Goal: Task Accomplishment & Management: Manage account settings

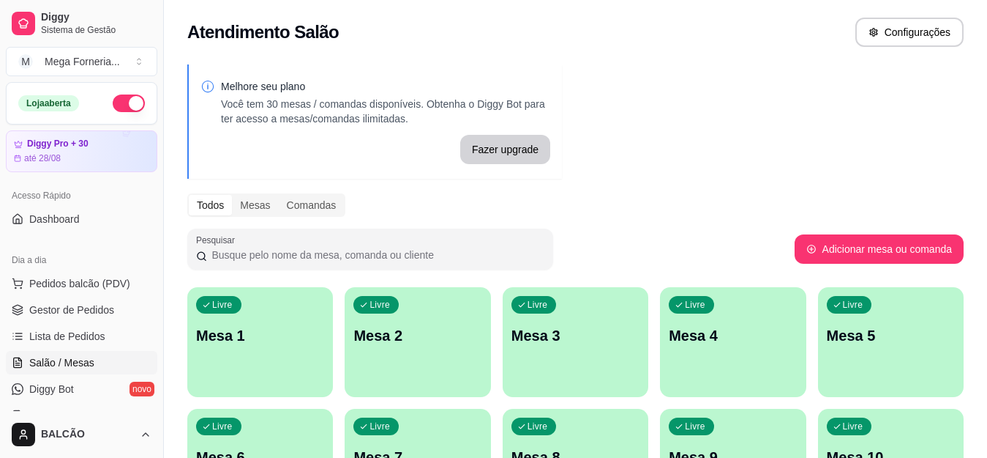
click at [230, 343] on p "Mesa 1" at bounding box center [260, 335] width 128 height 20
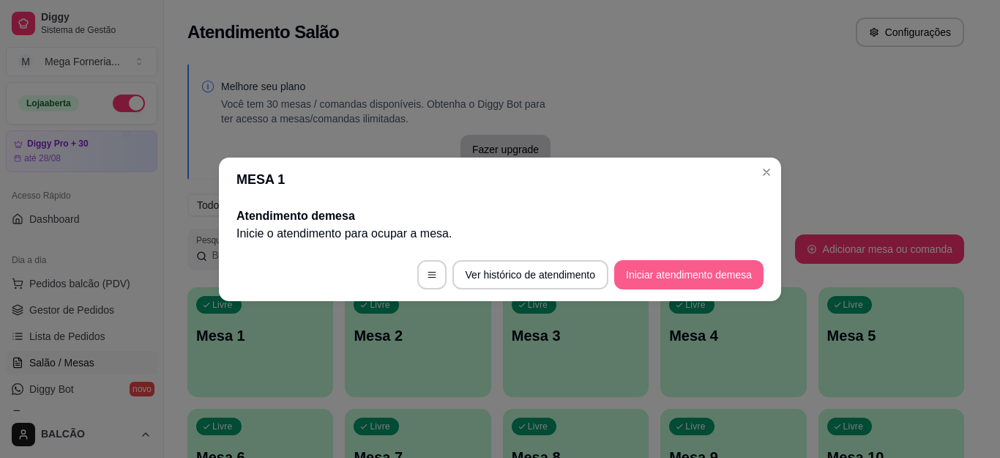
click at [618, 276] on button "Iniciar atendimento de mesa" at bounding box center [688, 274] width 149 height 29
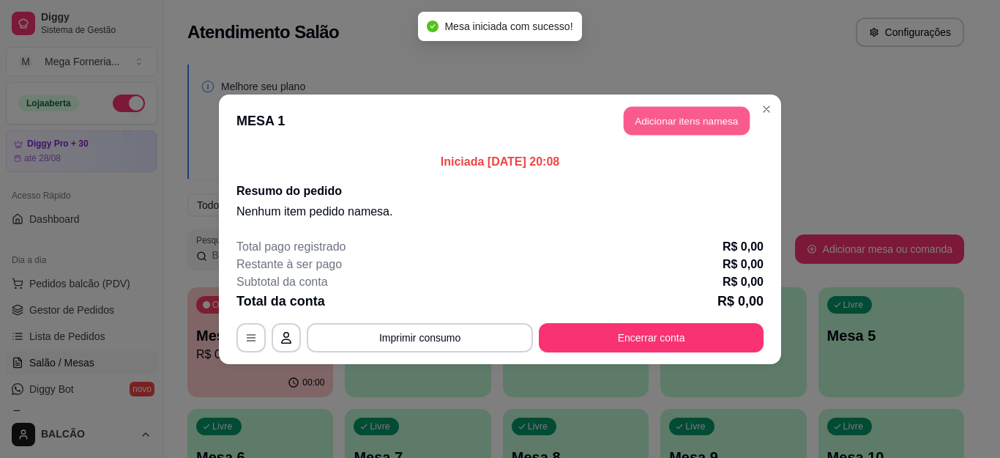
click at [668, 126] on button "Adicionar itens na mesa" at bounding box center [687, 120] width 126 height 29
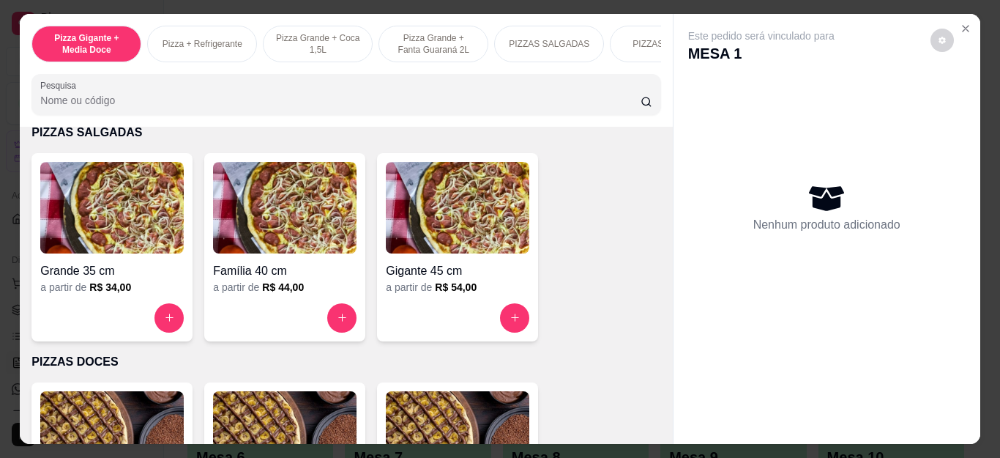
scroll to position [1025, 0]
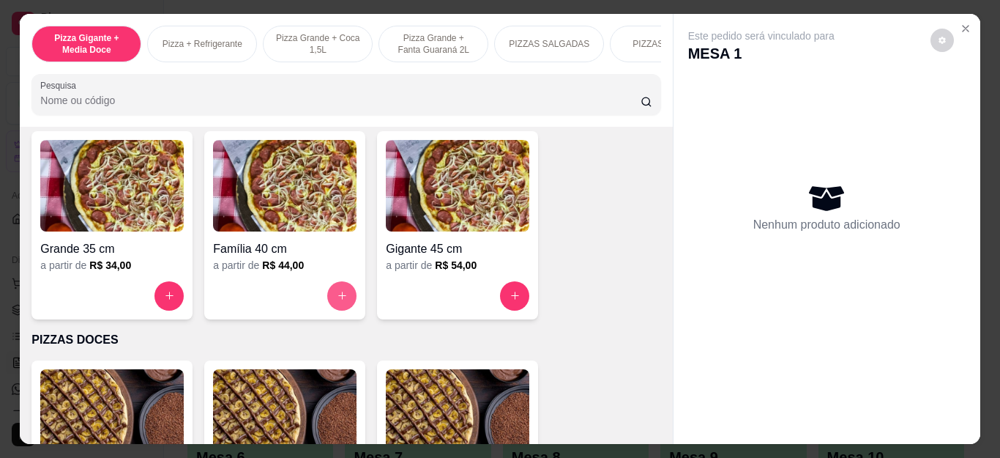
click at [337, 296] on icon "increase-product-quantity" at bounding box center [342, 295] width 11 height 11
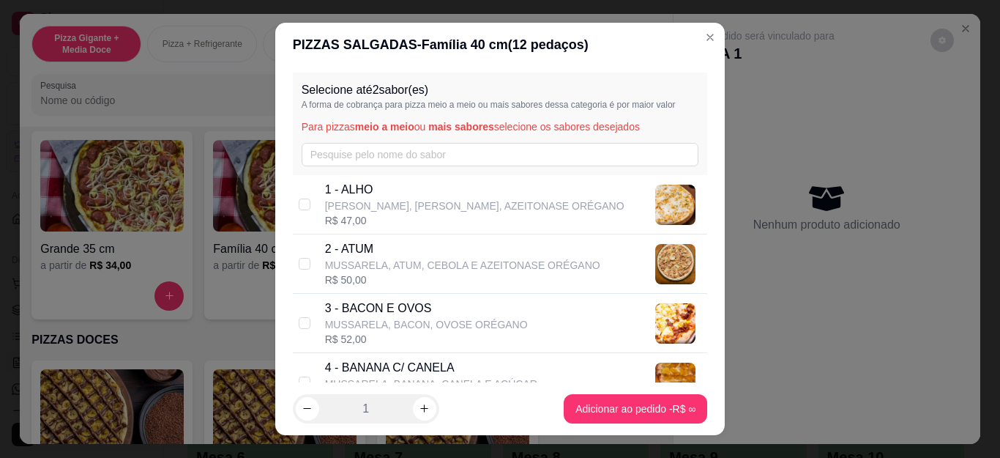
click at [457, 323] on p "MUSSARELA, BACON, OVOSE ORÉGANO" at bounding box center [426, 324] width 203 height 15
checkbox input "true"
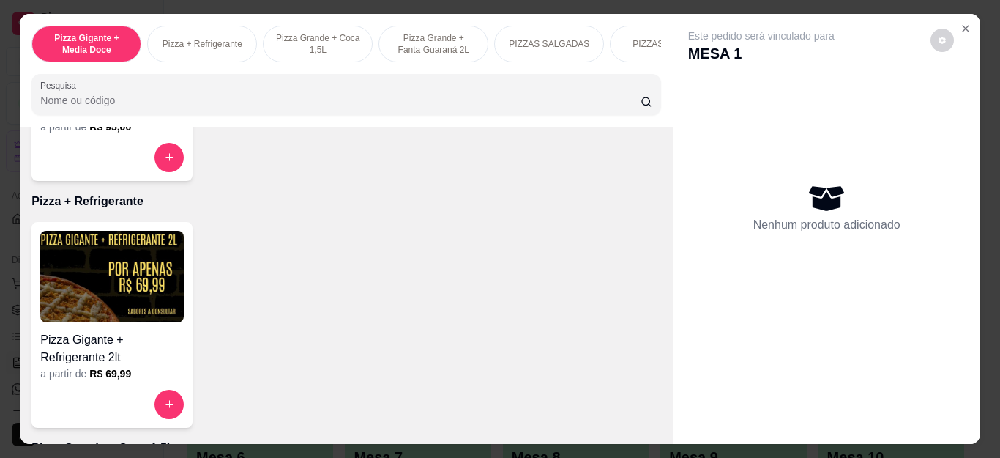
scroll to position [293, 0]
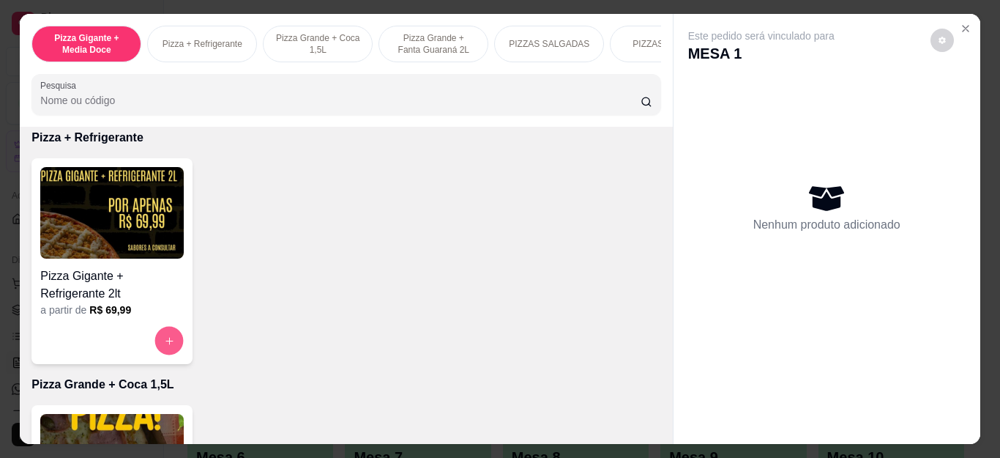
click at [164, 341] on icon "increase-product-quantity" at bounding box center [169, 340] width 11 height 11
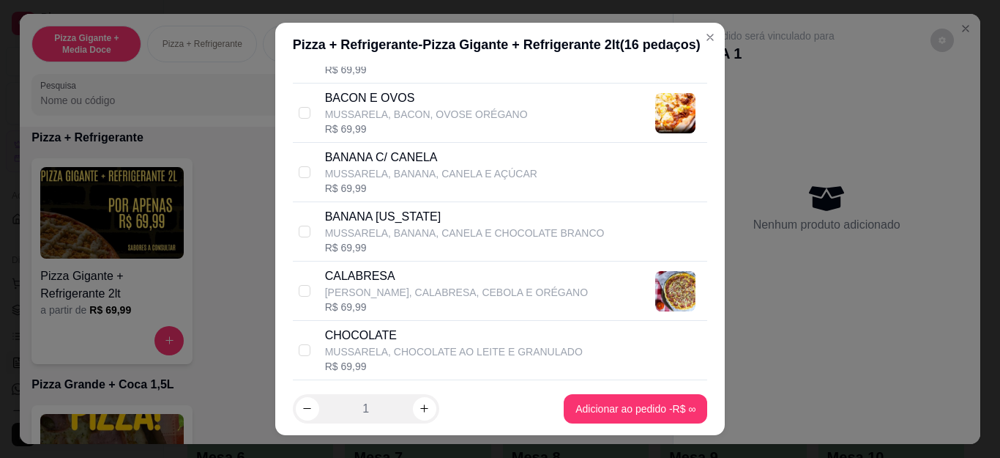
scroll to position [220, 0]
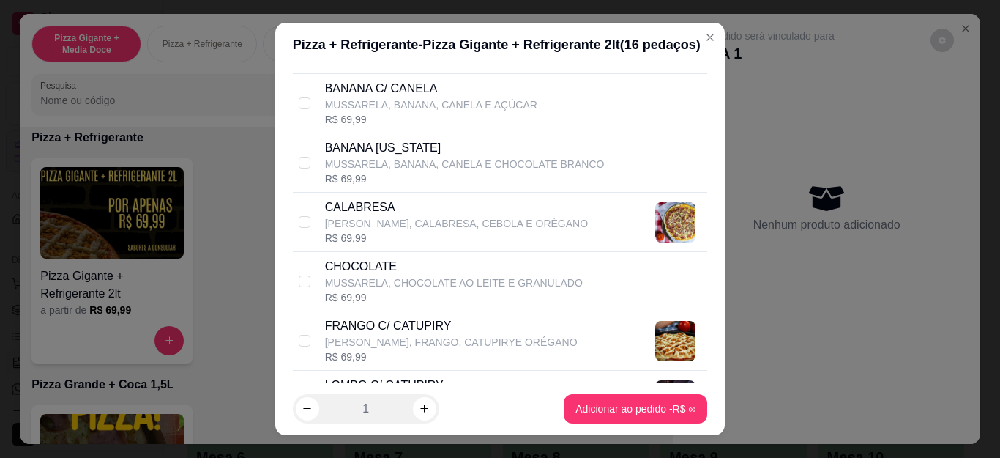
click at [453, 325] on p "FRANGO C/ CATUPIRY" at bounding box center [451, 326] width 253 height 18
checkbox input "true"
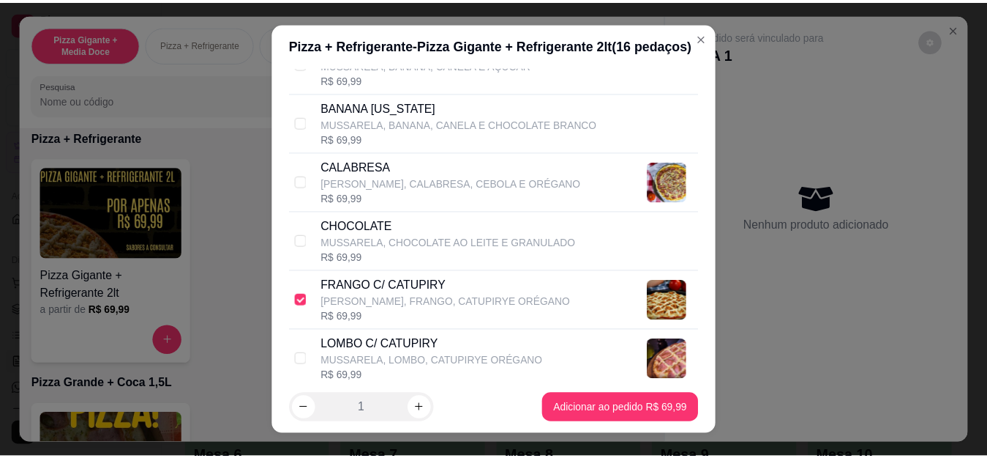
scroll to position [146, 0]
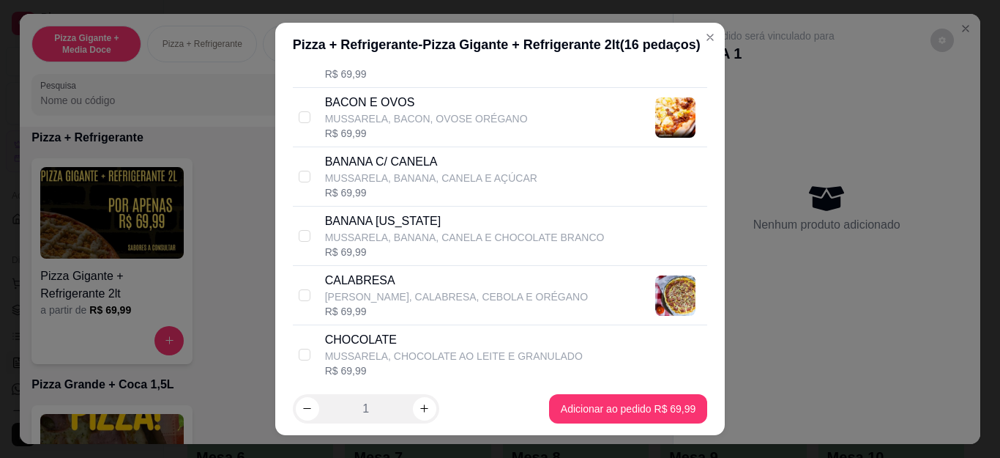
click at [395, 106] on p "BACON E OVOS" at bounding box center [426, 103] width 203 height 18
checkbox input "true"
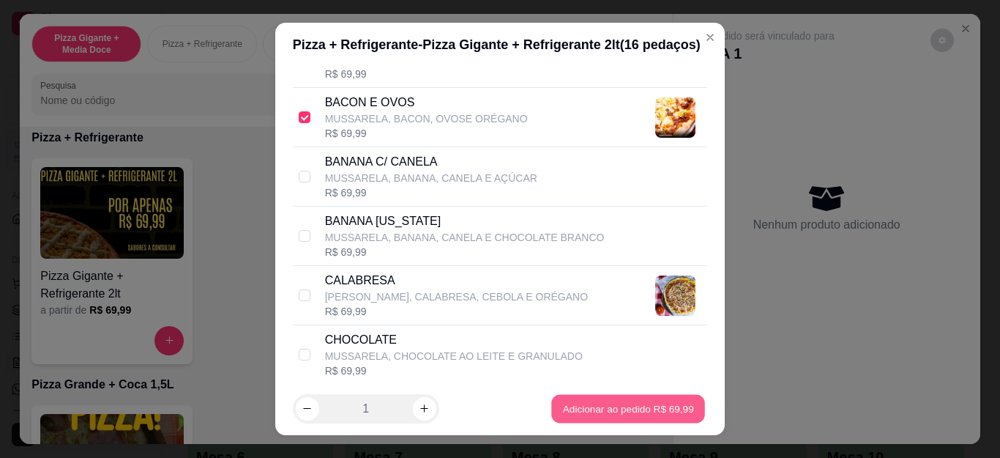
click at [584, 403] on div "Item avulso Pizza Gigante + Media Doce Gigante a partir de R$ 95,00 Pizza + Ref…" at bounding box center [346, 286] width 652 height 318
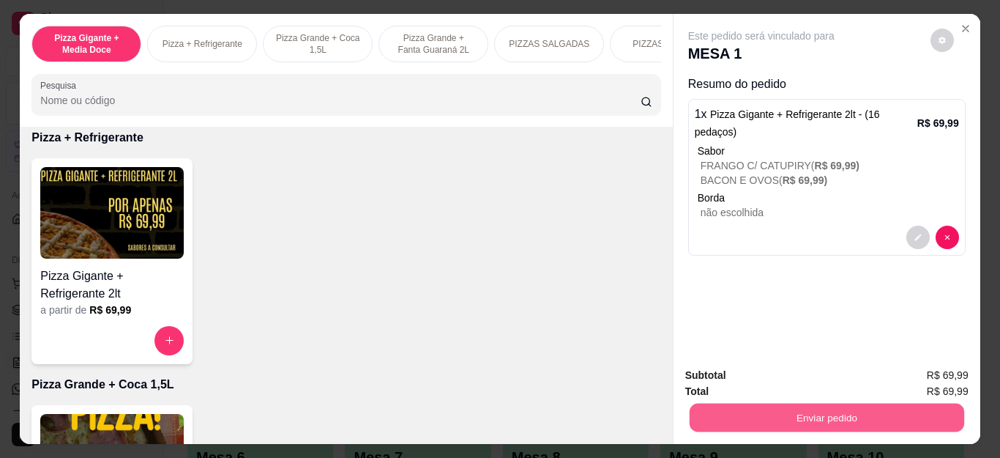
click at [903, 403] on button "Enviar pedido" at bounding box center [826, 417] width 275 height 29
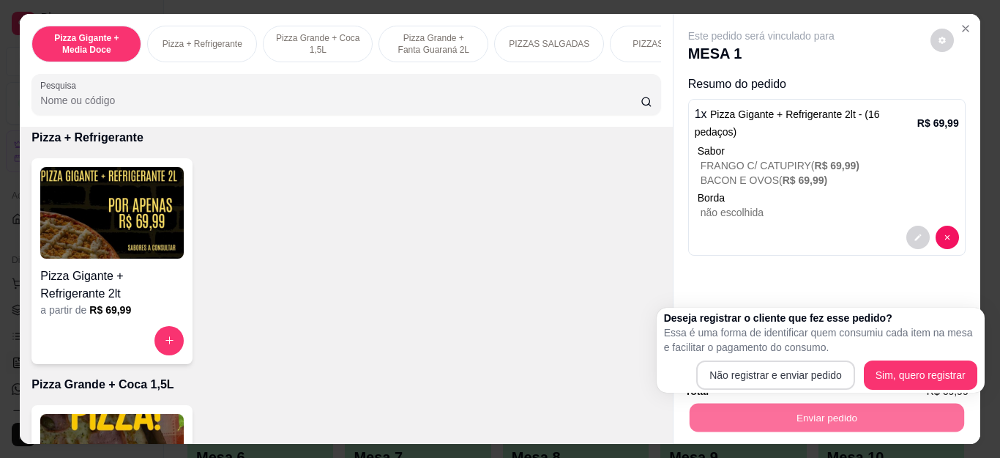
click at [697, 371] on div "Não registrar e enviar pedido Sim, quero registrar" at bounding box center [820, 374] width 313 height 29
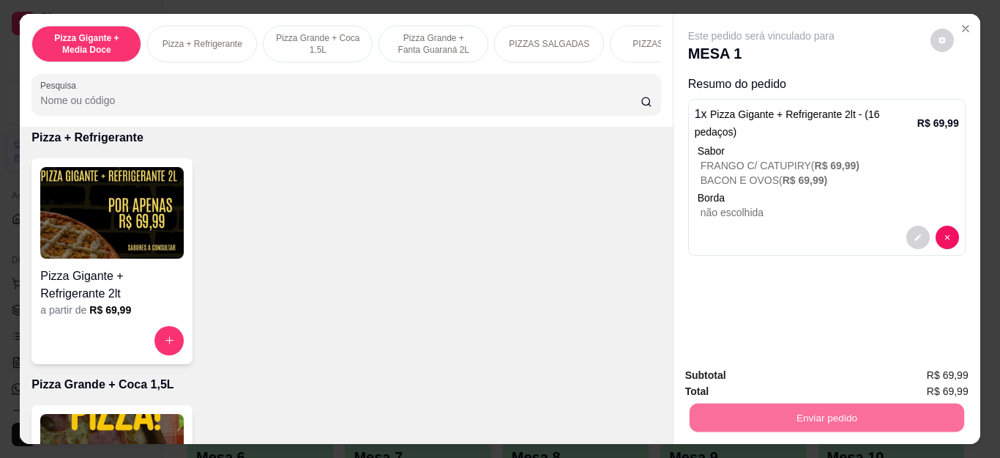
click at [776, 371] on button "Não registrar e enviar pedido" at bounding box center [777, 376] width 152 height 28
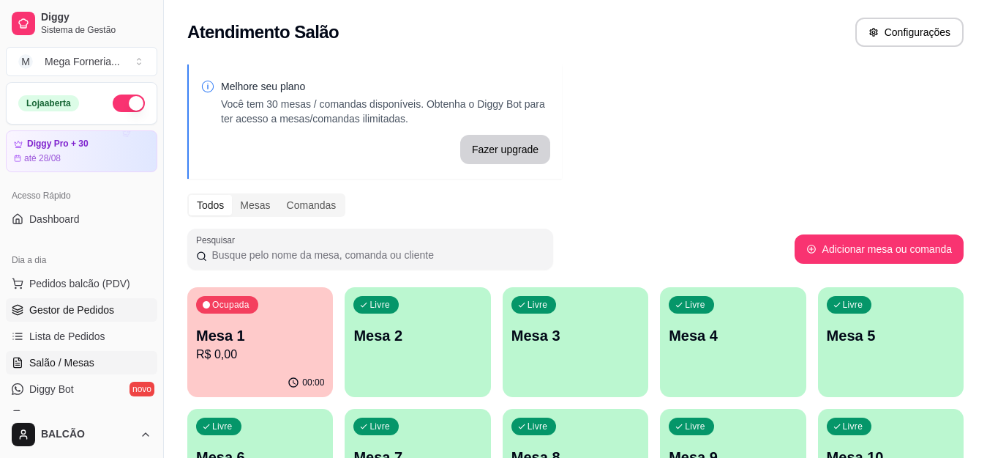
click at [94, 315] on span "Gestor de Pedidos" at bounding box center [71, 309] width 85 height 15
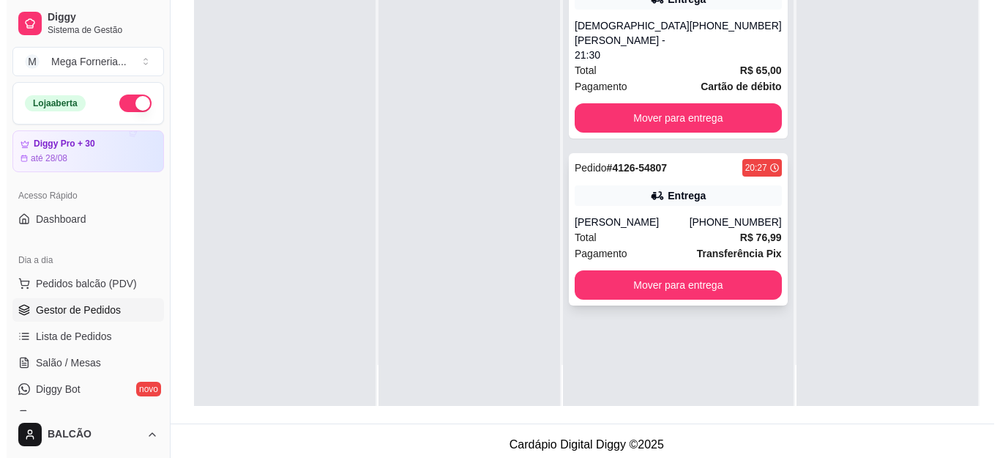
scroll to position [220, 0]
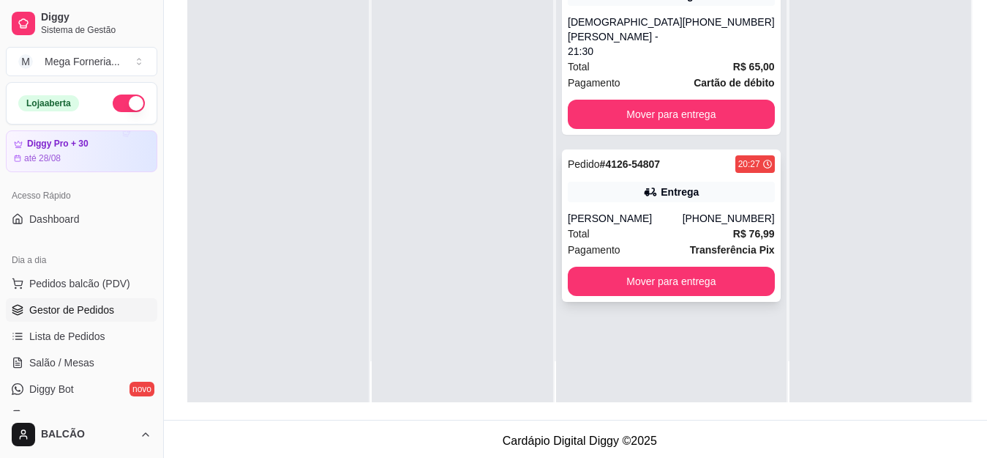
click at [648, 211] on div "[PERSON_NAME]" at bounding box center [625, 218] width 115 height 15
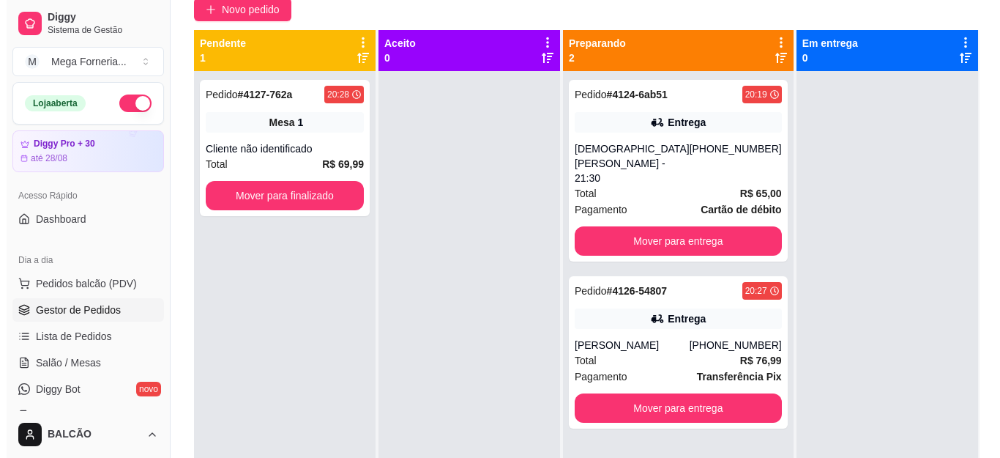
scroll to position [154, 0]
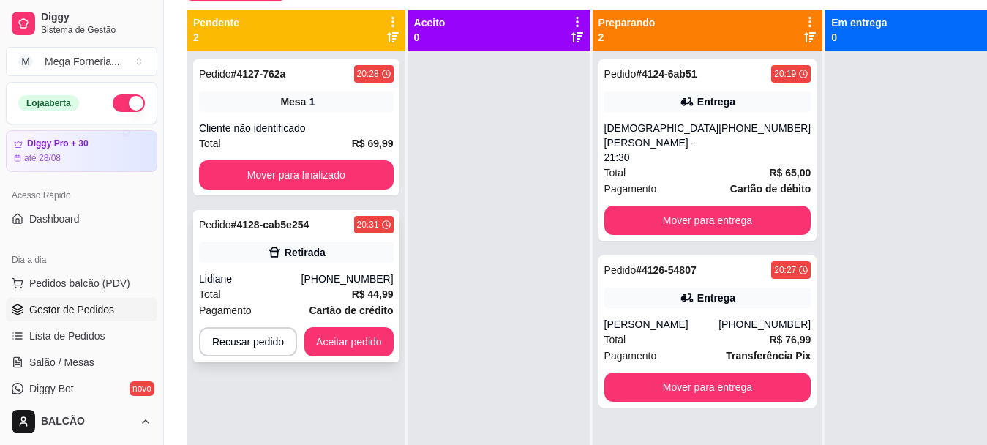
click at [367, 255] on div "Retirada" at bounding box center [296, 252] width 195 height 20
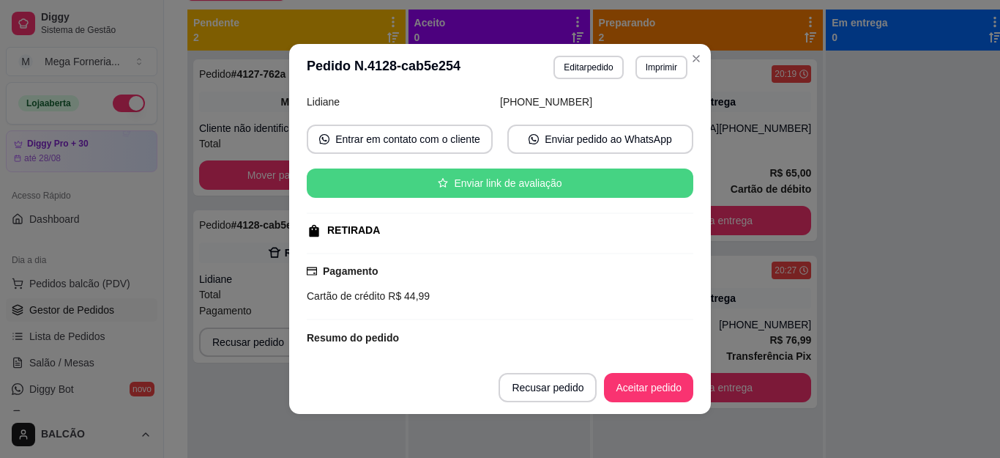
scroll to position [146, 0]
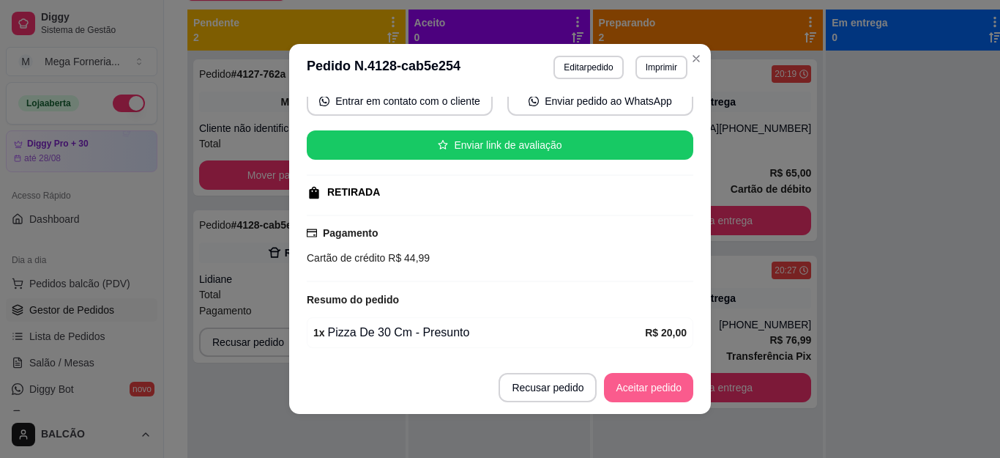
click at [624, 384] on button "Aceitar pedido" at bounding box center [648, 387] width 89 height 29
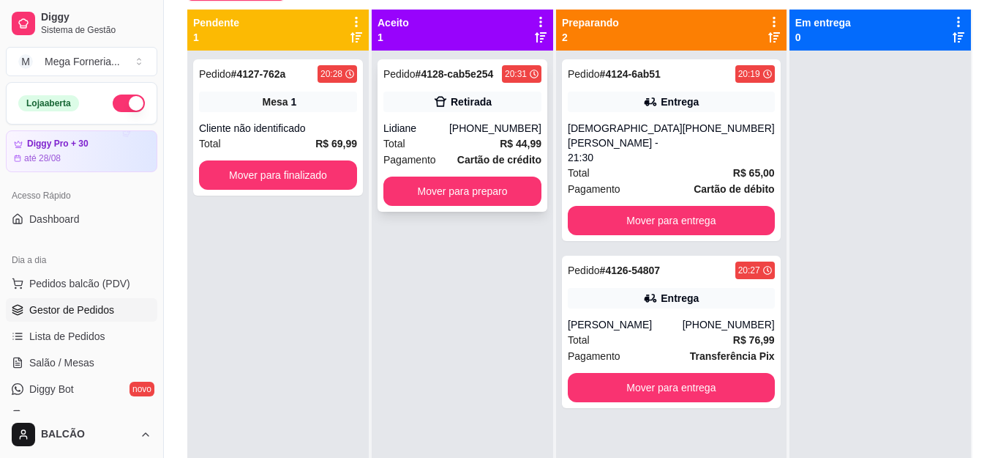
click at [480, 70] on strong "# 4128-cab5e254" at bounding box center [455, 74] width 78 height 12
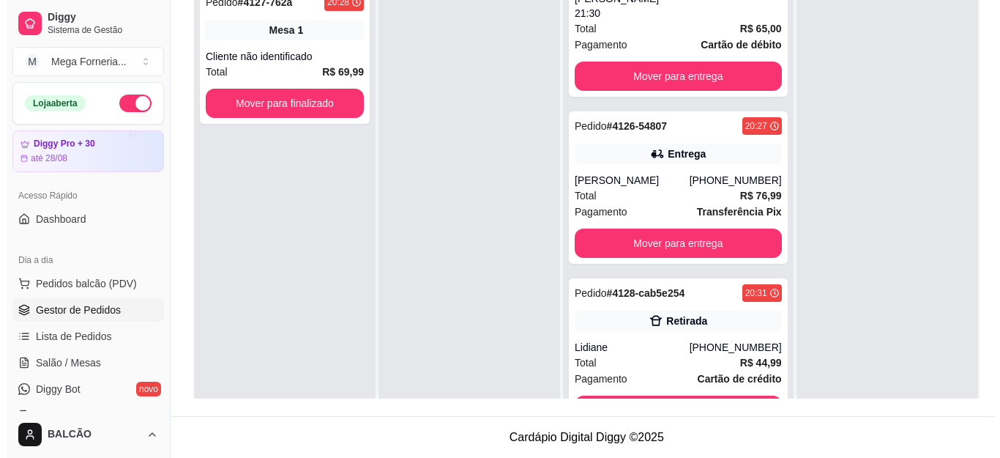
scroll to position [0, 0]
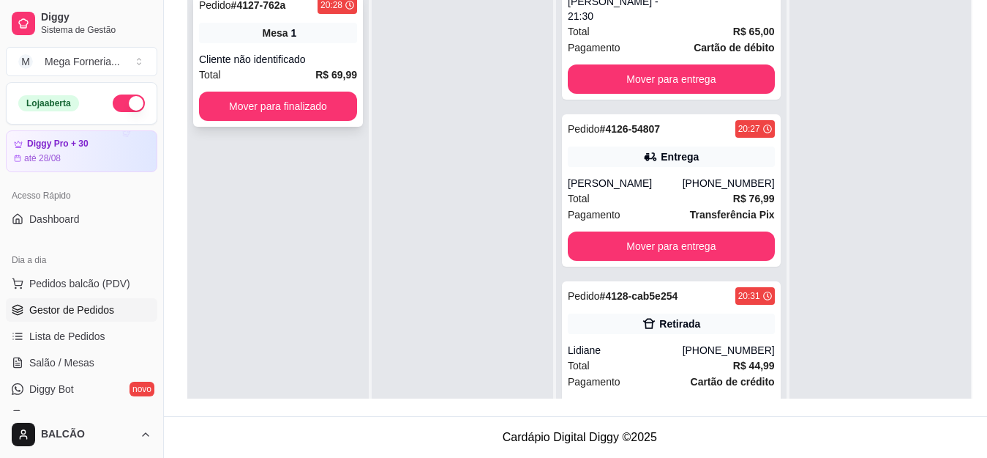
click at [277, 53] on div "Cliente não identificado" at bounding box center [278, 59] width 158 height 15
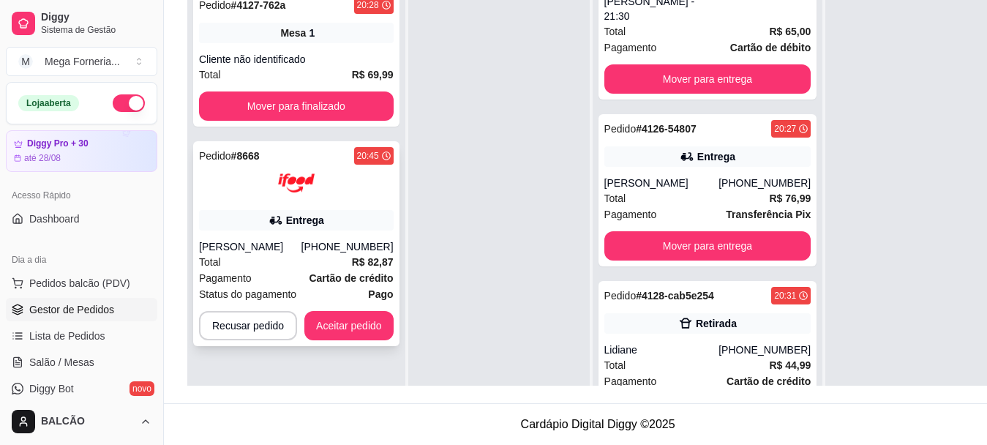
click at [345, 230] on div "Entrega" at bounding box center [296, 220] width 195 height 20
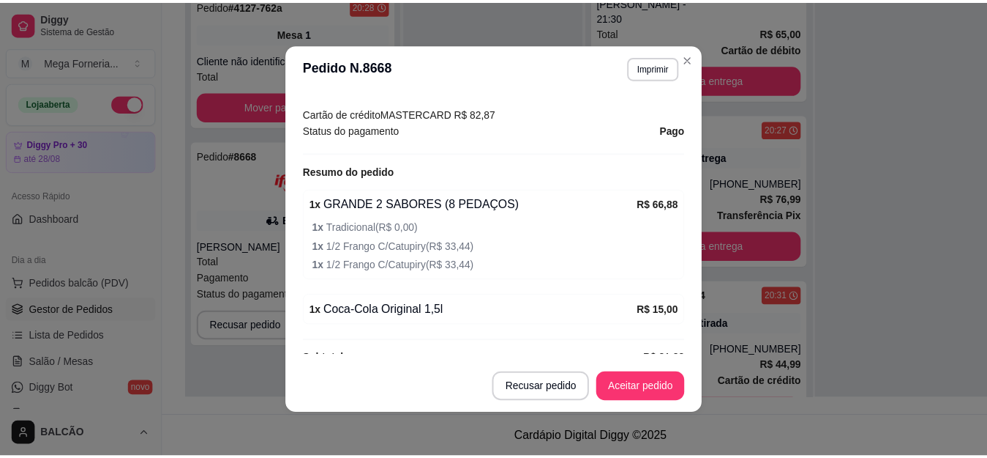
scroll to position [470, 0]
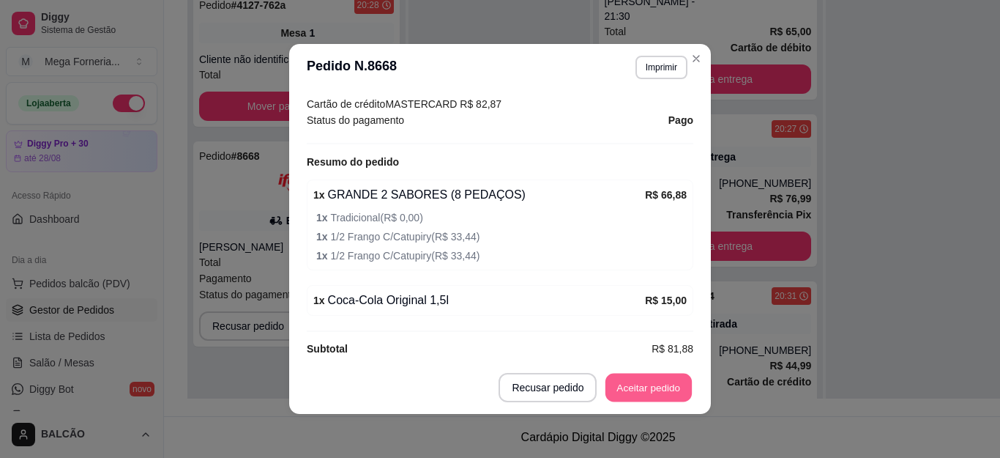
click at [669, 391] on button "Aceitar pedido" at bounding box center [648, 387] width 86 height 29
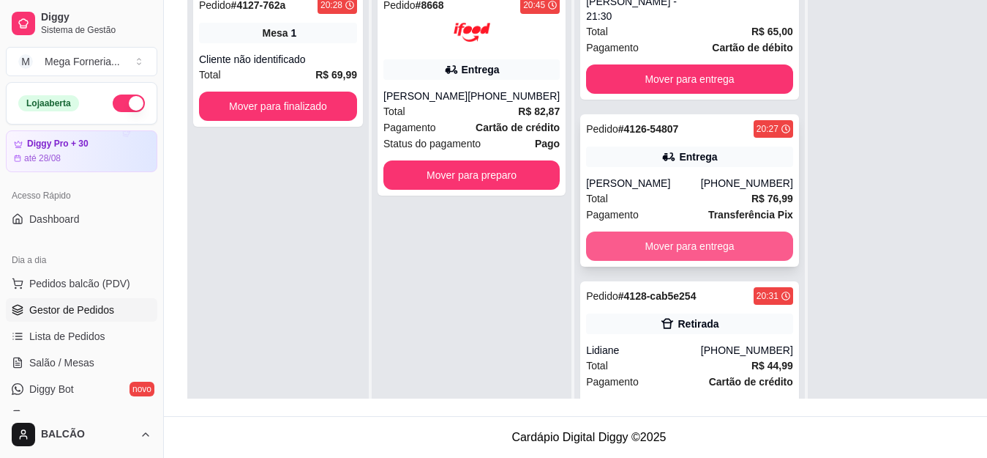
scroll to position [0, 0]
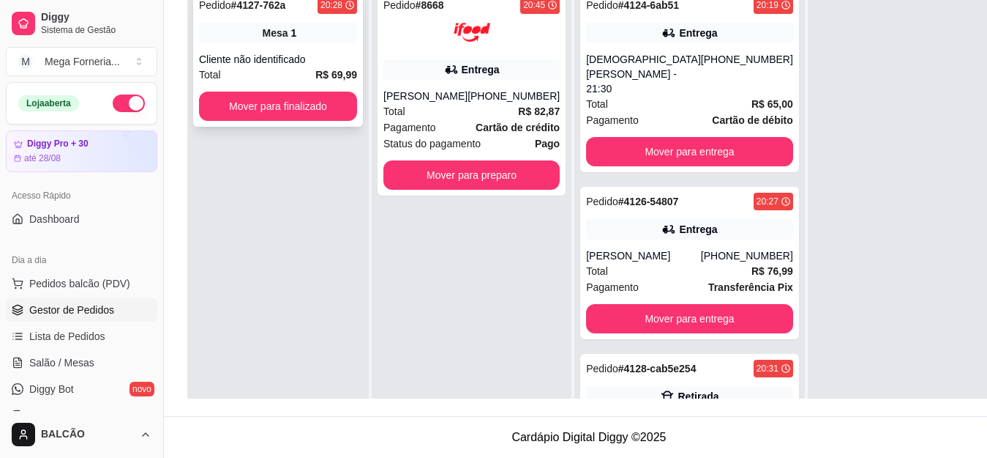
click at [304, 48] on div "Pedido # 4127-762a 20:28 Mesa 1 Cliente não identificado Total R$ 69,99 Mover p…" at bounding box center [278, 58] width 170 height 136
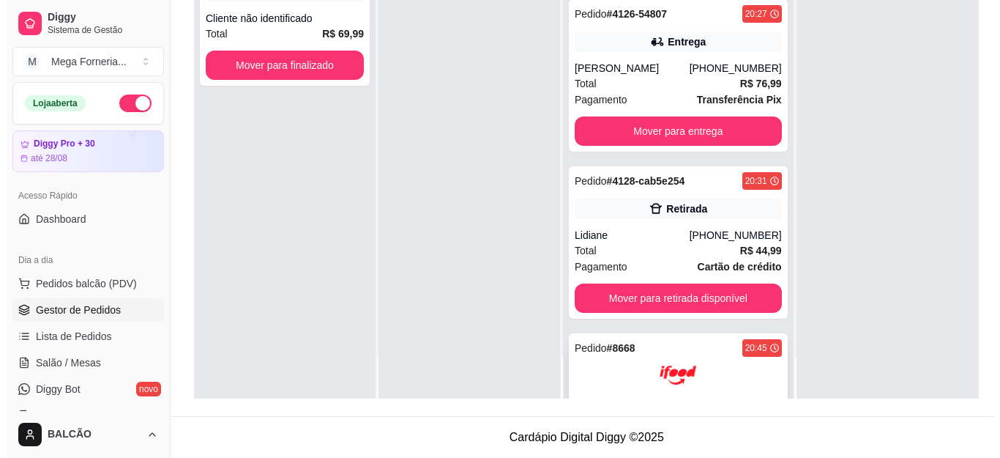
scroll to position [146, 0]
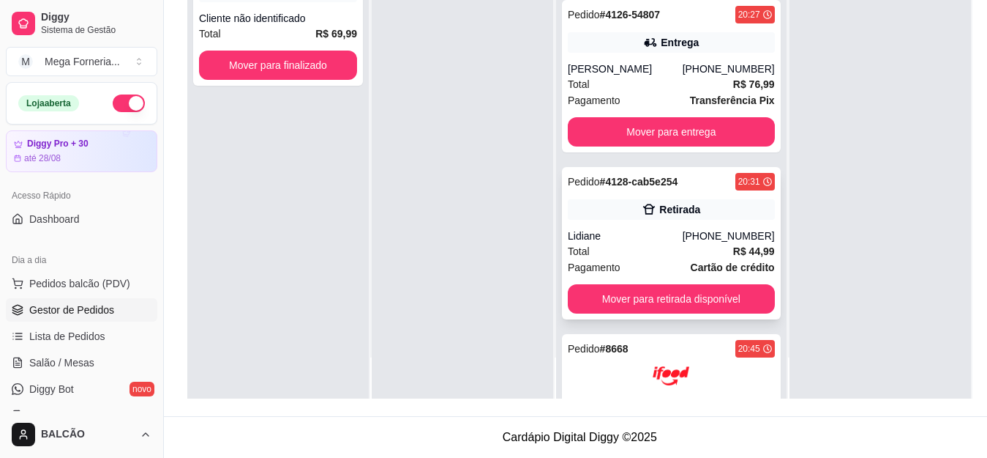
click at [642, 202] on icon at bounding box center [649, 209] width 15 height 15
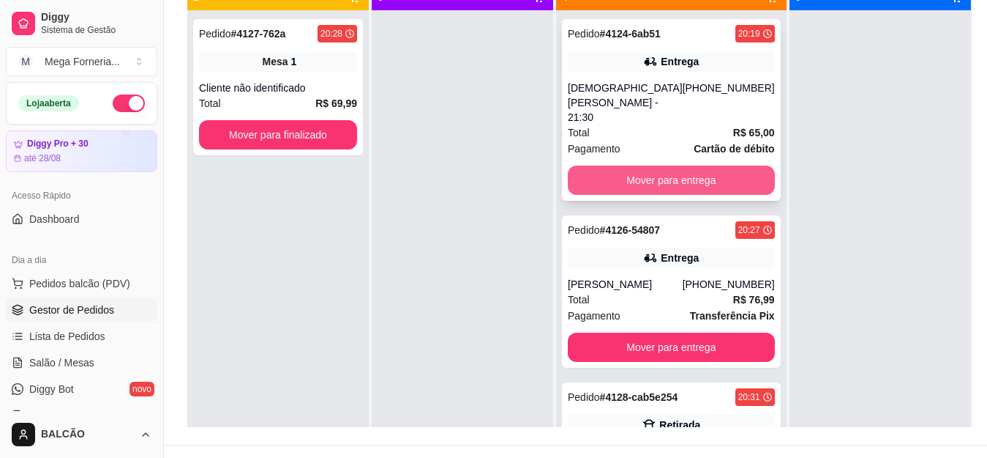
scroll to position [150, 0]
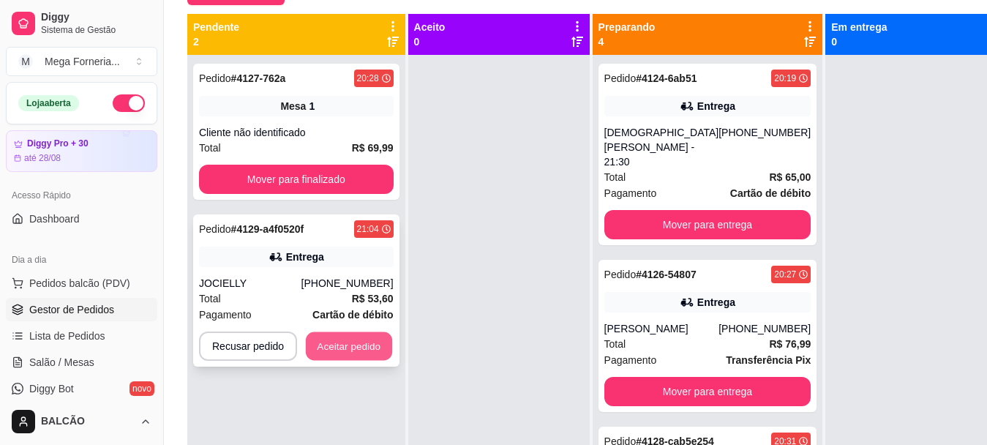
click at [379, 348] on button "Aceitar pedido" at bounding box center [349, 346] width 86 height 29
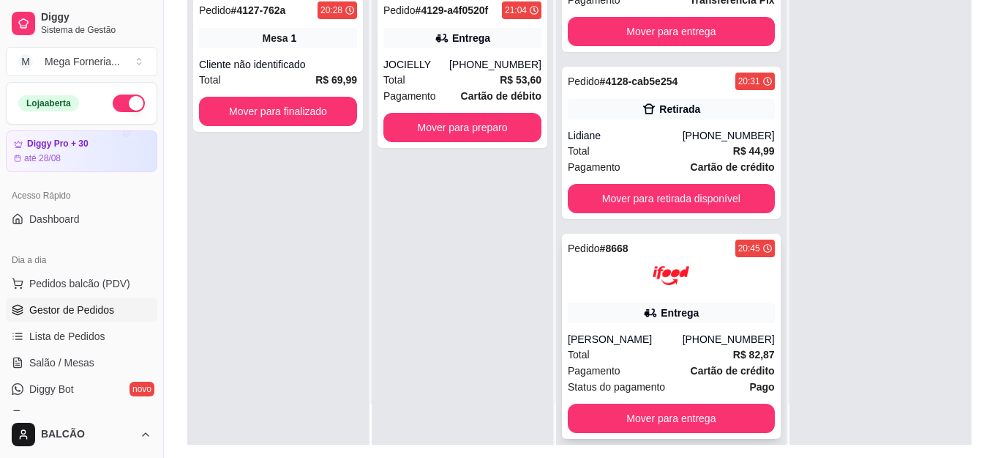
scroll to position [223, 0]
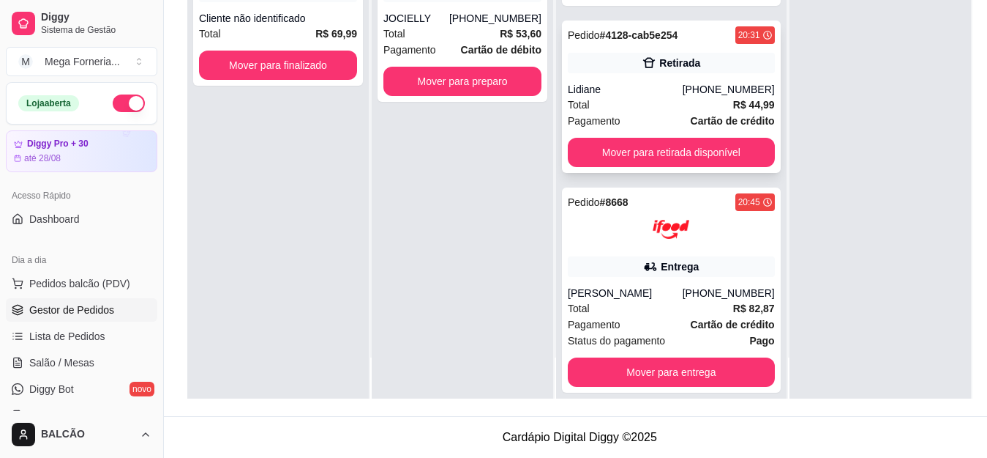
click at [638, 82] on div "Lidiane" at bounding box center [625, 89] width 115 height 15
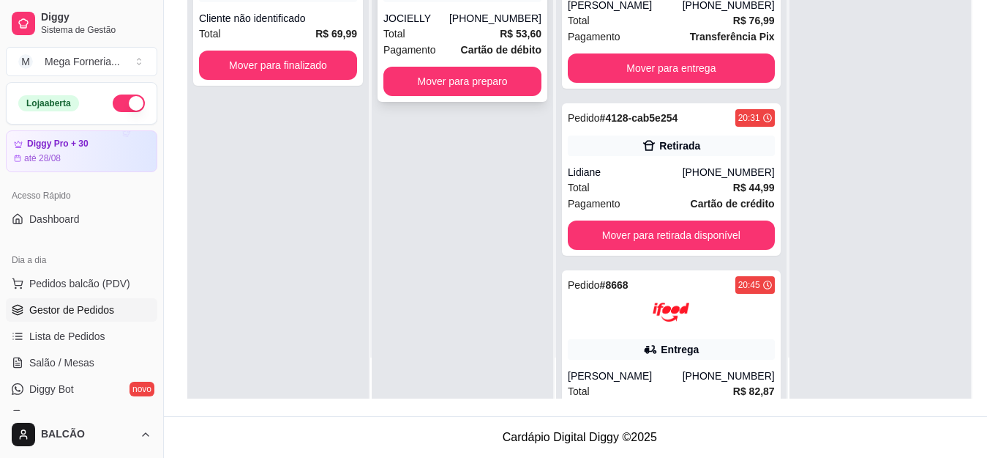
scroll to position [72, 0]
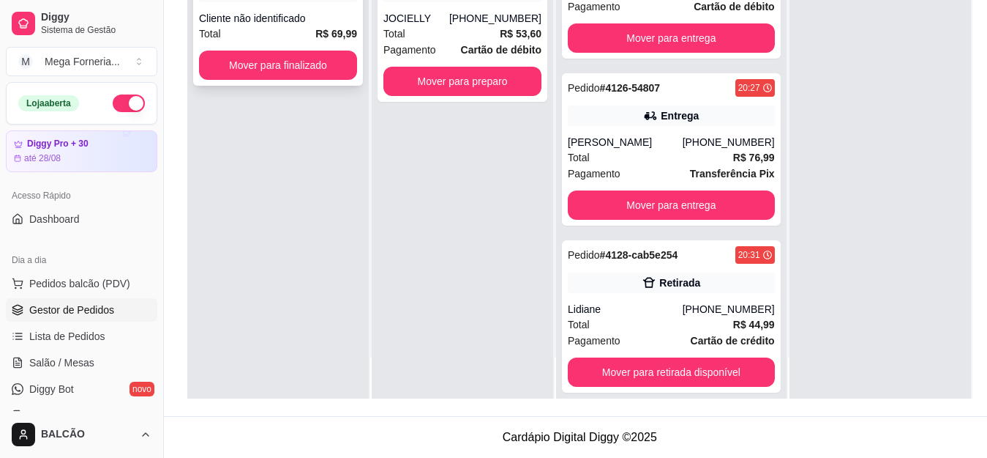
click at [307, 4] on div "Pedido # 4127-762a 20:28 Mesa 1 Cliente não identificado Total R$ 69,99 Mover p…" at bounding box center [278, 17] width 170 height 136
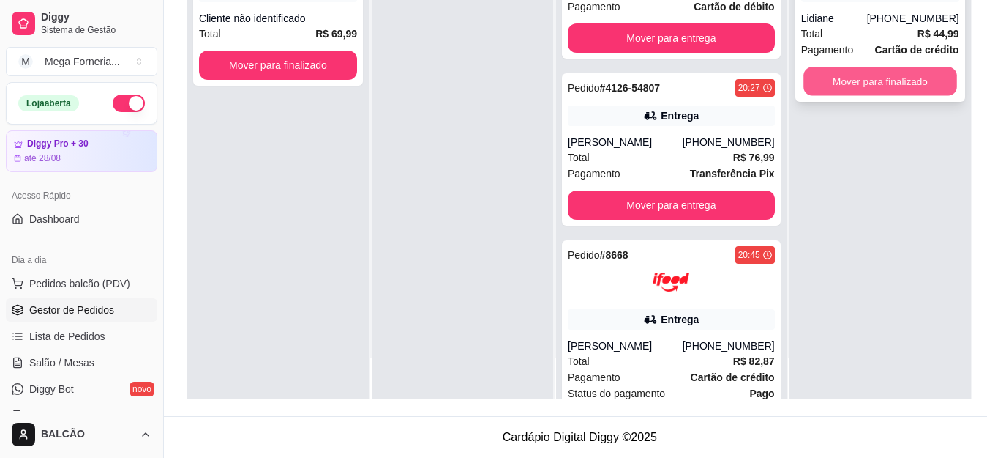
click at [834, 89] on button "Mover para finalizado" at bounding box center [881, 81] width 154 height 29
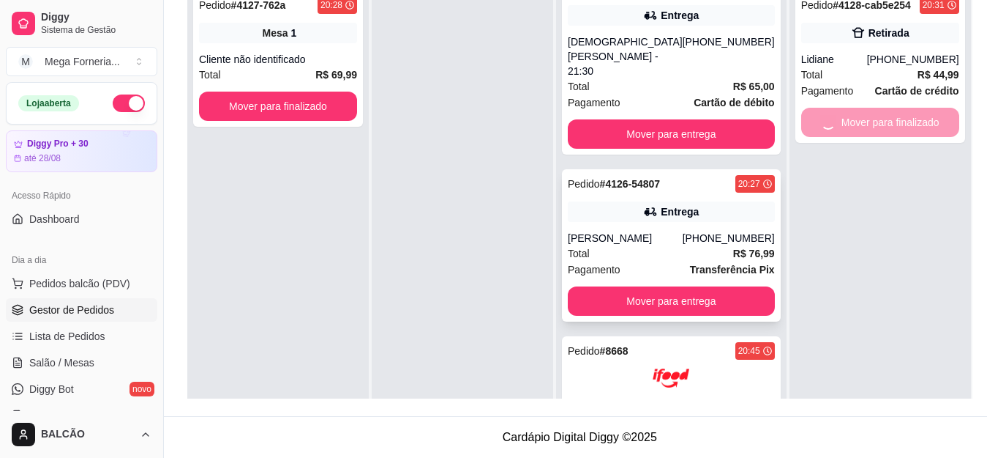
scroll to position [0, 0]
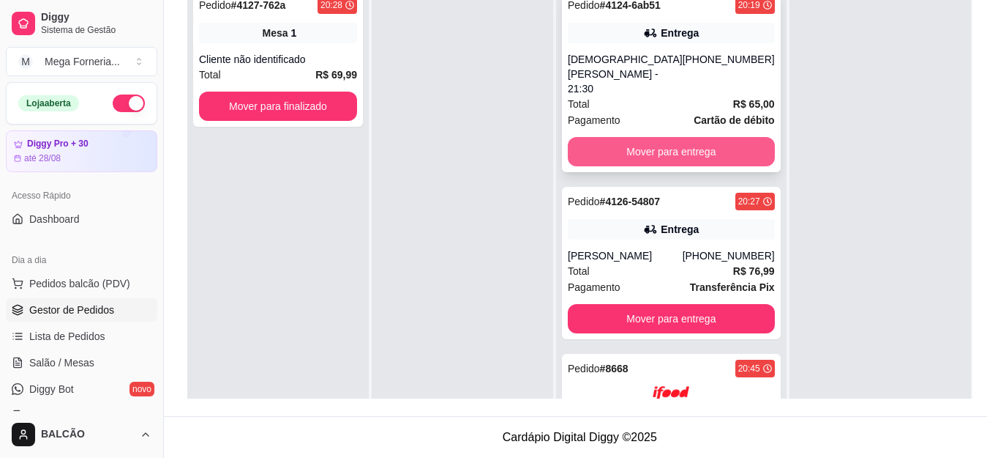
click at [701, 137] on button "Mover para entrega" at bounding box center [671, 151] width 207 height 29
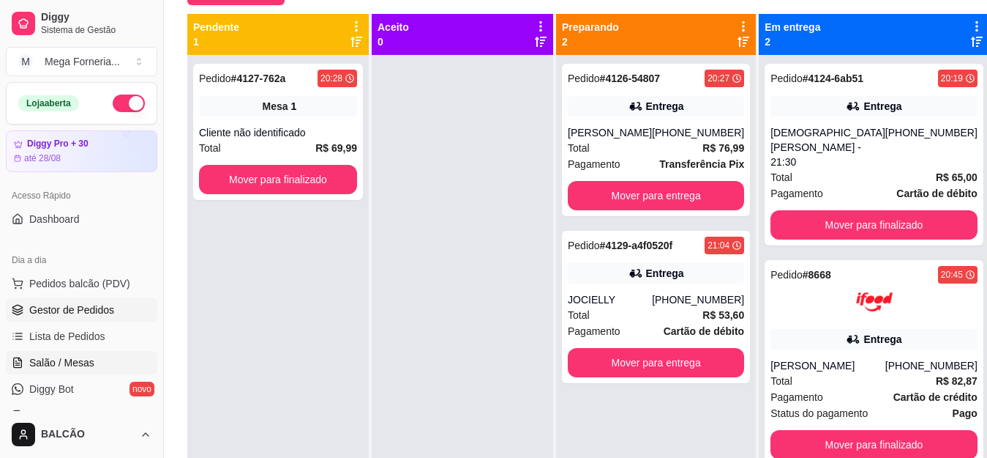
click at [87, 356] on span "Salão / Mesas" at bounding box center [61, 362] width 65 height 15
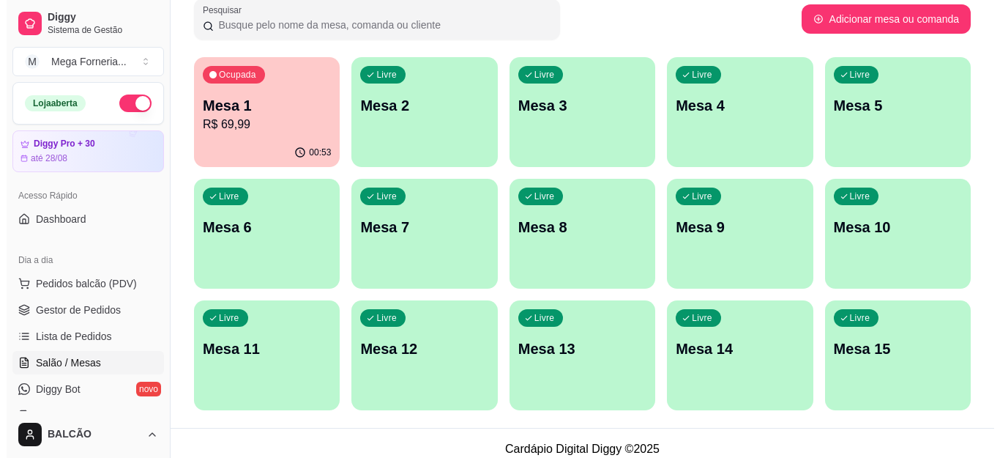
scroll to position [242, 0]
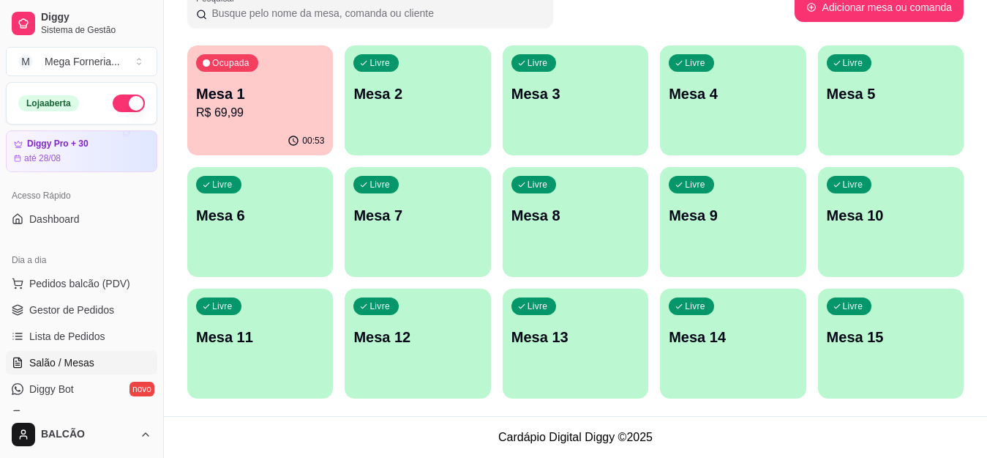
click at [377, 129] on div "Livre Mesa 2" at bounding box center [418, 91] width 146 height 92
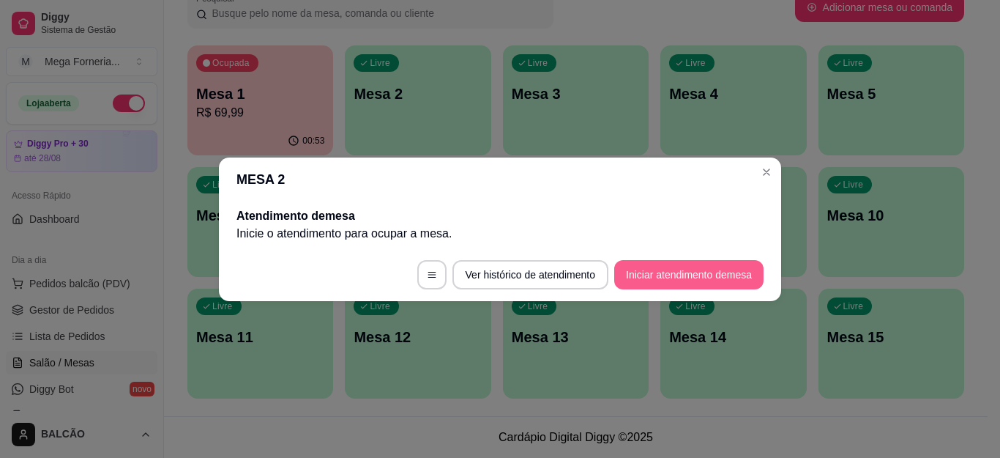
click at [680, 281] on button "Iniciar atendimento de mesa" at bounding box center [688, 274] width 149 height 29
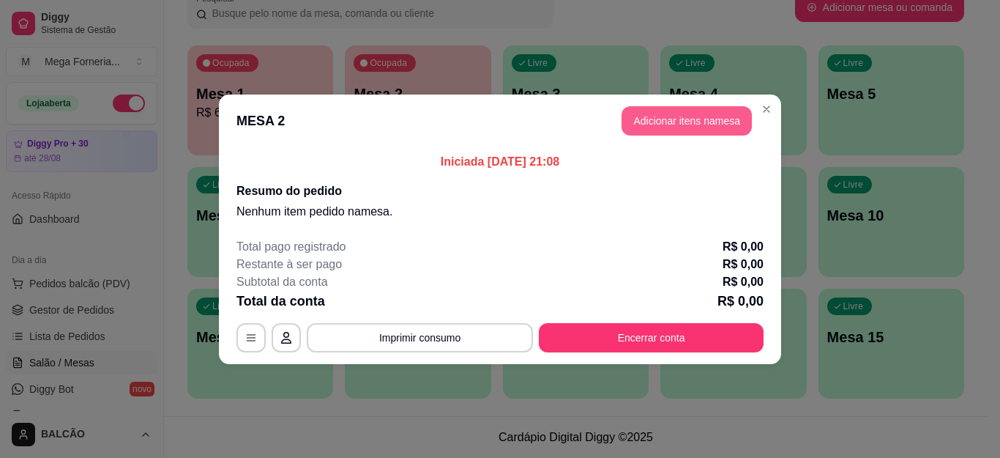
click at [666, 106] on button "Adicionar itens na mesa" at bounding box center [686, 120] width 130 height 29
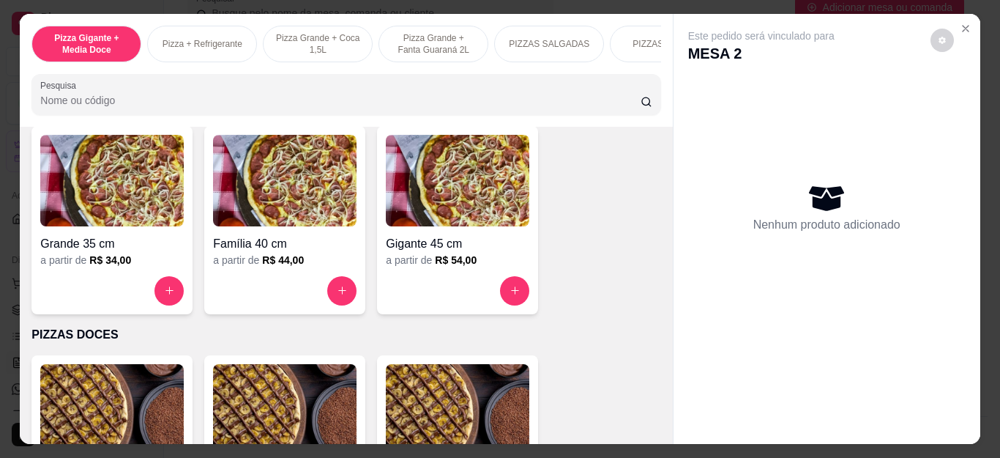
scroll to position [1098, 0]
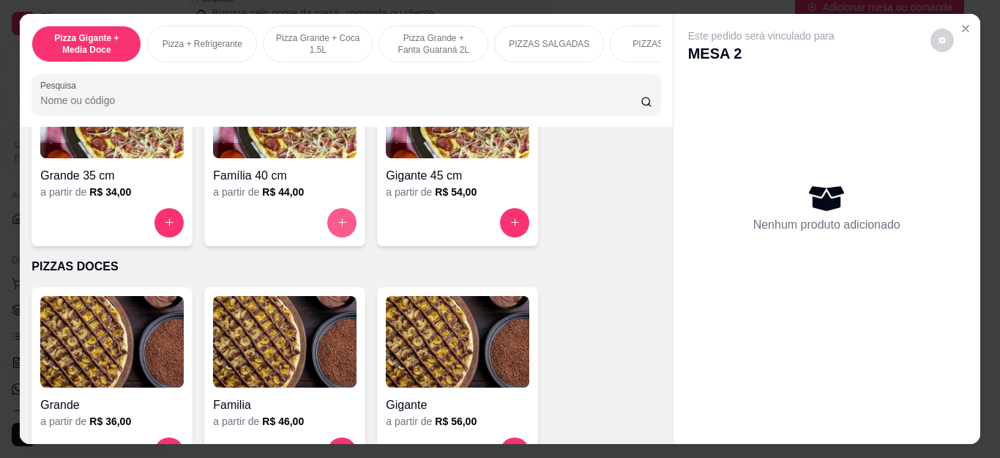
click at [342, 233] on button "increase-product-quantity" at bounding box center [341, 222] width 29 height 29
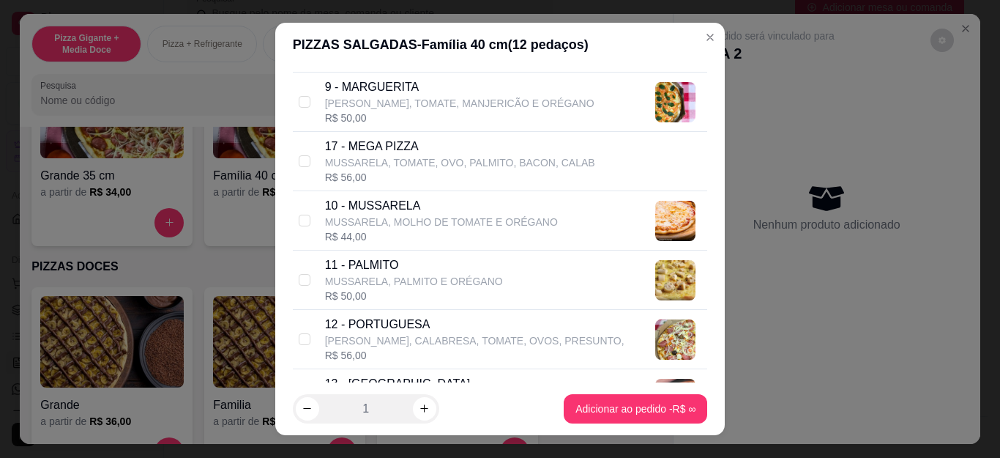
scroll to position [732, 0]
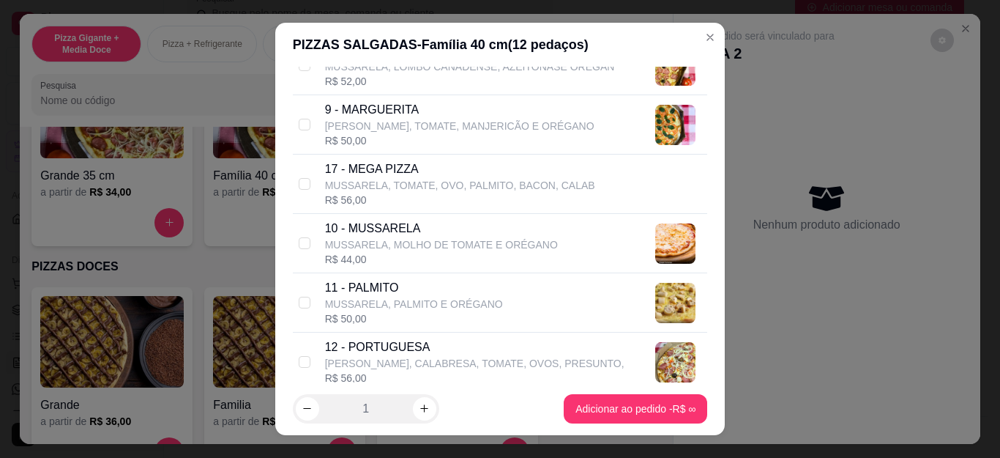
click at [381, 193] on p "MUSSARELA, TOMATE, OVO, PALMITO, BACON, CALAB" at bounding box center [460, 185] width 270 height 15
checkbox input "true"
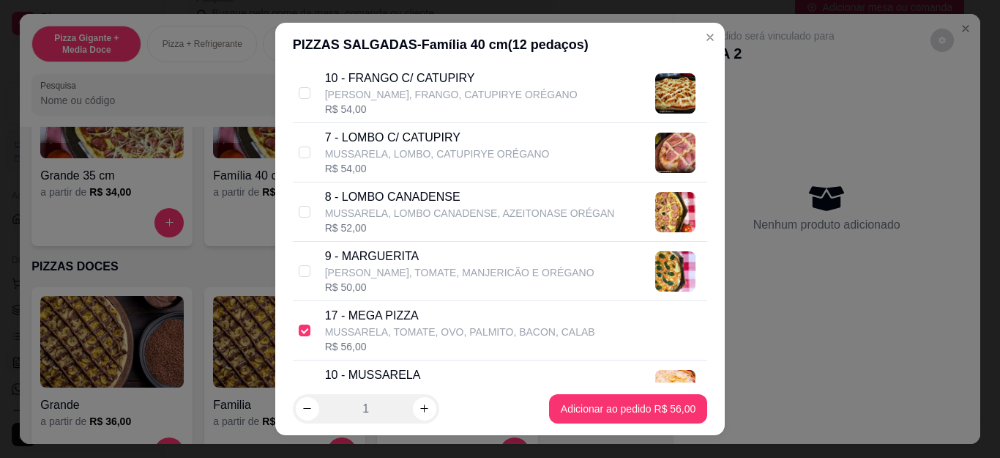
click at [412, 85] on p "10 - FRANGO C/ CATUPIRY" at bounding box center [451, 79] width 253 height 18
checkbox input "true"
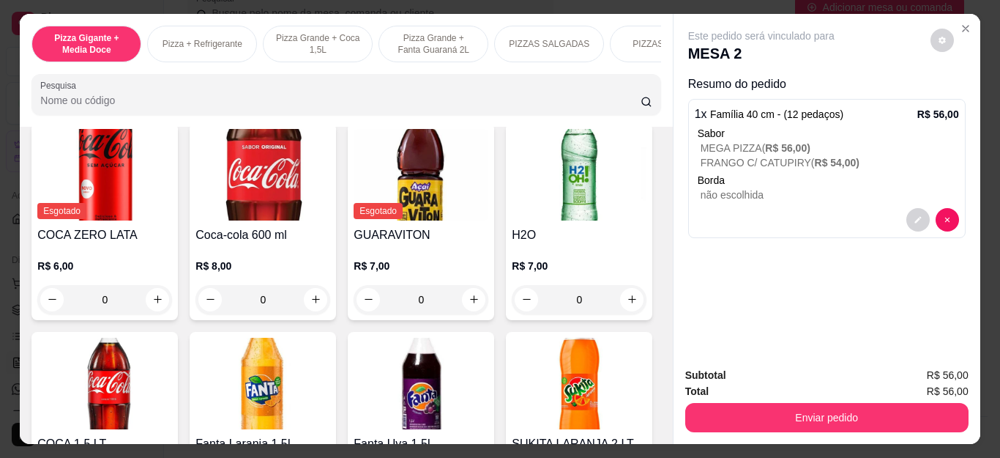
scroll to position [3001, 0]
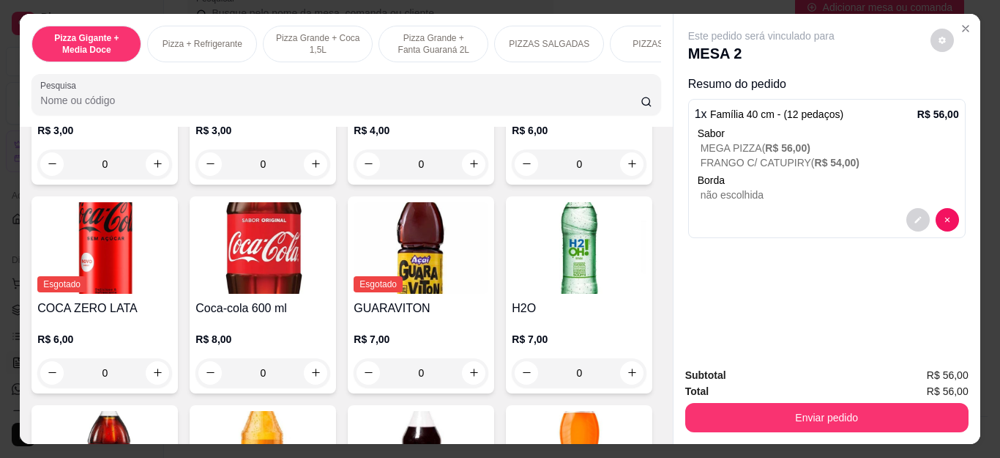
type input "1"
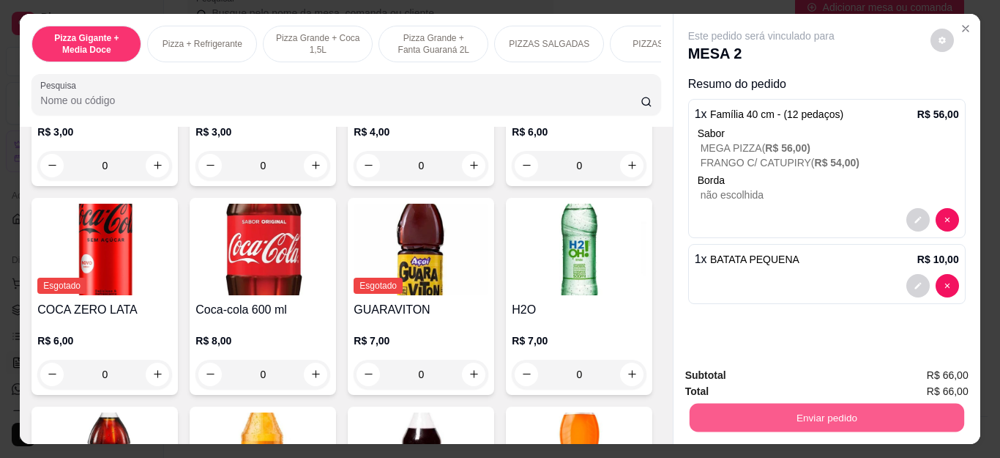
click at [747, 416] on button "Enviar pedido" at bounding box center [826, 417] width 275 height 29
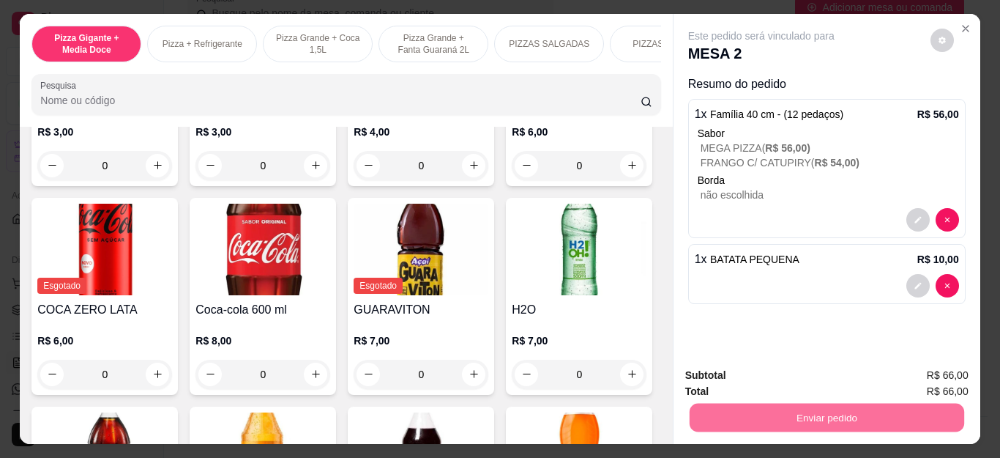
click at [748, 386] on button "Não registrar e enviar pedido" at bounding box center [777, 376] width 152 height 28
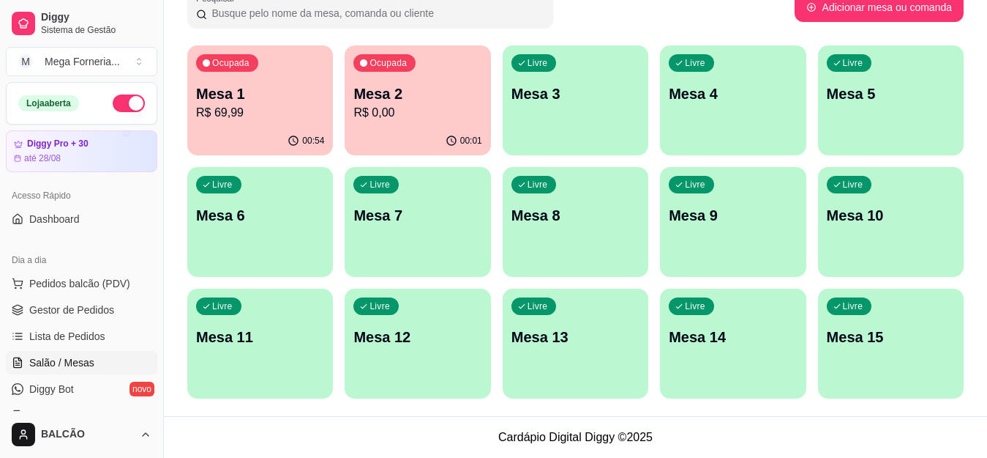
click at [432, 106] on p "R$ 0,00" at bounding box center [418, 113] width 128 height 18
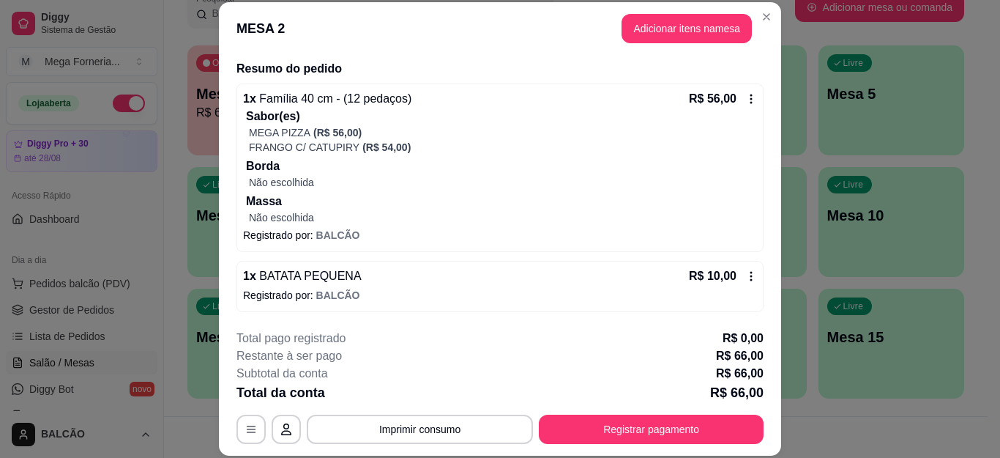
scroll to position [45, 0]
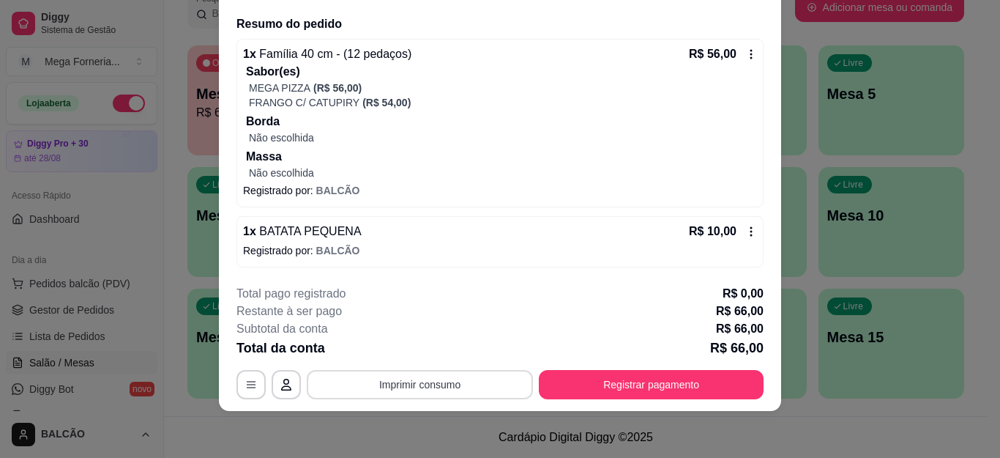
click at [408, 386] on button "Imprimir consumo" at bounding box center [420, 384] width 226 height 29
click at [400, 348] on button "IMPRESSORA" at bounding box center [418, 350] width 106 height 23
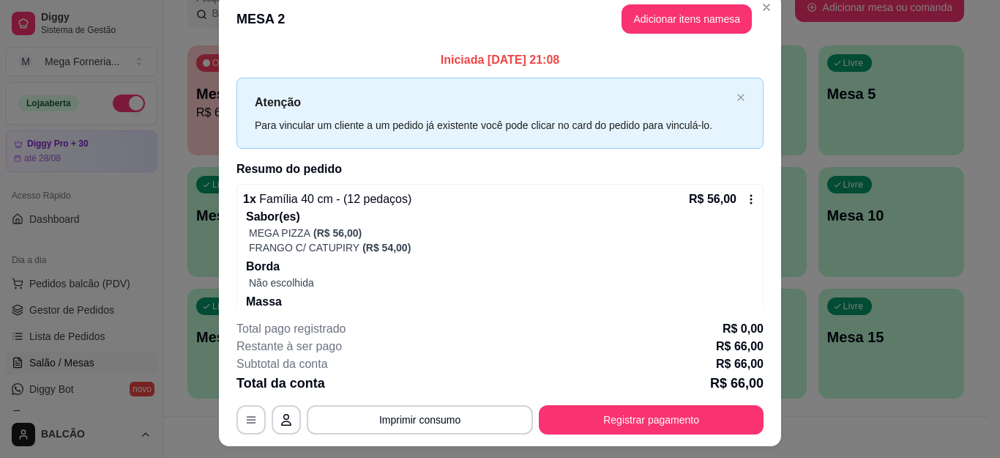
scroll to position [0, 0]
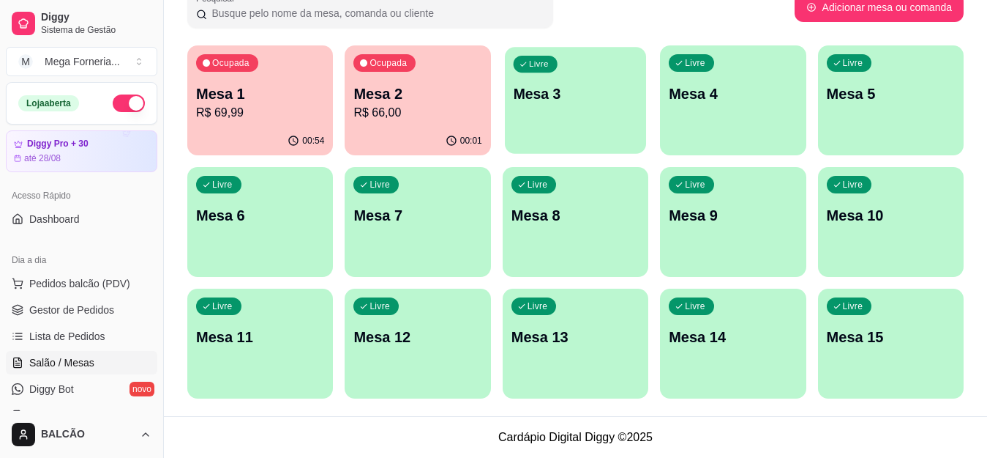
click at [594, 94] on p "Mesa 3" at bounding box center [575, 94] width 124 height 20
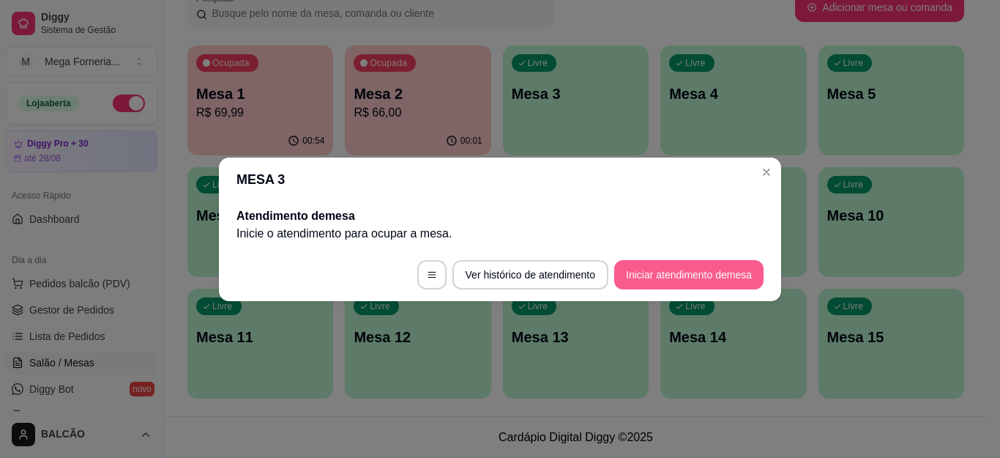
click at [673, 277] on button "Iniciar atendimento de mesa" at bounding box center [688, 274] width 149 height 29
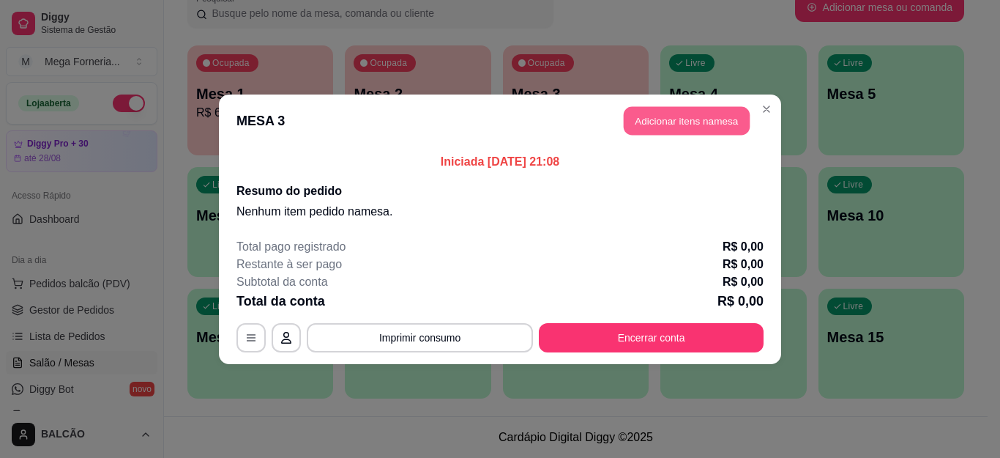
click at [651, 115] on button "Adicionar itens na mesa" at bounding box center [687, 120] width 126 height 29
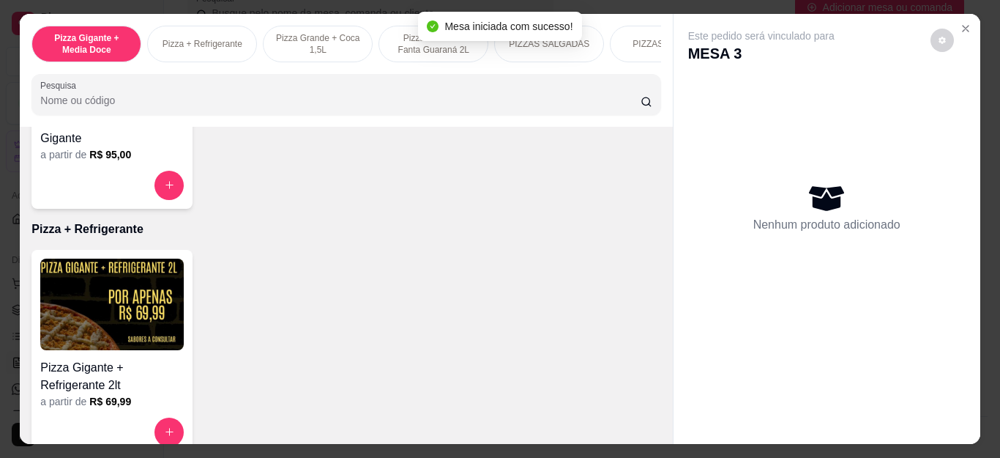
scroll to position [293, 0]
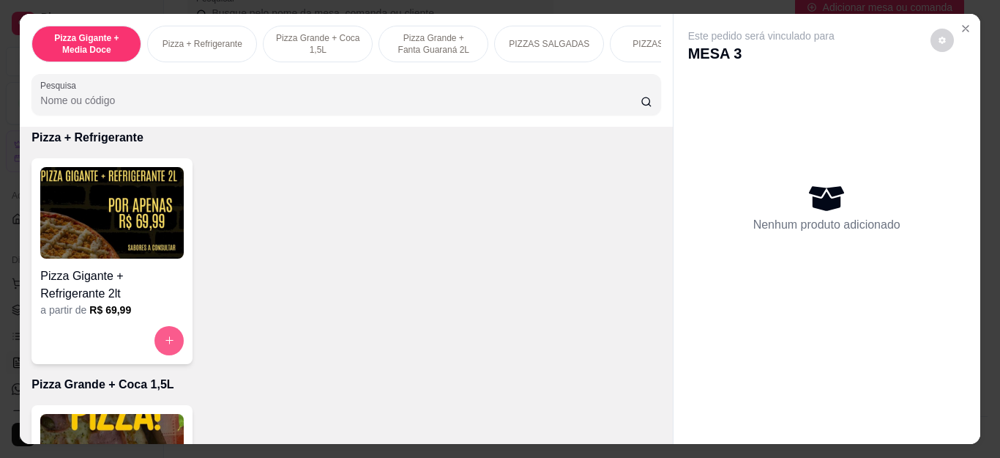
click at [167, 346] on icon "increase-product-quantity" at bounding box center [169, 340] width 11 height 11
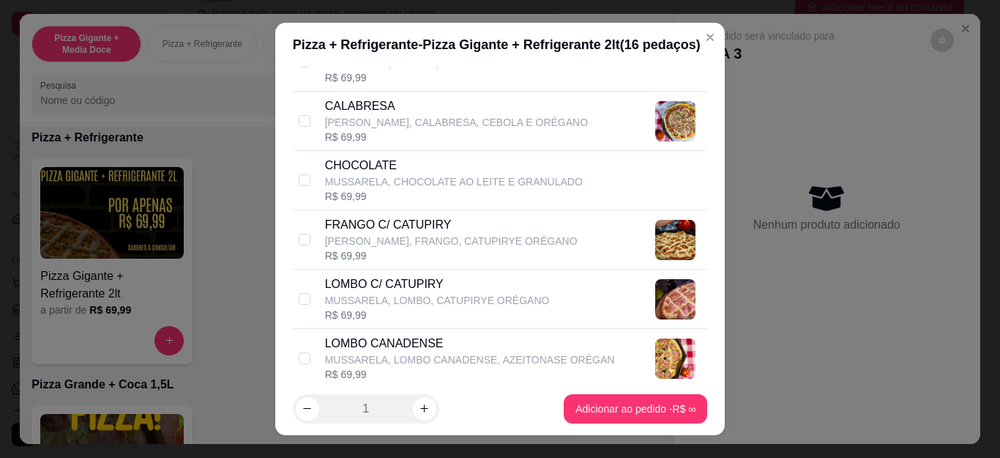
scroll to position [366, 0]
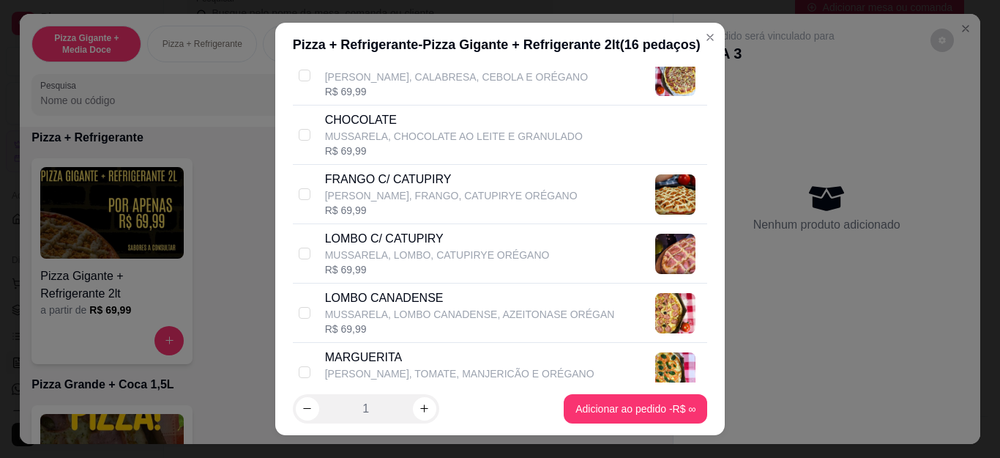
click at [345, 214] on div "R$ 69,99" at bounding box center [451, 210] width 253 height 15
checkbox input "true"
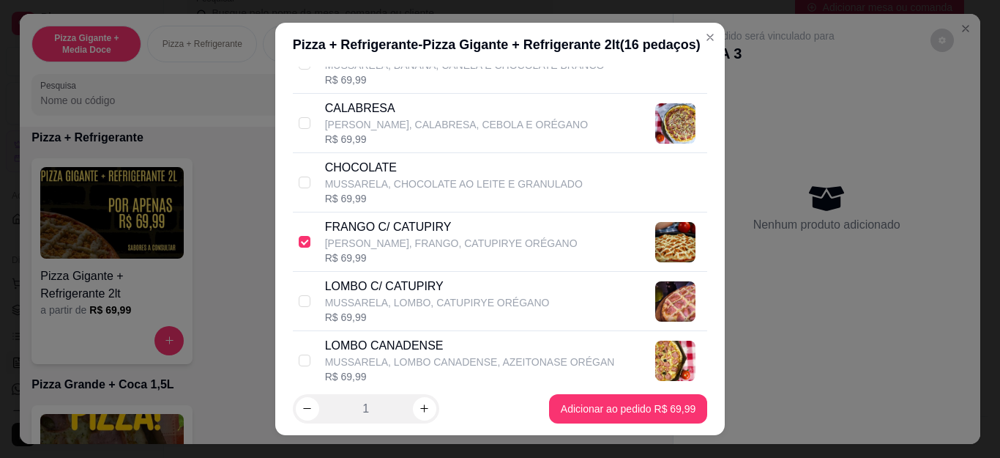
scroll to position [293, 0]
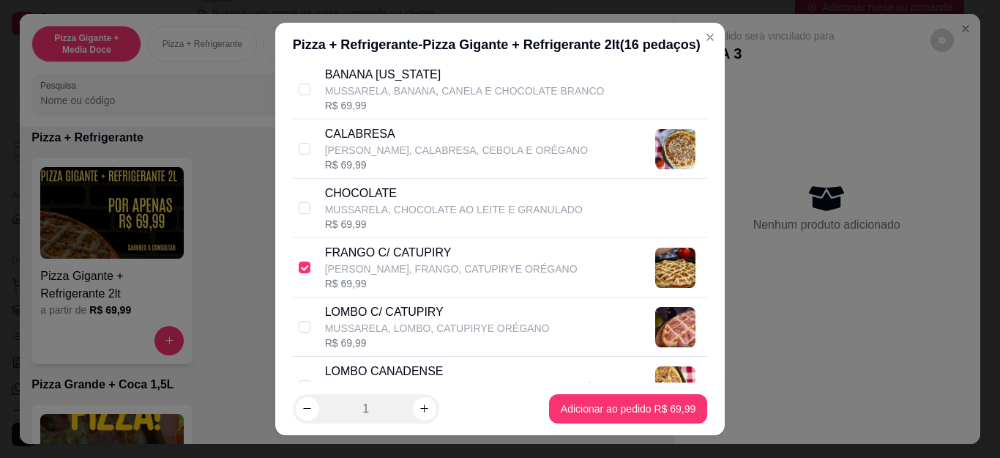
click at [354, 162] on div "R$ 69,99" at bounding box center [456, 164] width 263 height 15
checkbox input "true"
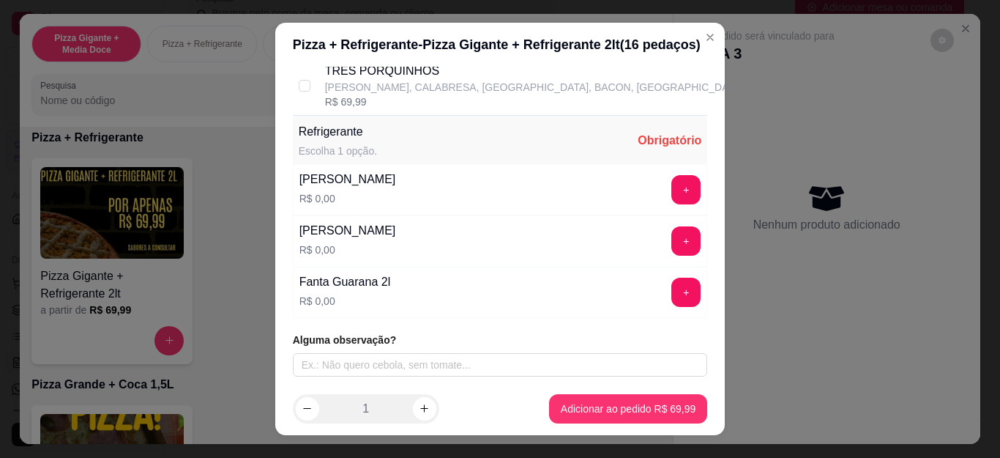
scroll to position [24, 0]
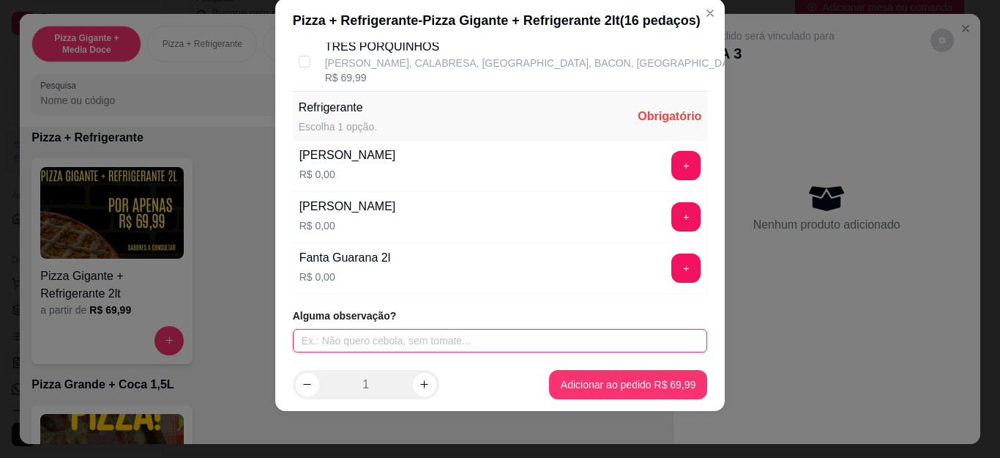
click at [411, 343] on input "text" at bounding box center [500, 340] width 415 height 23
type input "SEM CEBOLA"
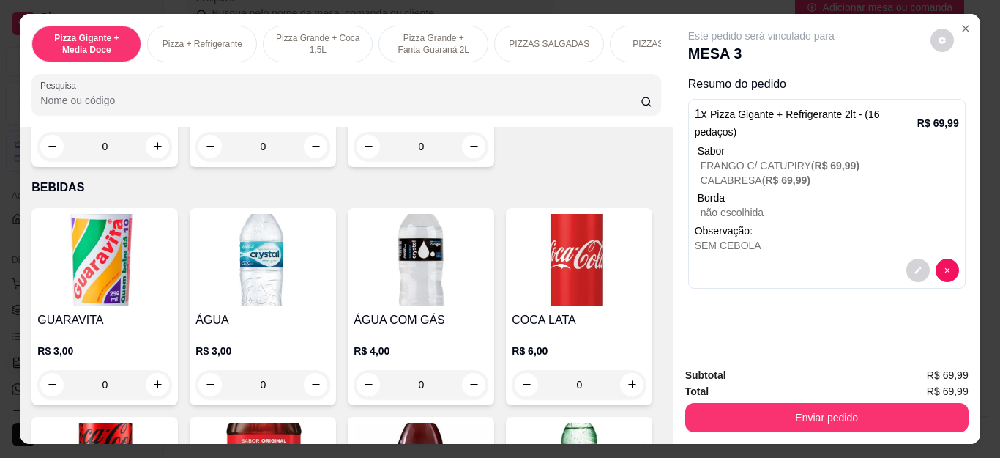
scroll to position [2782, 0]
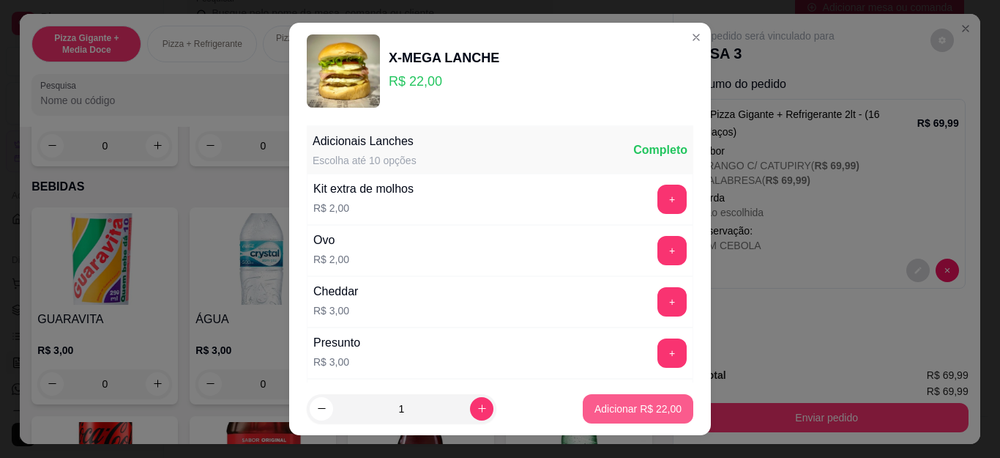
click at [627, 403] on p "Adicionar R$ 22,00" at bounding box center [637, 408] width 87 height 15
type input "1"
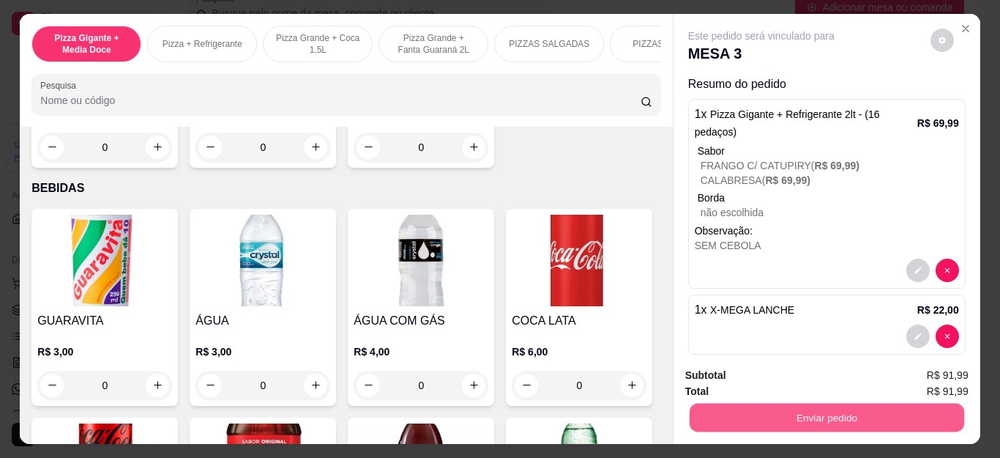
click at [720, 408] on button "Enviar pedido" at bounding box center [826, 417] width 275 height 29
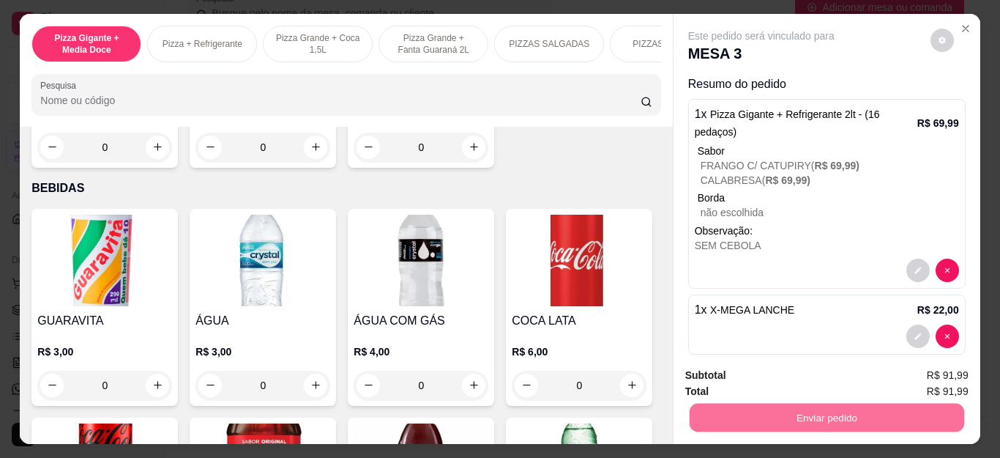
click at [750, 373] on button "Não registrar e enviar pedido" at bounding box center [777, 376] width 152 height 28
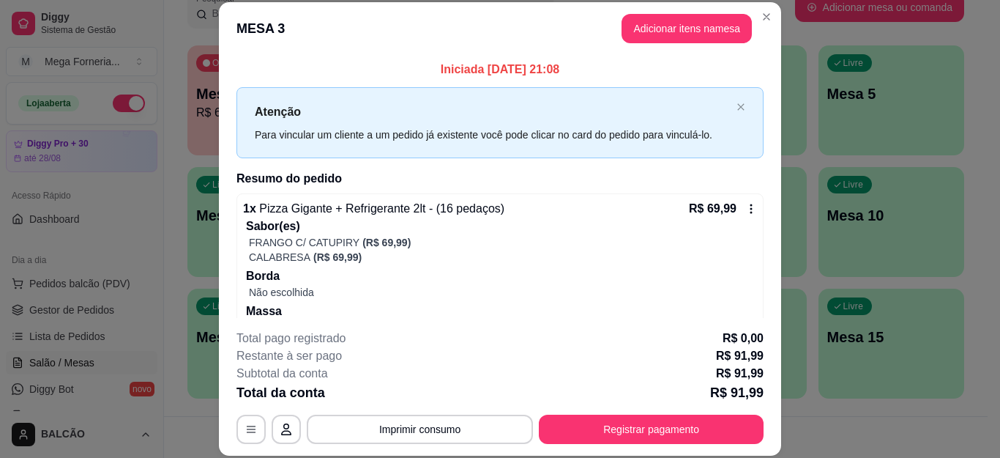
click at [769, 4] on header "MESA 3 Adicionar itens na mesa" at bounding box center [500, 28] width 562 height 53
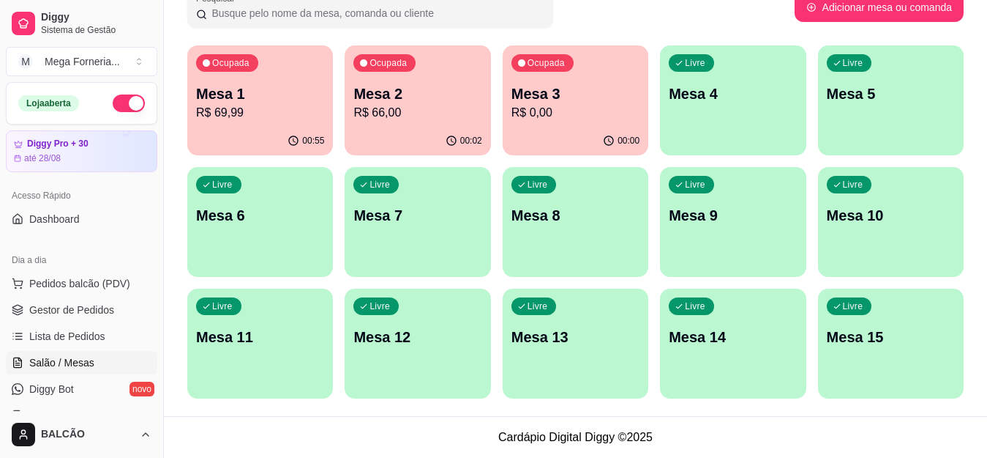
click at [591, 115] on p "R$ 0,00" at bounding box center [576, 113] width 128 height 18
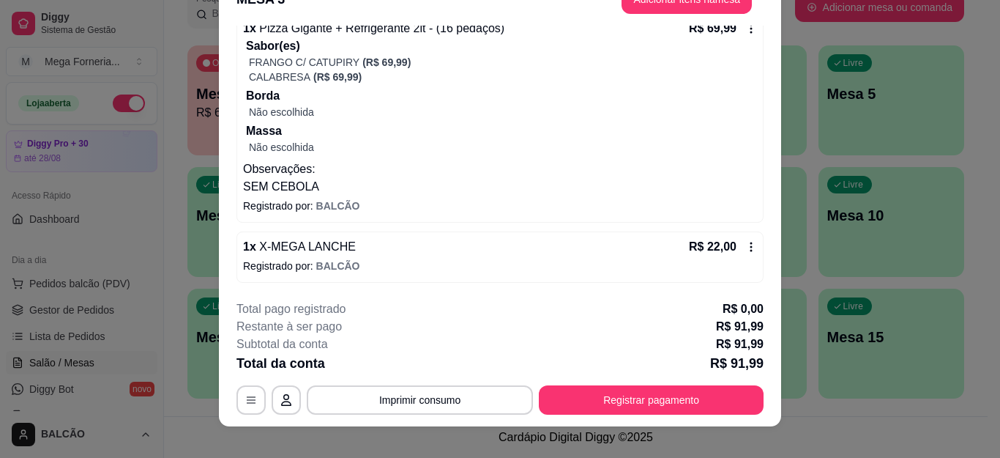
scroll to position [45, 0]
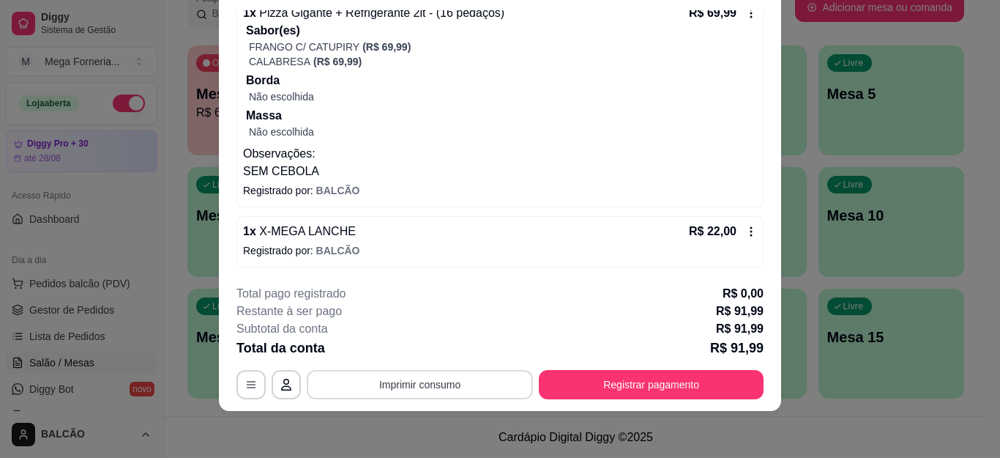
click at [436, 393] on button "Imprimir consumo" at bounding box center [420, 384] width 226 height 29
click at [425, 354] on button "IMPRESSORA" at bounding box center [418, 350] width 106 height 23
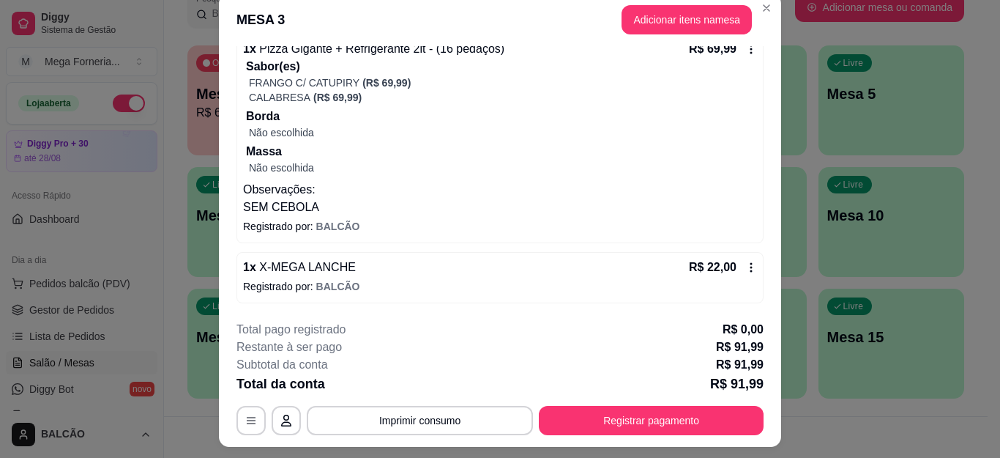
scroll to position [0, 0]
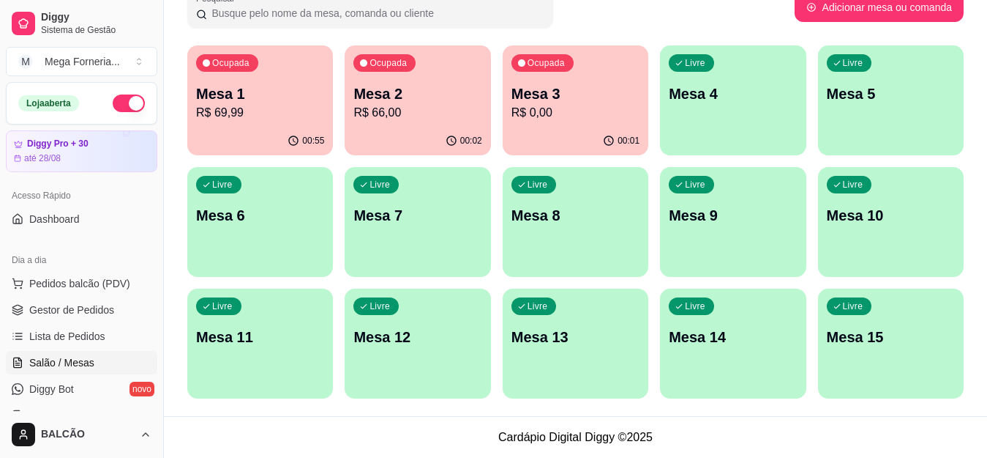
click at [535, 127] on div "00:01" at bounding box center [576, 141] width 146 height 29
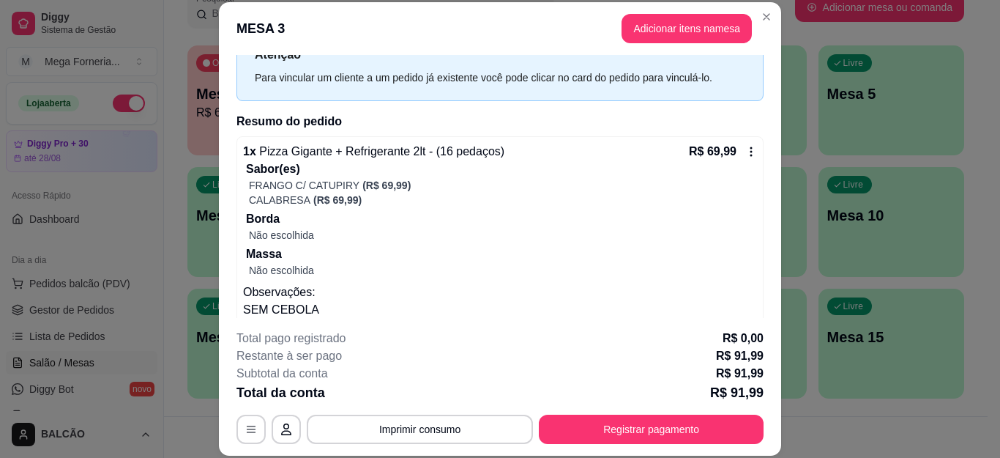
scroll to position [146, 0]
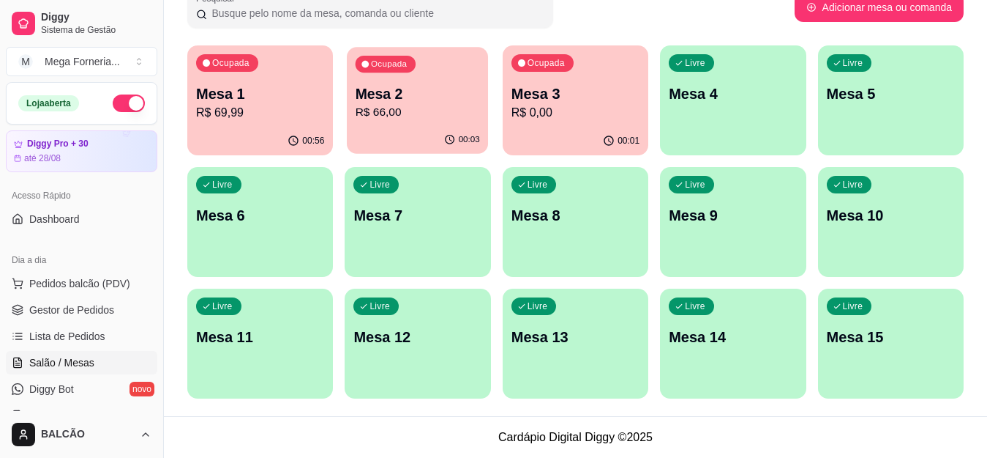
click at [427, 117] on p "R$ 66,00" at bounding box center [418, 112] width 124 height 17
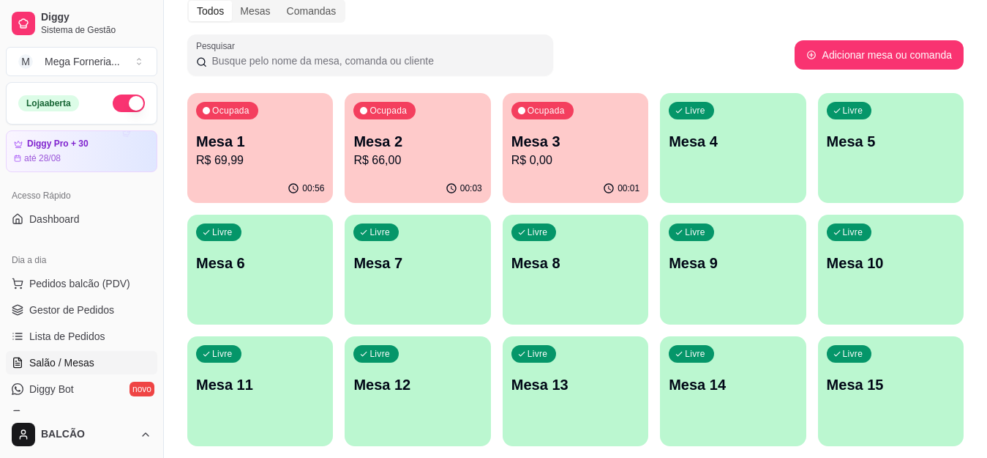
scroll to position [168, 0]
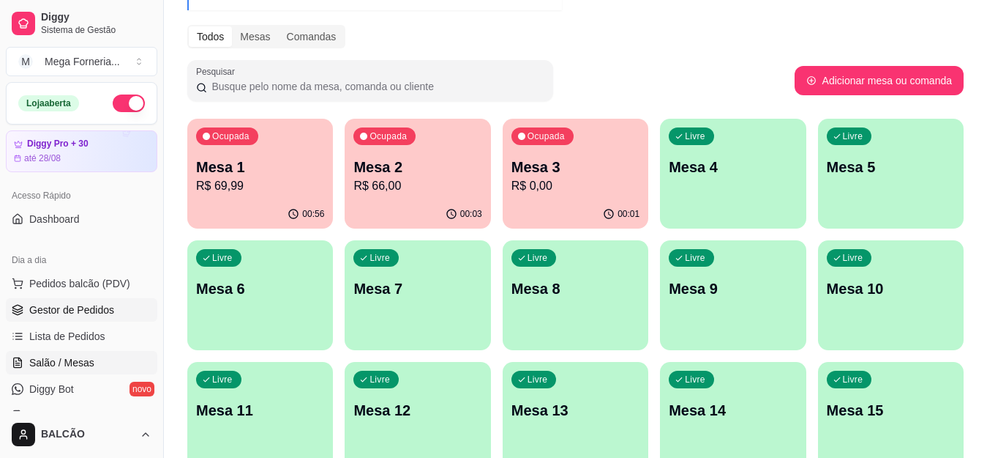
click at [95, 299] on link "Gestor de Pedidos" at bounding box center [82, 309] width 152 height 23
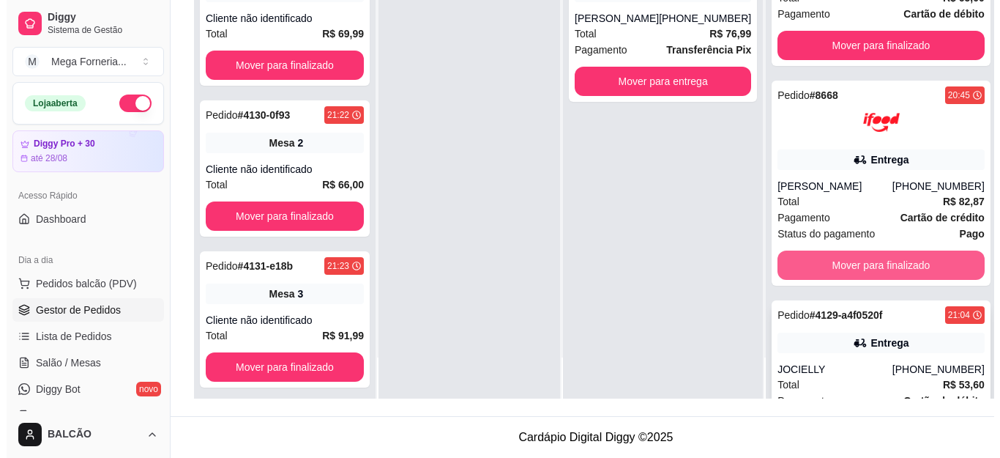
scroll to position [125, 0]
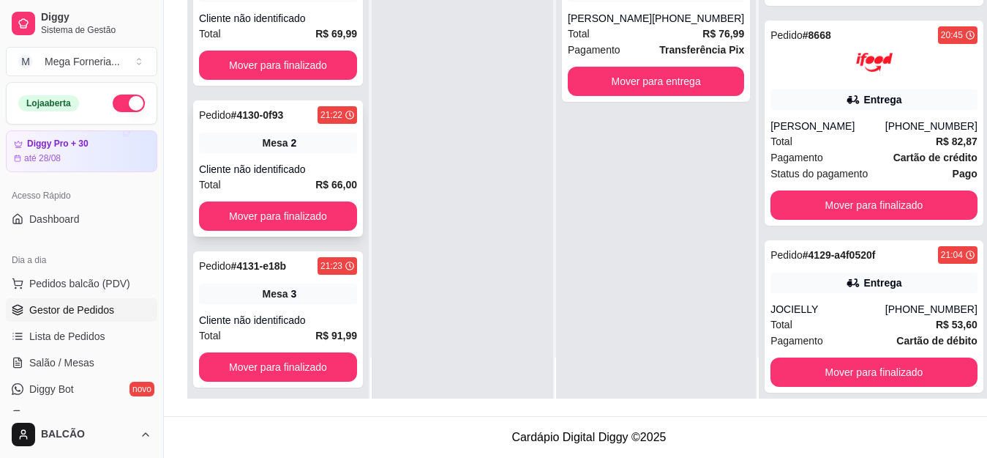
click at [309, 126] on div "Pedido # 4130-0f93 21:22 Mesa 2 Cliente não identificado Total R$ 66,00 Mover p…" at bounding box center [278, 168] width 170 height 136
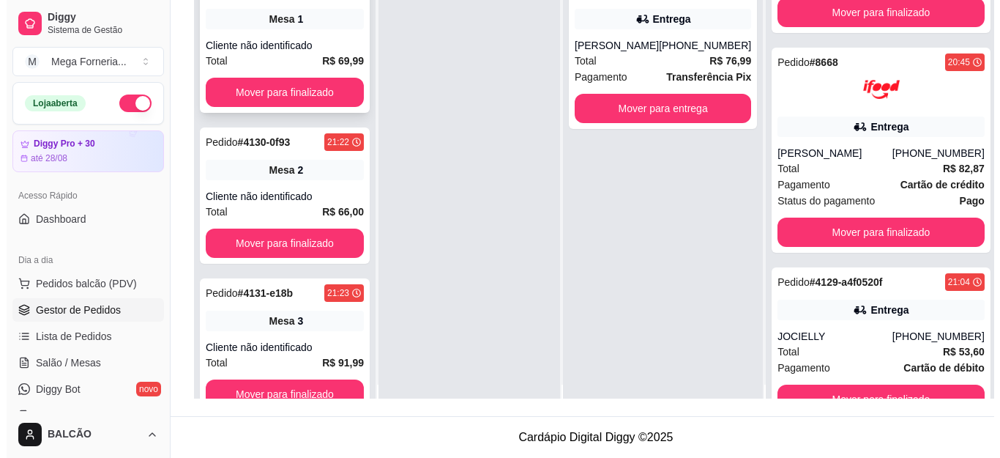
scroll to position [0, 0]
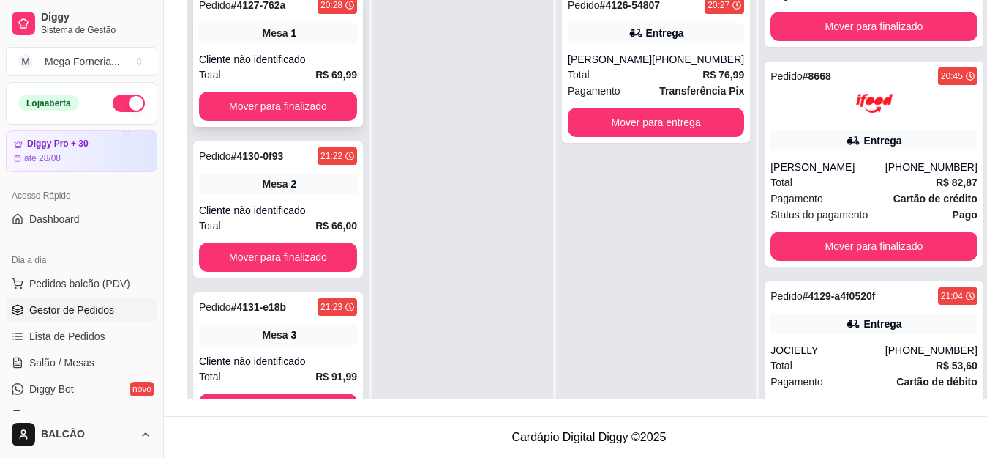
click at [308, 78] on div "Total R$ 69,99" at bounding box center [278, 75] width 158 height 16
click at [242, 108] on button "Mover para finalizado" at bounding box center [278, 106] width 158 height 29
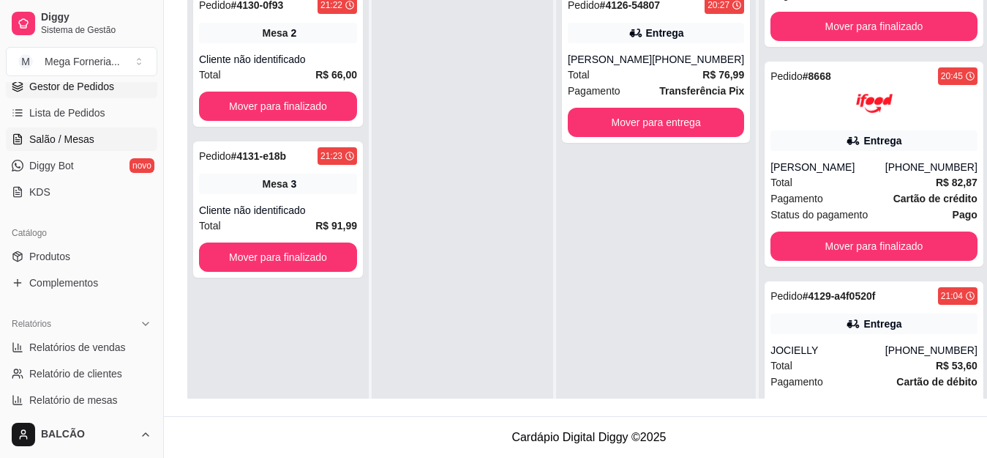
scroll to position [220, 0]
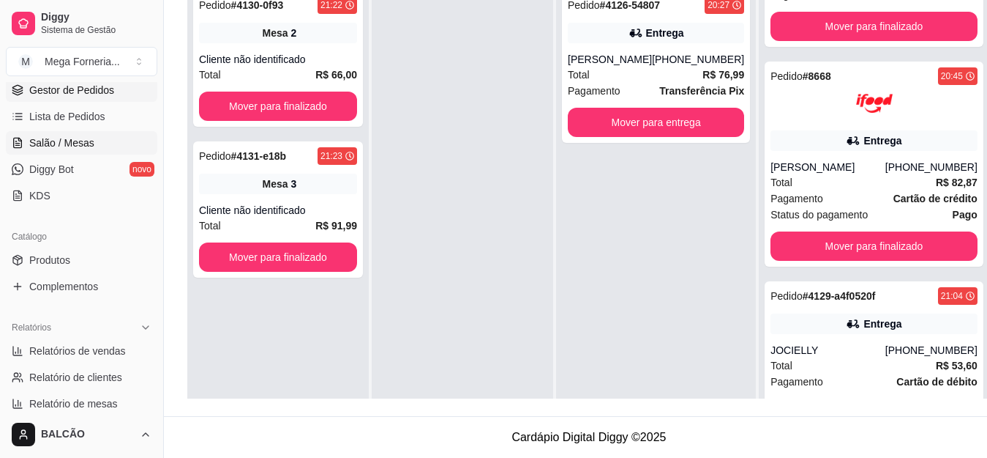
click at [81, 141] on span "Salão / Mesas" at bounding box center [61, 142] width 65 height 15
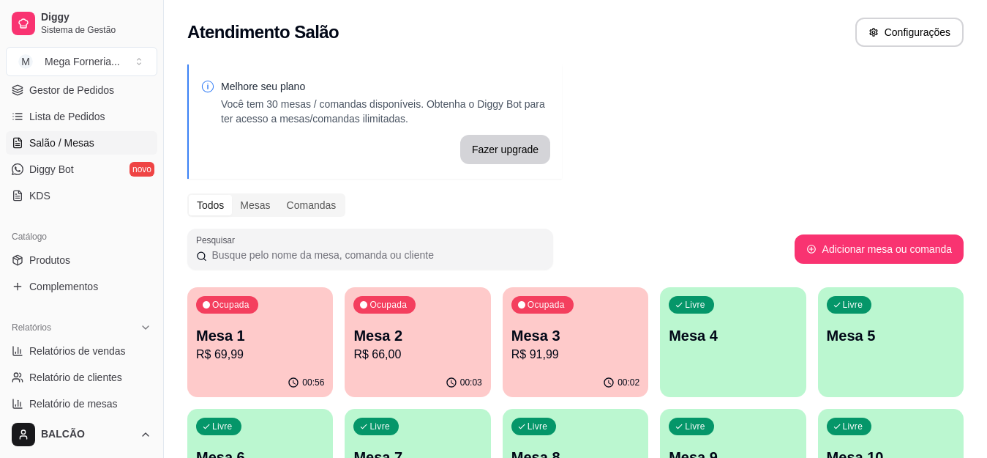
click at [283, 312] on div "Ocupada Mesa 1 R$ 69,99" at bounding box center [260, 327] width 146 height 81
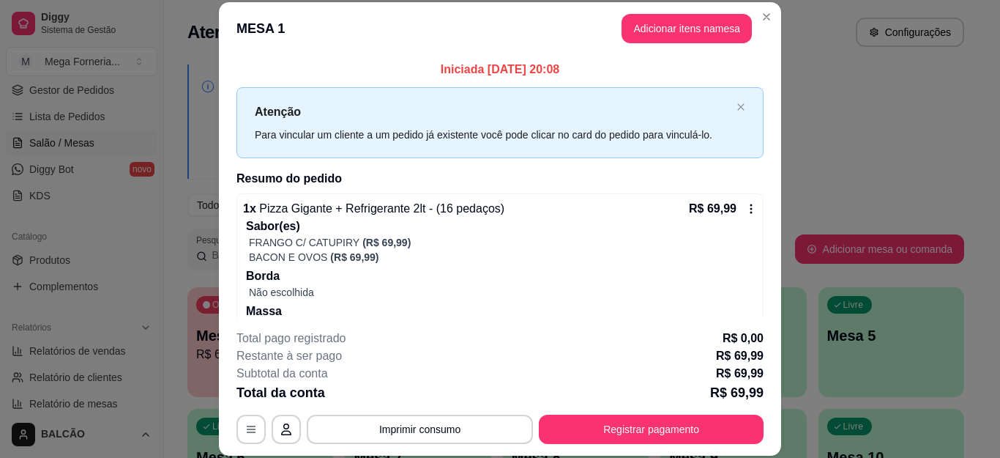
scroll to position [50, 0]
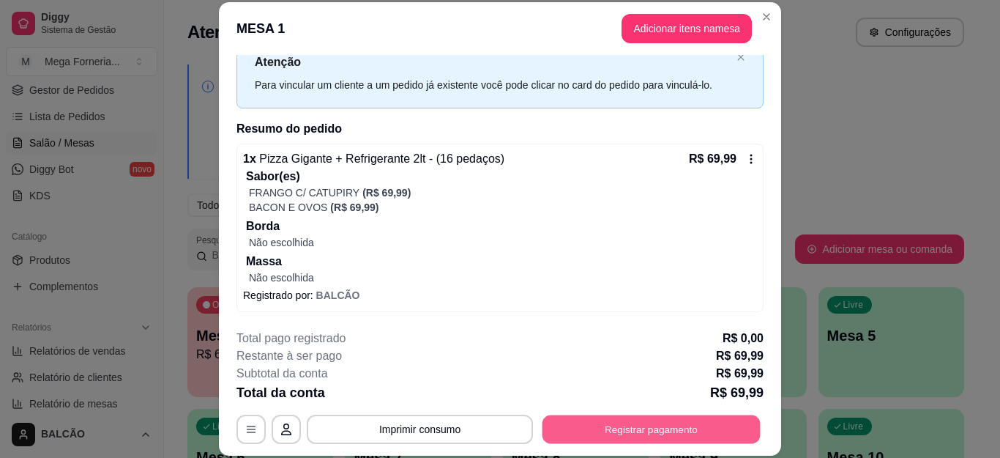
click at [586, 429] on button "Registrar pagamento" at bounding box center [651, 428] width 218 height 29
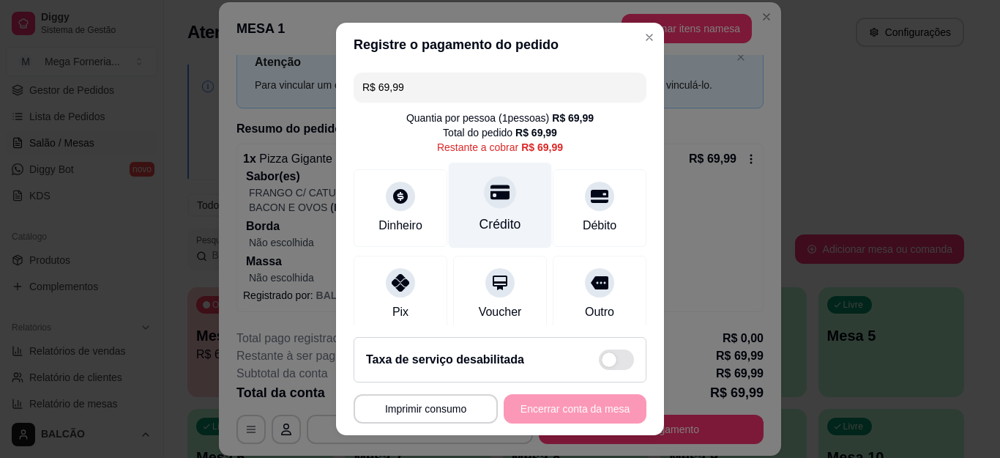
click at [477, 179] on div "Crédito" at bounding box center [500, 206] width 103 height 86
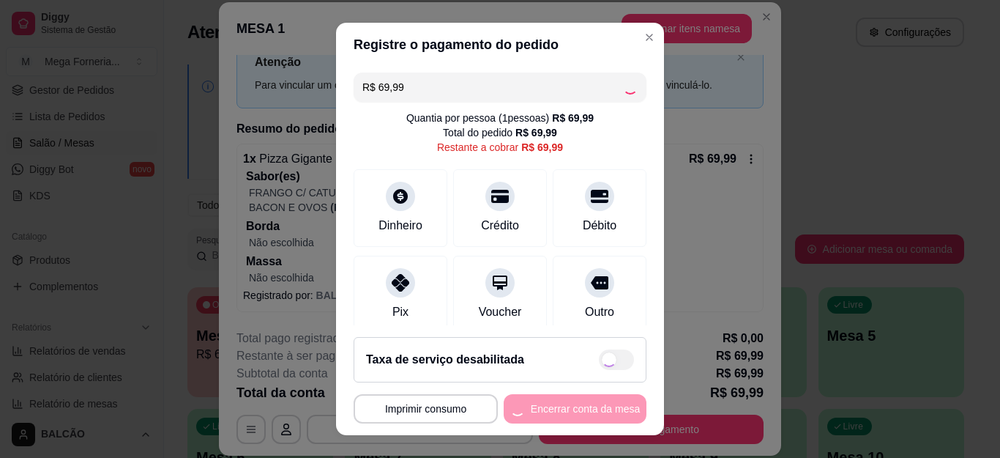
scroll to position [118, 0]
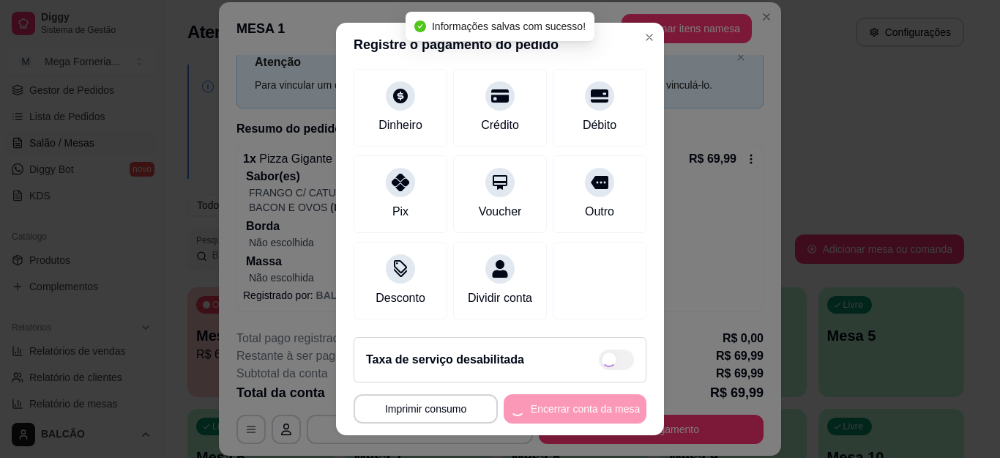
type input "R$ 0,00"
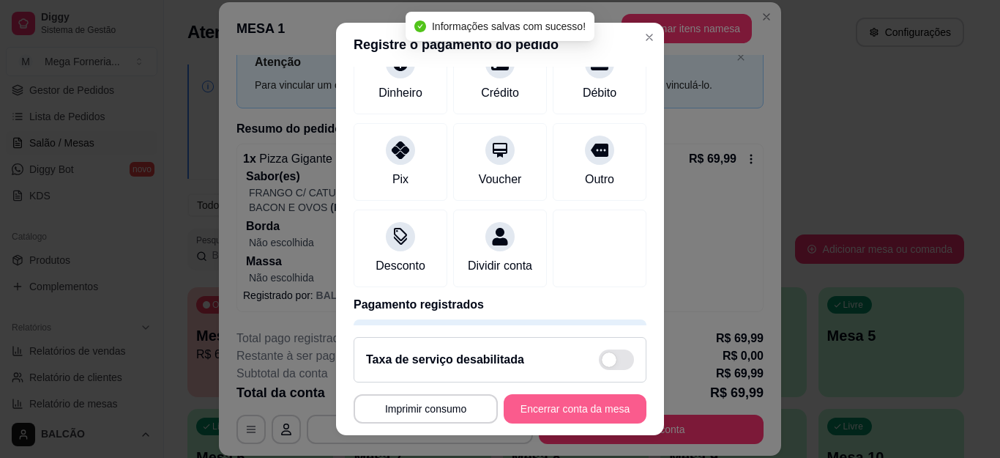
scroll to position [103, 0]
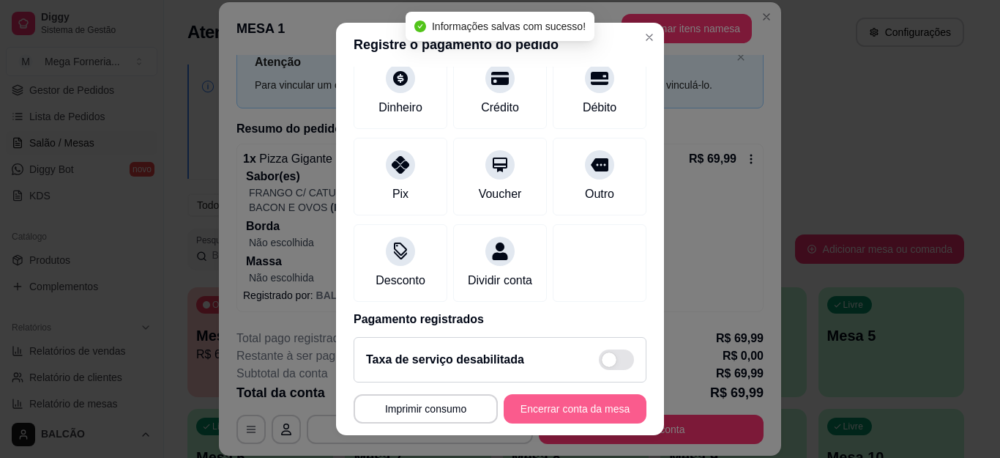
click at [561, 410] on button "Encerrar conta da mesa" at bounding box center [575, 408] width 143 height 29
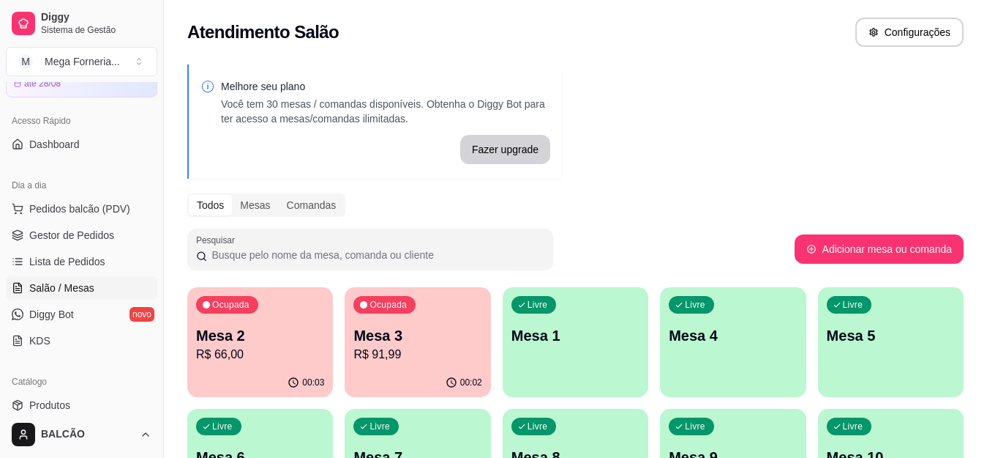
scroll to position [73, 0]
click at [74, 231] on span "Gestor de Pedidos" at bounding box center [71, 236] width 85 height 15
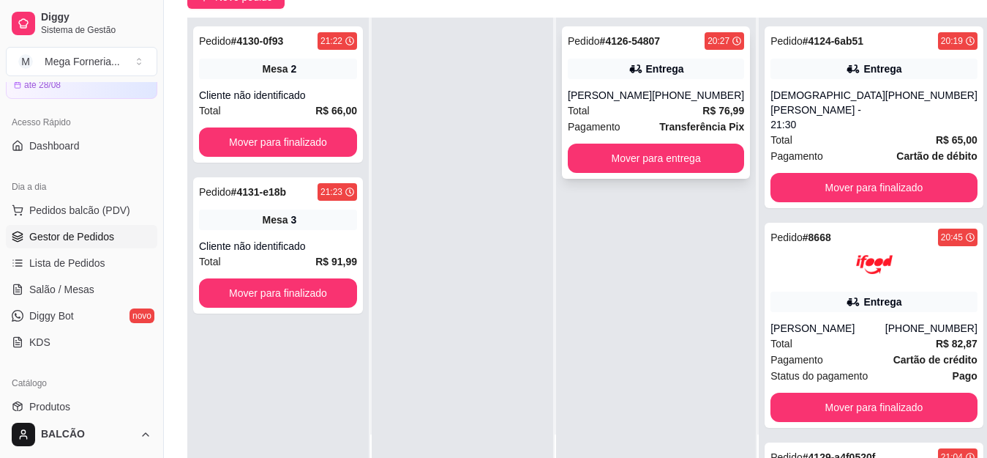
click at [630, 94] on div "[PERSON_NAME]" at bounding box center [610, 95] width 84 height 15
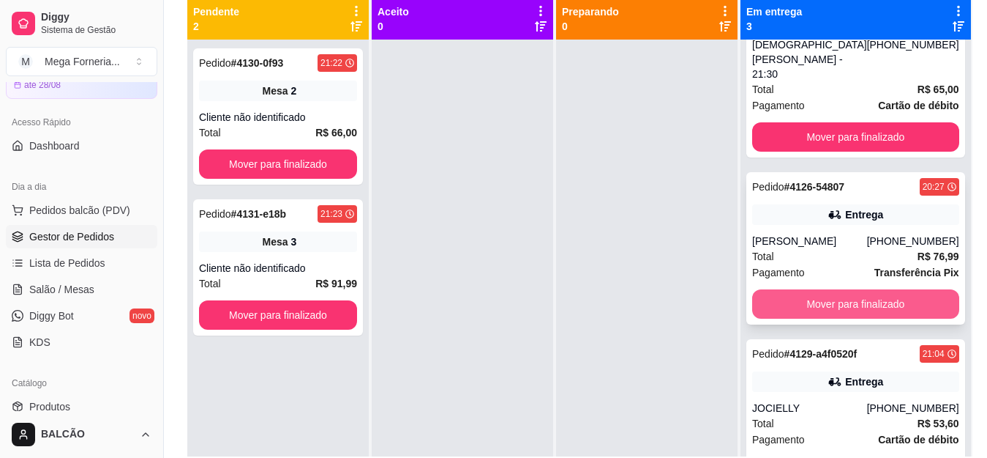
scroll to position [41, 0]
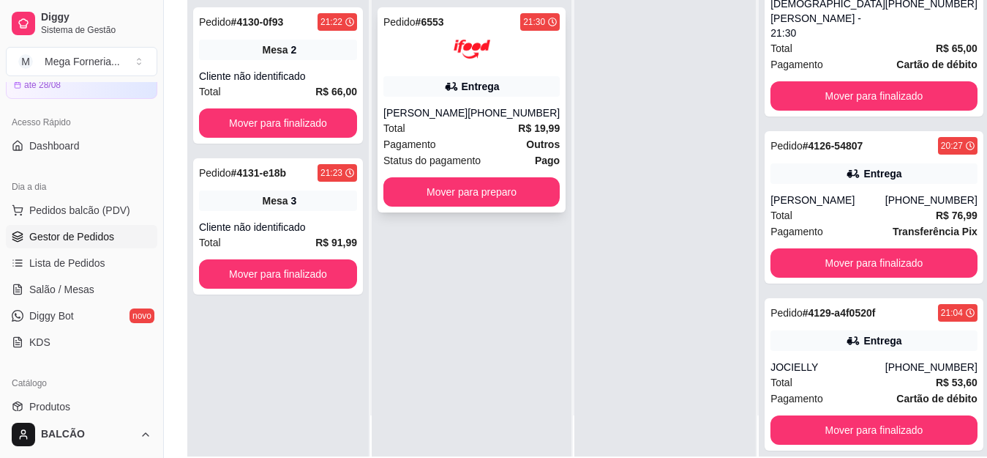
click at [519, 99] on div "Pedido # 6553 21:30 Entrega [PERSON_NAME] [PHONE_NUMBER] Total R$ 19,99 Pagamen…" at bounding box center [472, 109] width 188 height 205
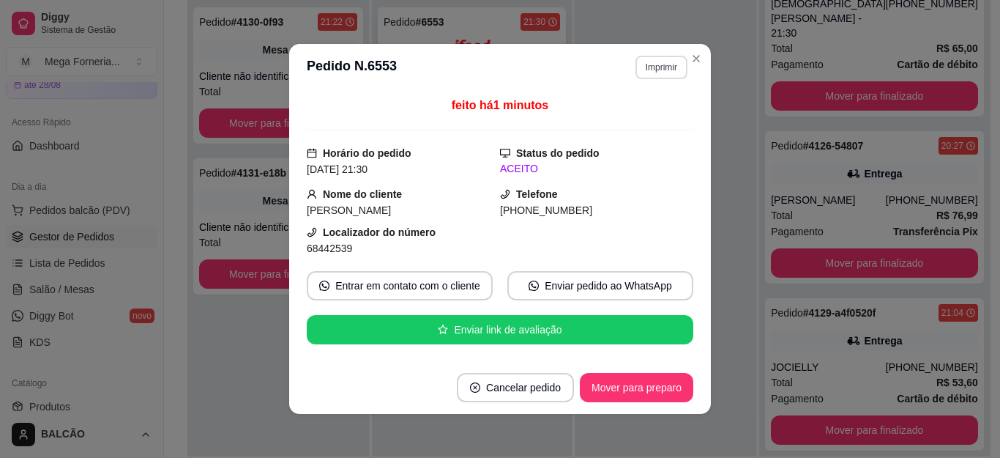
click at [649, 61] on button "Imprimir" at bounding box center [661, 67] width 52 height 23
click at [635, 108] on button "IMPRESSORA" at bounding box center [629, 118] width 102 height 23
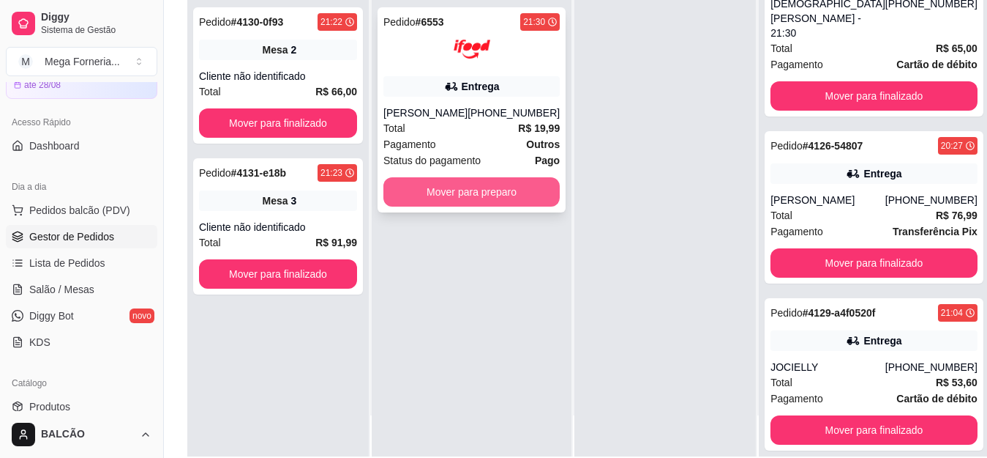
click at [504, 198] on button "Mover para preparo" at bounding box center [472, 191] width 176 height 29
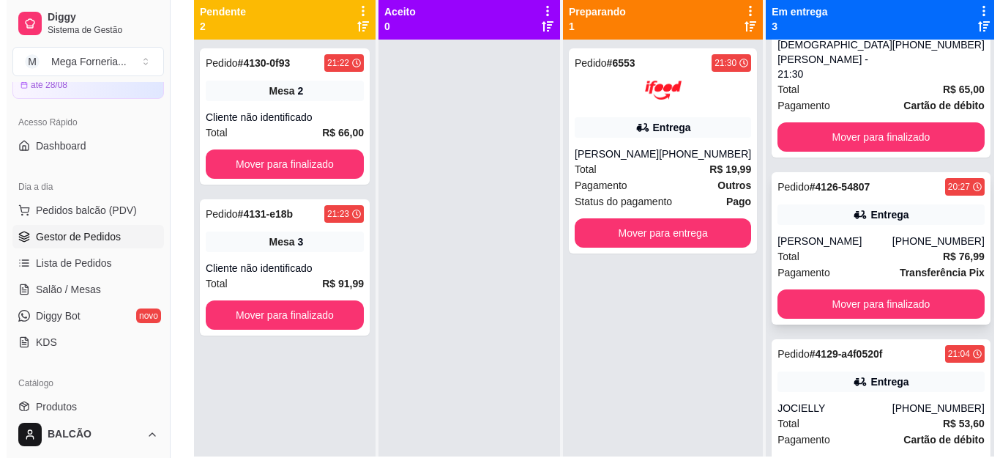
scroll to position [0, 0]
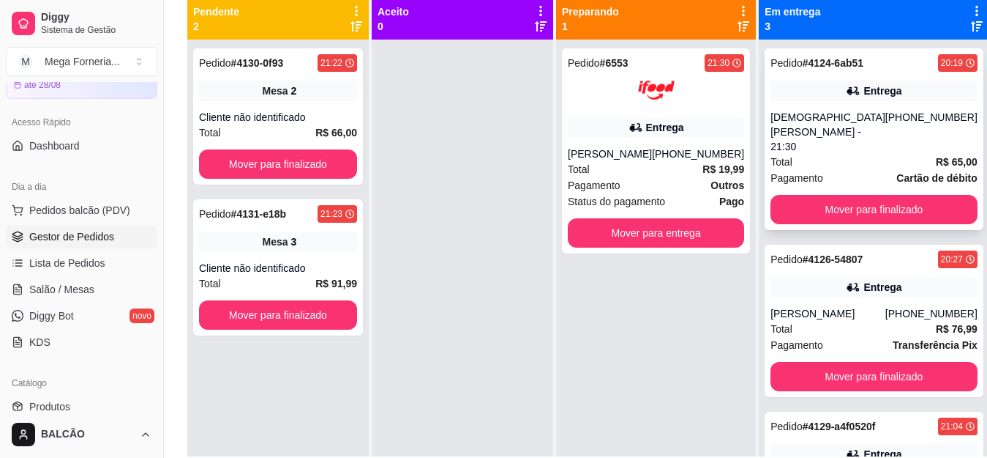
click at [899, 88] on div "Entrega" at bounding box center [874, 91] width 207 height 20
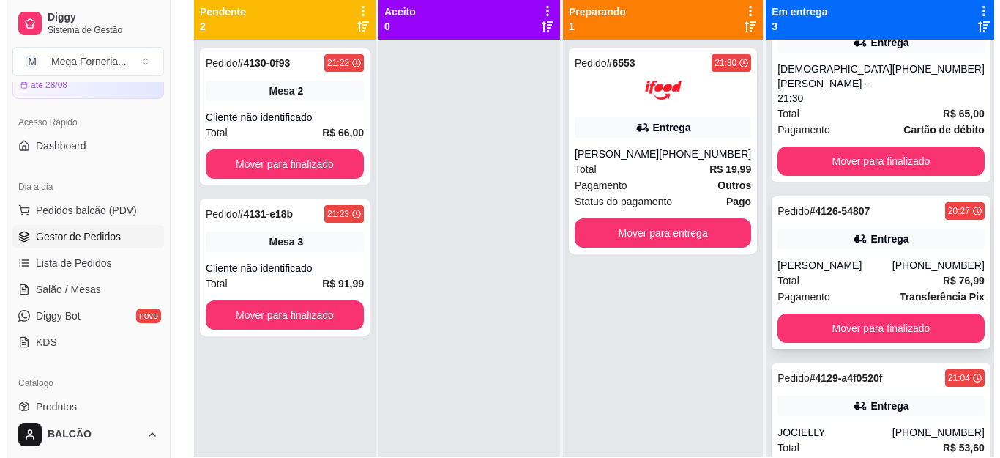
scroll to position [72, 0]
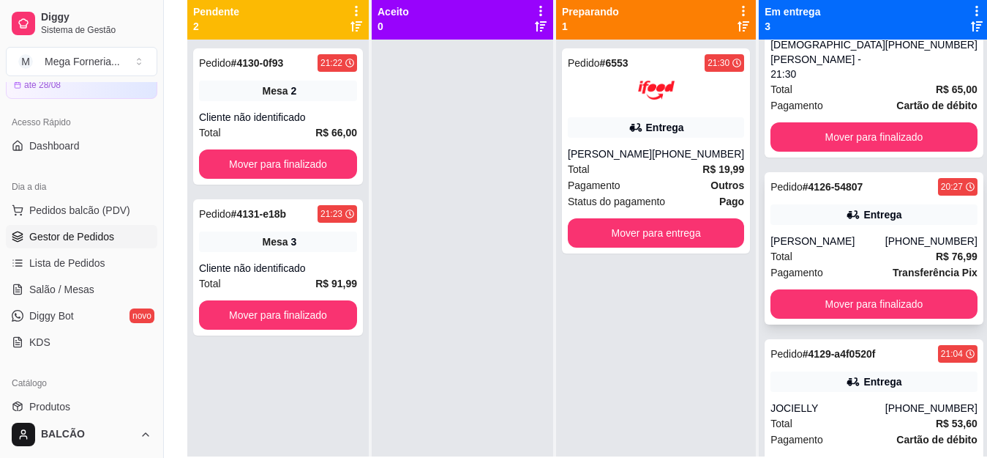
click at [821, 205] on div "Entrega" at bounding box center [874, 214] width 207 height 20
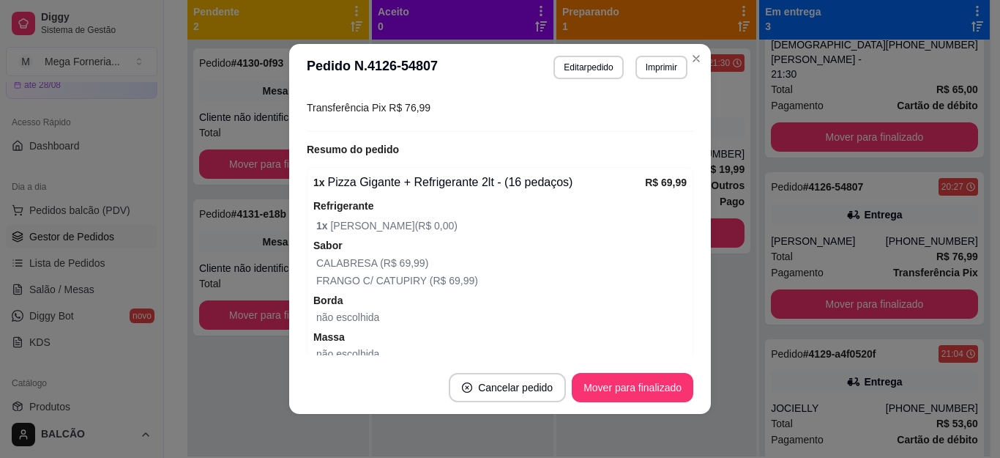
scroll to position [438, 0]
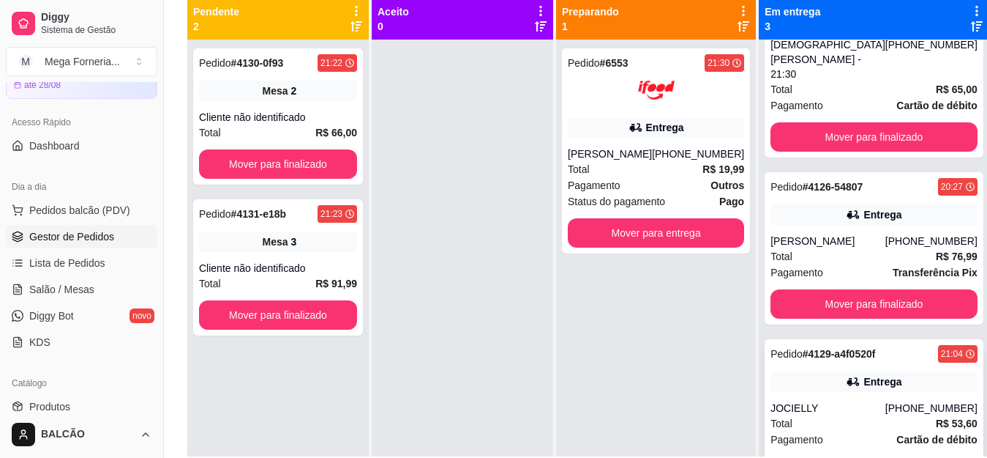
click at [843, 400] on div "JOCIELLY" at bounding box center [828, 407] width 115 height 15
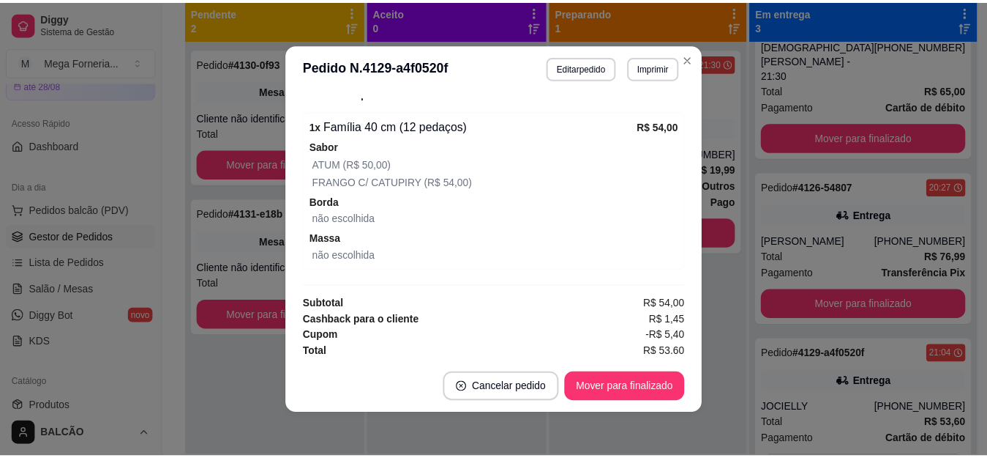
scroll to position [571, 0]
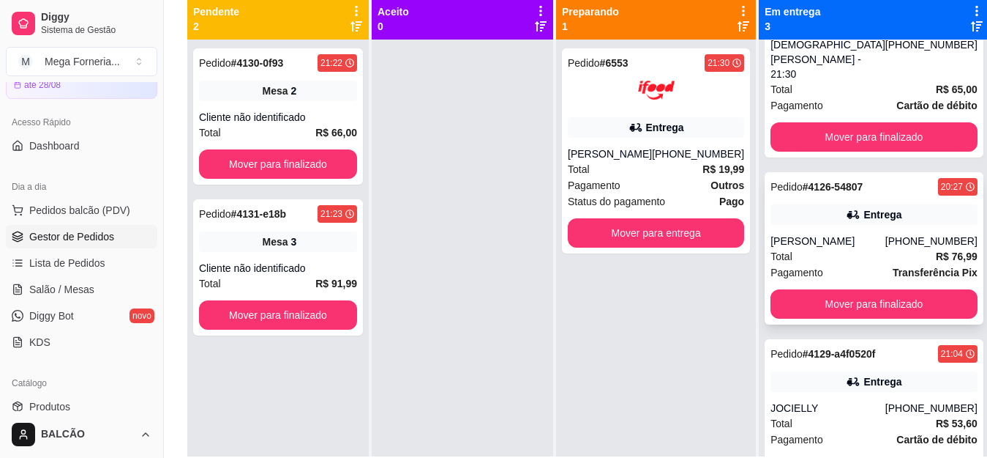
click at [820, 215] on div "Pedido # 4126-54807 20:27 Entrega [PERSON_NAME] [PHONE_NUMBER] Total R$ 76,99 P…" at bounding box center [874, 248] width 219 height 152
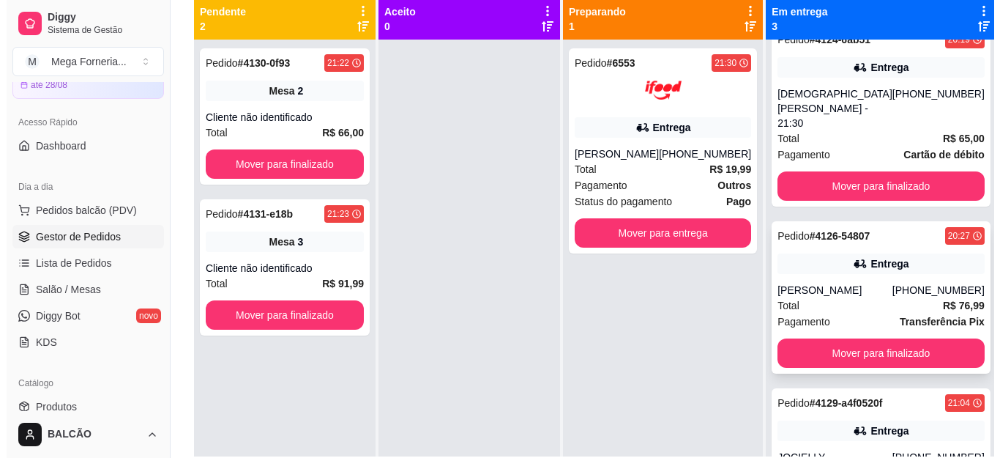
scroll to position [0, 0]
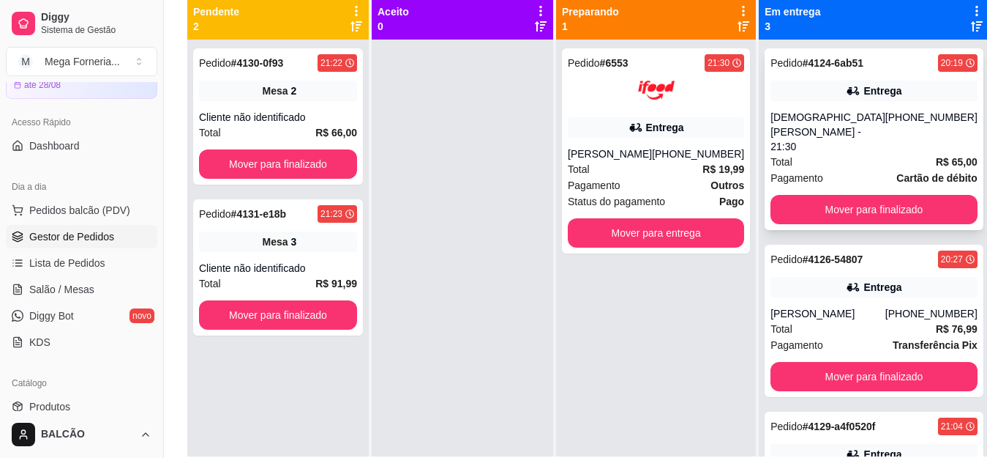
click at [843, 125] on div "[DEMOGRAPHIC_DATA] [PERSON_NAME] - 21:30" at bounding box center [828, 132] width 115 height 44
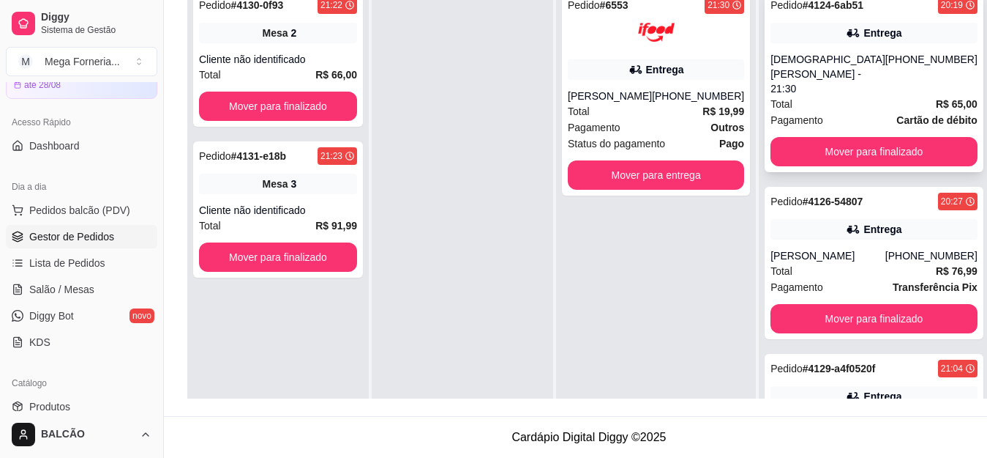
click at [813, 74] on div "[DEMOGRAPHIC_DATA] [PERSON_NAME] - 21:30" at bounding box center [828, 74] width 115 height 44
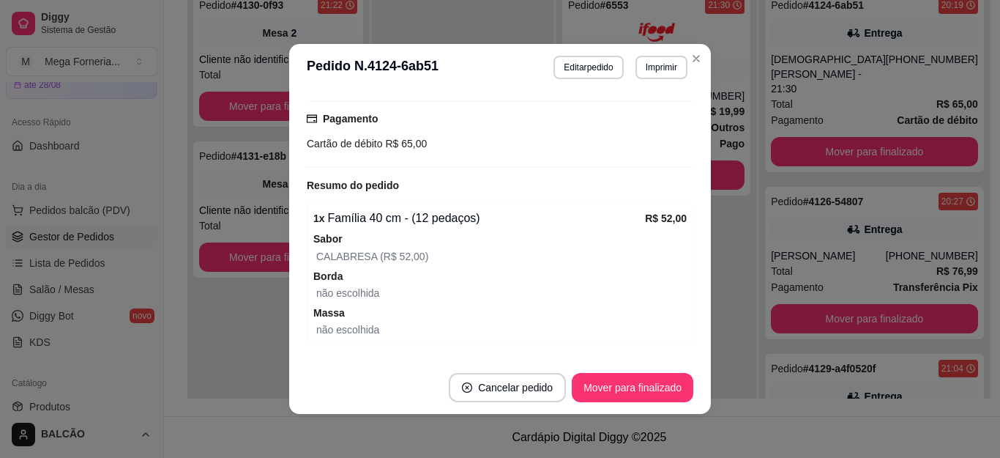
scroll to position [423, 0]
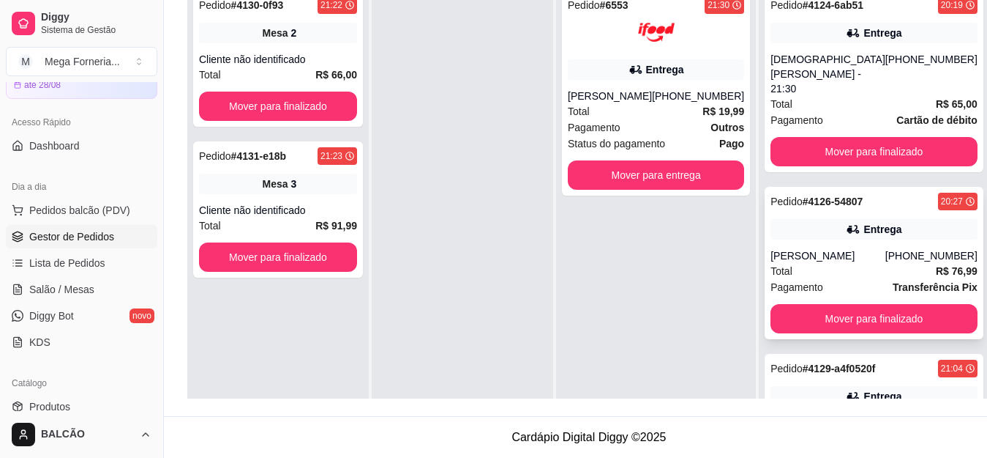
click at [879, 219] on div "Entrega" at bounding box center [874, 229] width 207 height 20
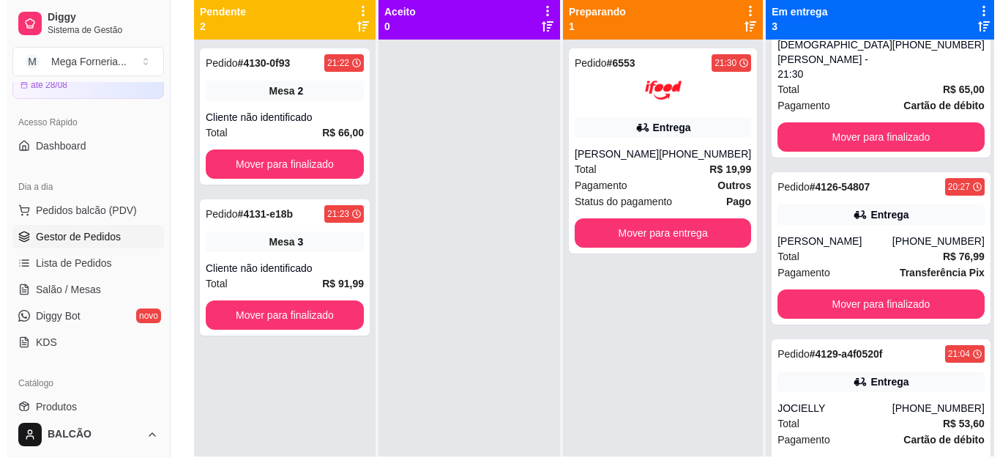
scroll to position [77, 0]
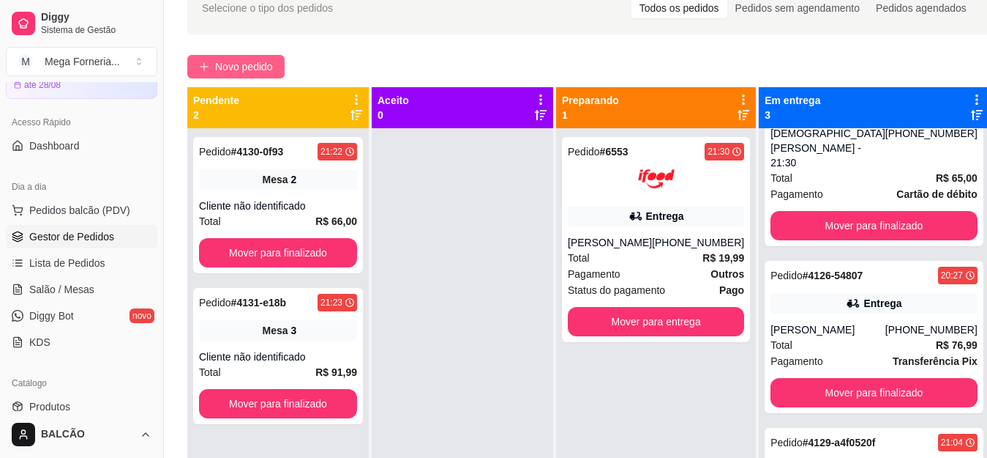
click at [256, 73] on span "Novo pedido" at bounding box center [244, 67] width 58 height 16
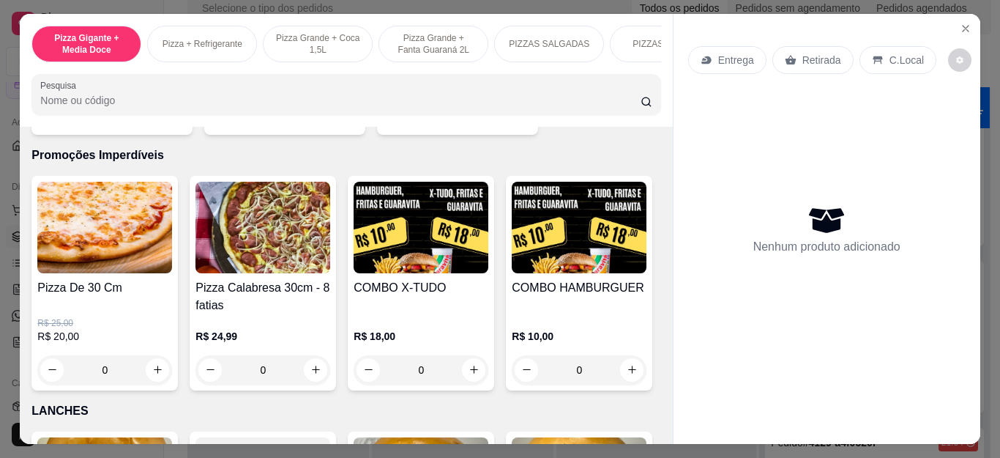
scroll to position [1537, 0]
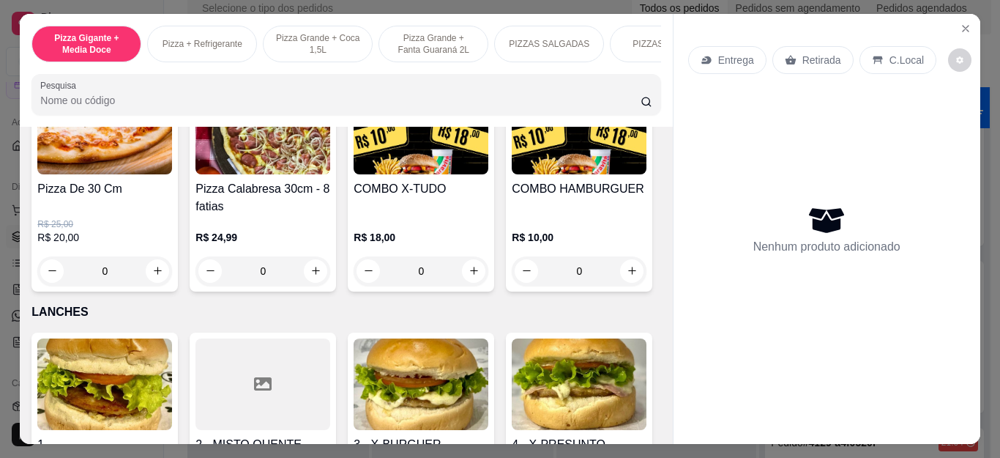
click at [149, 277] on div "0" at bounding box center [104, 270] width 135 height 29
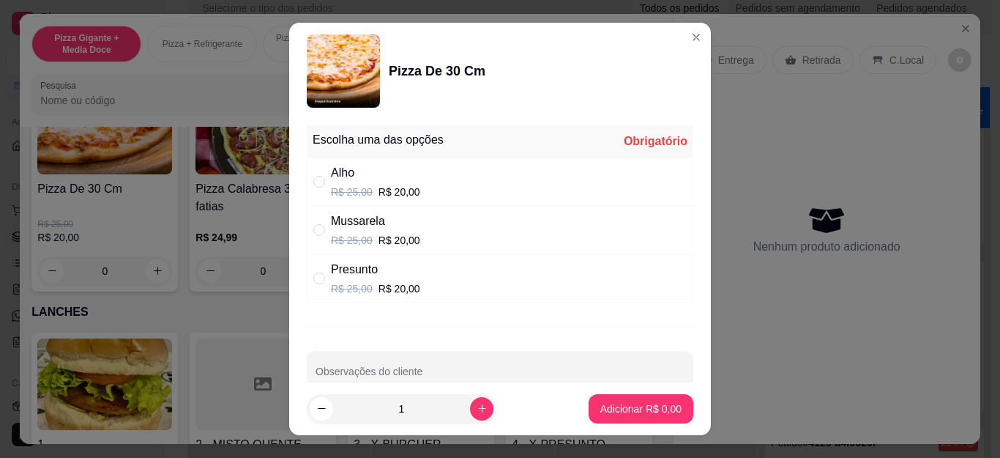
click at [455, 280] on div "Presunto R$ 25,00 R$ 20,00" at bounding box center [500, 278] width 387 height 48
radio input "true"
click at [621, 422] on button "Adicionar R$ 20,00" at bounding box center [638, 408] width 108 height 29
type input "1"
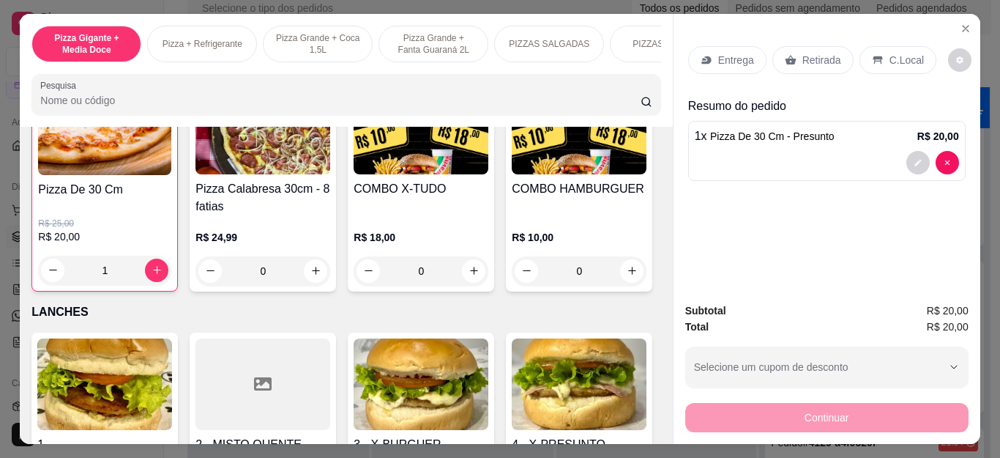
scroll to position [1538, 0]
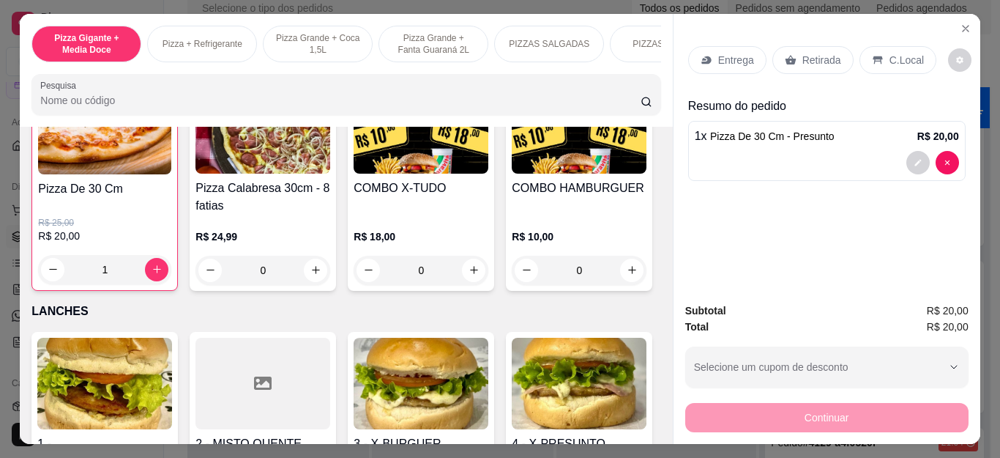
click at [460, 277] on div "0" at bounding box center [421, 269] width 135 height 29
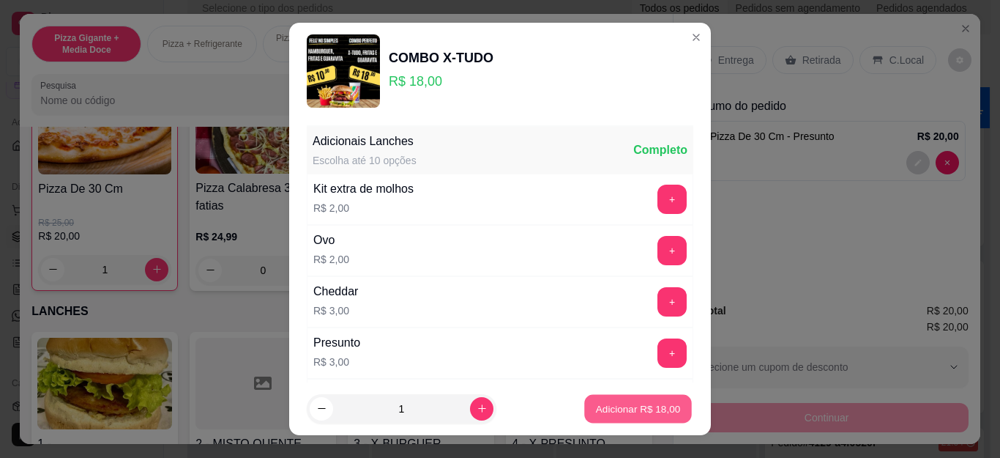
click at [635, 400] on button "Adicionar R$ 18,00" at bounding box center [638, 408] width 108 height 29
type input "1"
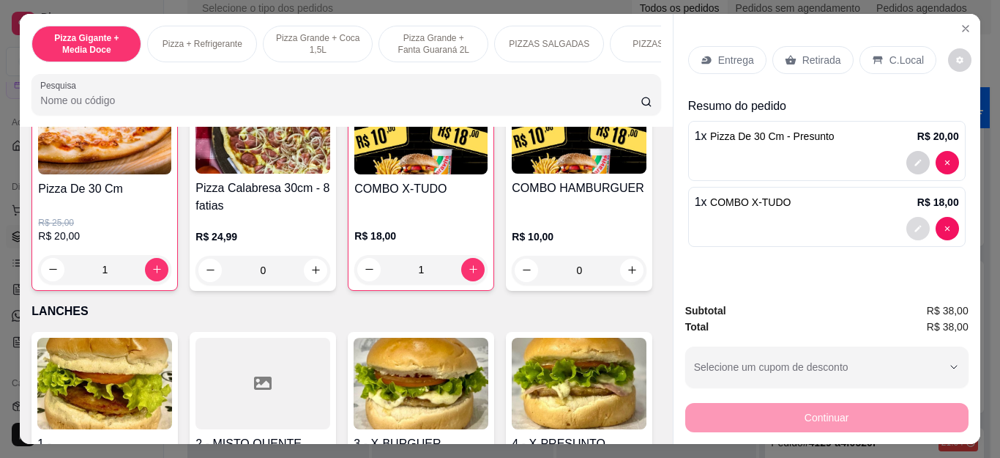
click at [918, 217] on button "decrease-product-quantity" at bounding box center [917, 228] width 23 height 23
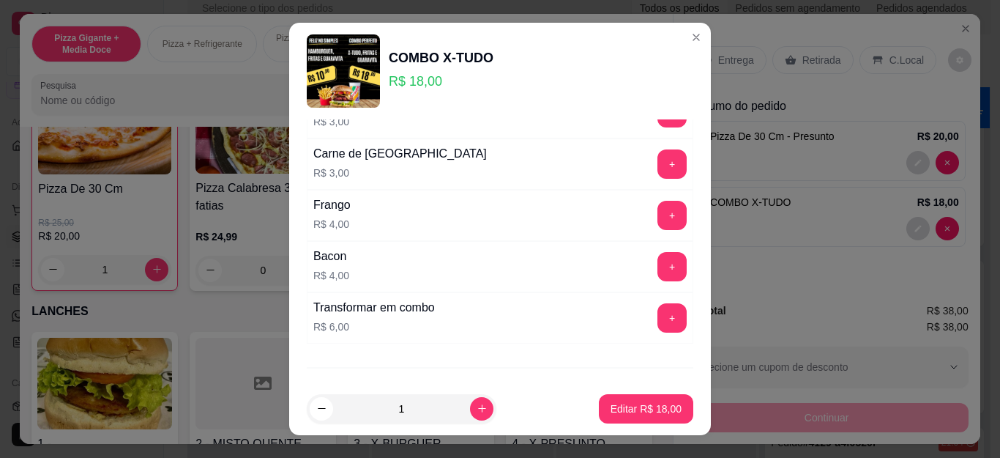
scroll to position [414, 0]
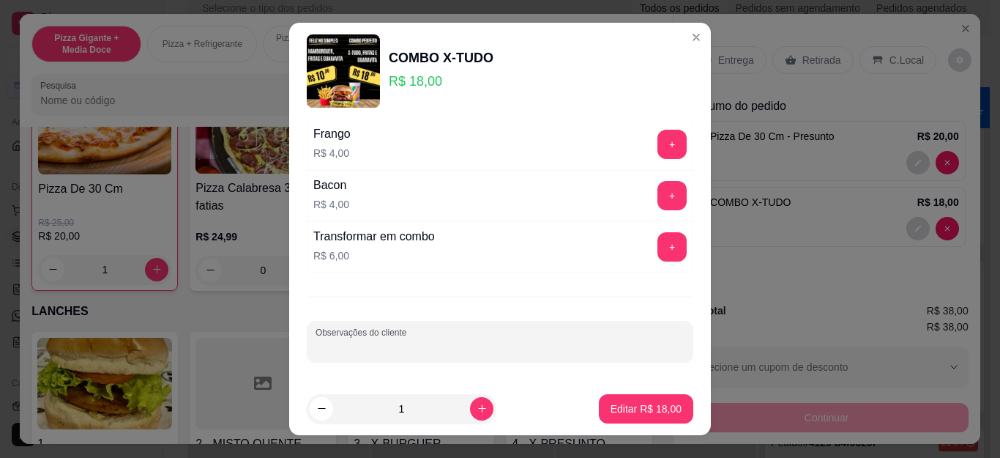
click at [392, 343] on input "Observações do cliente" at bounding box center [499, 347] width 369 height 15
type input "sem salada"
click at [632, 403] on p "Editar R$ 18,00" at bounding box center [645, 408] width 71 height 15
type input "0"
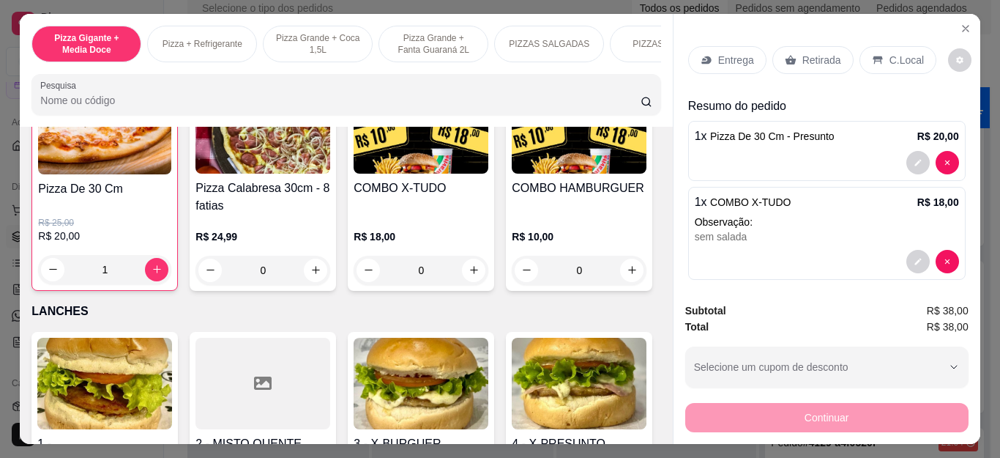
click at [831, 34] on div "Entrega Retirada C.Local" at bounding box center [826, 59] width 277 height 51
click at [828, 53] on p "Retirada" at bounding box center [821, 60] width 39 height 15
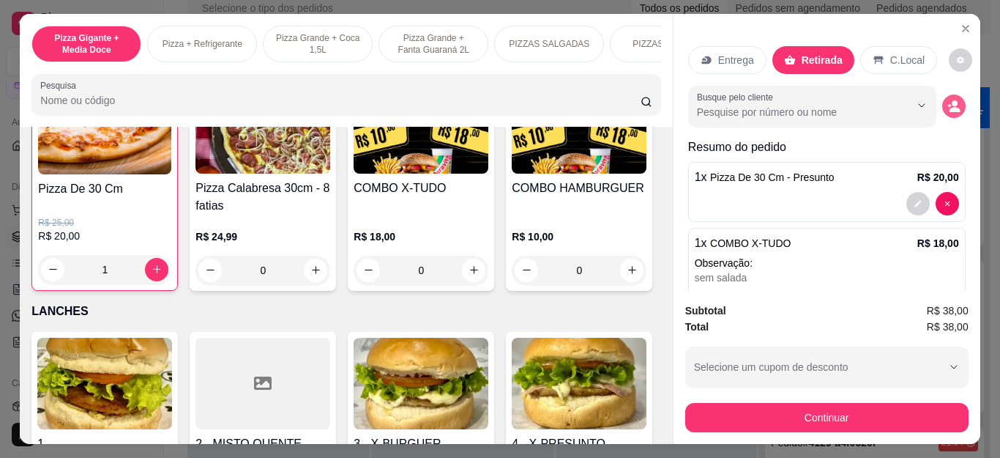
click at [947, 105] on icon "decrease-product-quantity" at bounding box center [953, 106] width 13 height 13
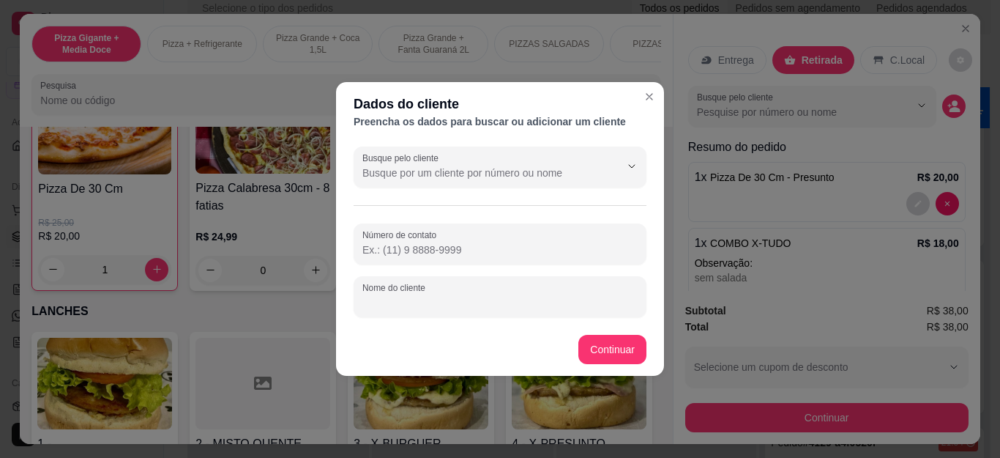
click at [576, 300] on input "Nome do cliente" at bounding box center [499, 302] width 275 height 15
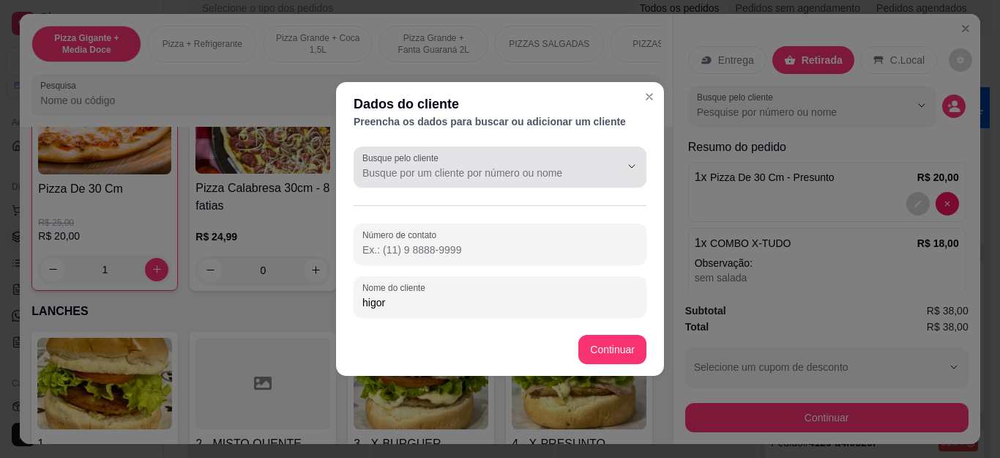
type input "higor"
click at [567, 168] on input "Busque pelo cliente" at bounding box center [479, 172] width 234 height 15
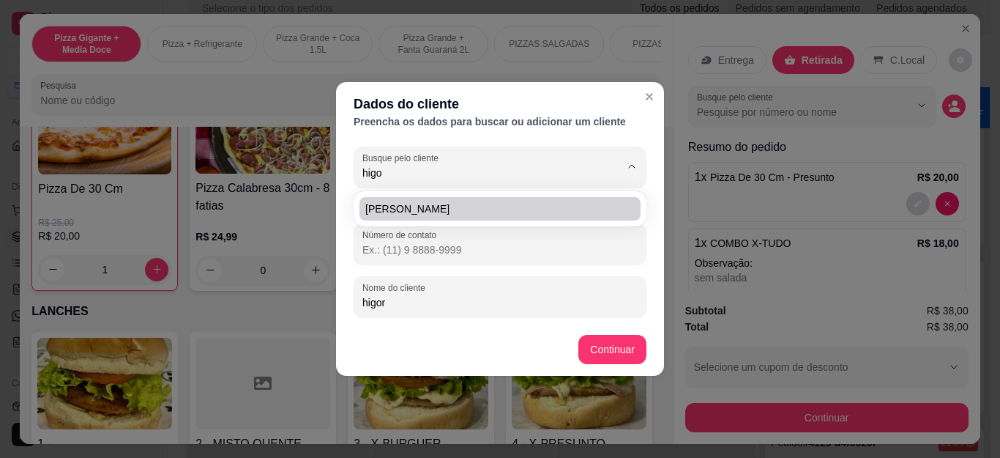
click at [566, 209] on span "[PERSON_NAME]" at bounding box center [492, 208] width 255 height 15
type input "[PERSON_NAME]"
type input "[PHONE_NUMBER]"
type input "[PERSON_NAME]"
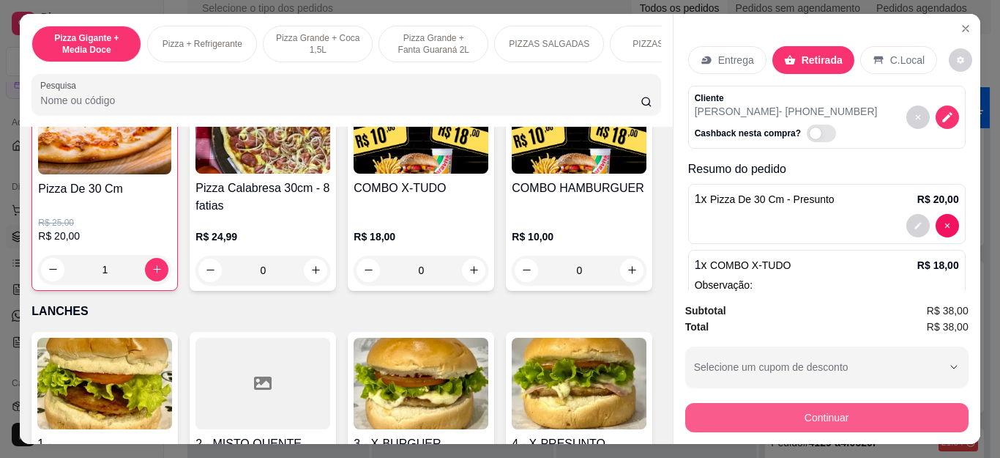
click at [724, 403] on button "Continuar" at bounding box center [826, 417] width 283 height 29
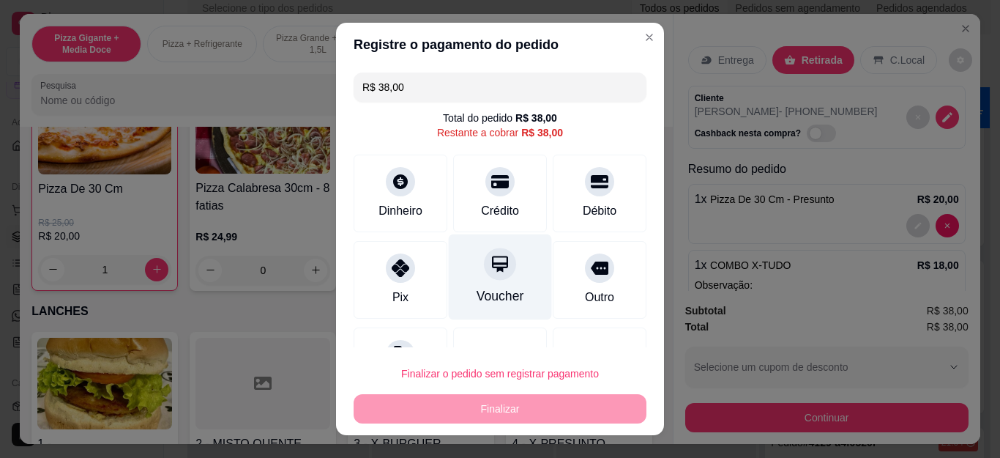
scroll to position [64, 0]
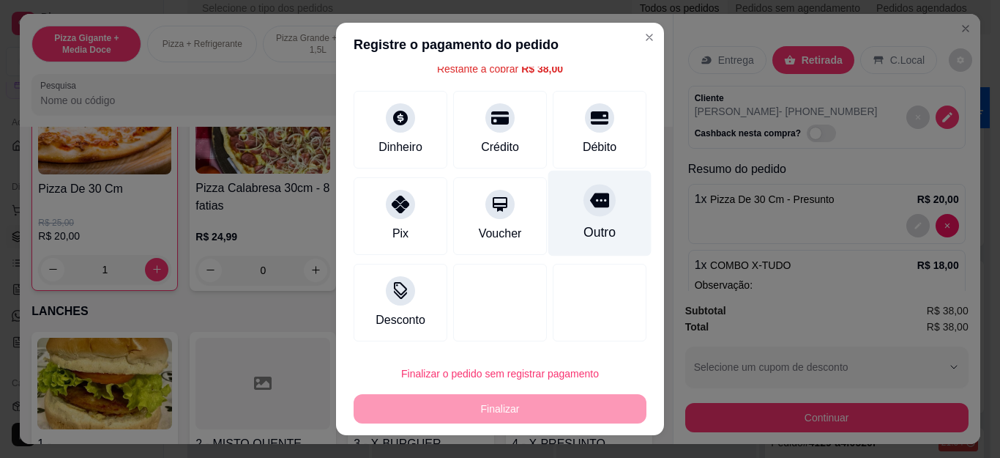
click at [573, 222] on div "Outro" at bounding box center [599, 214] width 103 height 86
type input "R$ 0,00"
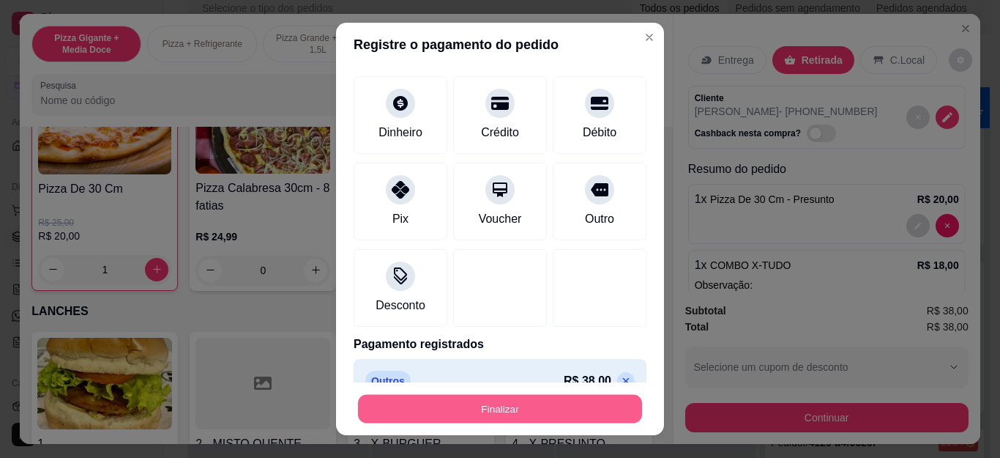
click at [553, 411] on button "Finalizar" at bounding box center [500, 408] width 284 height 29
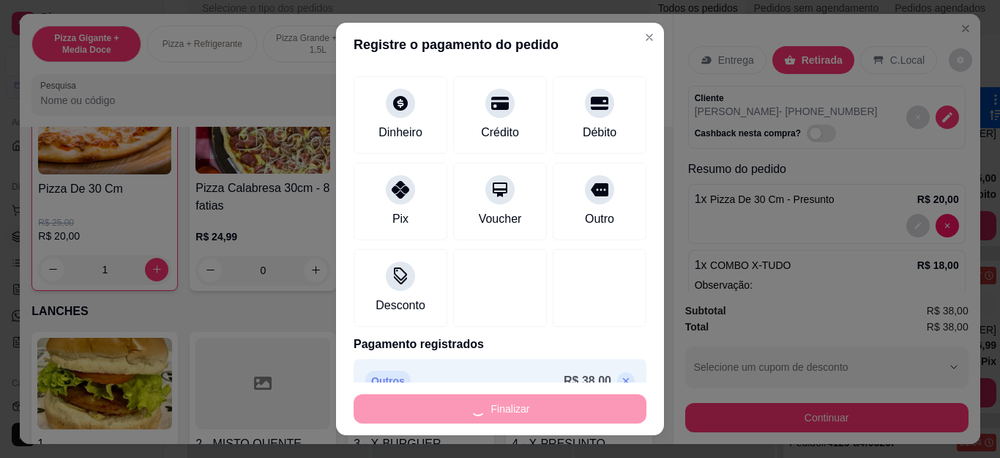
type input "0"
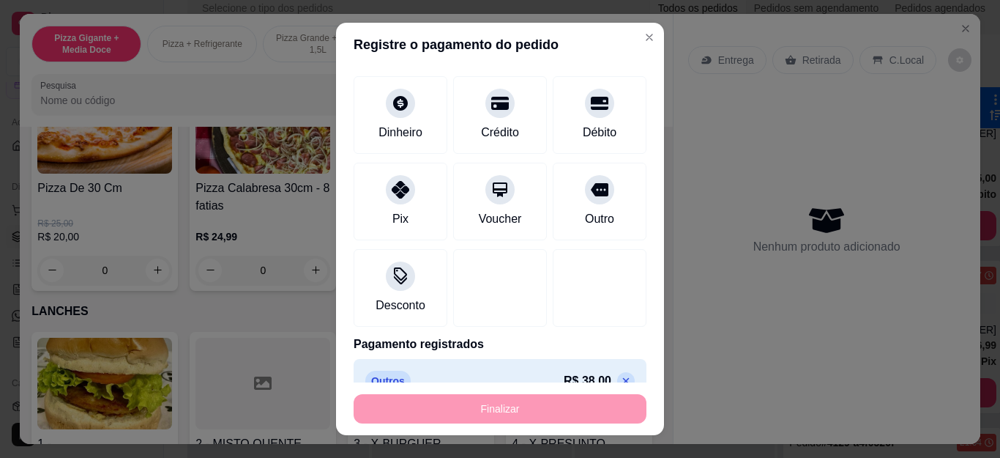
type input "-R$ 38,00"
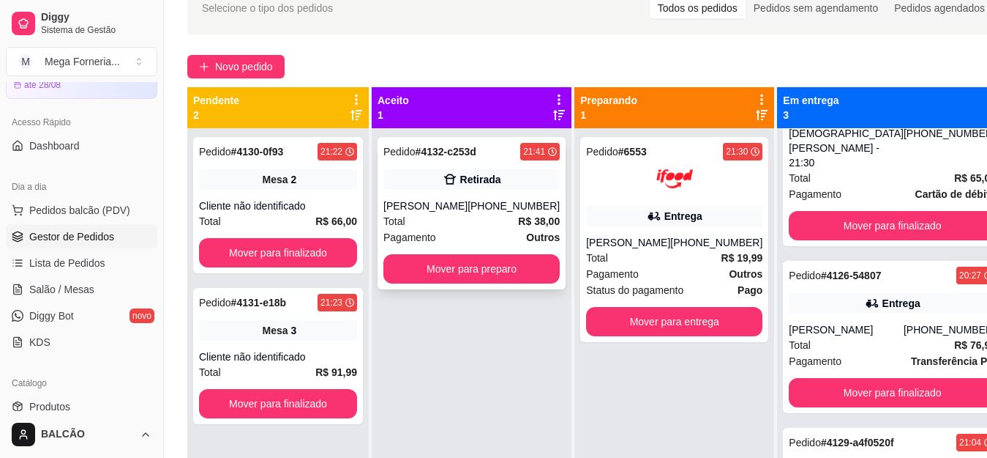
click at [463, 210] on div "[PERSON_NAME]" at bounding box center [426, 205] width 84 height 15
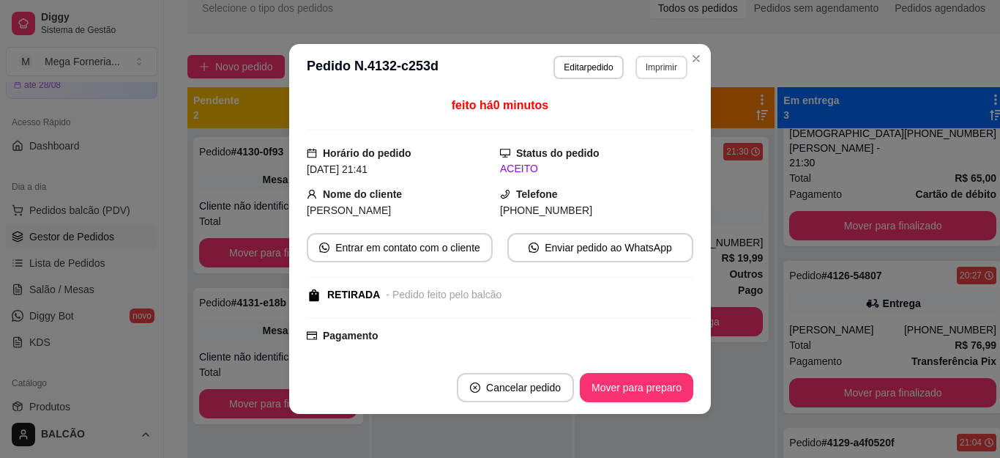
click at [665, 57] on button "Imprimir" at bounding box center [661, 67] width 52 height 23
click at [654, 107] on button "IMPRESSORA" at bounding box center [629, 118] width 106 height 23
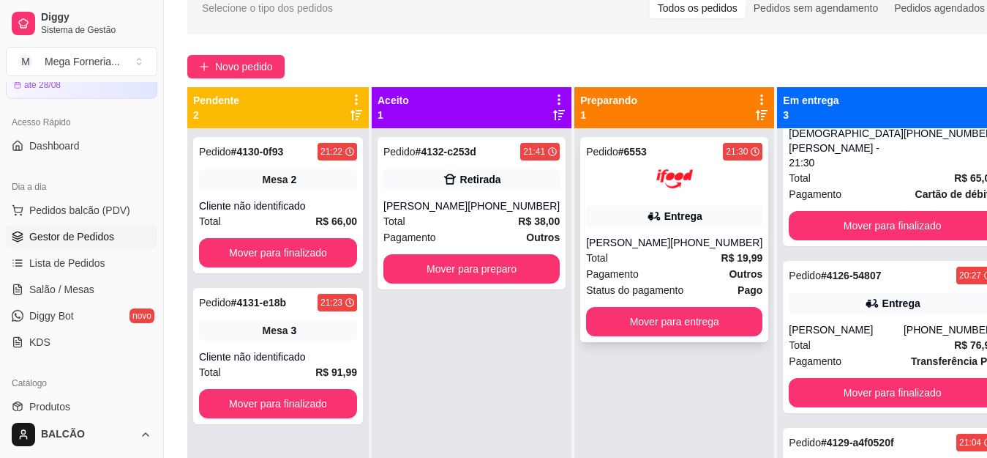
click at [643, 229] on div "Pedido # 6553 21:30 Entrega [PERSON_NAME] [PHONE_NUMBER] Total R$ 19,99 Pagamen…" at bounding box center [674, 239] width 188 height 205
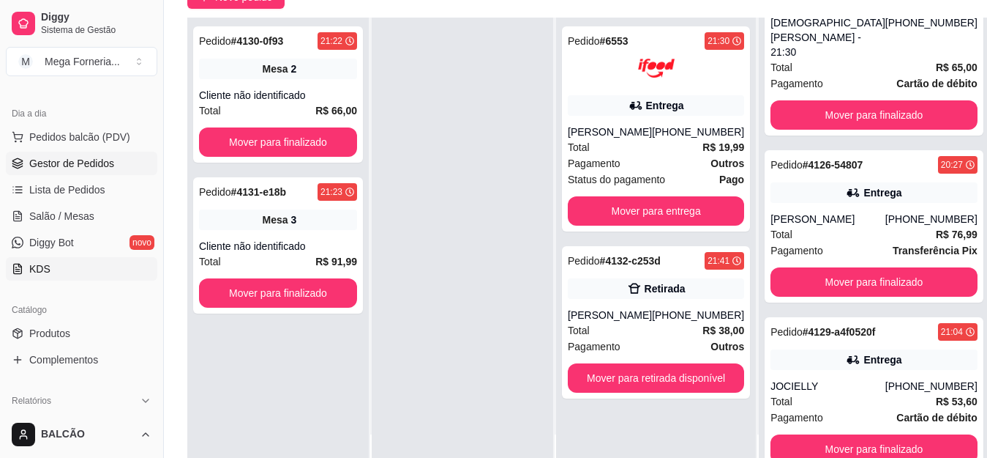
scroll to position [220, 0]
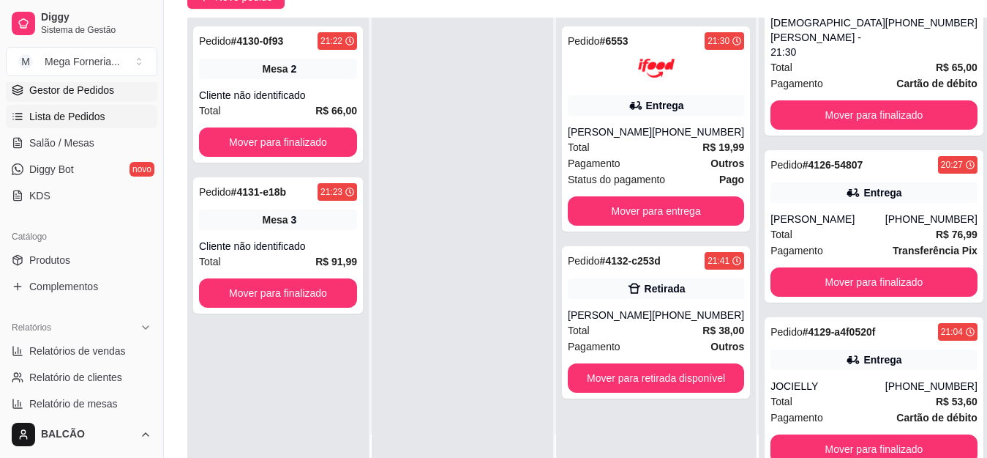
click at [77, 124] on link "Lista de Pedidos" at bounding box center [82, 116] width 152 height 23
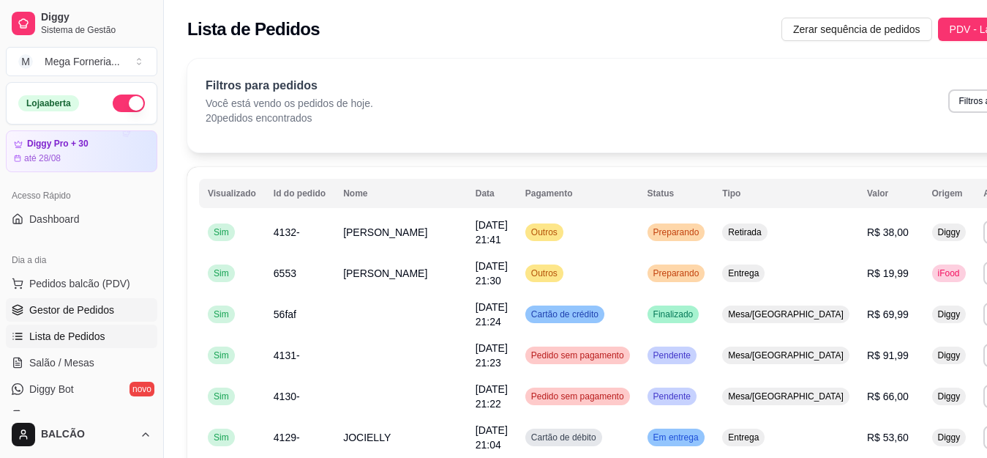
click at [82, 304] on span "Gestor de Pedidos" at bounding box center [71, 309] width 85 height 15
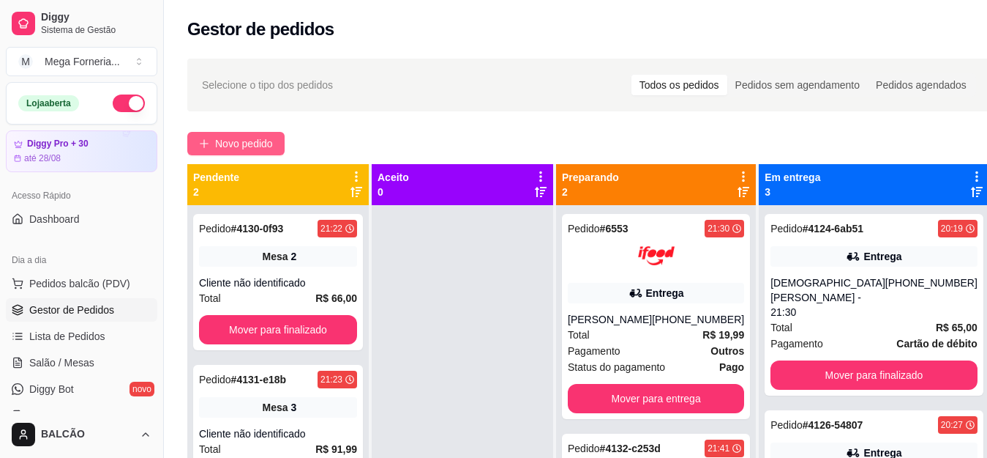
click at [250, 149] on span "Novo pedido" at bounding box center [244, 143] width 58 height 16
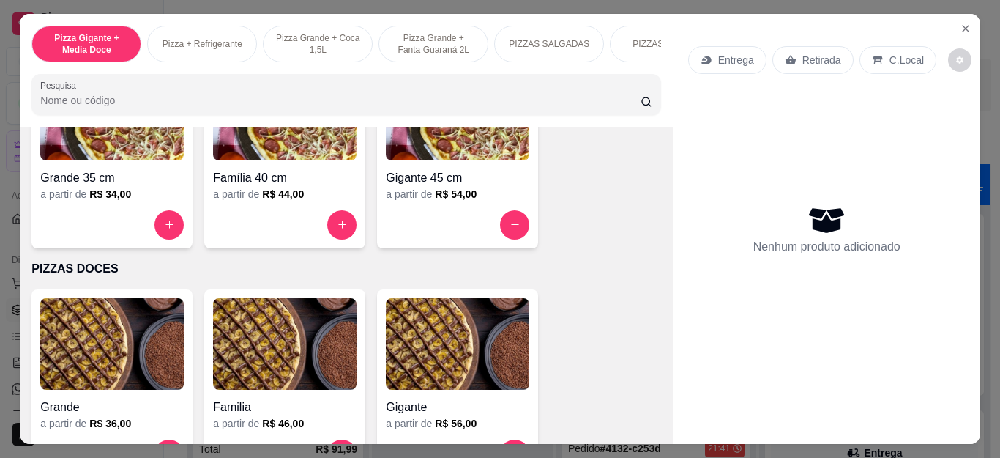
scroll to position [1098, 0]
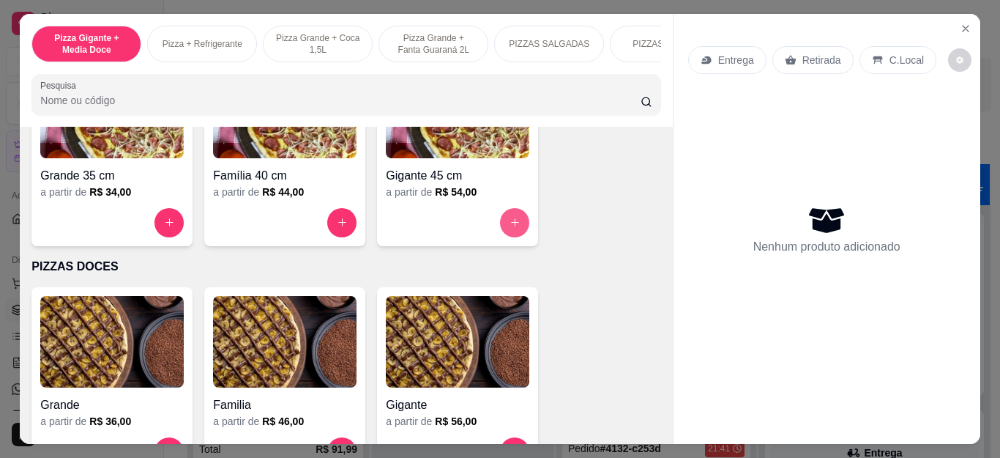
click at [508, 234] on button "increase-product-quantity" at bounding box center [514, 222] width 29 height 29
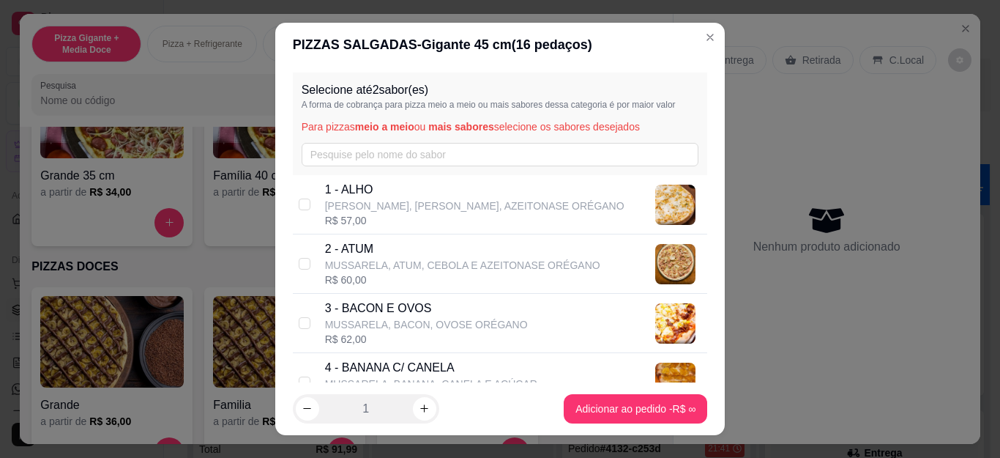
click at [490, 170] on div "Selecione até 2 sabor(es) A forma de cobrança para pizza meio a meio ou mais sa…" at bounding box center [500, 123] width 415 height 102
click at [490, 168] on div "Selecione até 2 sabor(es) A forma de cobrança para pizza meio a meio ou mais sa…" at bounding box center [500, 123] width 415 height 102
click at [490, 157] on input "text" at bounding box center [500, 154] width 397 height 23
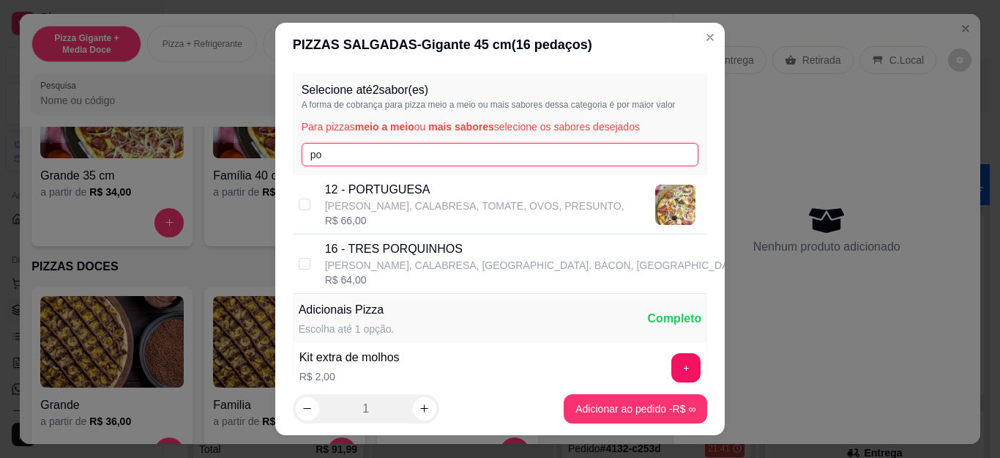
type input "po"
click at [468, 209] on p "[PERSON_NAME], CALABRESA, TOMATE, OVOS, PRESUNTO," at bounding box center [474, 205] width 299 height 15
checkbox input "true"
click at [626, 423] on footer "1 Adicionar ao pedido R$ 66,00" at bounding box center [500, 408] width 450 height 53
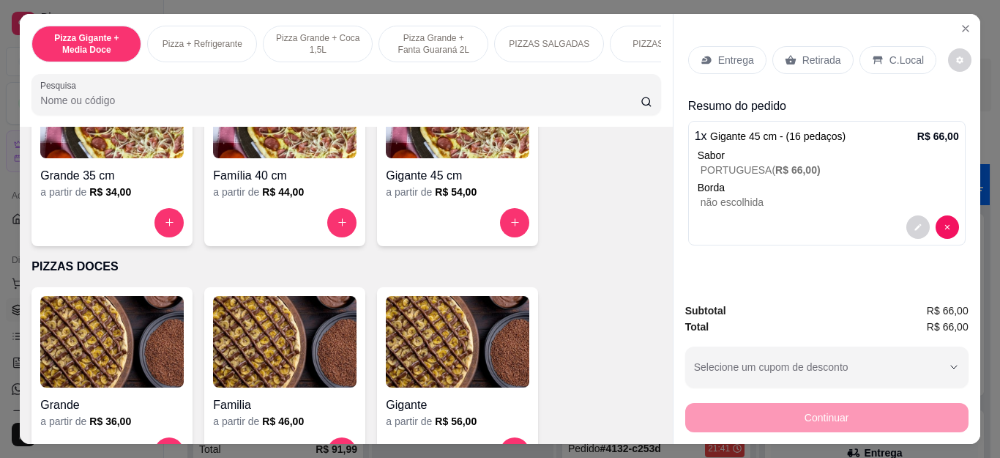
click at [720, 54] on p "Entrega" at bounding box center [736, 60] width 36 height 15
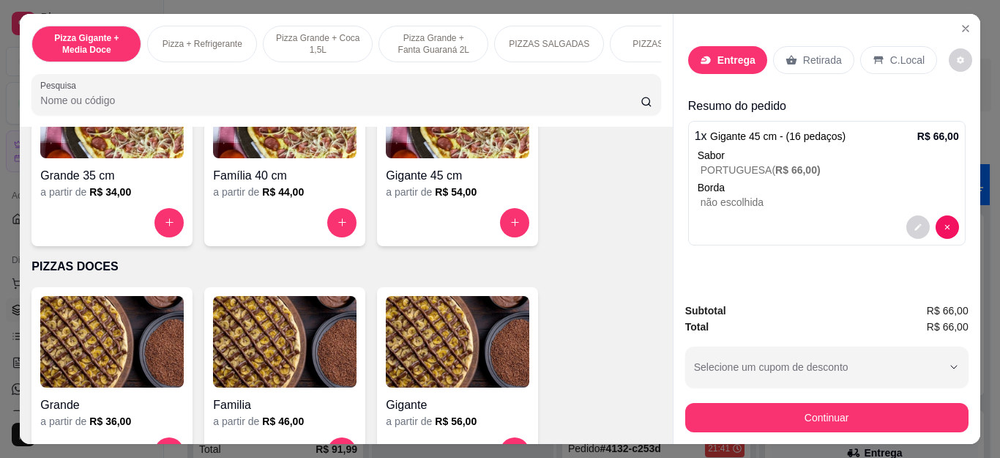
click at [515, 107] on div at bounding box center [500, 92] width 279 height 30
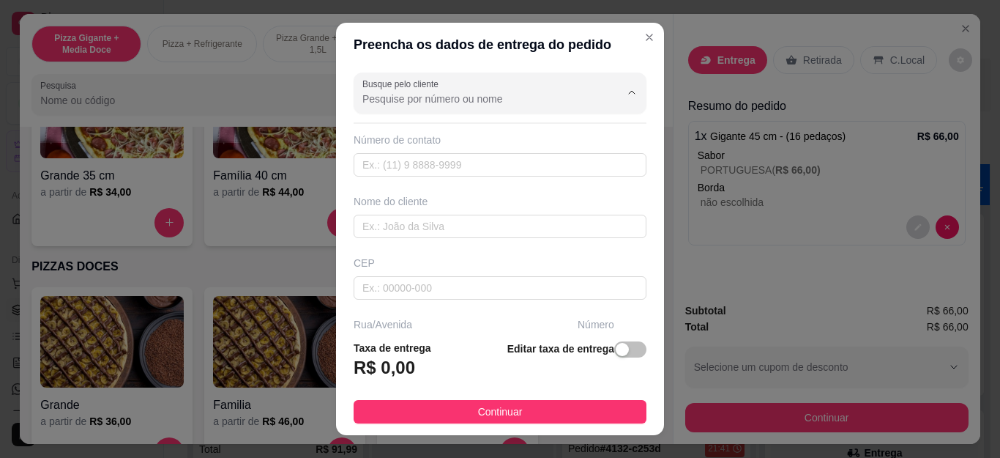
click at [515, 107] on div at bounding box center [499, 92] width 275 height 29
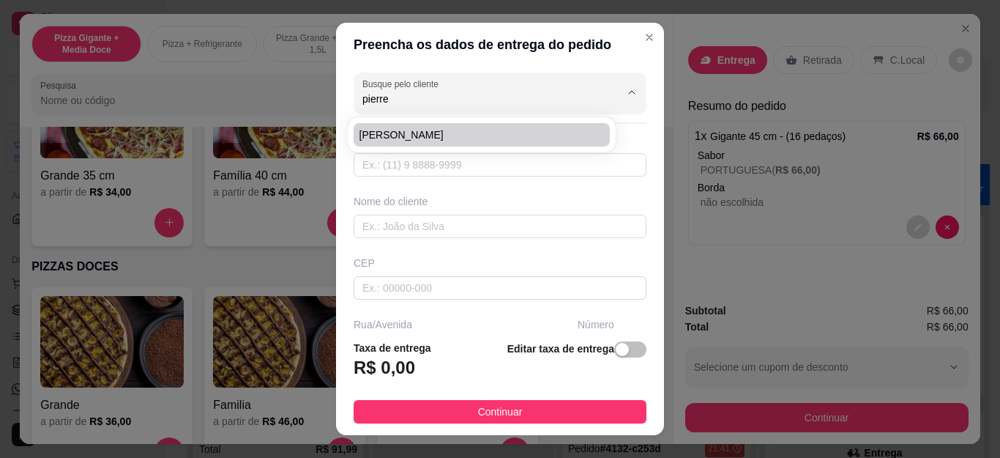
click at [493, 135] on span "[PERSON_NAME]" at bounding box center [474, 134] width 230 height 15
type input "[PERSON_NAME]"
type input "22992524344"
type input "[PERSON_NAME]"
type input "Cabo Frio"
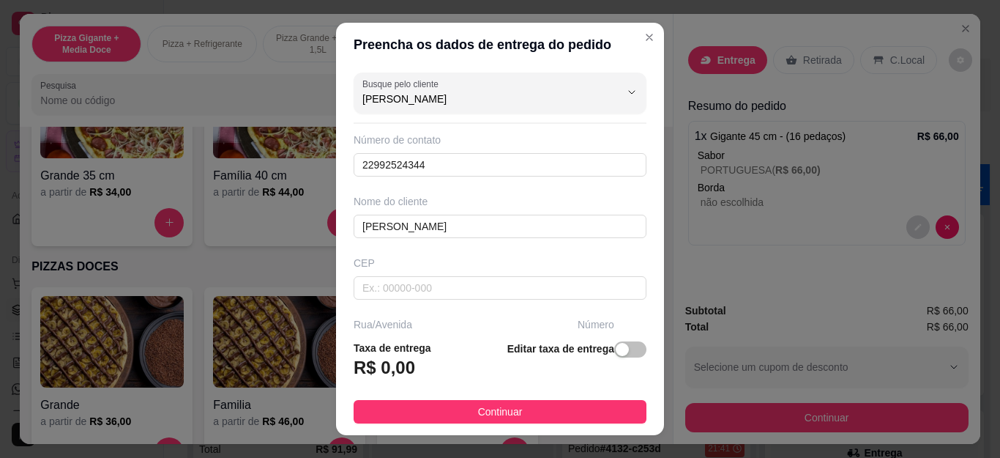
scroll to position [216, 0]
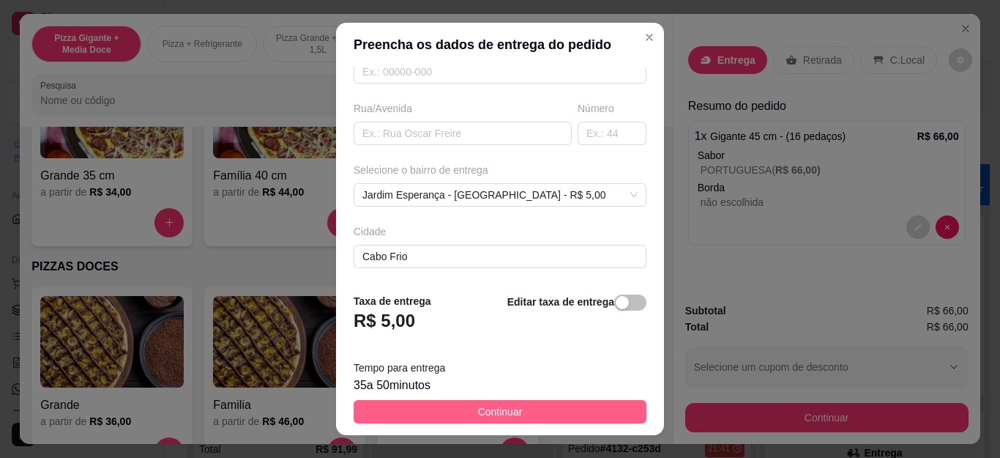
click at [497, 403] on span "Continuar" at bounding box center [500, 411] width 45 height 16
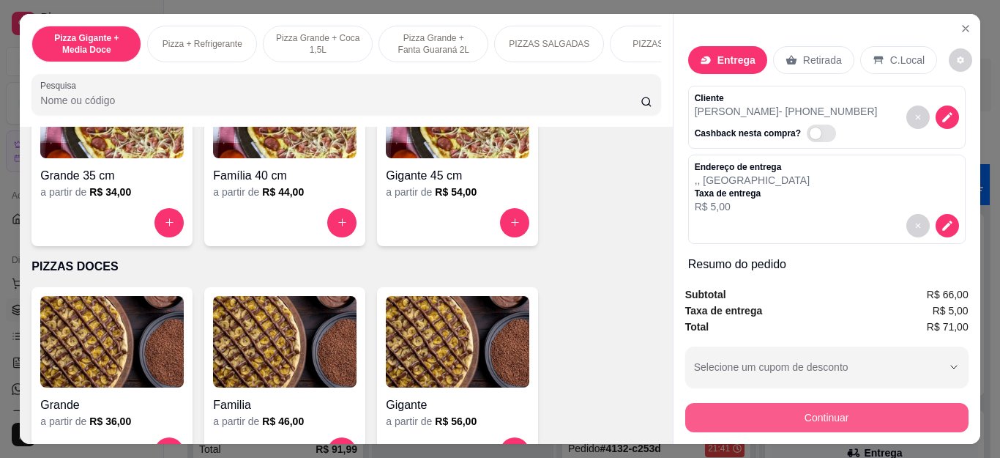
click at [766, 422] on button "Continuar" at bounding box center [826, 417] width 283 height 29
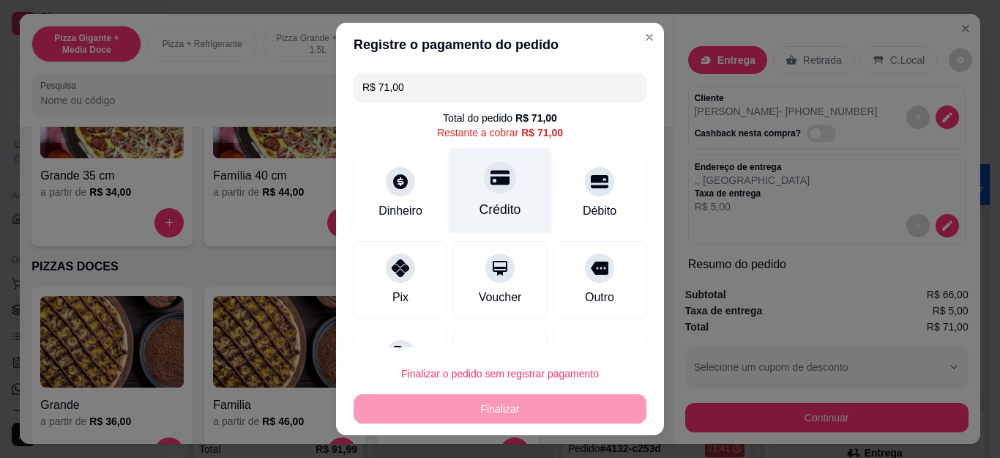
click at [462, 168] on div "Crédito" at bounding box center [500, 191] width 103 height 86
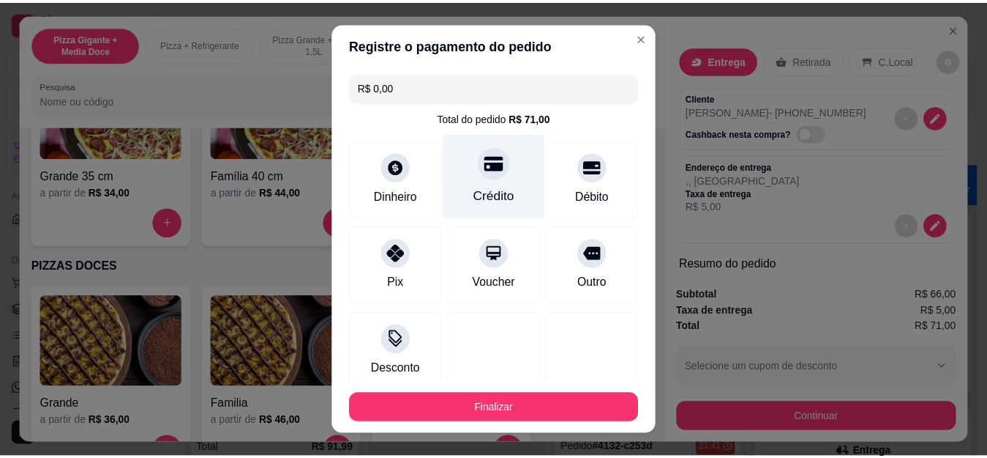
scroll to position [90, 0]
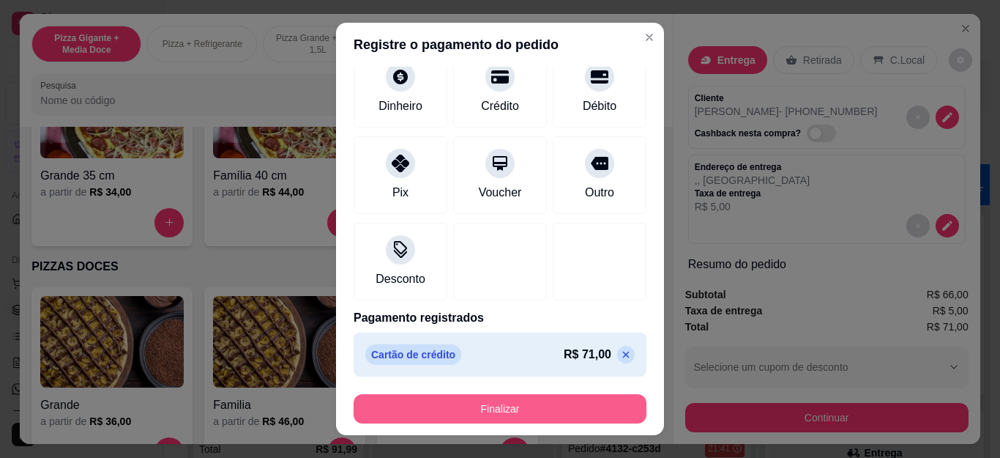
click at [491, 411] on button "Finalizar" at bounding box center [500, 408] width 293 height 29
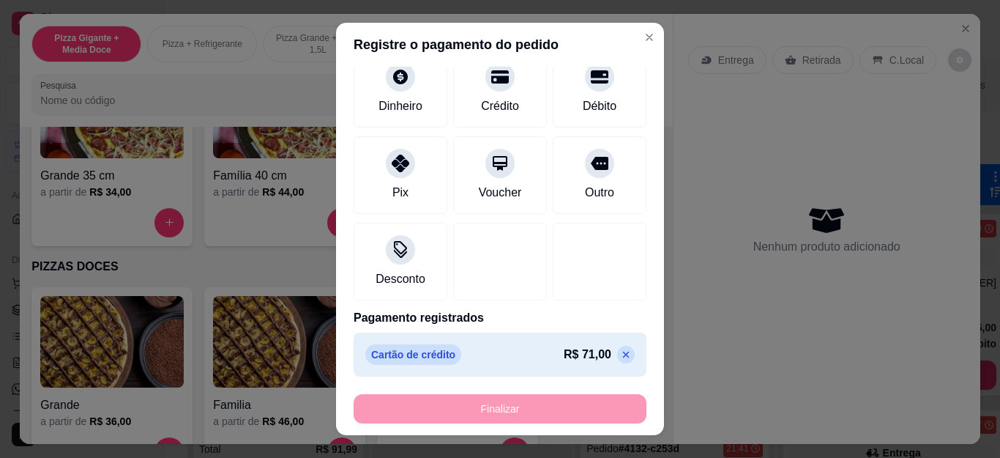
type input "-R$ 71,00"
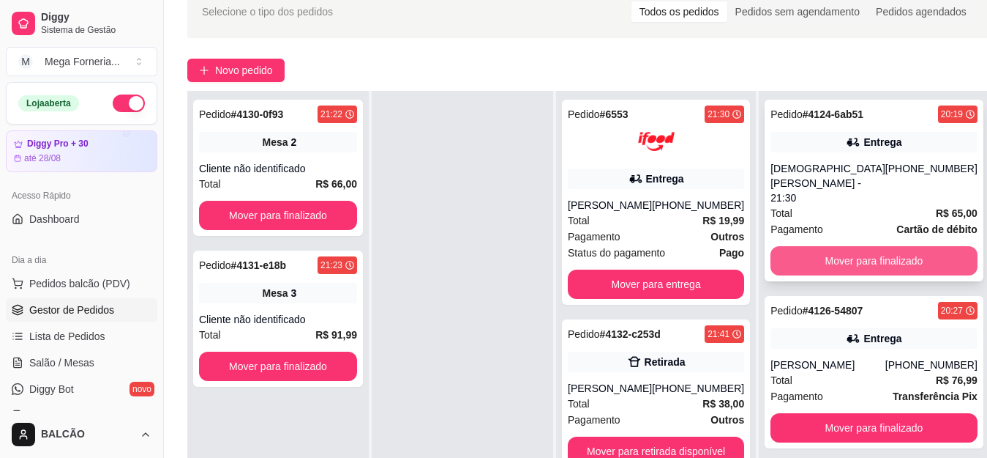
click at [905, 246] on button "Mover para finalizado" at bounding box center [874, 260] width 207 height 29
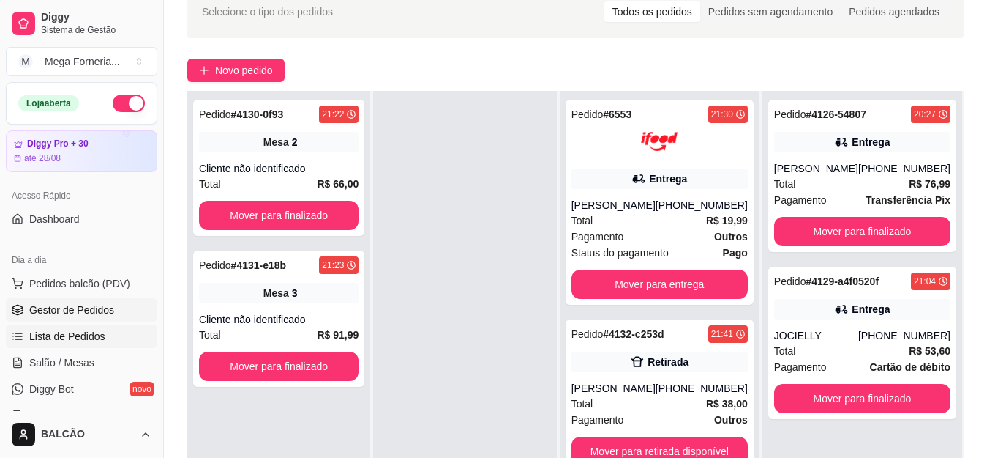
click at [54, 341] on span "Lista de Pedidos" at bounding box center [67, 336] width 76 height 15
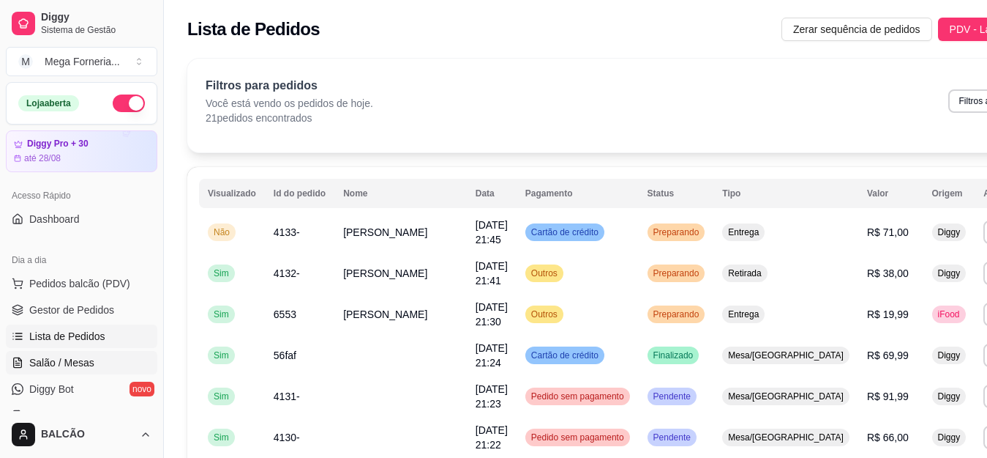
click at [67, 360] on span "Salão / Mesas" at bounding box center [61, 362] width 65 height 15
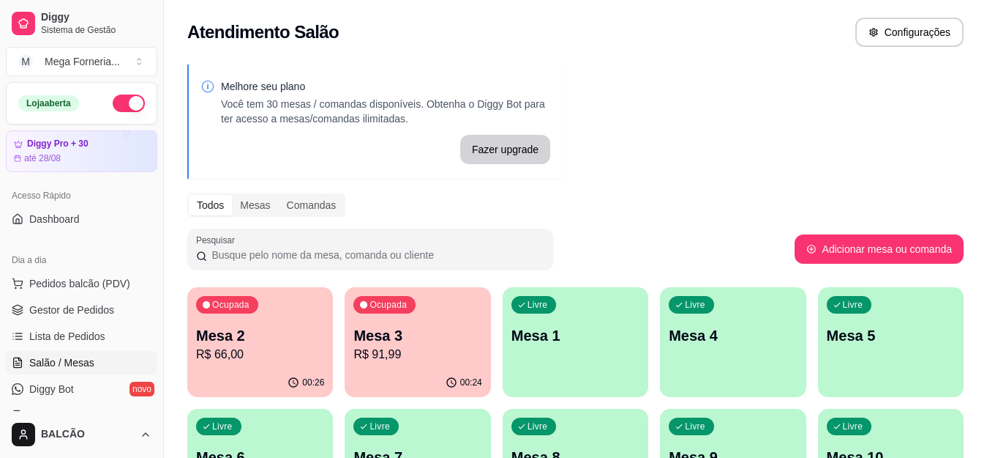
click at [259, 340] on p "Mesa 2" at bounding box center [260, 335] width 128 height 20
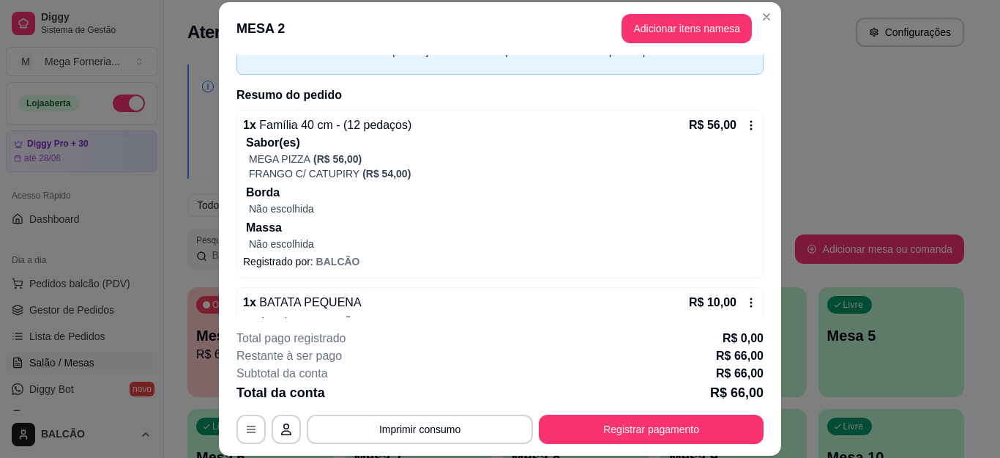
scroll to position [110, 0]
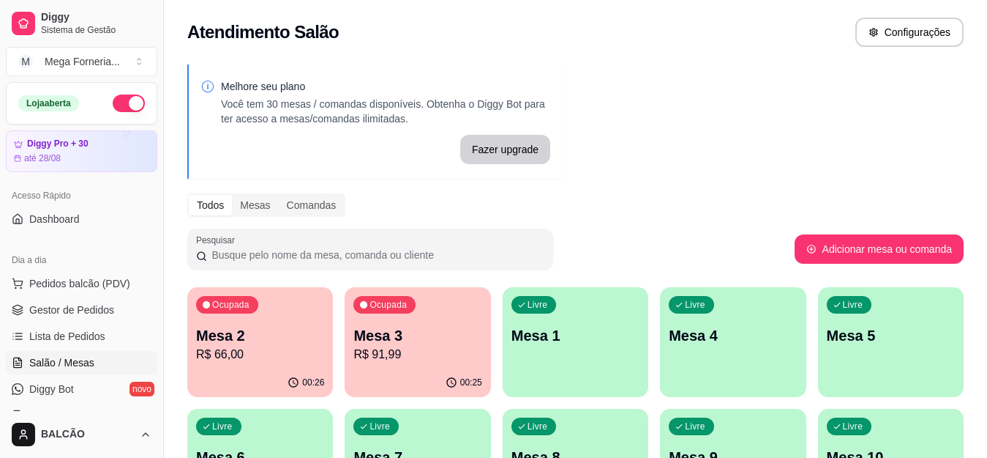
click at [357, 341] on p "Mesa 3" at bounding box center [418, 335] width 128 height 20
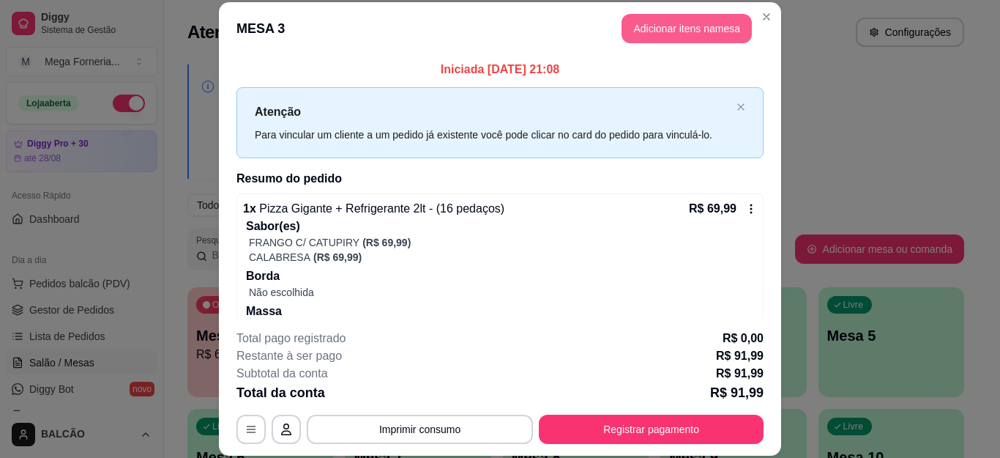
click at [652, 34] on button "Adicionar itens na mesa" at bounding box center [686, 28] width 130 height 29
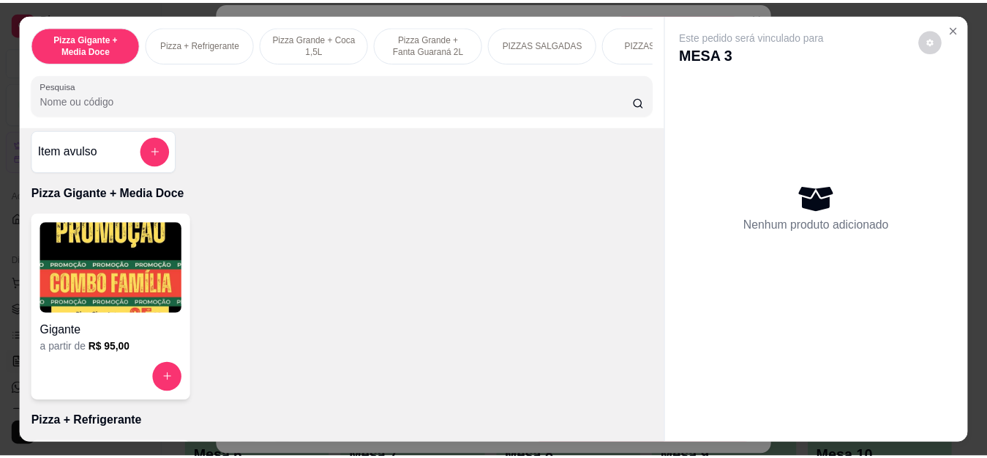
scroll to position [0, 0]
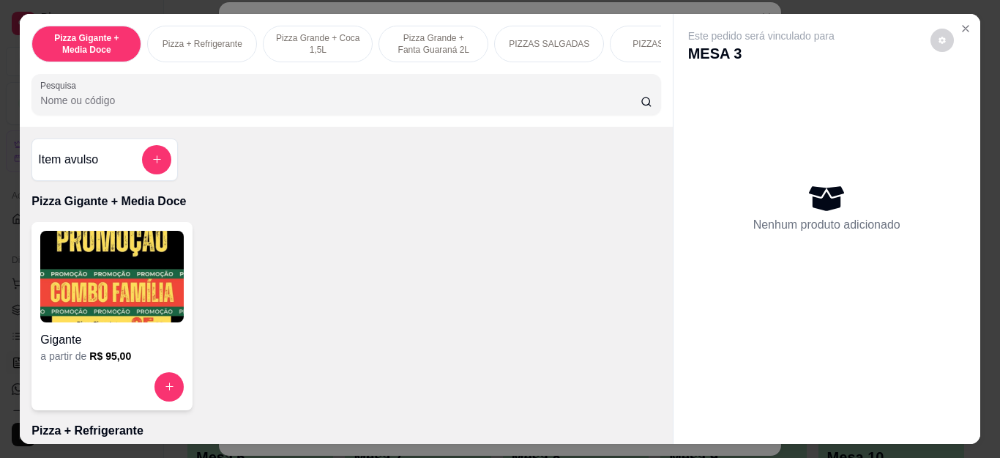
click at [152, 163] on icon "add-separate-item" at bounding box center [157, 159] width 11 height 11
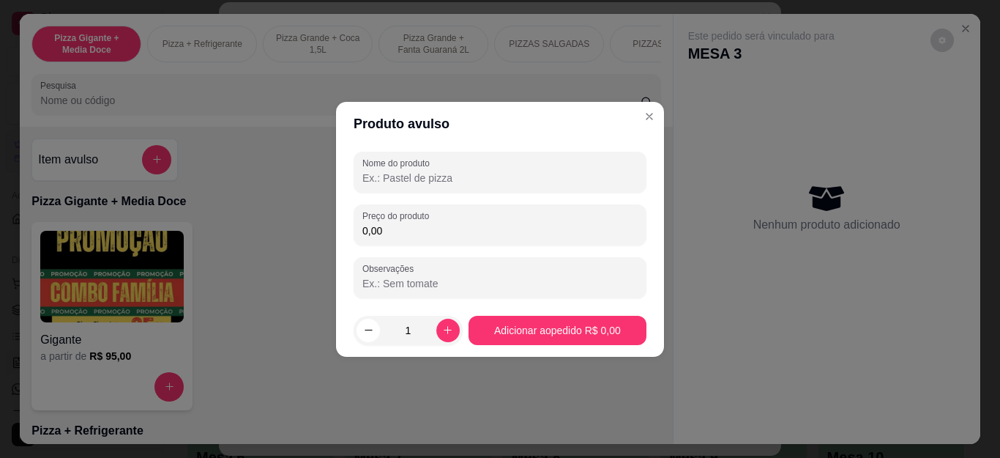
click at [419, 176] on input "Nome do produto" at bounding box center [499, 178] width 275 height 15
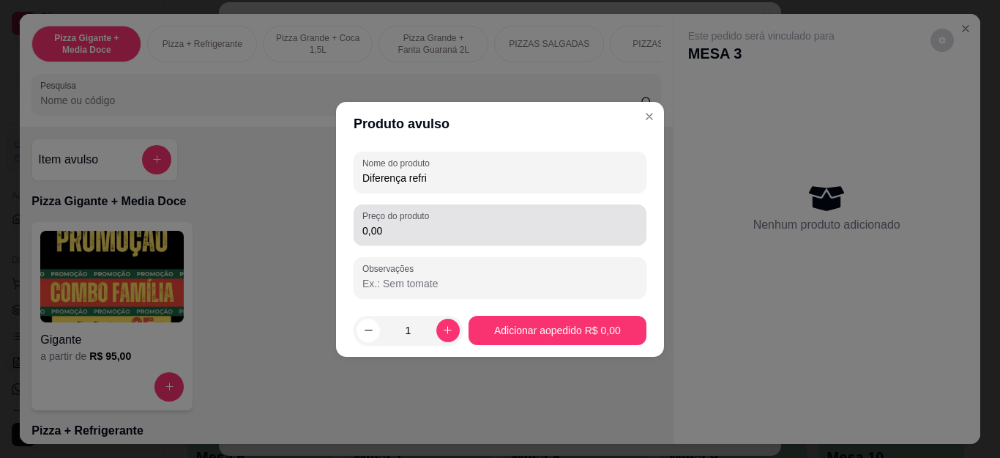
type input "Diferença refri"
click at [390, 236] on input "0,00" at bounding box center [499, 230] width 275 height 15
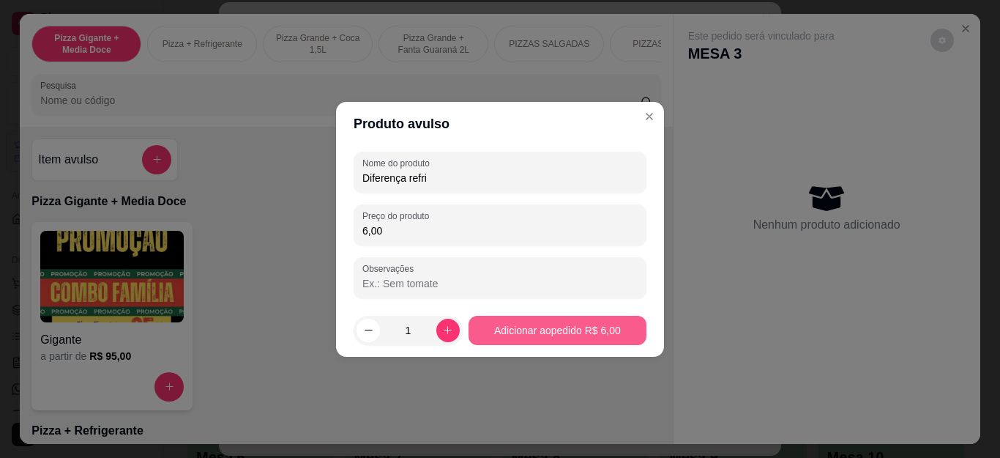
type input "6,00"
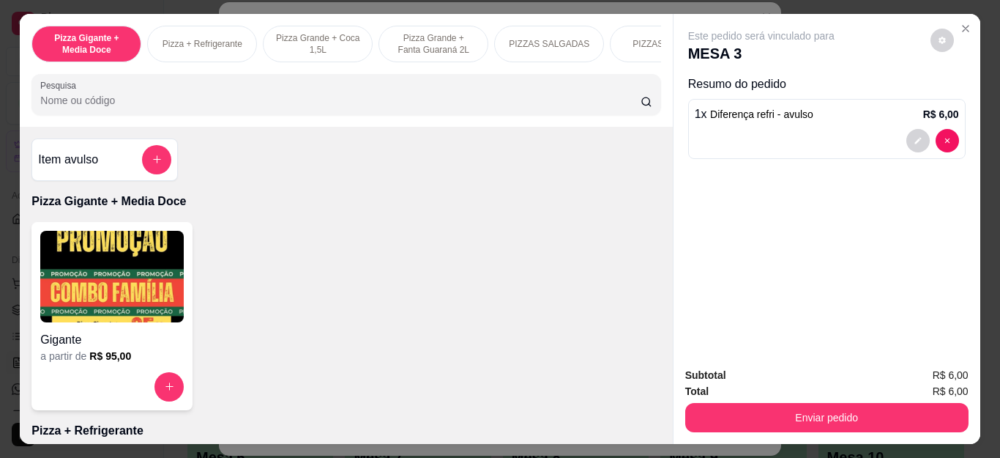
click at [837, 431] on div "Subtotal R$ 6,00 Total R$ 6,00 Enviar pedido" at bounding box center [826, 399] width 307 height 89
click at [829, 414] on button "Enviar pedido" at bounding box center [826, 417] width 283 height 29
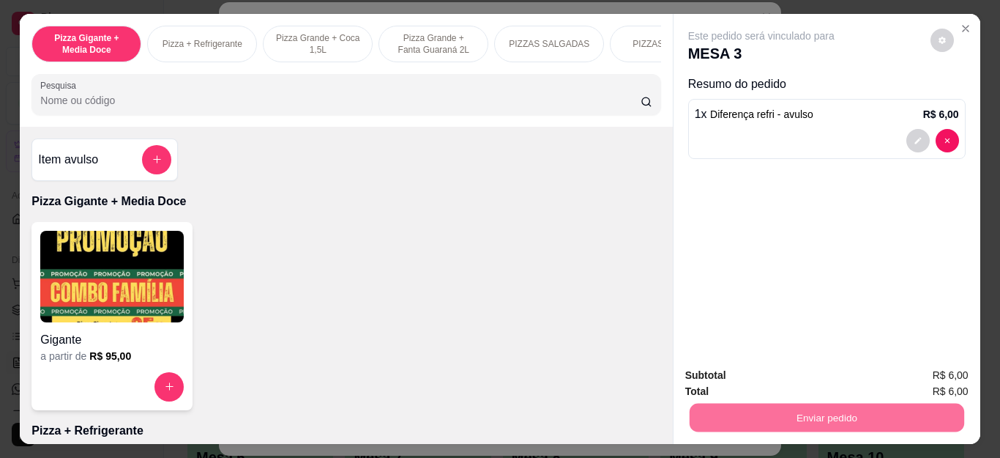
click at [771, 377] on button "Não registrar e enviar pedido" at bounding box center [777, 375] width 152 height 28
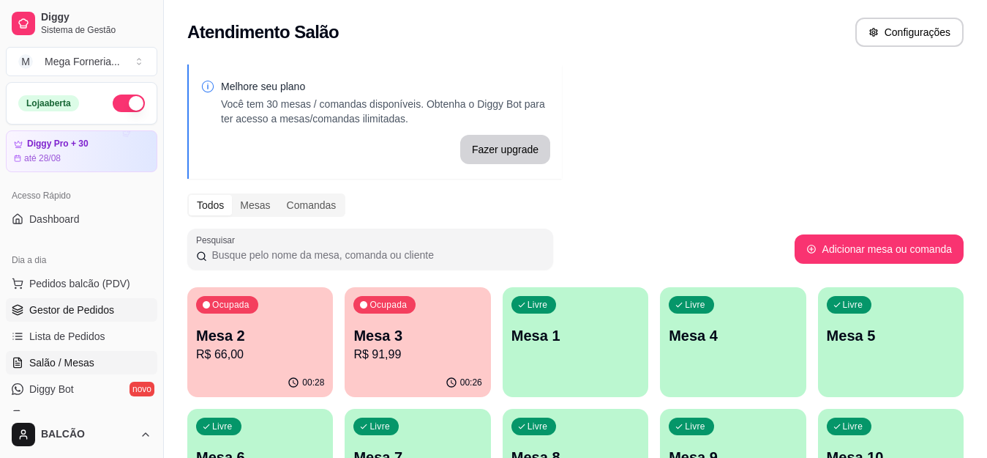
click at [63, 318] on link "Gestor de Pedidos" at bounding box center [82, 309] width 152 height 23
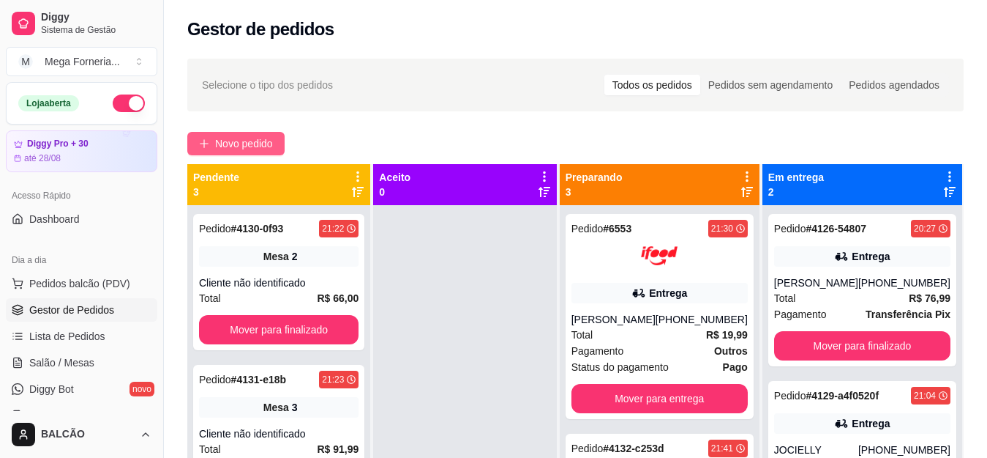
click at [239, 141] on span "Novo pedido" at bounding box center [244, 143] width 58 height 16
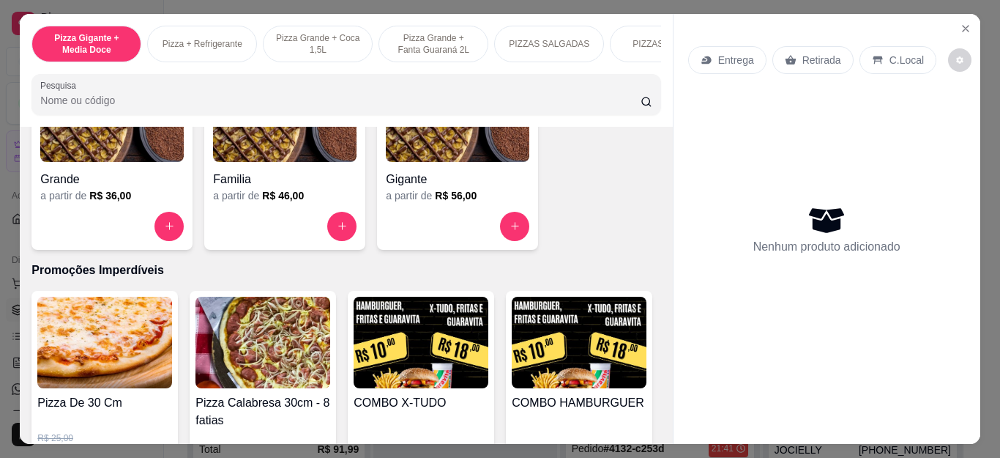
scroll to position [1391, 0]
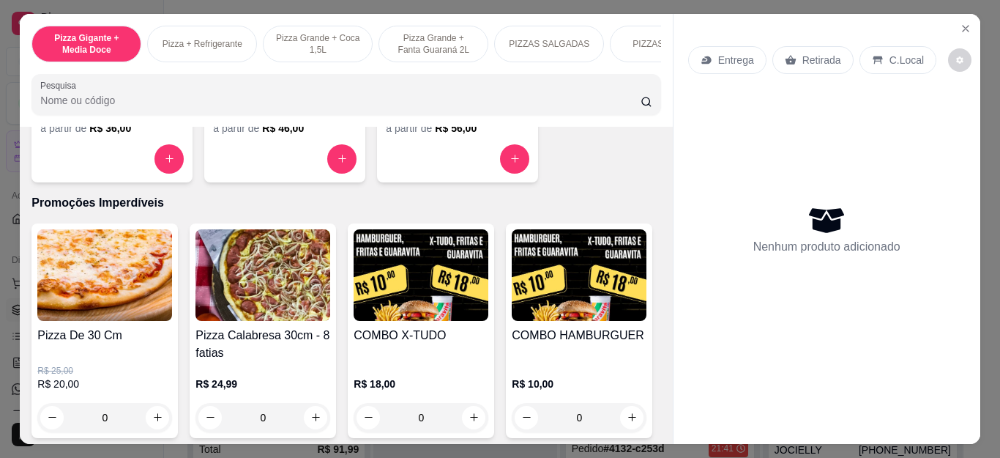
click at [152, 414] on div "0" at bounding box center [104, 417] width 135 height 29
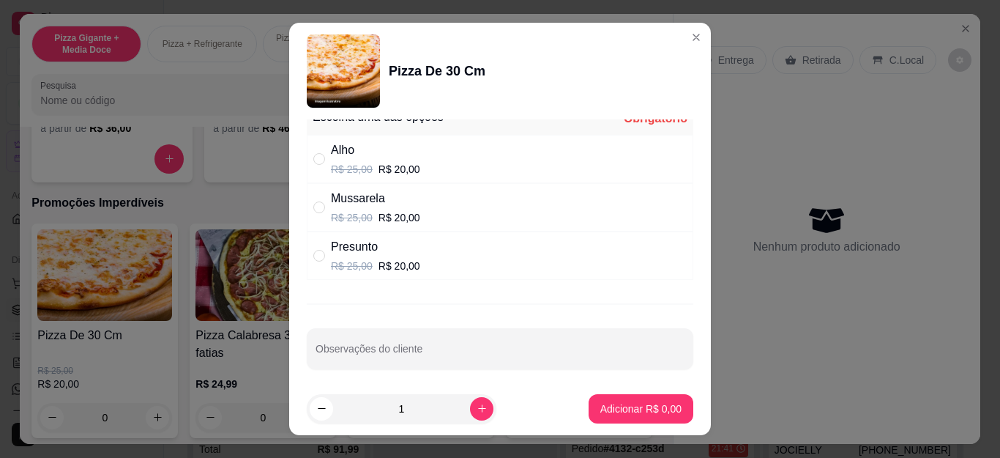
scroll to position [30, 0]
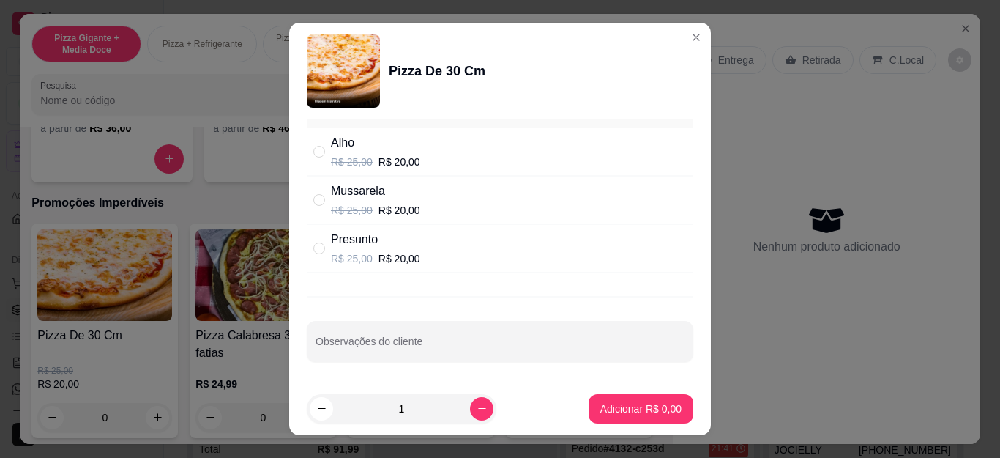
click at [418, 247] on div "Presunto R$ 25,00 R$ 20,00" at bounding box center [500, 248] width 387 height 48
radio input "true"
click at [623, 402] on p "Adicionar R$ 20,00" at bounding box center [637, 408] width 87 height 15
type input "1"
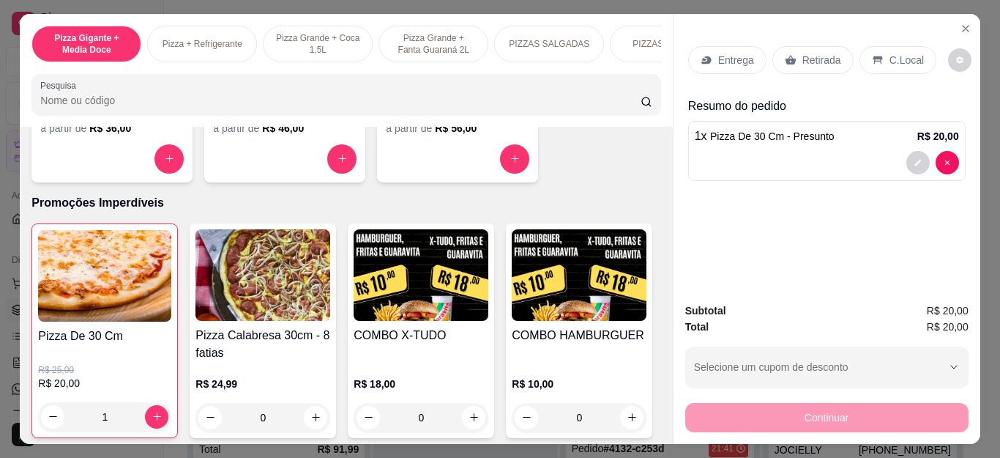
click at [829, 58] on p "Retirada" at bounding box center [821, 60] width 39 height 15
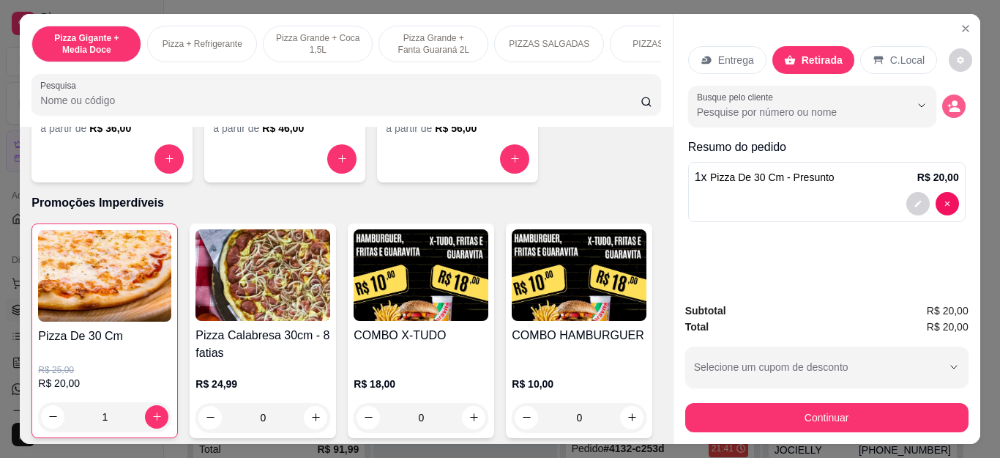
click at [947, 101] on icon "decrease-product-quantity" at bounding box center [953, 106] width 13 height 13
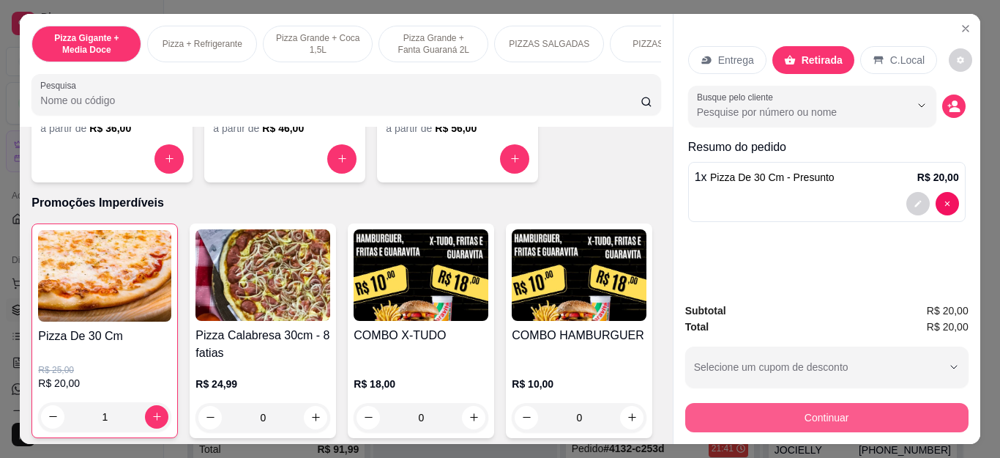
click at [815, 413] on button "Continuar" at bounding box center [826, 417] width 283 height 29
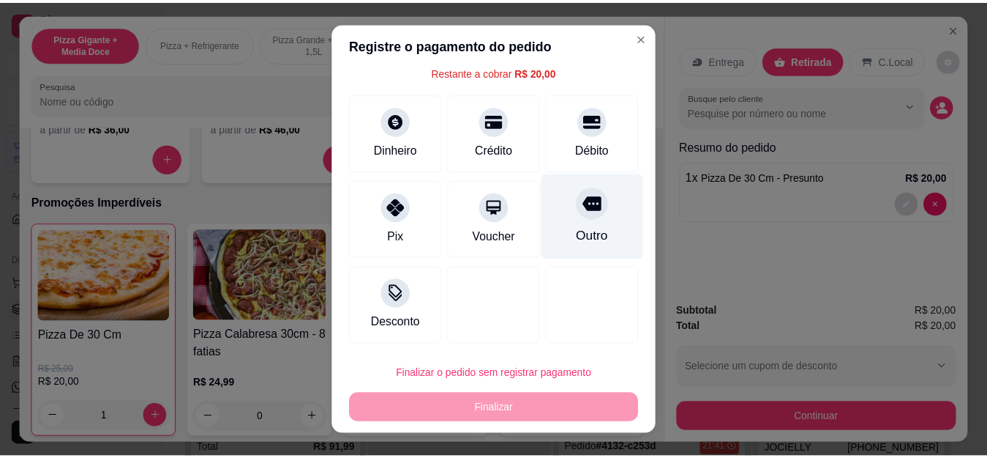
scroll to position [64, 0]
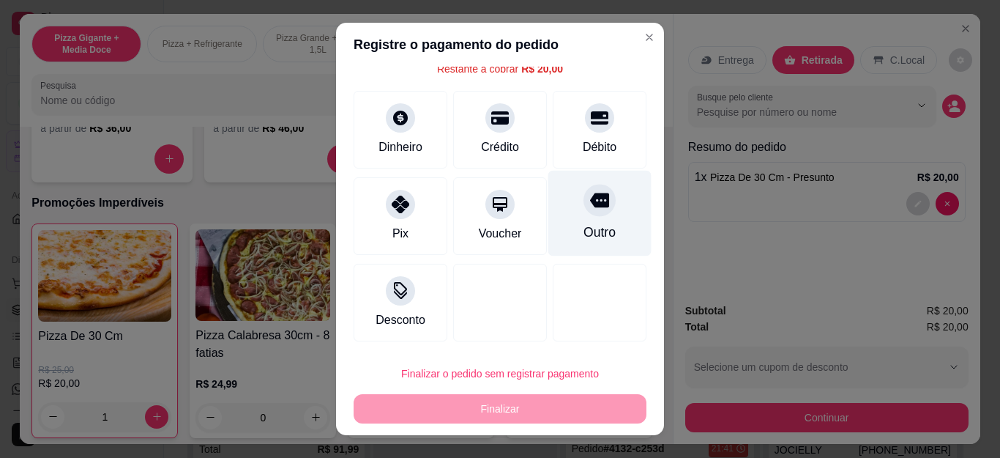
click at [610, 197] on div "Outro" at bounding box center [599, 214] width 103 height 86
type input "R$ 0,00"
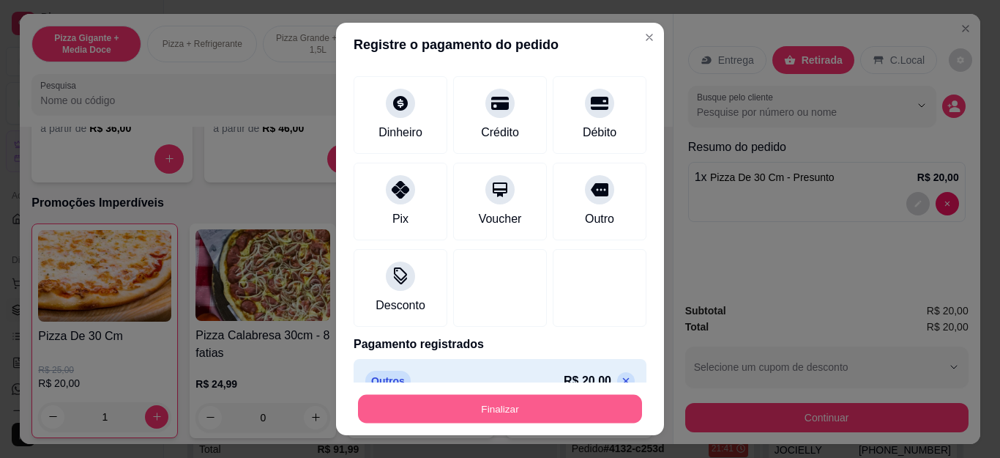
click at [580, 400] on button "Finalizar" at bounding box center [500, 408] width 284 height 29
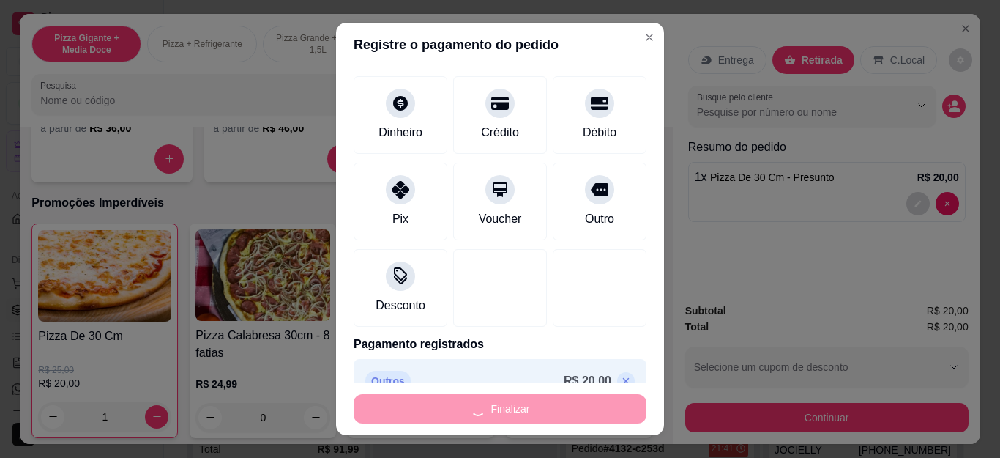
type input "0"
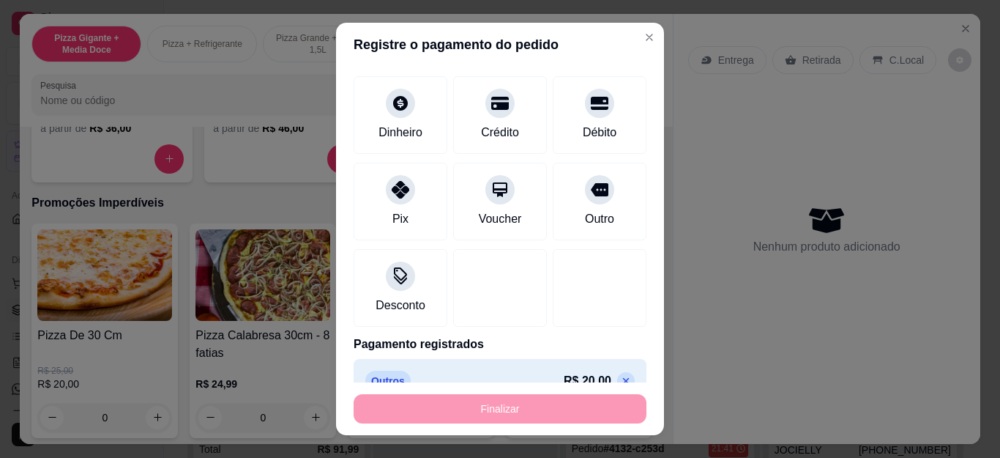
type input "-R$ 20,00"
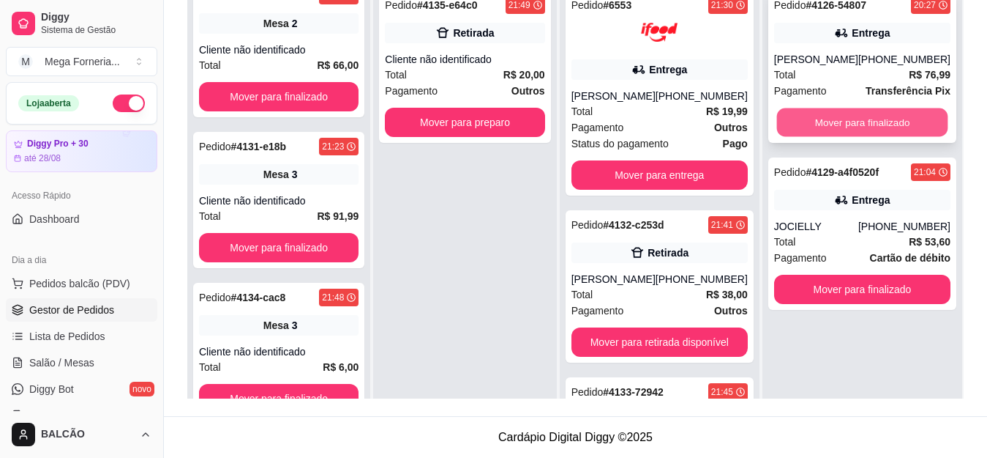
click at [820, 127] on button "Mover para finalizado" at bounding box center [862, 122] width 171 height 29
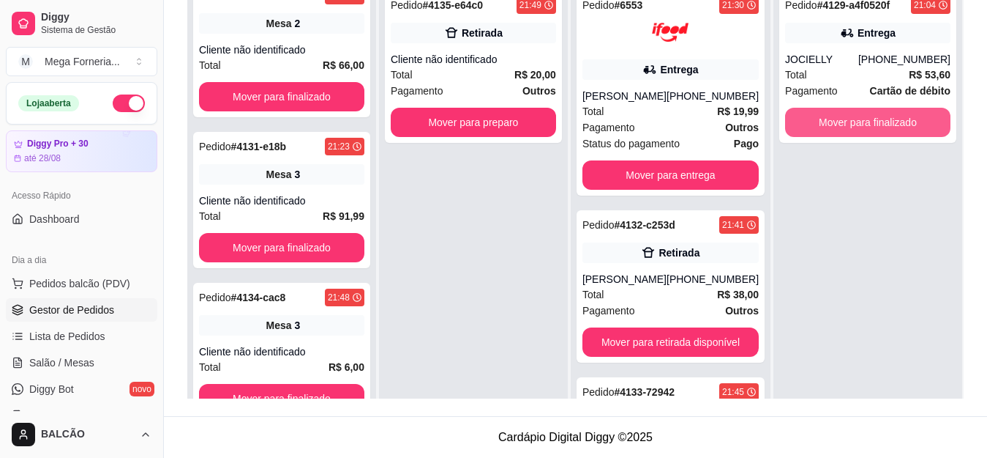
click at [820, 127] on button "Mover para finalizado" at bounding box center [867, 122] width 165 height 29
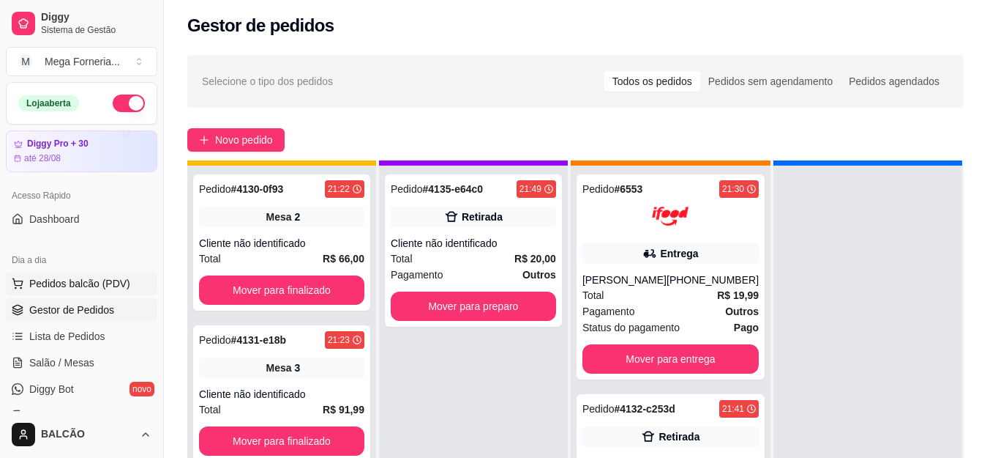
scroll to position [41, 0]
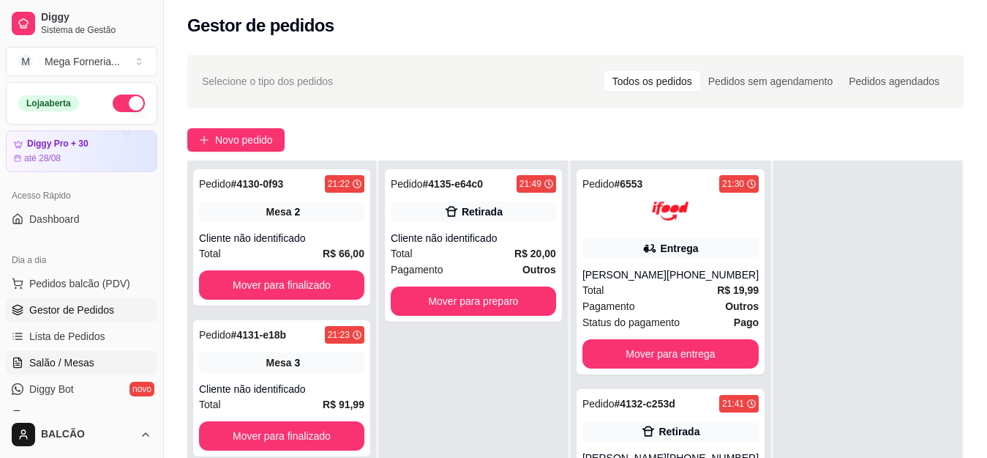
click at [45, 362] on span "Salão / Mesas" at bounding box center [61, 362] width 65 height 15
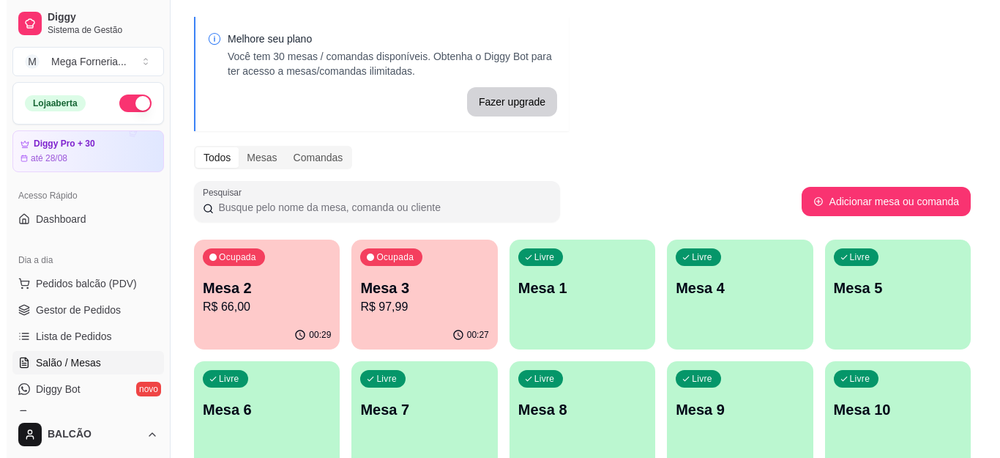
scroll to position [73, 0]
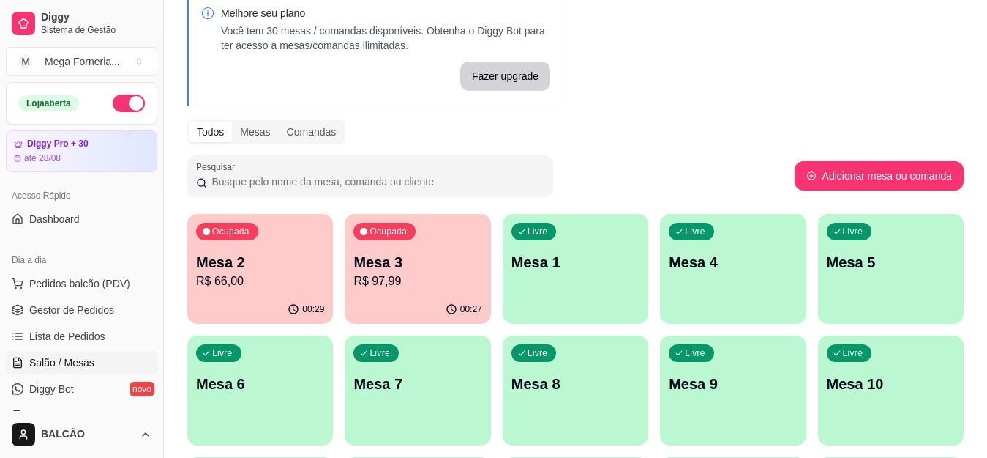
click at [417, 263] on p "Mesa 3" at bounding box center [418, 262] width 128 height 20
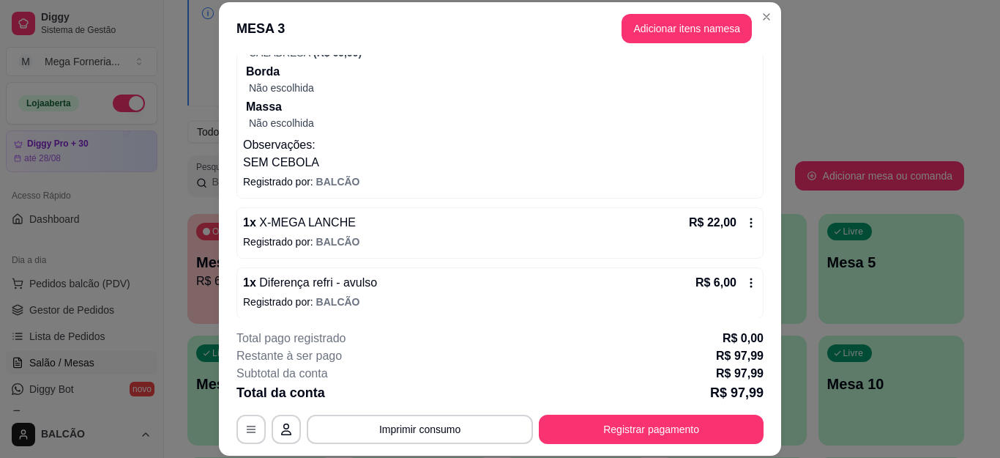
scroll to position [211, 0]
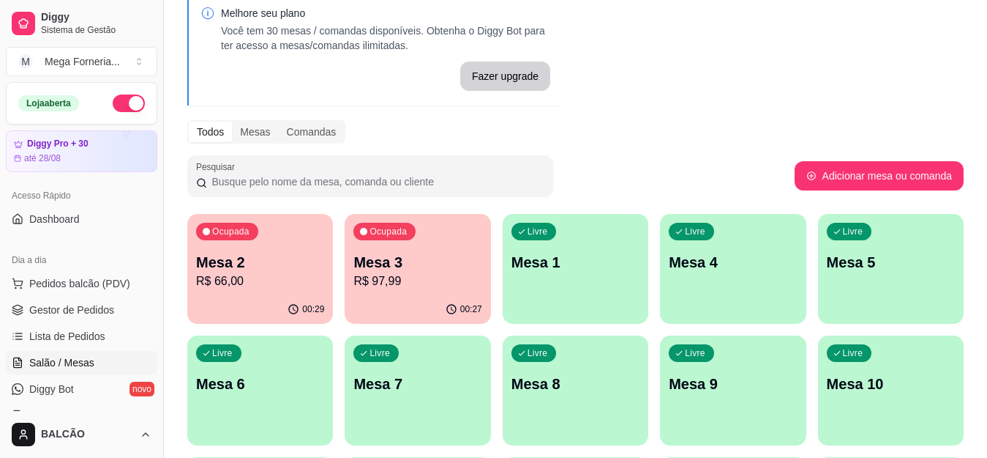
click at [309, 301] on div "00:29" at bounding box center [260, 309] width 146 height 29
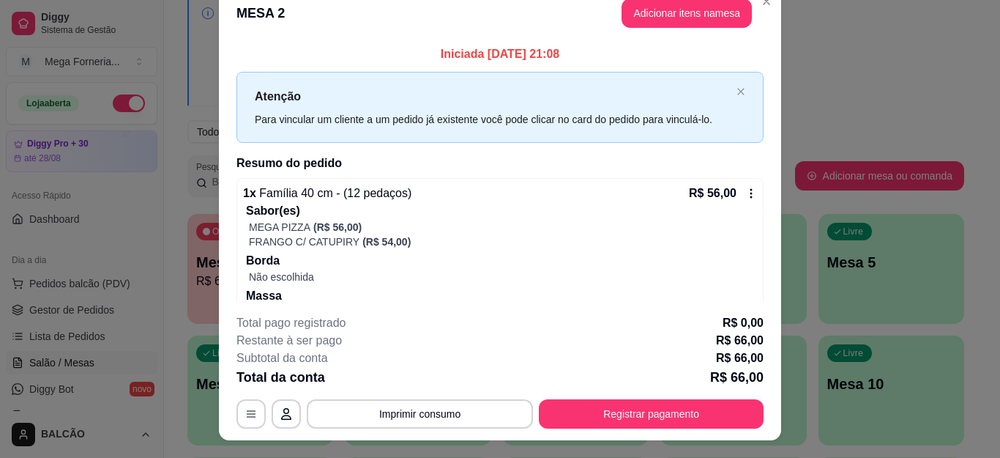
scroll to position [0, 0]
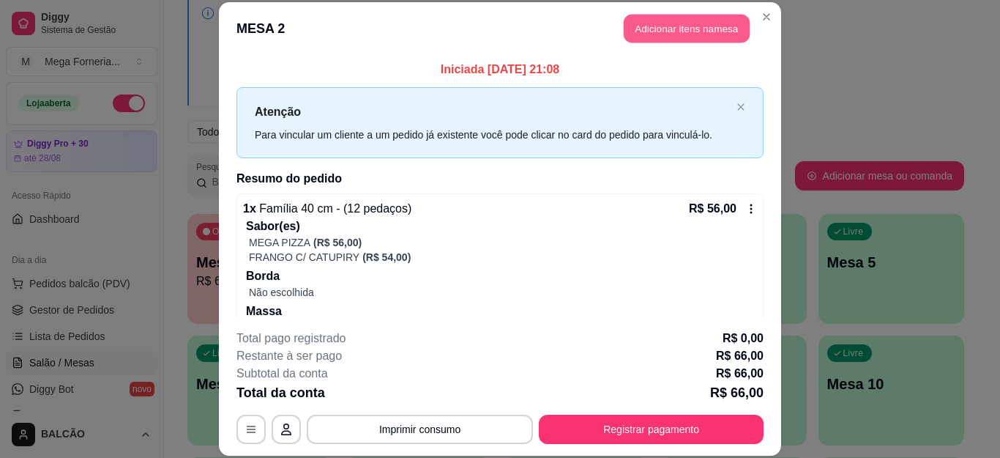
click at [676, 19] on button "Adicionar itens na mesa" at bounding box center [687, 29] width 126 height 29
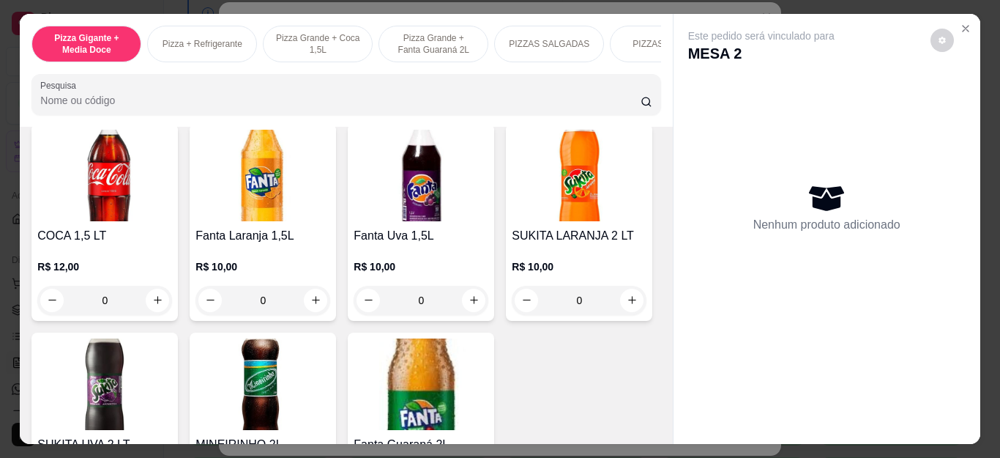
scroll to position [3277, 0]
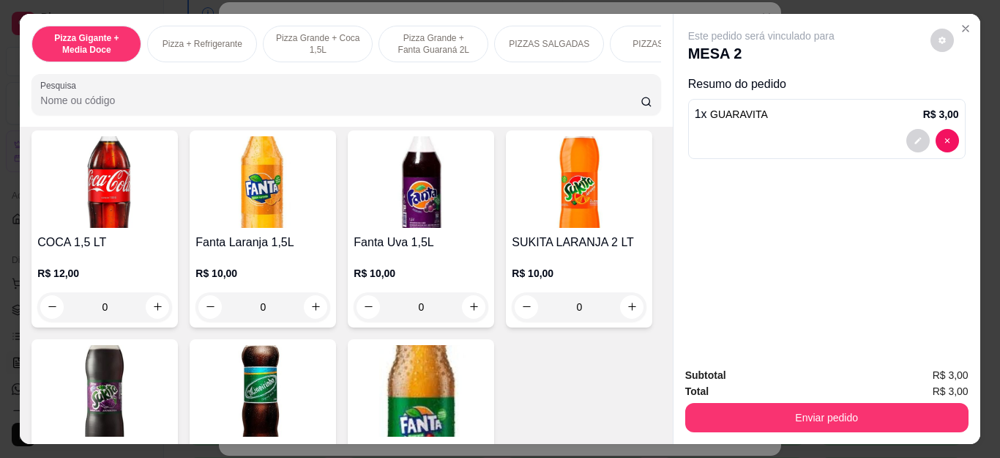
type input "1"
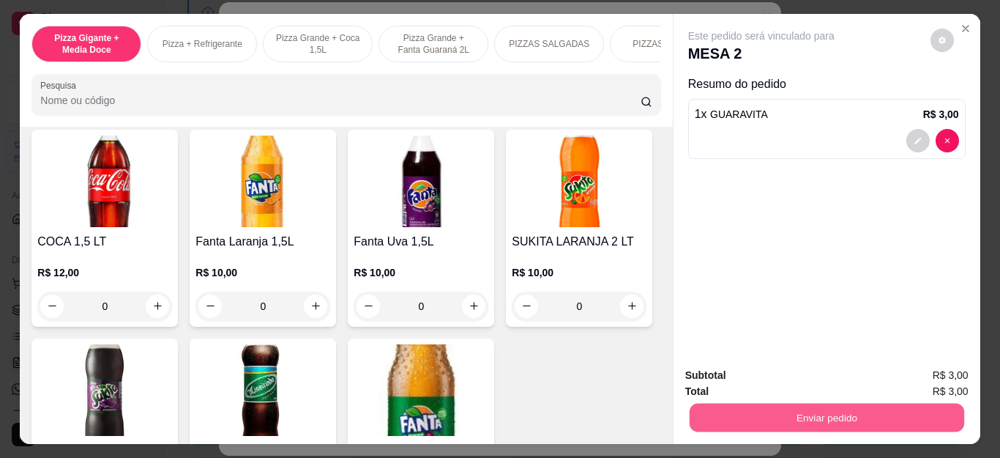
click at [820, 414] on button "Enviar pedido" at bounding box center [826, 417] width 275 height 29
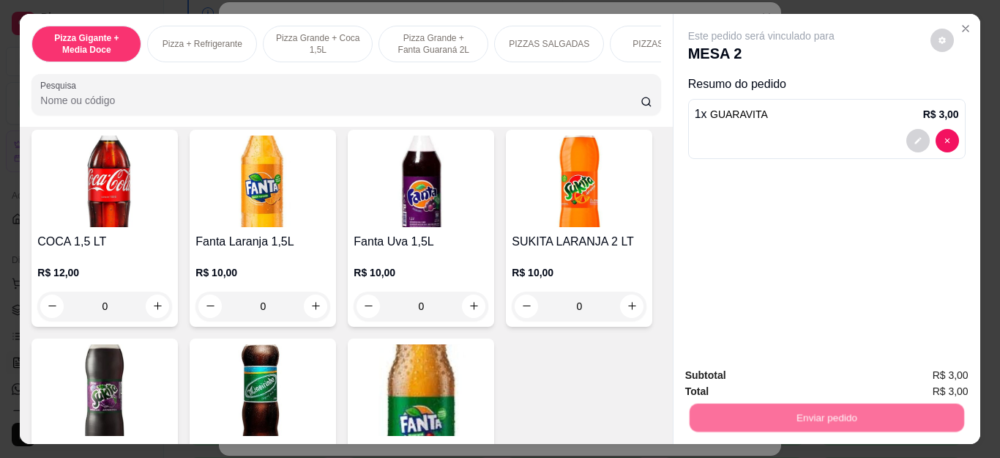
click at [734, 371] on button "Não registrar e enviar pedido" at bounding box center [777, 376] width 152 height 28
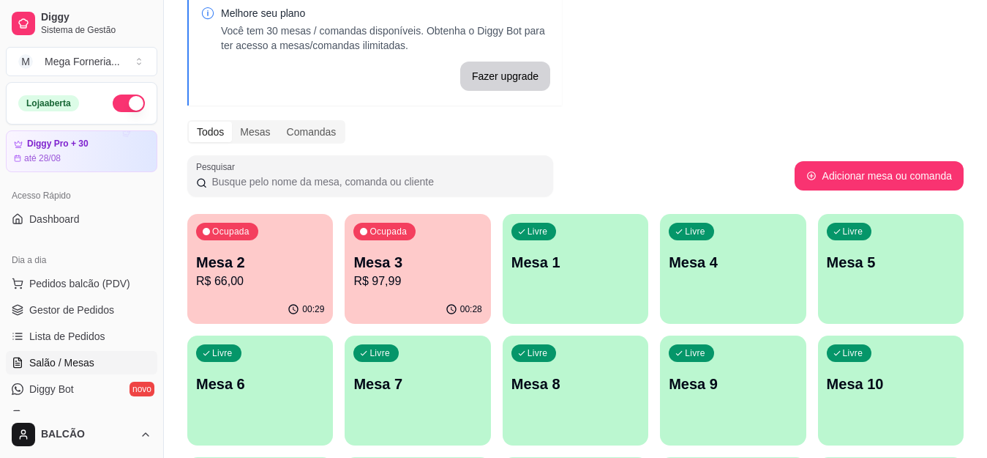
click at [298, 255] on p "Mesa 2" at bounding box center [260, 262] width 128 height 20
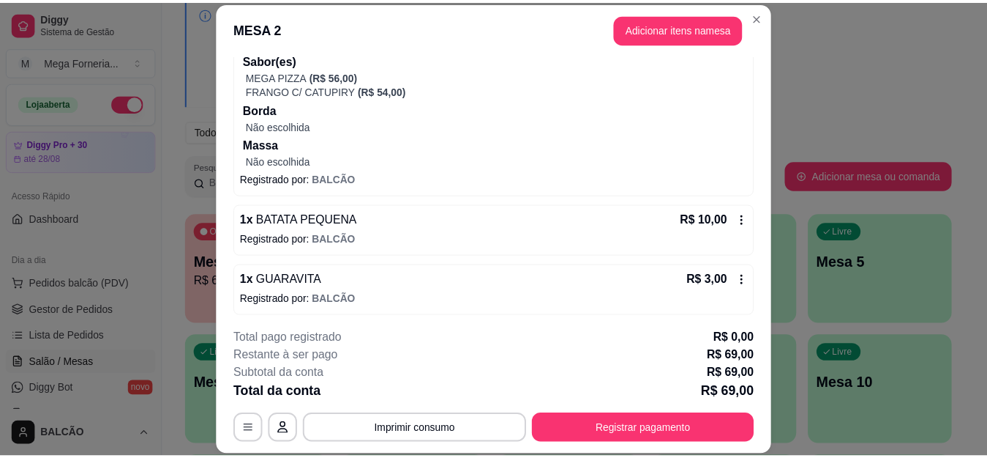
scroll to position [170, 0]
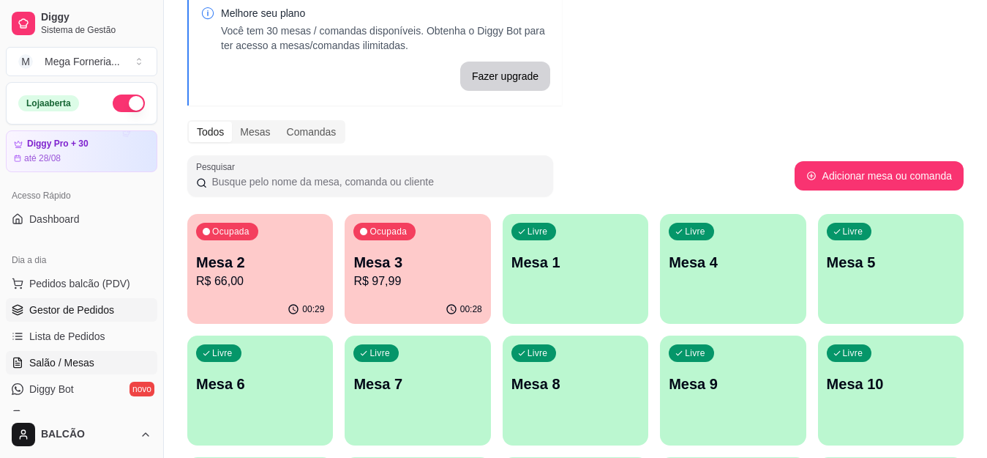
click at [31, 312] on span "Gestor de Pedidos" at bounding box center [71, 309] width 85 height 15
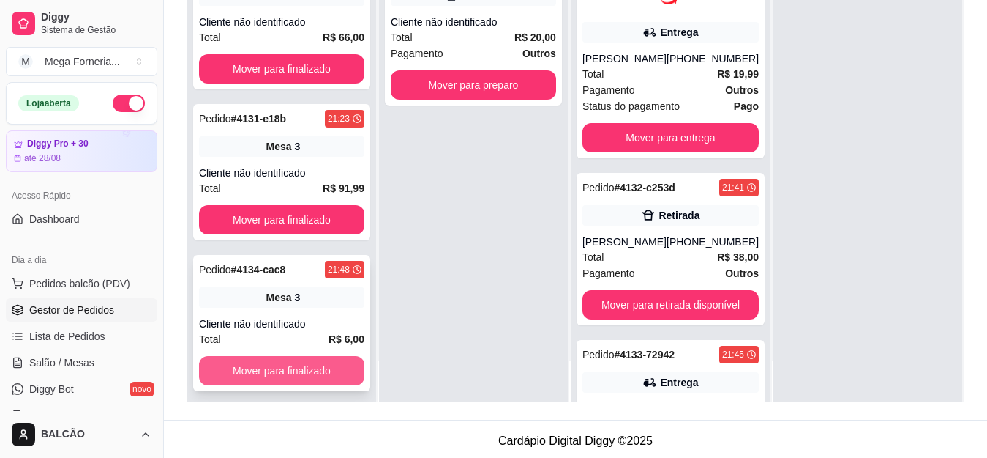
click at [316, 376] on button "Mover para finalizado" at bounding box center [281, 370] width 165 height 29
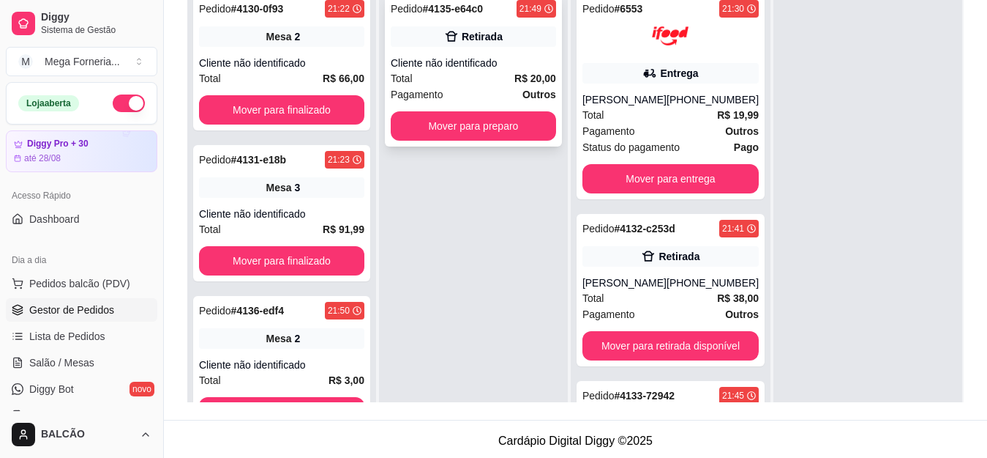
click at [473, 17] on div "Pedido # 4135-e64c0" at bounding box center [437, 9] width 92 height 18
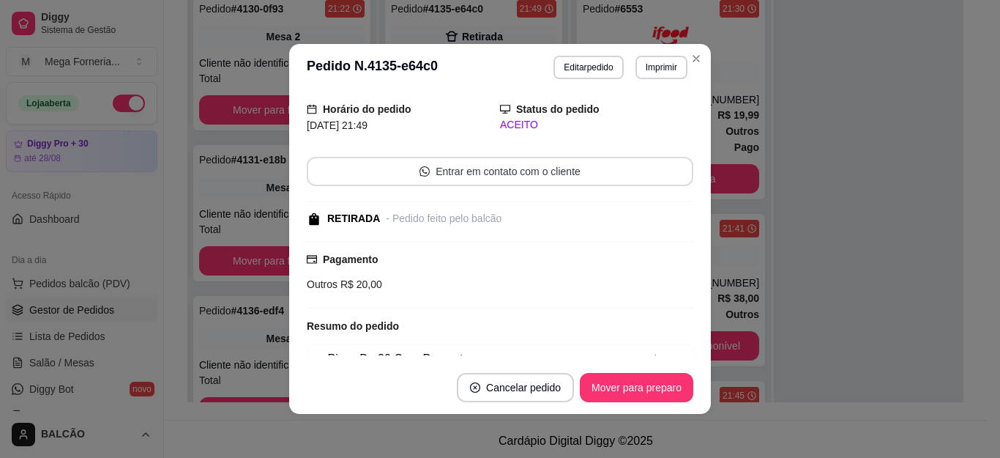
scroll to position [120, 0]
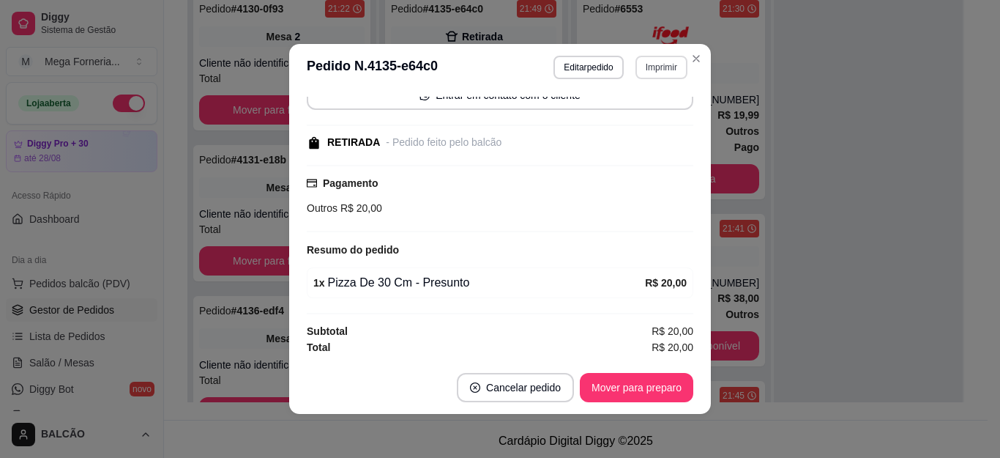
click at [679, 65] on button "Imprimir" at bounding box center [661, 67] width 52 height 23
click at [693, 59] on icon "Close" at bounding box center [696, 59] width 6 height 6
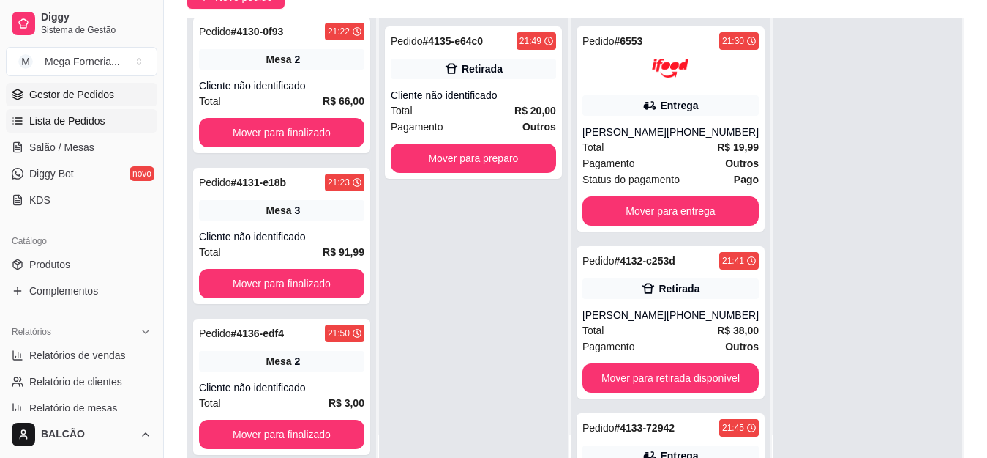
scroll to position [220, 0]
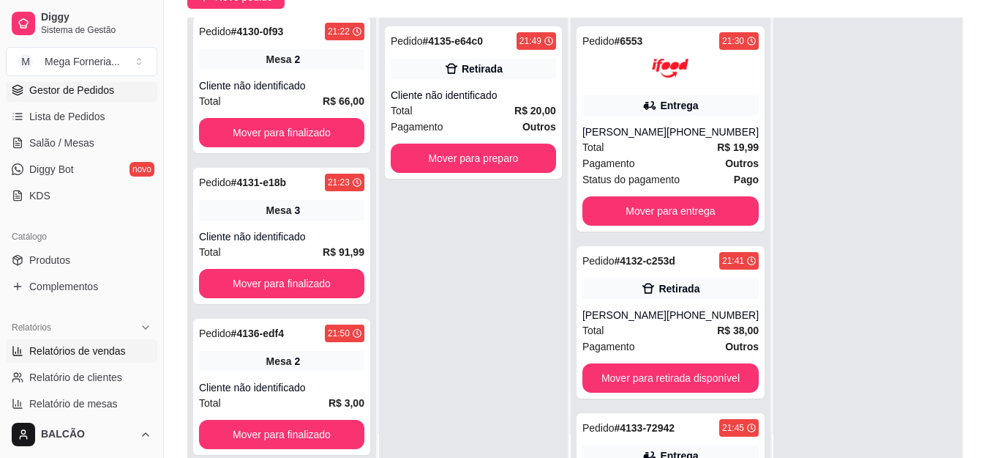
click at [75, 347] on span "Relatórios de vendas" at bounding box center [77, 350] width 97 height 15
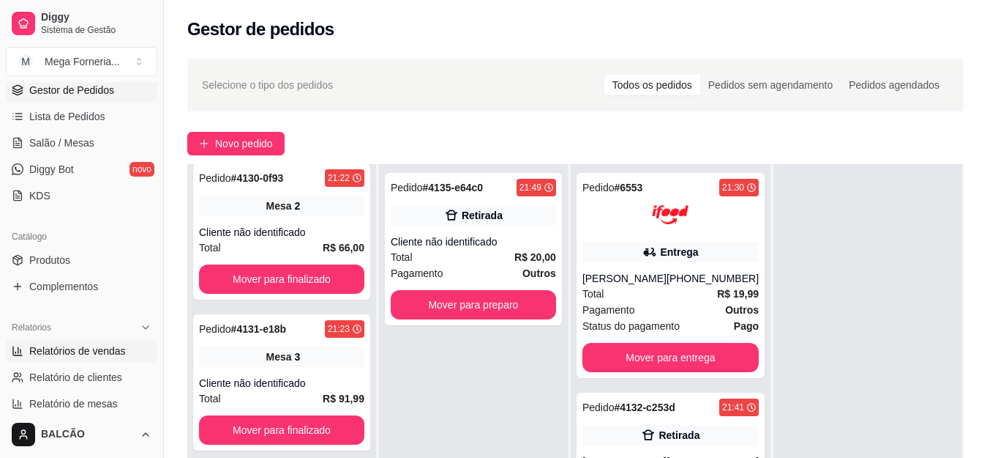
select select "ALL"
select select "0"
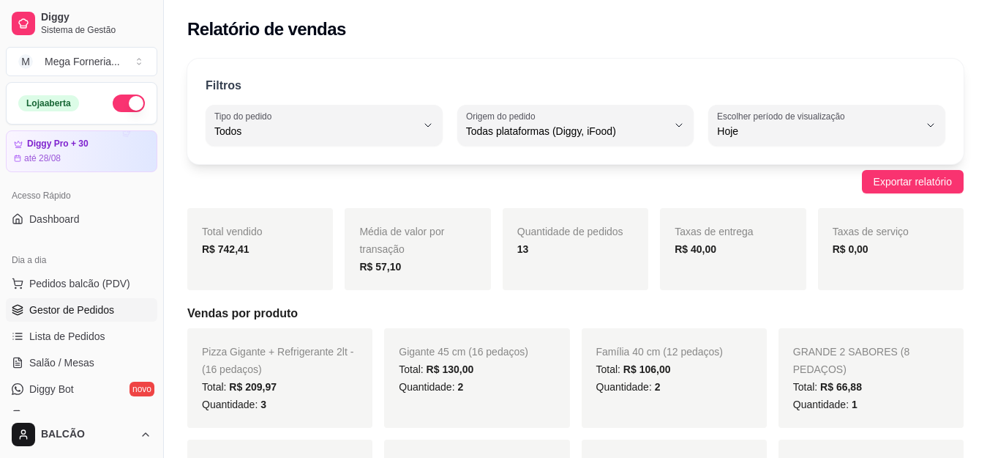
click at [58, 311] on span "Gestor de Pedidos" at bounding box center [71, 309] width 85 height 15
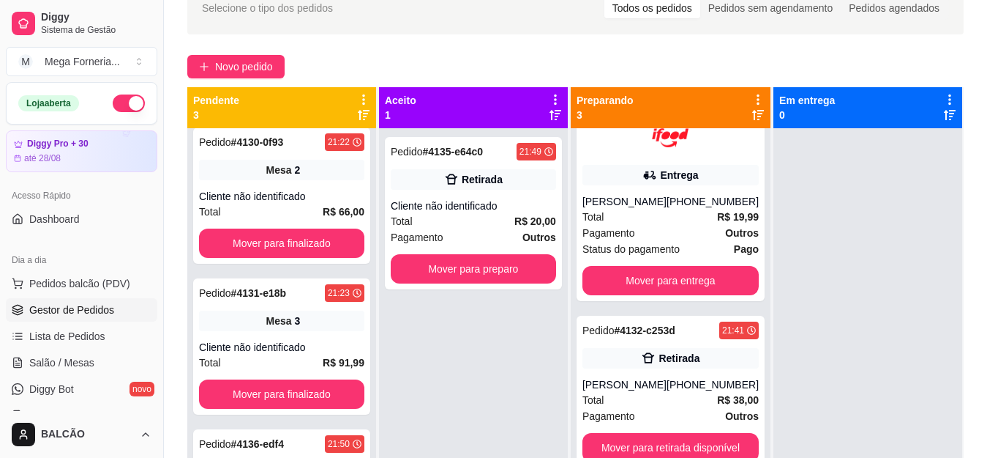
scroll to position [111, 0]
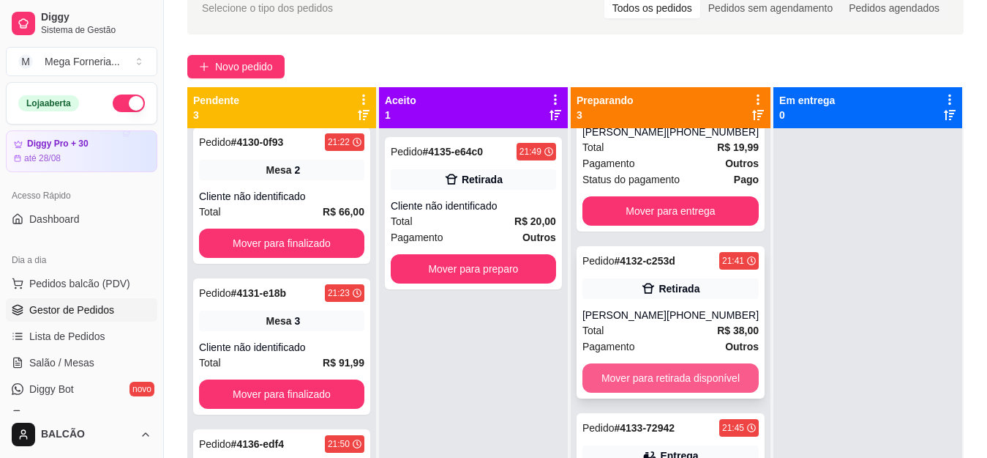
click at [701, 371] on button "Mover para retirada disponível" at bounding box center [671, 377] width 176 height 29
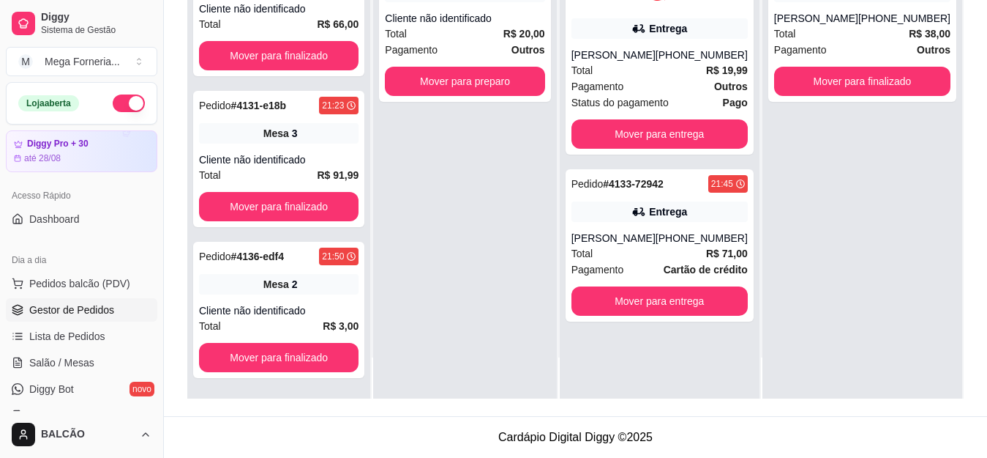
scroll to position [293, 0]
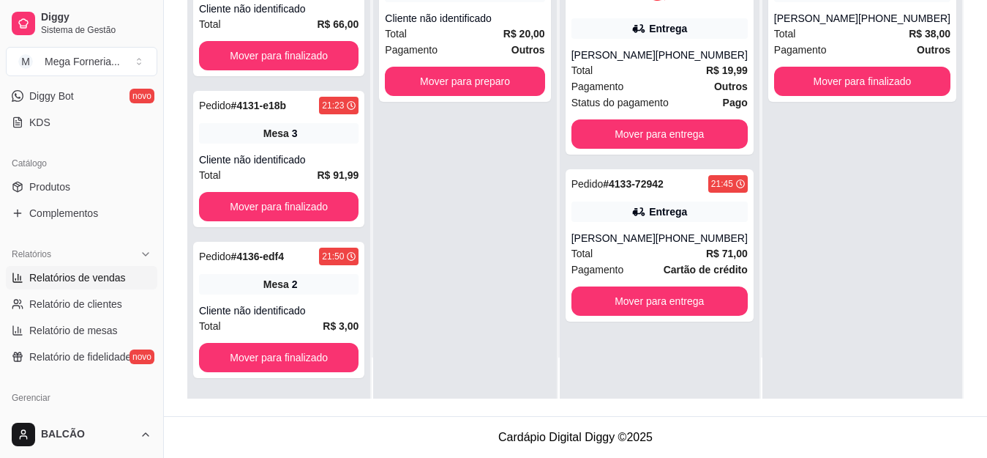
click at [86, 282] on span "Relatórios de vendas" at bounding box center [77, 277] width 97 height 15
select select "ALL"
select select "0"
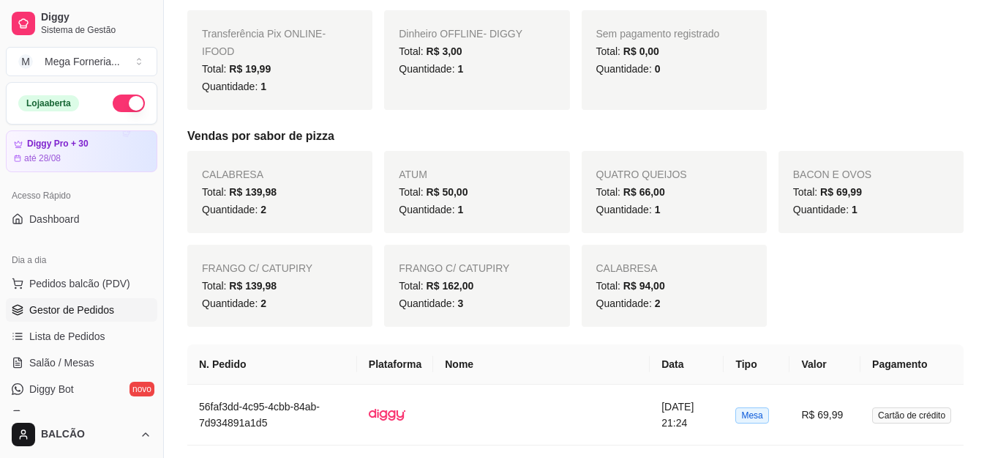
click at [81, 301] on link "Gestor de Pedidos" at bounding box center [82, 309] width 152 height 23
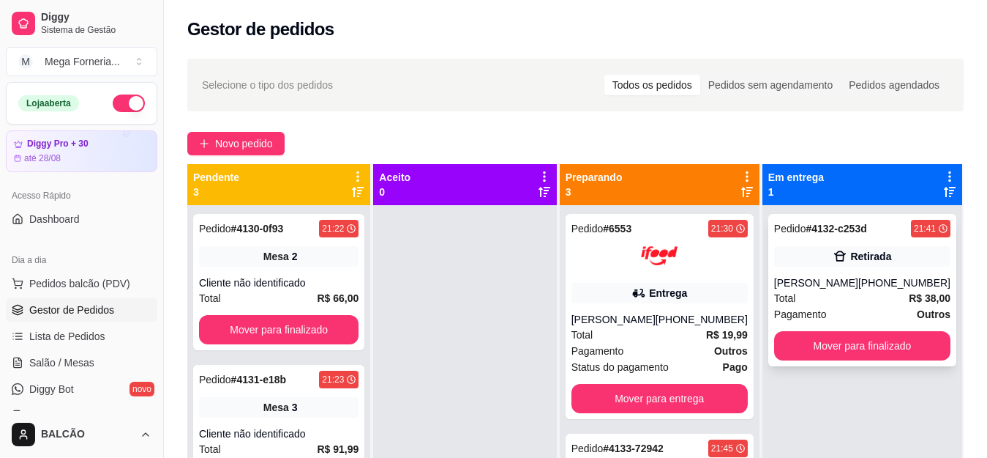
click at [788, 291] on span "Total" at bounding box center [785, 298] width 22 height 16
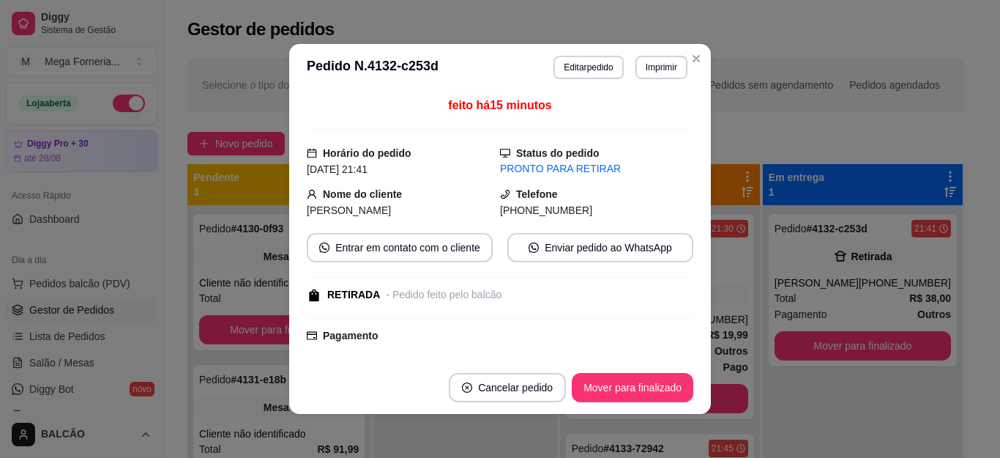
click at [553, 77] on button "Editar pedido" at bounding box center [588, 67] width 70 height 23
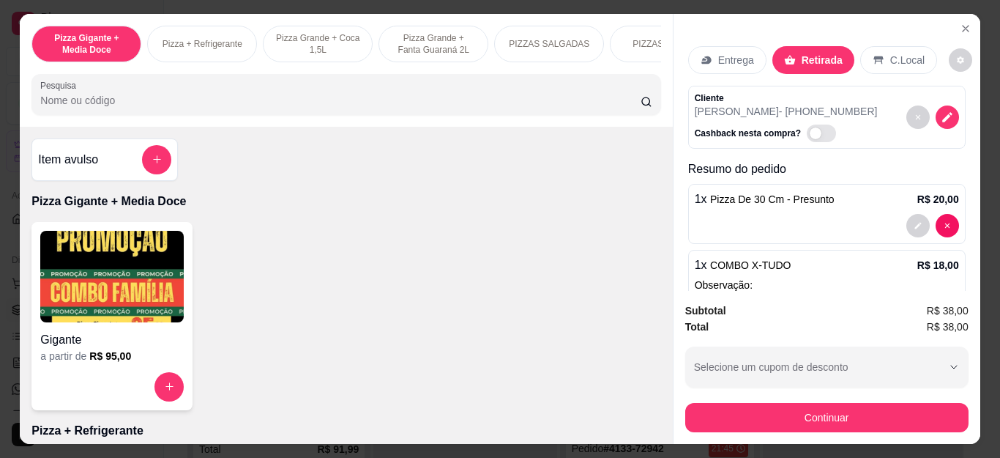
click at [837, 425] on button "Continuar" at bounding box center [826, 417] width 283 height 29
click at [592, 278] on div "Outro" at bounding box center [600, 280] width 94 height 78
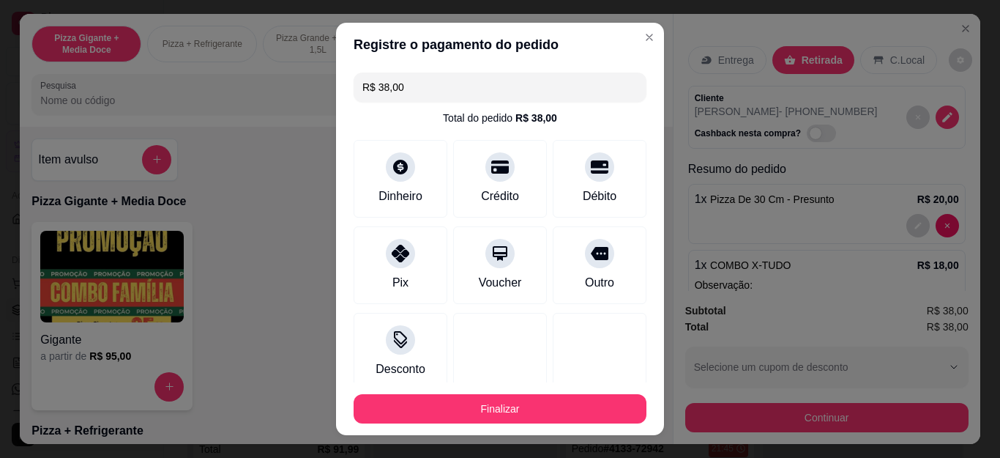
click at [572, 406] on button "Finalizar" at bounding box center [500, 408] width 293 height 29
type input "R$ 0,00"
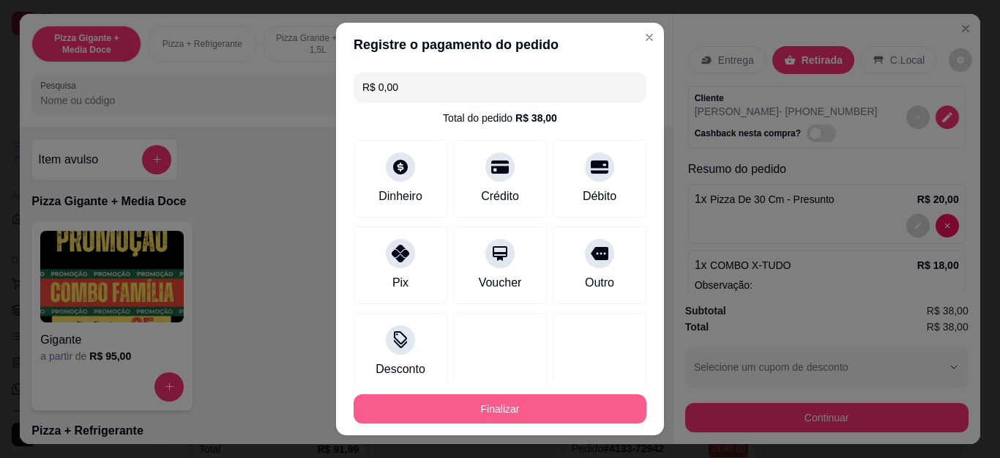
scroll to position [90, 0]
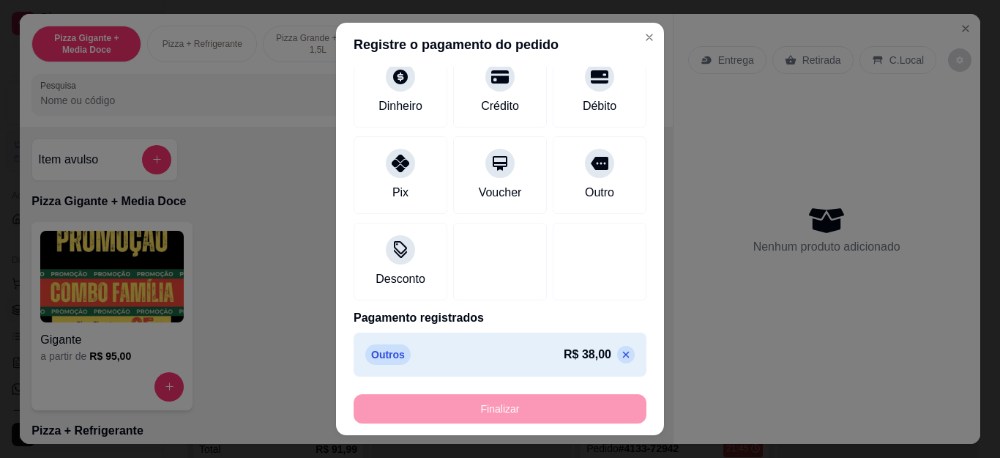
type input "0"
type input "-R$ 38,00"
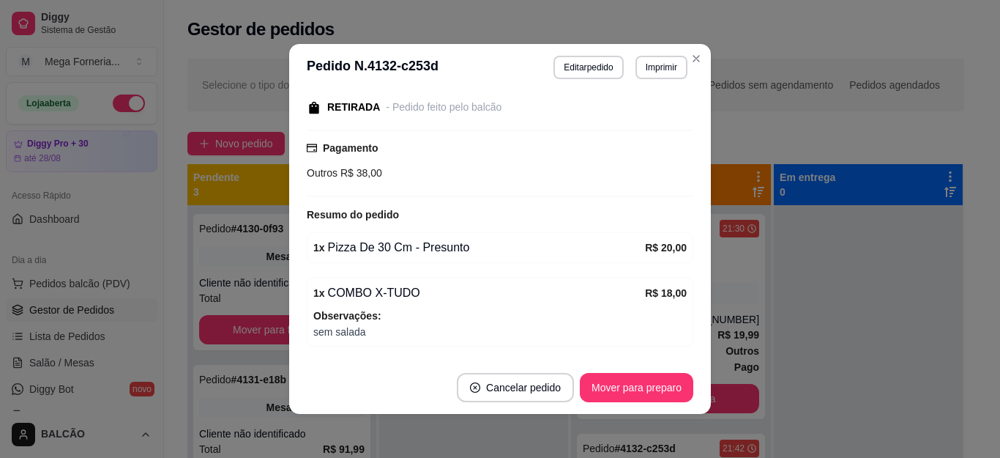
scroll to position [268, 0]
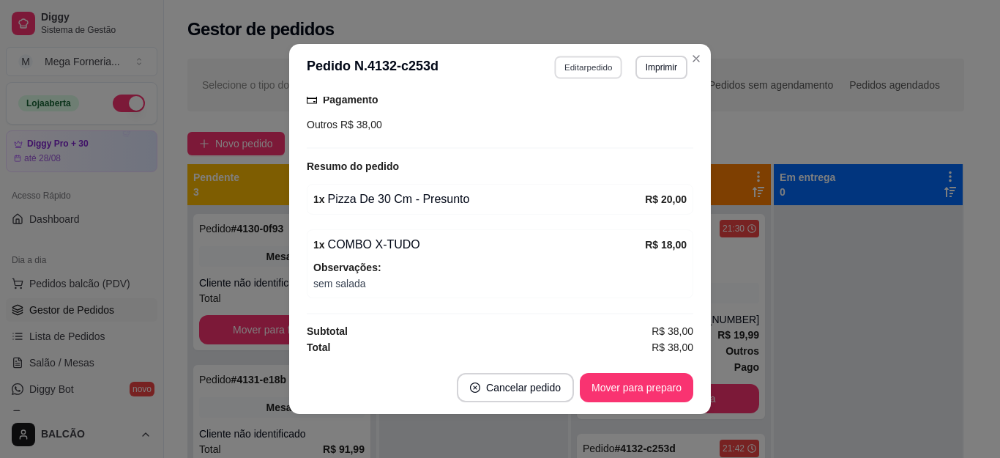
click at [567, 65] on button "Editar pedido" at bounding box center [589, 67] width 68 height 23
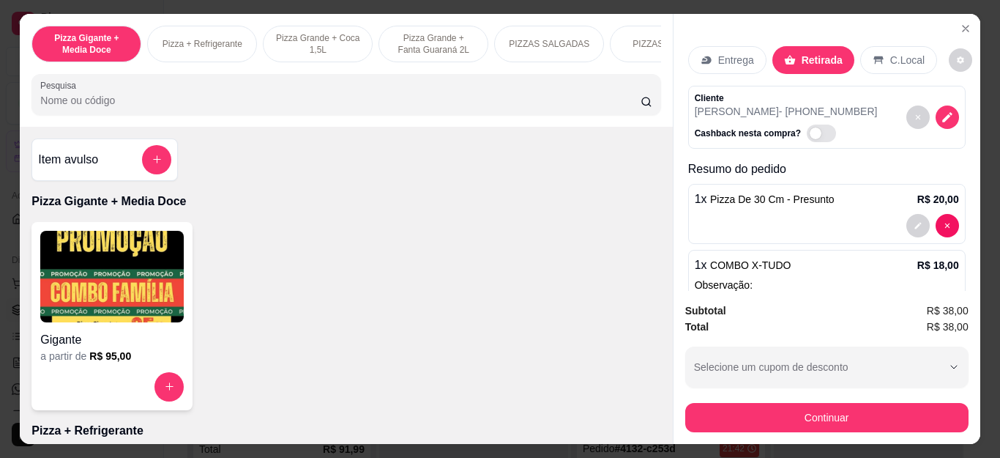
click at [829, 417] on button "Continuar" at bounding box center [826, 417] width 283 height 29
click at [392, 182] on icon at bounding box center [400, 178] width 16 height 16
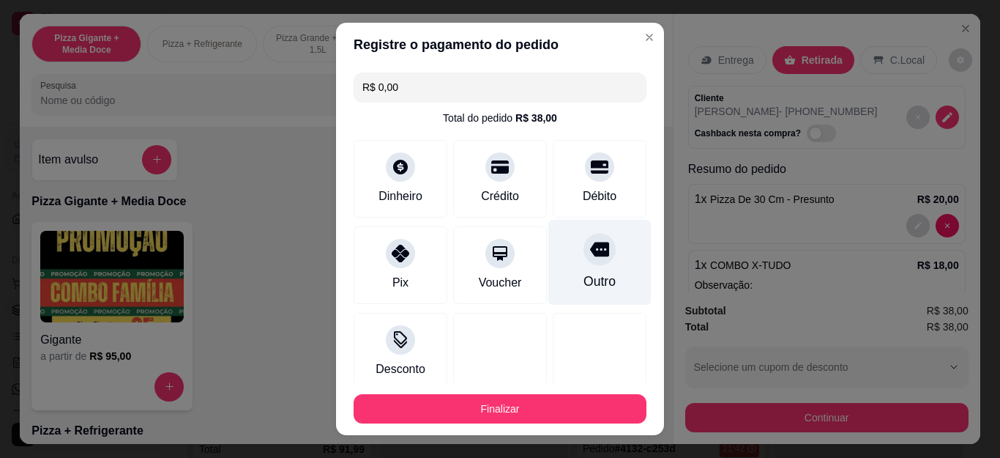
type input "R$ 0,00"
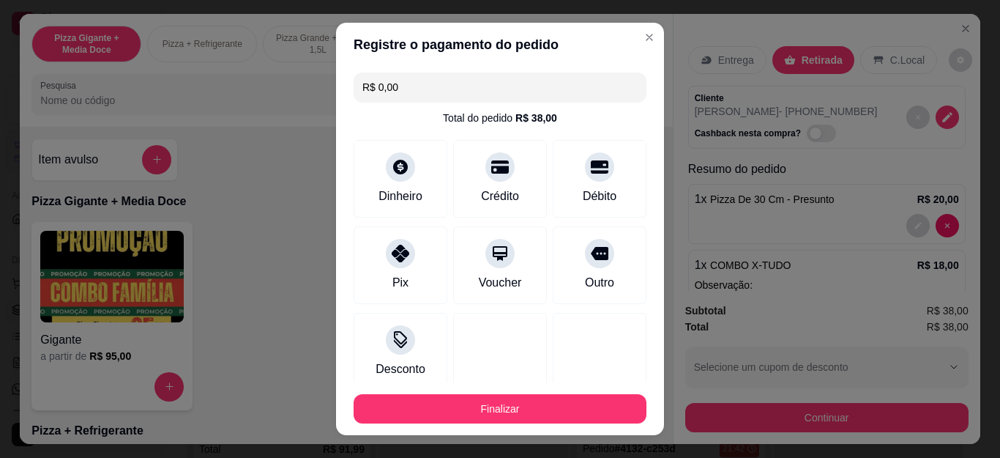
scroll to position [90, 0]
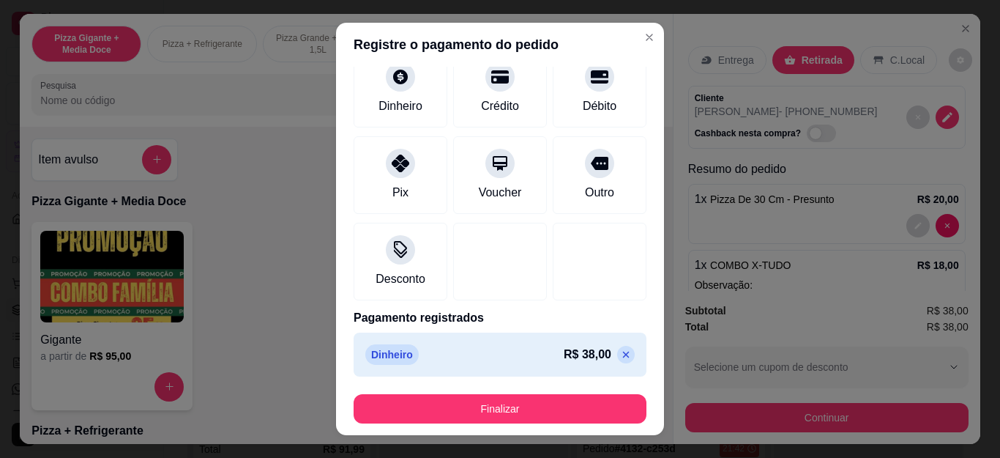
click at [557, 427] on footer "Finalizar" at bounding box center [500, 408] width 328 height 53
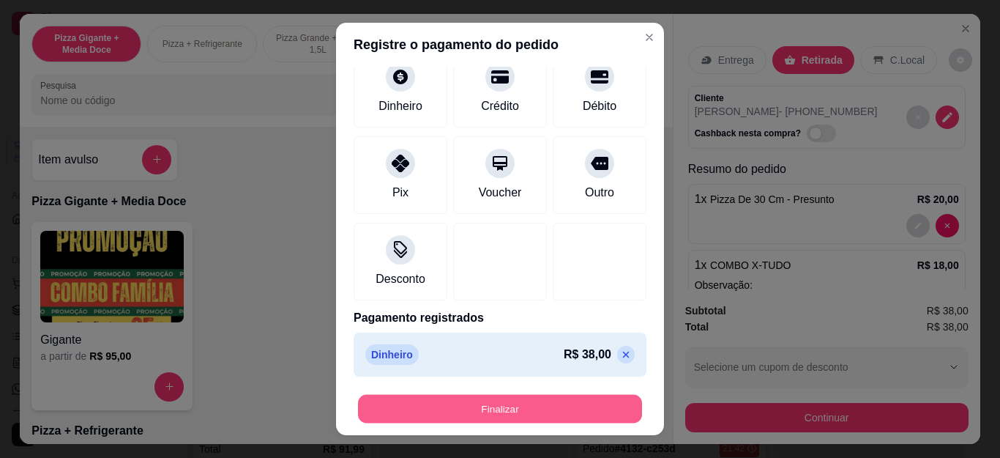
click at [557, 417] on button "Finalizar" at bounding box center [500, 408] width 284 height 29
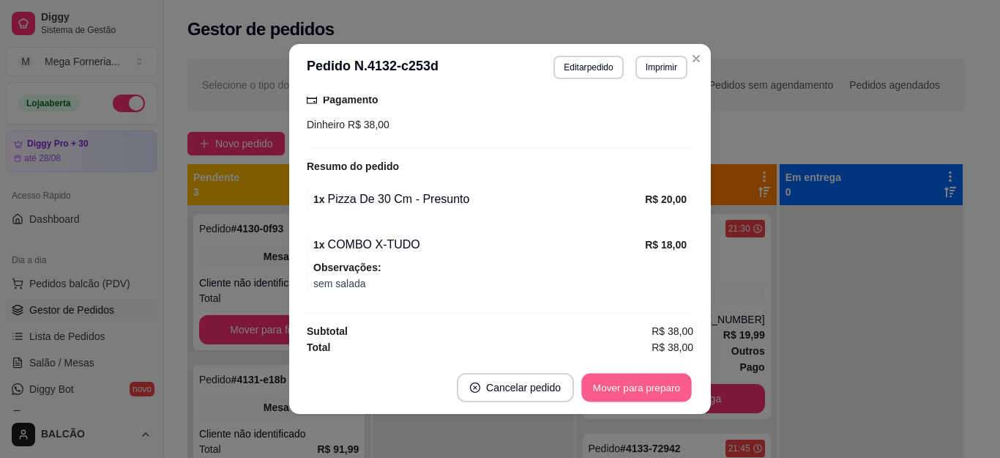
click at [659, 376] on button "Mover para preparo" at bounding box center [636, 387] width 110 height 29
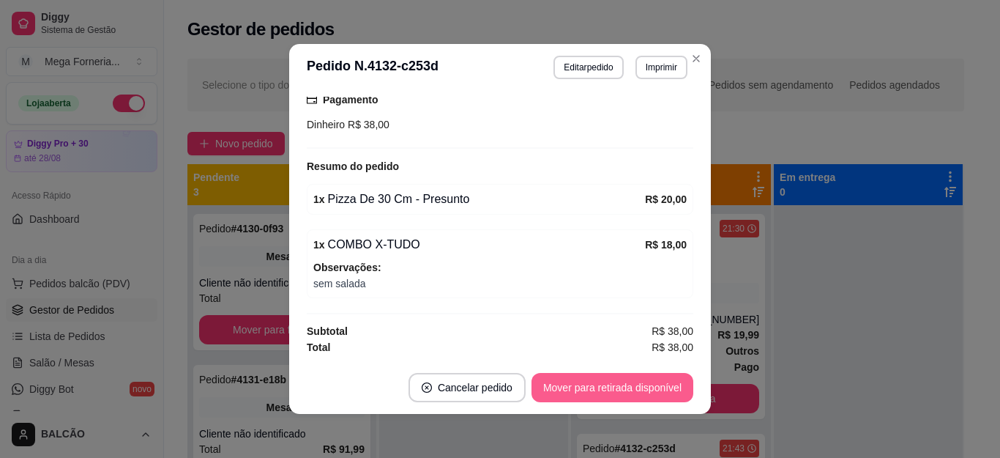
click at [663, 381] on button "Mover para retirada disponível" at bounding box center [612, 387] width 162 height 29
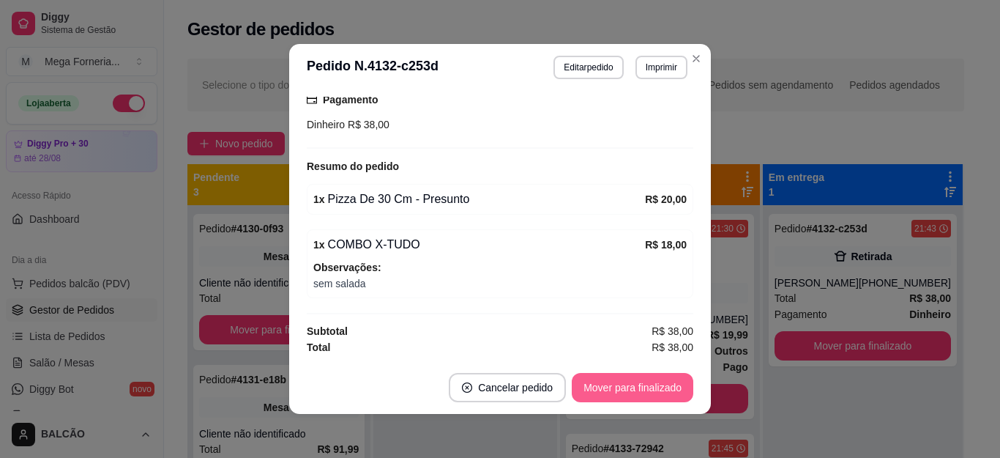
click at [663, 381] on button "Mover para finalizado" at bounding box center [633, 387] width 122 height 29
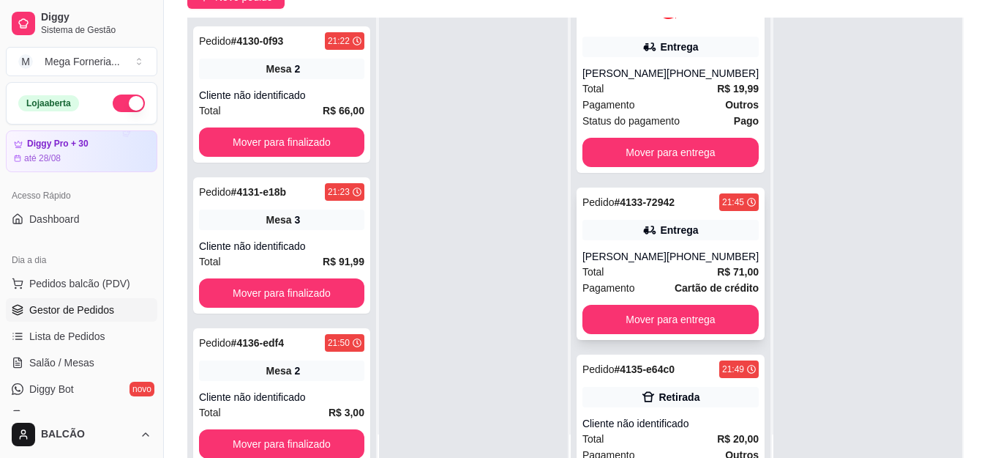
scroll to position [111, 0]
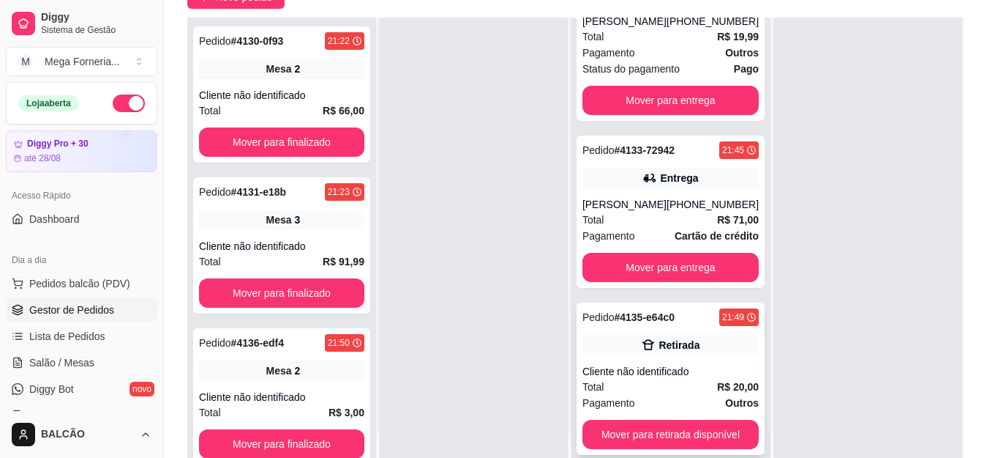
click at [638, 359] on div "Pedido # 4135-e64c0 21:49 Retirada Cliente não identificado Total R$ 20,00 Paga…" at bounding box center [671, 378] width 188 height 152
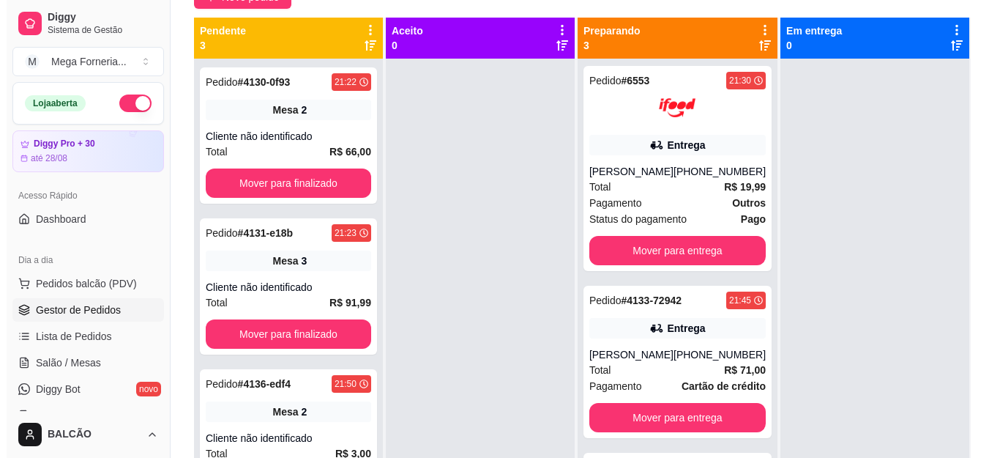
scroll to position [0, 0]
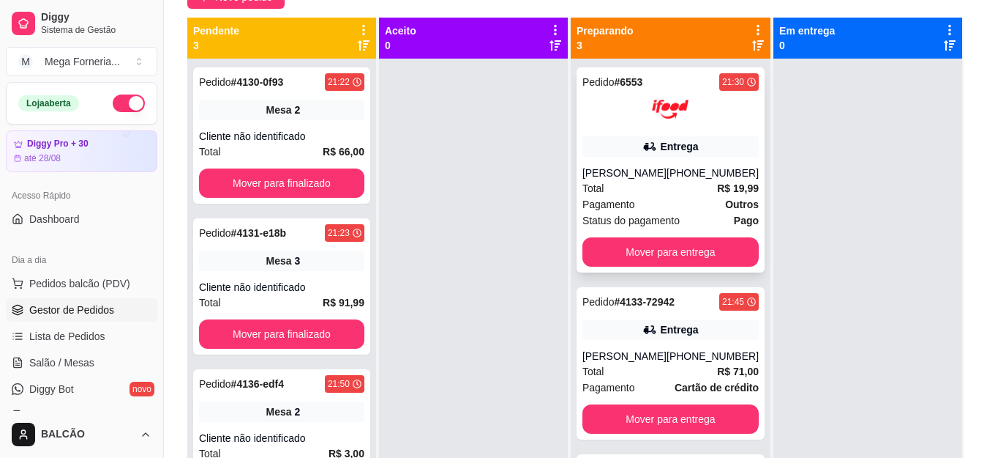
click at [644, 194] on div "Total R$ 19,99" at bounding box center [671, 188] width 176 height 16
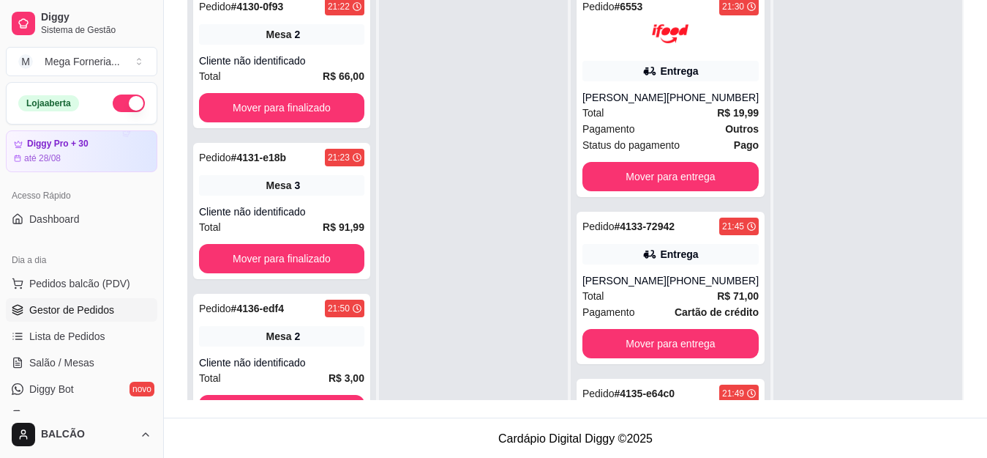
scroll to position [223, 0]
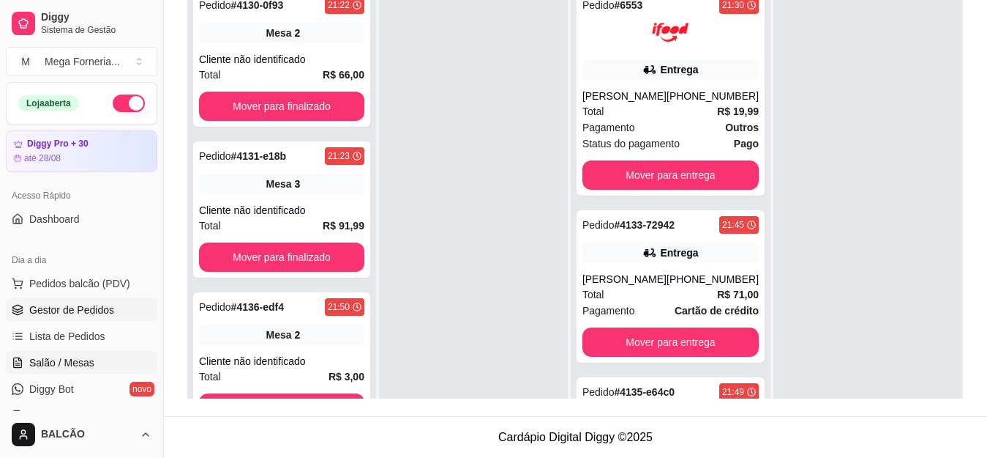
click at [53, 363] on span "Salão / Mesas" at bounding box center [61, 362] width 65 height 15
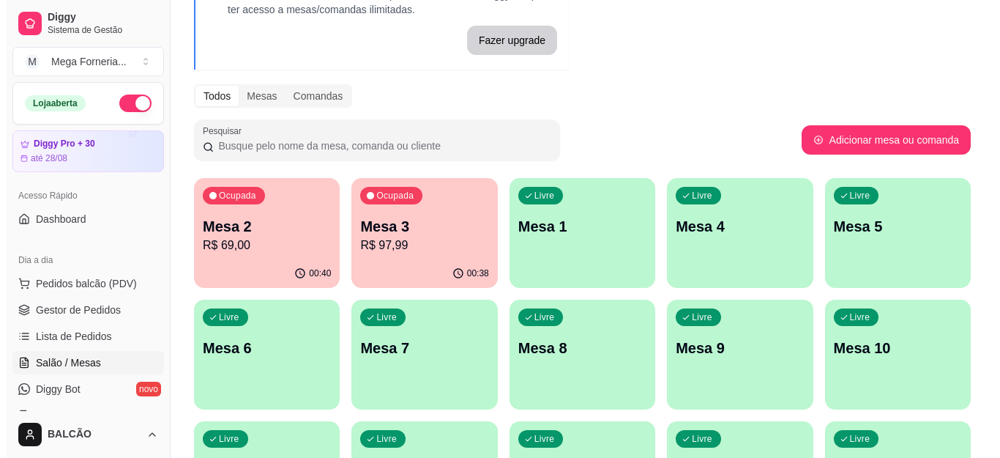
scroll to position [146, 0]
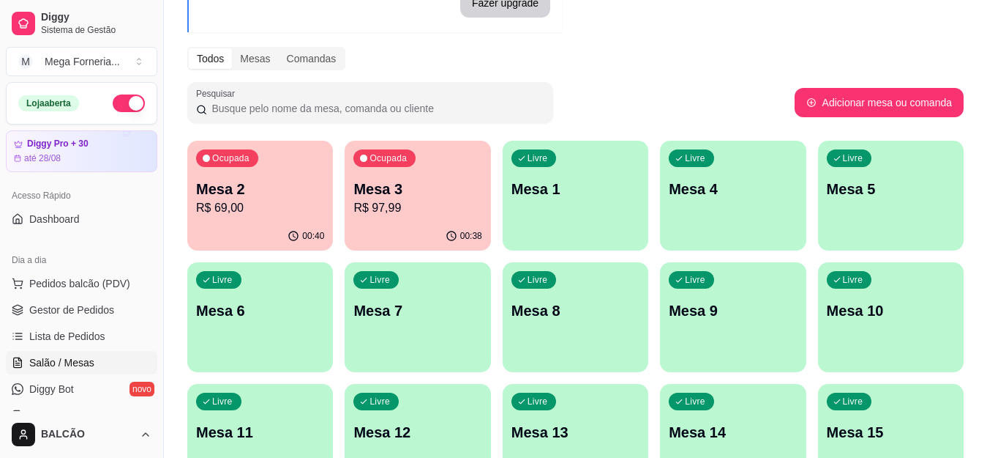
click at [291, 221] on div "Ocupada Mesa 2 R$ 69,00" at bounding box center [260, 181] width 146 height 81
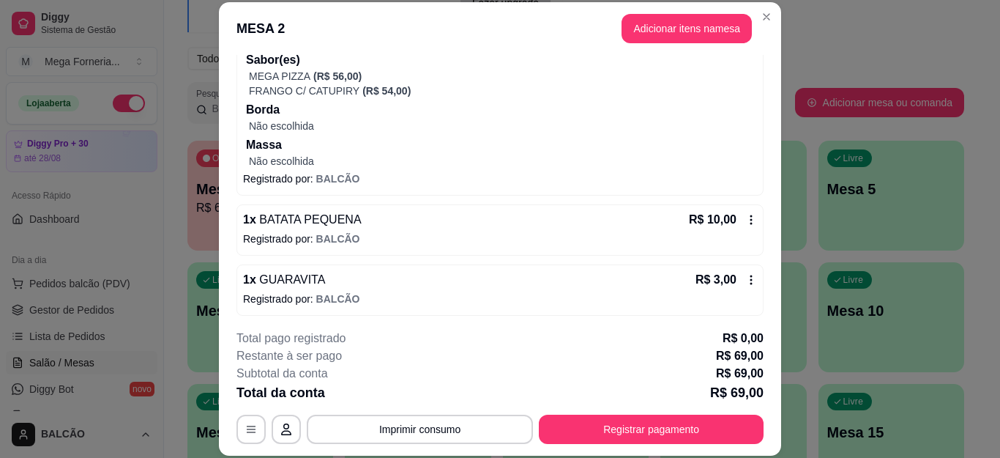
scroll to position [170, 0]
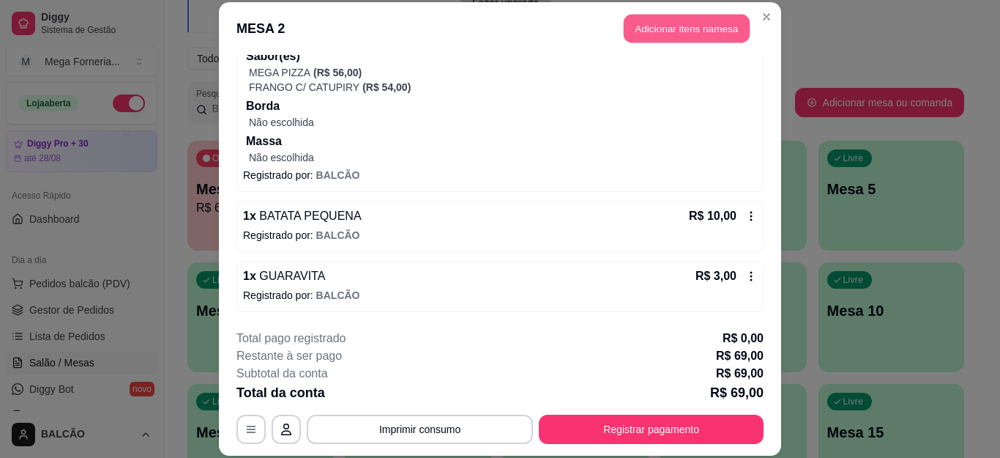
click at [712, 23] on button "Adicionar itens na mesa" at bounding box center [687, 29] width 126 height 29
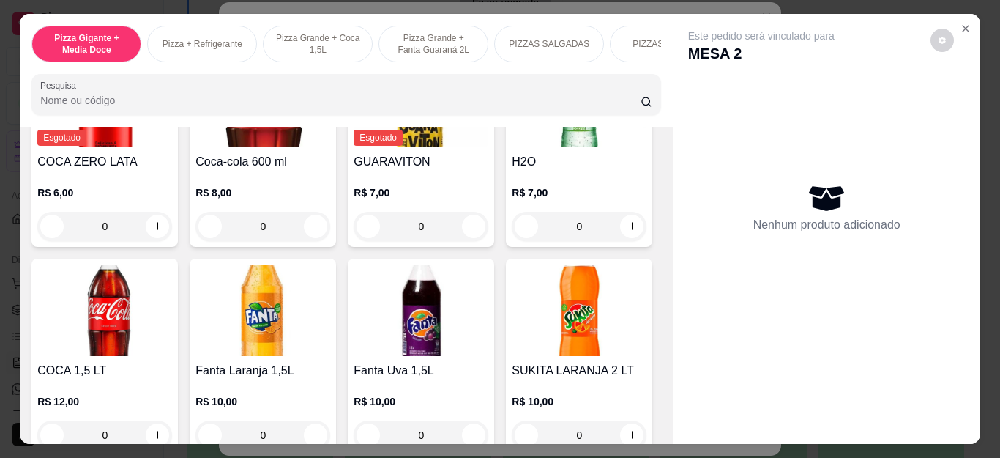
scroll to position [3294, 0]
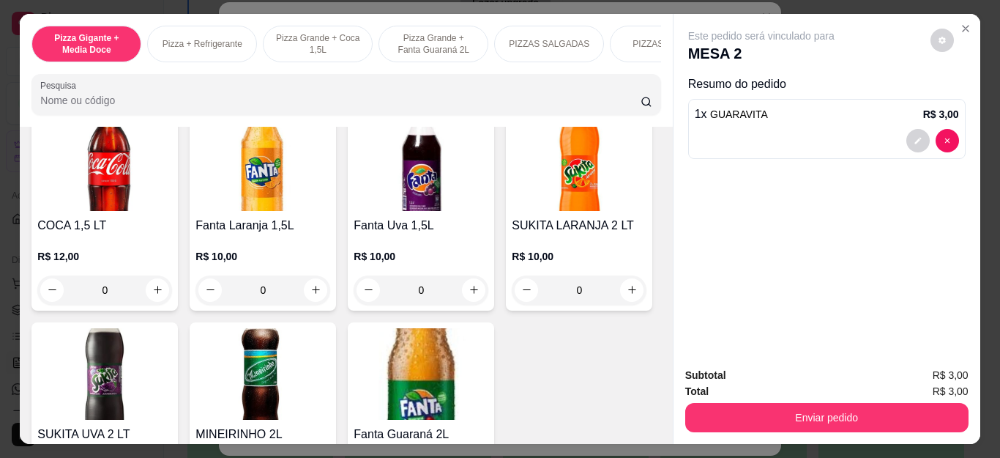
type input "2"
click at [796, 399] on div "Enviar pedido" at bounding box center [826, 415] width 283 height 33
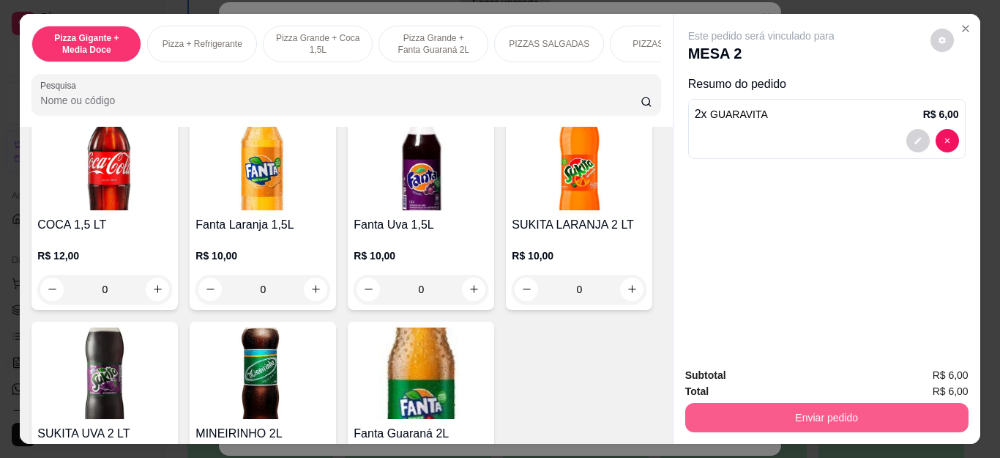
click at [804, 408] on button "Enviar pedido" at bounding box center [826, 417] width 283 height 29
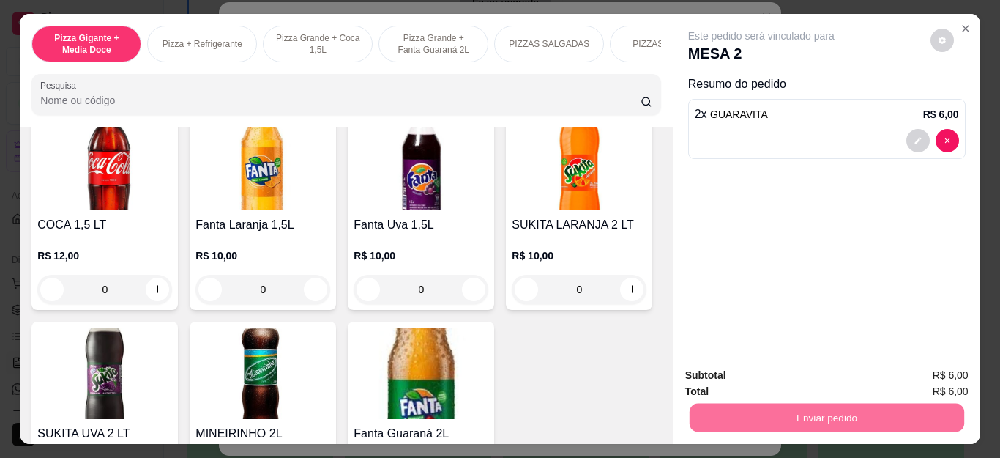
click at [767, 375] on button "Não registrar e enviar pedido" at bounding box center [777, 376] width 152 height 28
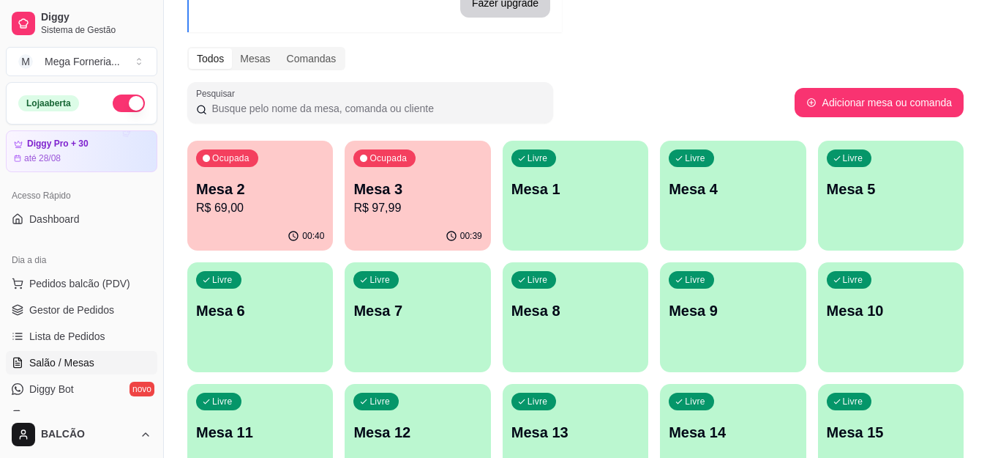
click at [280, 184] on p "Mesa 2" at bounding box center [260, 189] width 128 height 20
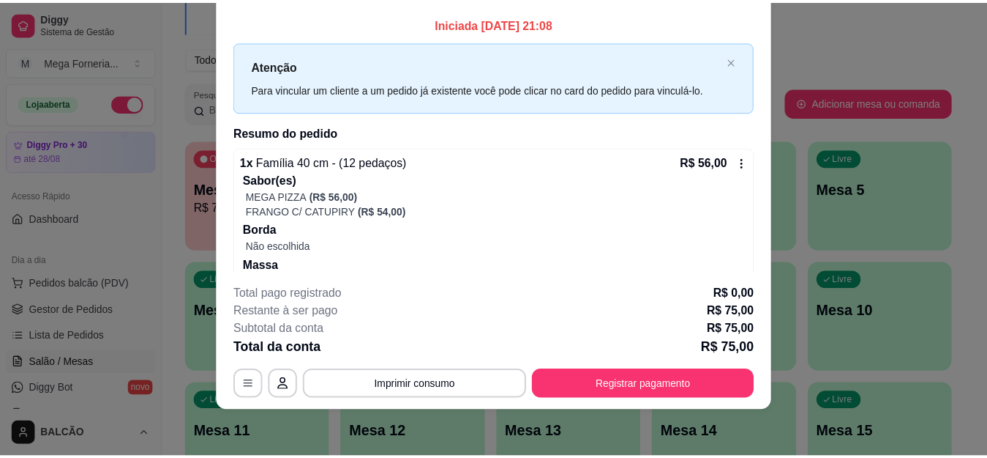
scroll to position [0, 0]
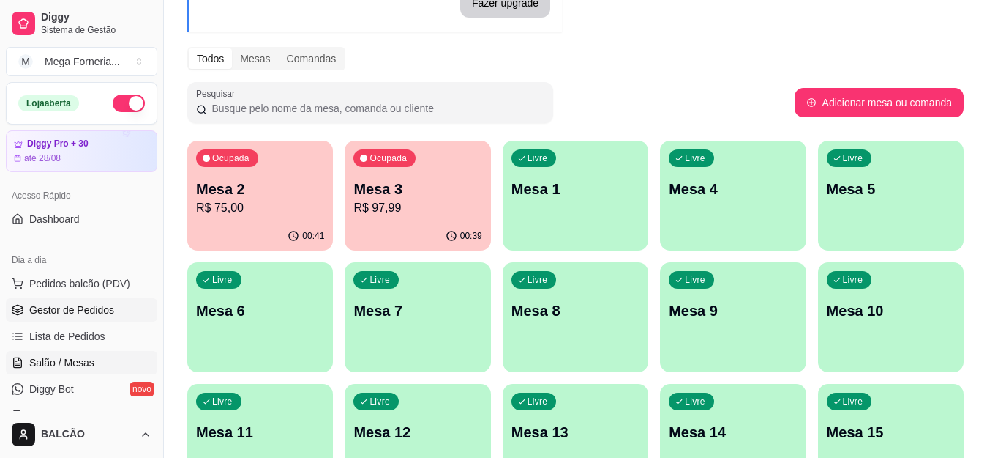
click at [102, 310] on span "Gestor de Pedidos" at bounding box center [71, 309] width 85 height 15
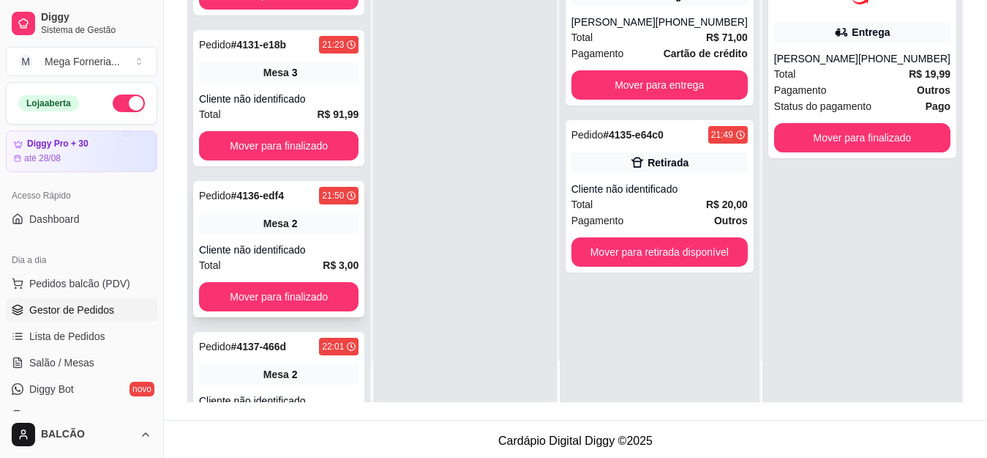
scroll to position [146, 0]
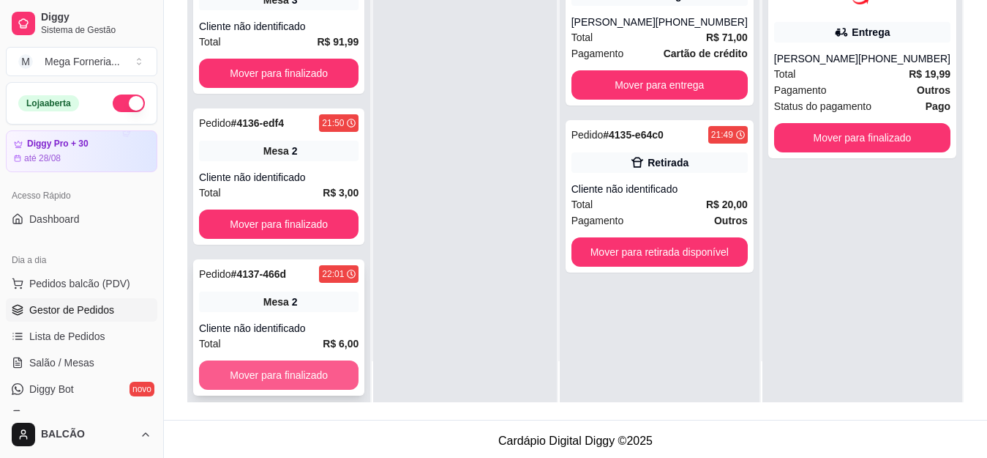
click at [316, 381] on button "Mover para finalizado" at bounding box center [279, 374] width 160 height 29
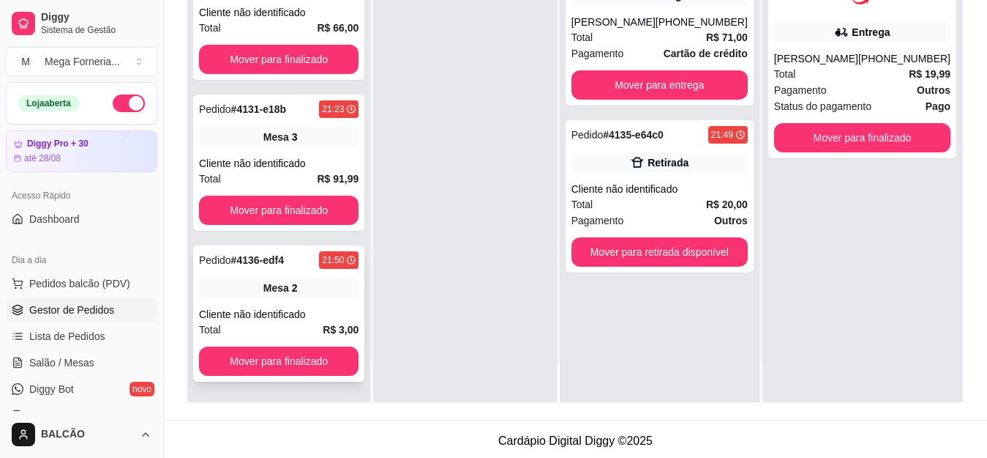
scroll to position [10, 0]
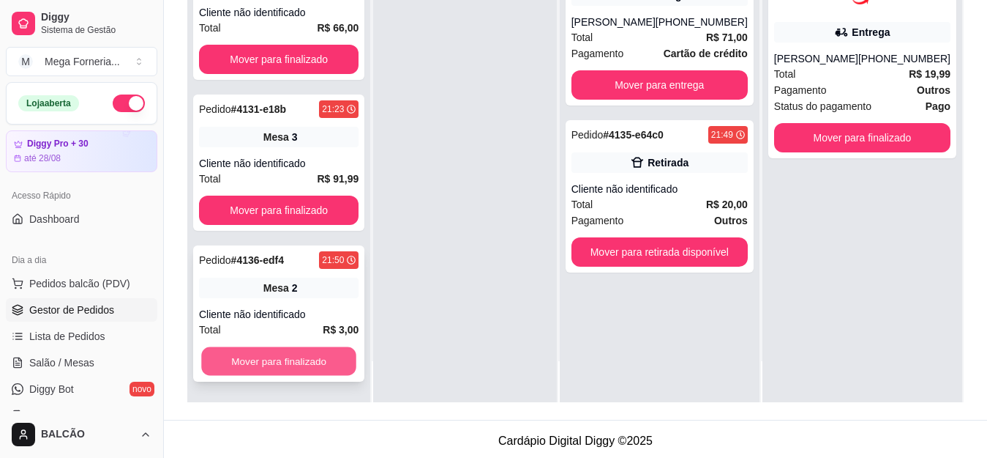
click at [295, 359] on button "Mover para finalizado" at bounding box center [278, 361] width 155 height 29
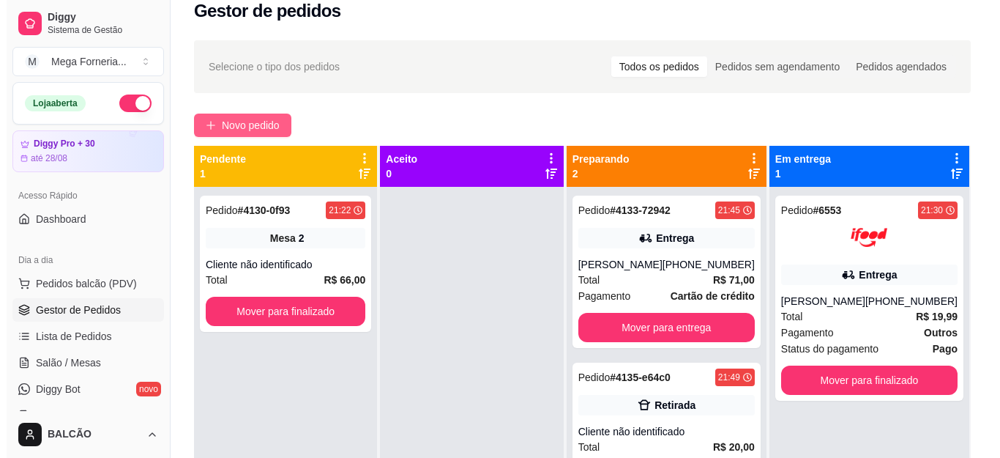
scroll to position [0, 0]
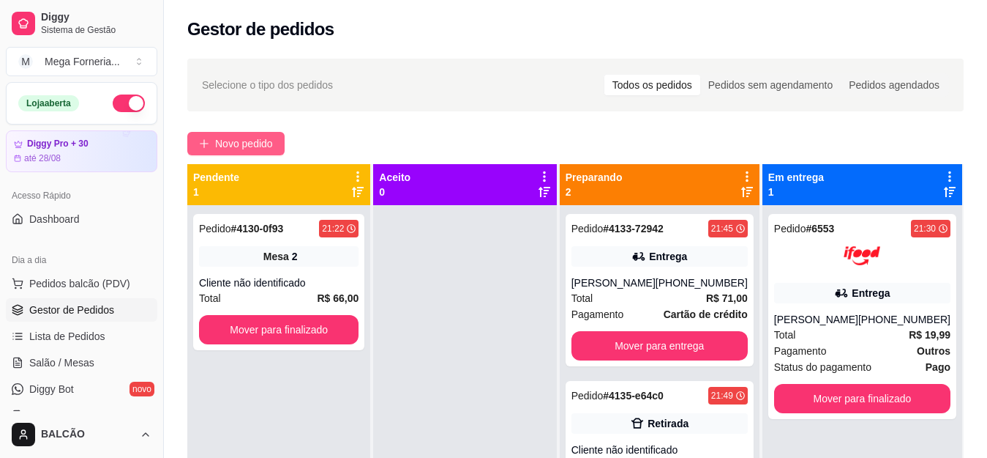
click at [256, 132] on button "Novo pedido" at bounding box center [235, 143] width 97 height 23
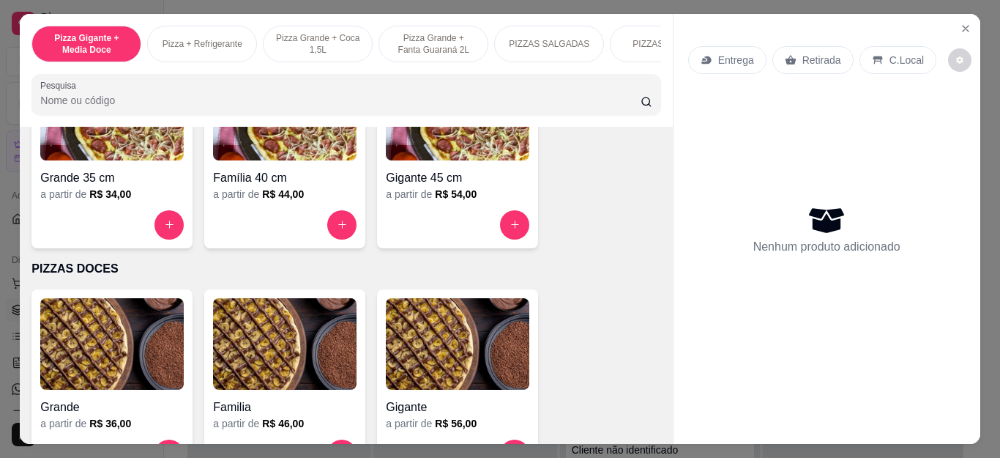
scroll to position [1025, 0]
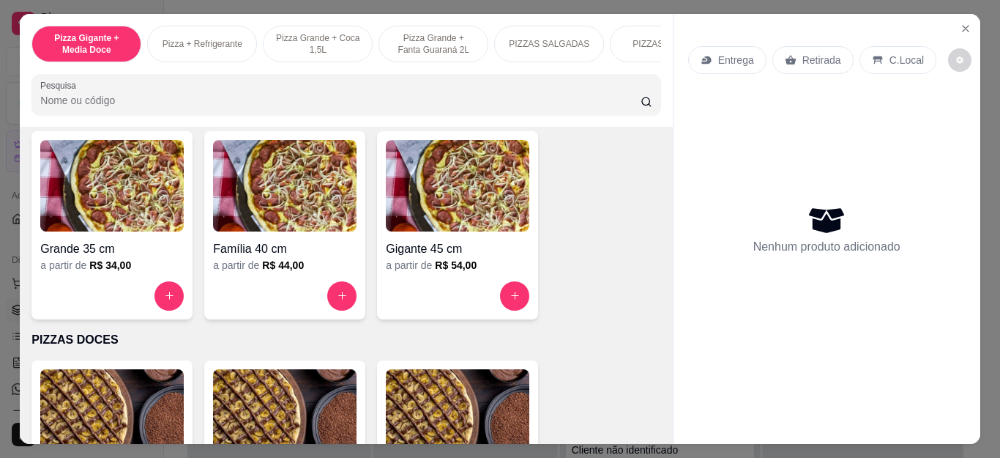
click at [157, 272] on div "a partir de R$ 34,00" at bounding box center [111, 265] width 143 height 15
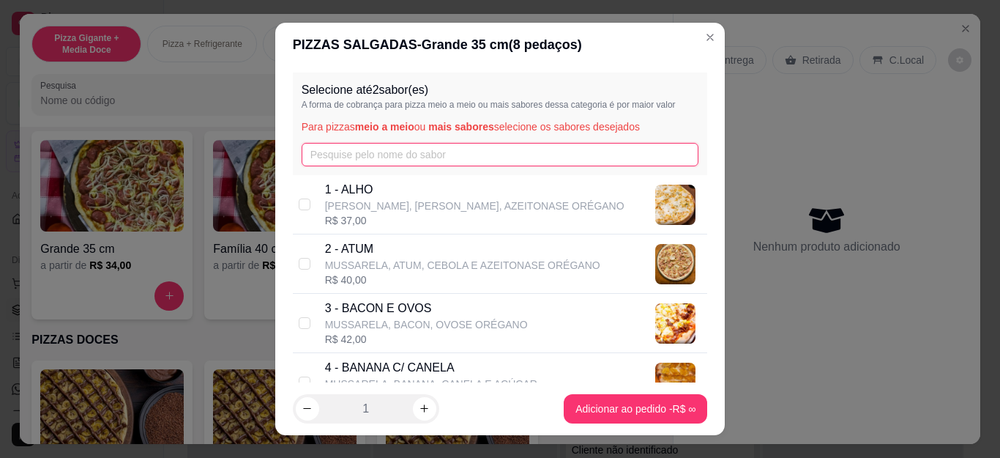
click at [325, 148] on input "text" at bounding box center [500, 154] width 397 height 23
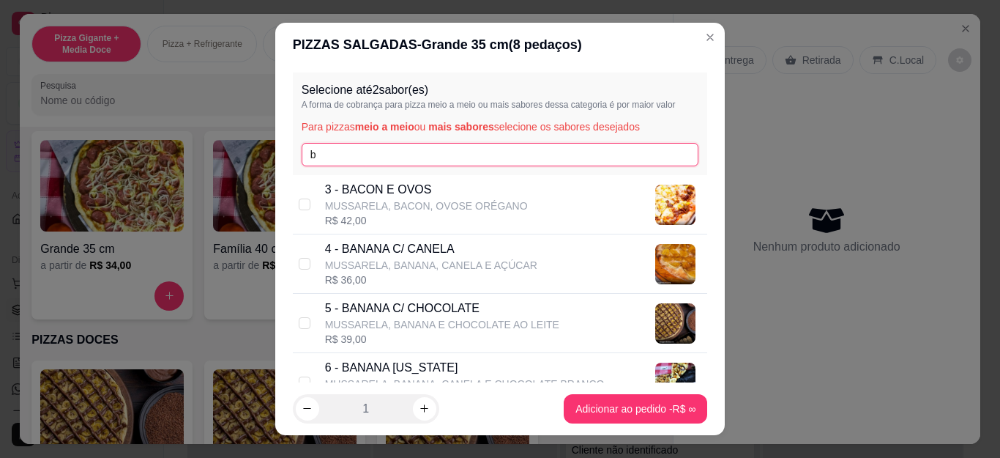
scroll to position [146, 0]
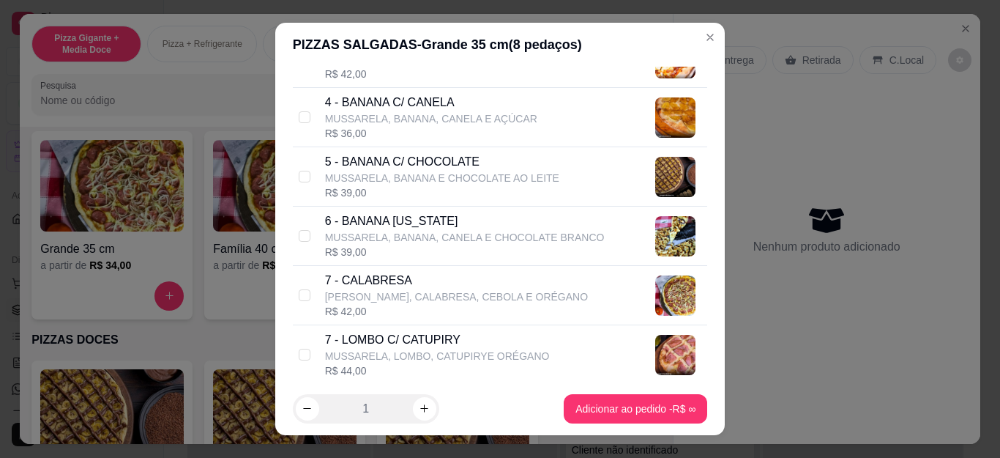
type input "b"
click at [294, 250] on div "6 - BANANA [US_STATE] MUSSARELA, BANANA, CANELA E CHOCOLATE BRANCO R$ 39,00" at bounding box center [500, 235] width 415 height 59
checkbox input "true"
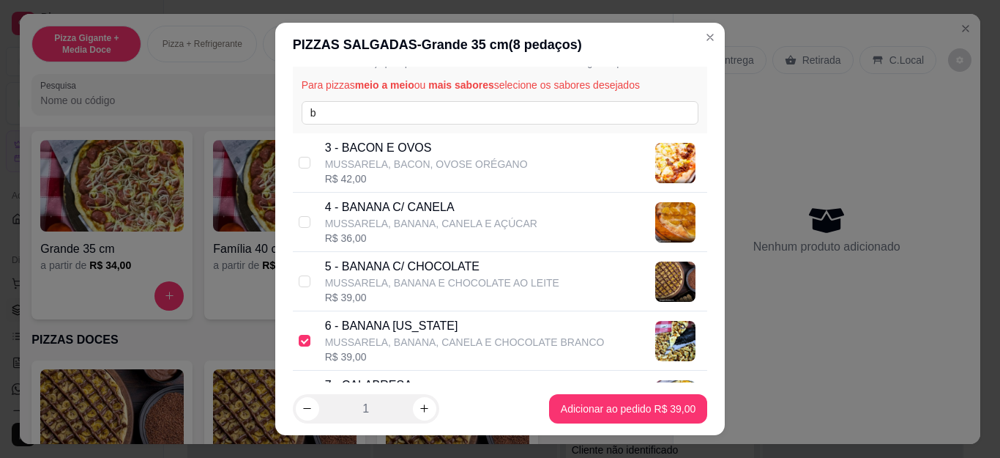
scroll to position [0, 0]
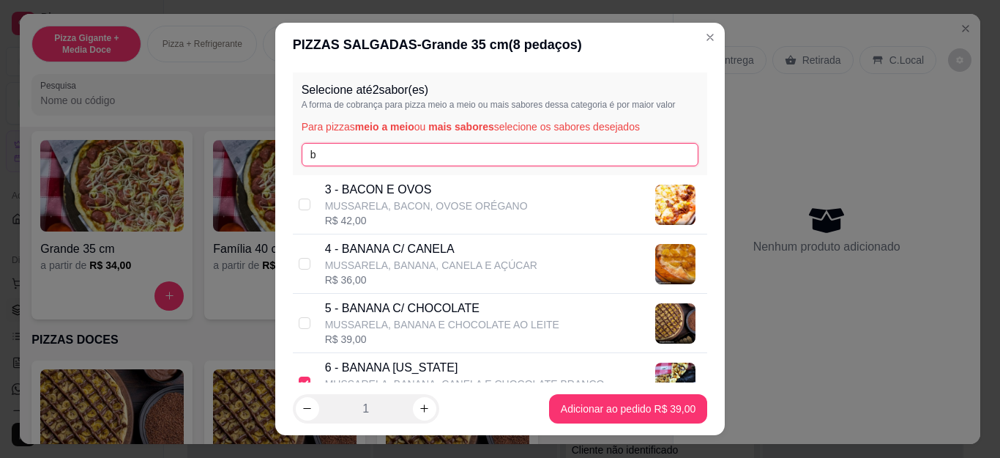
click at [317, 149] on input "b" at bounding box center [500, 154] width 397 height 23
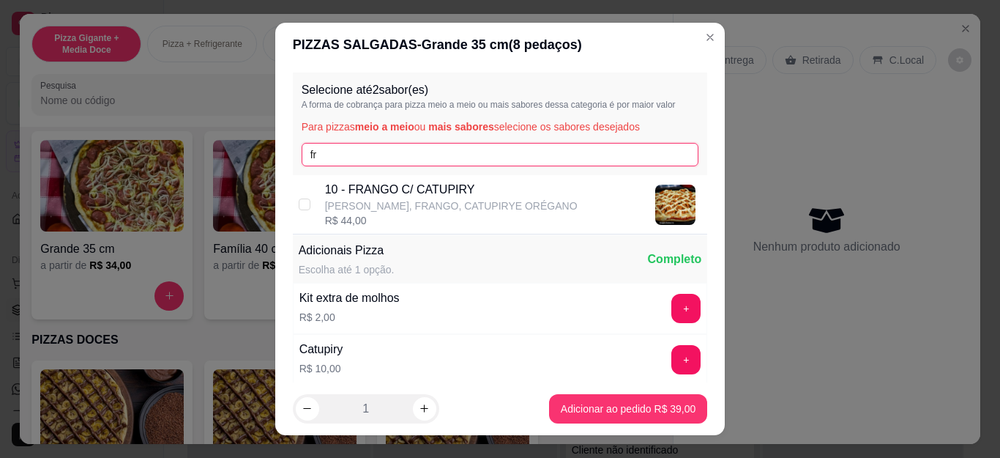
type input "fr"
click at [311, 212] on div "10 - FRANGO C/ CATUPIRY MUSSARELA, FRANGO, CATUPIRYE ORÉGANO R$ 44,00" at bounding box center [500, 204] width 415 height 59
checkbox input "true"
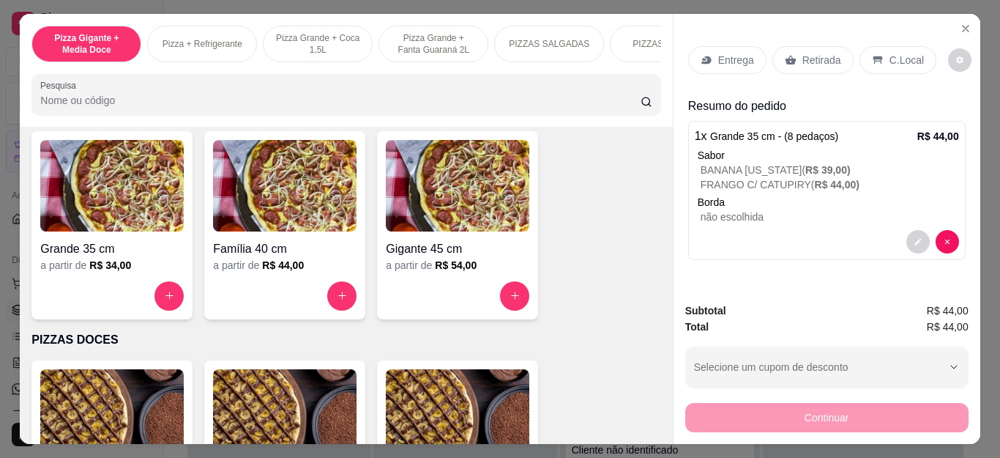
click at [697, 62] on div "Entrega" at bounding box center [727, 60] width 78 height 28
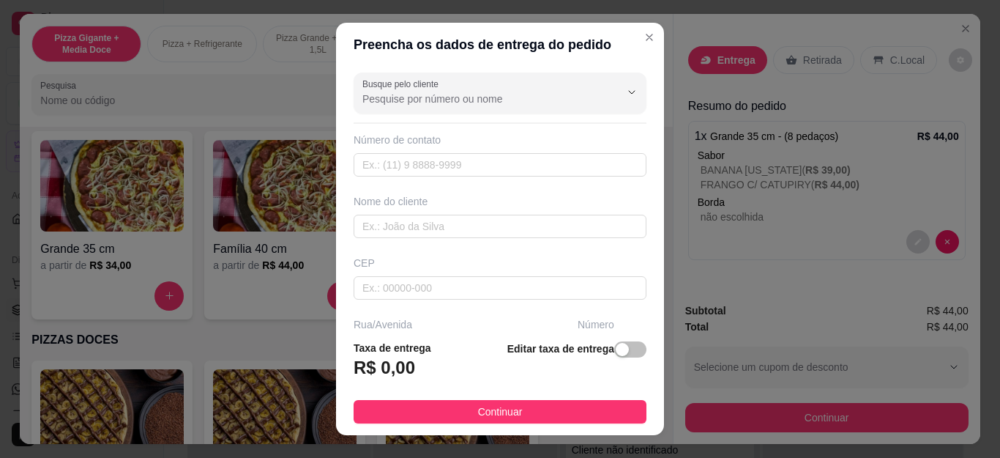
click at [468, 95] on input "Busque pelo cliente" at bounding box center [479, 99] width 234 height 15
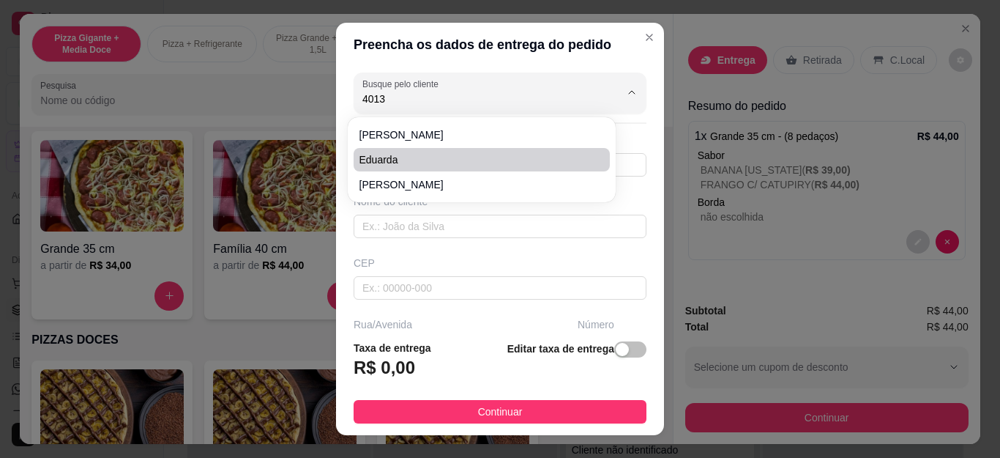
click at [435, 171] on li "Eduarda" at bounding box center [482, 159] width 256 height 23
type input "Eduarda"
type input "22992424013"
type input "Eduarda"
type input "rua [PERSON_NAME]"
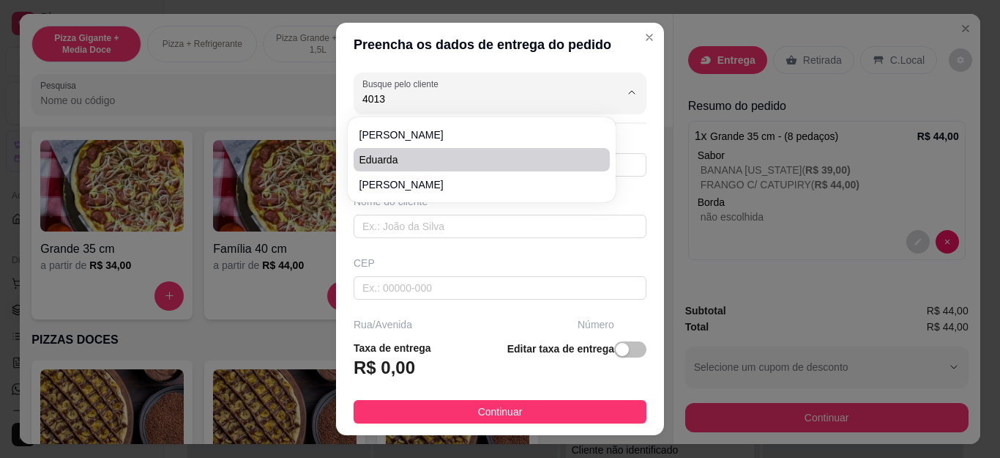
type input "143"
type input "Cabo Frio"
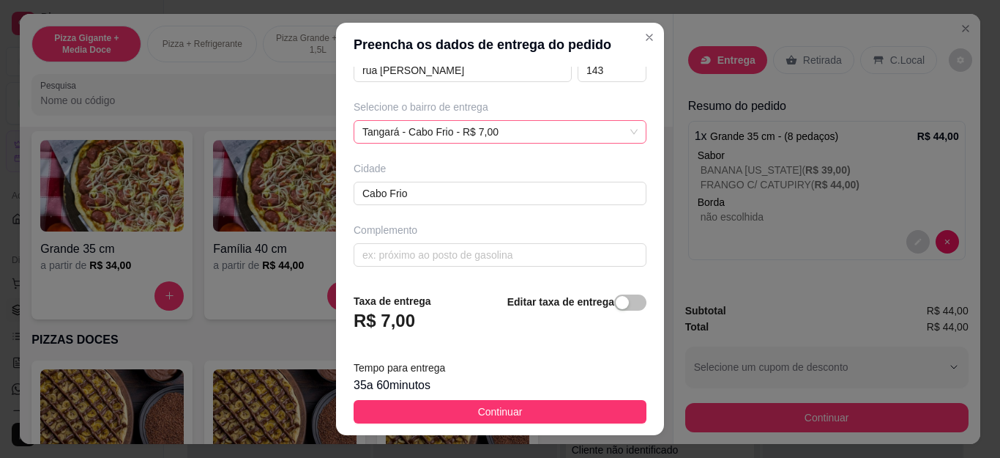
scroll to position [206, 0]
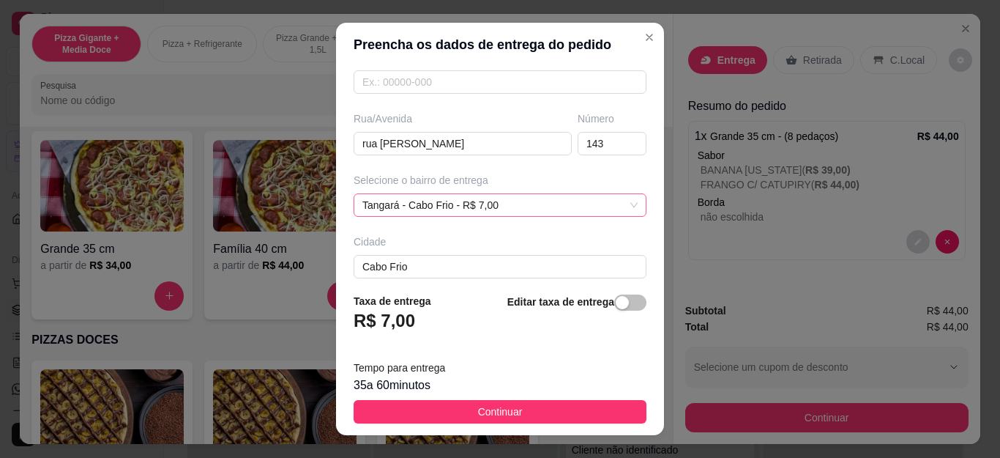
click at [464, 196] on div "Tangará - Cabo Frio - R$ 7,00" at bounding box center [500, 204] width 293 height 23
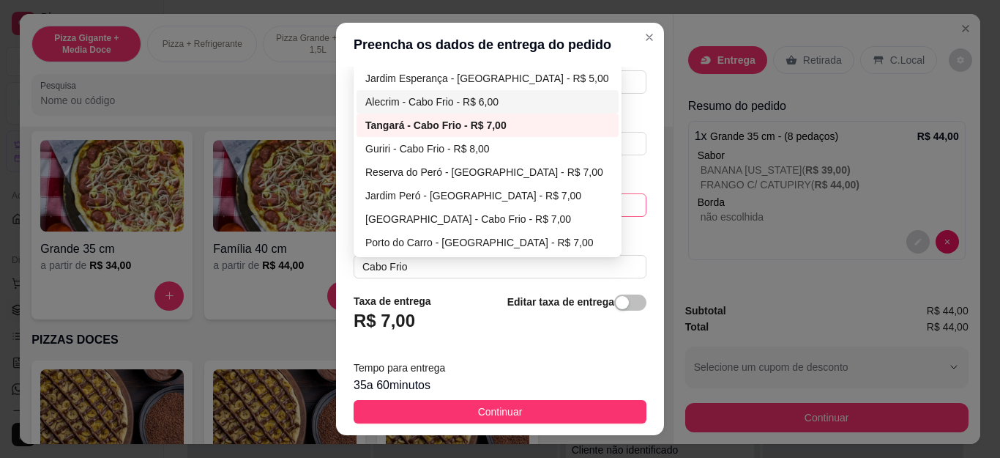
type input "Eduarda"
click at [459, 107] on div "Alecrim - Cabo Frio - R$ 6,00" at bounding box center [487, 102] width 244 height 16
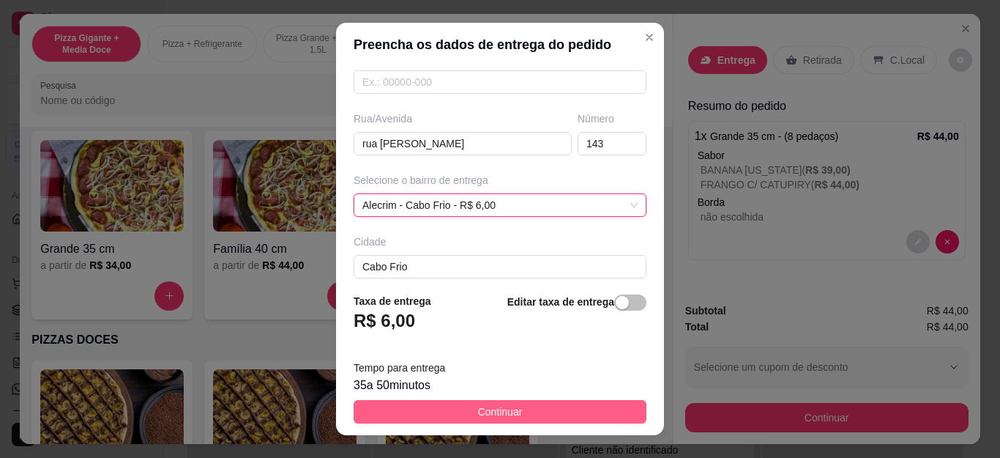
click at [507, 413] on span "Continuar" at bounding box center [500, 411] width 45 height 16
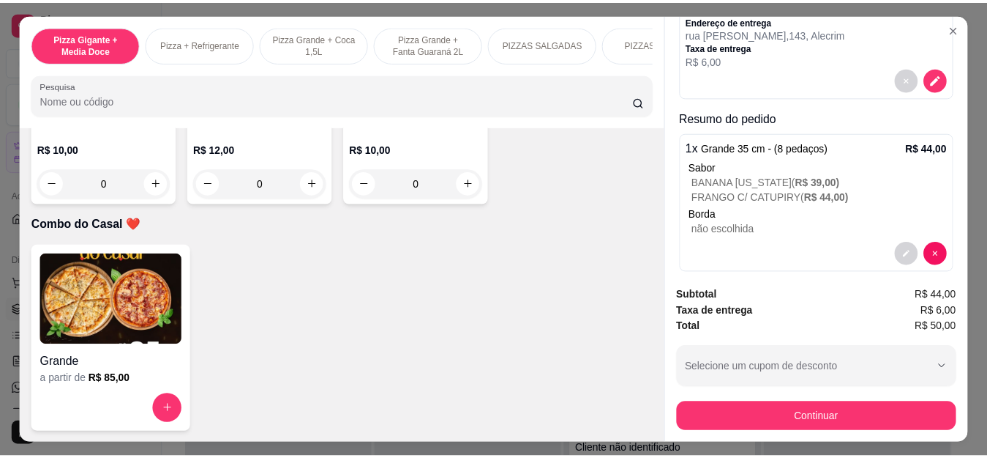
scroll to position [4099, 0]
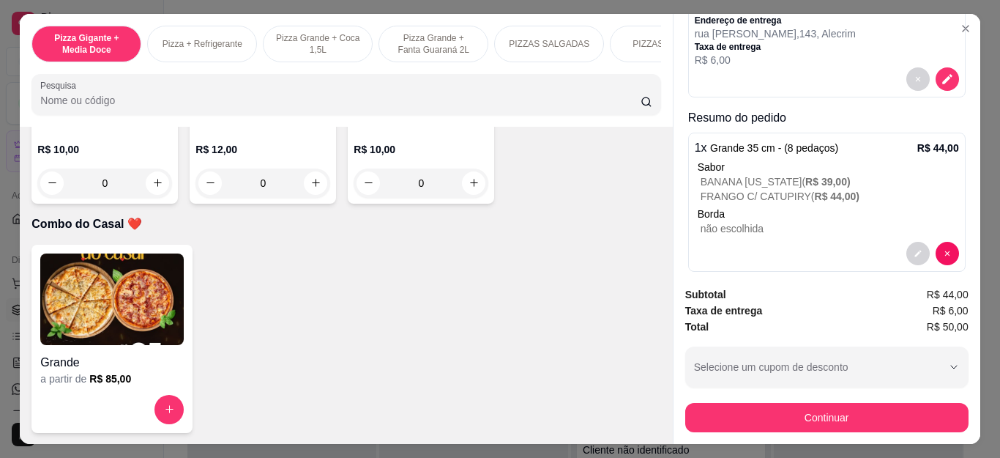
click at [310, 188] on icon "increase-product-quantity" at bounding box center [315, 182] width 11 height 11
type input "1"
click at [754, 414] on button "Continuar" at bounding box center [826, 417] width 283 height 29
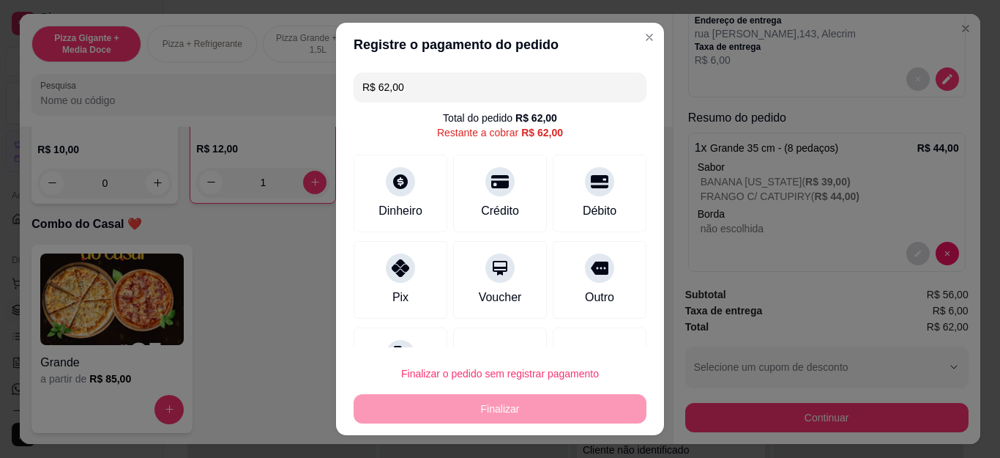
click at [553, 203] on div "Débito" at bounding box center [600, 193] width 94 height 78
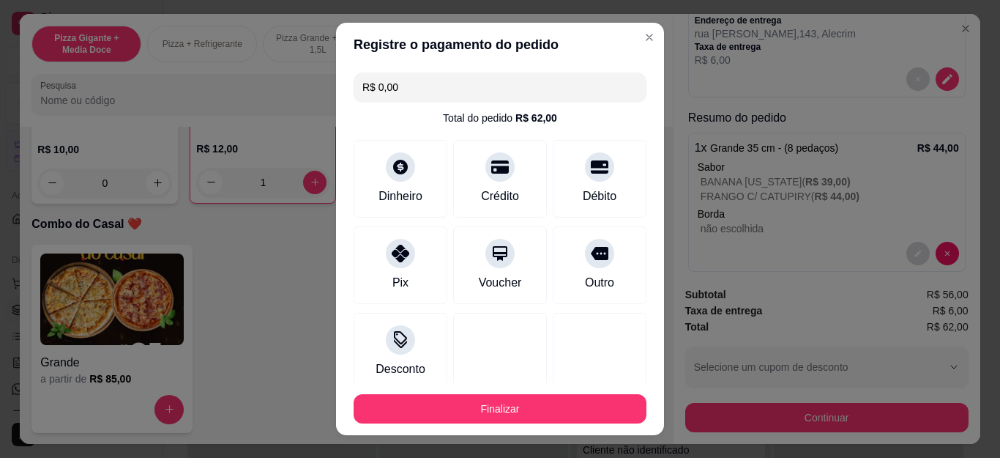
click at [512, 404] on button "Finalizar" at bounding box center [500, 408] width 293 height 29
type input "R$ 0,00"
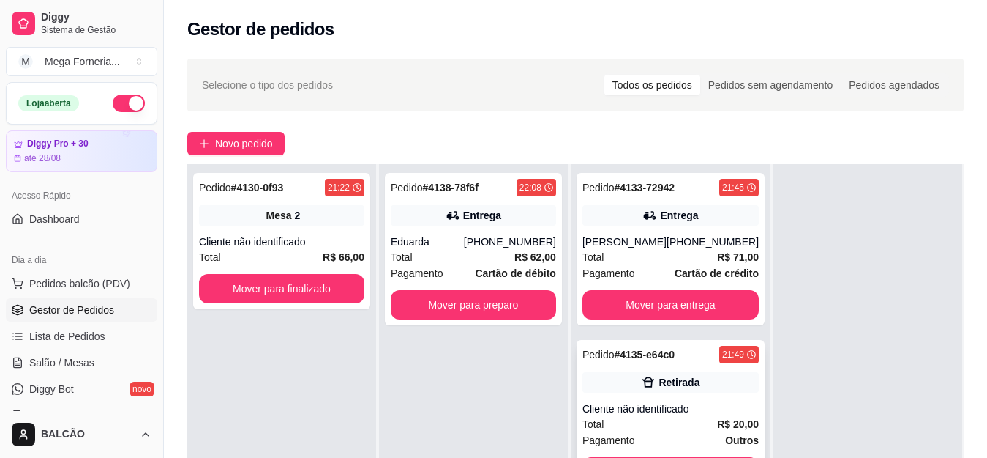
scroll to position [73, 0]
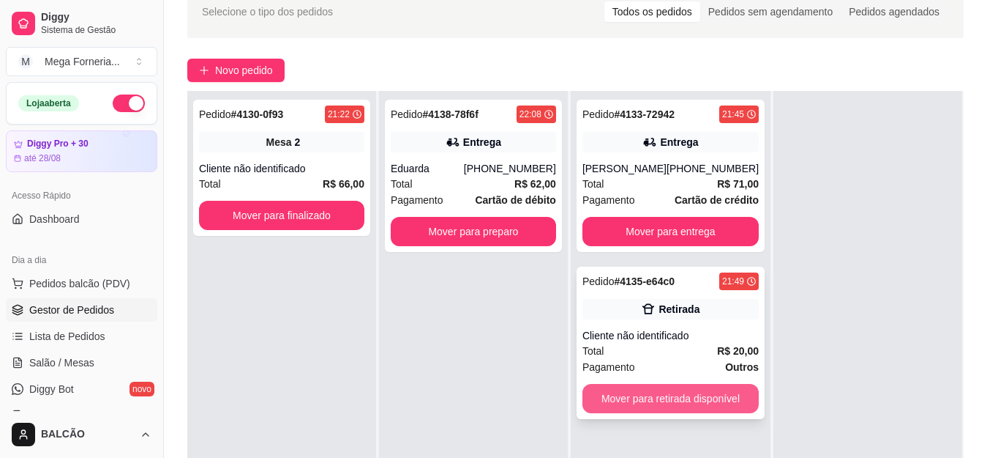
click at [632, 389] on button "Mover para retirada disponível" at bounding box center [671, 398] width 176 height 29
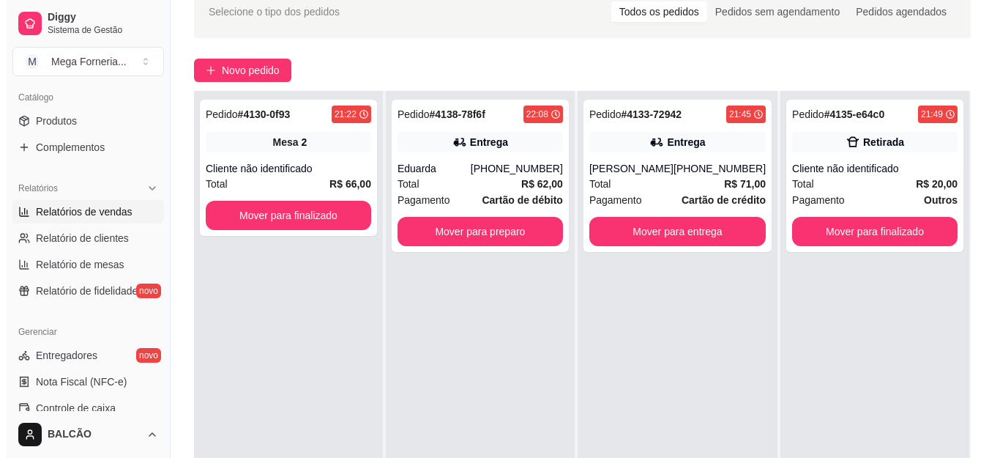
scroll to position [366, 0]
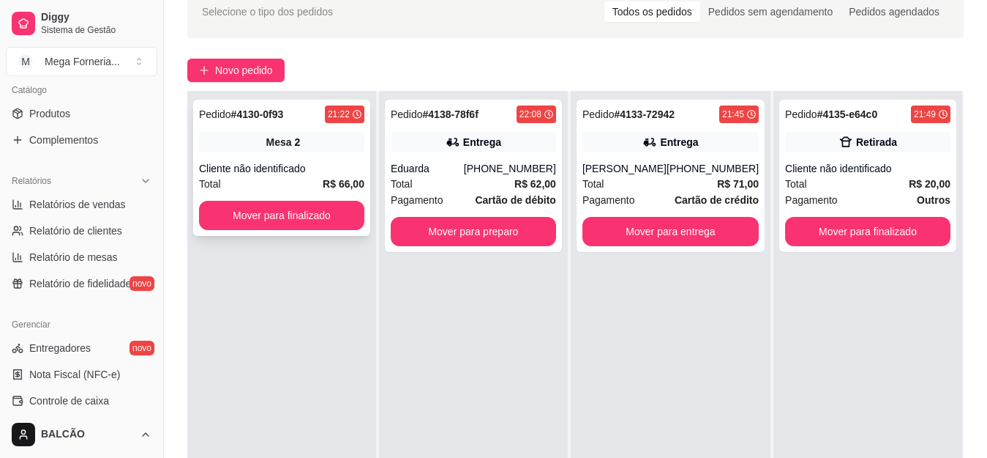
click at [261, 179] on div "Total R$ 66,00" at bounding box center [281, 184] width 165 height 16
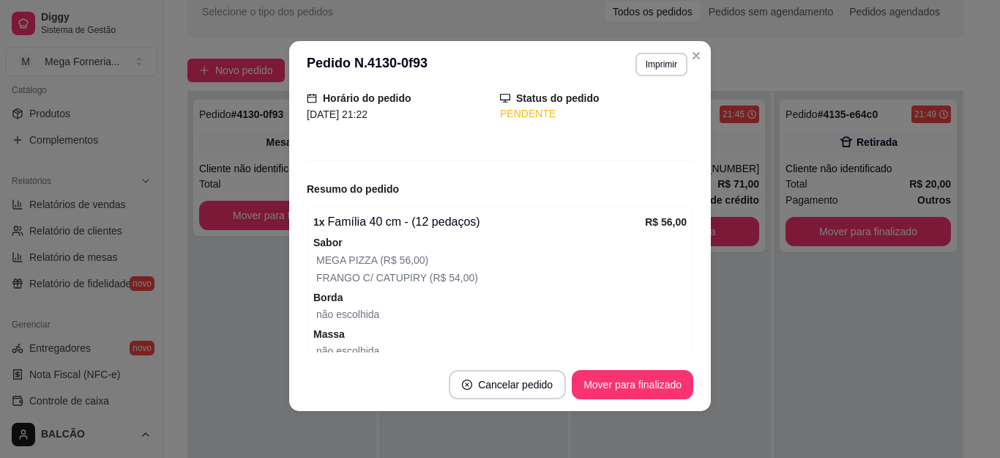
scroll to position [146, 0]
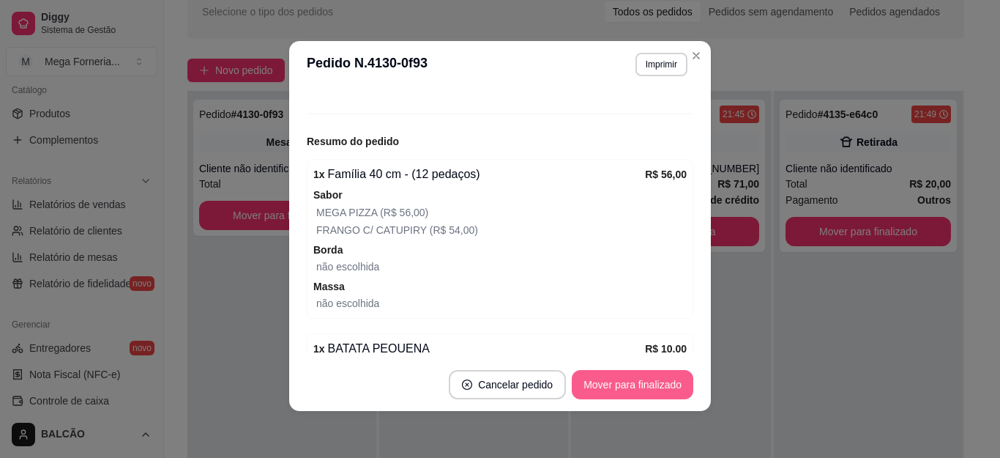
click at [605, 381] on button "Mover para finalizado" at bounding box center [633, 384] width 122 height 29
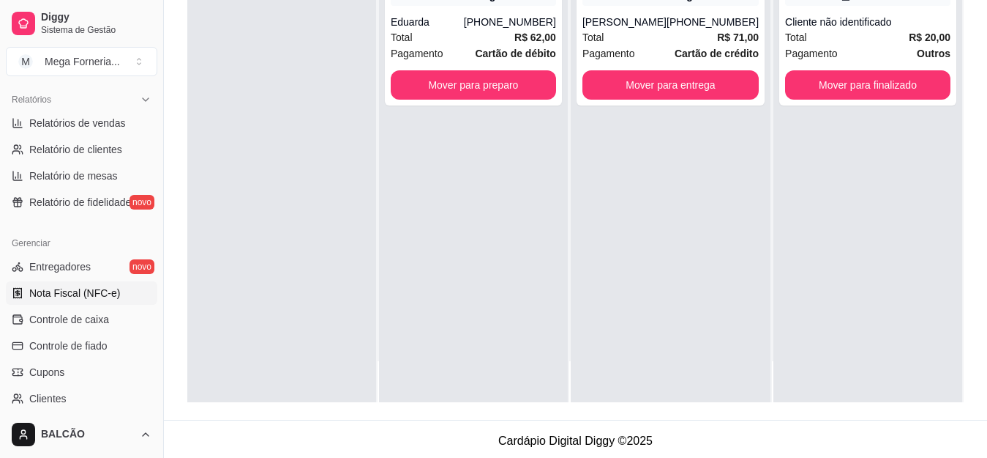
scroll to position [366, 0]
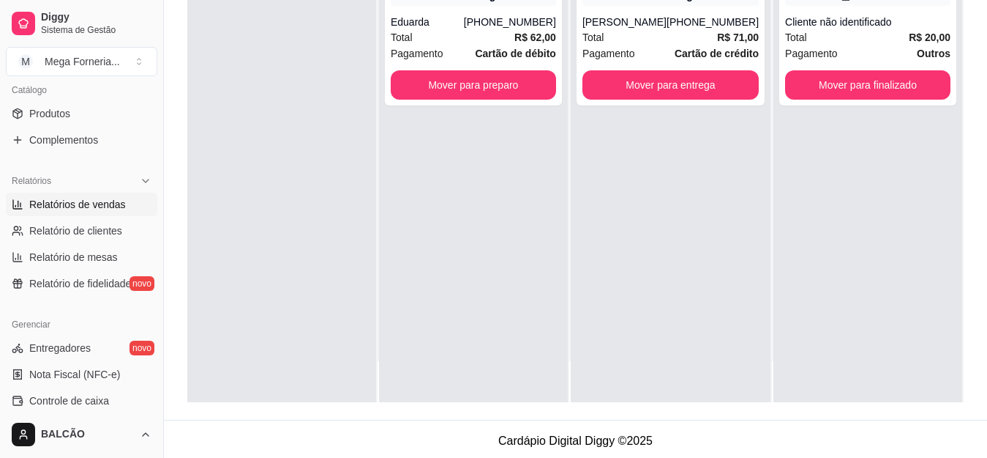
click at [86, 207] on span "Relatórios de vendas" at bounding box center [77, 204] width 97 height 15
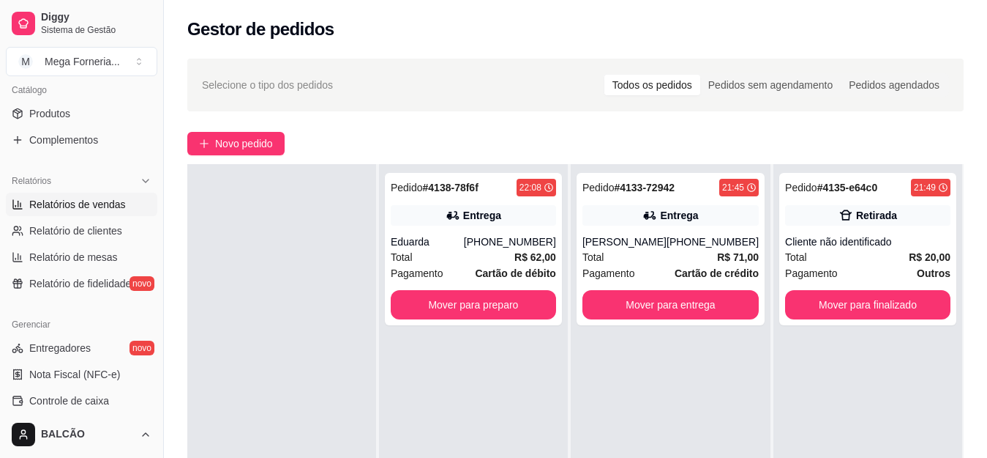
select select "ALL"
select select "0"
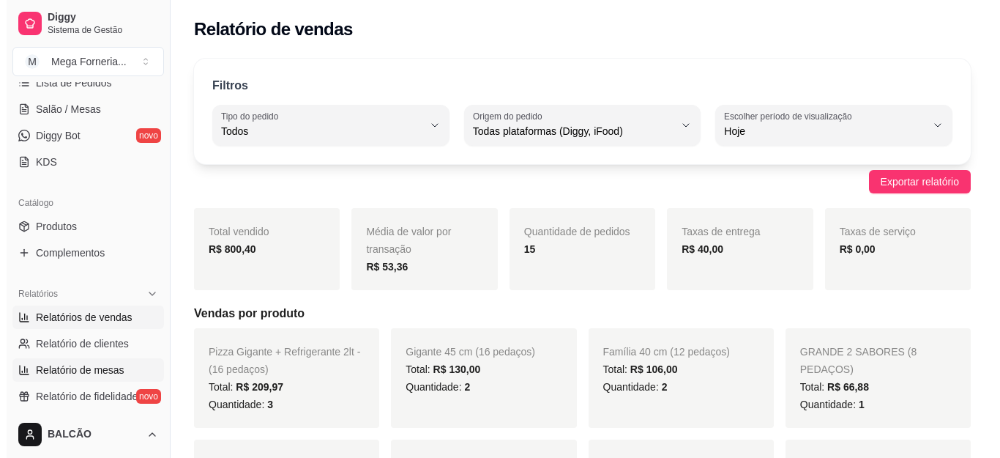
scroll to position [146, 0]
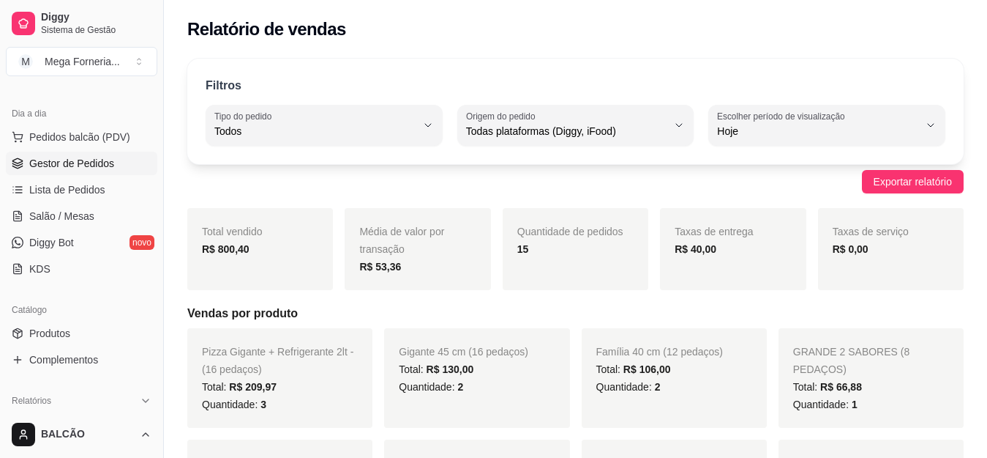
click at [105, 168] on span "Gestor de Pedidos" at bounding box center [71, 163] width 85 height 15
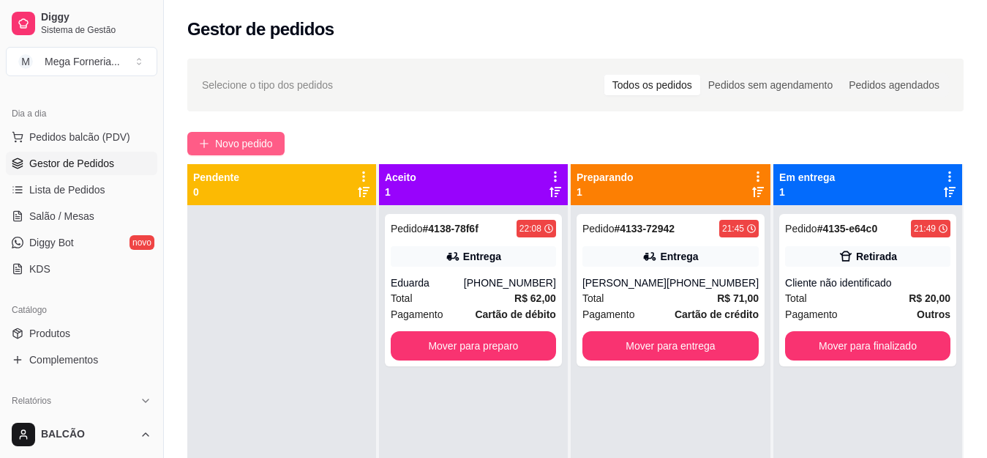
click at [248, 141] on span "Novo pedido" at bounding box center [244, 143] width 58 height 16
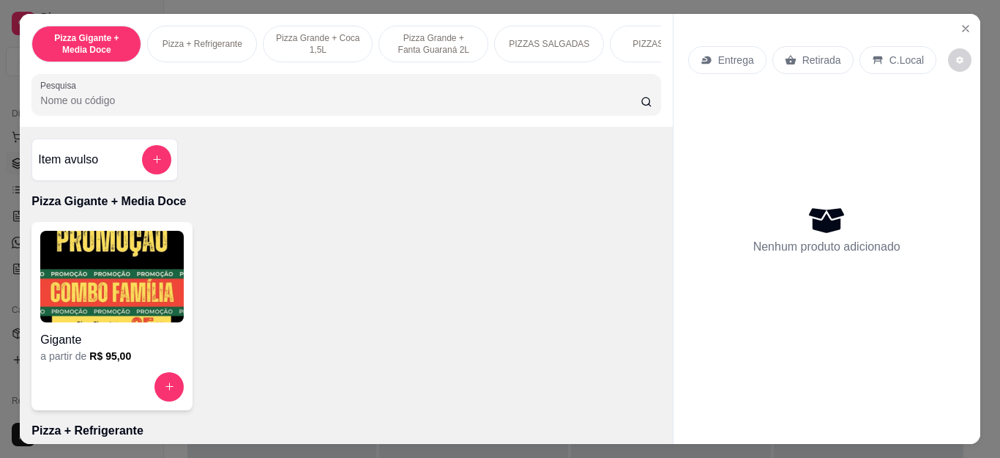
click at [160, 400] on button "increase-product-quantity" at bounding box center [168, 386] width 29 height 29
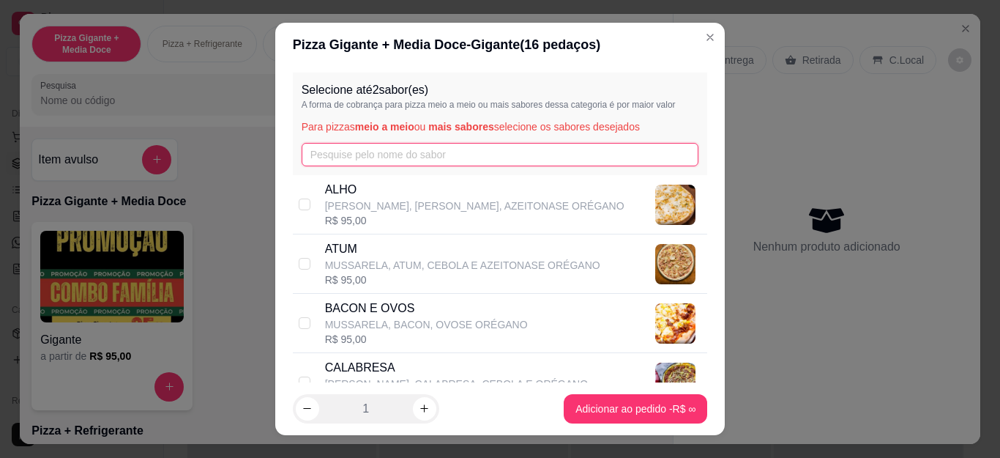
click at [364, 149] on input "text" at bounding box center [500, 154] width 397 height 23
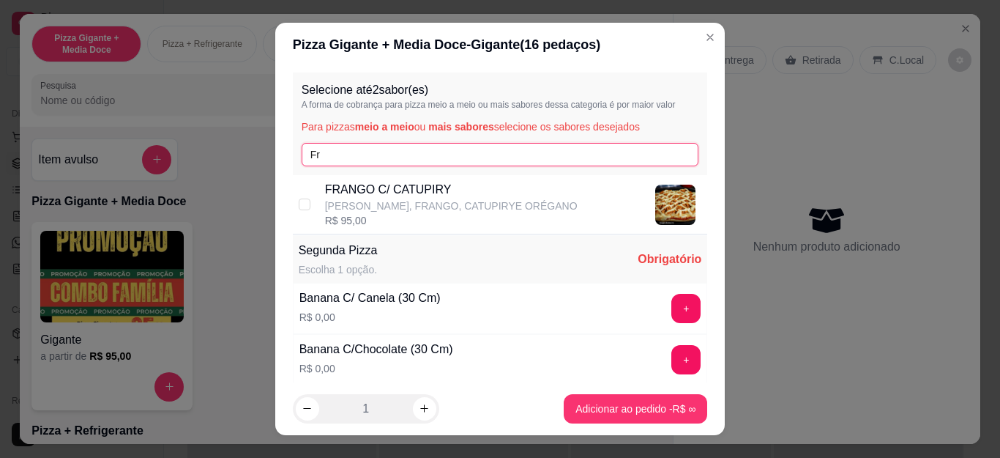
type input "Fr"
click at [369, 198] on p "FRANGO C/ CATUPIRY" at bounding box center [451, 190] width 253 height 18
checkbox input "true"
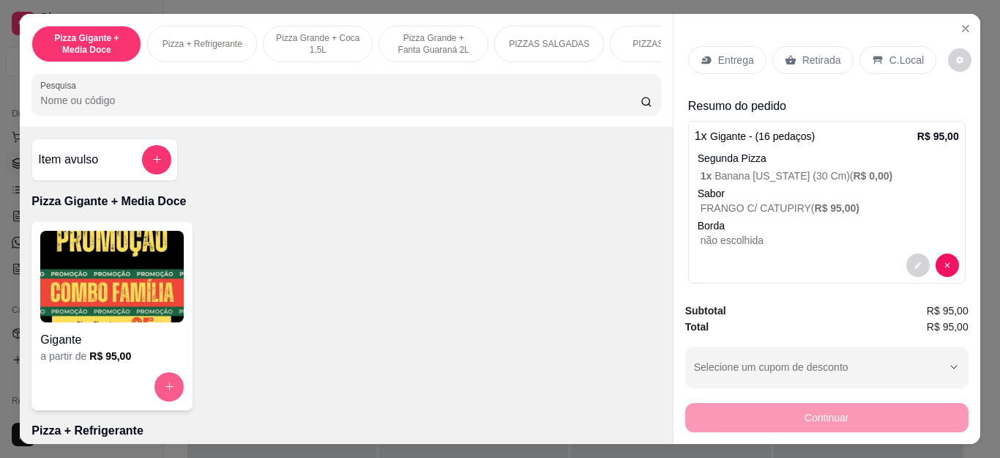
click at [154, 400] on button "increase-product-quantity" at bounding box center [168, 386] width 29 height 29
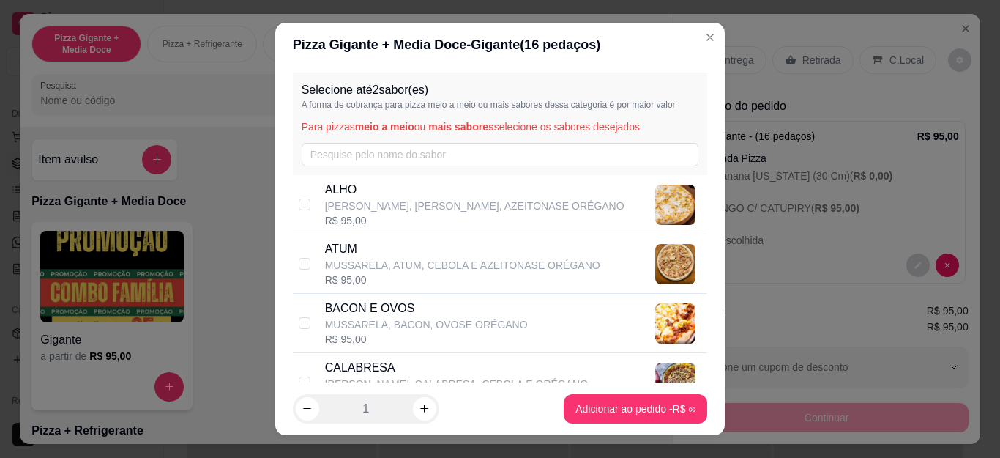
click at [343, 138] on div "Selecione até 2 sabor(es) A forma de cobrança para pizza meio a meio ou mais sa…" at bounding box center [500, 123] width 415 height 102
click at [343, 154] on input "text" at bounding box center [500, 154] width 397 height 23
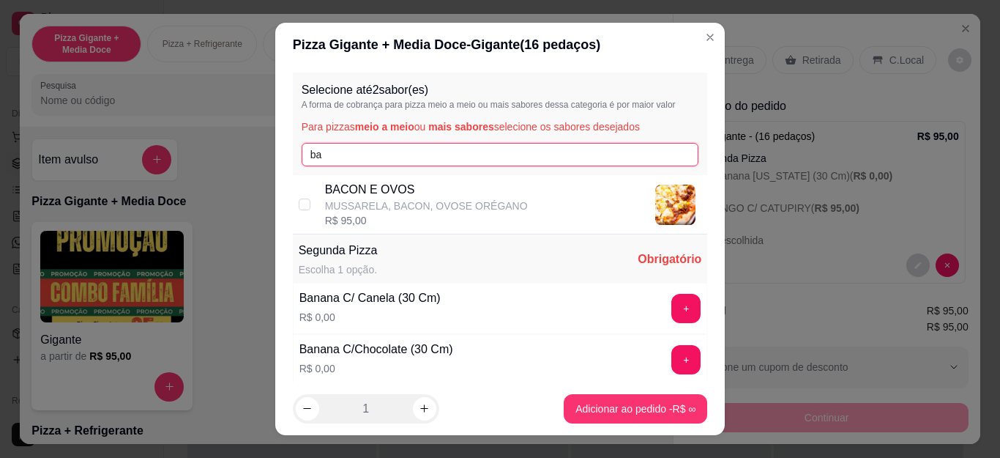
type input "ba"
click at [384, 228] on div "R$ 95,00" at bounding box center [426, 220] width 203 height 15
checkbox input "true"
click at [357, 159] on input "ba" at bounding box center [500, 154] width 397 height 23
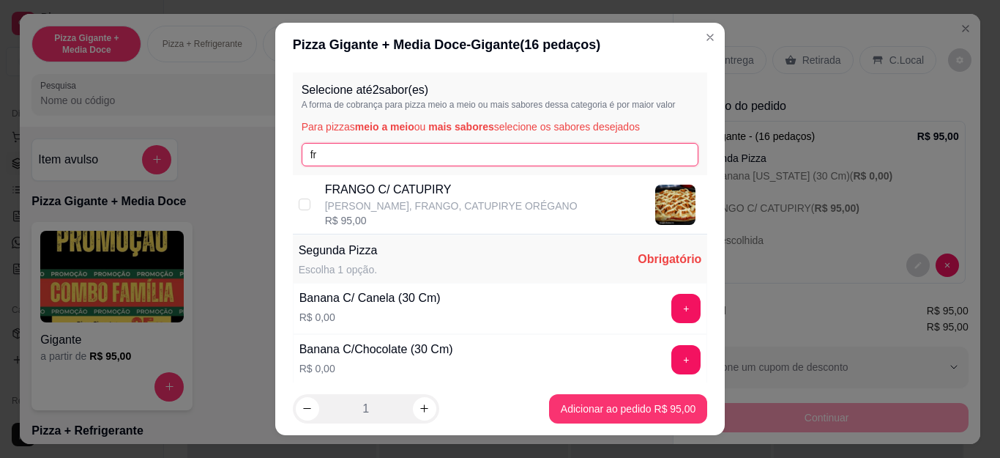
type input "fr"
click at [357, 198] on p "[PERSON_NAME], FRANGO, CATUPIRYE ORÉGANO" at bounding box center [451, 205] width 253 height 15
checkbox input "true"
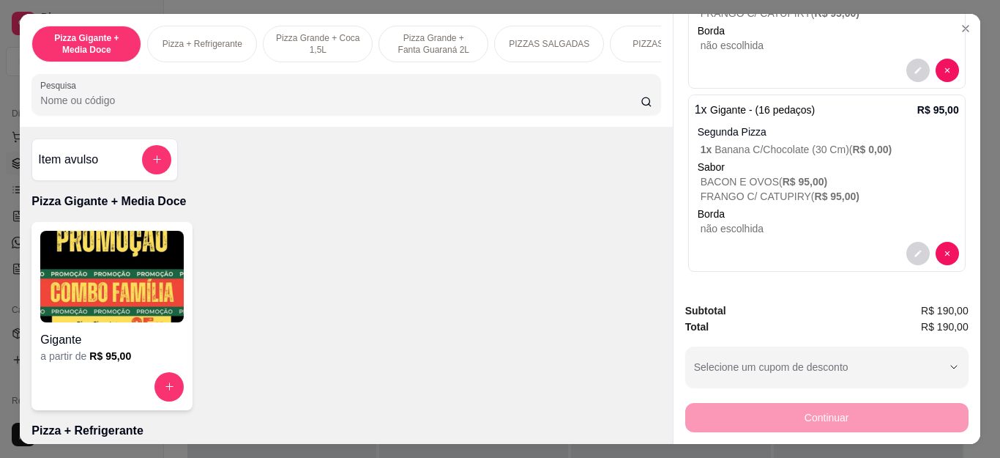
scroll to position [195, 0]
click at [906, 241] on button "decrease-product-quantity" at bounding box center [917, 252] width 23 height 23
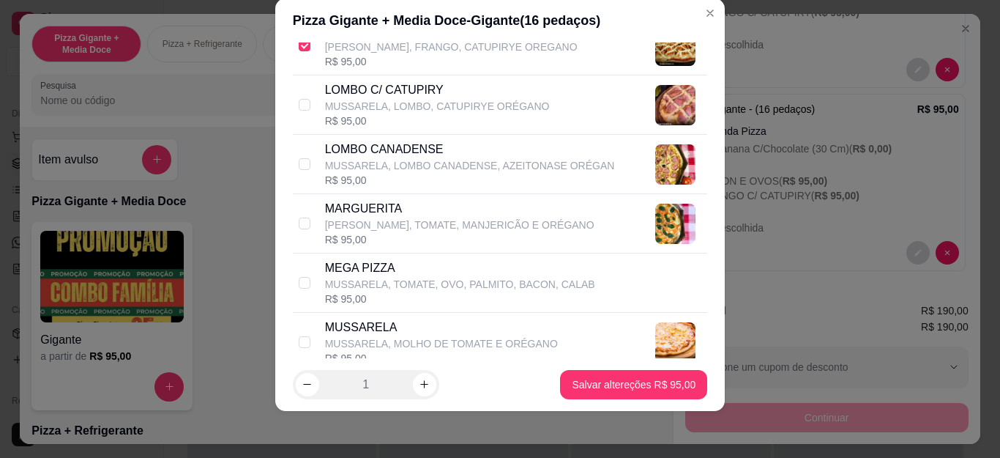
scroll to position [293, 0]
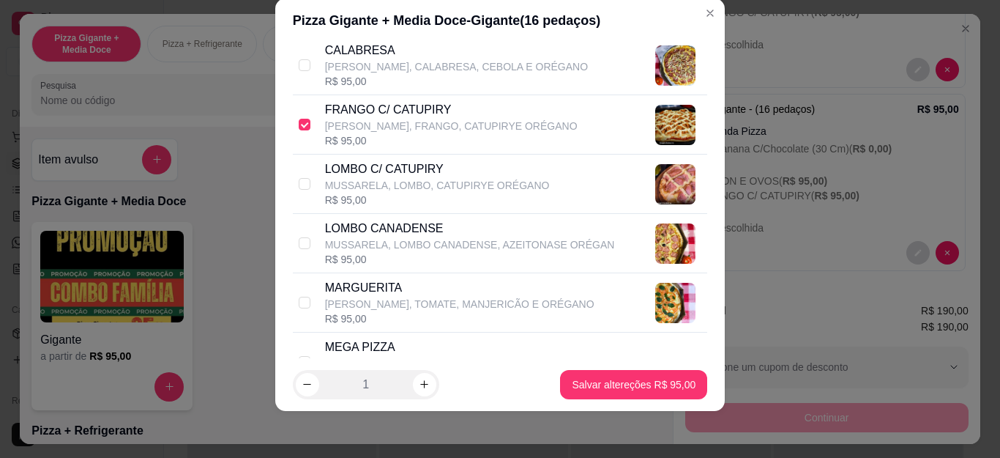
click at [304, 139] on div "FRANGO C/ CATUPIRY MUSSARELA, FRANGO, CATUPIRYE ORÉGANO R$ 95,00" at bounding box center [500, 124] width 415 height 59
checkbox input "false"
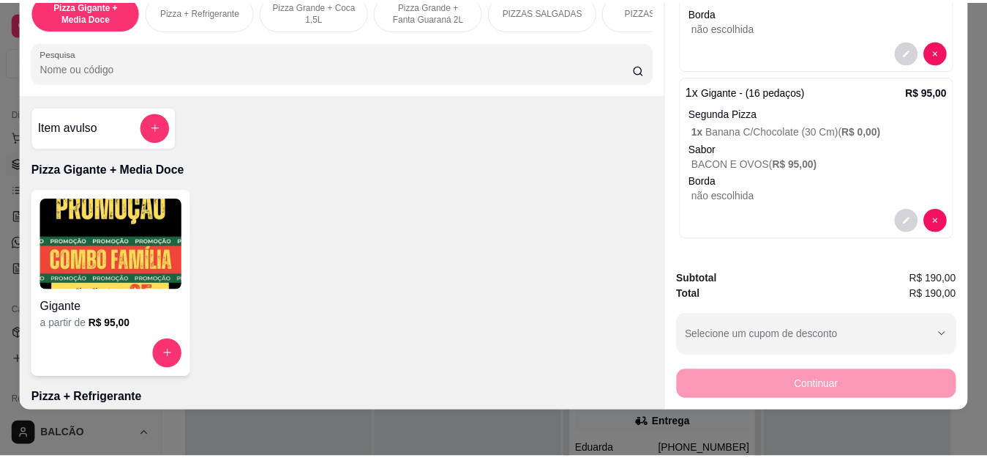
scroll to position [0, 0]
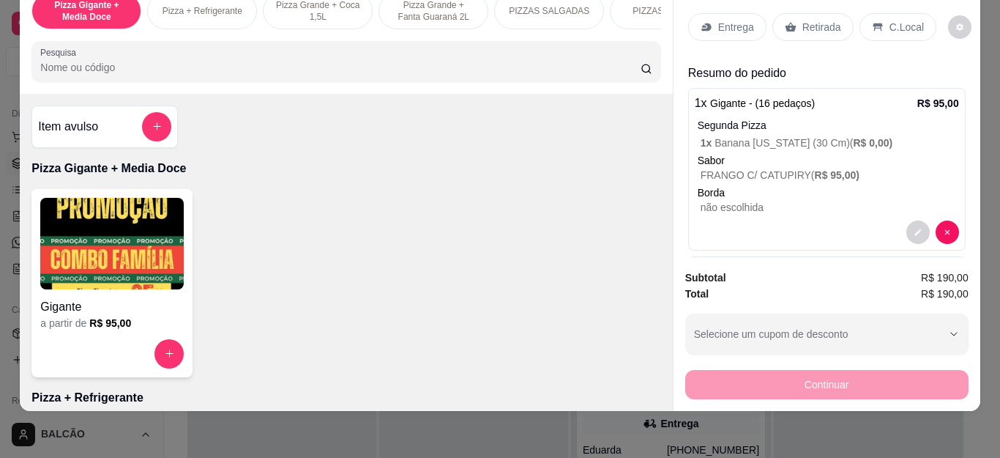
click at [788, 21] on icon at bounding box center [791, 27] width 12 height 12
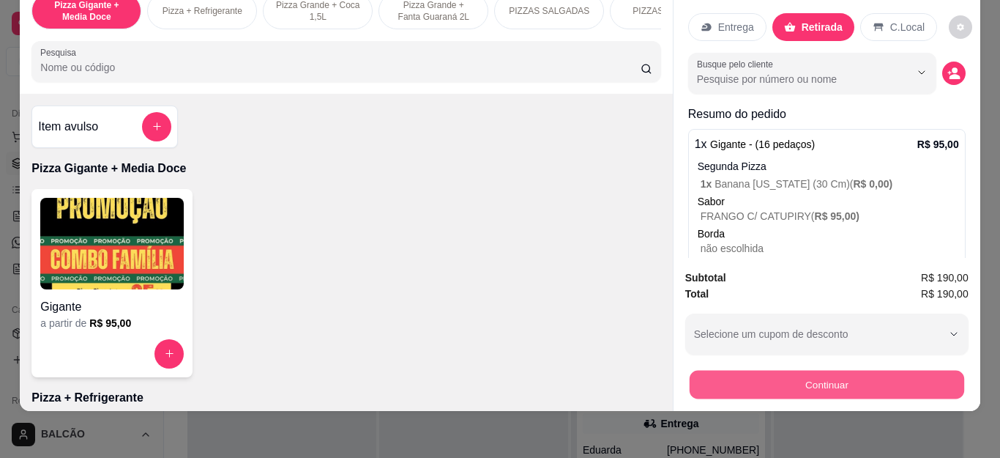
click at [820, 371] on button "Continuar" at bounding box center [826, 384] width 275 height 29
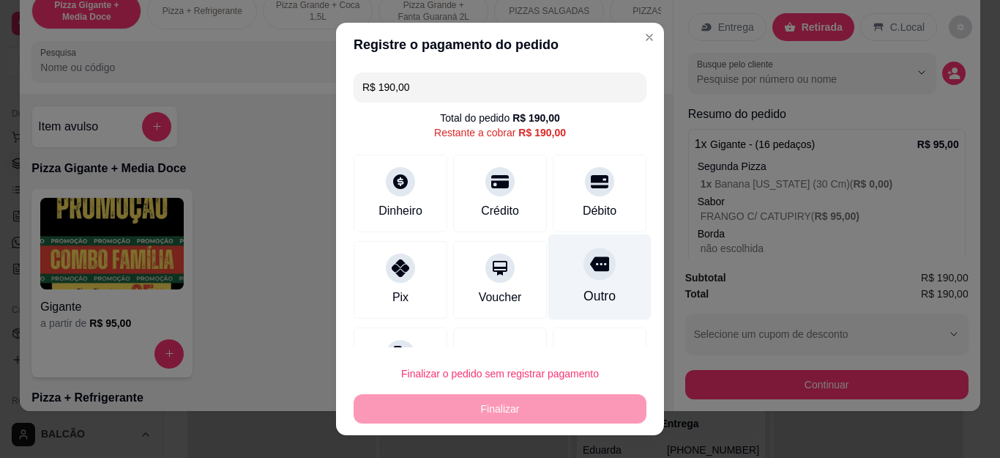
click at [556, 279] on div "Outro" at bounding box center [599, 277] width 103 height 86
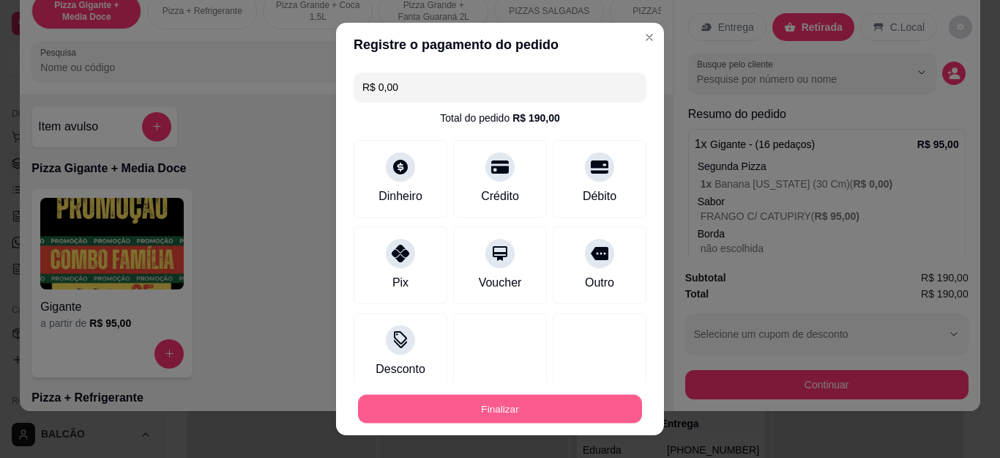
click at [514, 422] on button "Finalizar" at bounding box center [500, 408] width 284 height 29
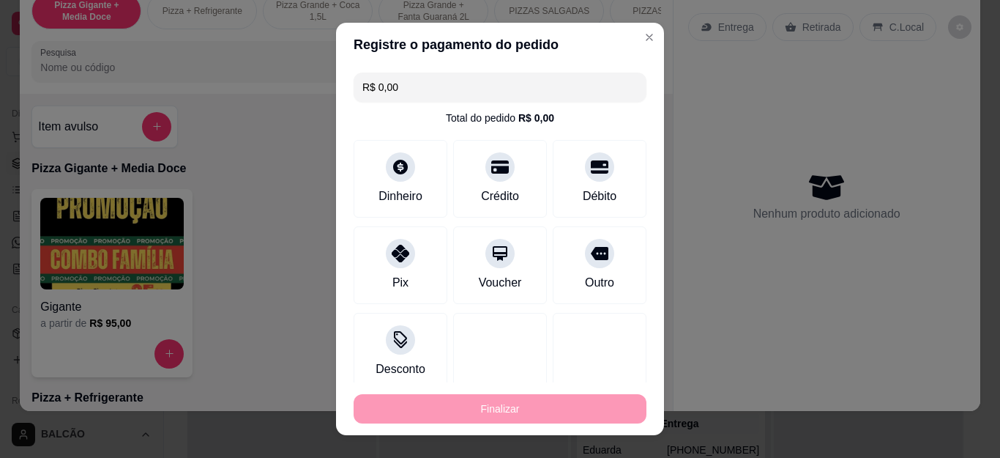
type input "-R$ 190,00"
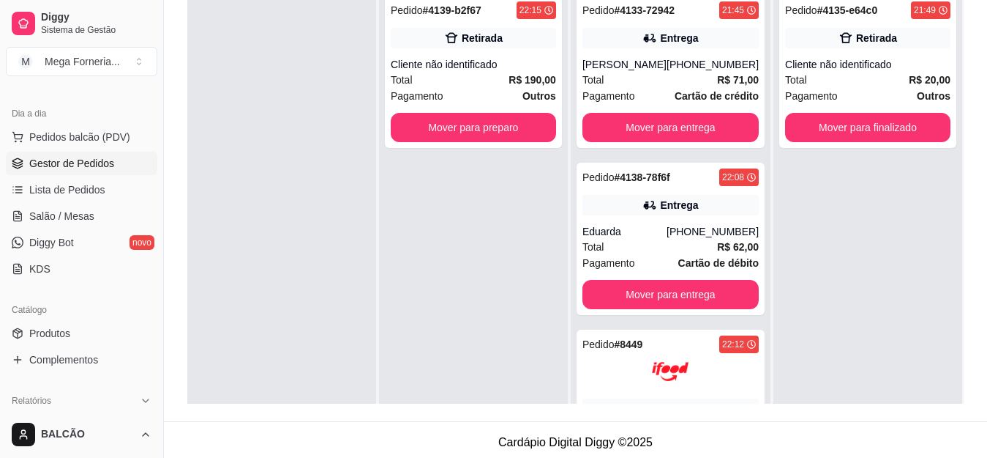
scroll to position [223, 0]
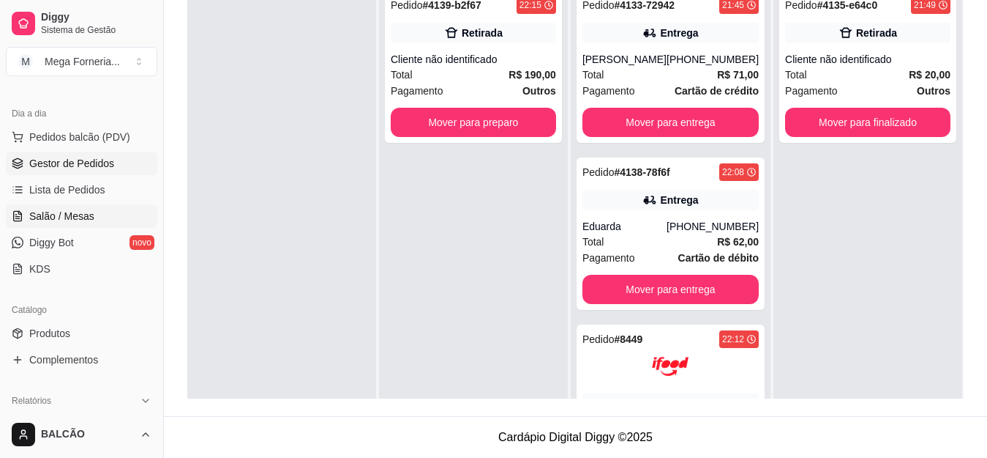
click at [99, 210] on link "Salão / Mesas" at bounding box center [82, 215] width 152 height 23
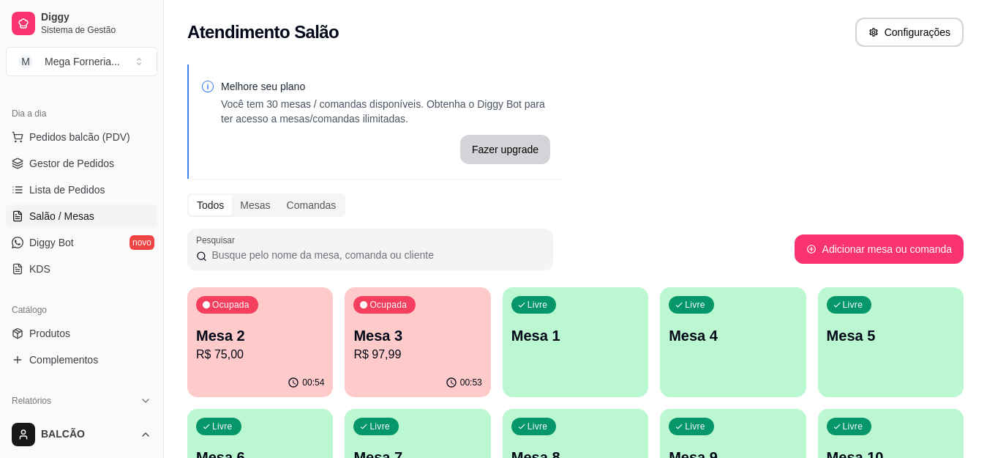
click at [424, 313] on div "Ocupada Mesa 3 R$ 97,99" at bounding box center [418, 327] width 146 height 81
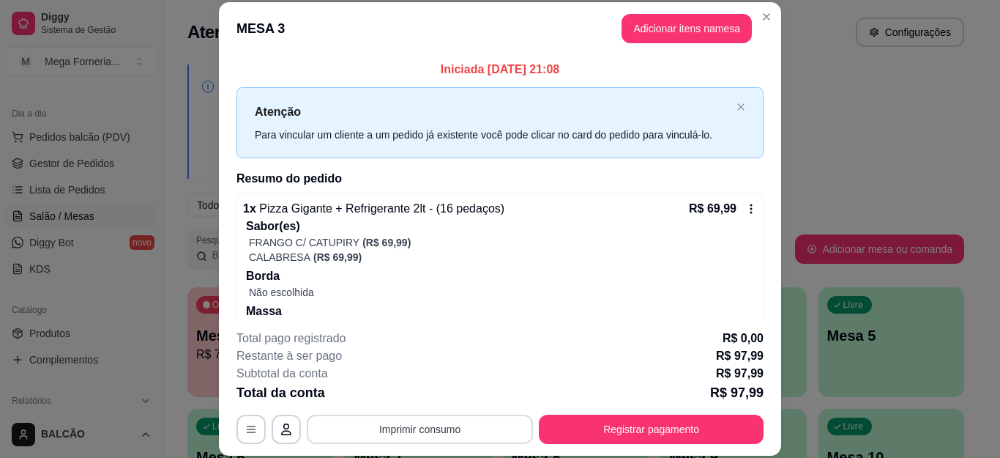
click at [425, 440] on button "Imprimir consumo" at bounding box center [420, 428] width 226 height 29
click at [428, 399] on button "IMPRESSORA" at bounding box center [418, 395] width 106 height 23
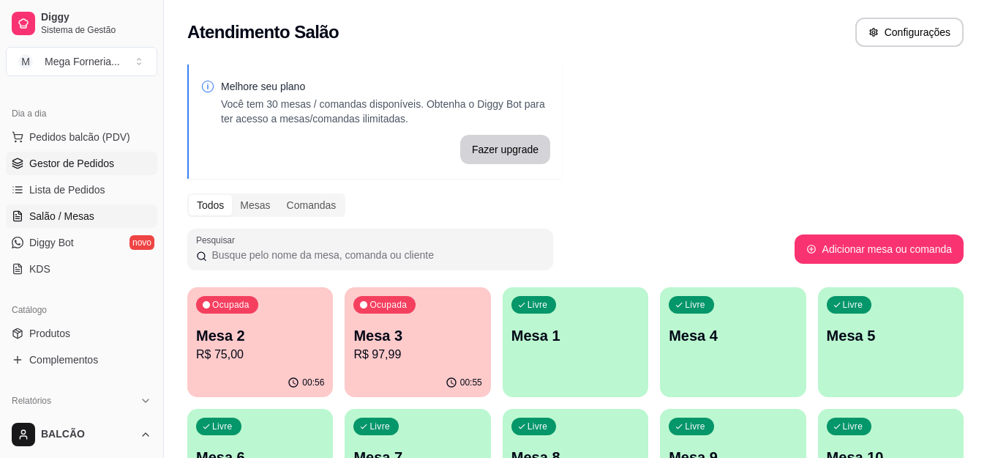
click at [74, 163] on span "Gestor de Pedidos" at bounding box center [71, 163] width 85 height 15
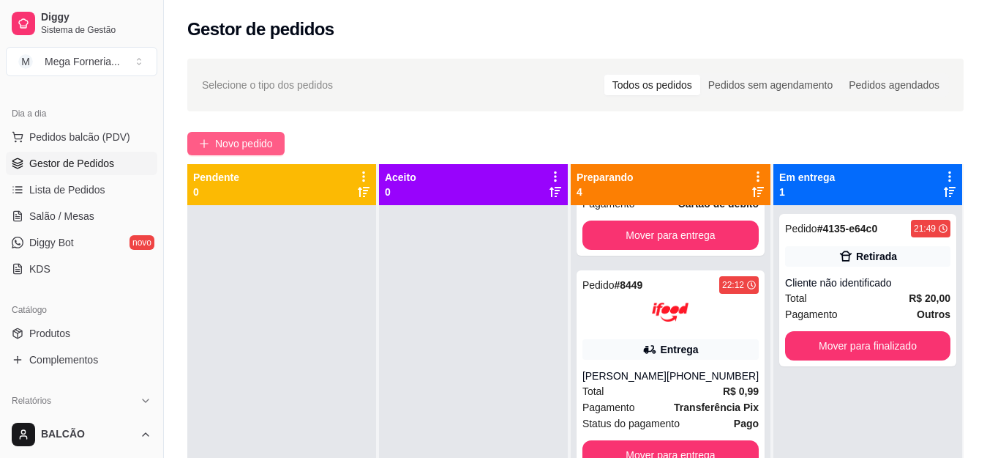
click at [212, 138] on button "Novo pedido" at bounding box center [235, 143] width 97 height 23
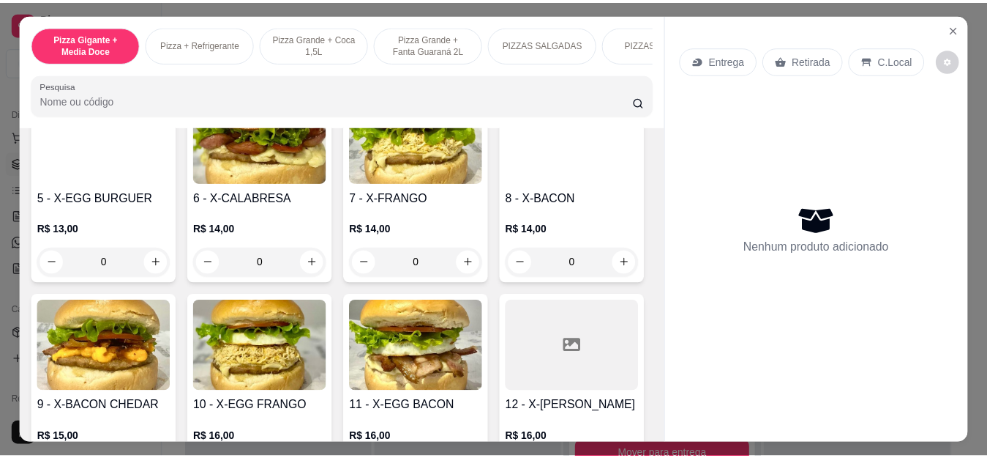
scroll to position [1903, 0]
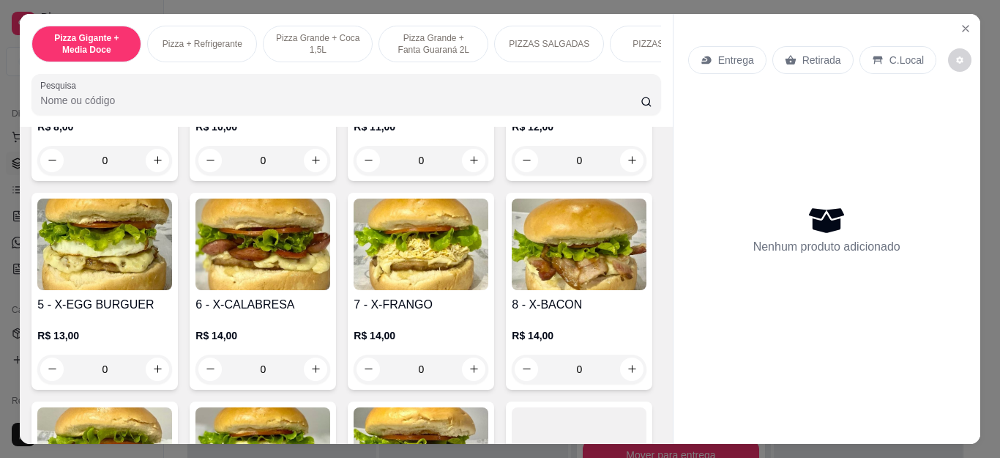
click at [146, 175] on div "0" at bounding box center [104, 160] width 135 height 29
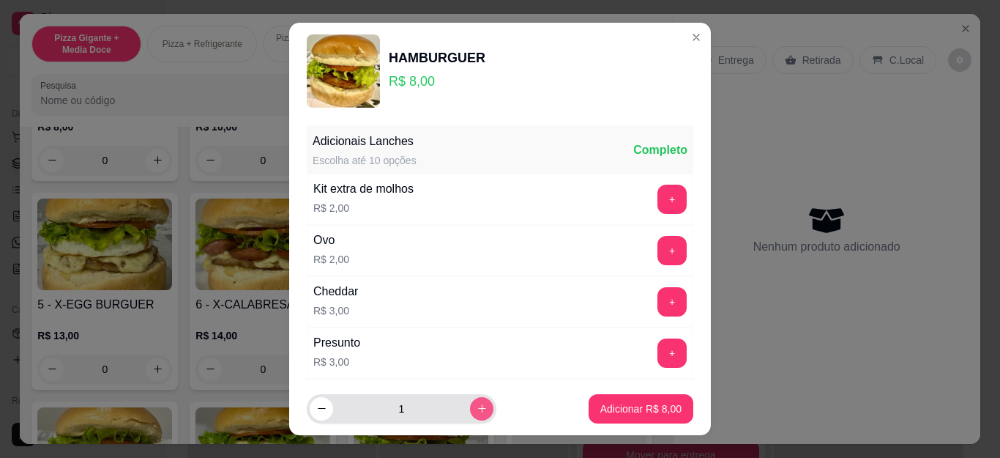
click at [477, 411] on icon "increase-product-quantity" at bounding box center [482, 408] width 11 height 11
type input "3"
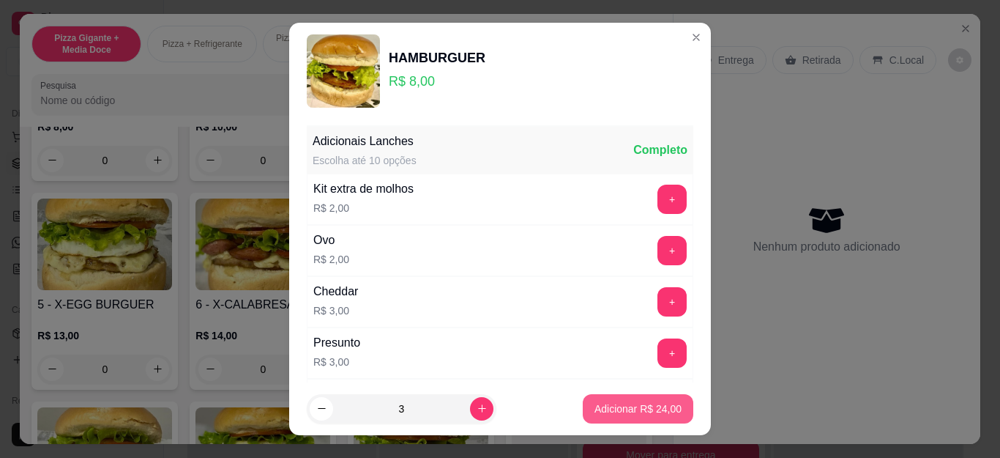
click at [594, 405] on p "Adicionar R$ 24,00" at bounding box center [637, 408] width 87 height 15
type input "3"
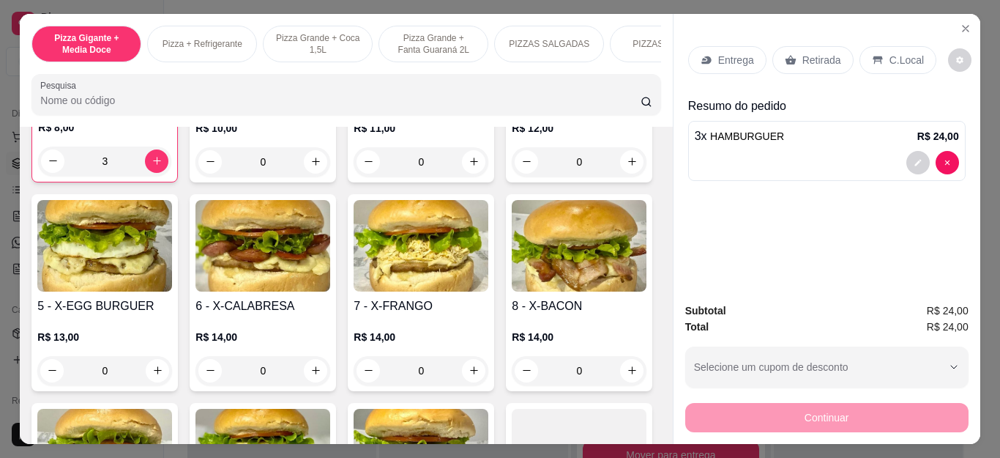
click at [791, 46] on div "Retirada" at bounding box center [812, 60] width 81 height 28
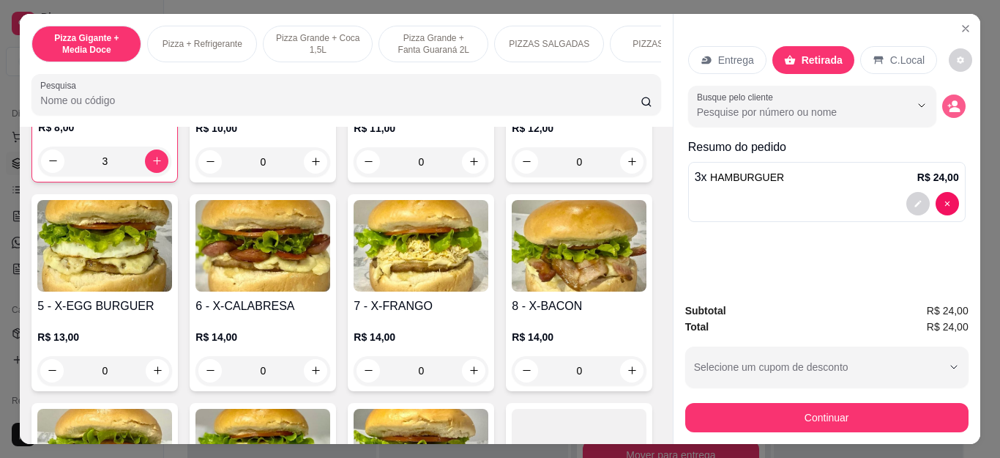
click at [952, 100] on circle "decrease-product-quantity" at bounding box center [955, 103] width 6 height 6
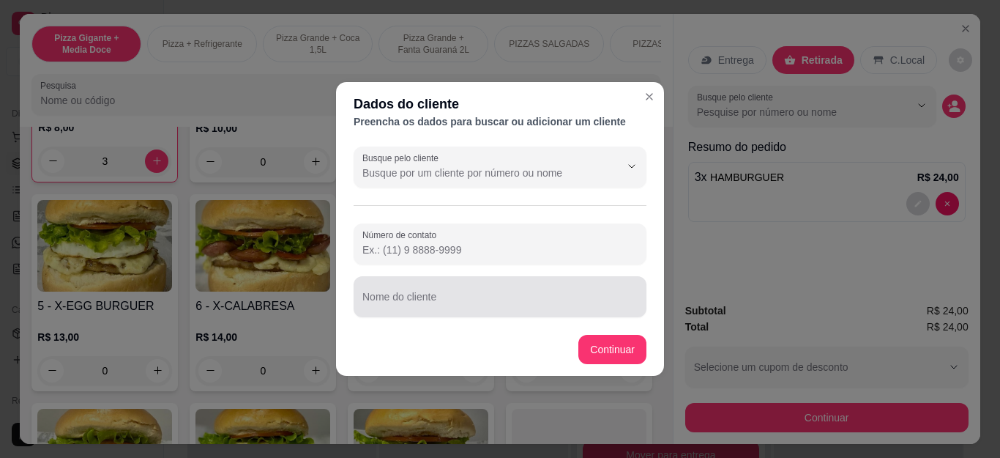
click at [482, 291] on div at bounding box center [499, 296] width 275 height 29
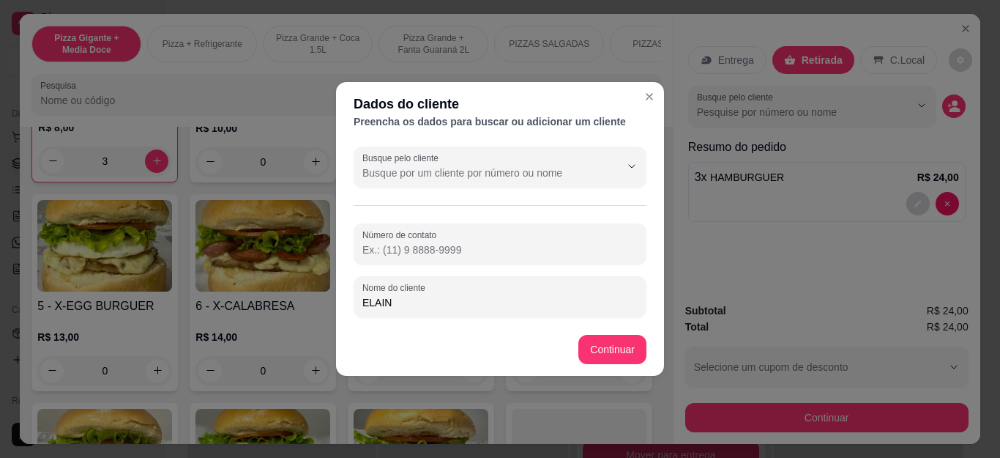
type input "[PERSON_NAME]"
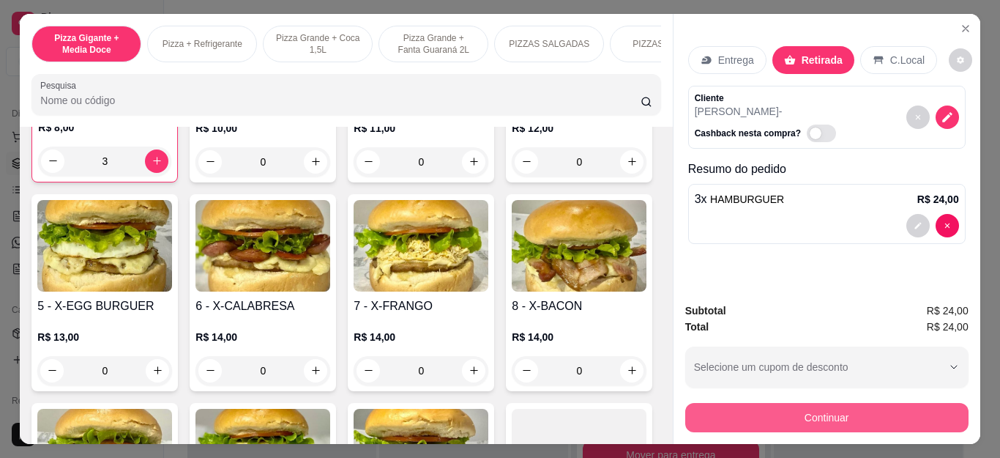
click at [816, 404] on button "Continuar" at bounding box center [826, 417] width 283 height 29
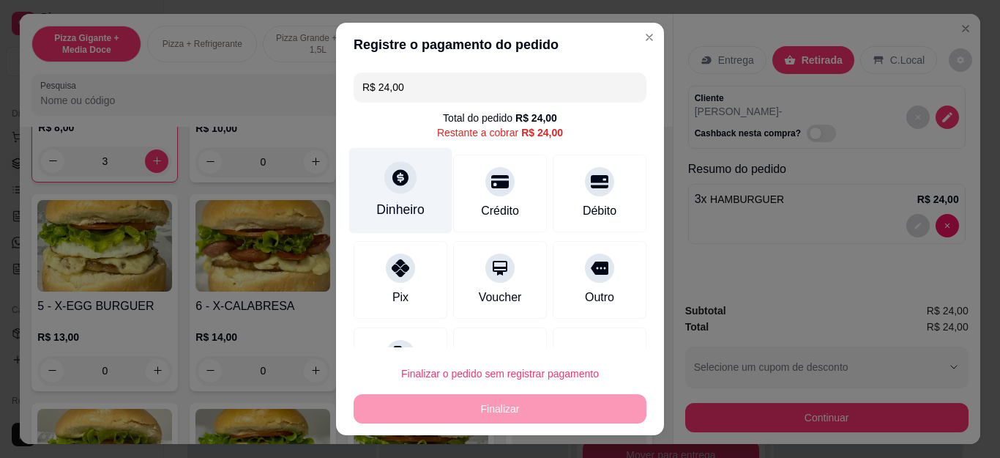
click at [380, 200] on div "Dinheiro" at bounding box center [400, 191] width 103 height 86
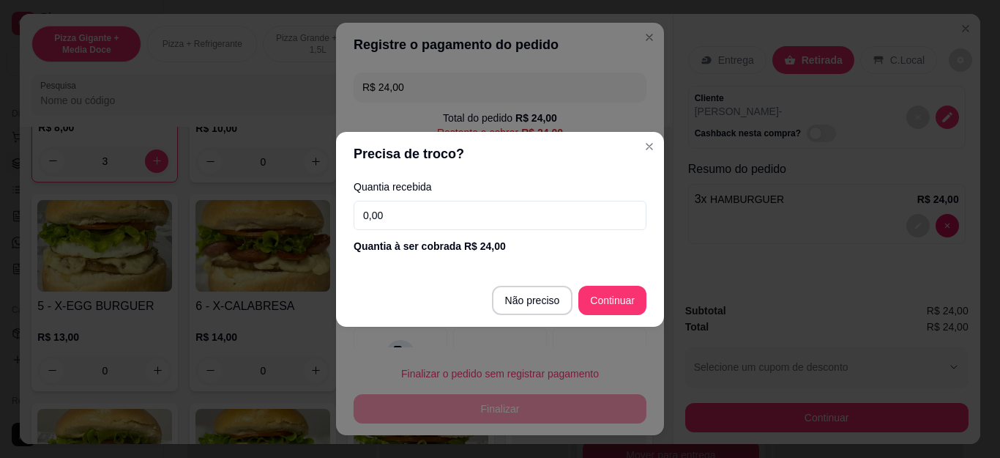
click at [380, 201] on input "0,00" at bounding box center [500, 215] width 293 height 29
type input "50,00"
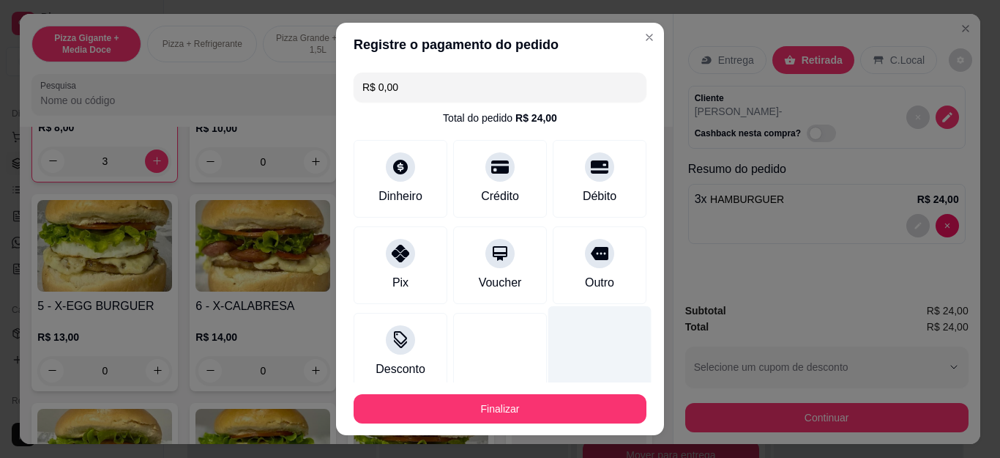
type input "R$ 0,00"
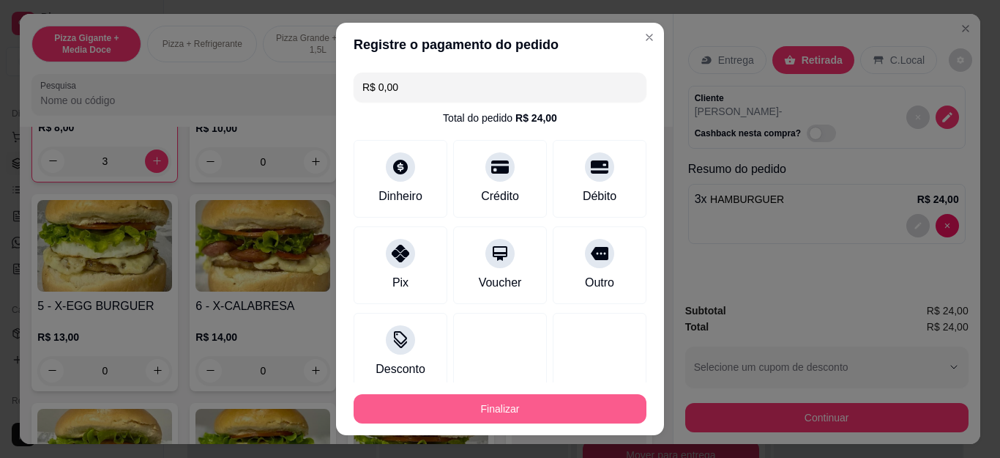
click at [520, 408] on button "Finalizar" at bounding box center [500, 408] width 293 height 29
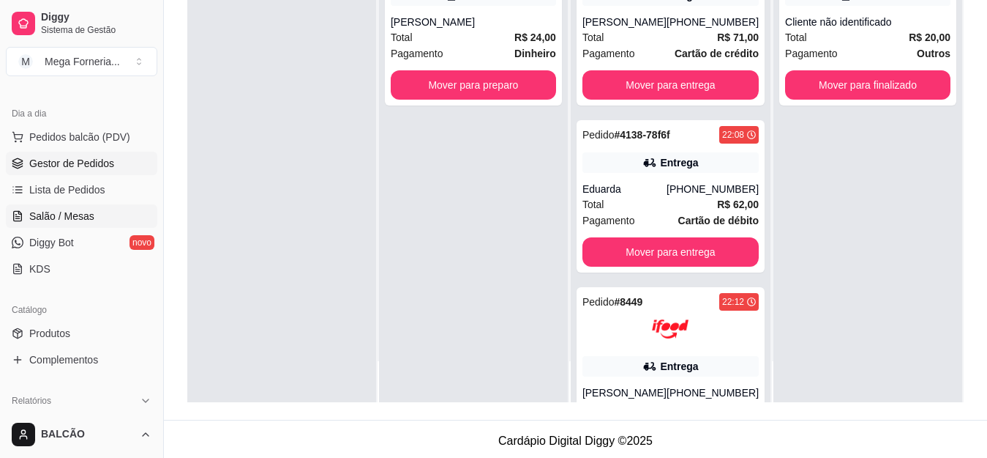
click at [94, 217] on link "Salão / Mesas" at bounding box center [82, 215] width 152 height 23
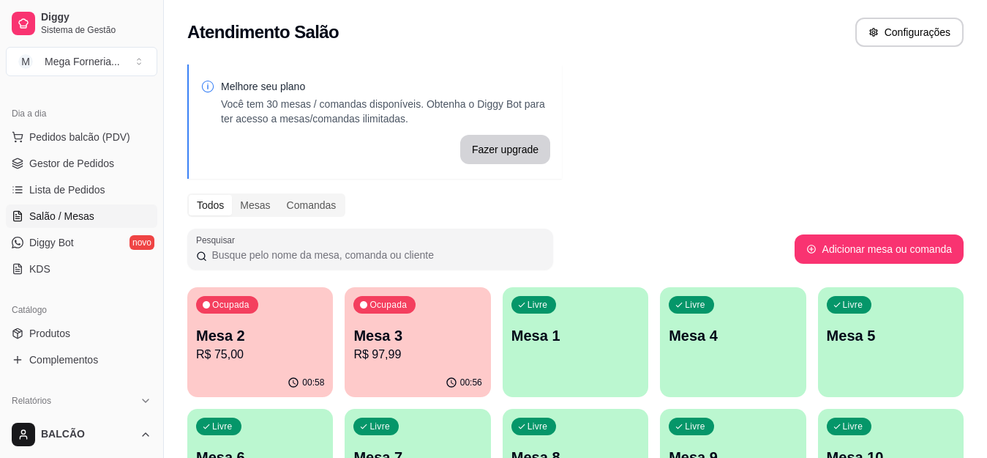
click at [259, 313] on div "Ocupada Mesa 2 R$ 75,00" at bounding box center [260, 327] width 146 height 81
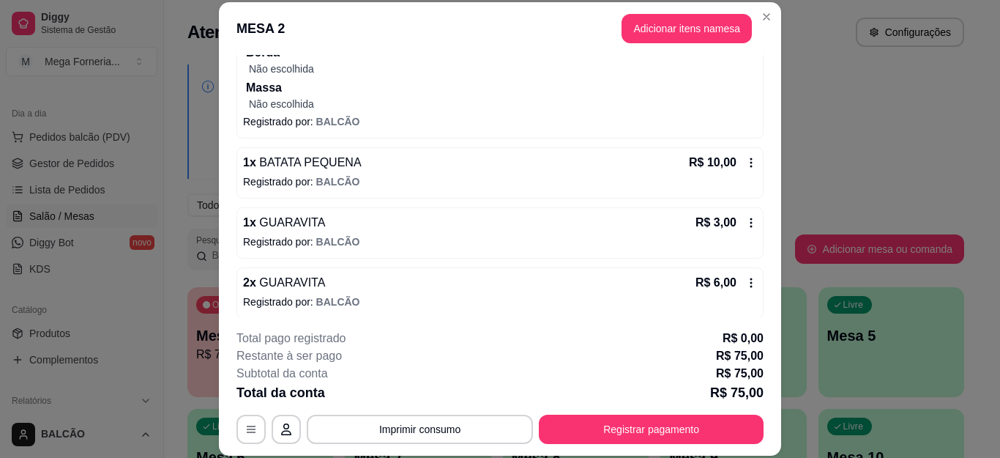
scroll to position [230, 0]
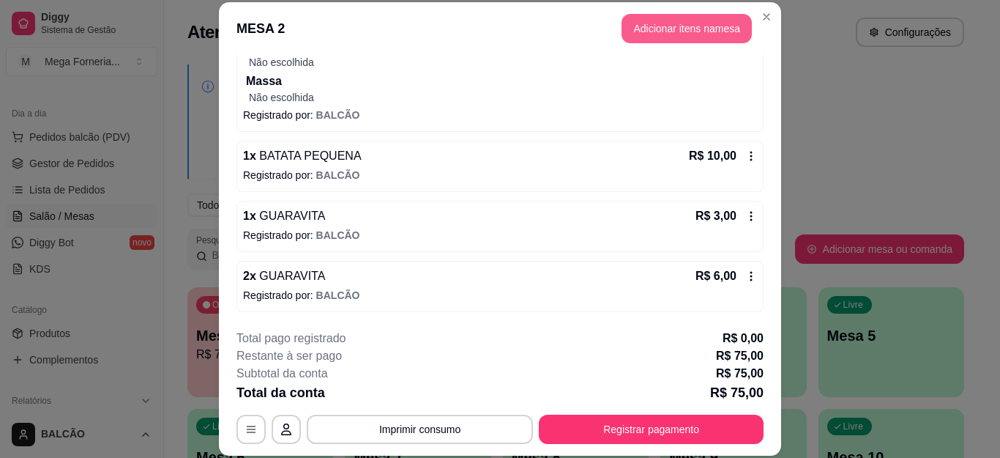
click at [652, 34] on button "Adicionar itens na mesa" at bounding box center [686, 28] width 130 height 29
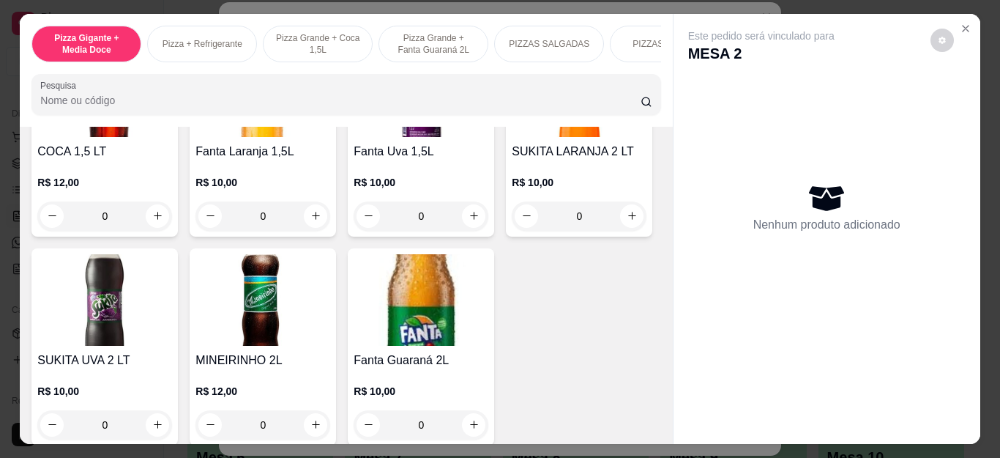
scroll to position [3367, 0]
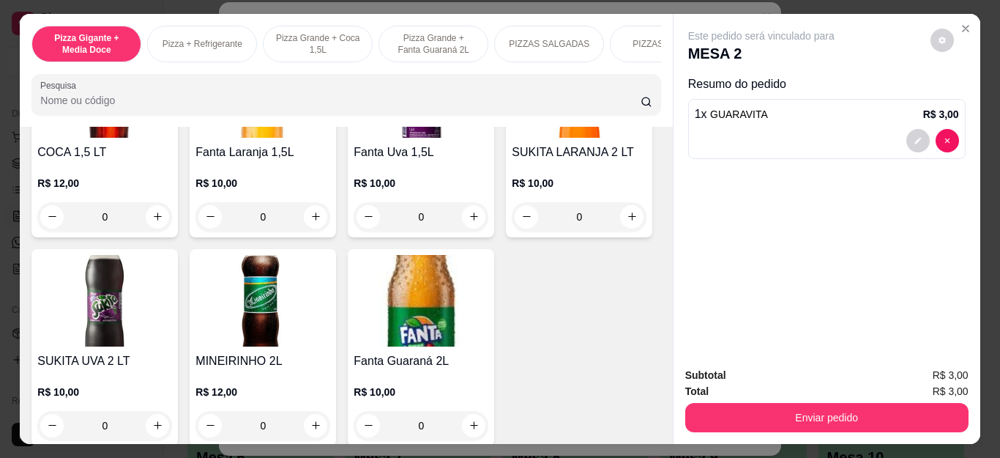
type input "1"
click at [784, 403] on button "Enviar pedido" at bounding box center [826, 417] width 283 height 29
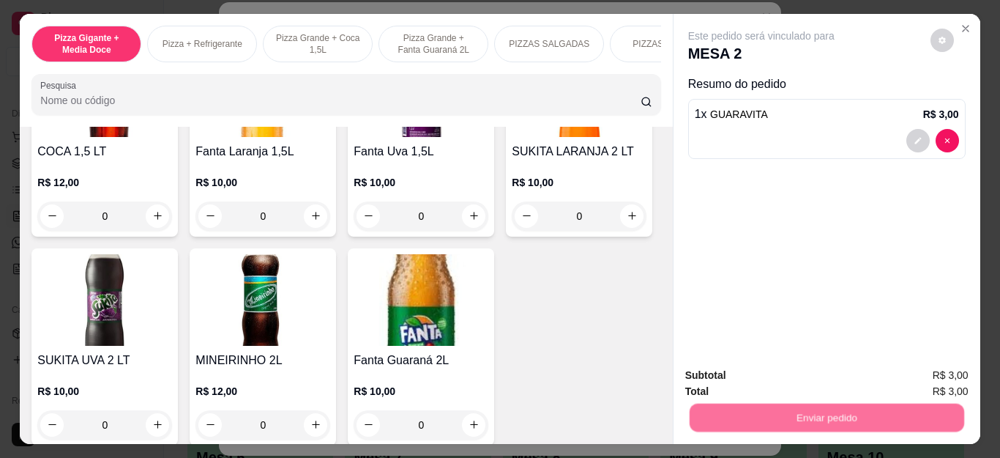
click at [758, 363] on button "Não registrar e enviar pedido" at bounding box center [777, 375] width 148 height 27
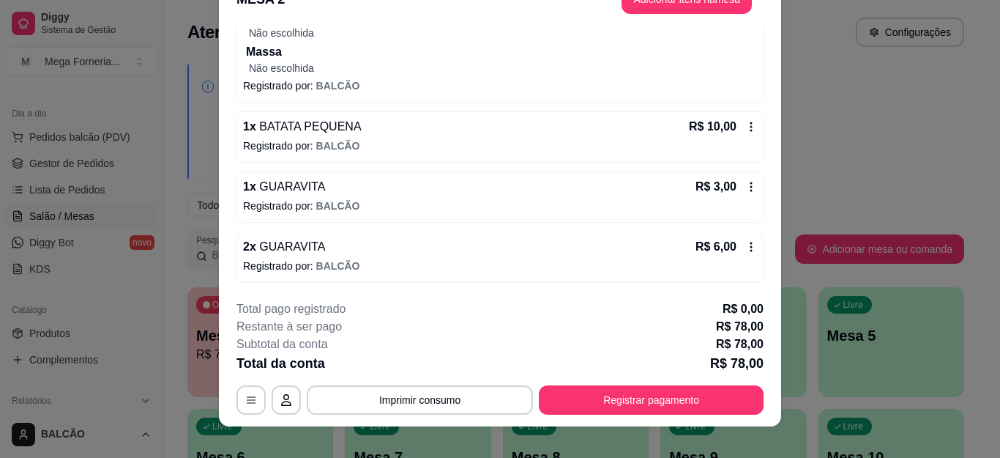
scroll to position [45, 0]
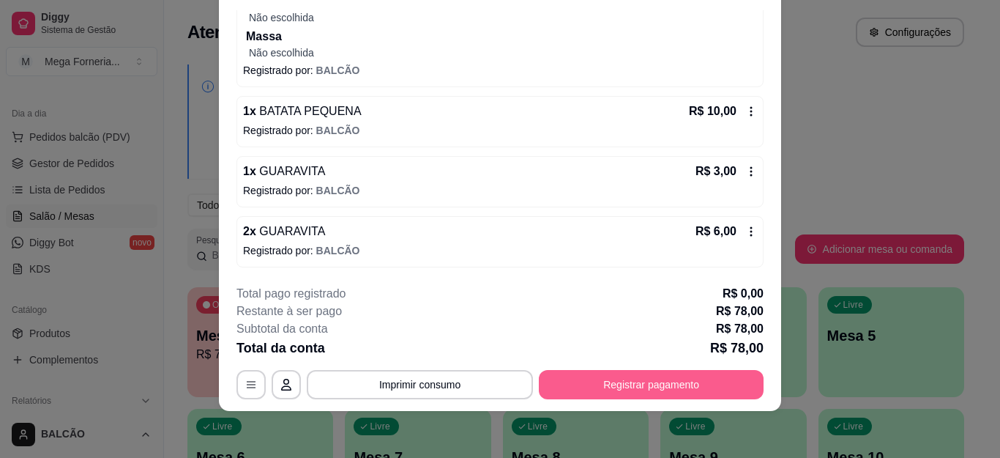
click at [591, 389] on button "Registrar pagamento" at bounding box center [651, 384] width 225 height 29
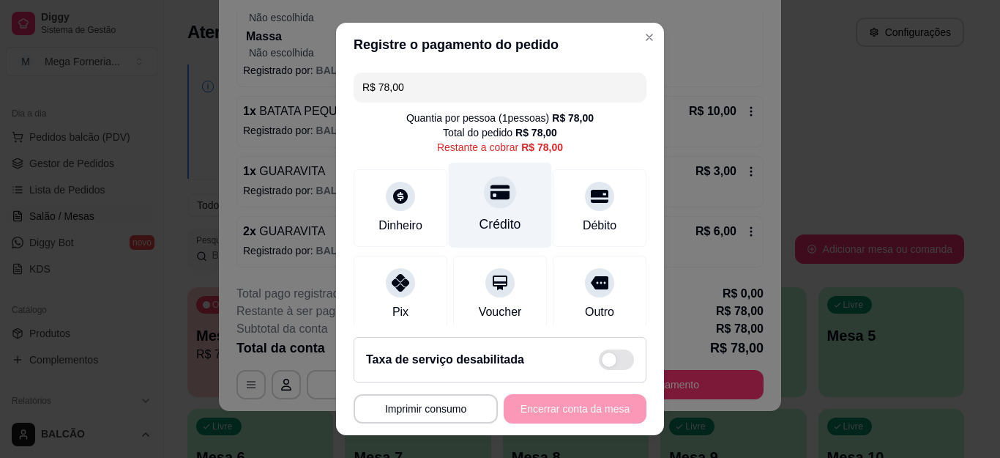
click at [490, 186] on icon at bounding box center [499, 192] width 19 height 15
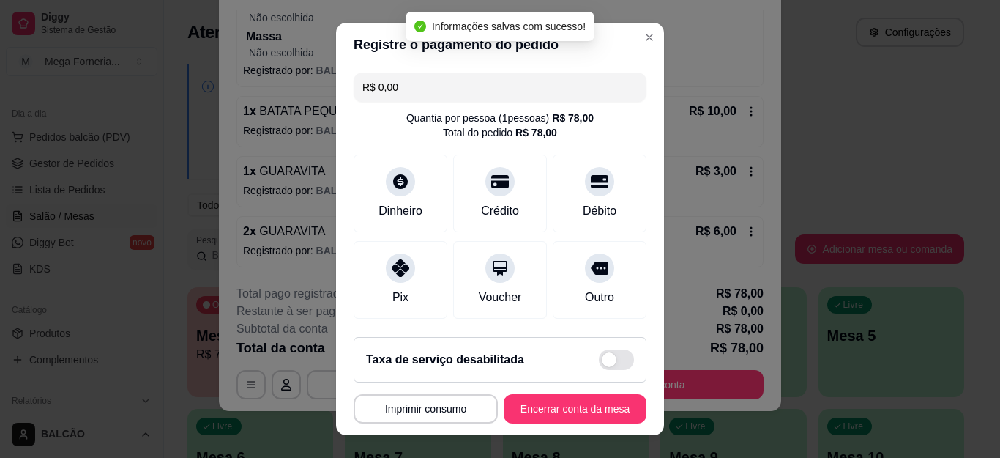
type input "R$ 0,00"
click at [588, 425] on footer "**********" at bounding box center [500, 380] width 328 height 110
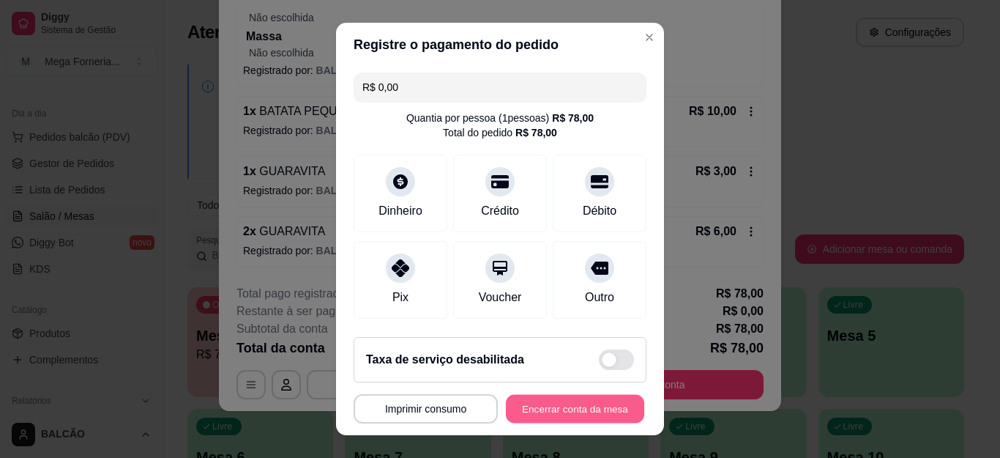
click at [575, 408] on button "Encerrar conta da mesa" at bounding box center [575, 408] width 138 height 29
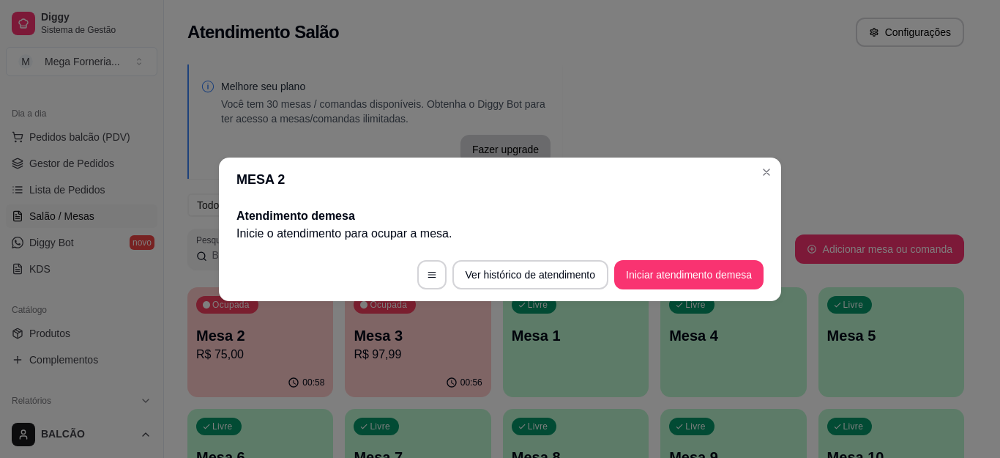
scroll to position [0, 0]
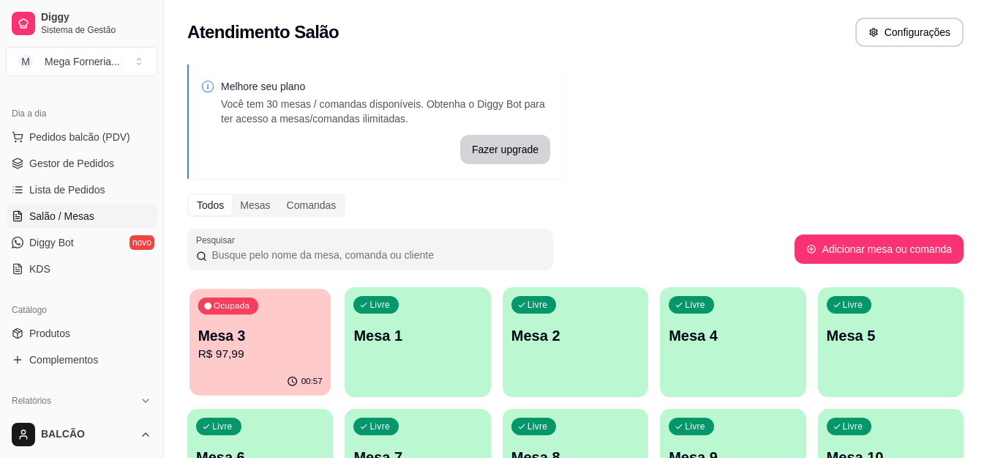
click at [255, 351] on p "R$ 97,99" at bounding box center [260, 354] width 124 height 17
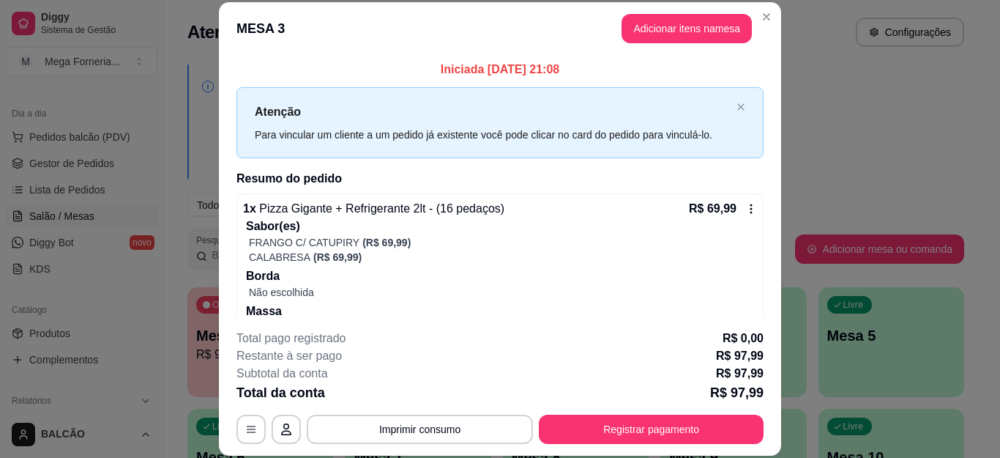
scroll to position [211, 0]
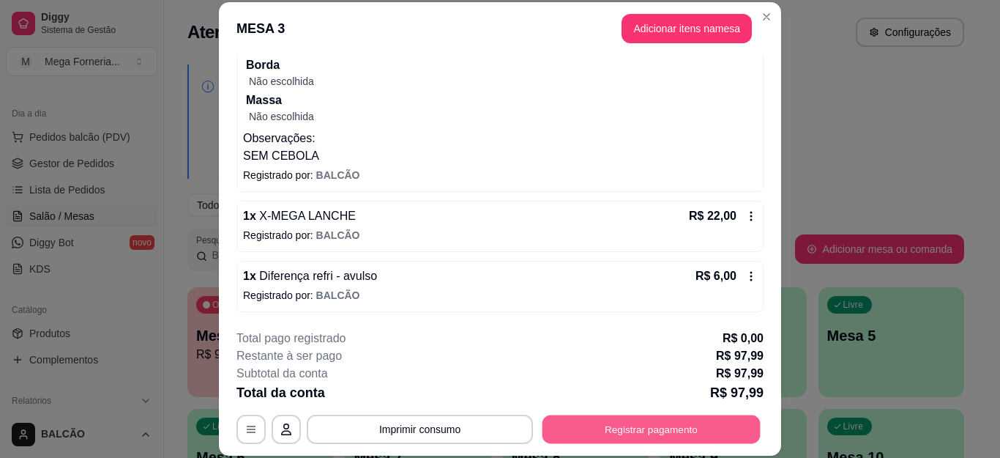
click at [580, 426] on button "Registrar pagamento" at bounding box center [651, 428] width 218 height 29
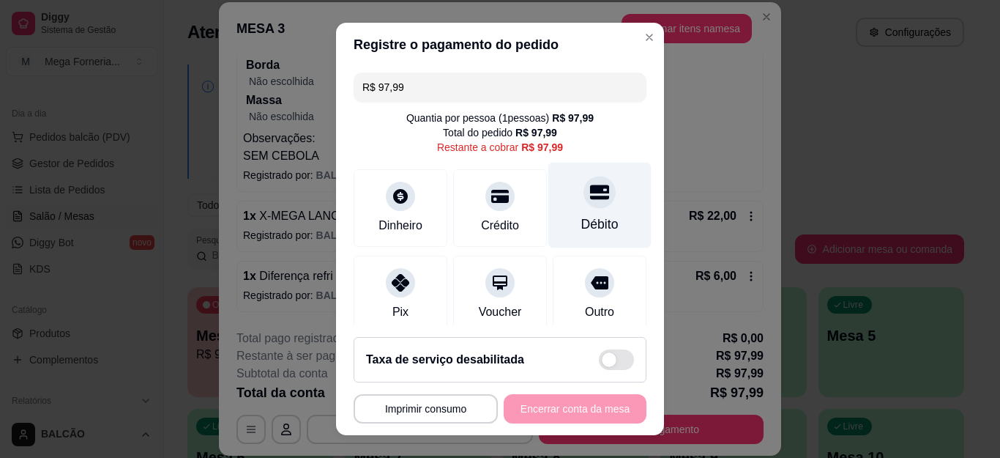
click at [583, 206] on div at bounding box center [599, 192] width 32 height 32
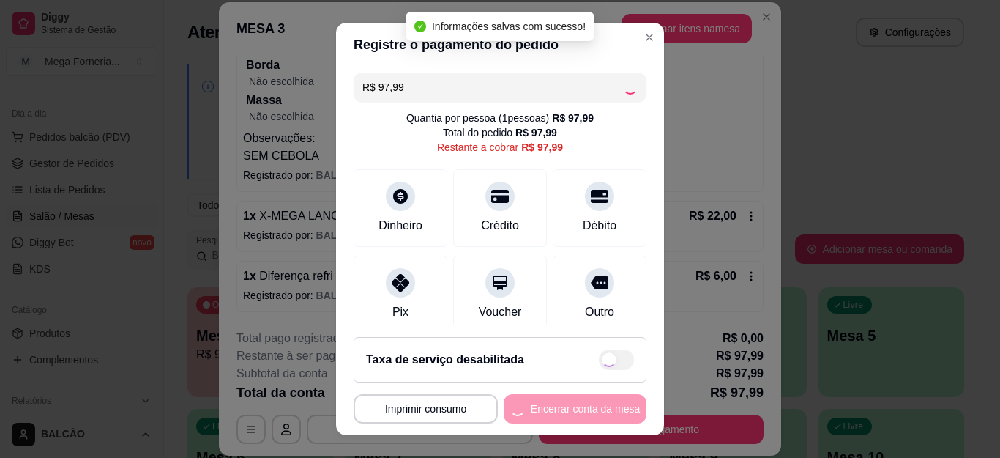
type input "R$ 0,00"
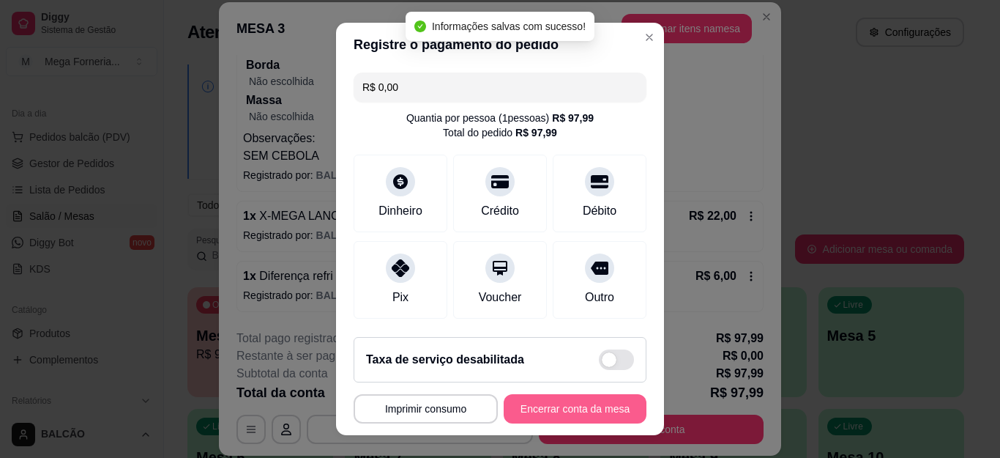
click at [561, 401] on button "Encerrar conta da mesa" at bounding box center [575, 408] width 143 height 29
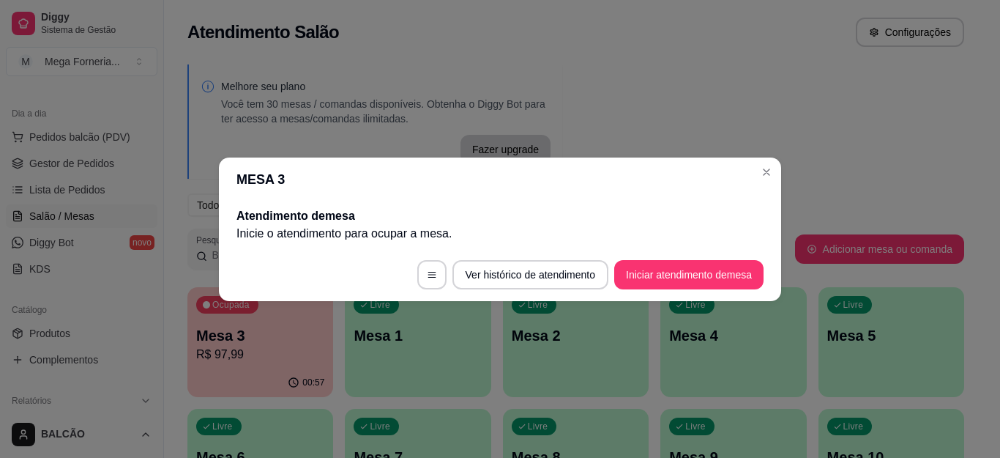
scroll to position [0, 0]
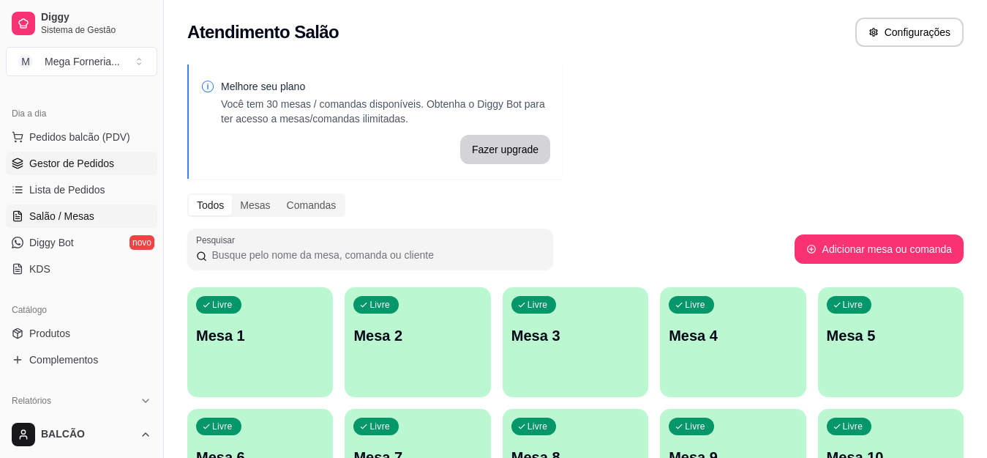
click at [79, 154] on link "Gestor de Pedidos" at bounding box center [82, 163] width 152 height 23
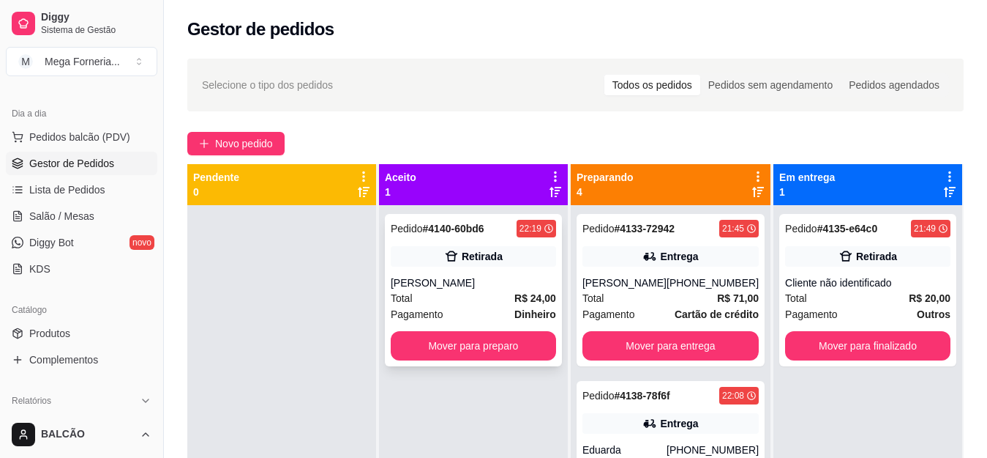
click at [522, 264] on div "Retirada" at bounding box center [473, 256] width 165 height 20
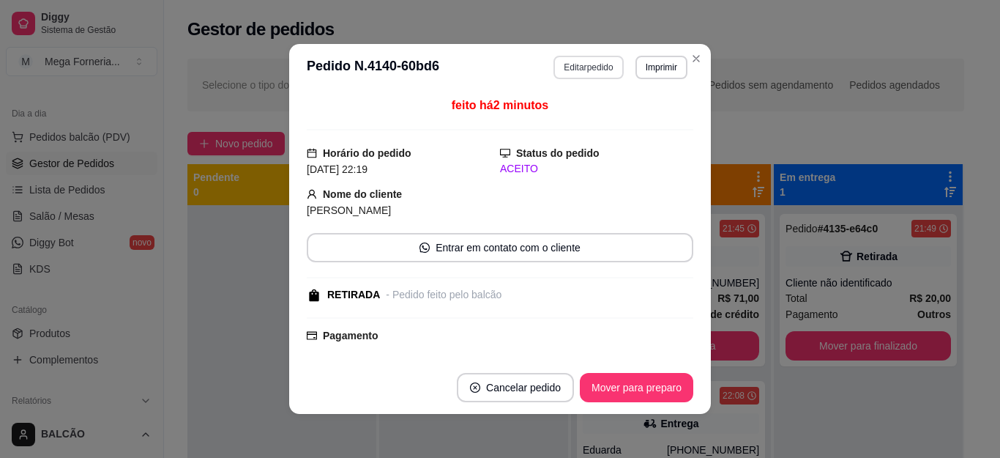
click at [573, 63] on button "Editar pedido" at bounding box center [588, 67] width 70 height 23
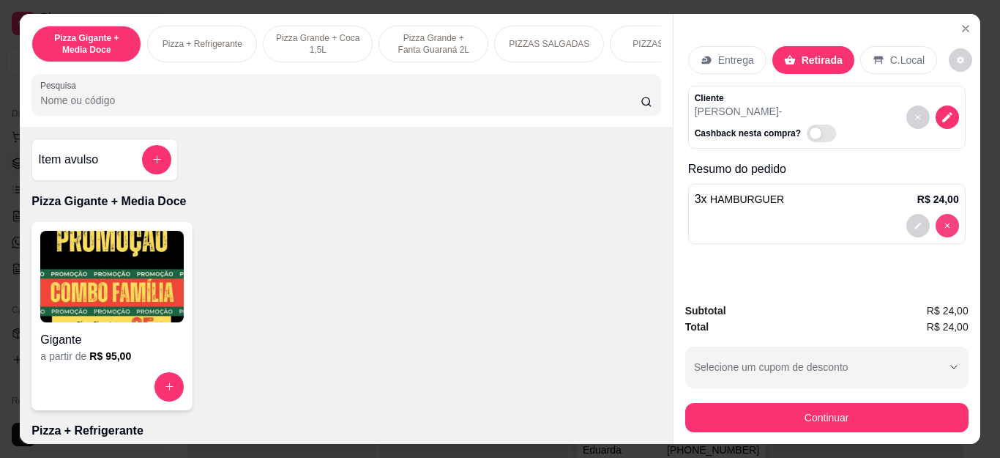
type input "0"
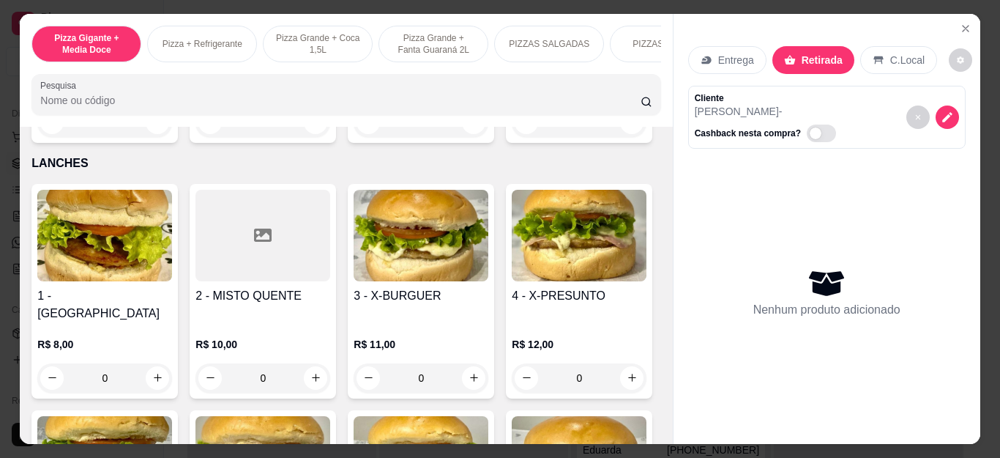
scroll to position [1830, 0]
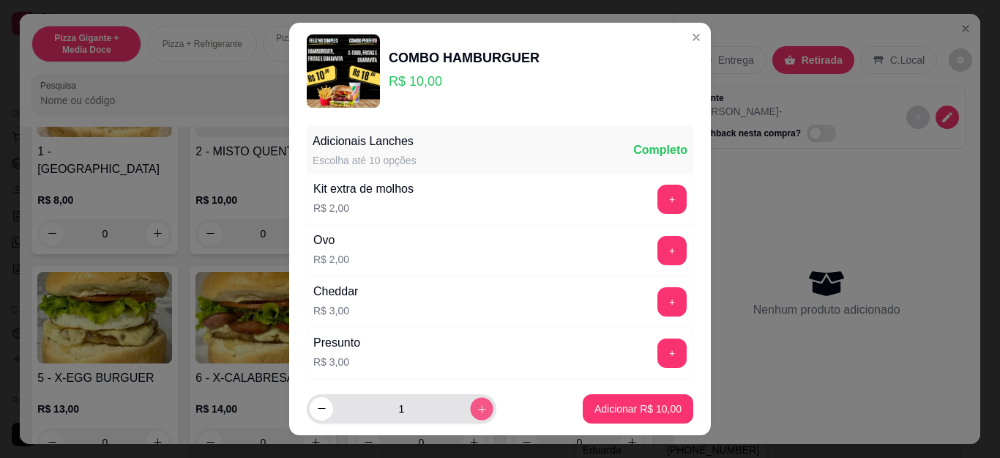
click at [470, 408] on button "increase-product-quantity" at bounding box center [481, 408] width 23 height 23
click at [477, 407] on icon "increase-product-quantity" at bounding box center [482, 408] width 11 height 11
type input "3"
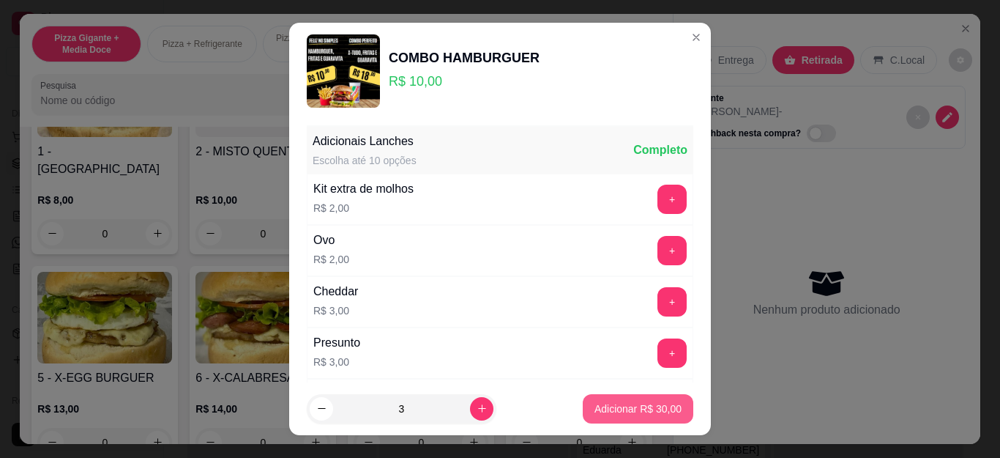
click at [609, 412] on p "Adicionar R$ 30,00" at bounding box center [637, 408] width 87 height 15
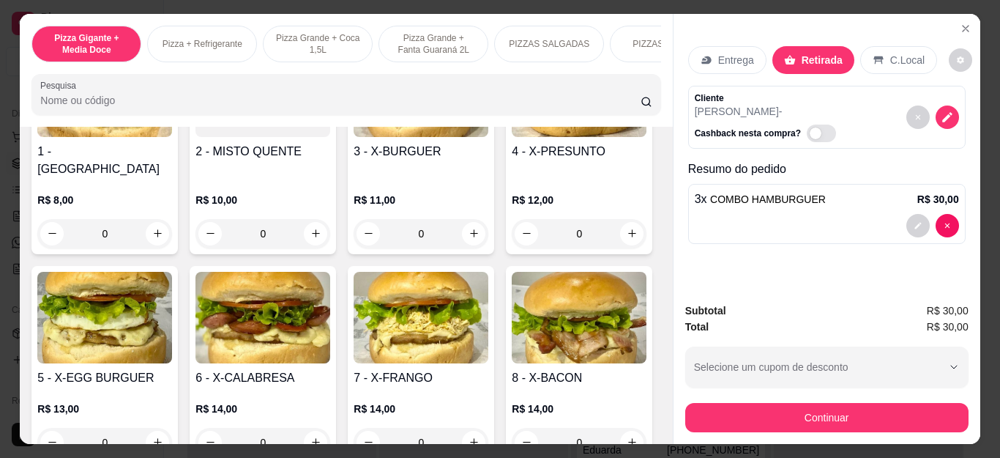
type input "3"
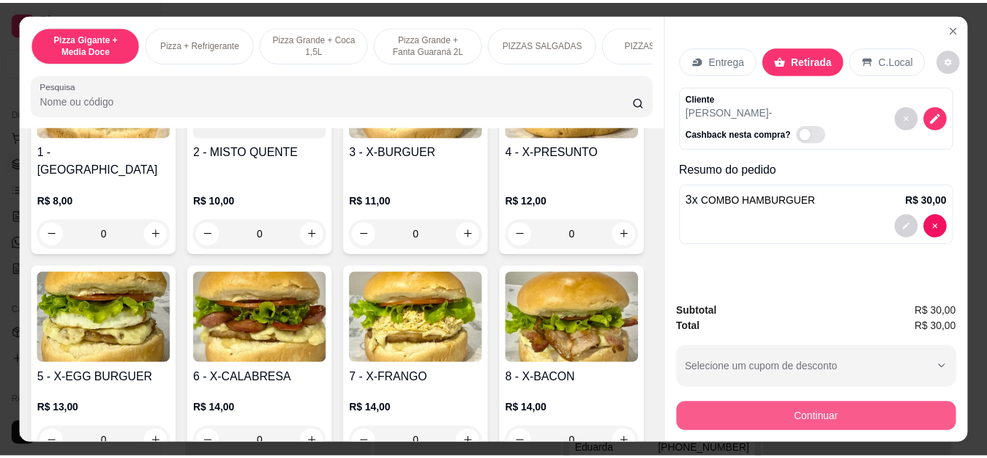
scroll to position [1831, 0]
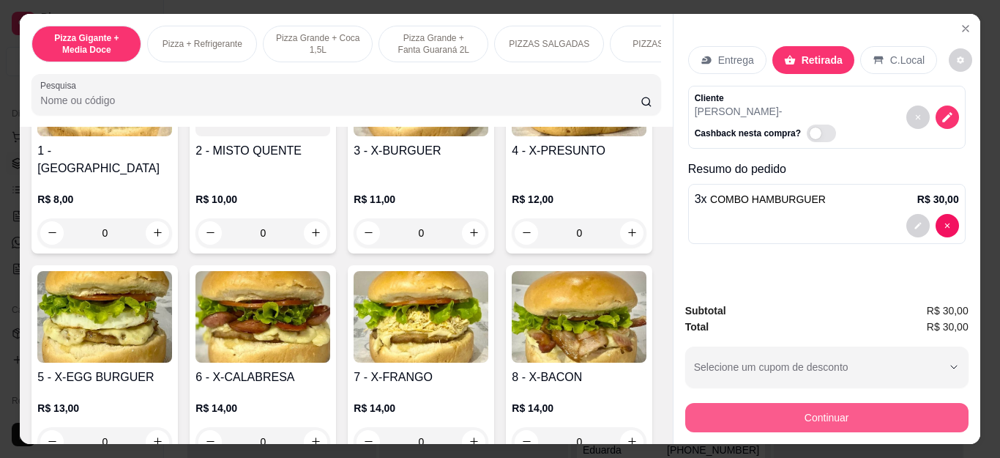
click at [832, 405] on button "Continuar" at bounding box center [826, 417] width 283 height 29
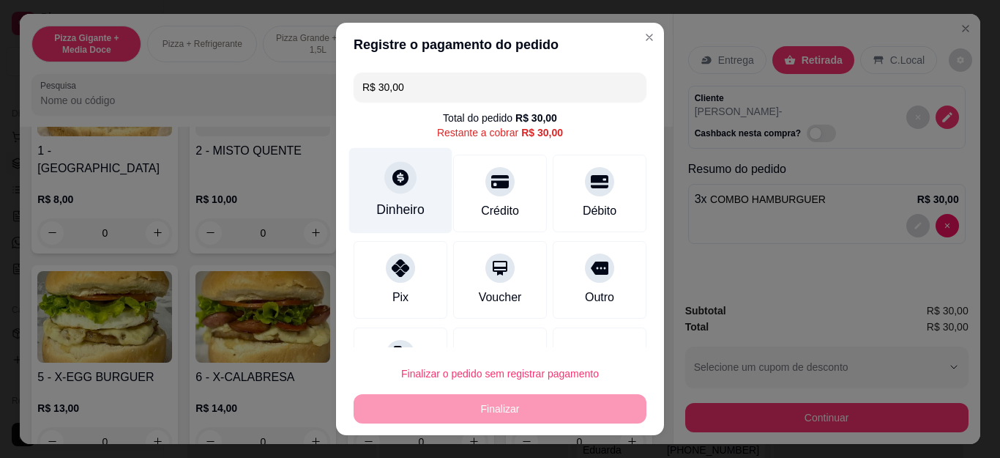
click at [384, 182] on div at bounding box center [400, 178] width 32 height 32
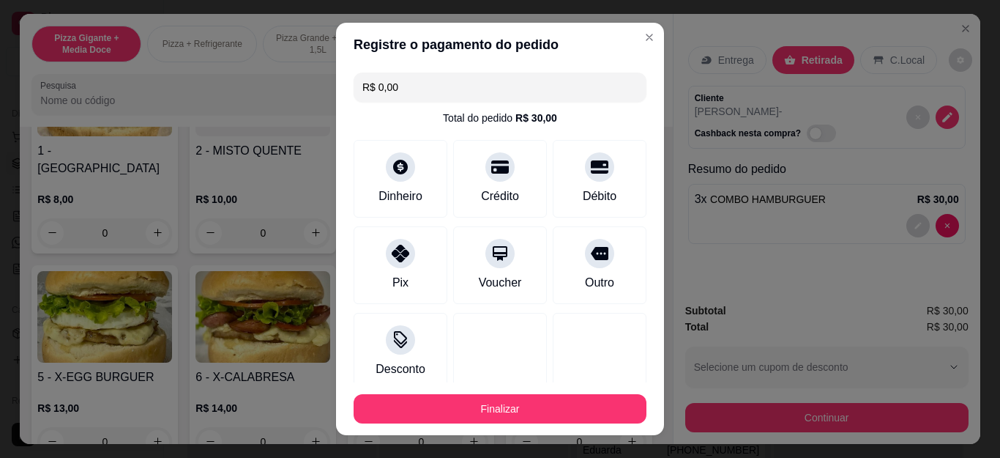
type input "R$ 0,00"
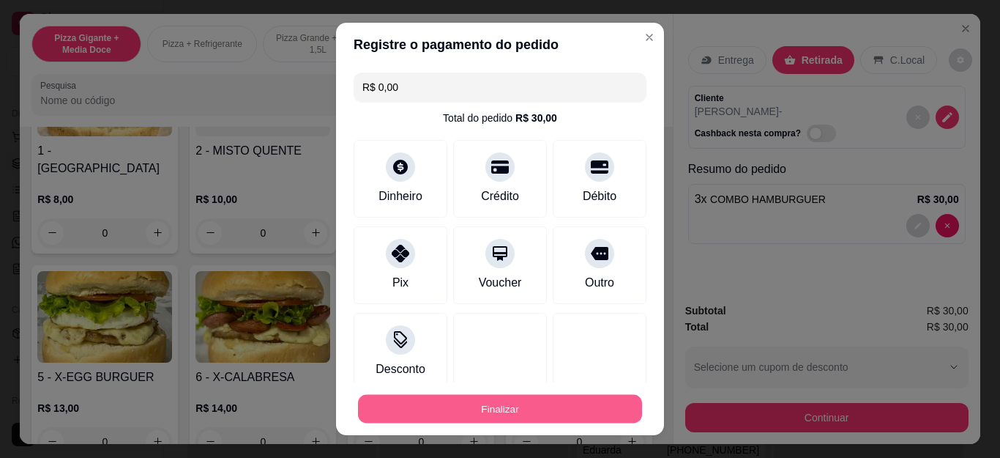
click at [545, 400] on button "Finalizar" at bounding box center [500, 408] width 284 height 29
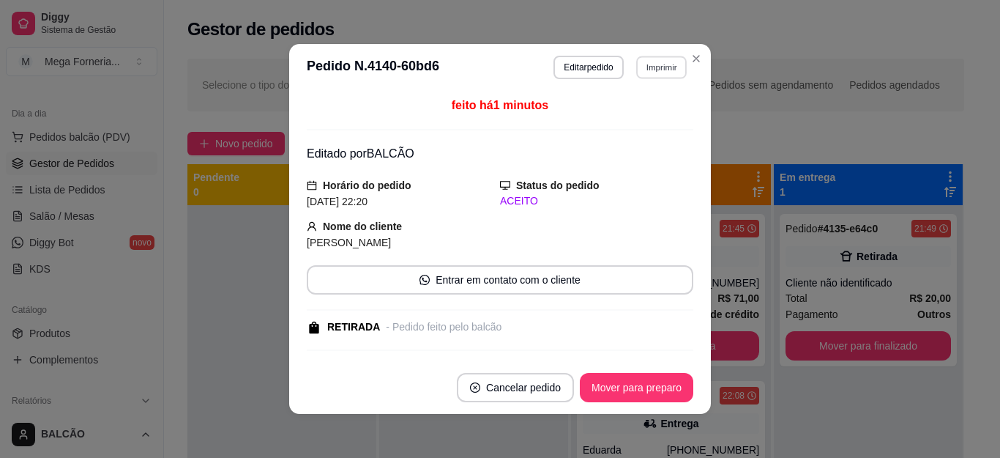
click at [662, 59] on button "Imprimir" at bounding box center [661, 67] width 51 height 23
click at [657, 112] on button "IMPRESSORA" at bounding box center [630, 118] width 106 height 23
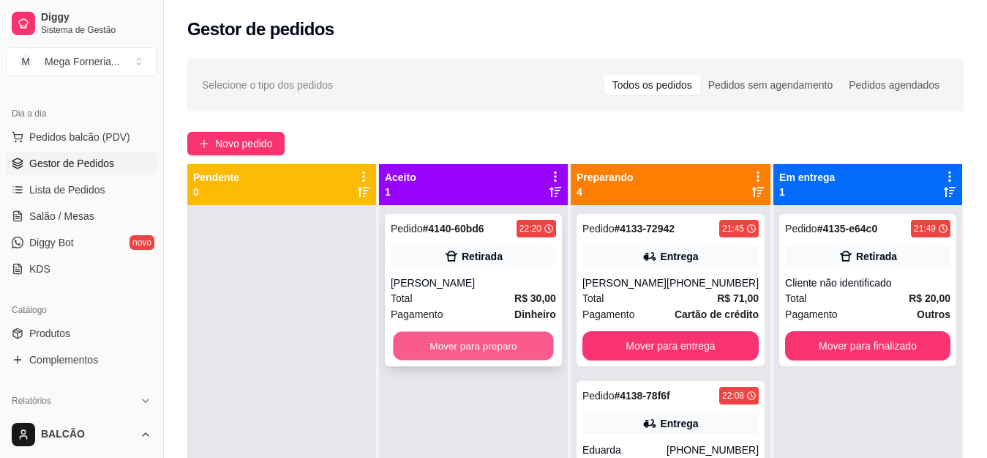
click at [518, 342] on button "Mover para preparo" at bounding box center [473, 346] width 160 height 29
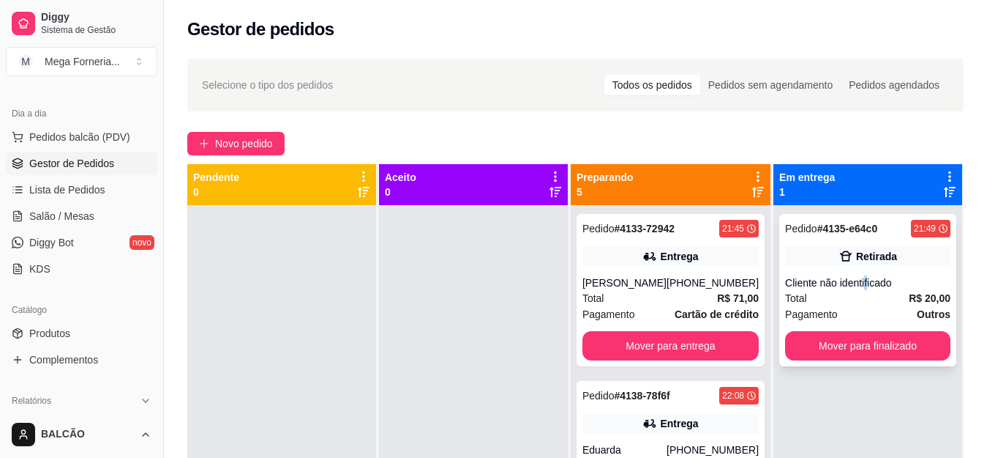
click at [856, 280] on div "Cliente não identificado" at bounding box center [867, 282] width 165 height 15
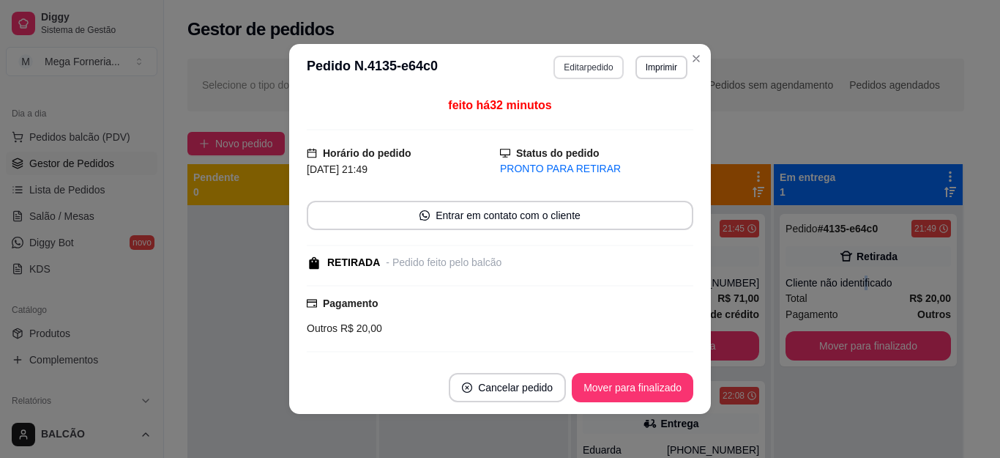
click at [595, 61] on button "Editar pedido" at bounding box center [588, 67] width 70 height 23
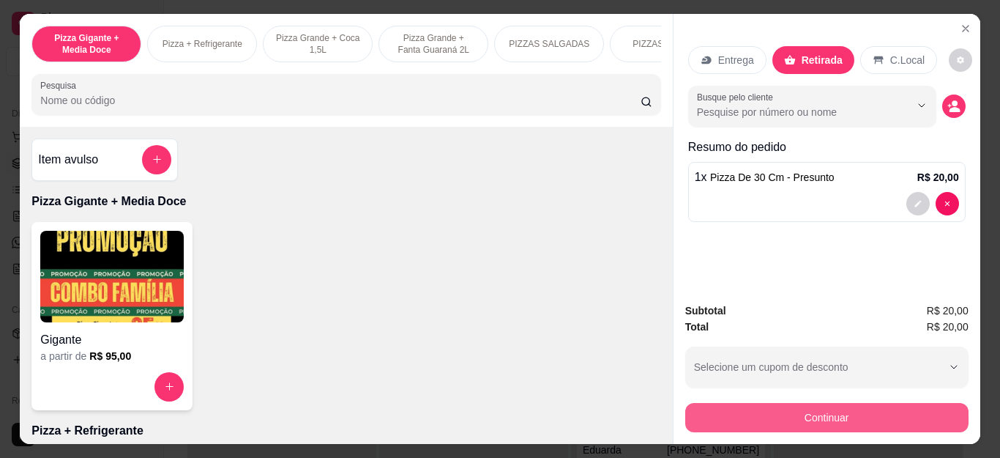
click at [716, 408] on button "Continuar" at bounding box center [826, 417] width 283 height 29
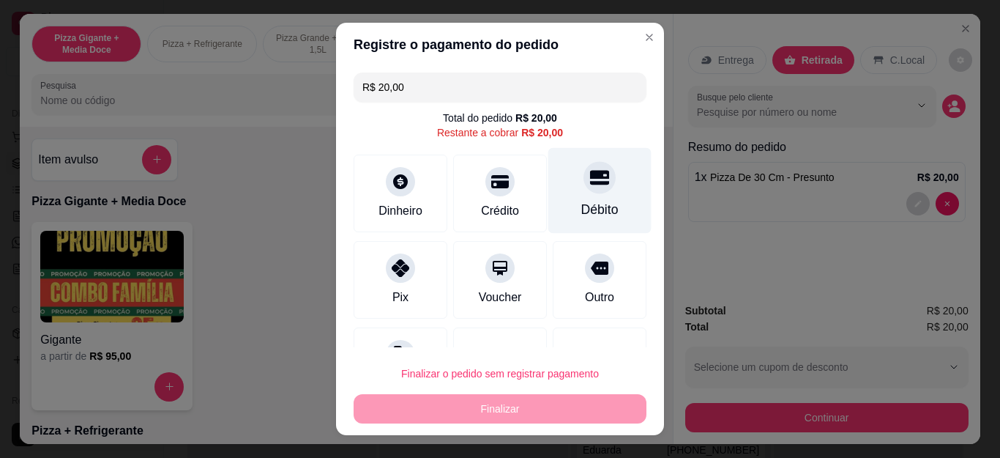
click at [586, 163] on div "Débito" at bounding box center [599, 191] width 103 height 86
type input "R$ 0,00"
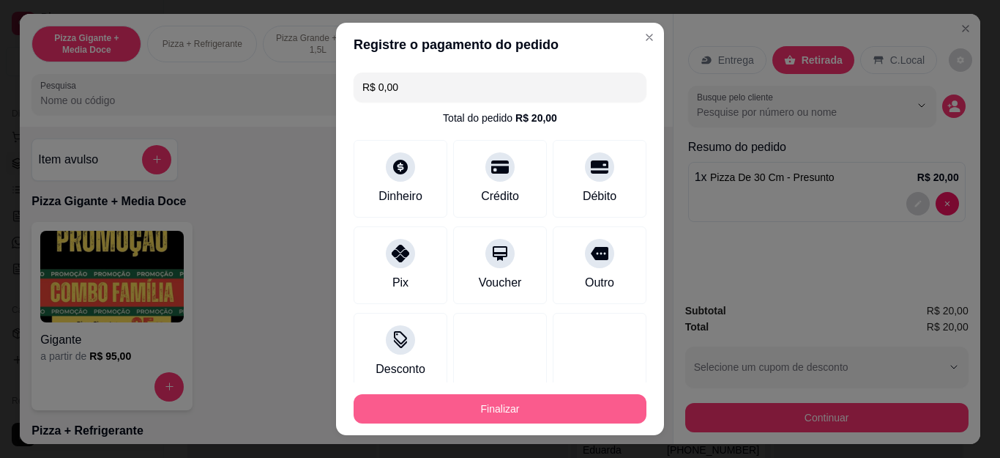
click at [602, 400] on button "Finalizar" at bounding box center [500, 408] width 293 height 29
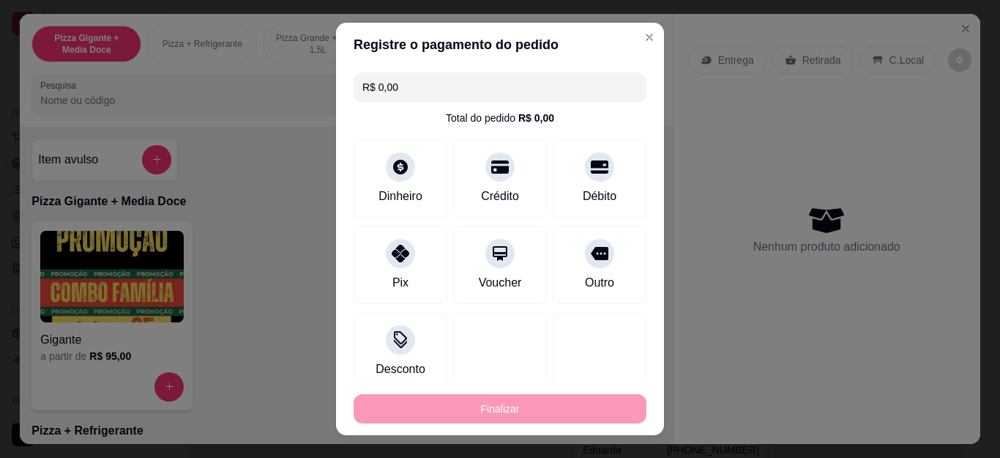
type input "0"
type input "-R$ 20,00"
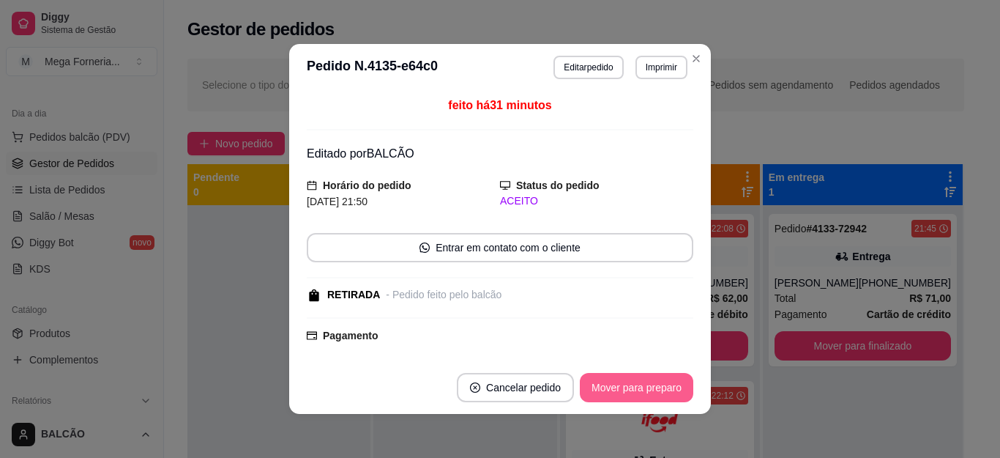
click at [602, 400] on button "Mover para preparo" at bounding box center [636, 387] width 113 height 29
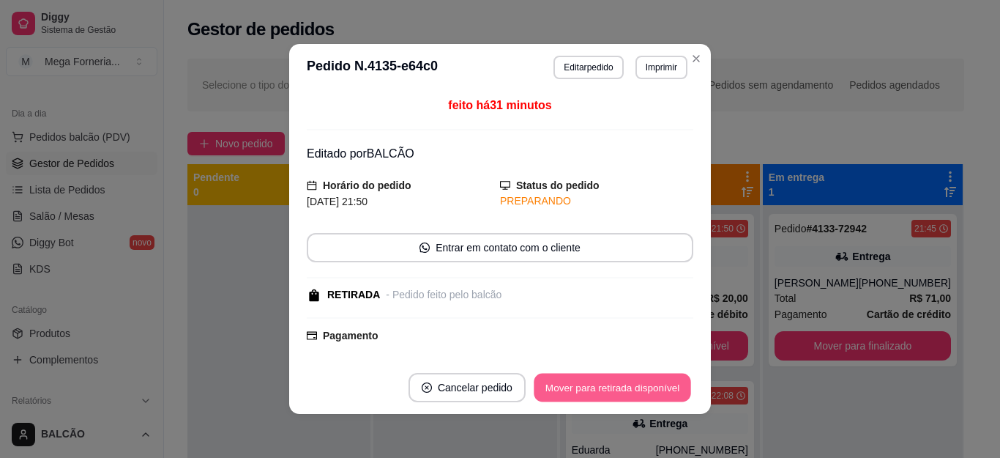
click at [602, 400] on button "Mover para retirada disponível" at bounding box center [612, 387] width 157 height 29
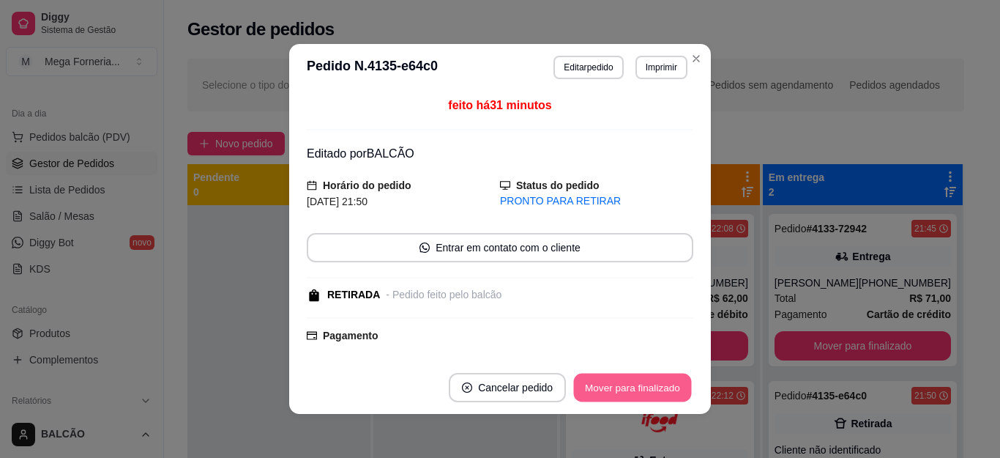
click at [602, 400] on button "Mover para finalizado" at bounding box center [633, 387] width 118 height 29
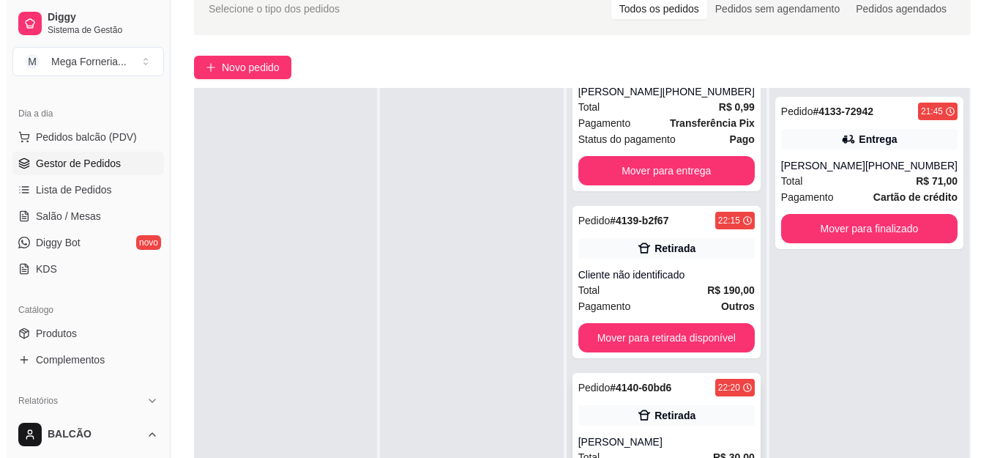
scroll to position [223, 0]
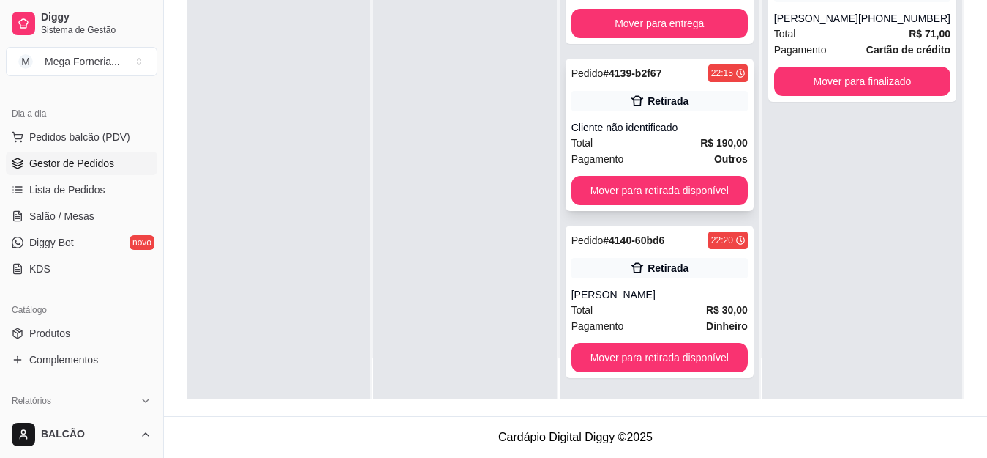
click at [651, 124] on div "Cliente não identificado" at bounding box center [660, 127] width 176 height 15
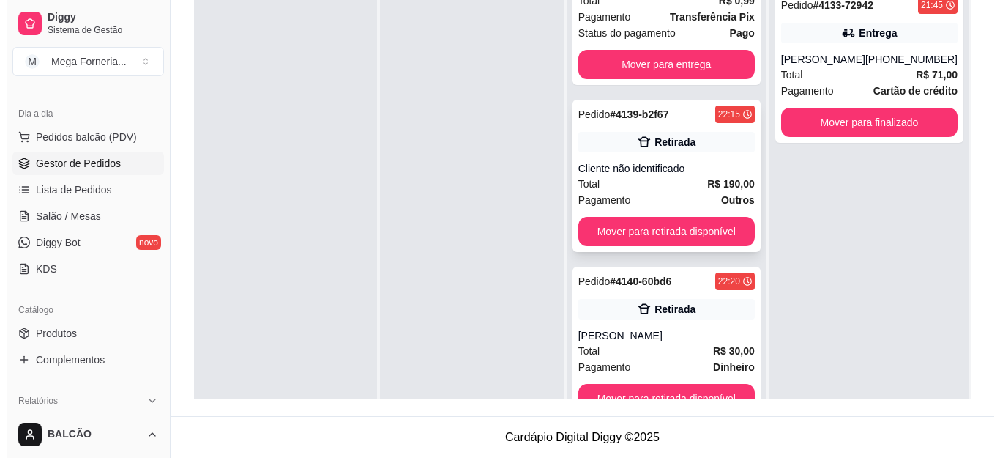
scroll to position [131, 0]
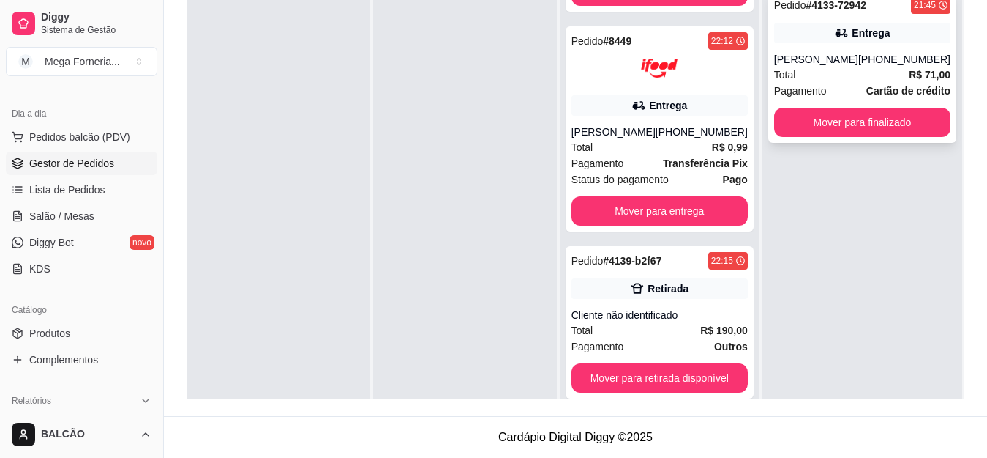
click at [826, 58] on div "[PERSON_NAME]" at bounding box center [816, 59] width 84 height 15
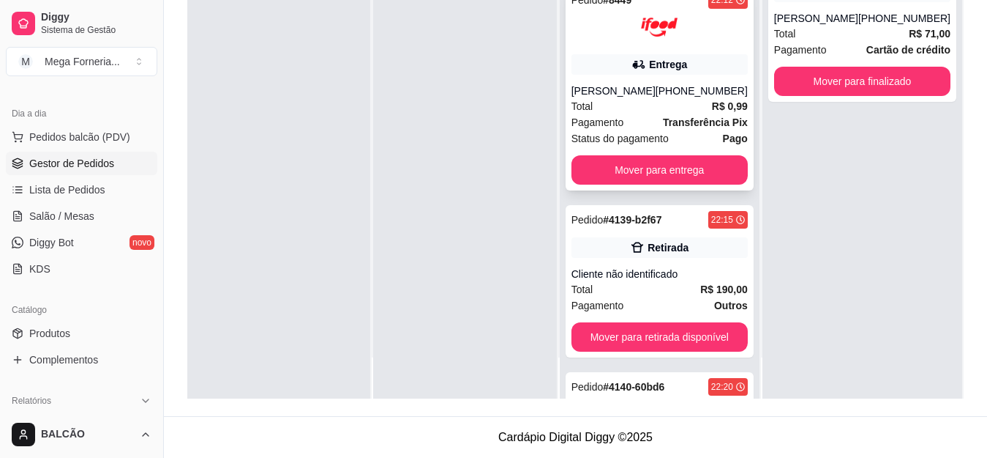
click at [652, 97] on div "[PERSON_NAME]" at bounding box center [614, 90] width 84 height 15
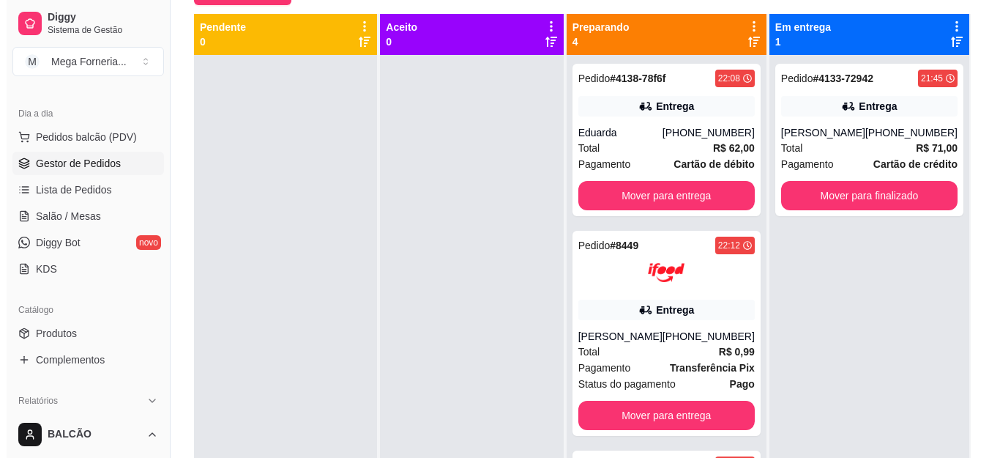
scroll to position [41, 0]
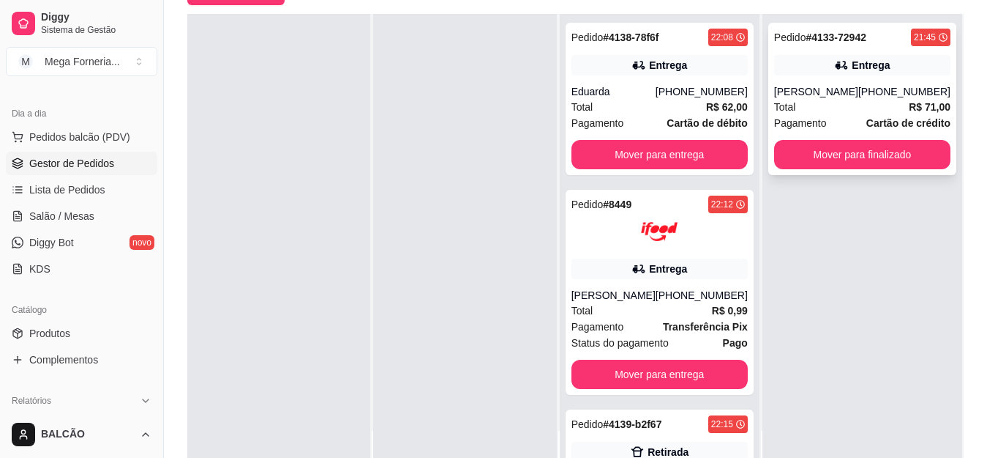
click at [933, 53] on div "Pedido # 4133-72942 21:45 Entrega Pierre [PHONE_NUMBER] Total R$ 71,00 Pagament…" at bounding box center [863, 99] width 188 height 152
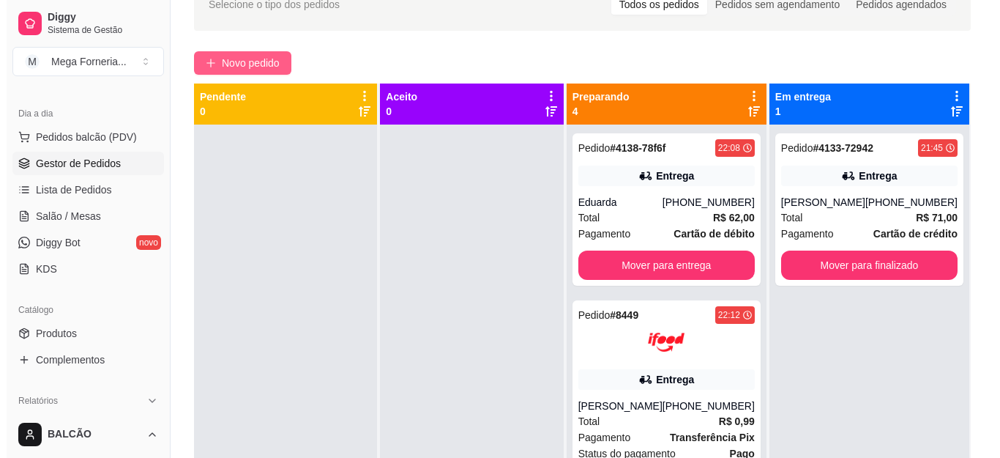
scroll to position [77, 0]
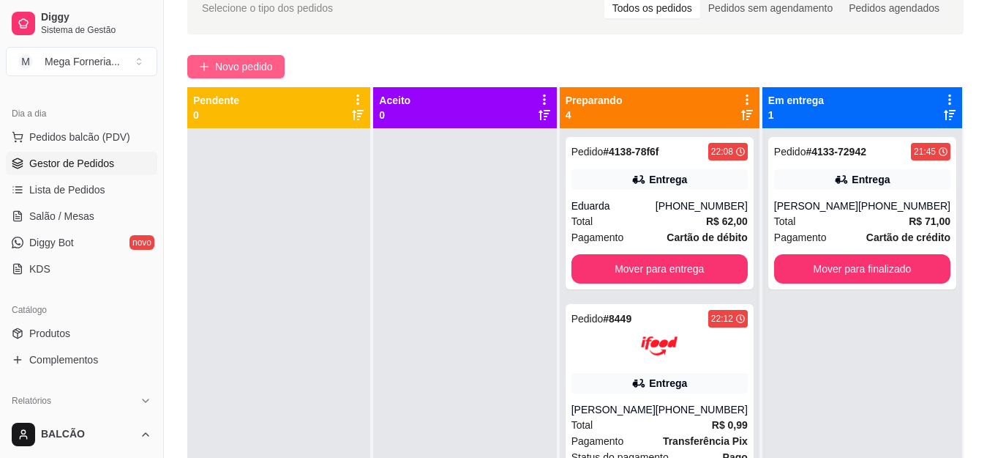
click at [194, 61] on button "Novo pedido" at bounding box center [235, 66] width 97 height 23
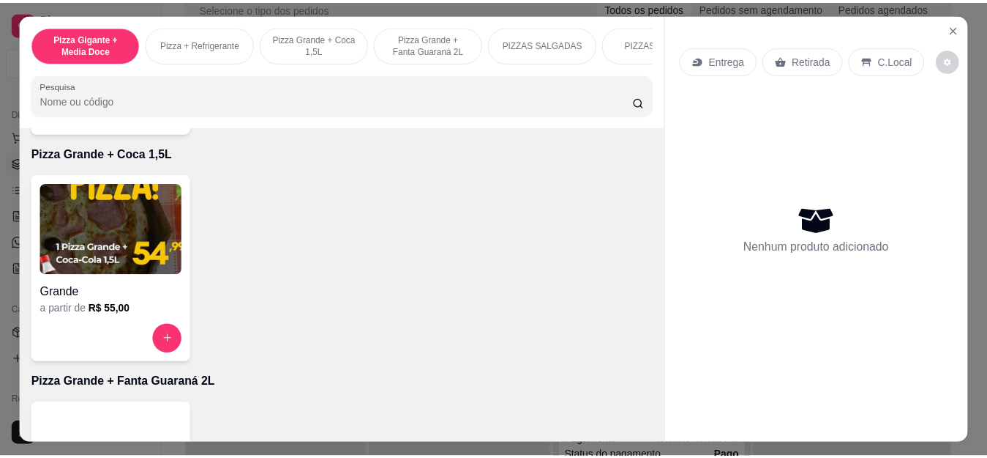
scroll to position [586, 0]
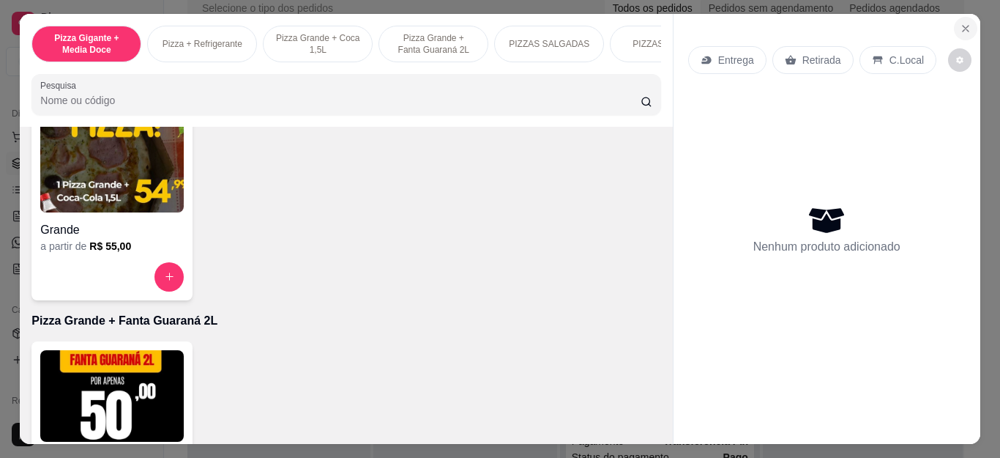
click at [963, 26] on icon "Close" at bounding box center [966, 29] width 6 height 6
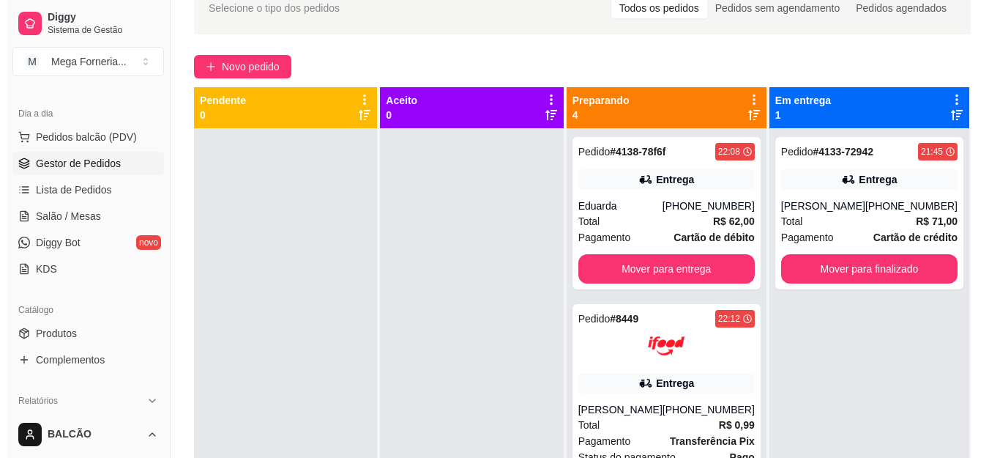
scroll to position [4, 0]
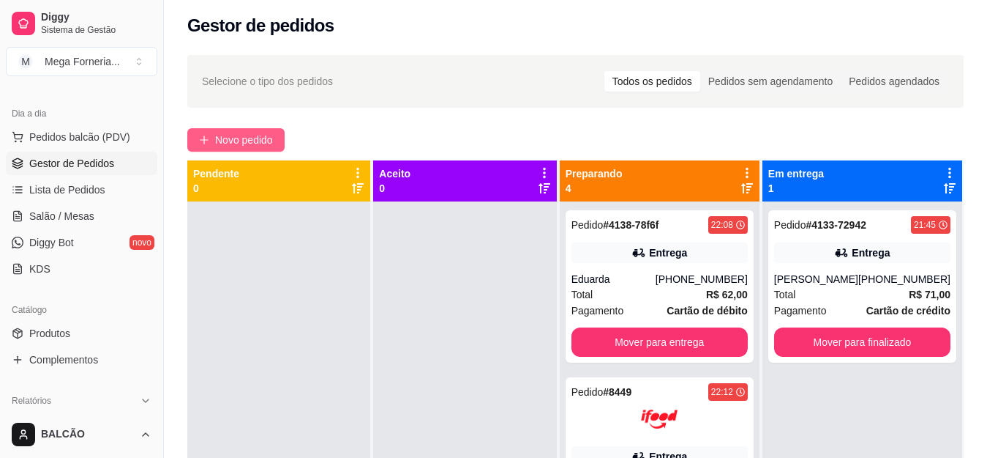
click at [212, 137] on button "Novo pedido" at bounding box center [235, 139] width 97 height 23
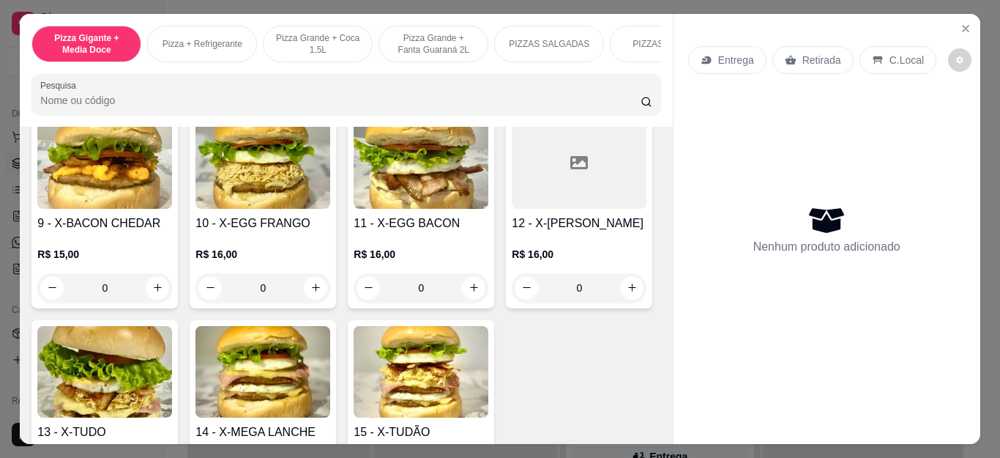
scroll to position [1903, 0]
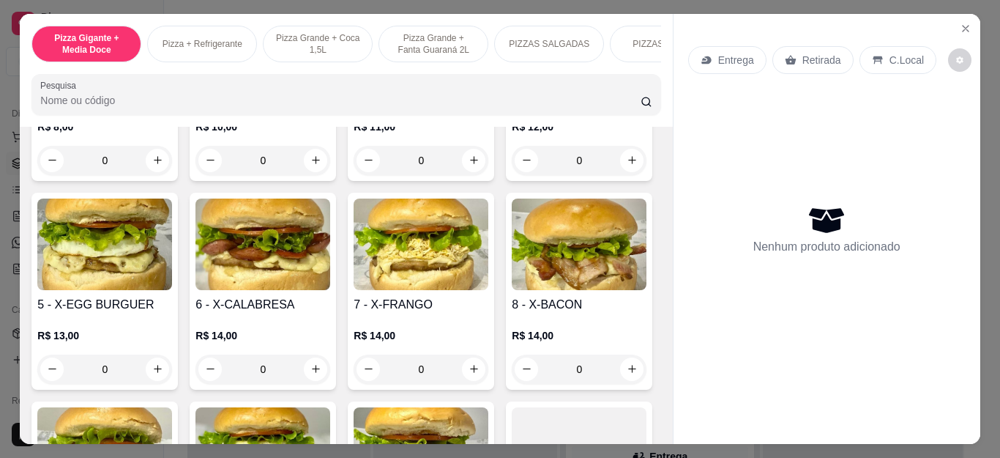
click at [152, 175] on div "0" at bounding box center [104, 160] width 135 height 29
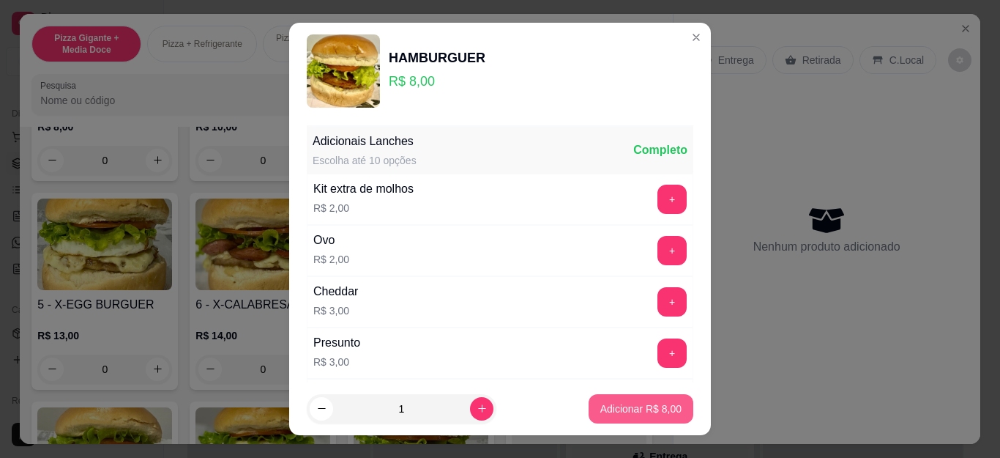
click at [628, 397] on button "Adicionar R$ 8,00" at bounding box center [641, 408] width 105 height 29
type input "1"
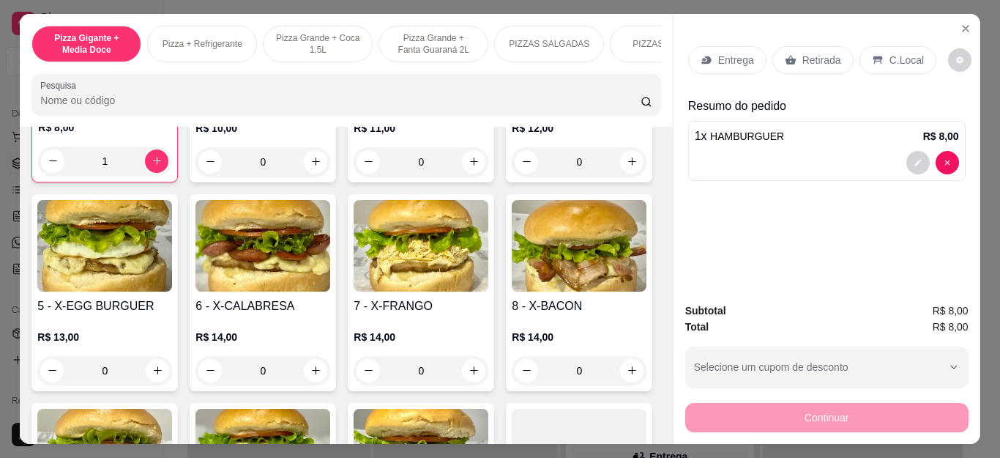
click at [807, 56] on p "Retirada" at bounding box center [821, 60] width 39 height 15
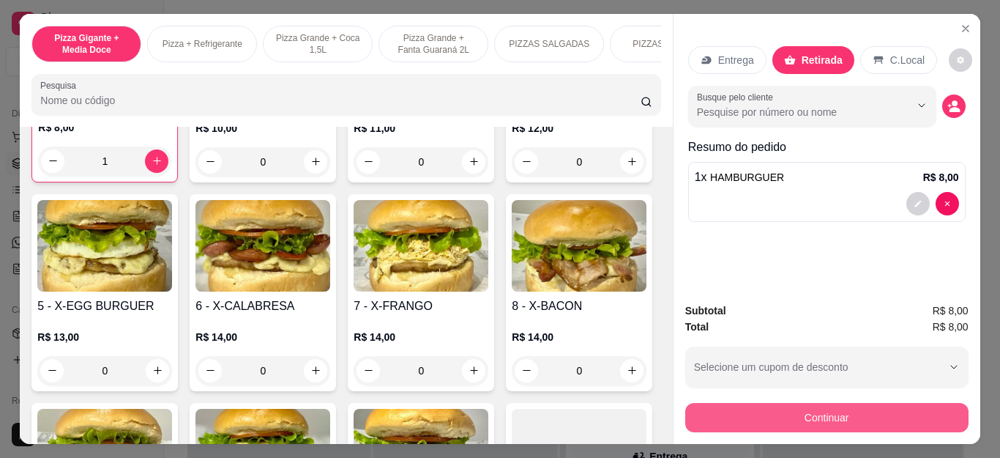
click at [825, 411] on button "Continuar" at bounding box center [826, 417] width 283 height 29
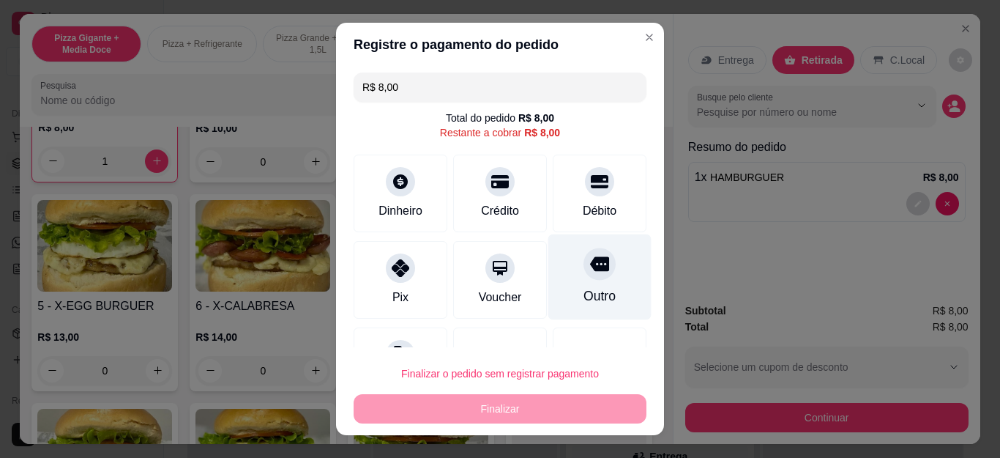
click at [584, 280] on div "Outro" at bounding box center [599, 277] width 103 height 86
type input "R$ 0,00"
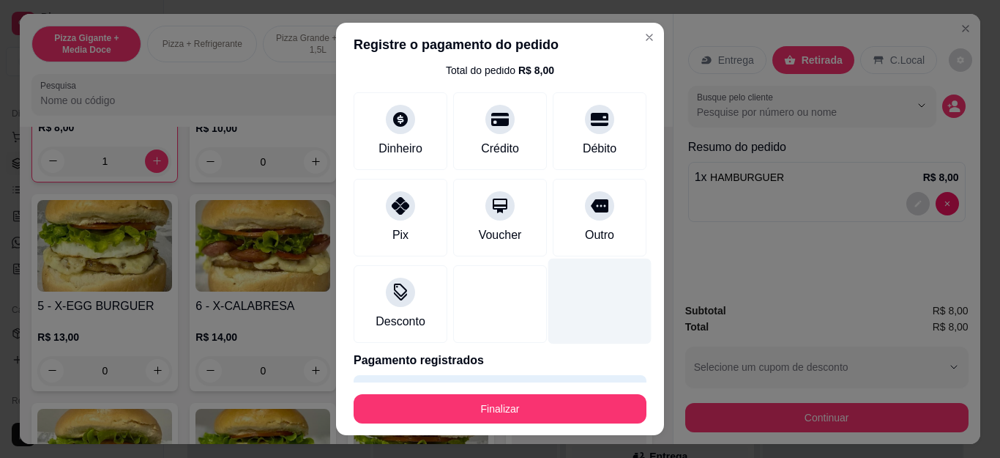
scroll to position [90, 0]
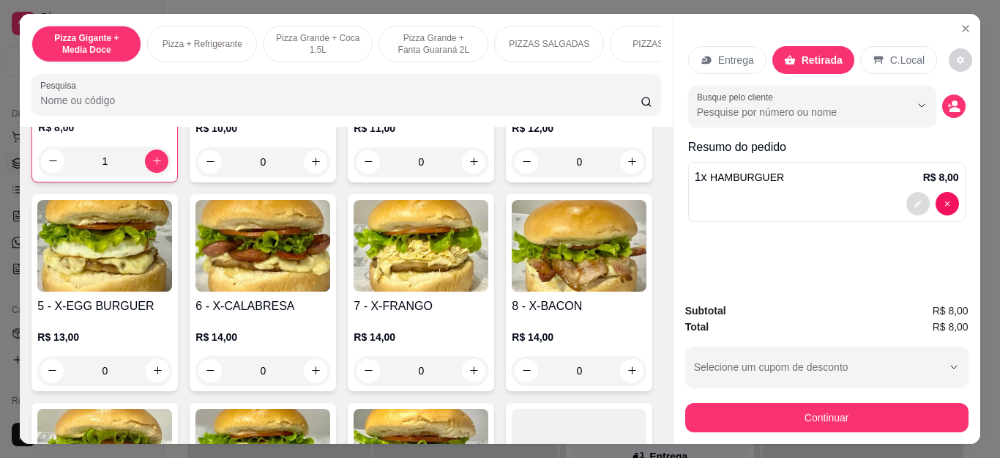
click at [915, 200] on icon "decrease-product-quantity" at bounding box center [918, 203] width 9 height 9
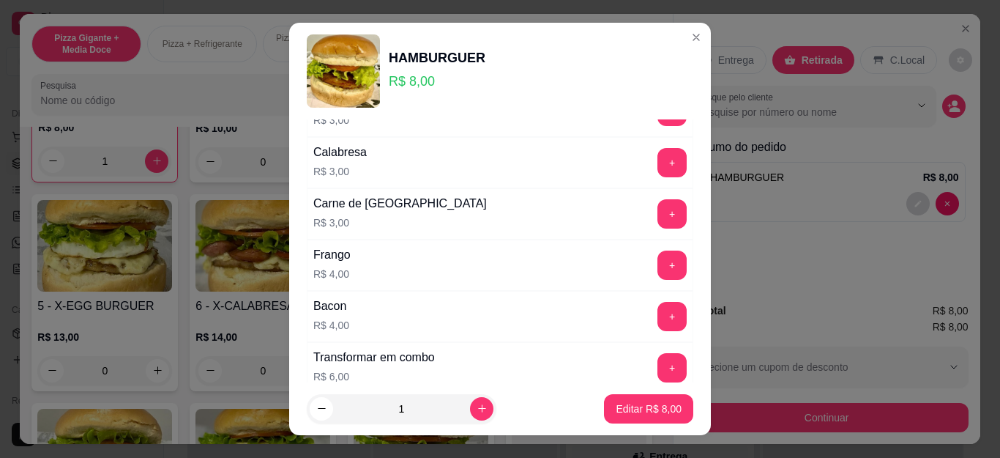
scroll to position [414, 0]
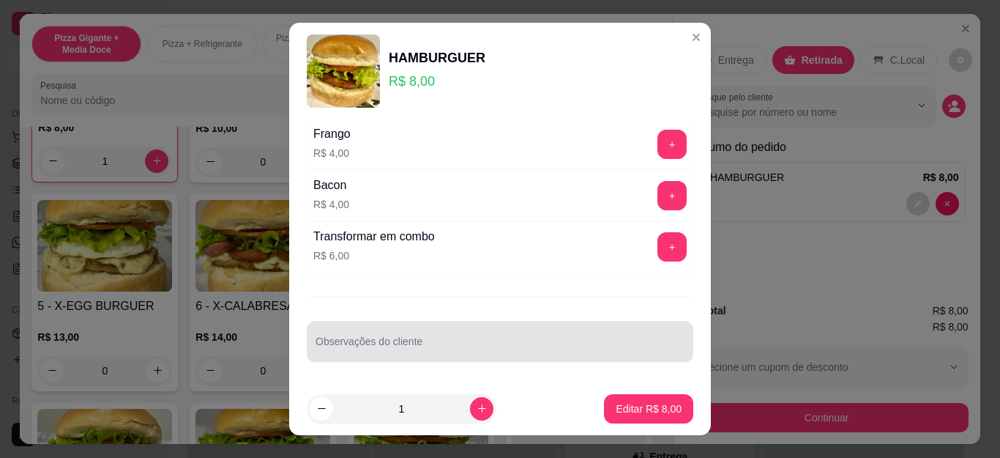
click at [417, 355] on div at bounding box center [499, 340] width 369 height 29
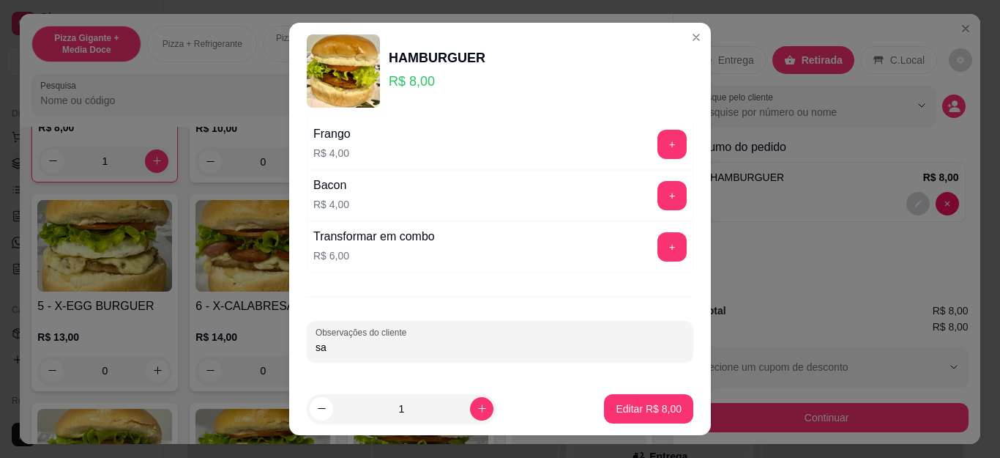
type input "s"
type input "Sem Salada e molho"
click at [626, 417] on button "Editar R$ 8,00" at bounding box center [648, 408] width 89 height 29
type input "0"
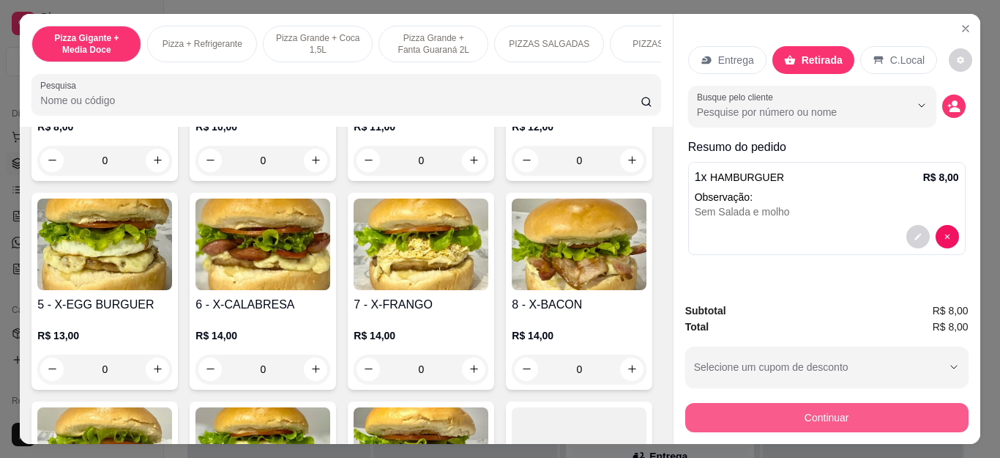
click at [713, 406] on button "Continuar" at bounding box center [826, 417] width 283 height 29
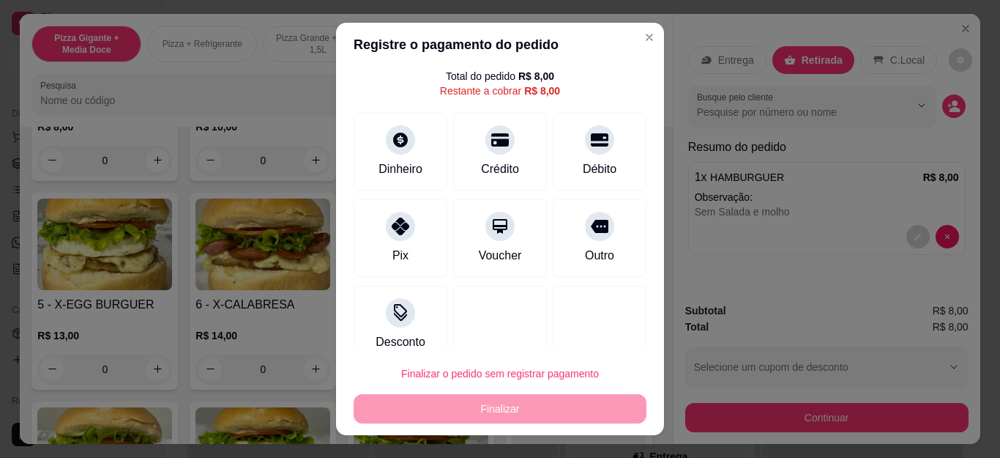
scroll to position [64, 0]
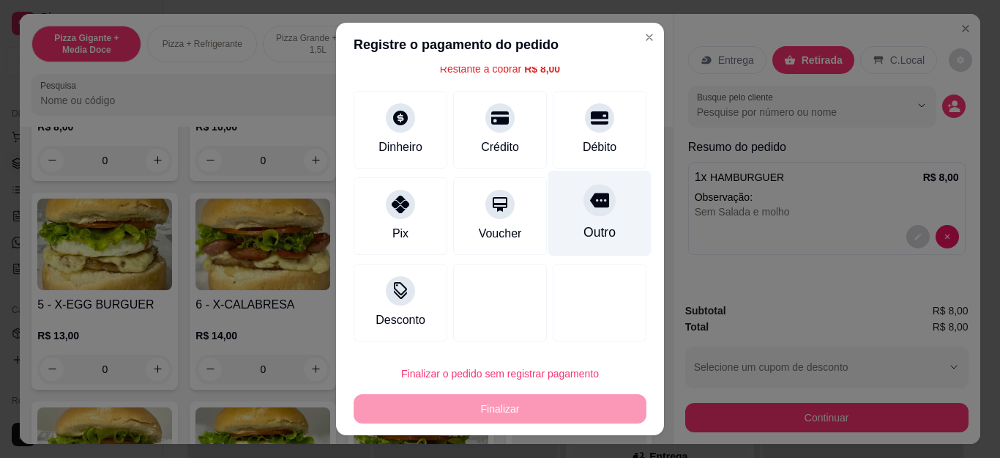
click at [579, 221] on div "Outro" at bounding box center [599, 214] width 103 height 86
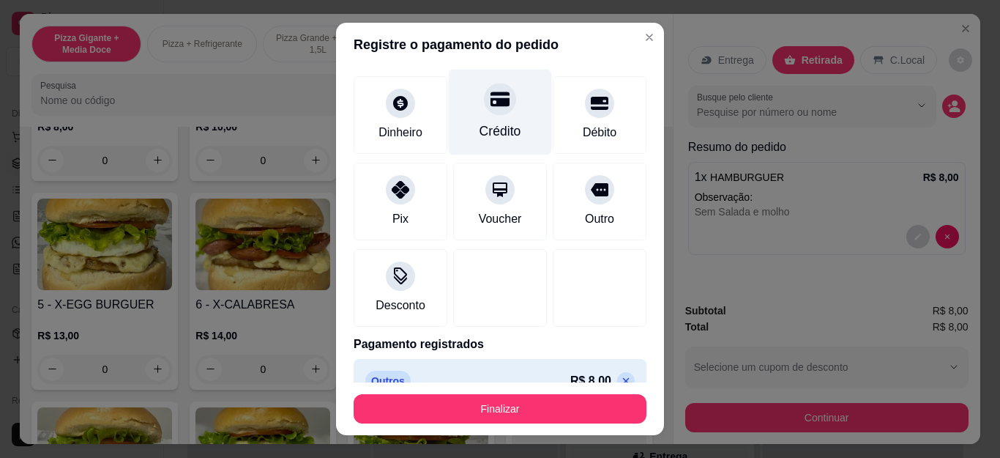
click at [490, 100] on icon at bounding box center [499, 99] width 19 height 15
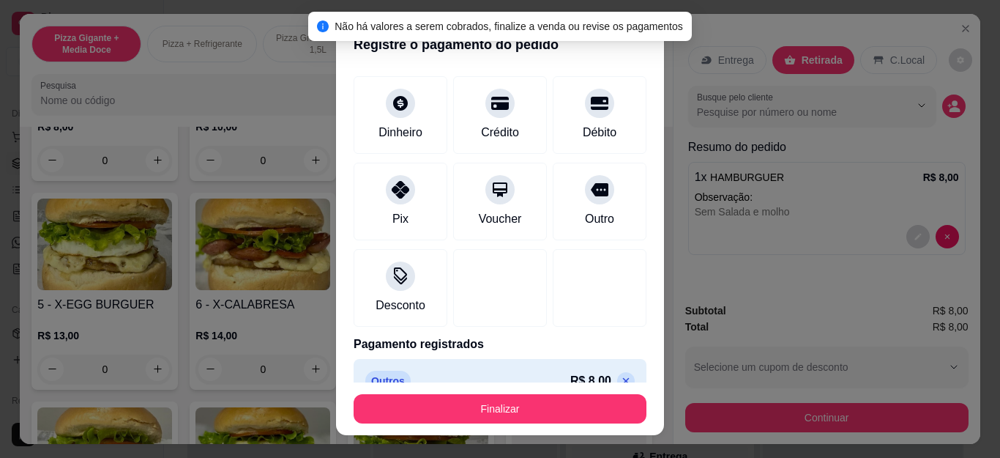
click at [617, 376] on p at bounding box center [626, 381] width 18 height 18
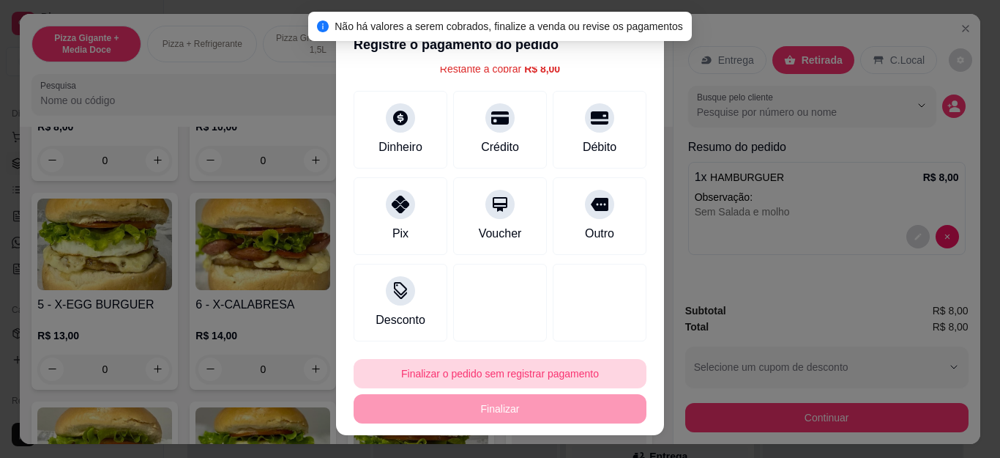
click at [592, 384] on button "Finalizar o pedido sem registrar pagamento" at bounding box center [500, 373] width 293 height 29
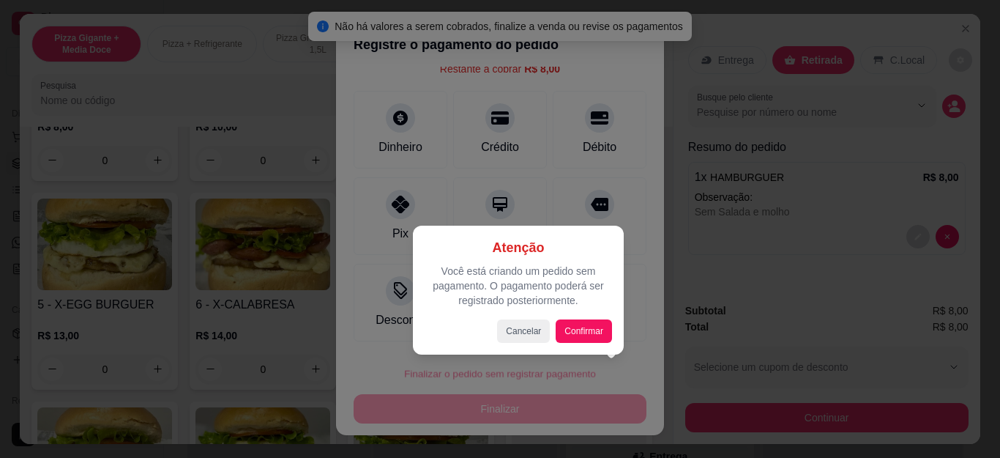
click at [482, 112] on div at bounding box center [500, 229] width 1000 height 458
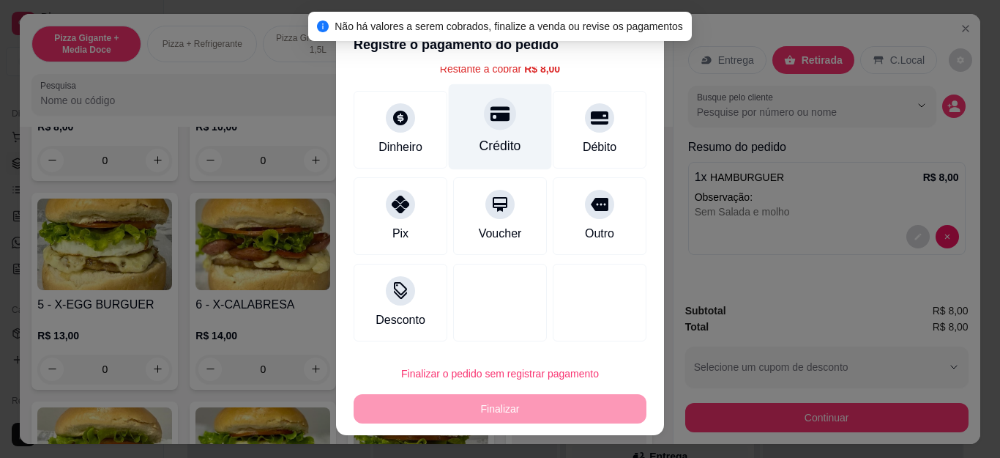
click at [476, 134] on div "Crédito" at bounding box center [500, 127] width 103 height 86
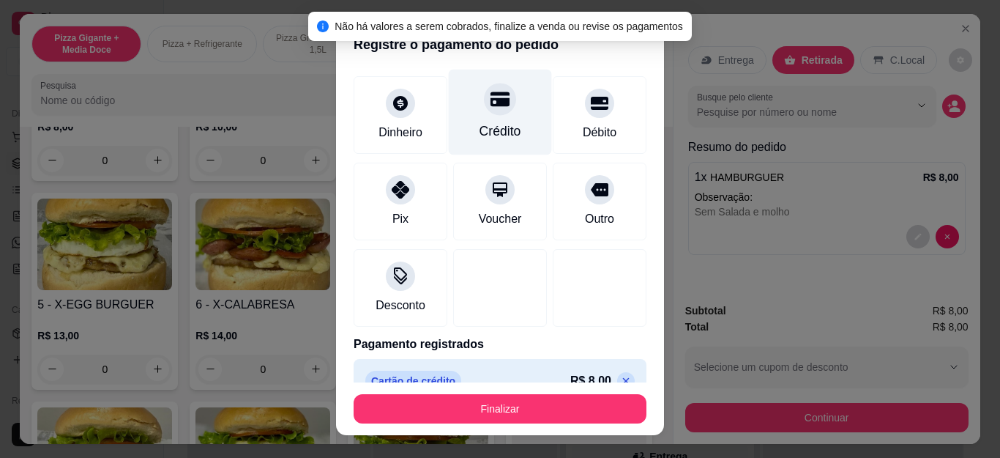
click at [483, 126] on div "Crédito" at bounding box center [500, 131] width 42 height 19
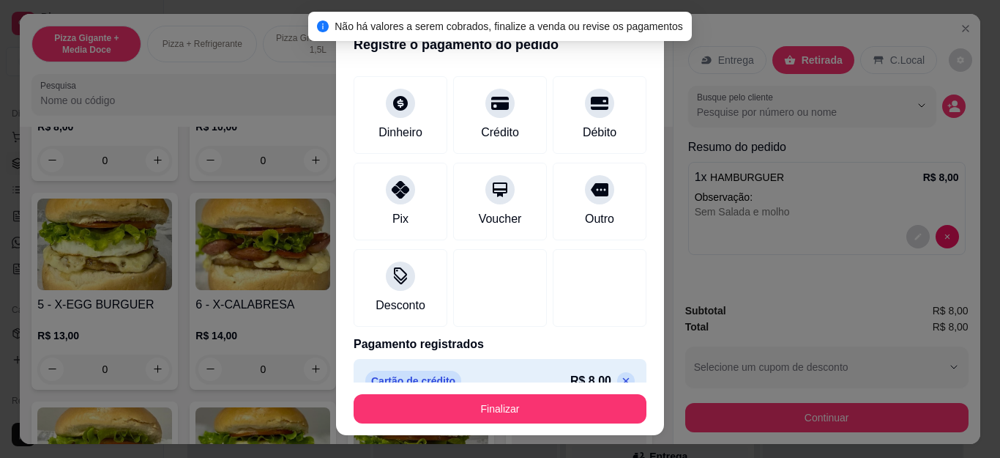
scroll to position [90, 0]
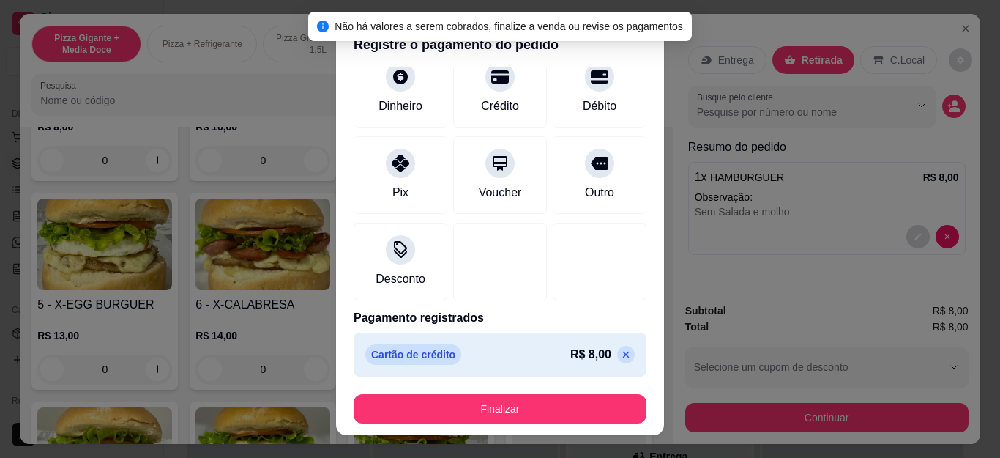
click at [480, 397] on button "Finalizar" at bounding box center [500, 408] width 293 height 29
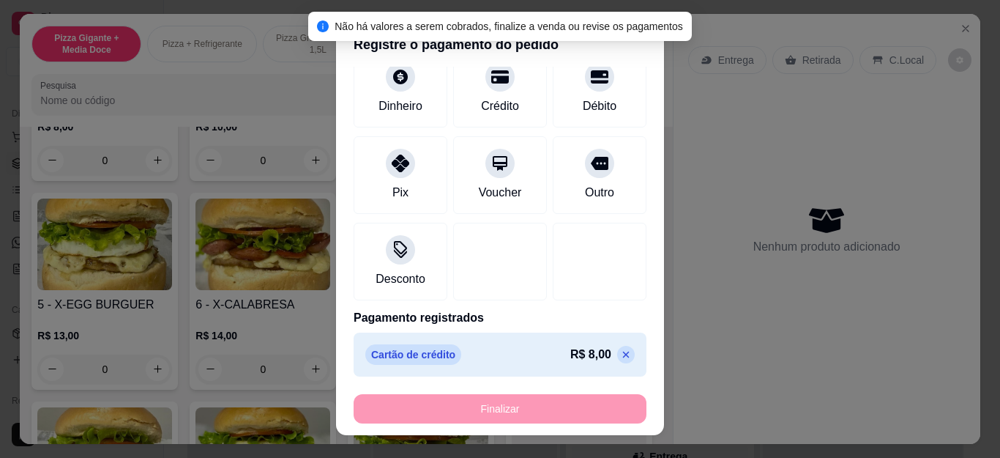
type input "-R$ 8,00"
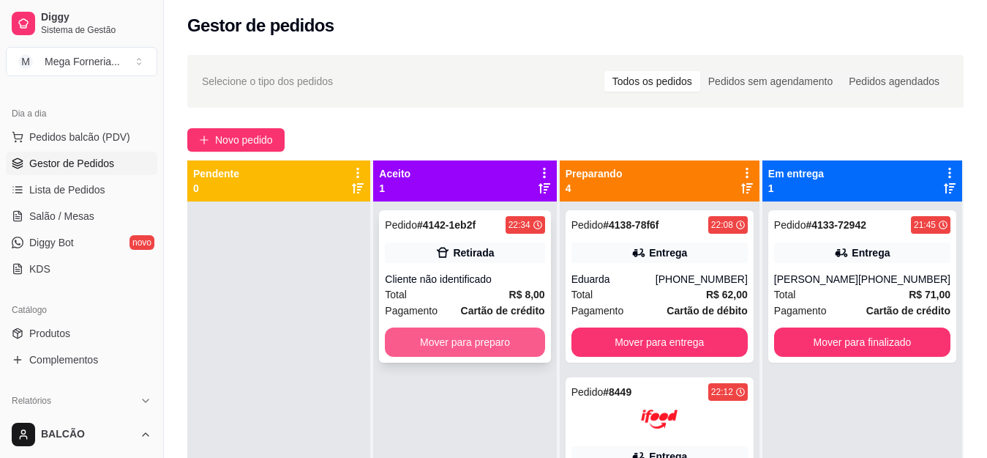
click at [461, 279] on div "Cliente não identificado" at bounding box center [465, 279] width 160 height 15
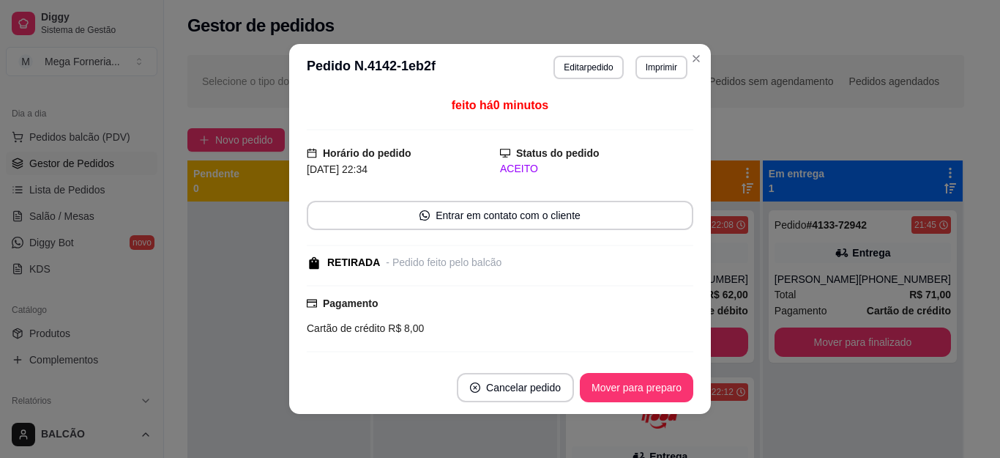
click at [662, 58] on button "Imprimir" at bounding box center [661, 67] width 52 height 23
click at [623, 120] on button "IMPRESSORA" at bounding box center [630, 118] width 106 height 23
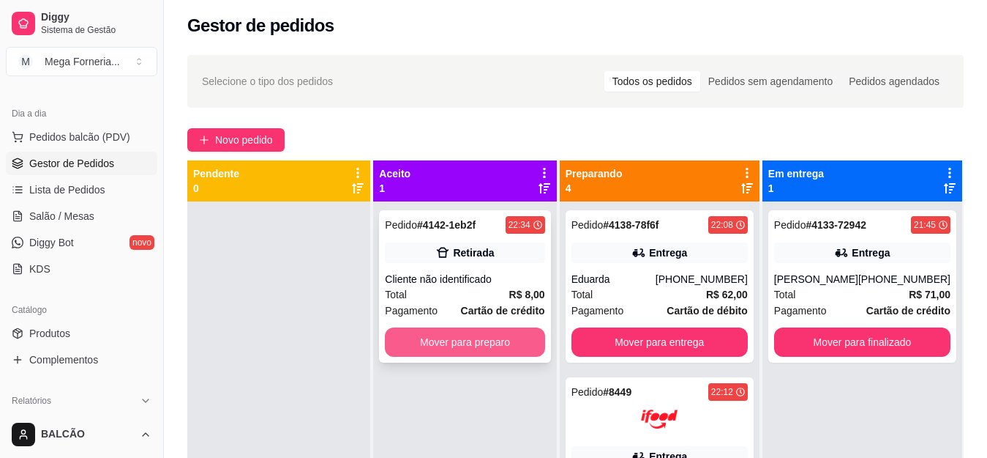
click at [517, 344] on button "Mover para preparo" at bounding box center [465, 341] width 160 height 29
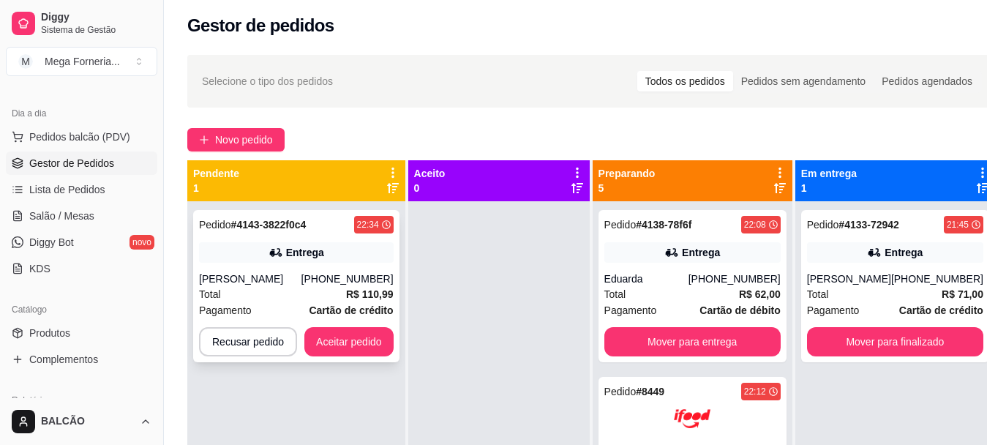
click at [331, 252] on div "Entrega" at bounding box center [296, 252] width 195 height 20
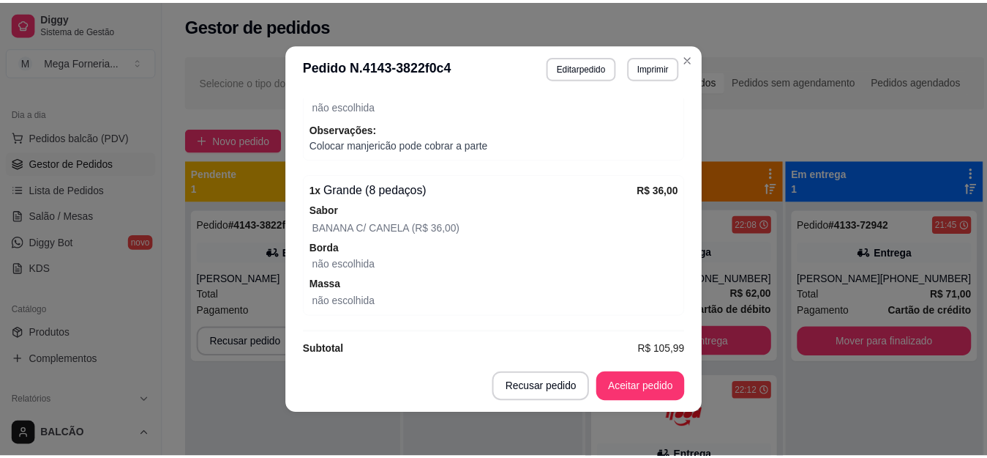
scroll to position [692, 0]
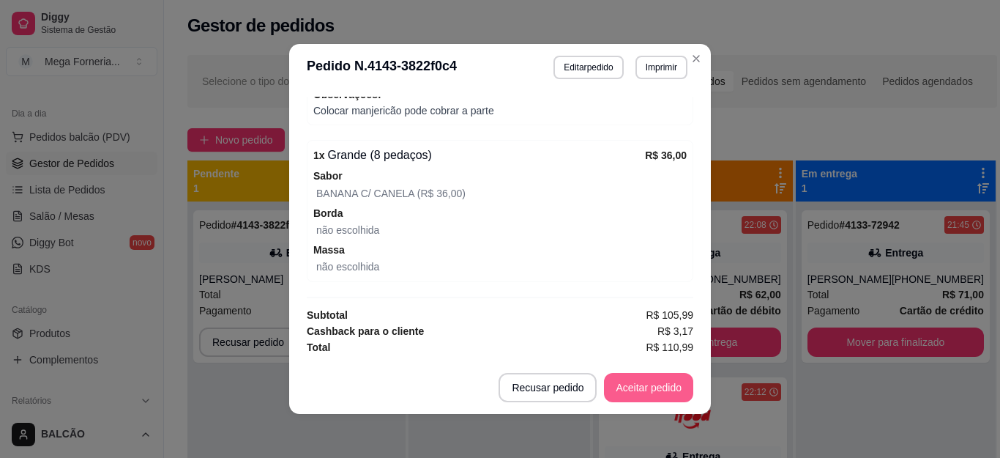
click at [626, 392] on button "Aceitar pedido" at bounding box center [648, 387] width 89 height 29
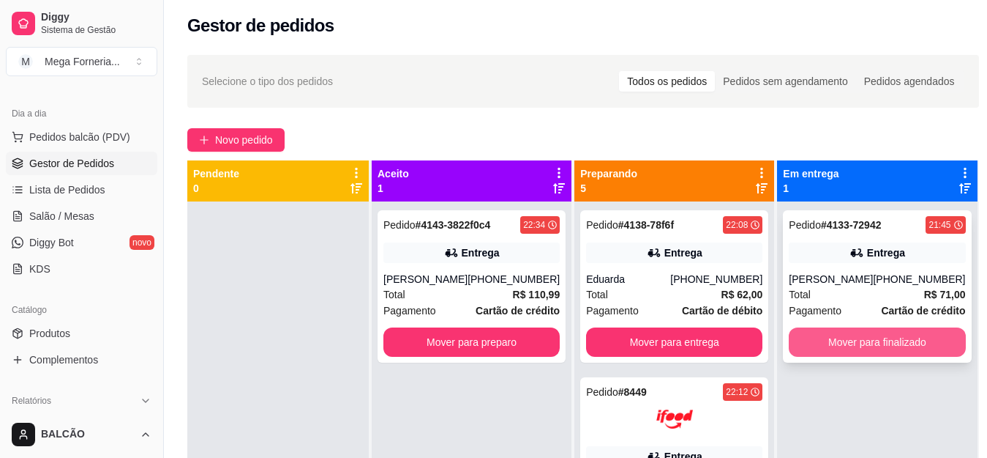
click at [831, 348] on button "Mover para finalizado" at bounding box center [877, 341] width 176 height 29
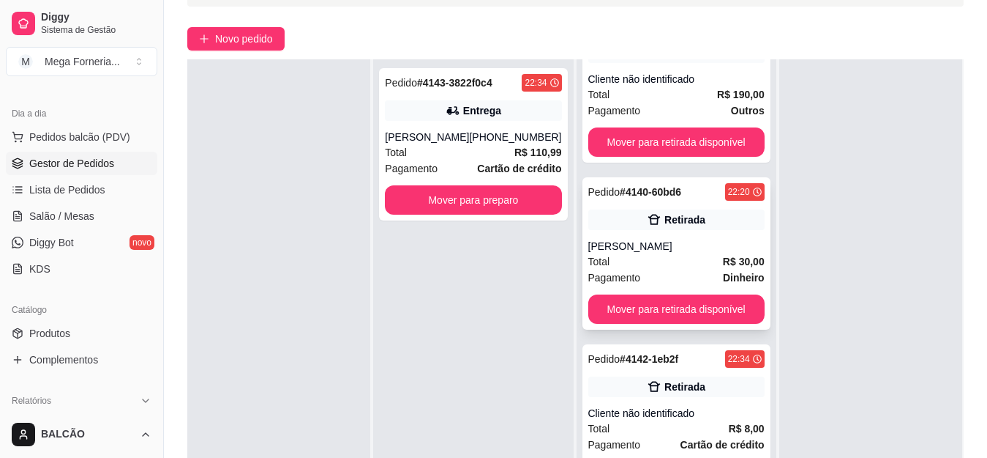
scroll to position [223, 0]
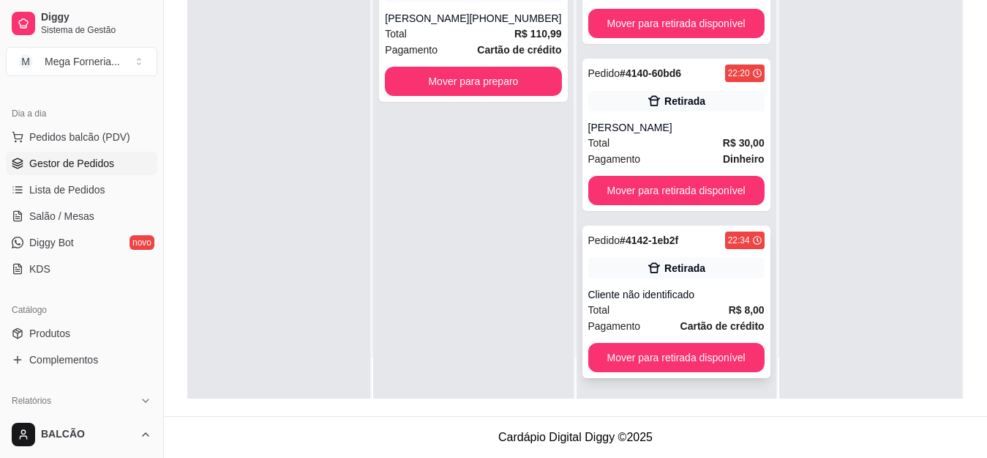
click at [665, 293] on div "Cliente não identificado" at bounding box center [677, 294] width 176 height 15
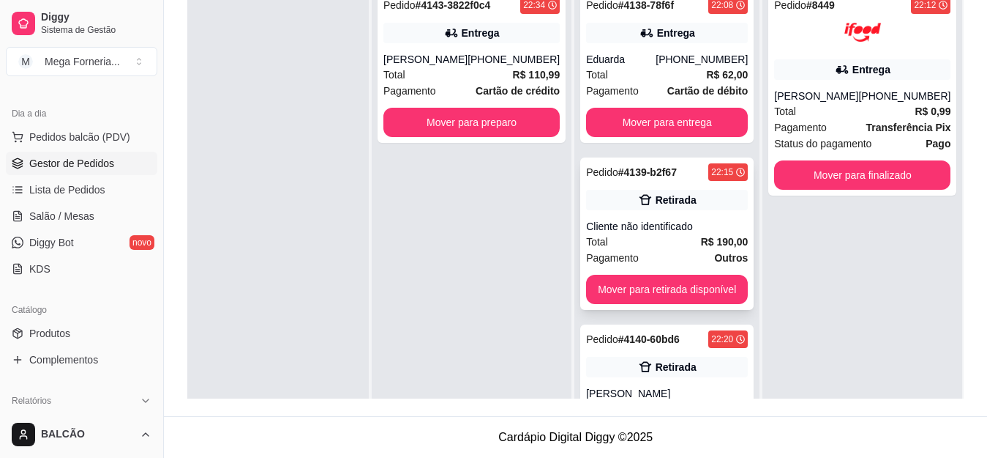
scroll to position [222, 0]
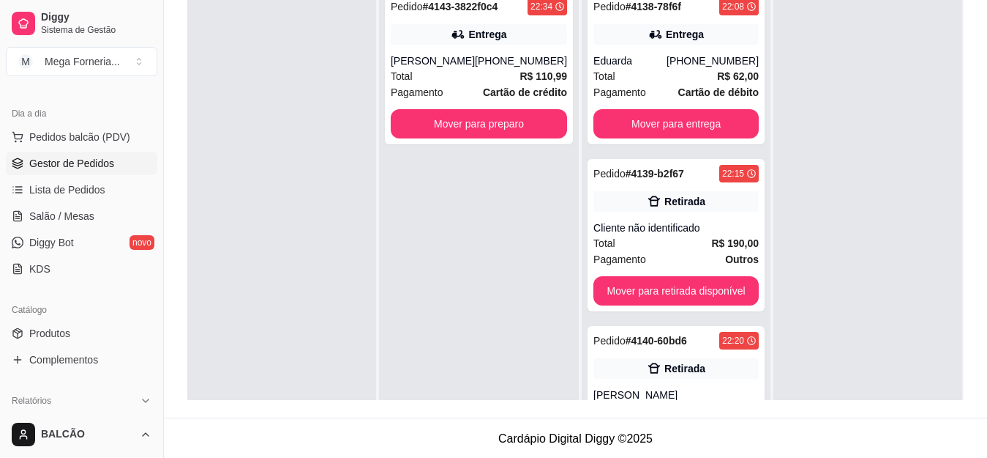
click at [789, 186] on div at bounding box center [868, 212] width 189 height 458
click at [829, 303] on div at bounding box center [868, 212] width 189 height 458
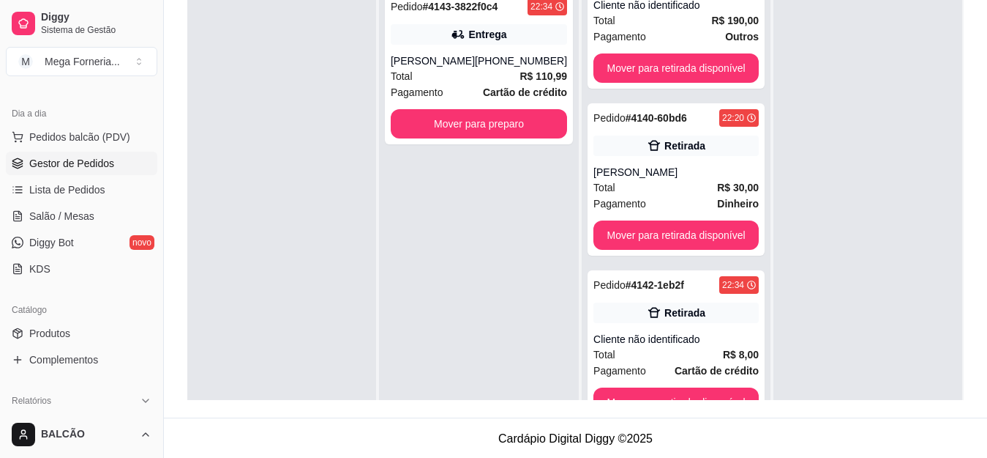
scroll to position [225, 0]
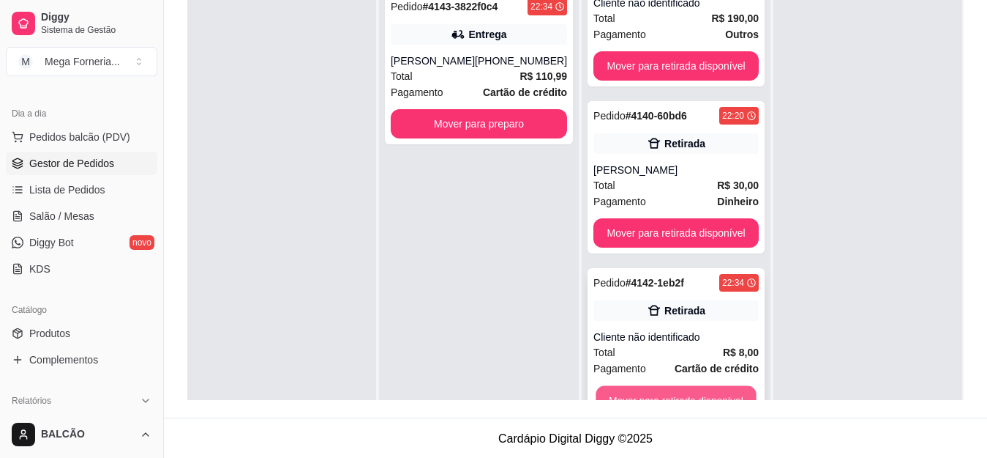
click at [698, 392] on button "Mover para retirada disponível" at bounding box center [676, 400] width 160 height 29
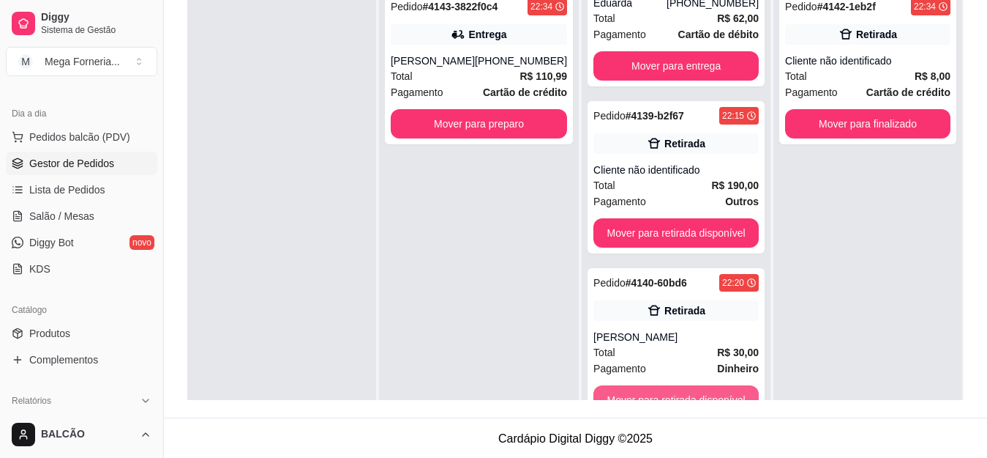
scroll to position [58, 0]
click at [793, 272] on div "Pedido # 4142-1eb2f 22:34 Retirada Cliente não identificado Total R$ 8,00 Pagam…" at bounding box center [868, 212] width 189 height 458
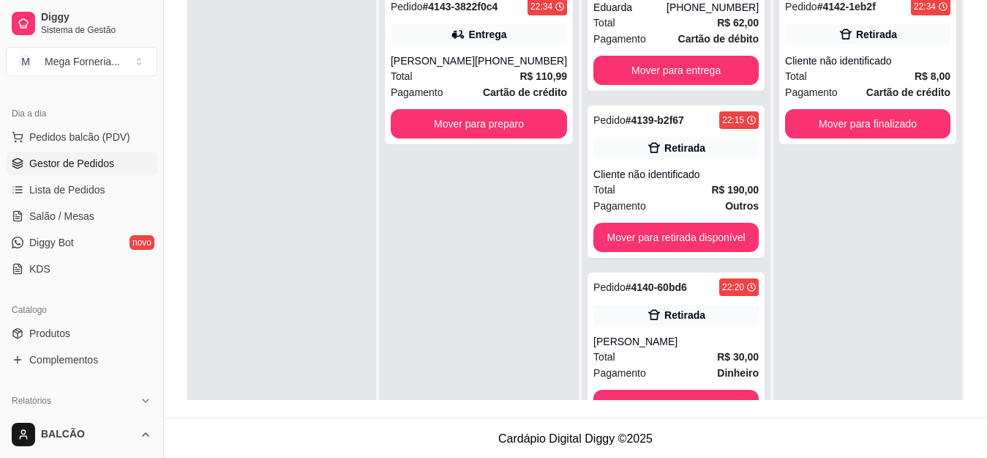
scroll to position [0, 0]
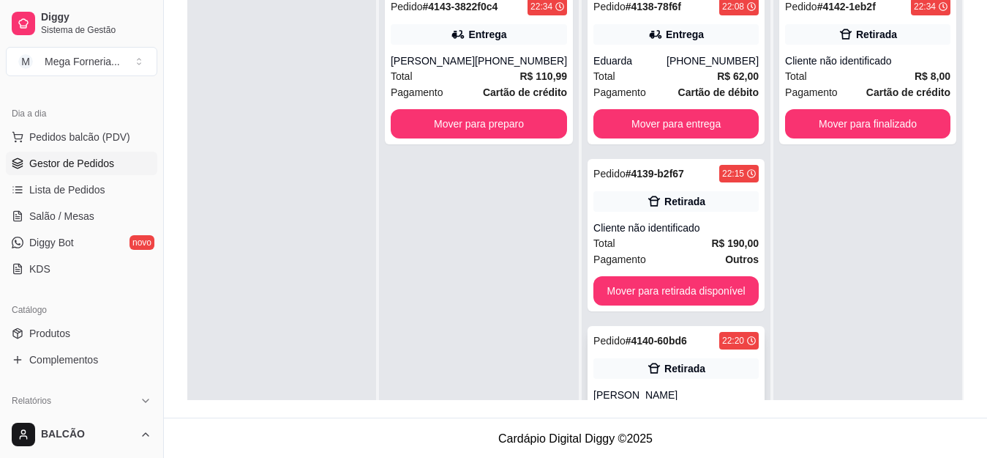
click at [696, 365] on div "Retirada" at bounding box center [676, 368] width 165 height 20
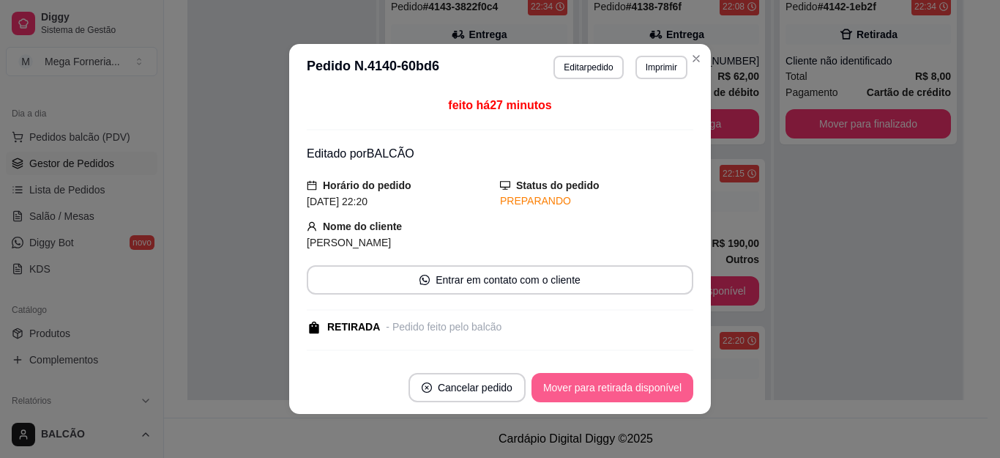
click at [631, 381] on button "Mover para retirada disponível" at bounding box center [612, 387] width 162 height 29
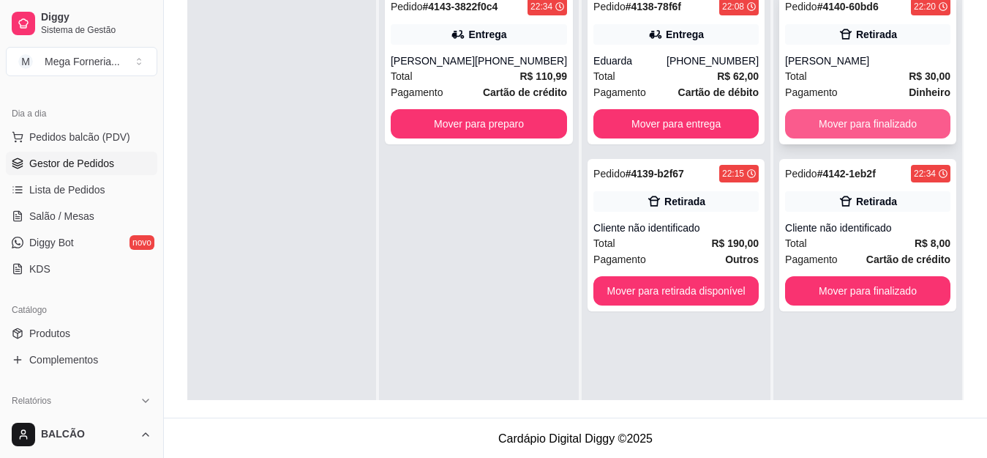
click at [856, 124] on button "Mover para finalizado" at bounding box center [867, 123] width 165 height 29
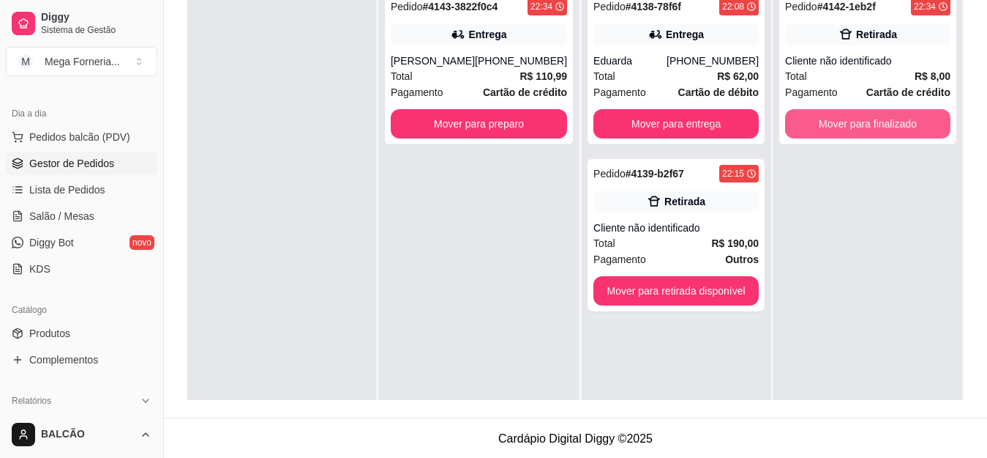
click at [856, 124] on button "Mover para finalizado" at bounding box center [867, 123] width 165 height 29
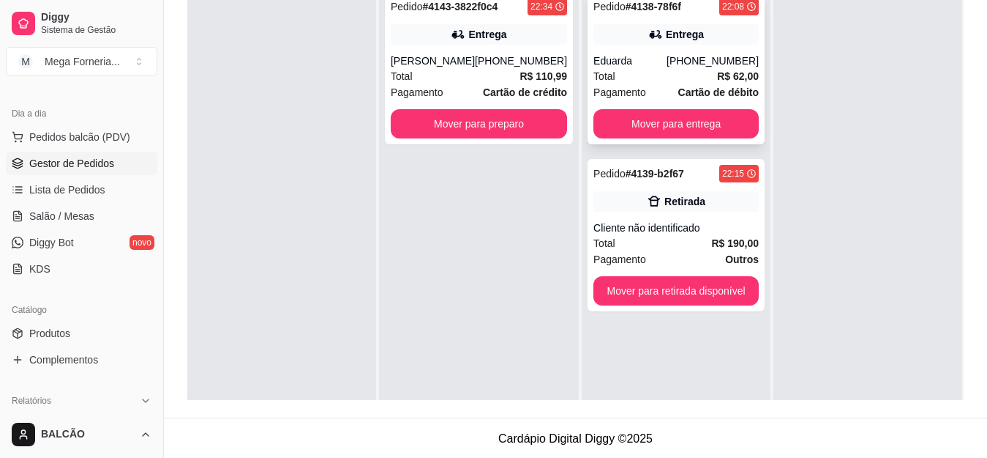
click at [649, 40] on icon at bounding box center [656, 34] width 15 height 15
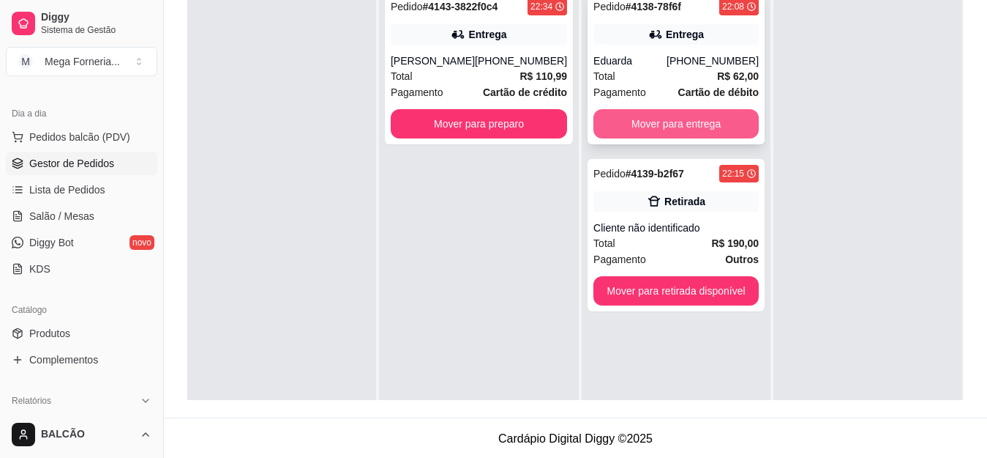
click at [672, 129] on button "Mover para entrega" at bounding box center [676, 123] width 165 height 29
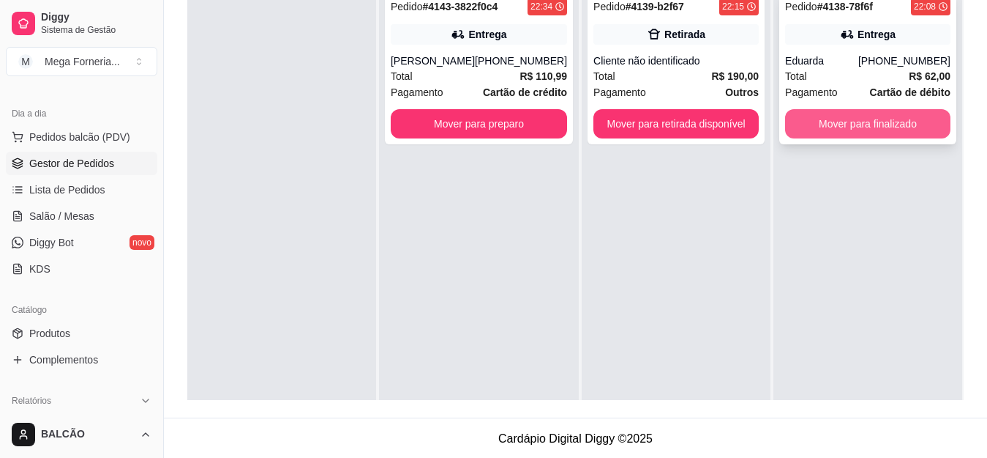
click at [837, 126] on button "Mover para finalizado" at bounding box center [867, 123] width 165 height 29
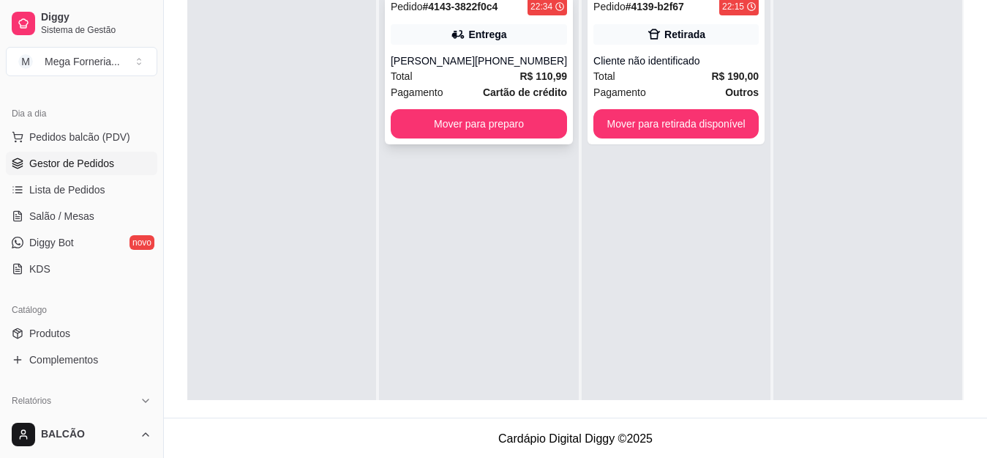
click at [483, 32] on div "Entrega" at bounding box center [487, 34] width 38 height 15
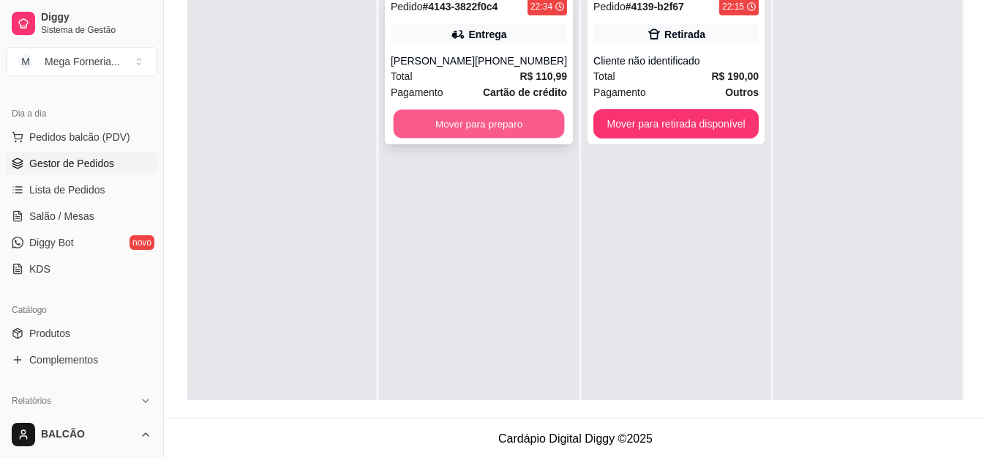
click at [510, 138] on button "Mover para preparo" at bounding box center [479, 124] width 171 height 29
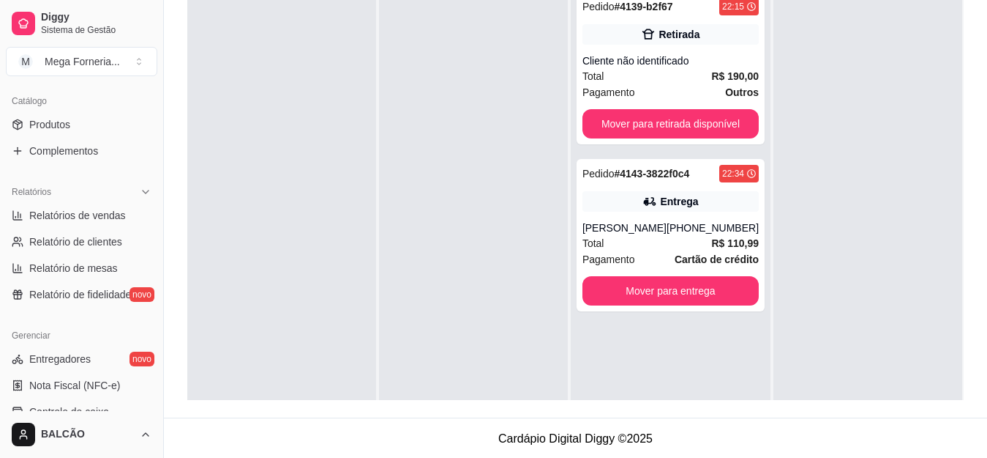
scroll to position [356, 0]
click at [57, 216] on span "Relatórios de vendas" at bounding box center [77, 213] width 97 height 15
select select "ALL"
select select "0"
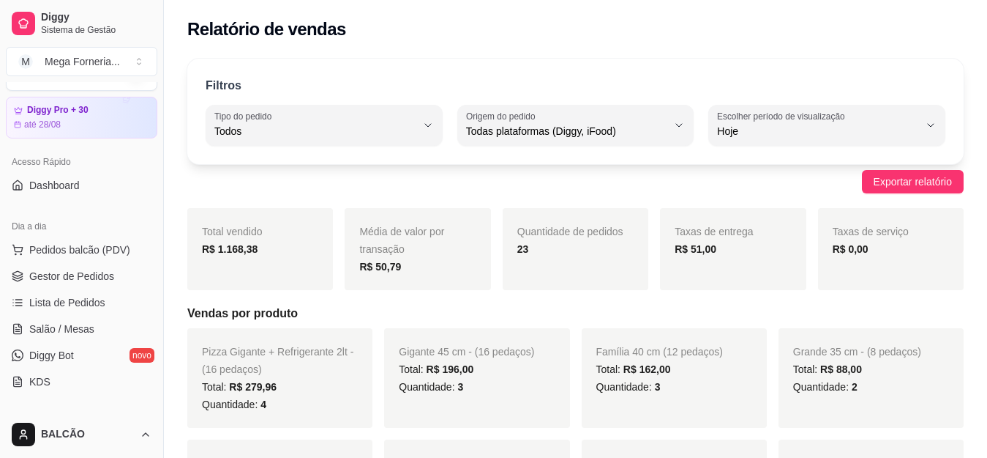
scroll to position [20, 0]
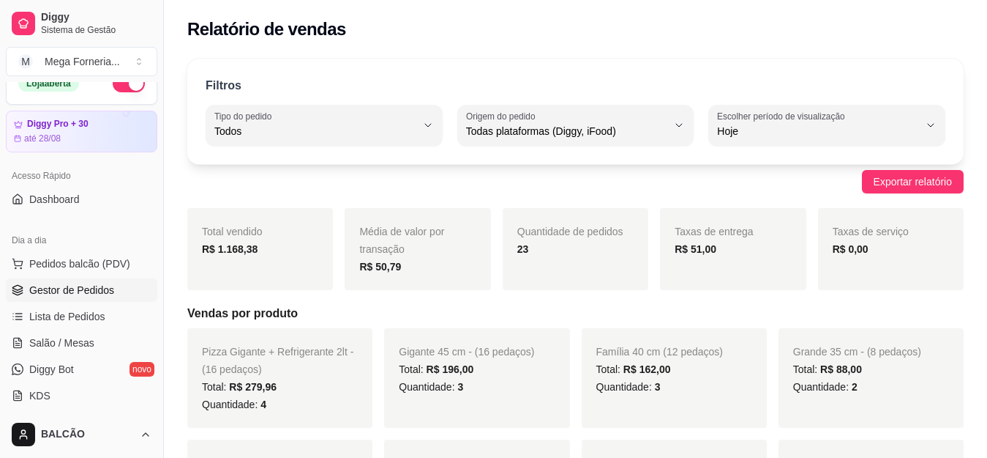
click at [70, 292] on span "Gestor de Pedidos" at bounding box center [71, 290] width 85 height 15
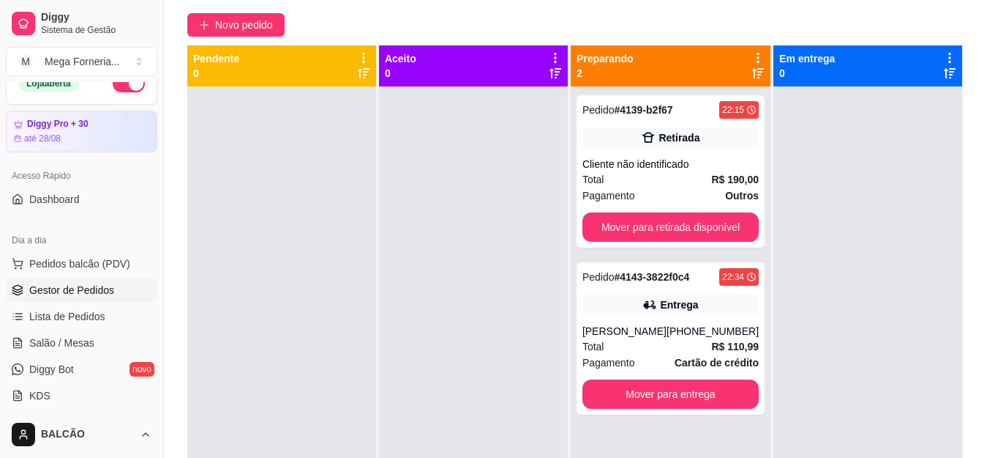
scroll to position [130, 0]
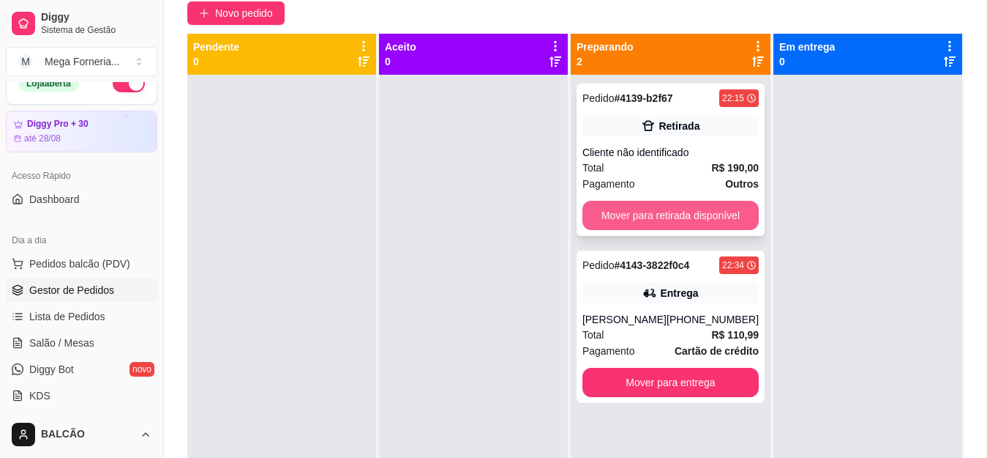
click at [629, 212] on button "Mover para retirada disponível" at bounding box center [671, 215] width 176 height 29
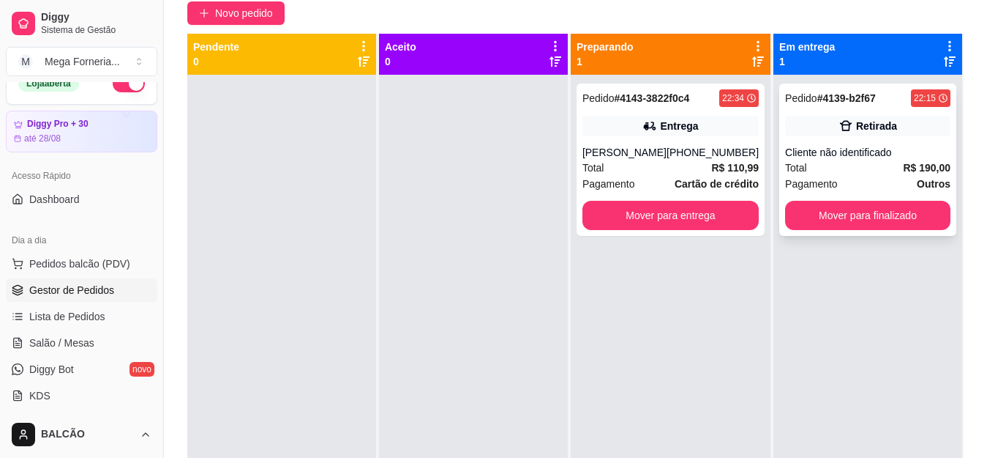
click at [843, 99] on strong "# 4139-b2f67" at bounding box center [847, 98] width 59 height 12
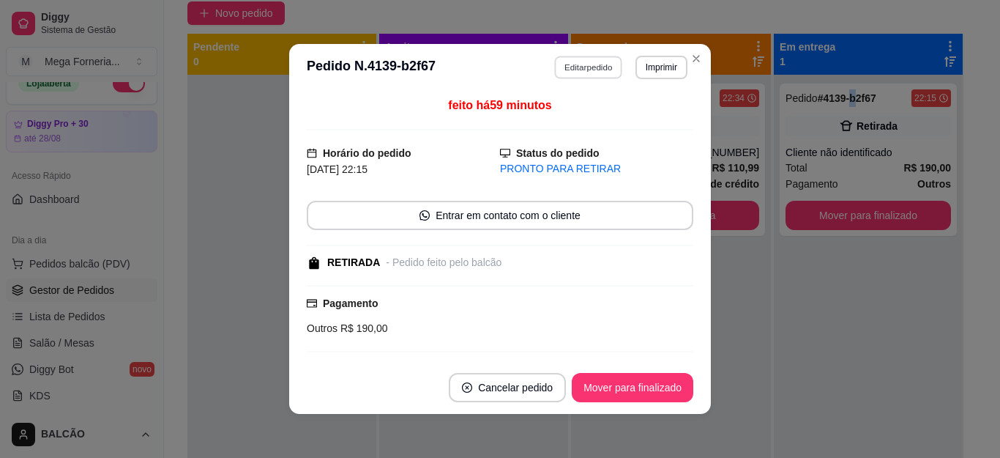
click at [582, 78] on button "Editar pedido" at bounding box center [589, 67] width 68 height 23
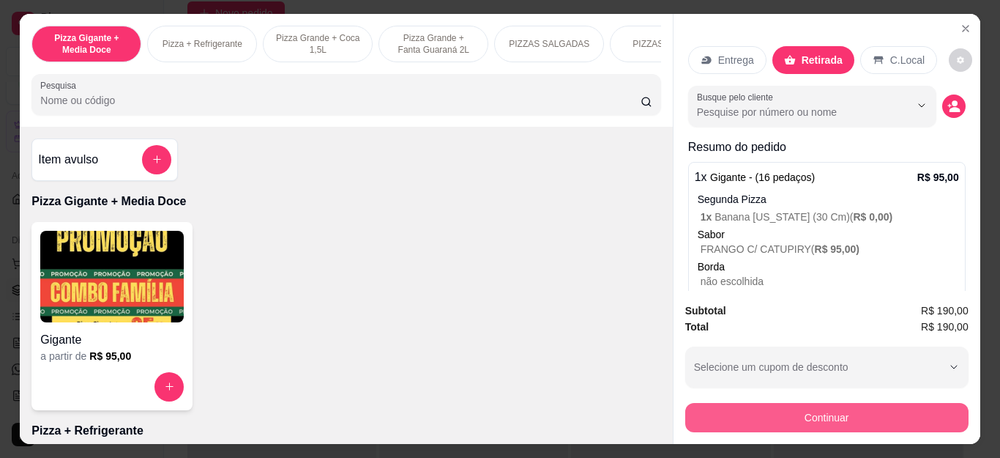
click at [749, 406] on button "Continuar" at bounding box center [826, 417] width 283 height 29
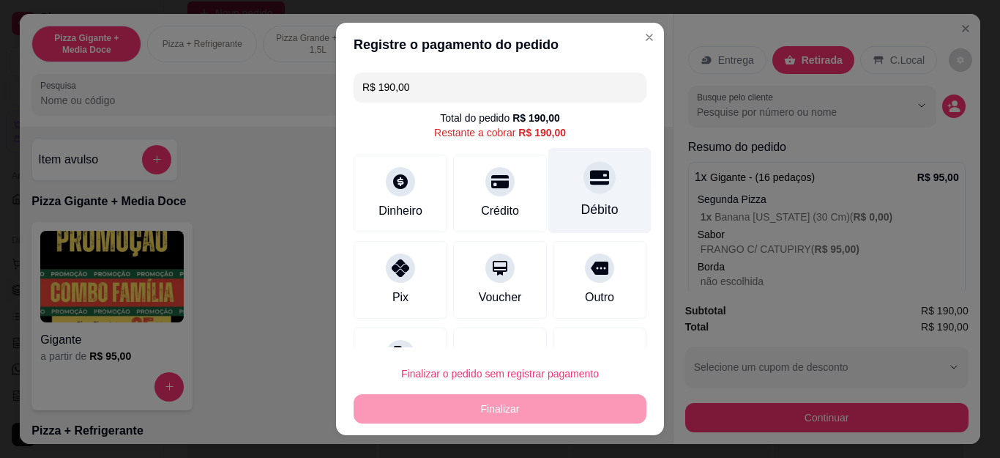
click at [581, 212] on div "Débito" at bounding box center [599, 209] width 37 height 19
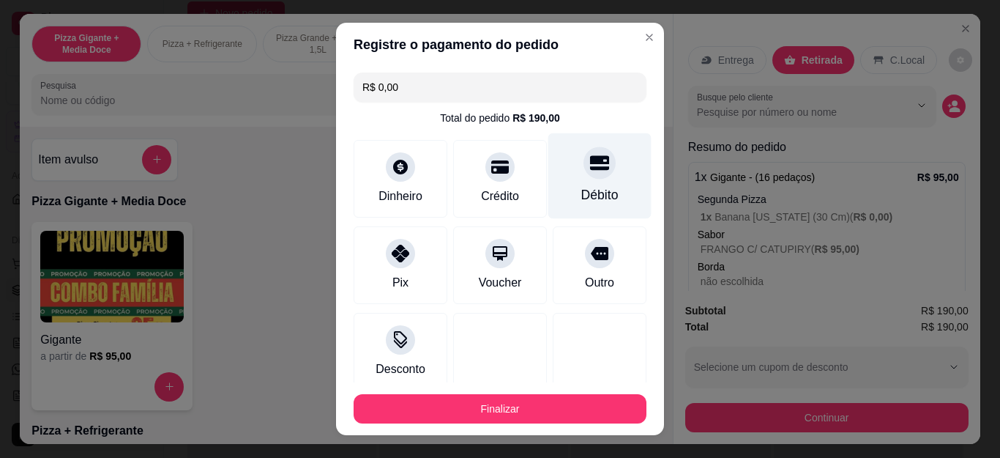
type input "R$ 0,00"
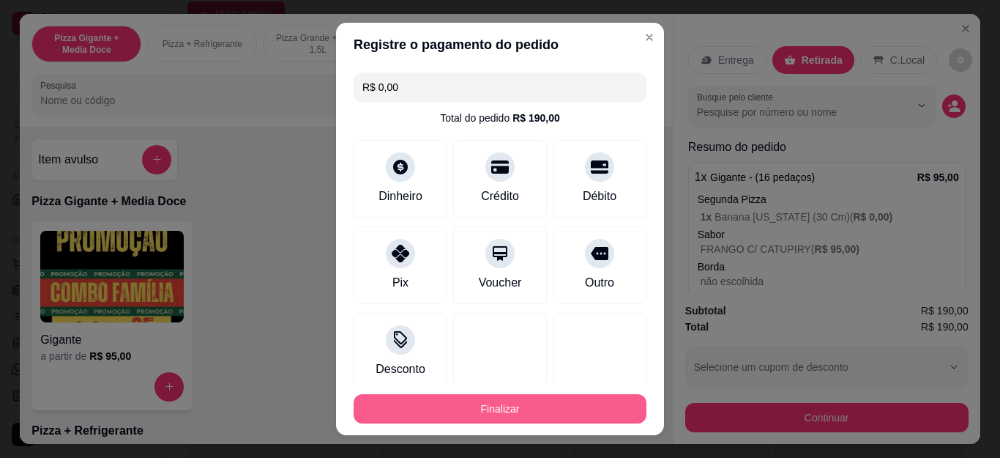
click at [543, 414] on button "Finalizar" at bounding box center [500, 408] width 293 height 29
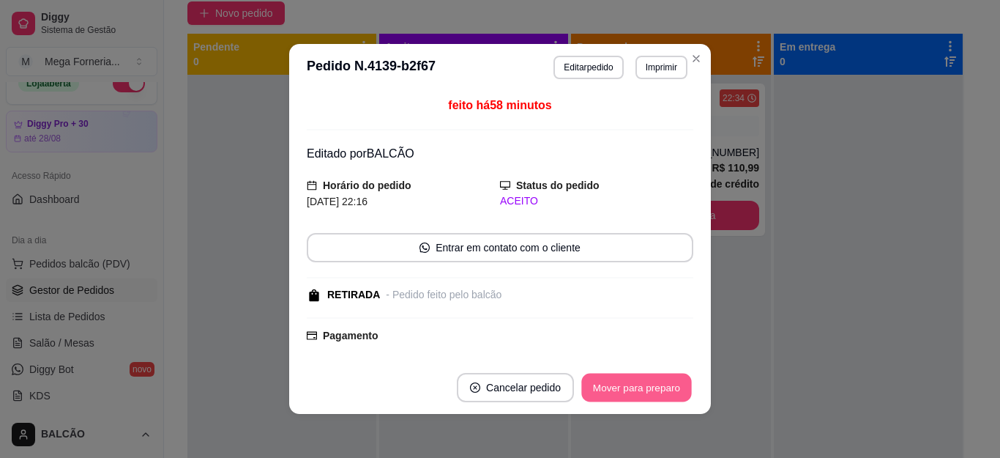
click at [650, 389] on button "Mover para preparo" at bounding box center [636, 387] width 110 height 29
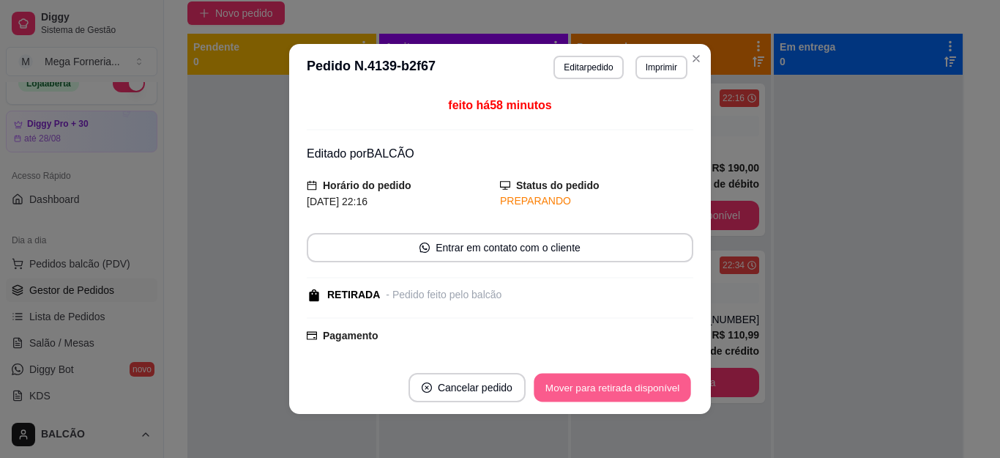
click at [650, 389] on button "Mover para retirada disponível" at bounding box center [612, 387] width 157 height 29
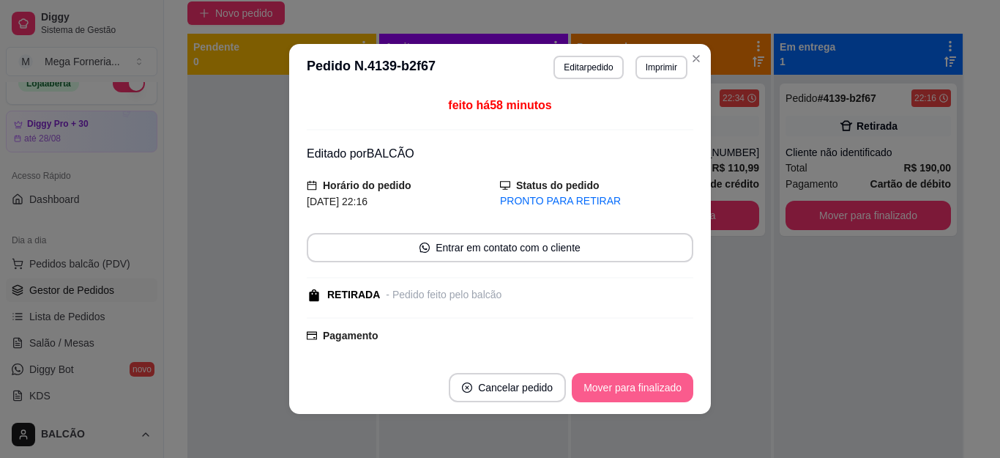
click at [650, 389] on button "Mover para finalizado" at bounding box center [633, 387] width 122 height 29
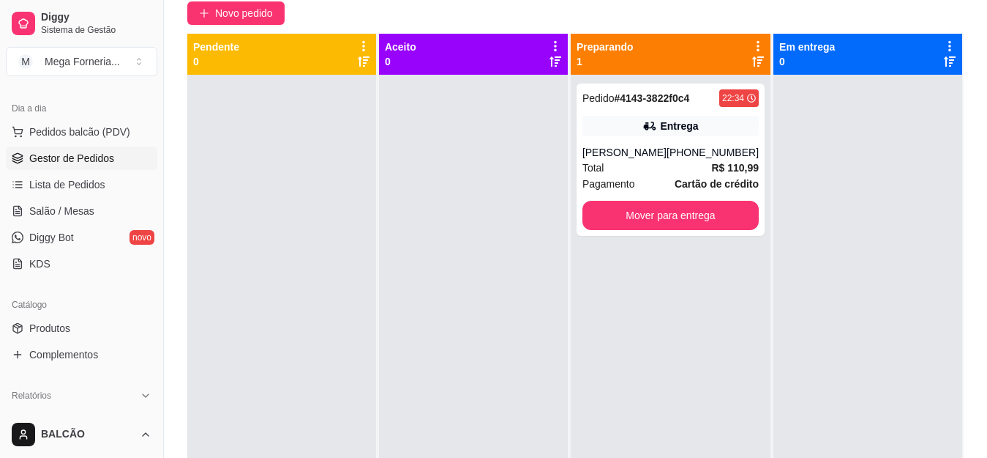
scroll to position [283, 0]
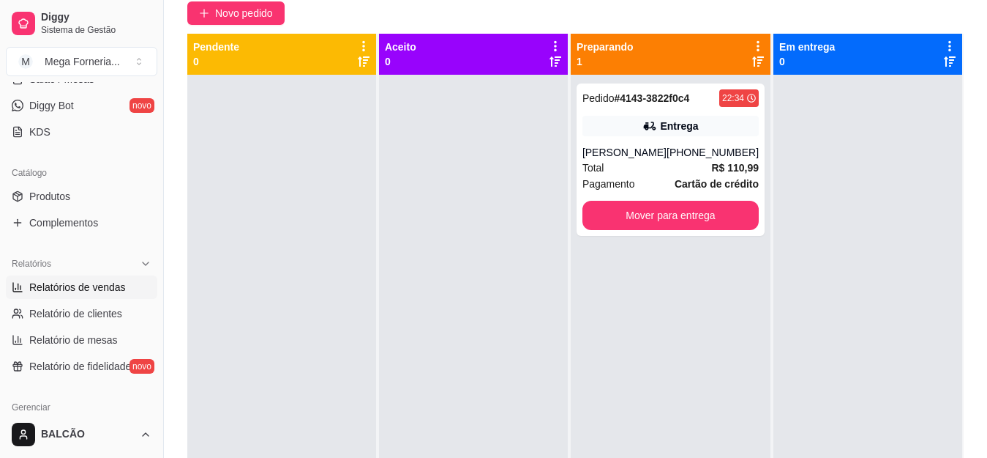
click at [116, 281] on span "Relatórios de vendas" at bounding box center [77, 287] width 97 height 15
select select "ALL"
select select "0"
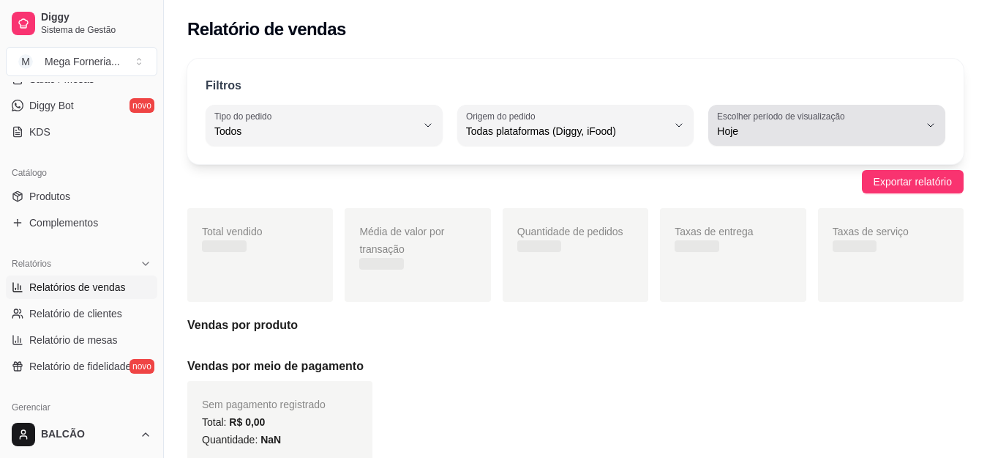
click at [723, 141] on button "Escolher período de visualização Hoje" at bounding box center [827, 125] width 237 height 41
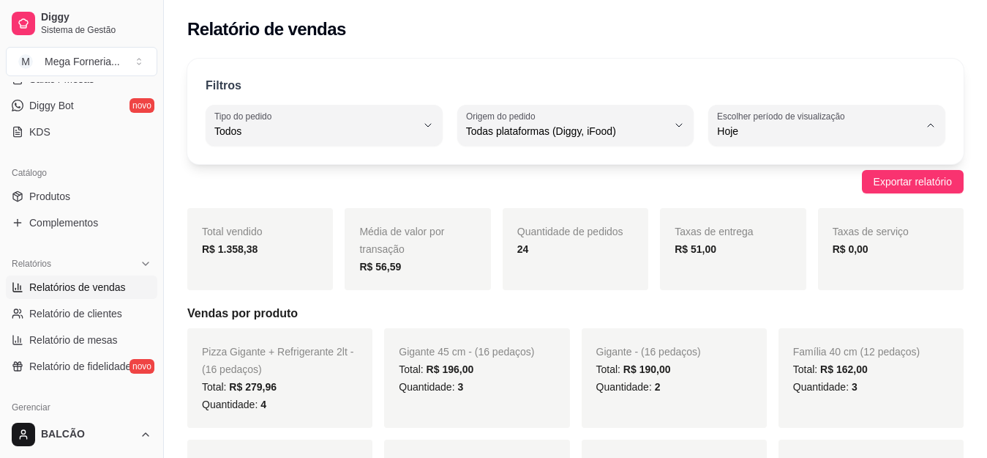
click at [741, 191] on span "Ontem" at bounding box center [820, 190] width 191 height 14
type input "1"
select select "1"
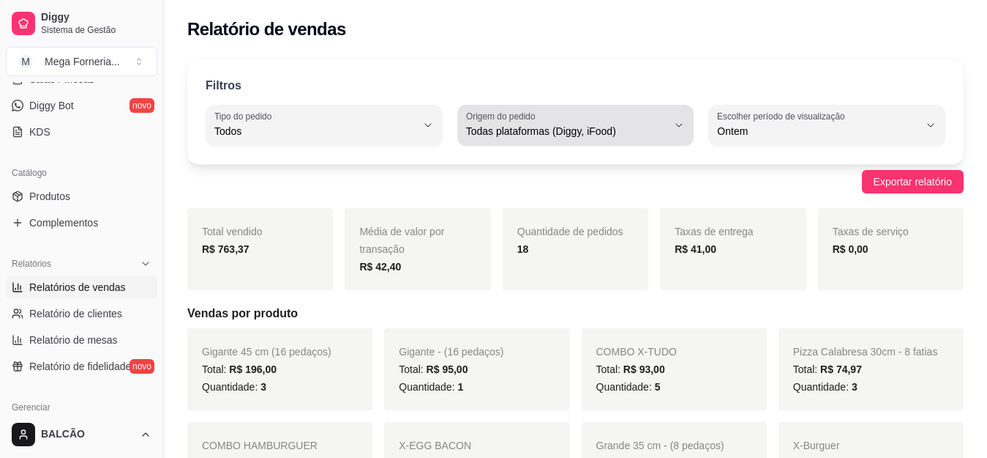
click at [520, 129] on span "Todas plataformas (Diggy, iFood)" at bounding box center [567, 131] width 202 height 15
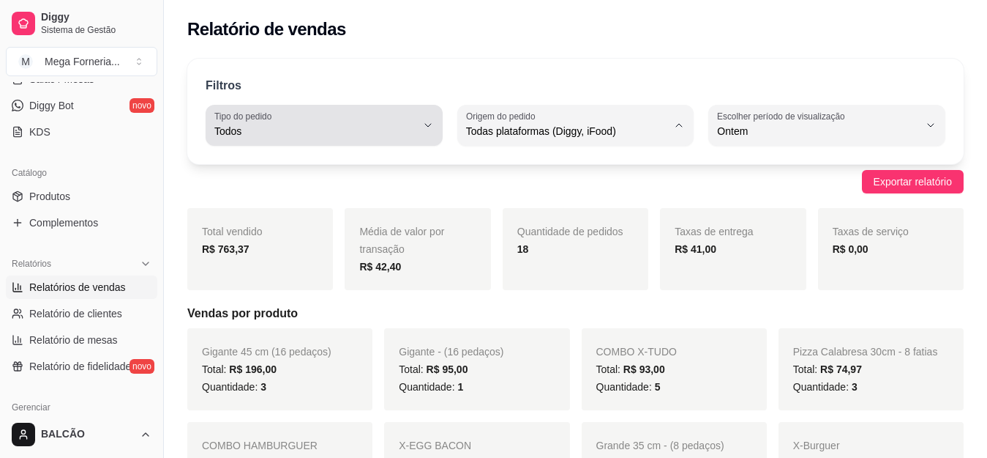
click at [336, 130] on span "Todos" at bounding box center [315, 131] width 202 height 15
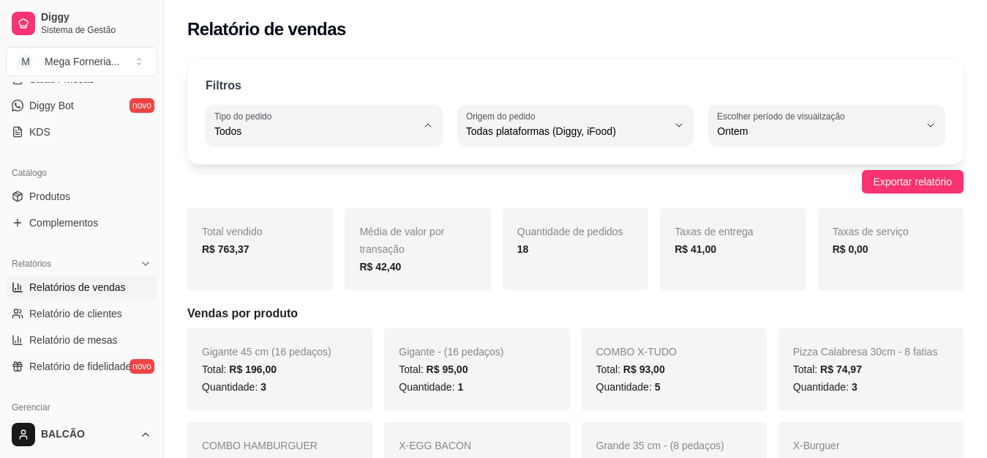
click at [299, 194] on span "Entrega" at bounding box center [317, 190] width 191 height 14
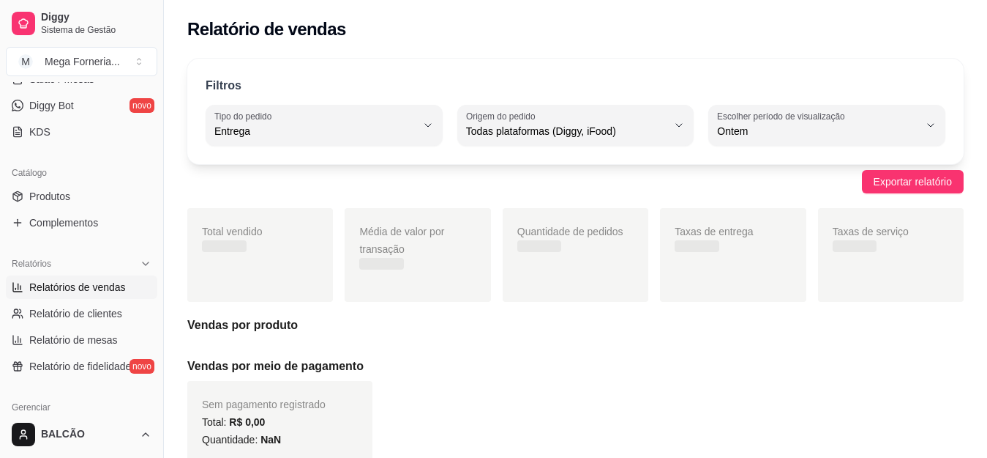
type input "DELIVERY"
select select "DELIVERY"
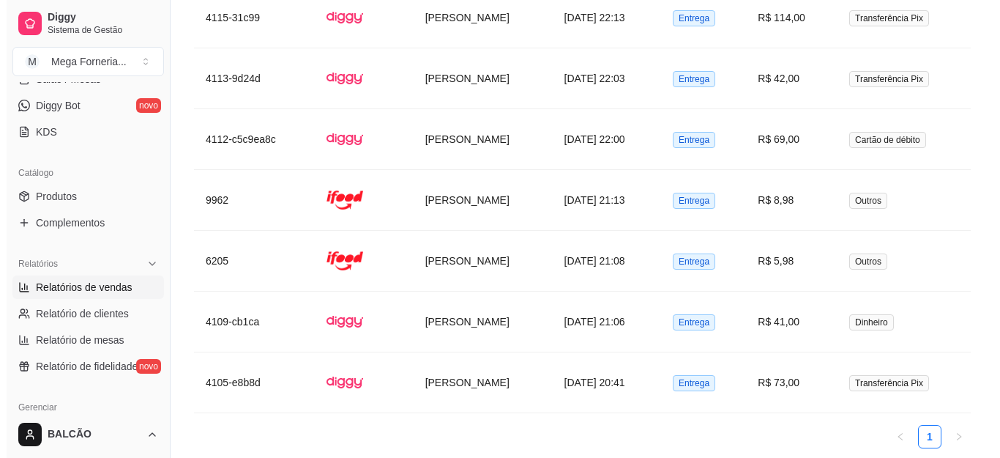
scroll to position [1269, 0]
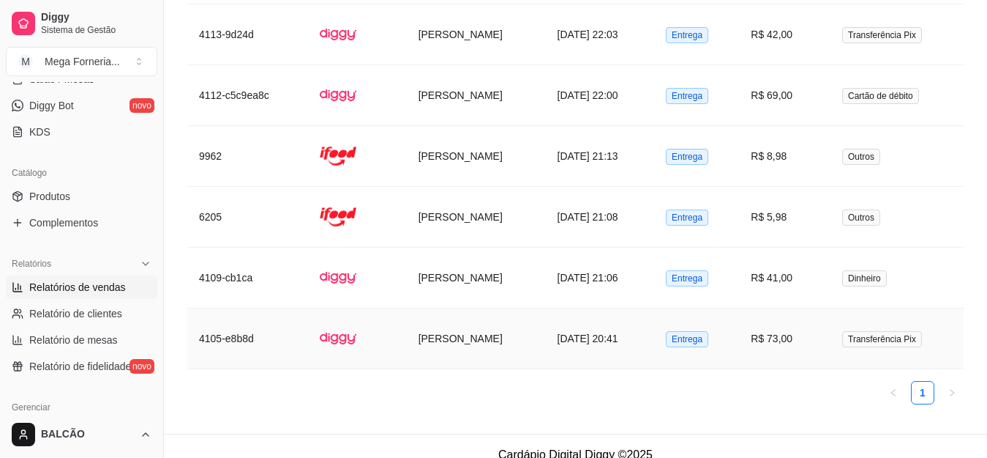
click at [639, 313] on td "[DATE] 20:41" at bounding box center [600, 338] width 108 height 61
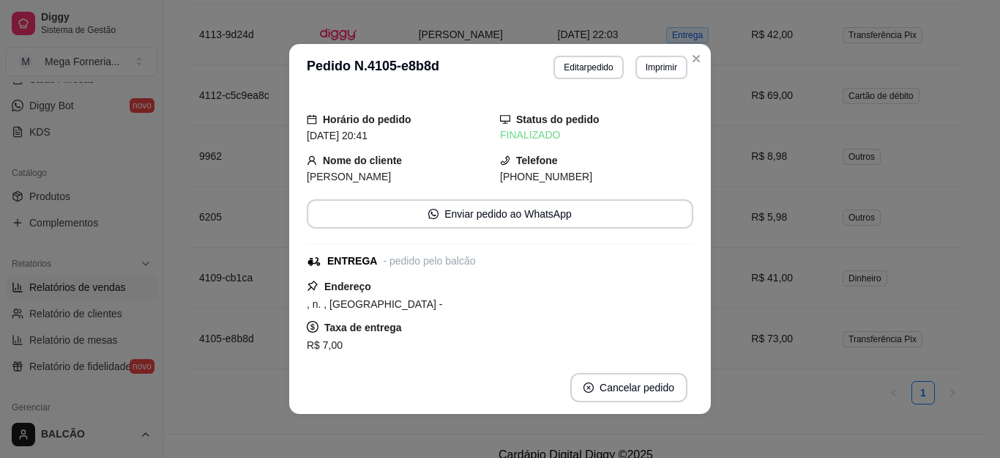
click at [654, 56] on td "[DATE] 22:03" at bounding box center [600, 34] width 108 height 61
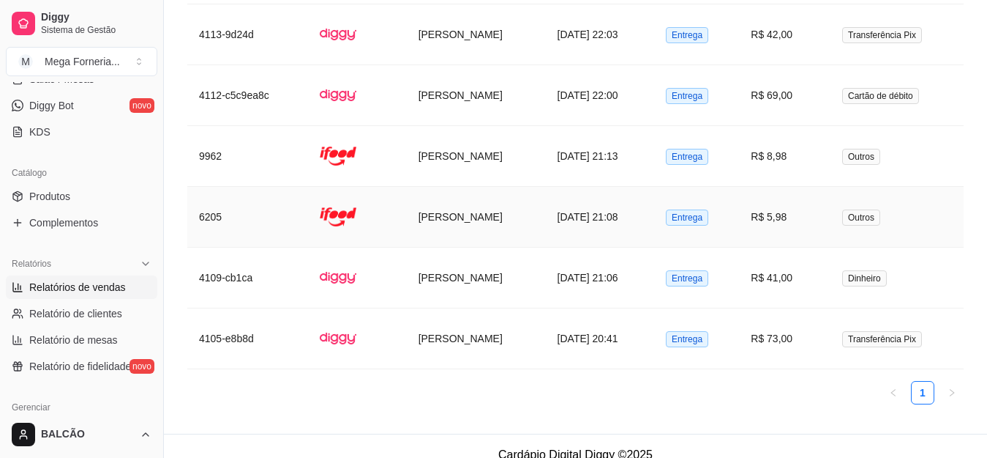
click at [533, 209] on td "[PERSON_NAME]" at bounding box center [476, 217] width 139 height 61
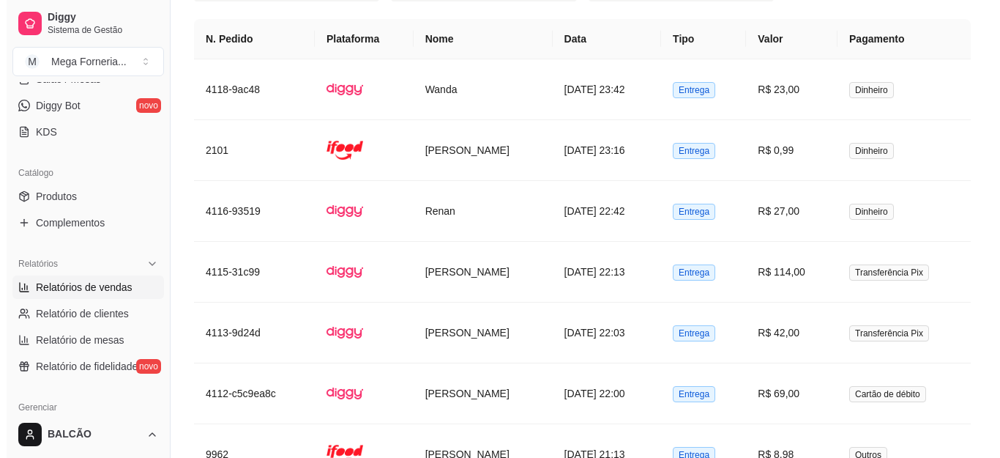
scroll to position [962, 0]
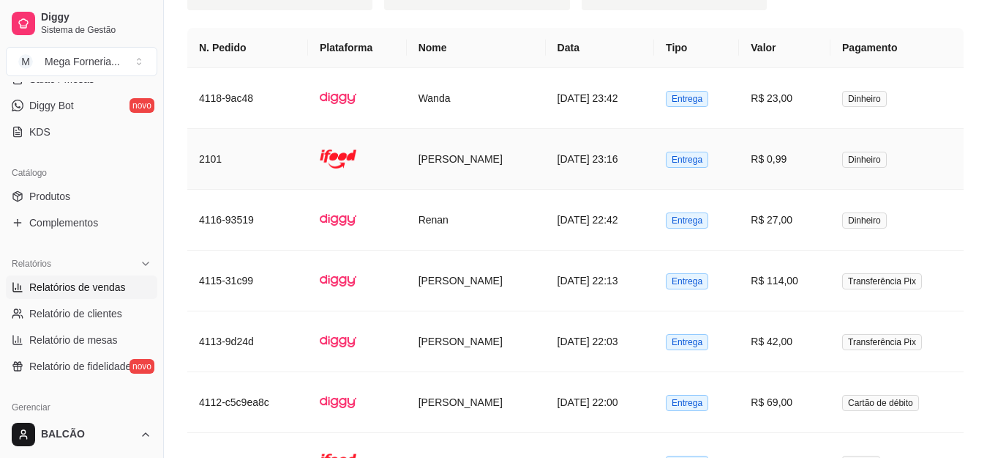
click at [617, 143] on td "[DATE] 23:16" at bounding box center [600, 159] width 108 height 61
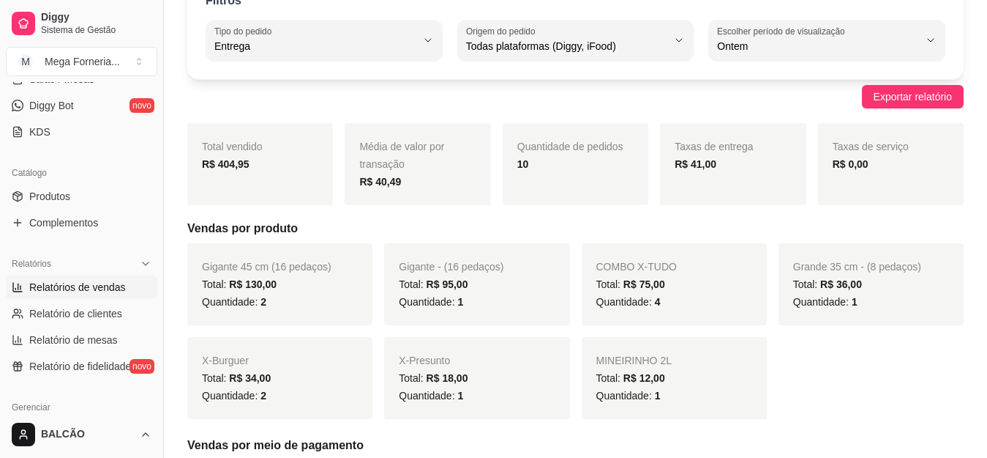
scroll to position [76, 0]
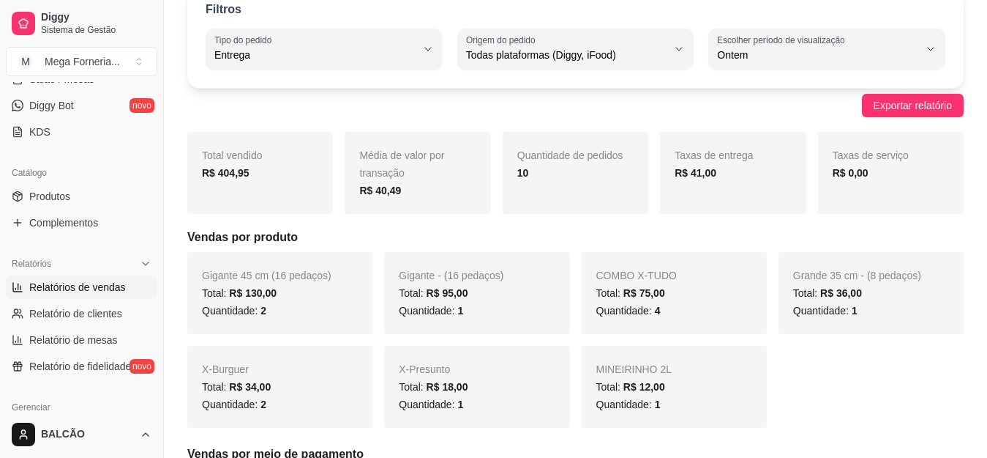
drag, startPoint x: 160, startPoint y: 264, endPoint x: 156, endPoint y: 247, distance: 16.7
click at [156, 247] on div "Diggy Sistema de Gestão M Mega Forneria ... Loja aberta Diggy Pro + 30 até 28/0…" at bounding box center [81, 229] width 163 height 458
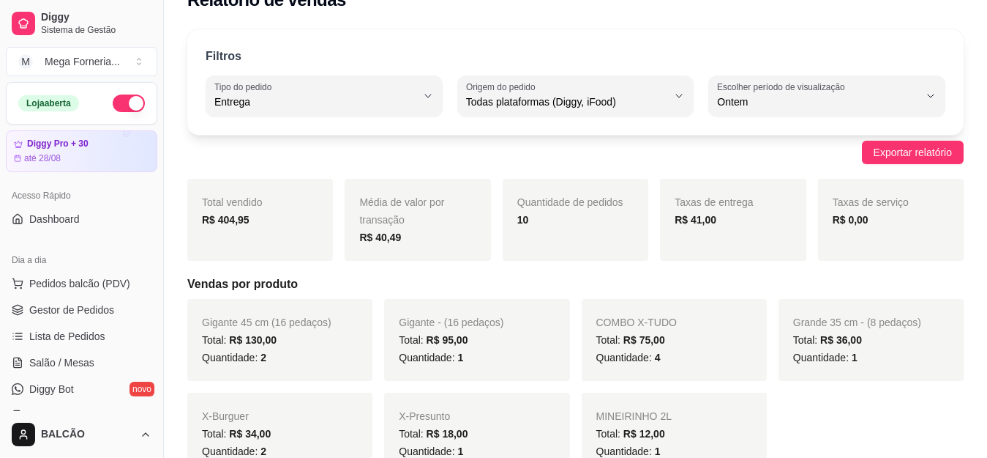
scroll to position [0, 0]
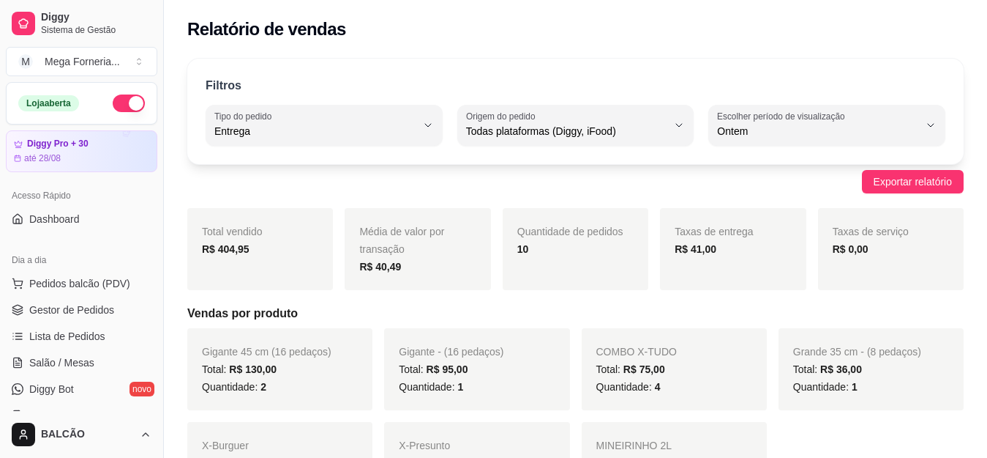
click at [476, 227] on div "Média de valor por transação R$ 40,49" at bounding box center [418, 249] width 146 height 82
click at [221, 229] on span "Total vendido" at bounding box center [232, 231] width 61 height 12
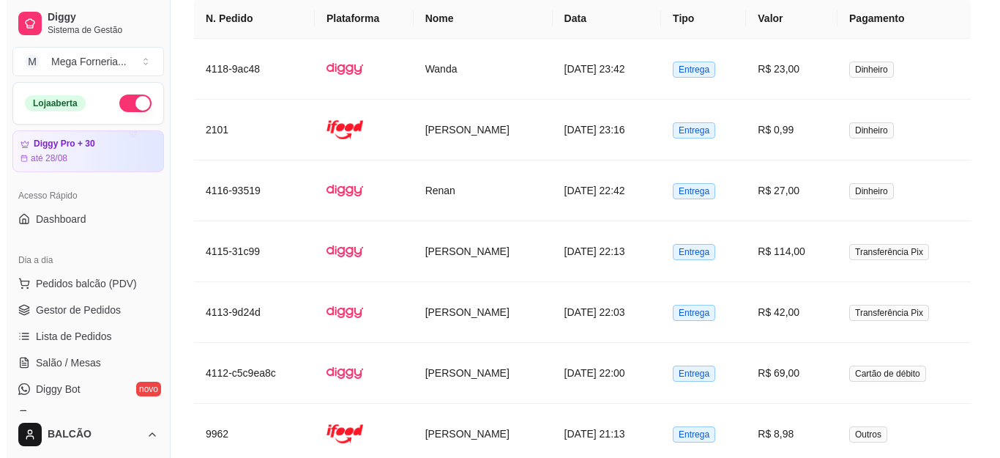
scroll to position [1041, 0]
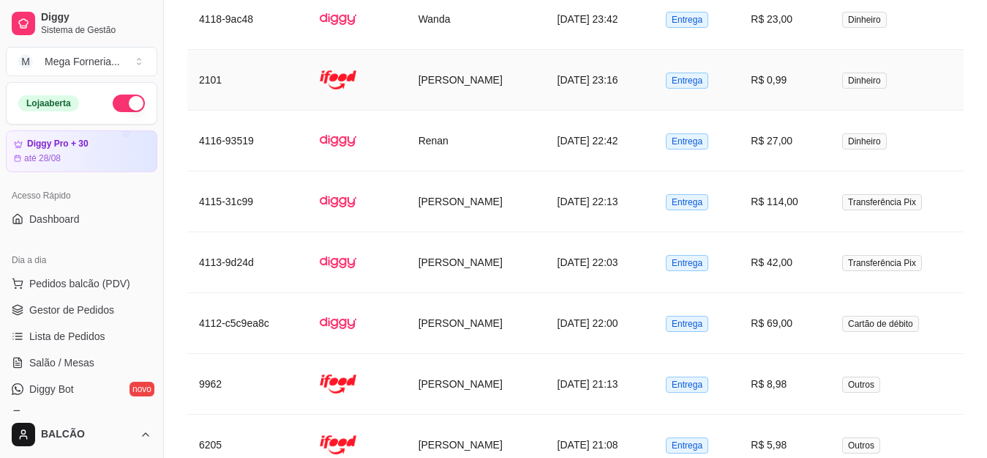
click at [469, 61] on td "[PERSON_NAME]" at bounding box center [476, 80] width 139 height 61
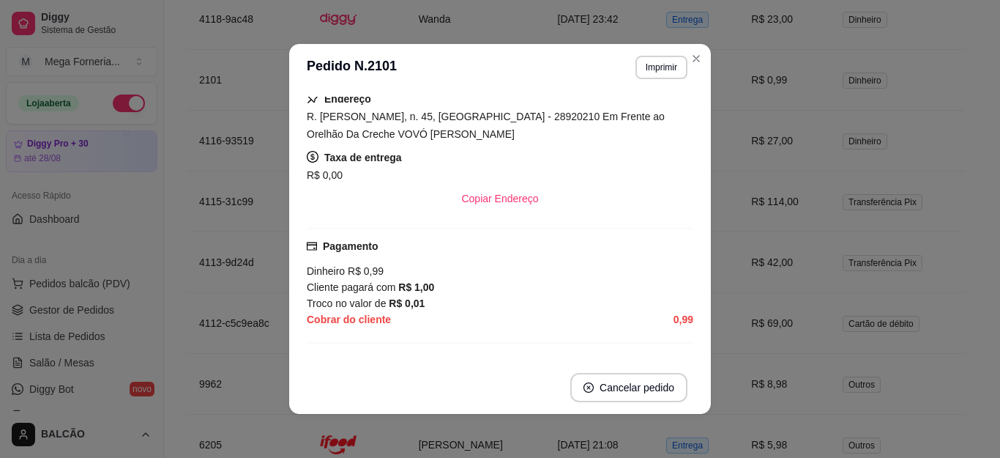
scroll to position [228, 0]
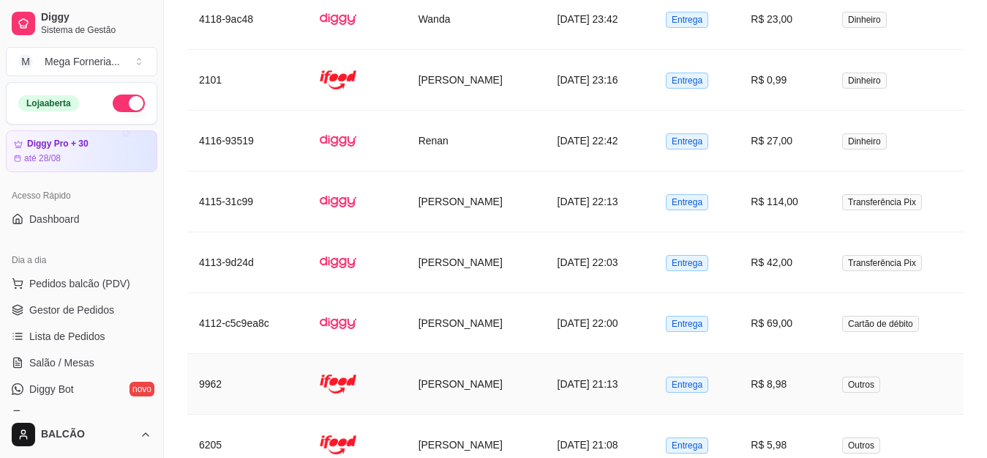
click at [407, 367] on td "[PERSON_NAME]" at bounding box center [476, 384] width 139 height 61
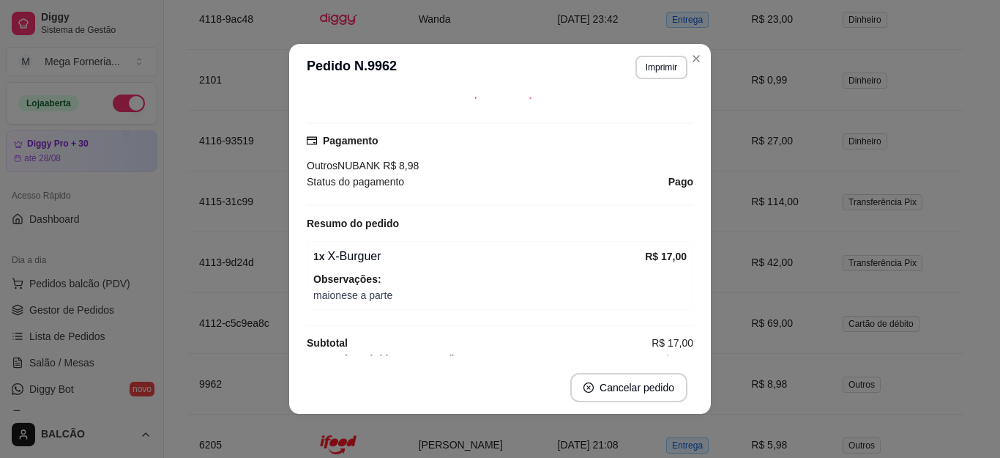
scroll to position [415, 0]
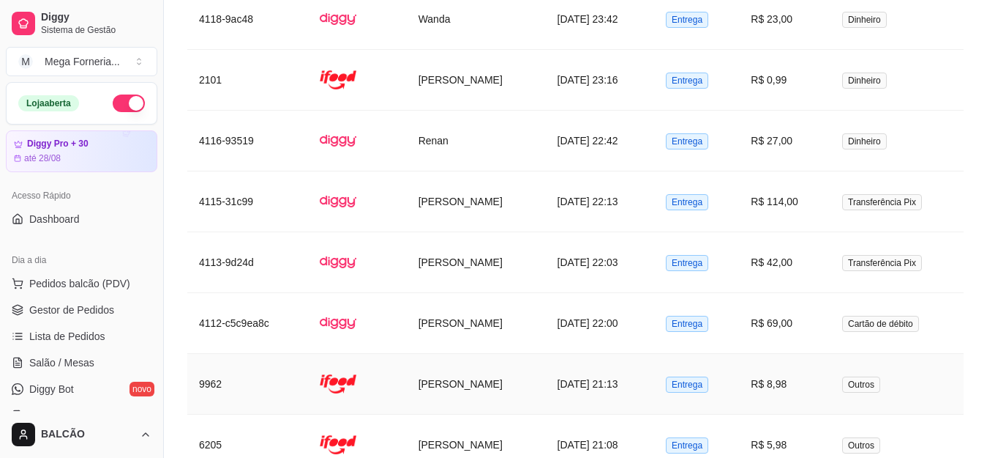
click at [407, 370] on td "[PERSON_NAME]" at bounding box center [476, 384] width 139 height 61
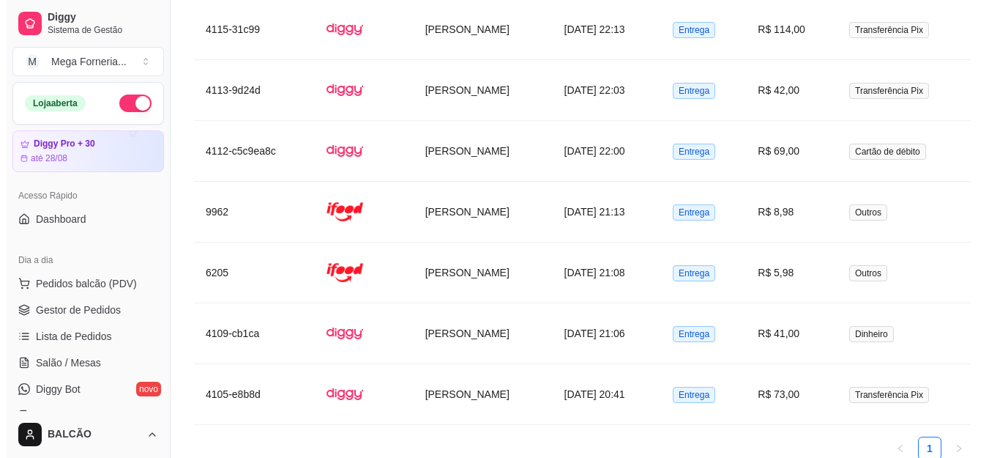
scroll to position [1269, 0]
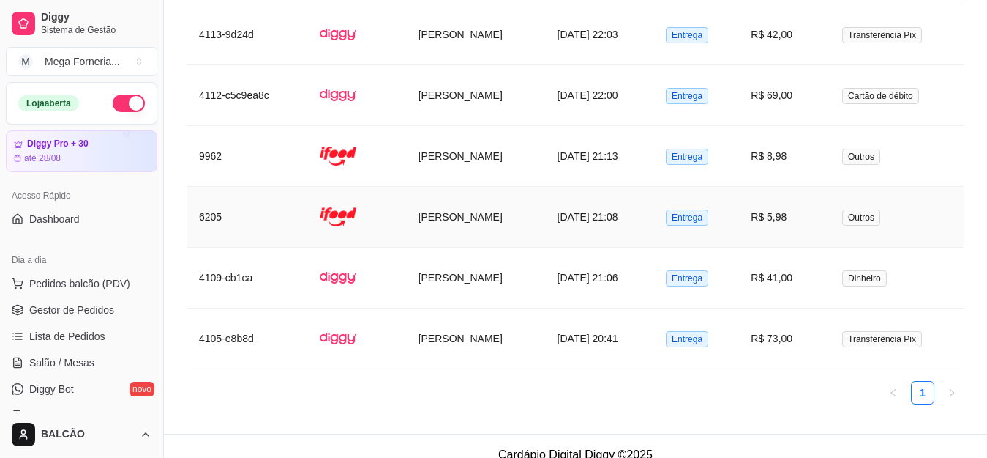
click at [349, 198] on td at bounding box center [357, 217] width 99 height 61
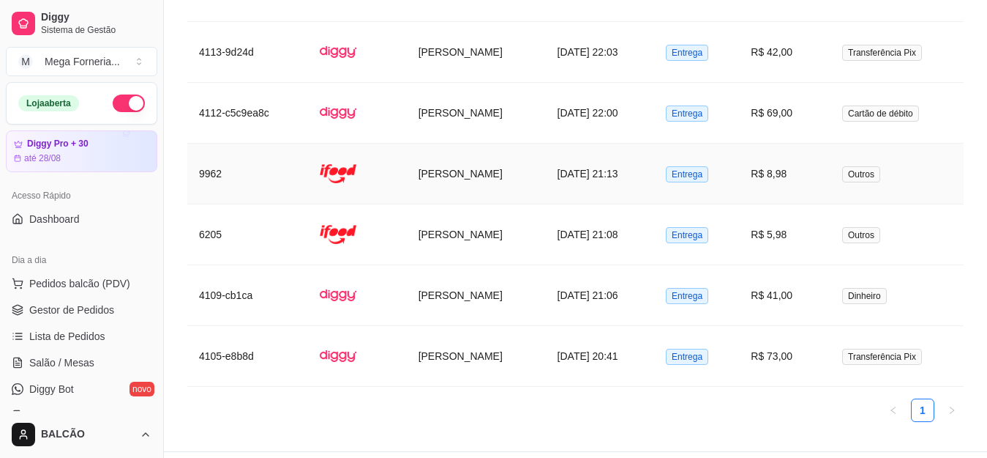
click at [408, 164] on td "[PERSON_NAME]" at bounding box center [476, 173] width 139 height 61
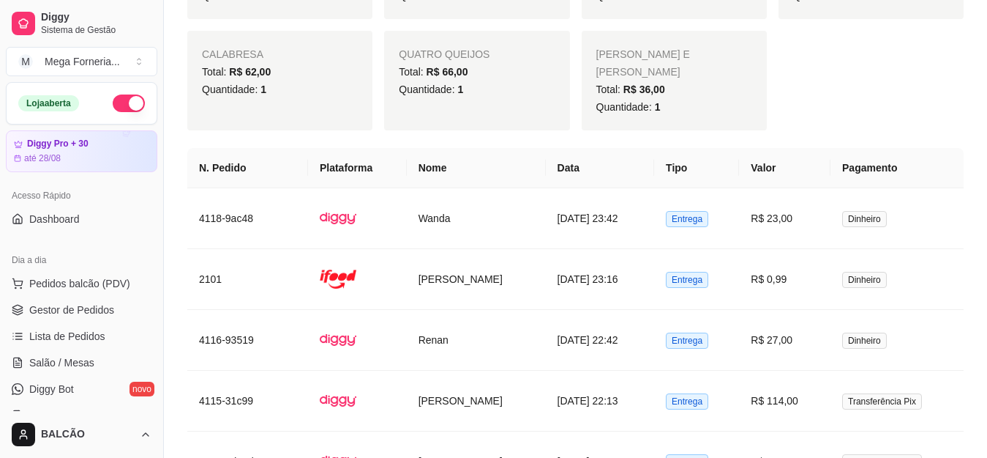
scroll to position [824, 0]
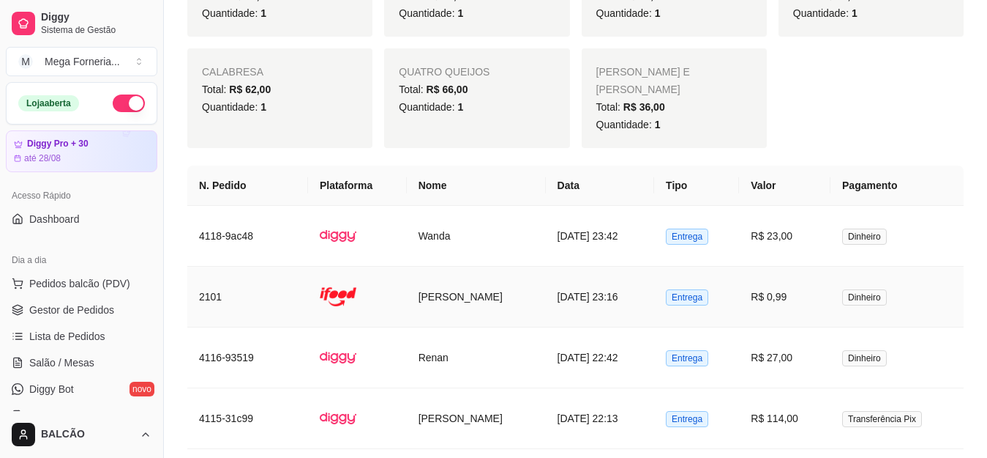
click at [525, 266] on td "[PERSON_NAME]" at bounding box center [476, 296] width 139 height 61
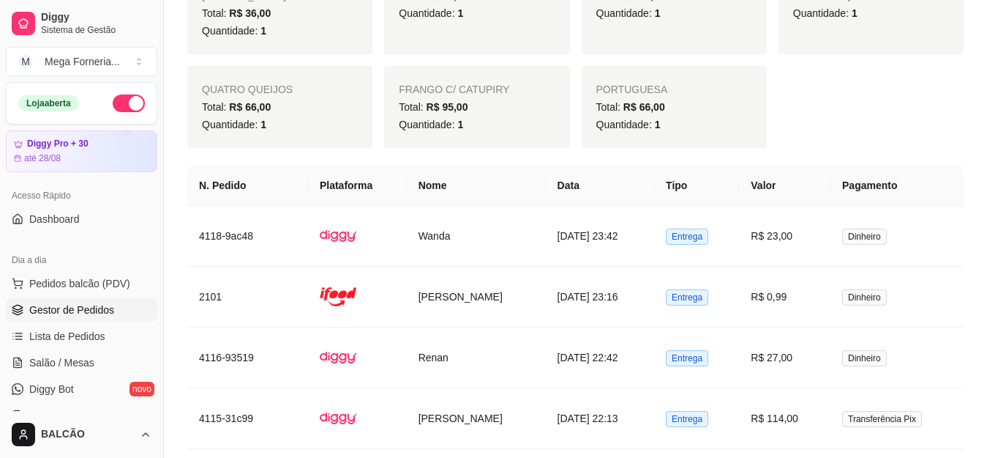
click at [85, 305] on span "Gestor de Pedidos" at bounding box center [71, 309] width 85 height 15
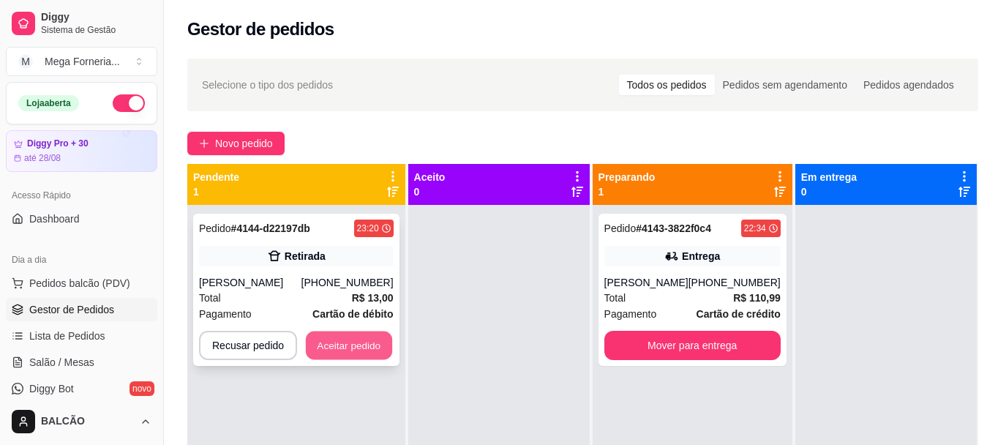
click at [362, 345] on button "Aceitar pedido" at bounding box center [349, 346] width 86 height 29
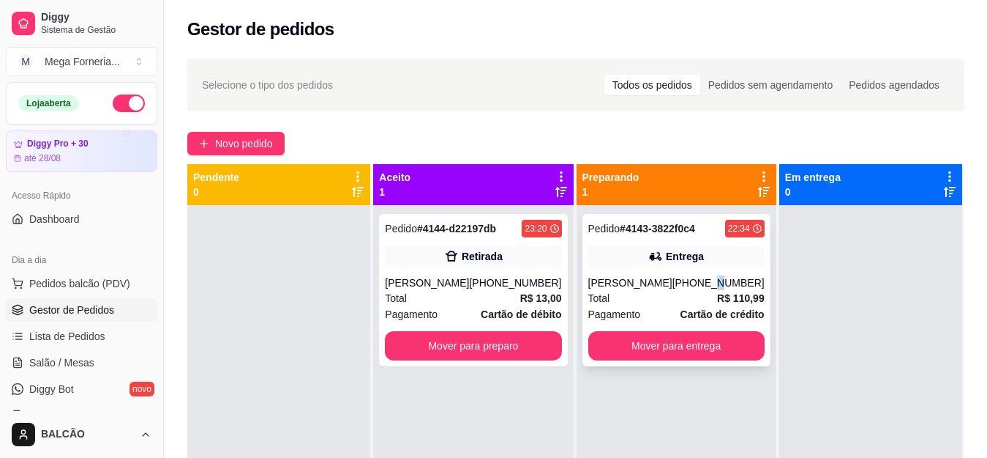
click at [706, 290] on div "[PHONE_NUMBER]" at bounding box center [719, 282] width 92 height 15
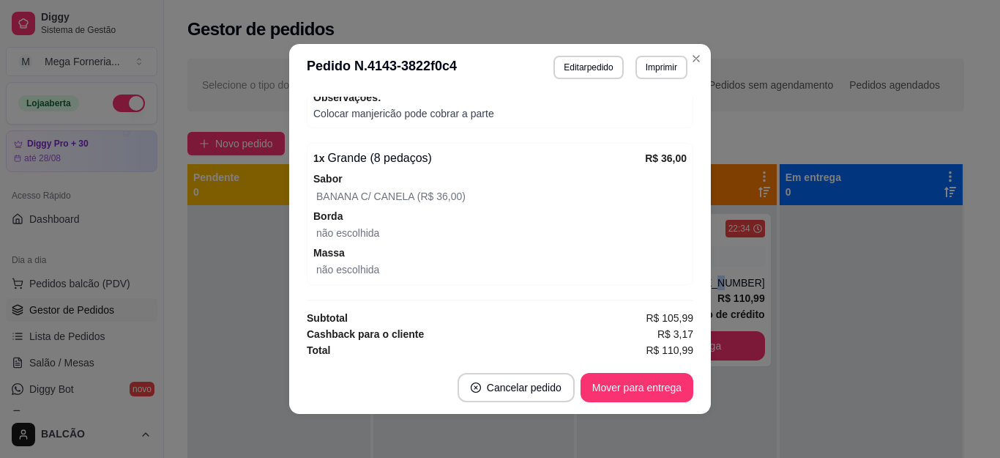
scroll to position [692, 0]
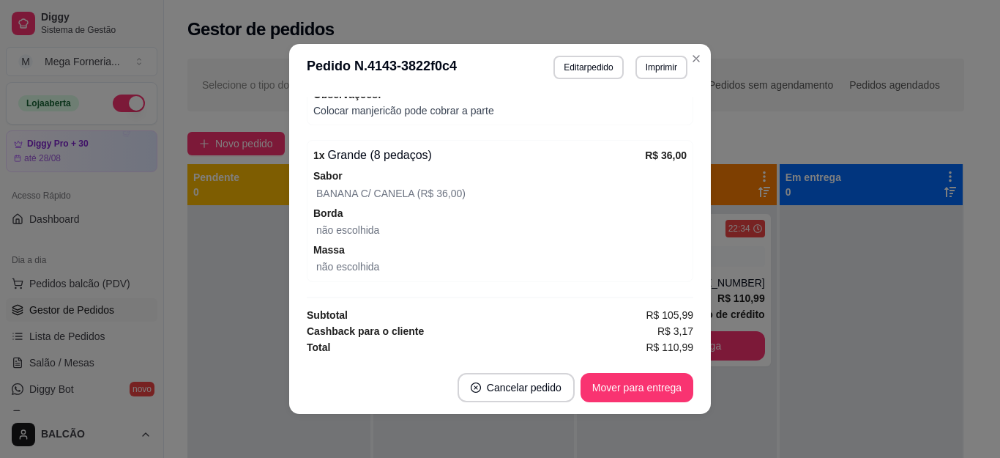
click at [460, 187] on div "BANANA C/ CANELA (R$ 36,00)" at bounding box center [501, 193] width 370 height 18
click at [419, 246] on span "Massa" at bounding box center [499, 250] width 373 height 16
click at [436, 217] on span "Borda" at bounding box center [499, 213] width 373 height 16
click at [618, 380] on button "Mover para entrega" at bounding box center [636, 387] width 113 height 29
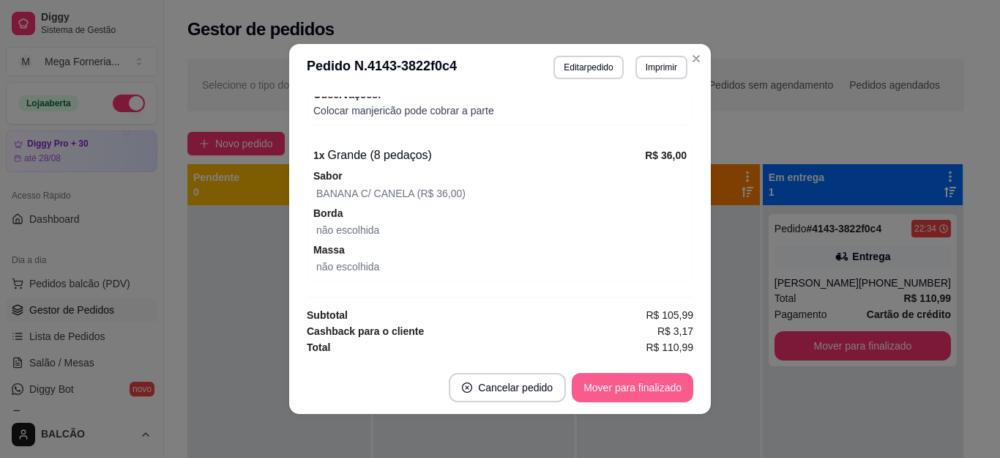
click at [649, 381] on button "Mover para finalizado" at bounding box center [633, 387] width 122 height 29
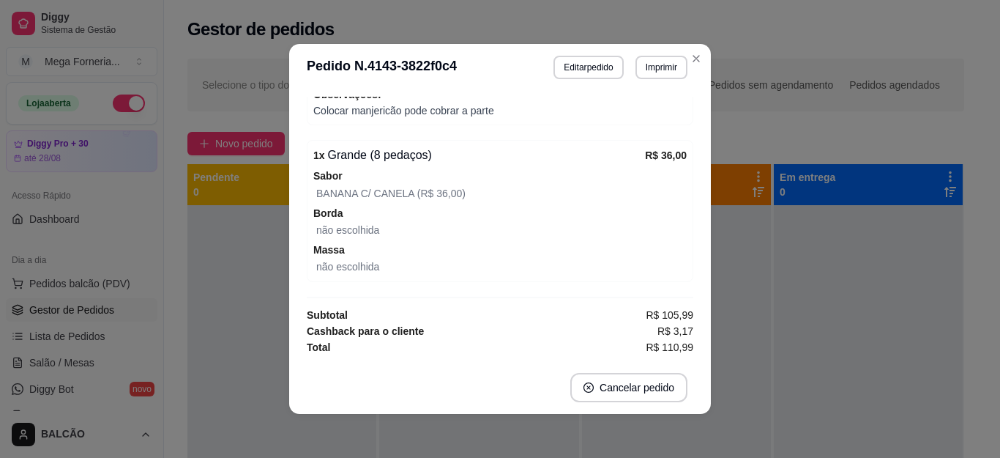
scroll to position [659, 0]
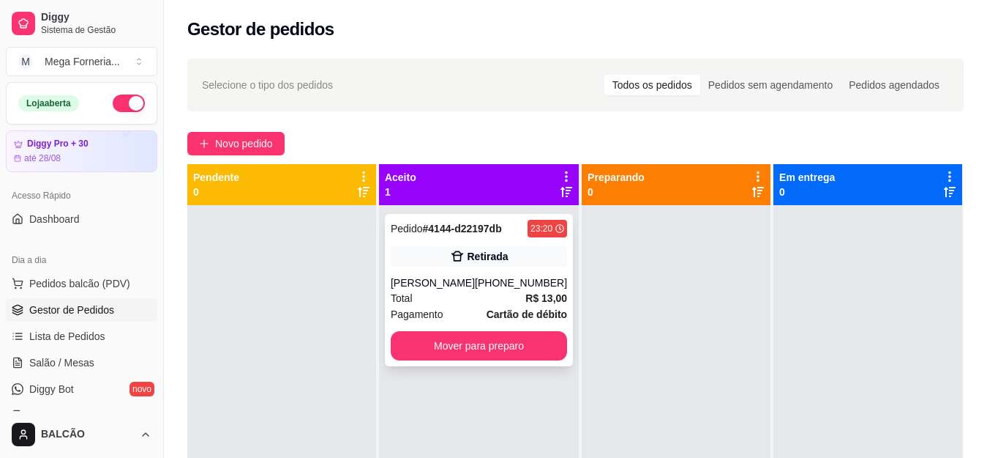
click at [472, 277] on div "[PERSON_NAME]" at bounding box center [433, 282] width 84 height 15
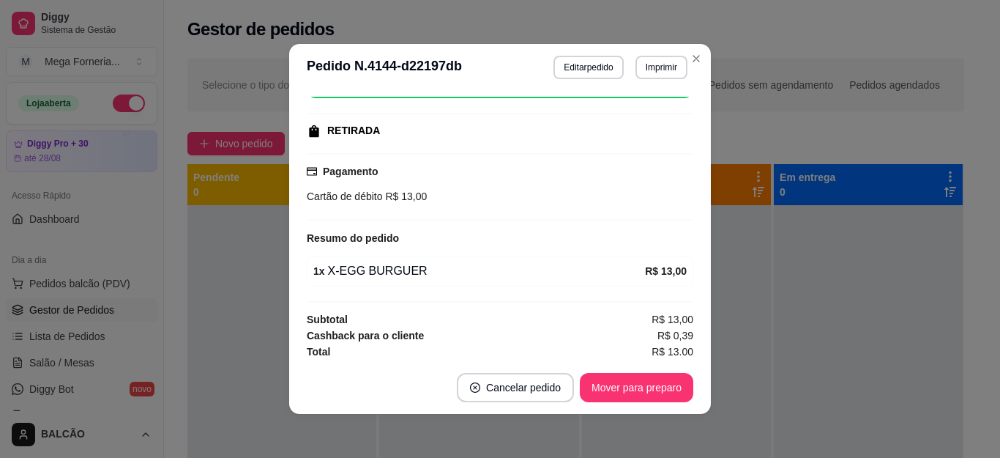
scroll to position [212, 0]
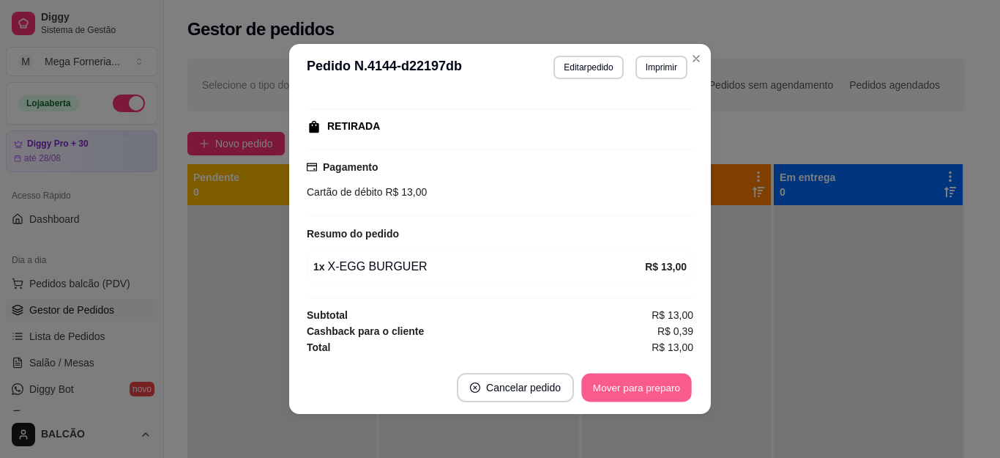
click at [666, 376] on button "Mover para preparo" at bounding box center [636, 387] width 110 height 29
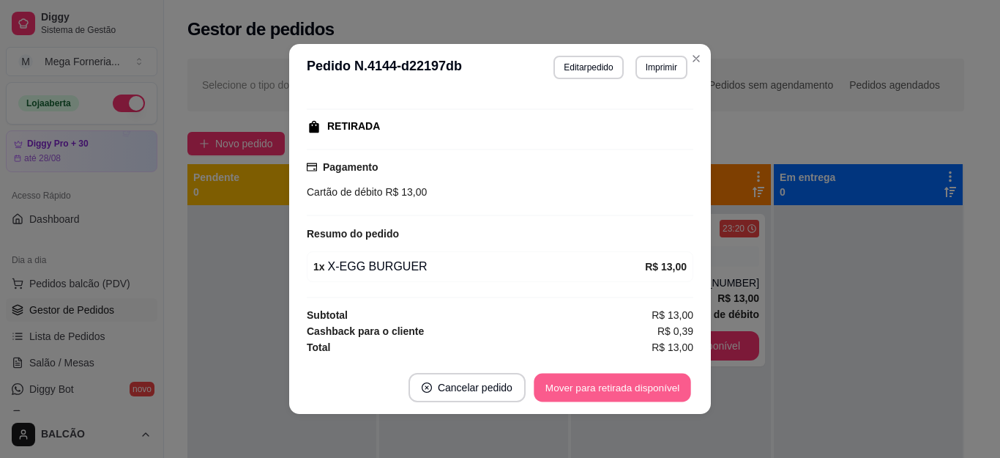
click at [671, 384] on button "Mover para retirada disponível" at bounding box center [612, 387] width 157 height 29
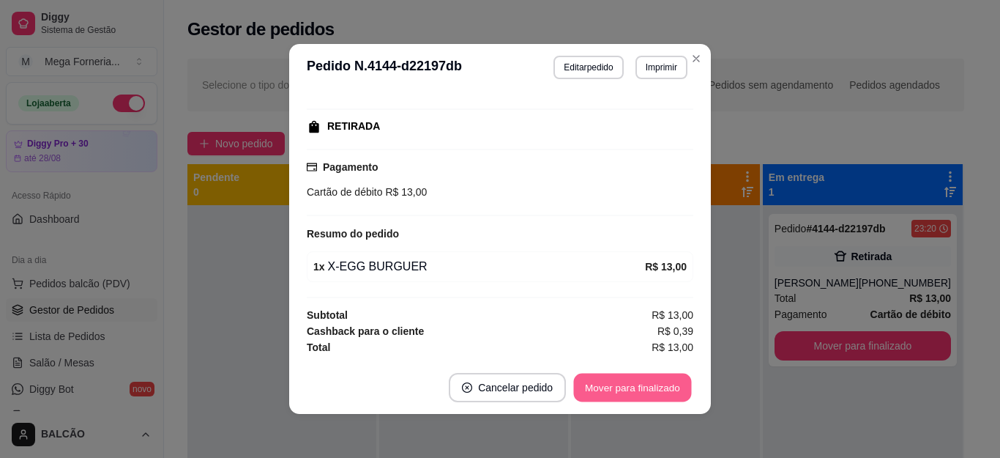
click at [671, 384] on button "Mover para finalizado" at bounding box center [633, 387] width 118 height 29
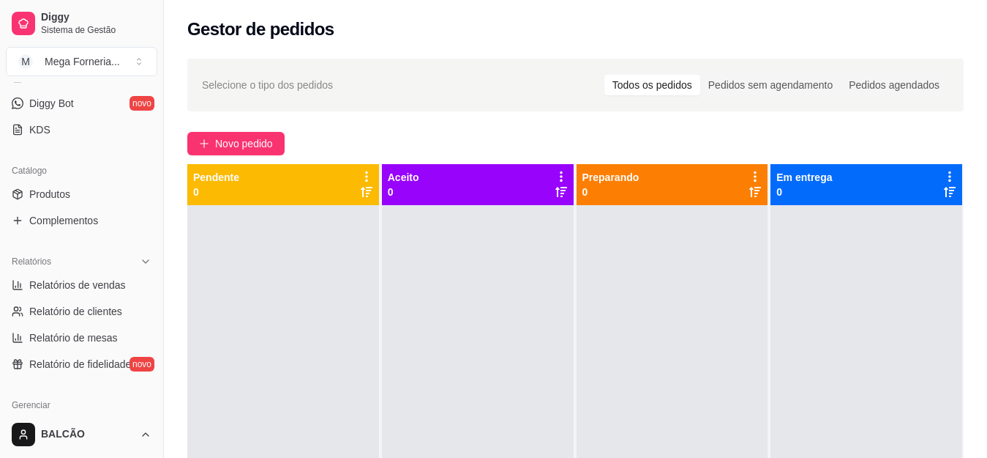
scroll to position [299, 0]
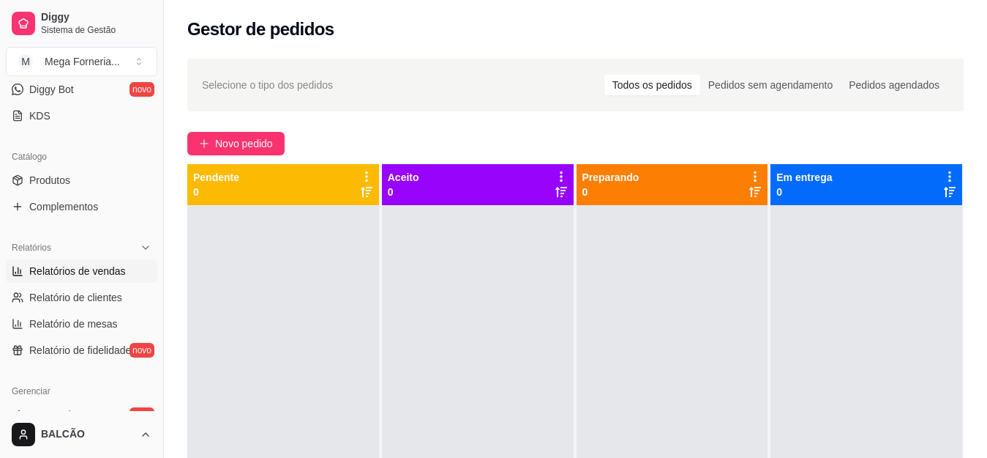
click at [51, 276] on span "Relatórios de vendas" at bounding box center [77, 271] width 97 height 15
select select "ALL"
select select "0"
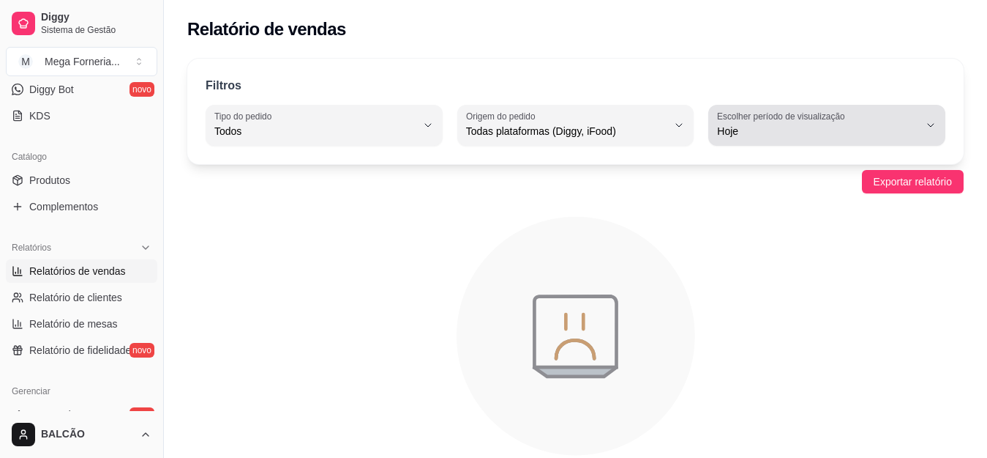
click at [760, 129] on span "Hoje" at bounding box center [818, 131] width 202 height 15
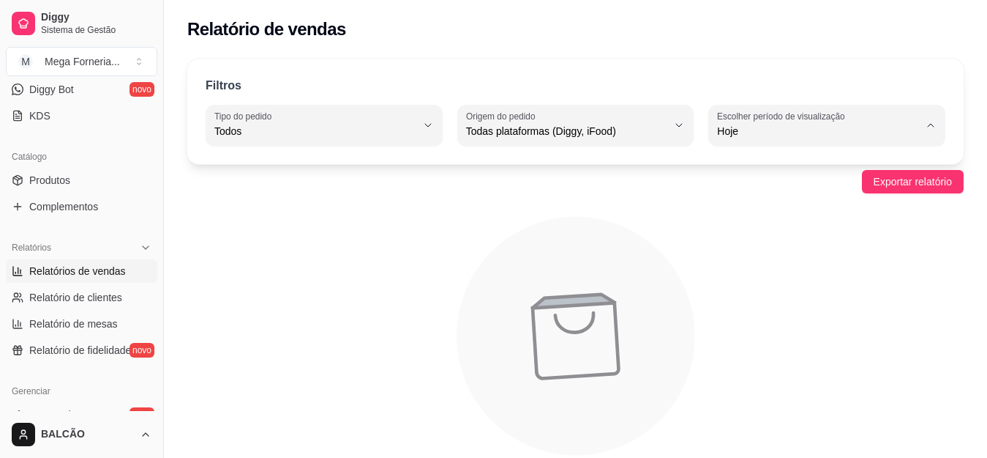
click at [739, 190] on span "Ontem" at bounding box center [820, 190] width 191 height 14
type input "1"
select select "1"
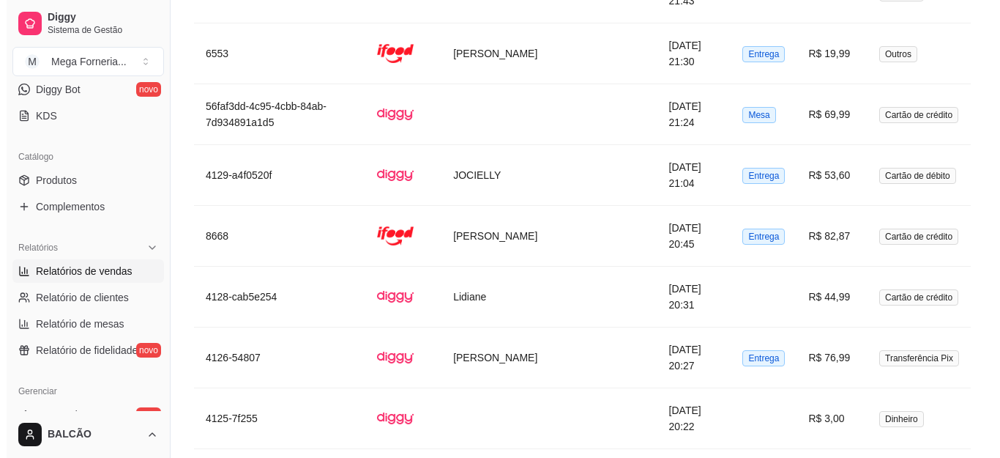
scroll to position [2820, 0]
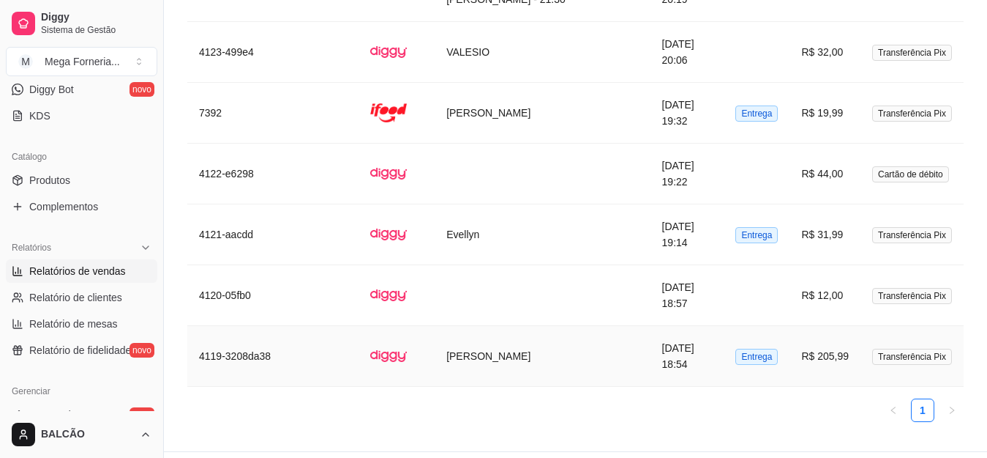
click at [685, 326] on td "[DATE] 18:54" at bounding box center [688, 356] width 74 height 61
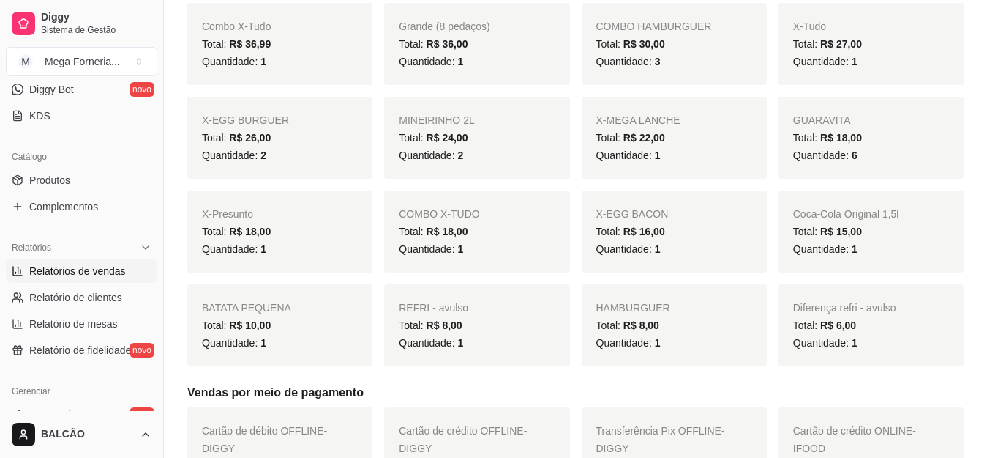
scroll to position [0, 0]
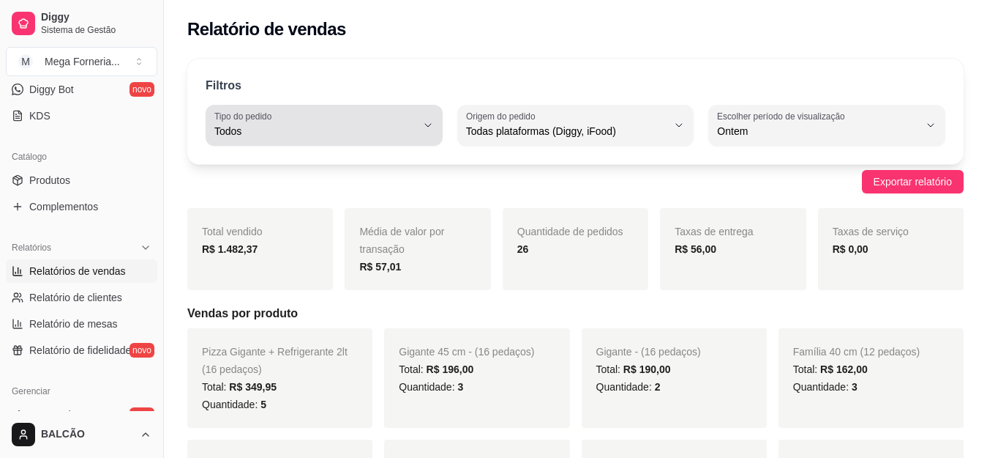
click at [371, 135] on span "Todos" at bounding box center [315, 131] width 202 height 15
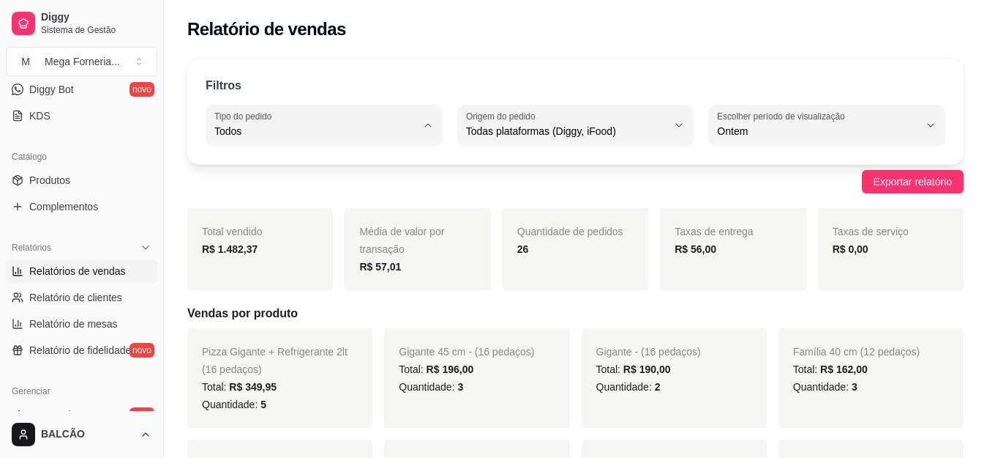
click at [354, 184] on li "Entrega" at bounding box center [324, 190] width 216 height 23
type input "DELIVERY"
select select "DELIVERY"
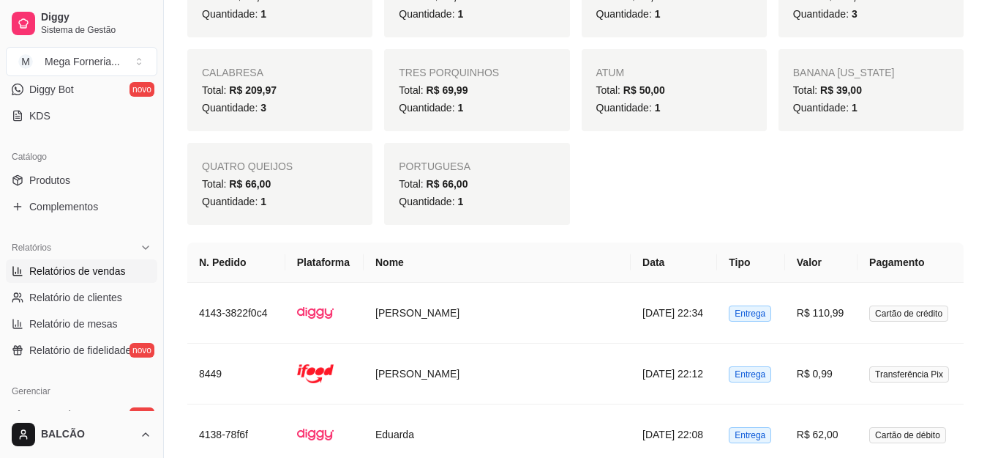
scroll to position [1057, 0]
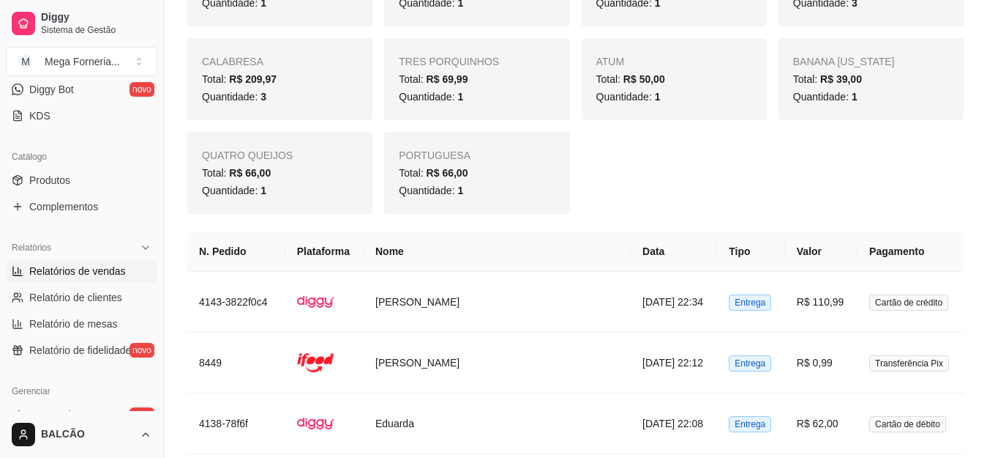
drag, startPoint x: 985, startPoint y: 250, endPoint x: 988, endPoint y: 346, distance: 95.2
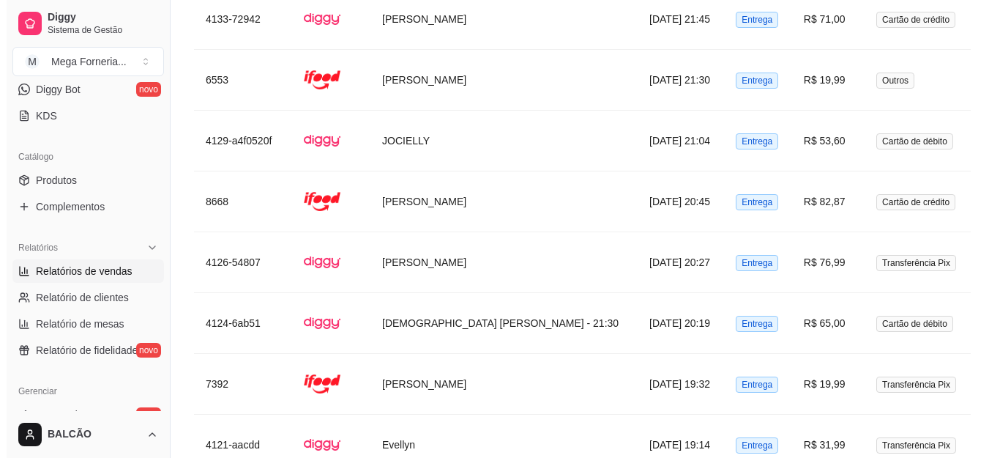
scroll to position [1689, 0]
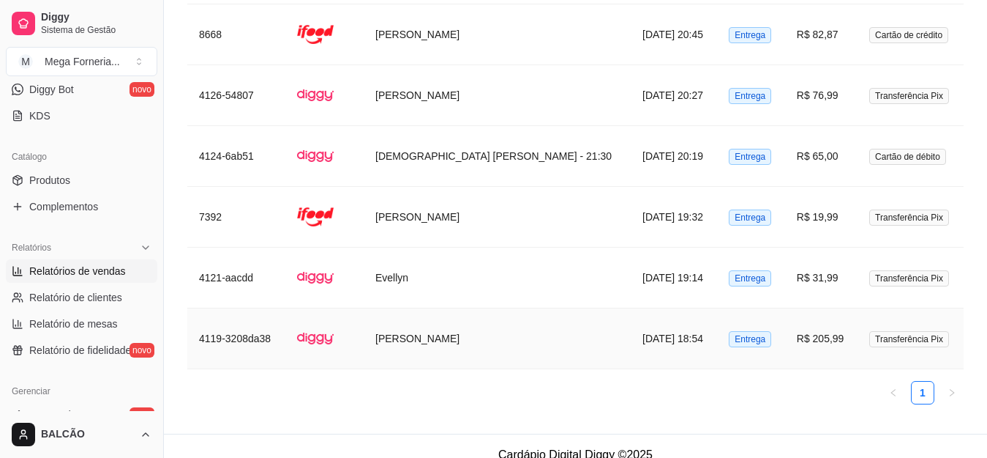
click at [659, 312] on td "[DATE] 18:54" at bounding box center [674, 338] width 86 height 61
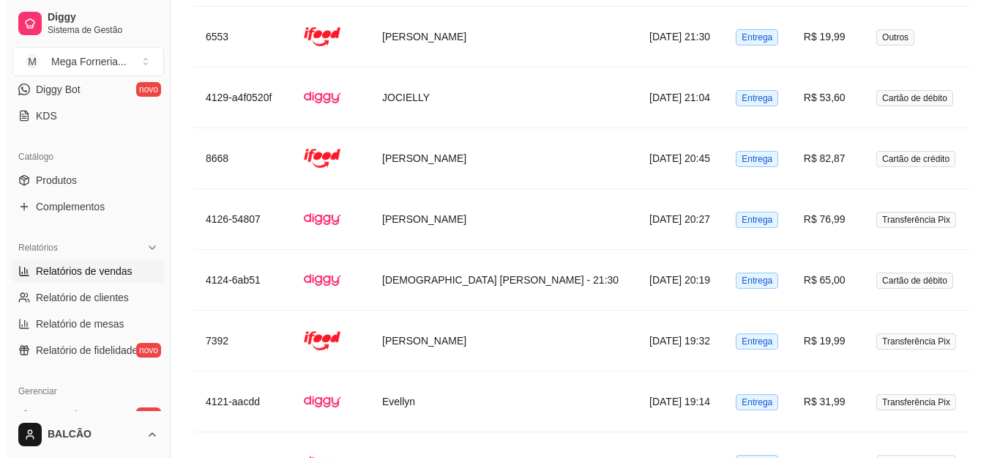
scroll to position [1569, 0]
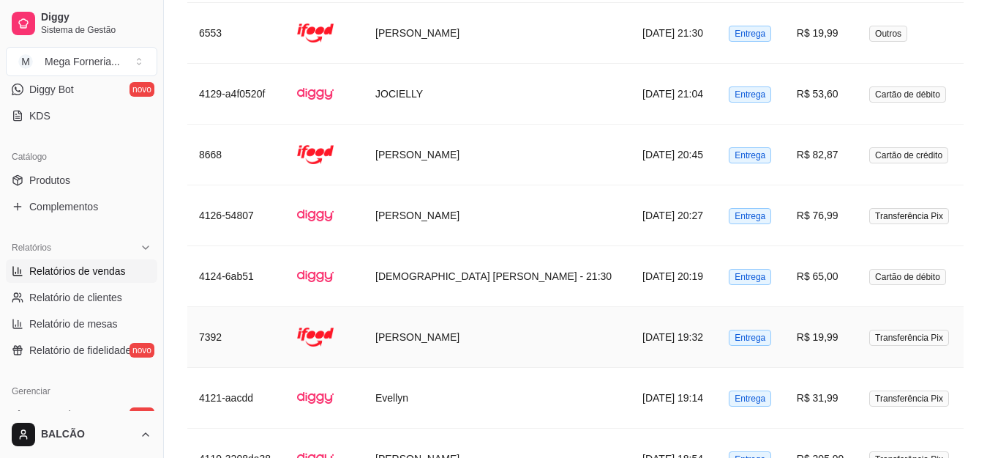
click at [539, 315] on td "[PERSON_NAME]" at bounding box center [497, 337] width 267 height 61
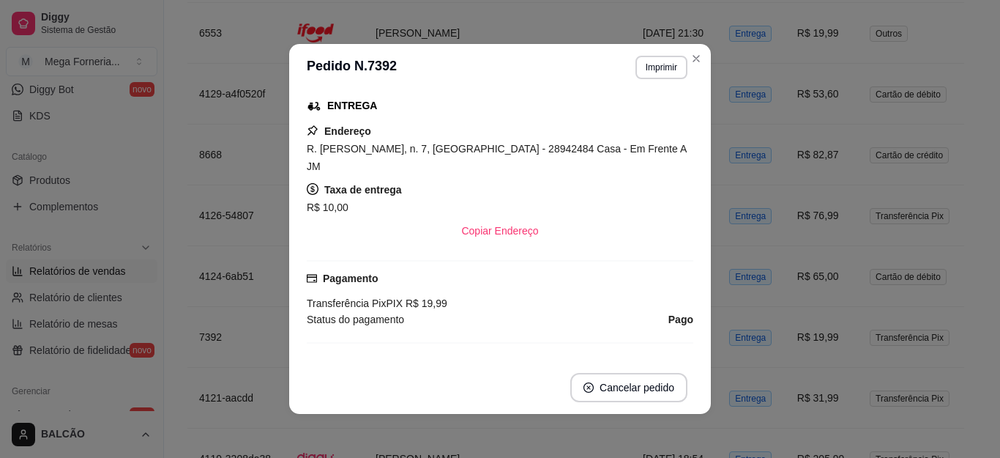
scroll to position [267, 0]
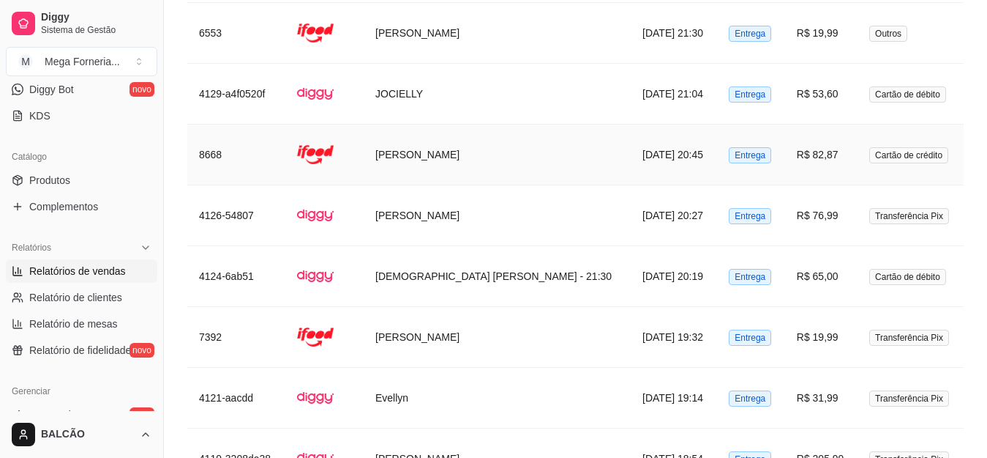
click at [633, 136] on td "[DATE] 20:45" at bounding box center [674, 154] width 86 height 61
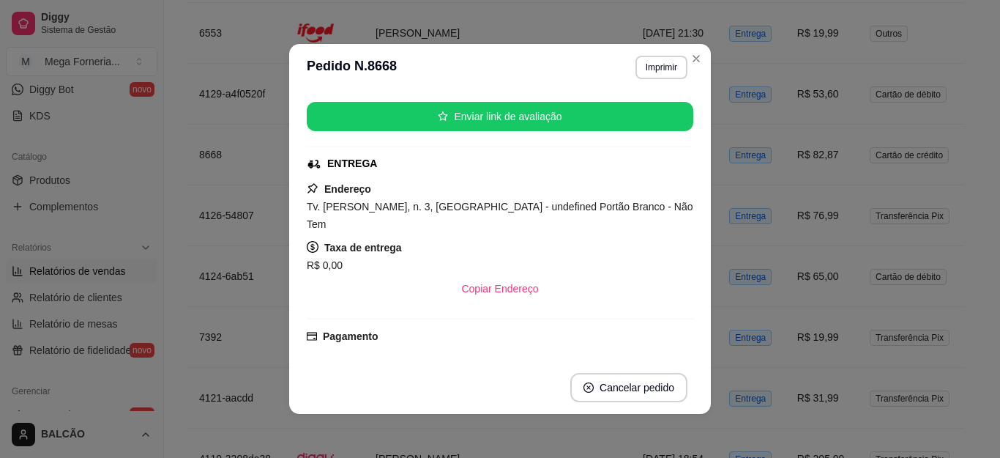
scroll to position [181, 0]
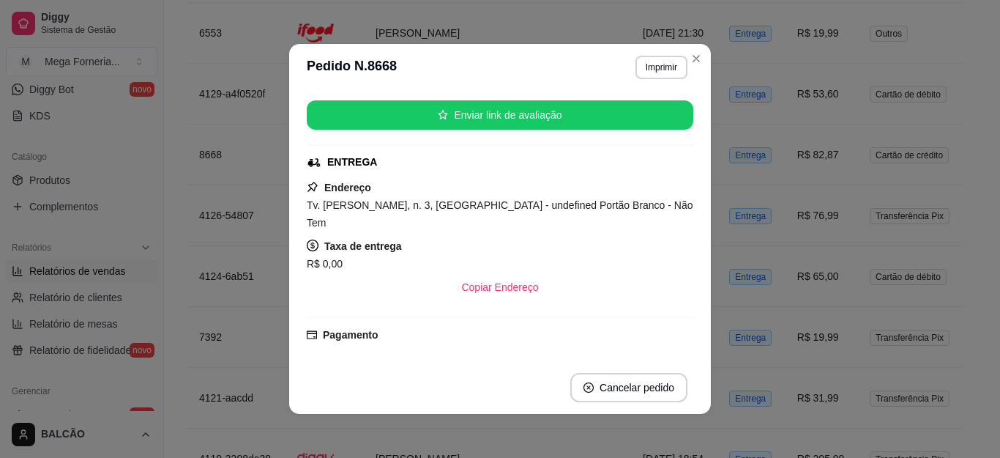
click at [691, 71] on header "**********" at bounding box center [500, 67] width 422 height 47
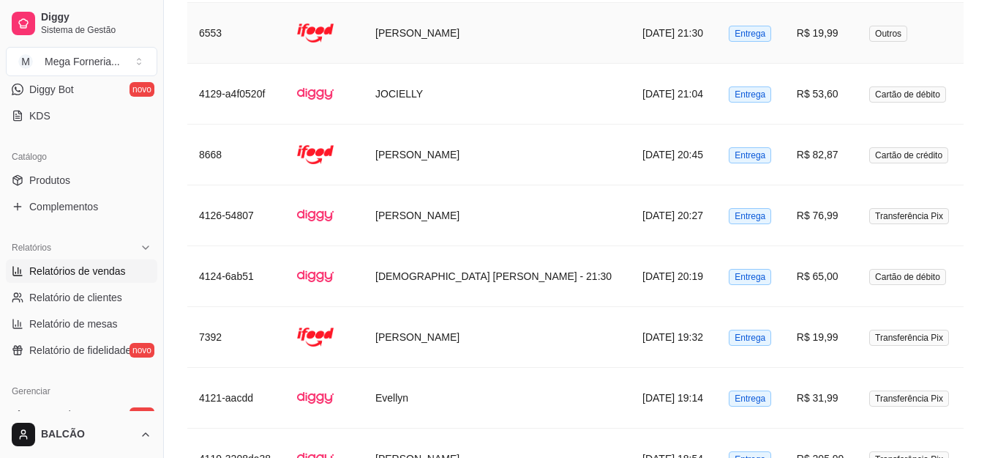
click at [490, 21] on td "[PERSON_NAME]" at bounding box center [497, 33] width 267 height 61
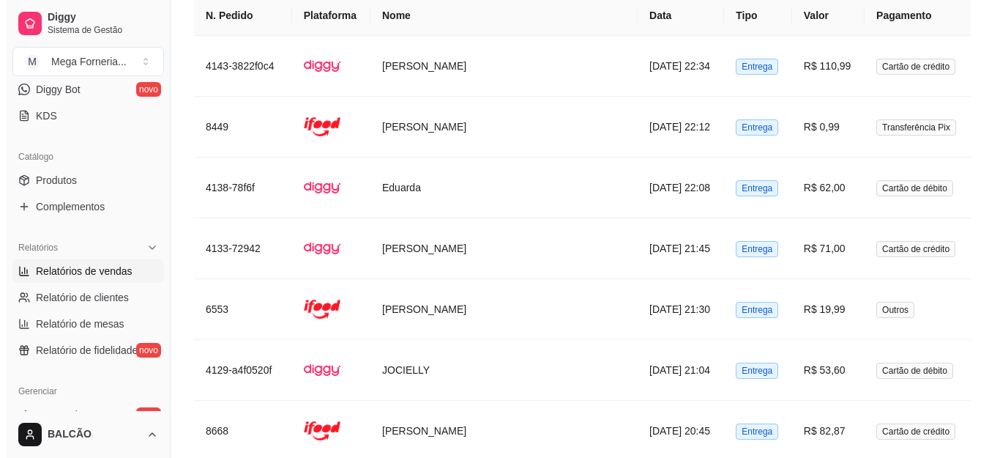
scroll to position [1285, 0]
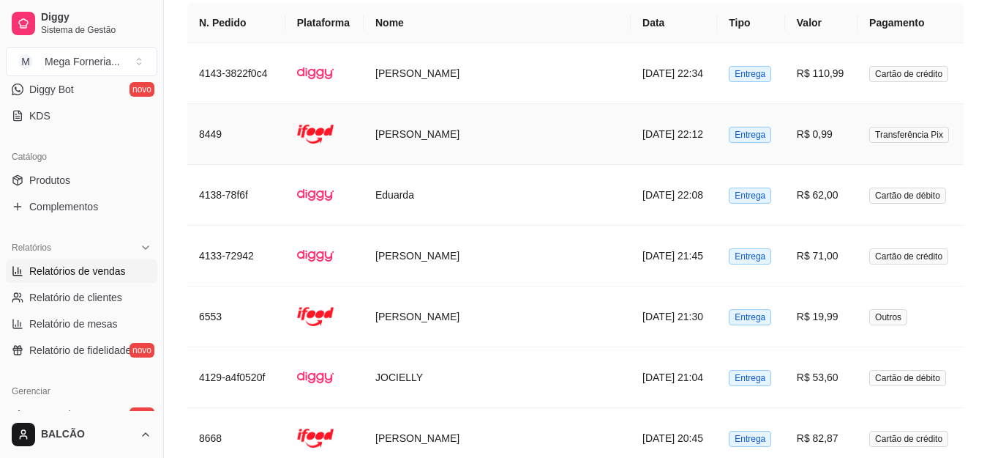
click at [631, 119] on td "[DATE] 22:12" at bounding box center [674, 134] width 86 height 61
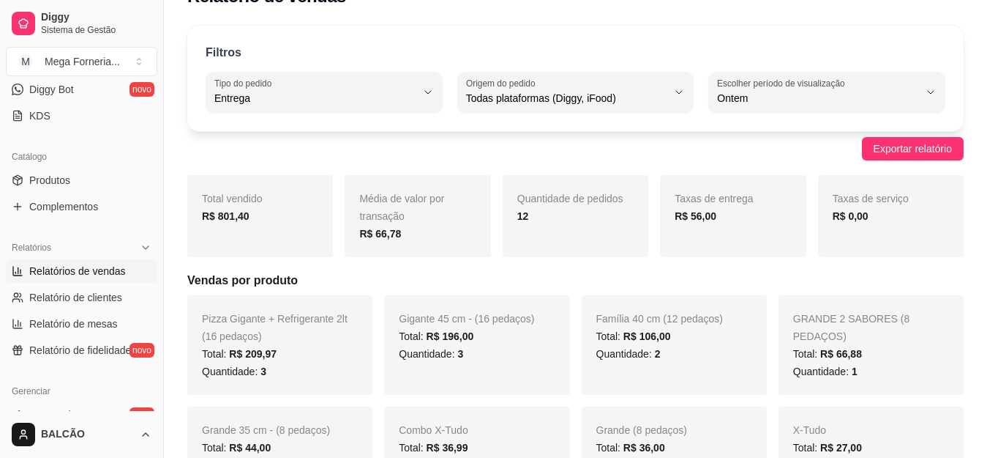
scroll to position [0, 0]
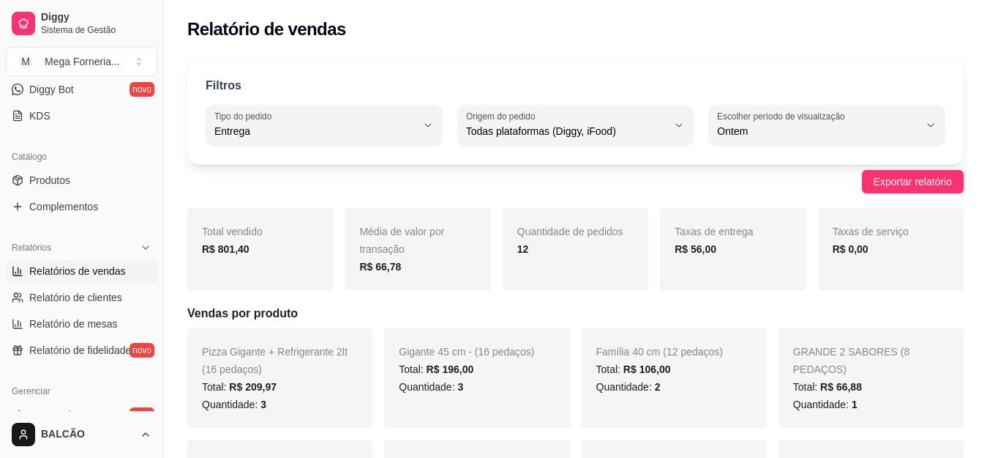
drag, startPoint x: 157, startPoint y: 239, endPoint x: 151, endPoint y: 173, distance: 66.9
click at [151, 173] on div "Diggy Sistema de Gestão M Mega Forneria ... Loja aberta Diggy Pro + 30 até 28/0…" at bounding box center [81, 229] width 163 height 458
drag, startPoint x: 160, startPoint y: 205, endPoint x: 160, endPoint y: 177, distance: 27.8
click at [160, 177] on button "Toggle Sidebar" at bounding box center [163, 229] width 12 height 458
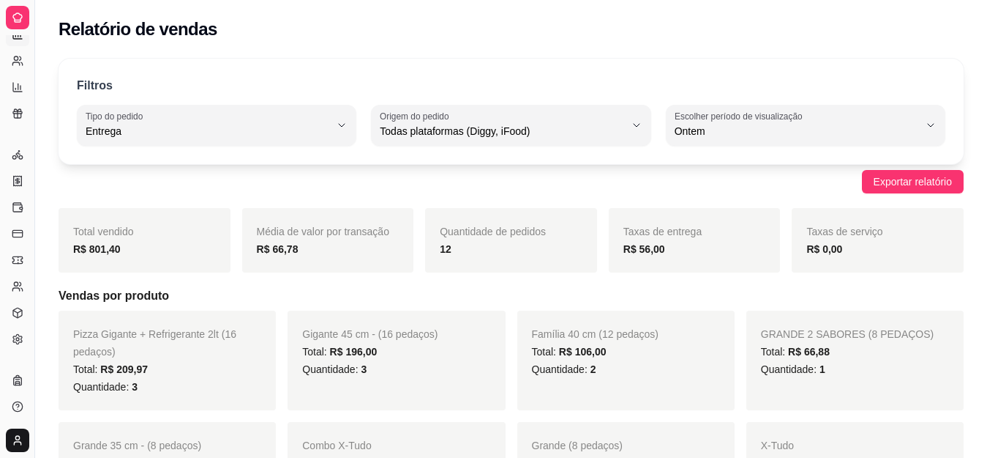
scroll to position [203, 0]
drag, startPoint x: 31, startPoint y: 113, endPoint x: 66, endPoint y: 112, distance: 35.2
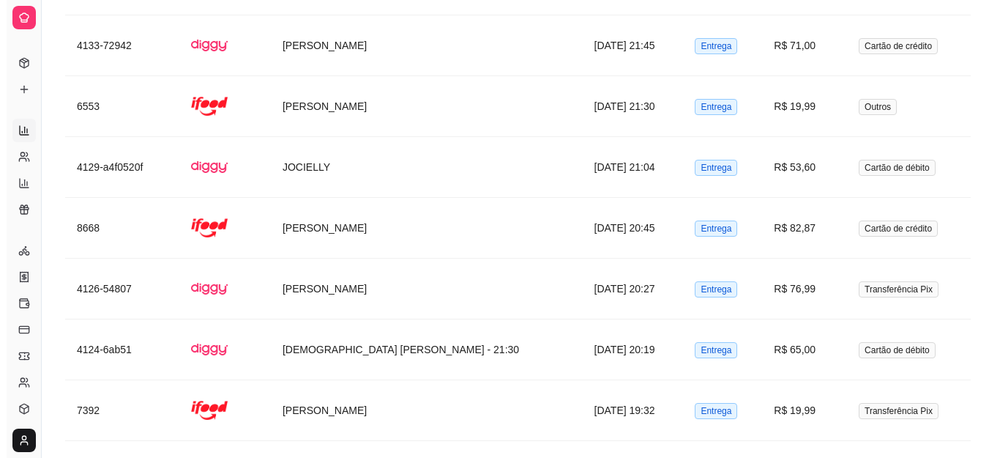
scroll to position [1654, 0]
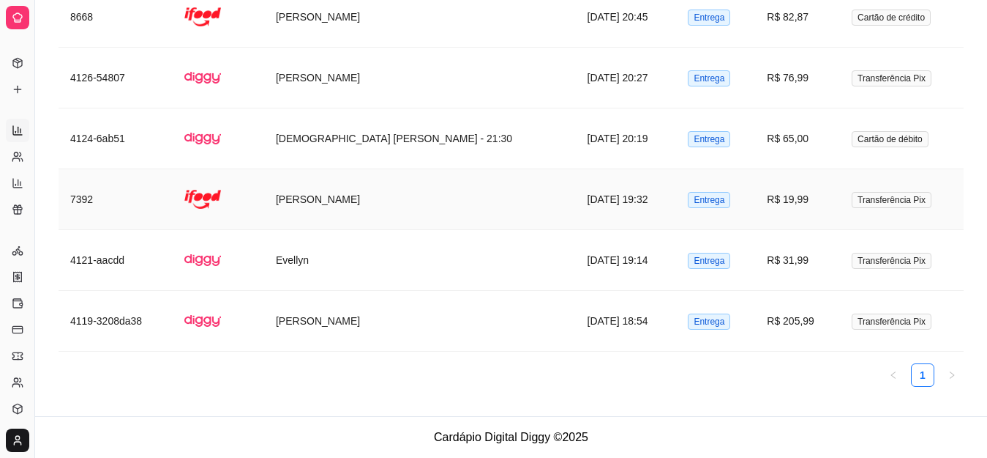
click at [482, 206] on td "[PERSON_NAME]" at bounding box center [420, 199] width 312 height 61
click at [622, 18] on td "[DATE] 20:45" at bounding box center [626, 17] width 101 height 61
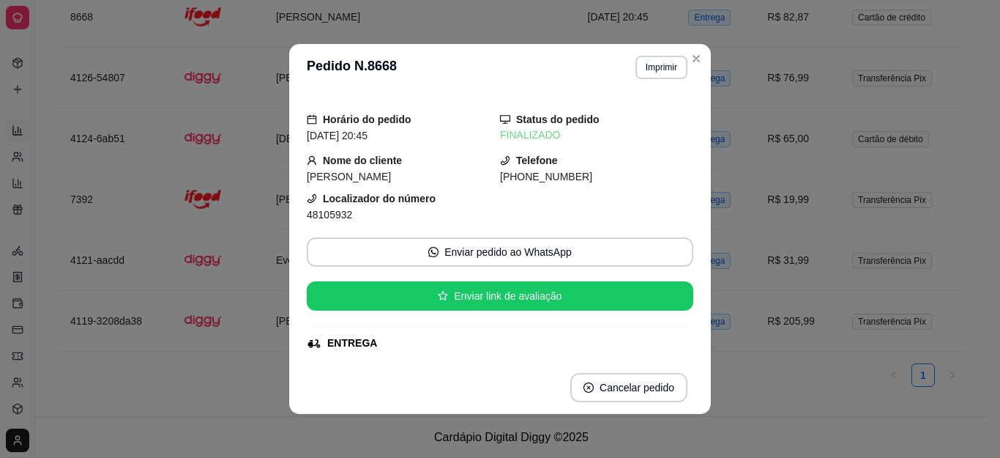
drag, startPoint x: 690, startPoint y: 145, endPoint x: 690, endPoint y: 184, distance: 38.8
click at [690, 184] on div "Horário do pedido [DATE] 20:45 Status do pedido FINALIZADO Nome do cliente [PER…" at bounding box center [500, 226] width 422 height 270
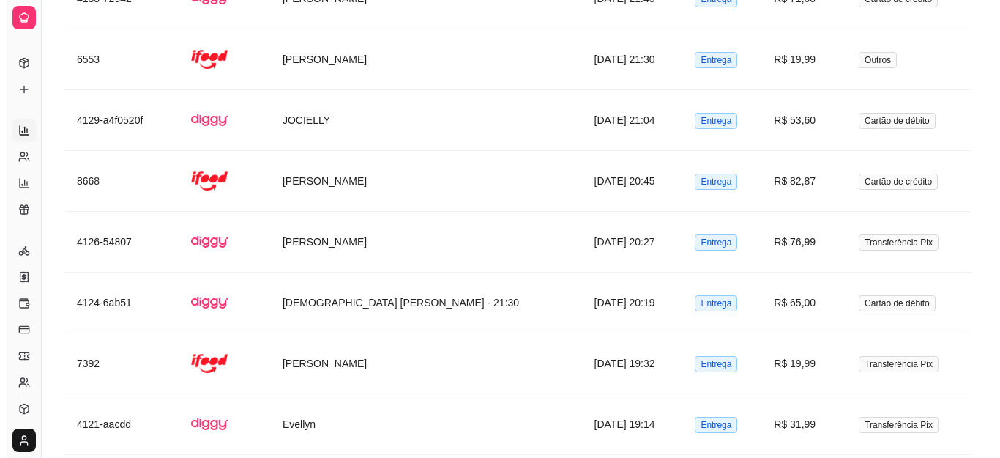
scroll to position [1482, 0]
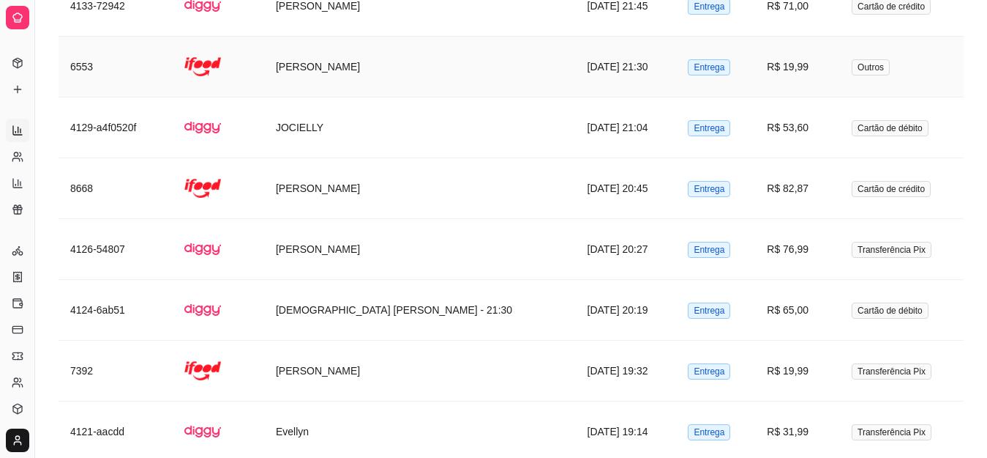
click at [378, 77] on td "[PERSON_NAME]" at bounding box center [420, 67] width 312 height 61
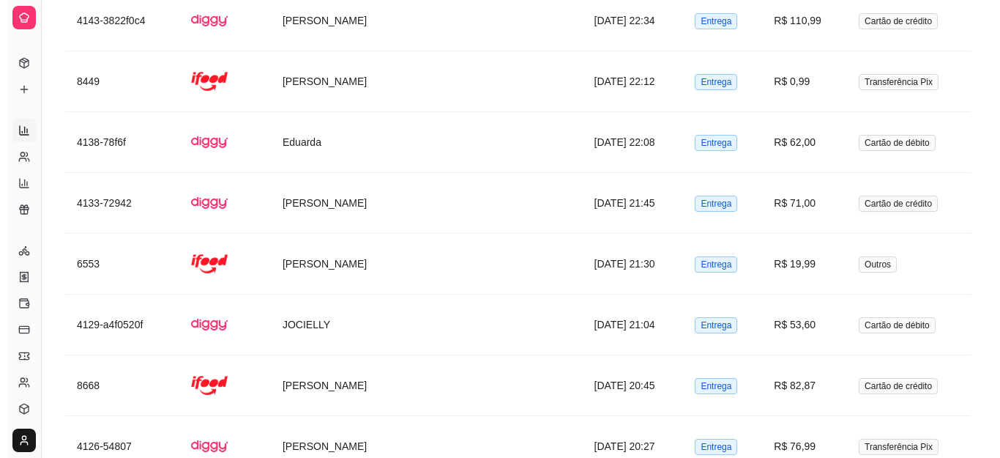
scroll to position [1239, 0]
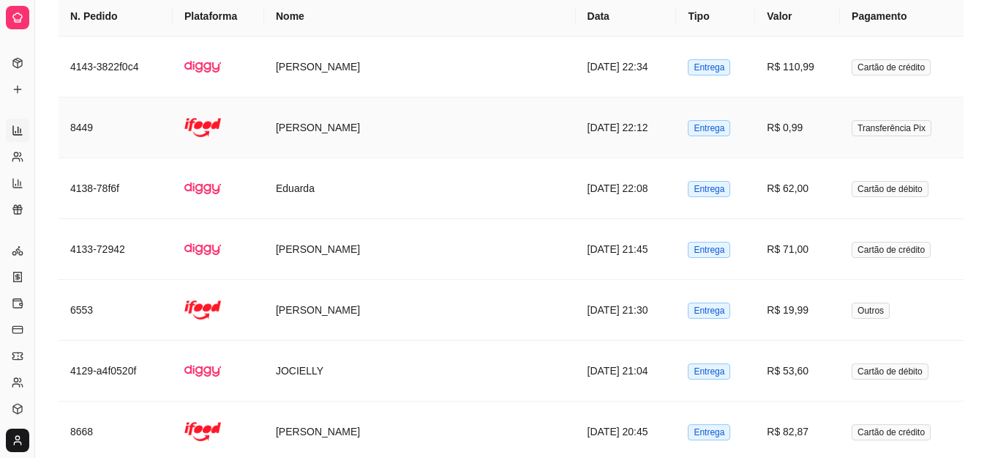
click at [576, 133] on td "[DATE] 22:12" at bounding box center [626, 127] width 101 height 61
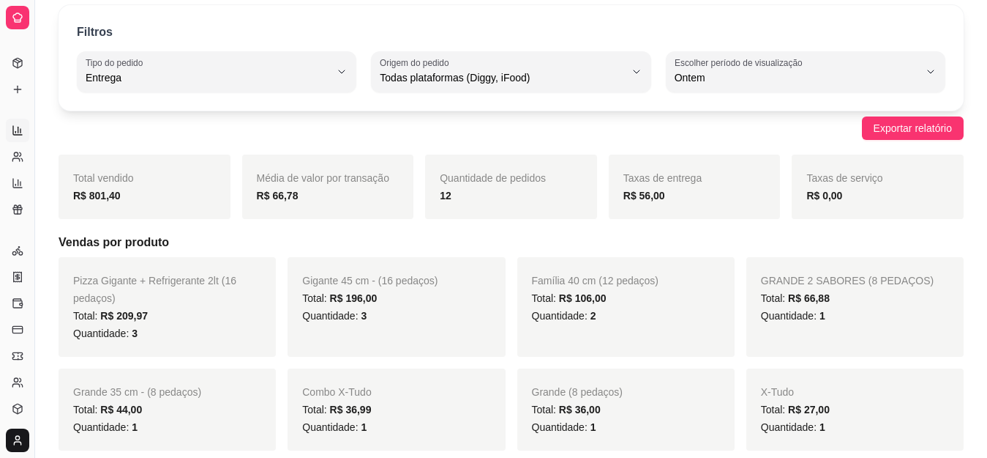
scroll to position [0, 0]
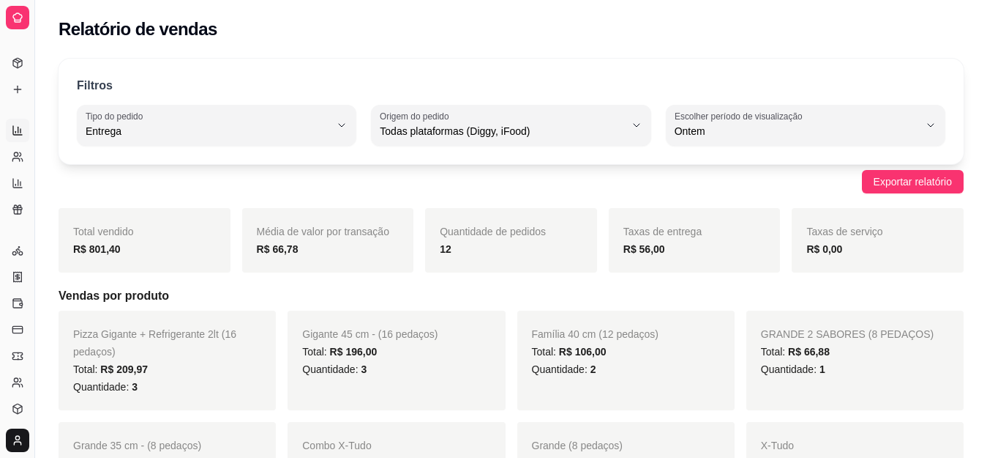
click at [15, 137] on link "Relatórios de vendas" at bounding box center [17, 130] width 23 height 23
drag, startPoint x: 34, startPoint y: 91, endPoint x: 132, endPoint y: 103, distance: 98.1
click at [23, 125] on icon at bounding box center [18, 130] width 12 height 12
click at [23, 135] on icon at bounding box center [18, 130] width 12 height 12
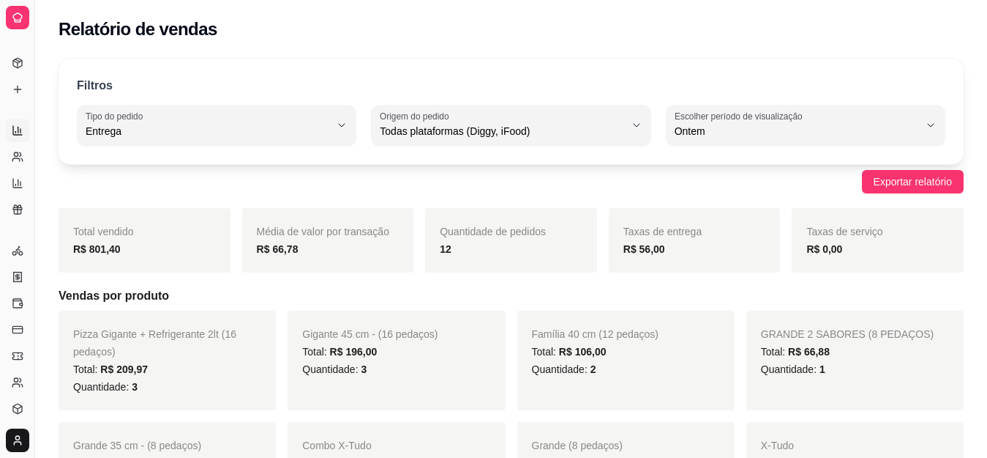
click at [23, 135] on icon at bounding box center [18, 130] width 12 height 12
drag, startPoint x: 31, startPoint y: 94, endPoint x: 175, endPoint y: 96, distance: 143.5
click at [34, 113] on button "Toggle Sidebar" at bounding box center [35, 229] width 12 height 458
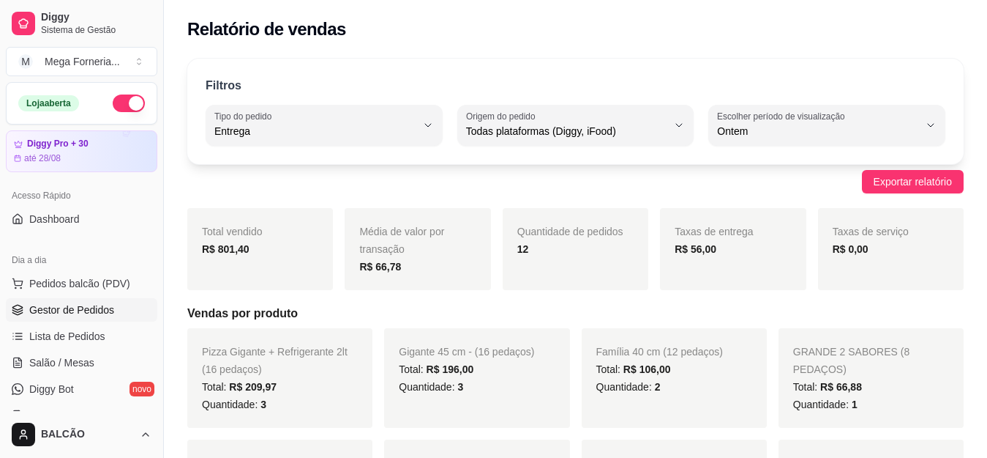
click at [75, 305] on span "Gestor de Pedidos" at bounding box center [71, 309] width 85 height 15
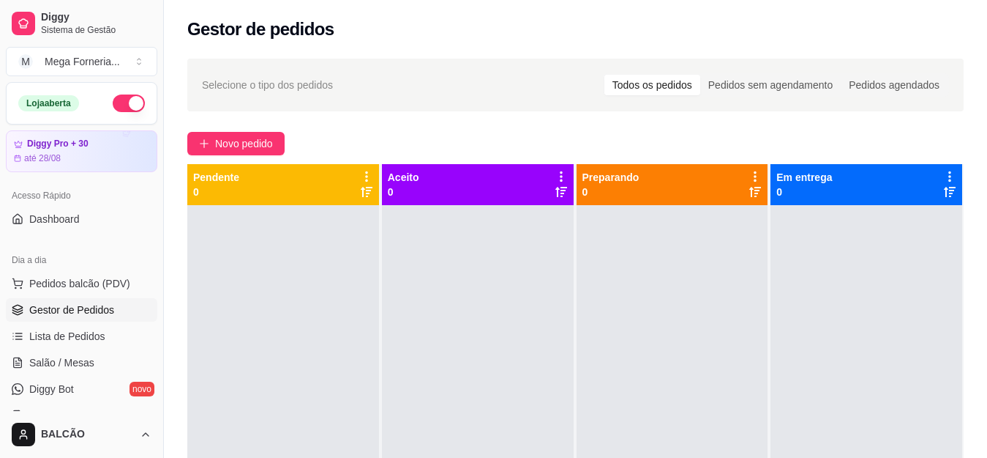
drag, startPoint x: 158, startPoint y: 187, endPoint x: 153, endPoint y: 205, distance: 19.0
click at [154, 205] on div "Diggy Sistema de Gestão M Mega Forneria ... Loja aberta Diggy Pro + 30 até 28/0…" at bounding box center [81, 229] width 163 height 458
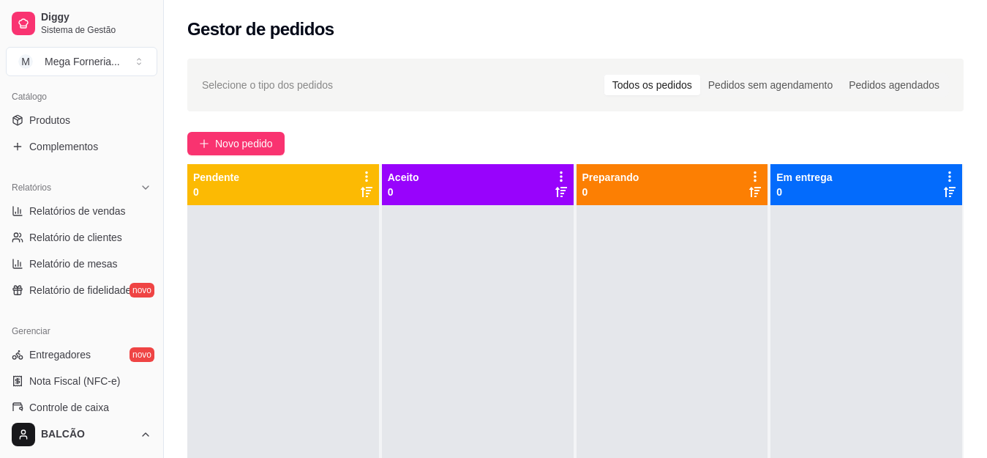
scroll to position [339, 0]
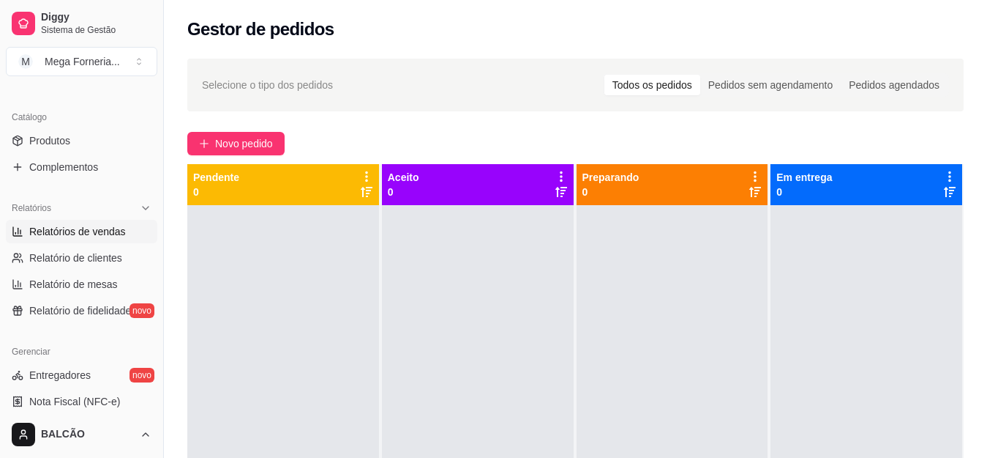
click at [111, 232] on span "Relatórios de vendas" at bounding box center [77, 231] width 97 height 15
select select "ALL"
select select "0"
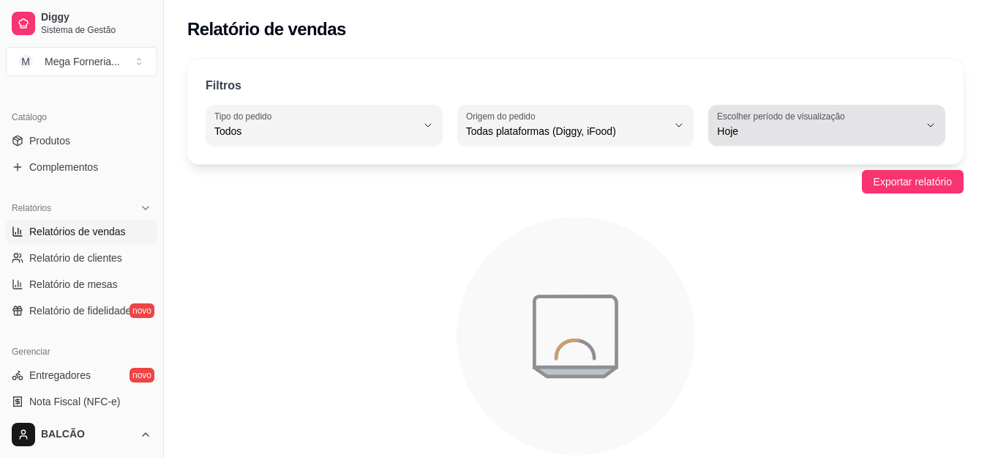
click at [845, 119] on label "Escolher período de visualização" at bounding box center [783, 116] width 132 height 12
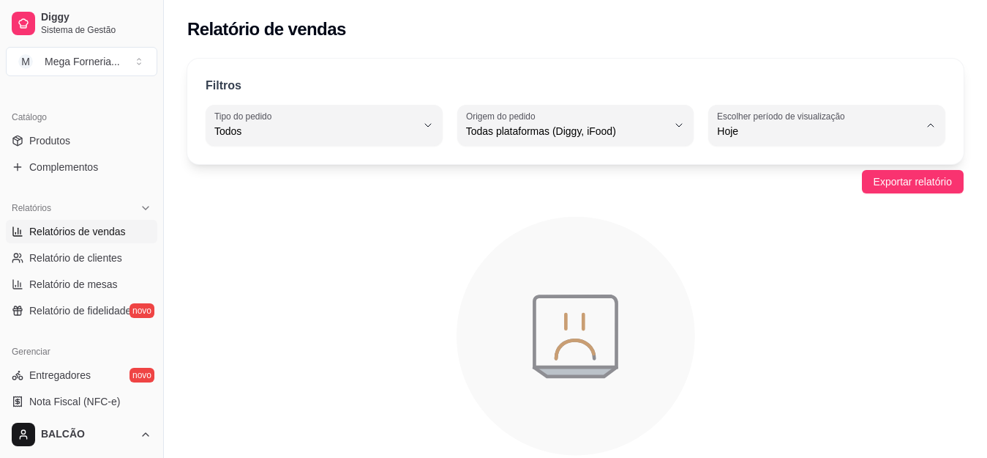
click at [785, 187] on span "Ontem" at bounding box center [820, 190] width 191 height 14
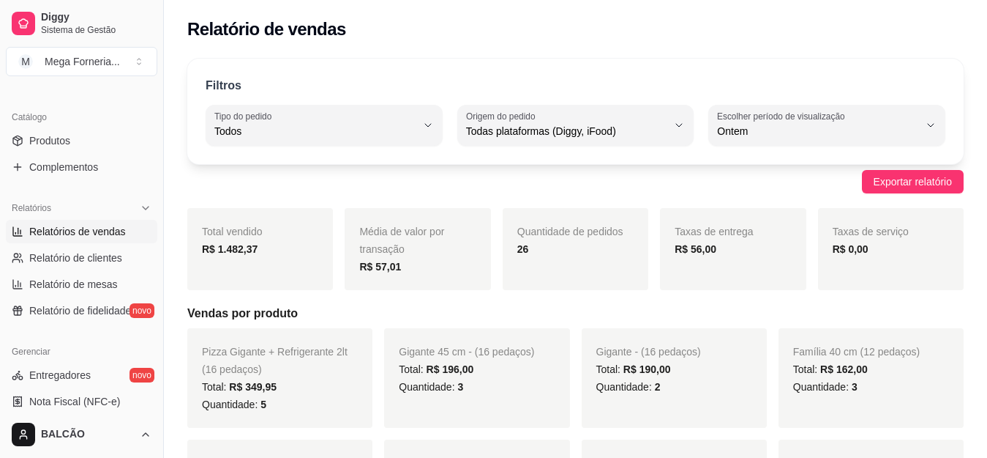
type input "1"
select select "1"
click at [588, 138] on div "Todas plataformas (Diggy, iFood)" at bounding box center [567, 125] width 202 height 29
click at [531, 221] on span "iFood" at bounding box center [568, 214] width 191 height 14
type input "IFOOD"
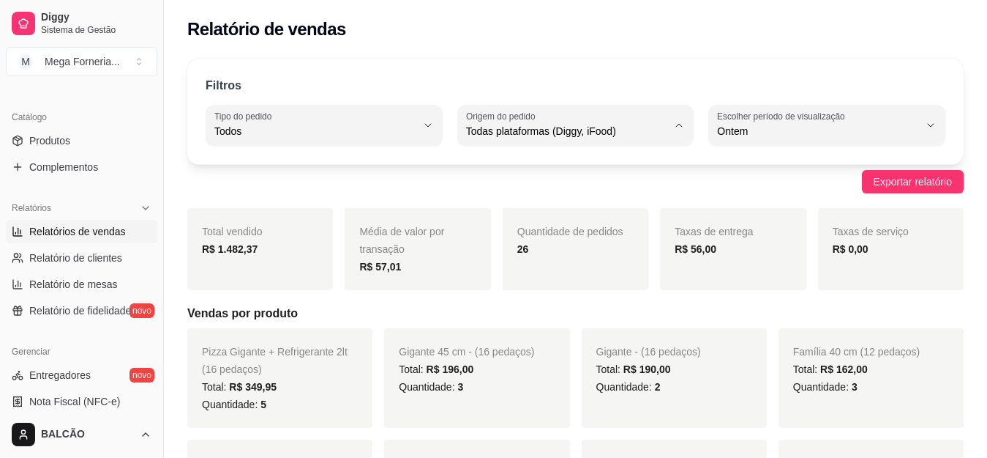
select select "IFOOD"
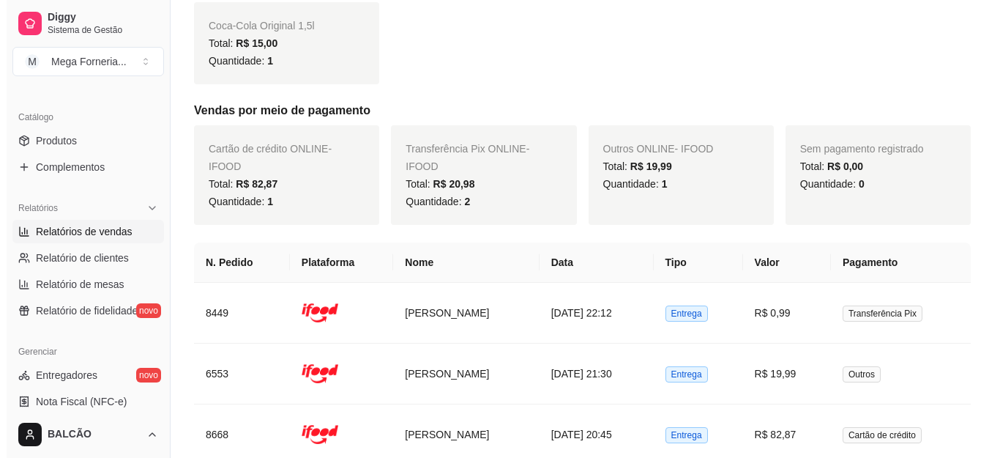
scroll to position [594, 0]
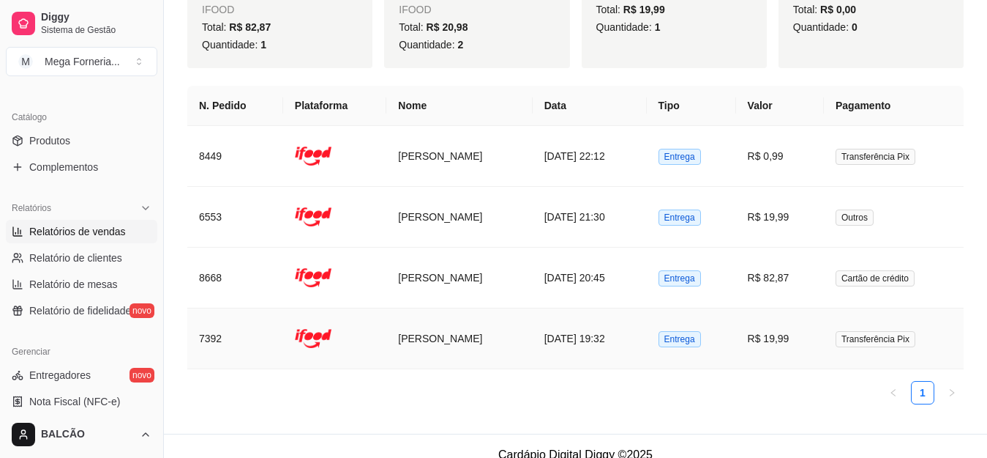
click at [537, 310] on td "[DATE] 19:32" at bounding box center [590, 338] width 114 height 61
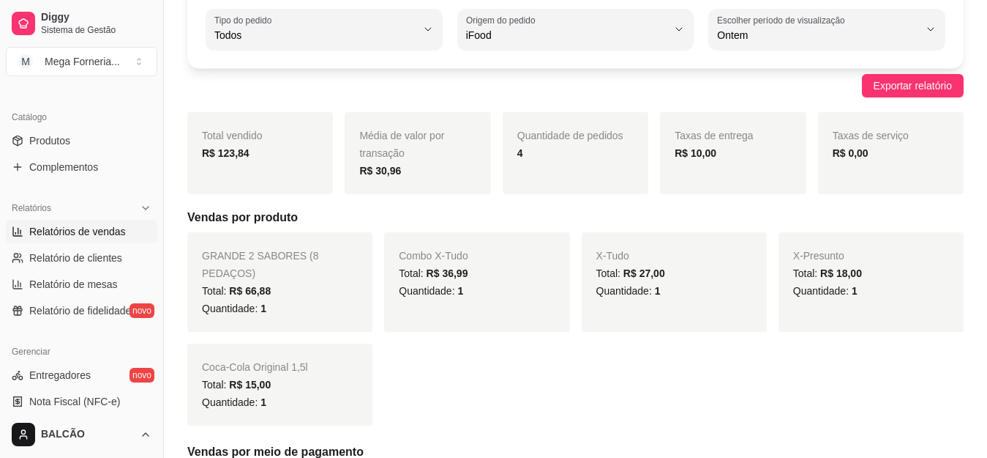
scroll to position [41, 0]
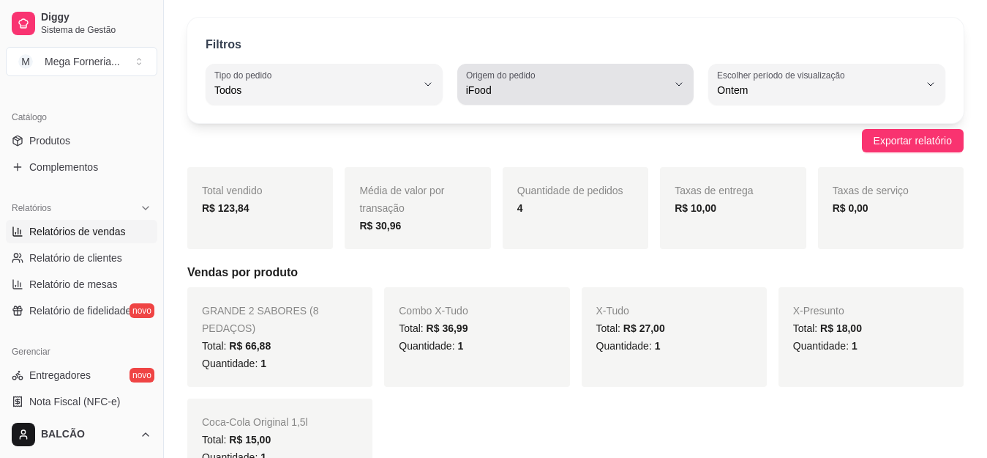
click at [507, 95] on span "iFood" at bounding box center [567, 90] width 202 height 15
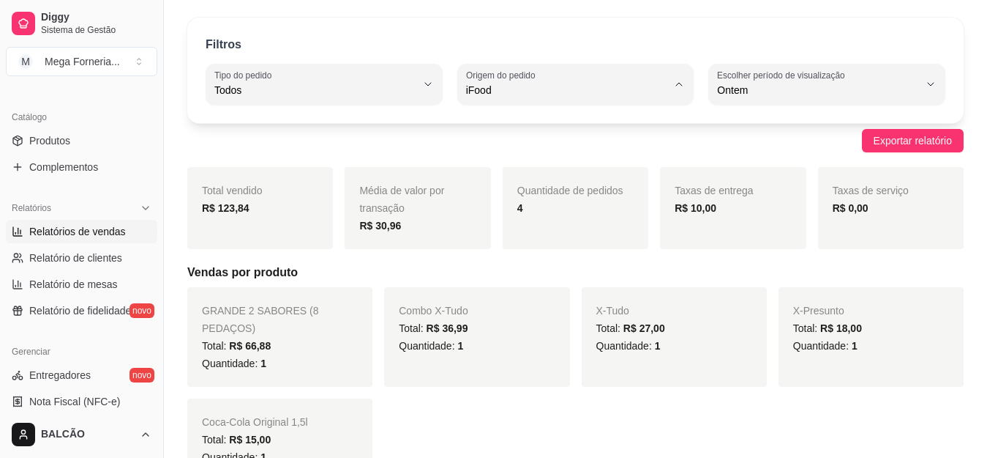
click at [494, 173] on span "iFood" at bounding box center [568, 173] width 191 height 14
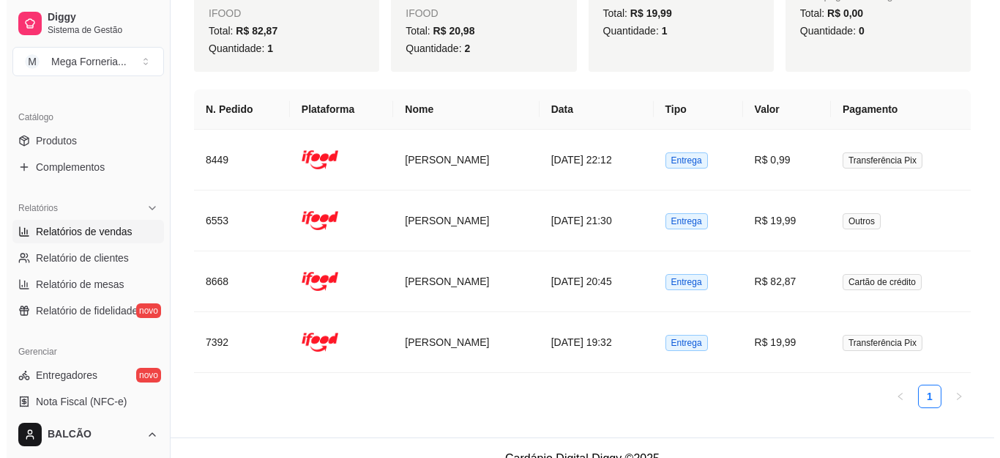
scroll to position [594, 0]
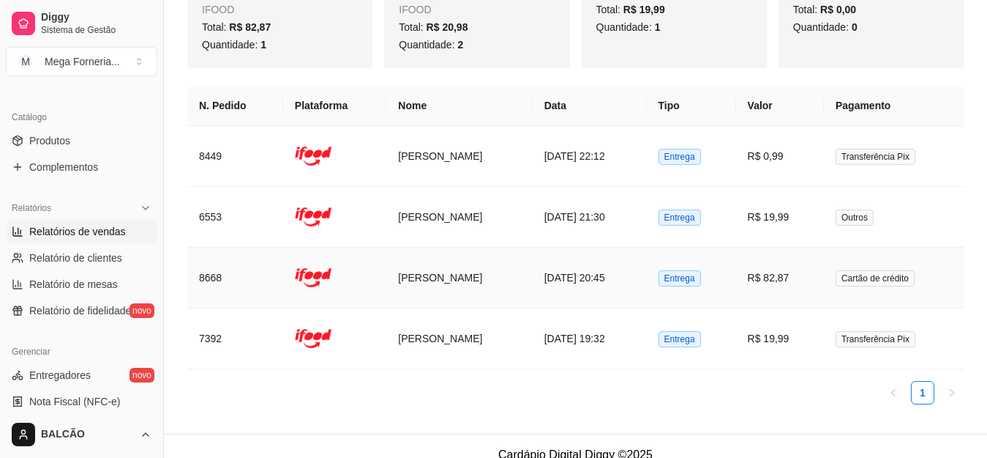
click at [533, 253] on td "[DATE] 20:45" at bounding box center [590, 277] width 114 height 61
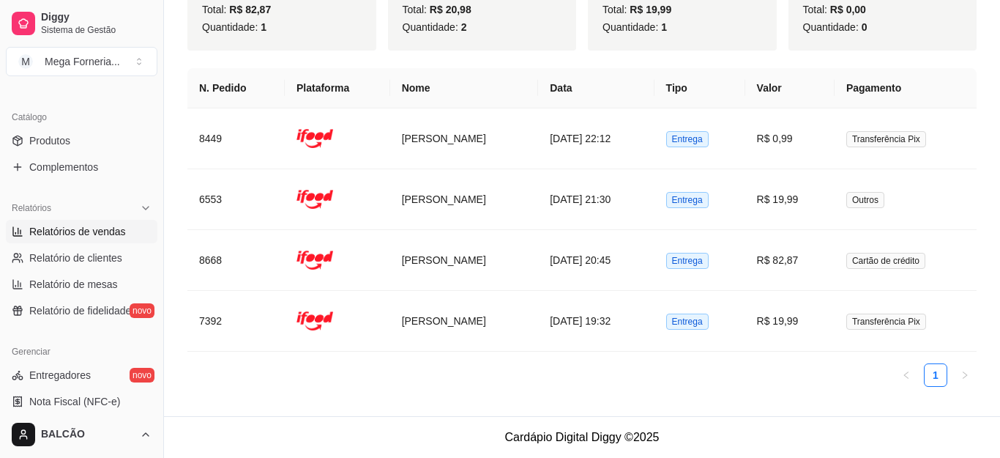
scroll to position [576, 0]
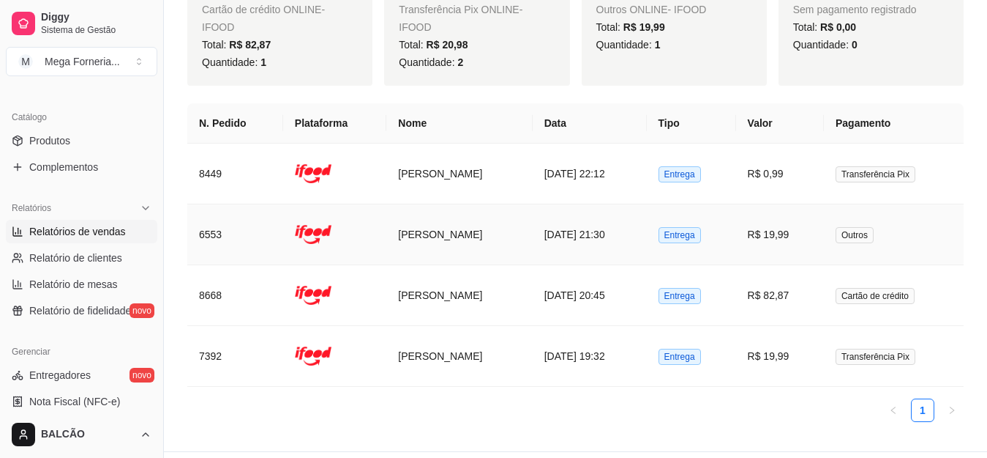
click at [543, 211] on td "[DATE] 21:30" at bounding box center [590, 234] width 114 height 61
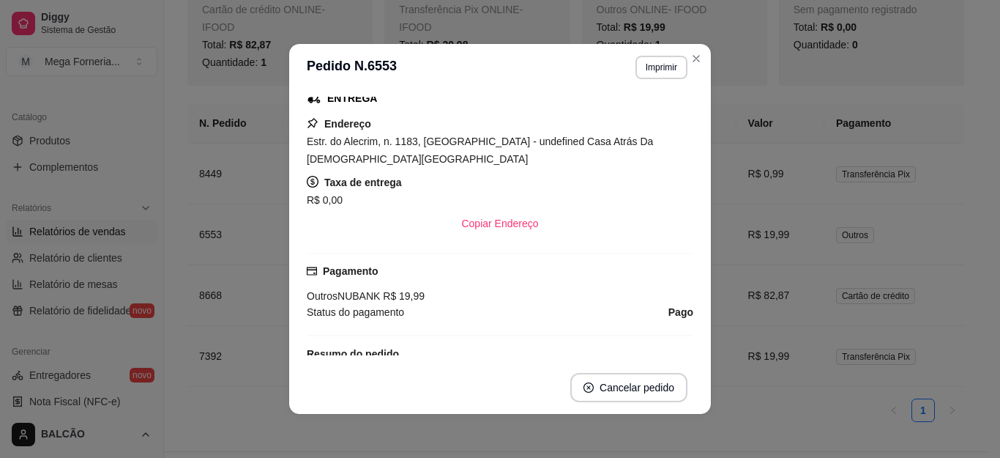
scroll to position [240, 0]
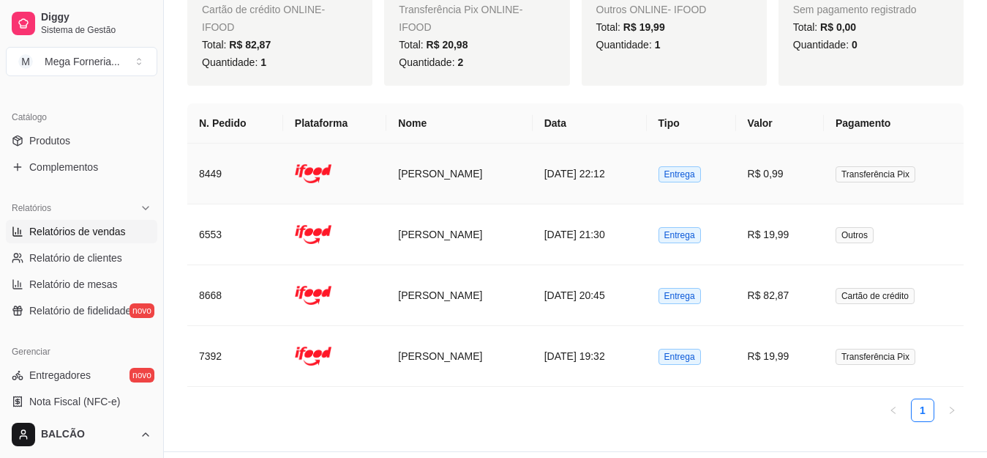
click at [564, 148] on td "[DATE] 22:12" at bounding box center [590, 173] width 114 height 61
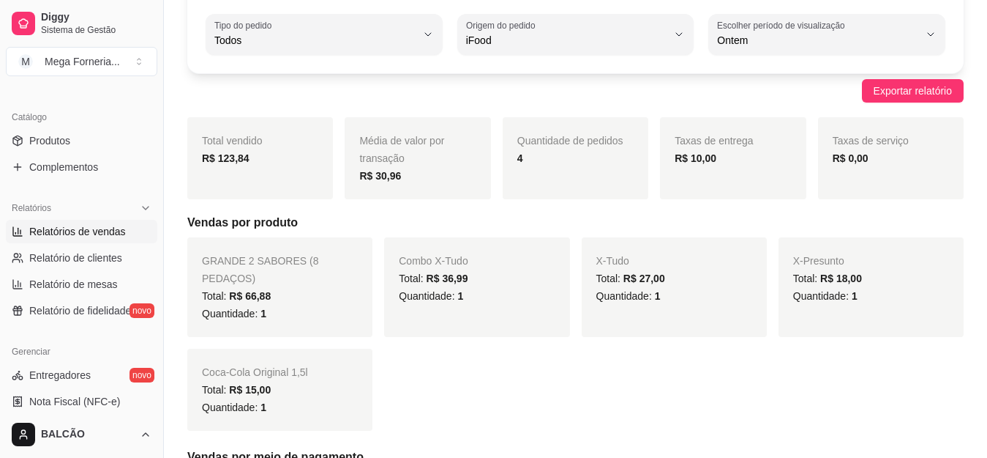
scroll to position [50, 0]
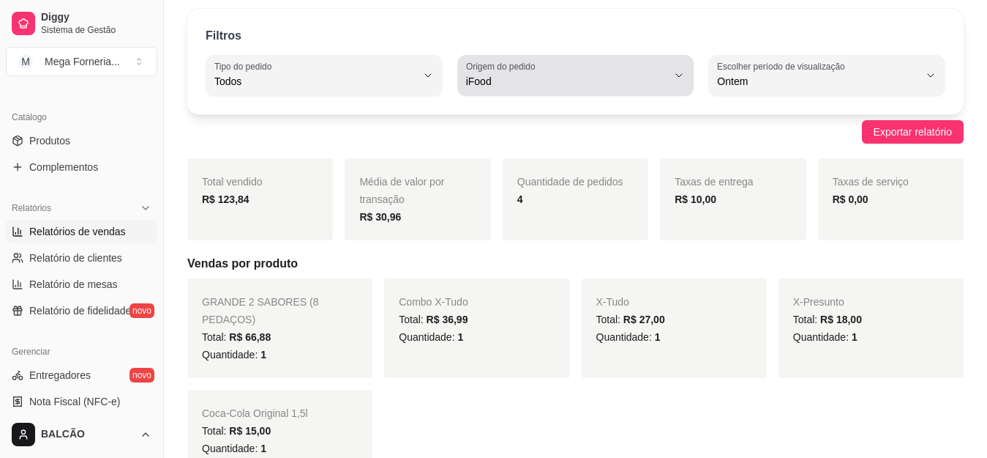
click at [529, 75] on span "iFood" at bounding box center [567, 81] width 202 height 15
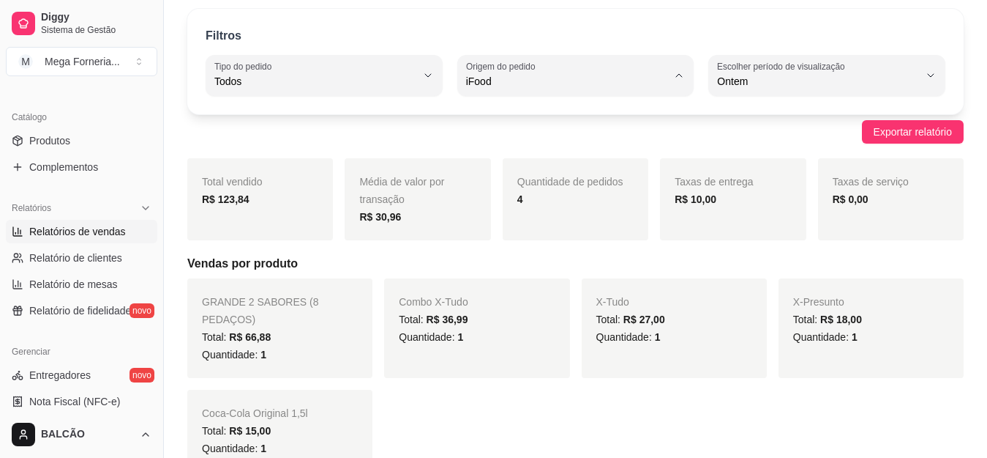
click at [526, 133] on li "Diggy" at bounding box center [576, 140] width 216 height 23
type input "DIGGY"
select select "DIGGY"
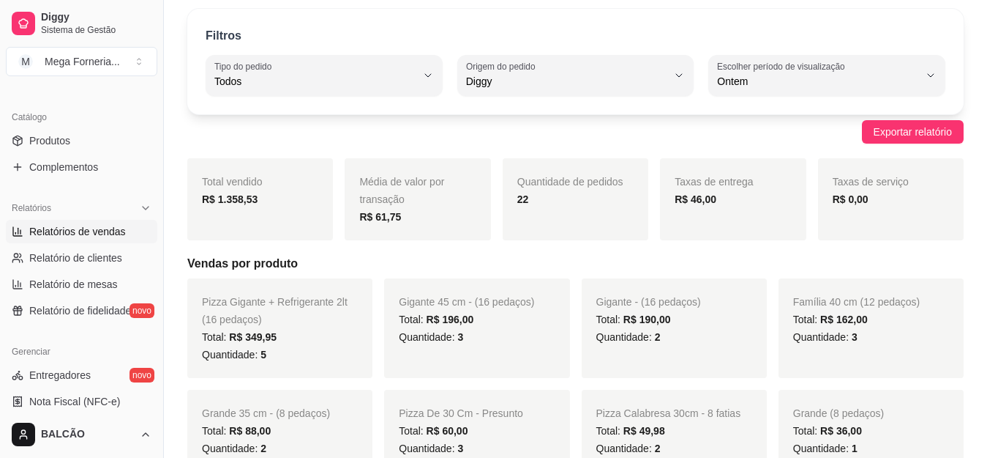
click at [595, 89] on div "Diggy" at bounding box center [567, 75] width 202 height 29
click at [525, 117] on span "Todas plataformas (Diggy, iFood)" at bounding box center [568, 116] width 191 height 14
type input "ALL"
select select "ALL"
click at [557, 91] on button "Origem do pedido Todas plataformas (Diggy, iFood)" at bounding box center [576, 75] width 237 height 41
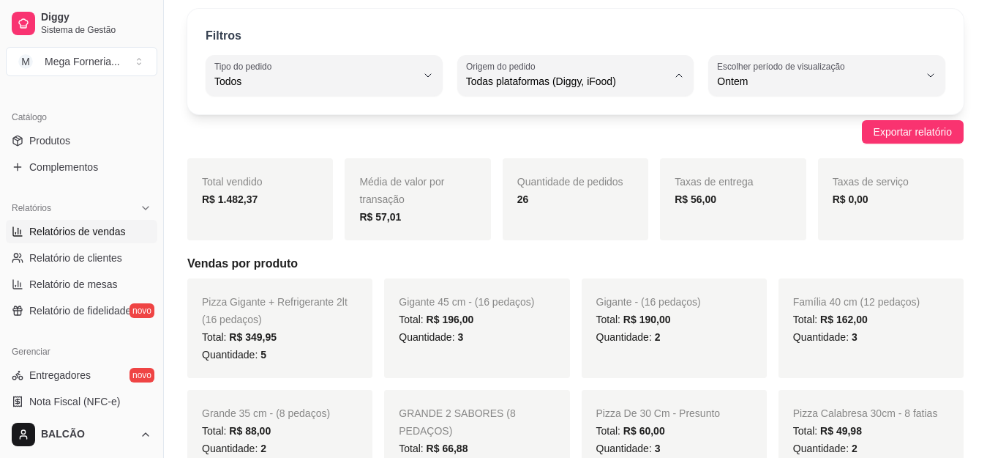
click at [519, 163] on span "iFood" at bounding box center [568, 164] width 191 height 14
type input "IFOOD"
select select "IFOOD"
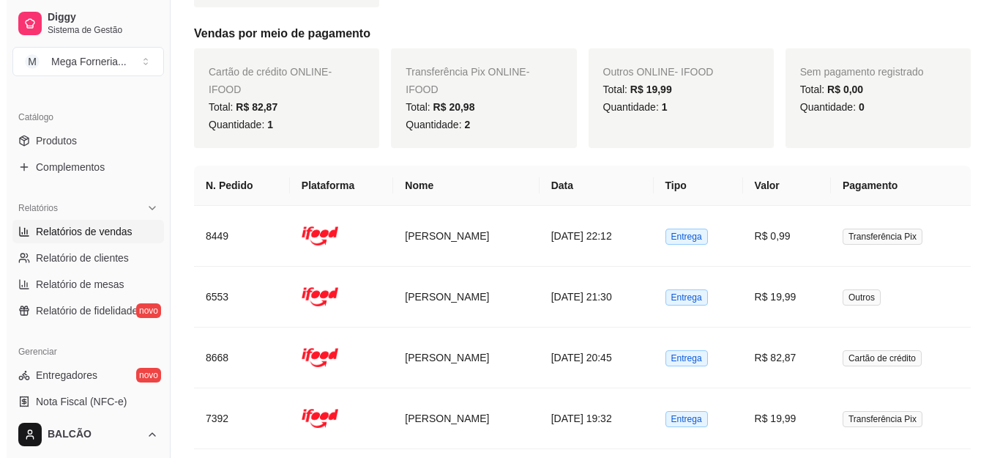
scroll to position [594, 0]
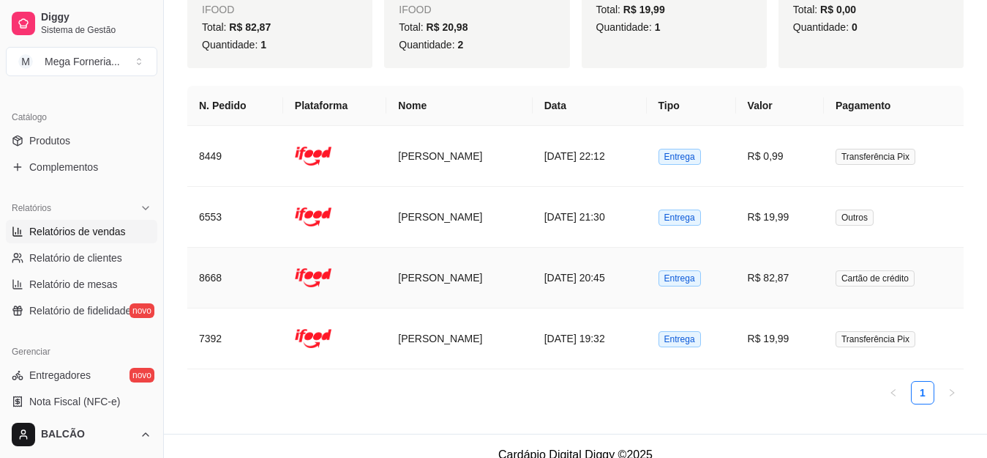
click at [594, 261] on td "[DATE] 20:45" at bounding box center [590, 277] width 114 height 61
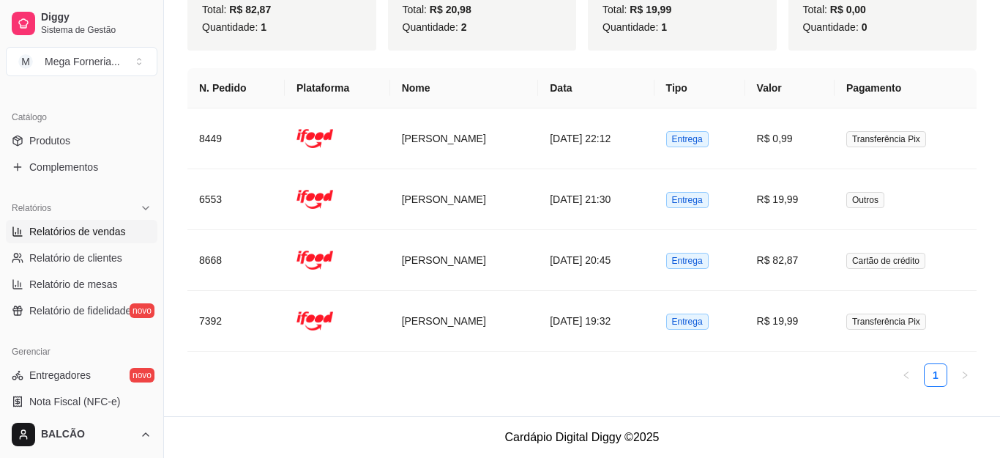
scroll to position [576, 0]
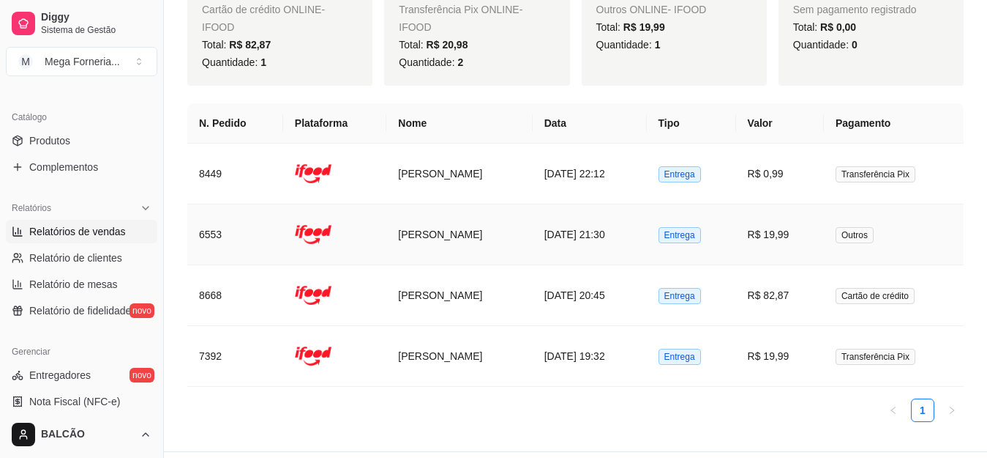
click at [463, 216] on td "[PERSON_NAME]" at bounding box center [460, 234] width 146 height 61
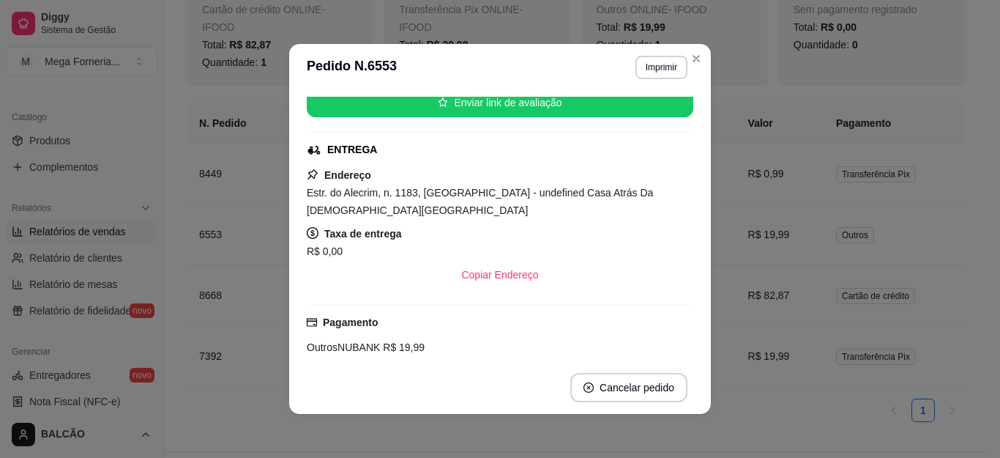
scroll to position [196, 0]
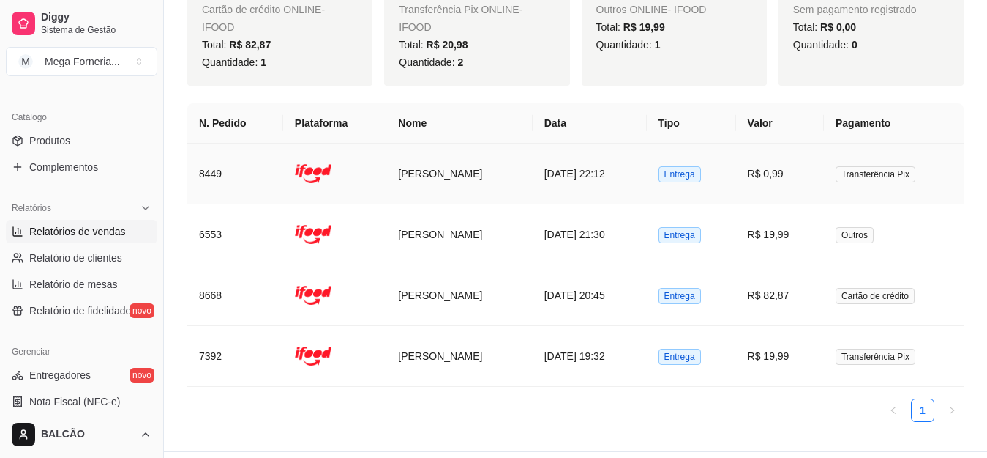
click at [619, 154] on td "[DATE] 22:12" at bounding box center [590, 173] width 114 height 61
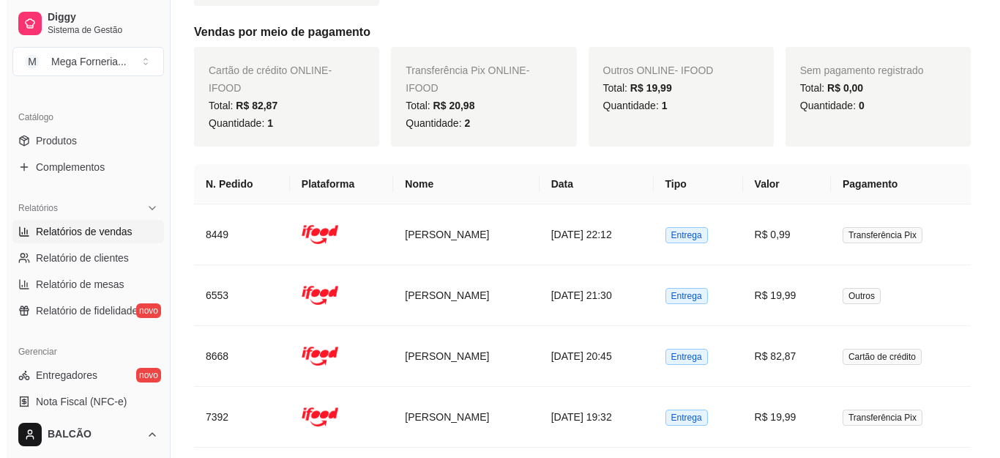
scroll to position [594, 0]
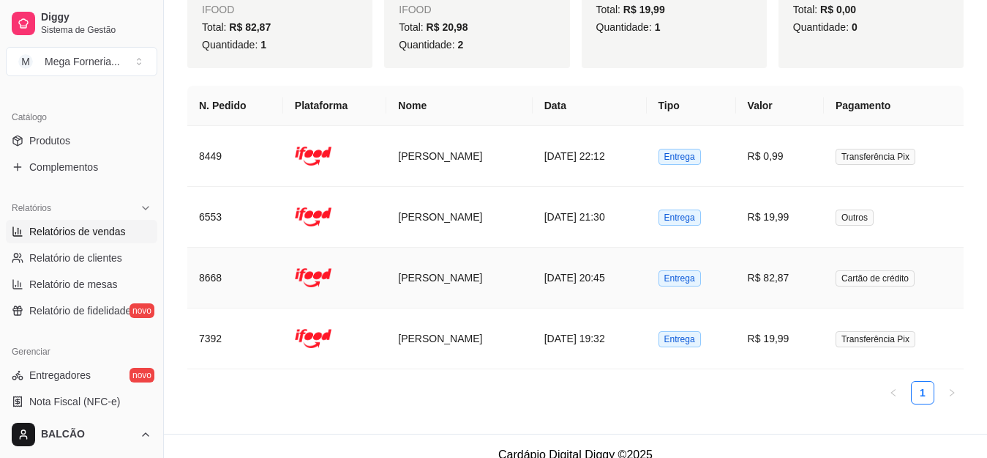
click at [615, 254] on td "[DATE] 20:45" at bounding box center [590, 277] width 114 height 61
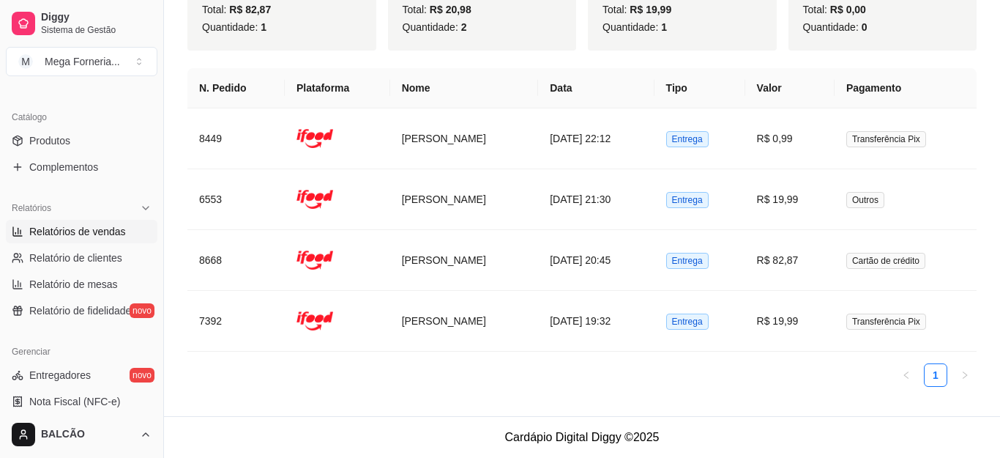
scroll to position [576, 0]
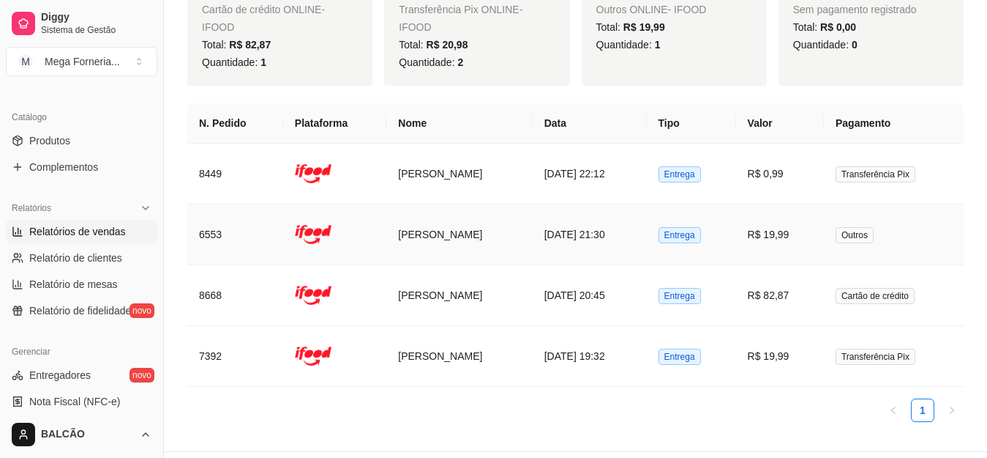
click at [616, 228] on td "[DATE] 21:30" at bounding box center [590, 234] width 114 height 61
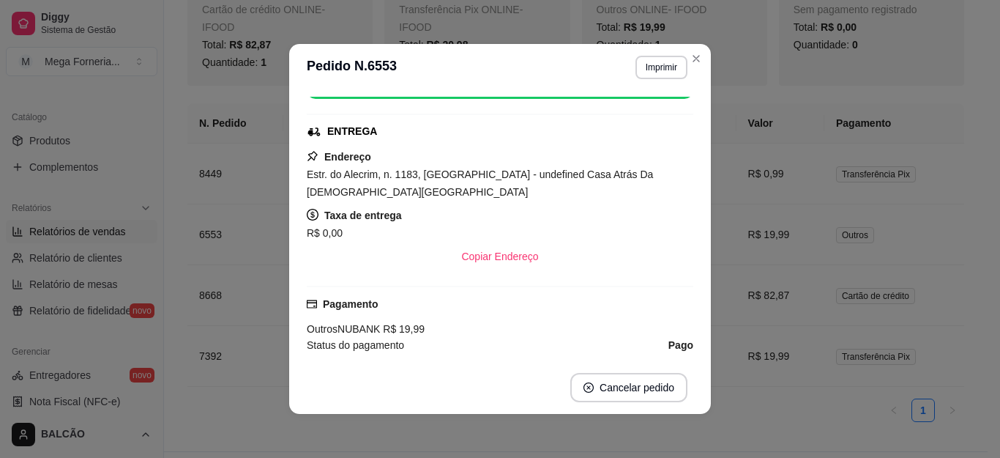
scroll to position [216, 0]
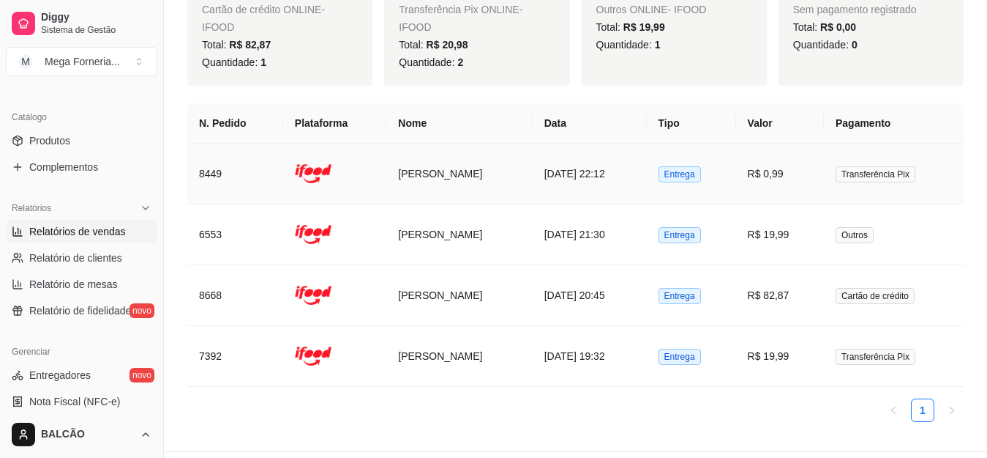
click at [601, 151] on td "[DATE] 22:12" at bounding box center [590, 173] width 114 height 61
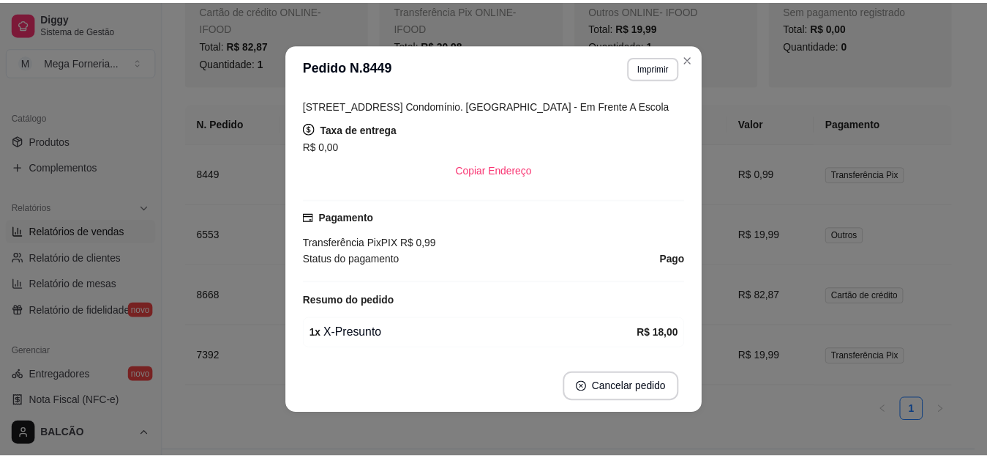
scroll to position [282, 0]
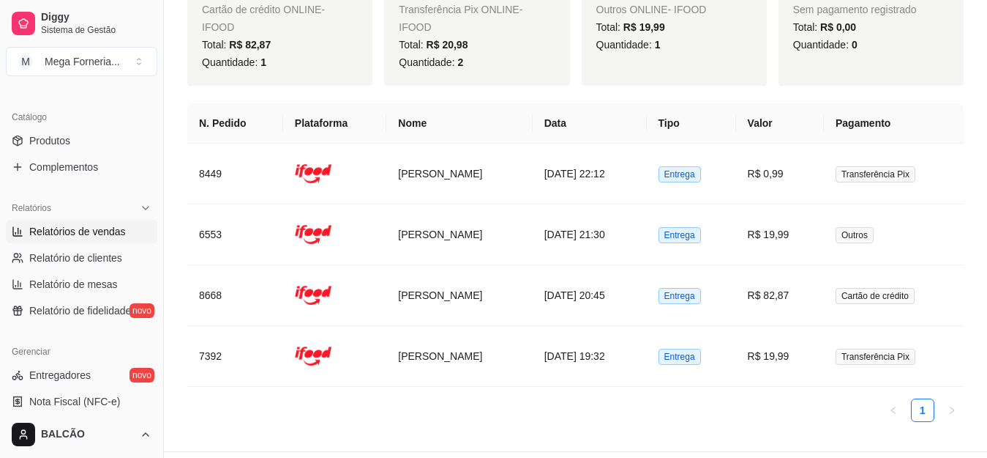
drag, startPoint x: 983, startPoint y: 277, endPoint x: 999, endPoint y: 243, distance: 37.3
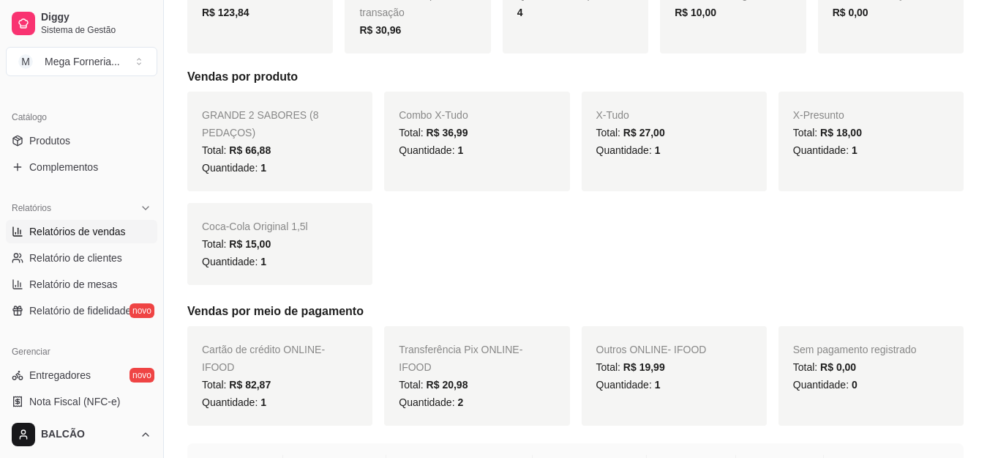
scroll to position [214, 0]
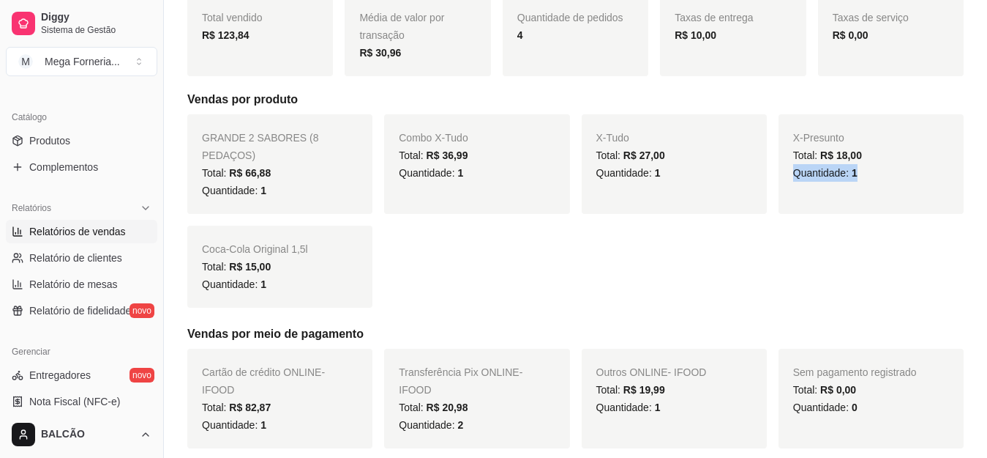
drag, startPoint x: 987, startPoint y: 168, endPoint x: 992, endPoint y: 158, distance: 11.5
click at [987, 158] on html "Diggy Sistema de Gestão M Mega Forneria ... Loja aberta Diggy Pro + 30 até 28/0…" at bounding box center [493, 15] width 987 height 458
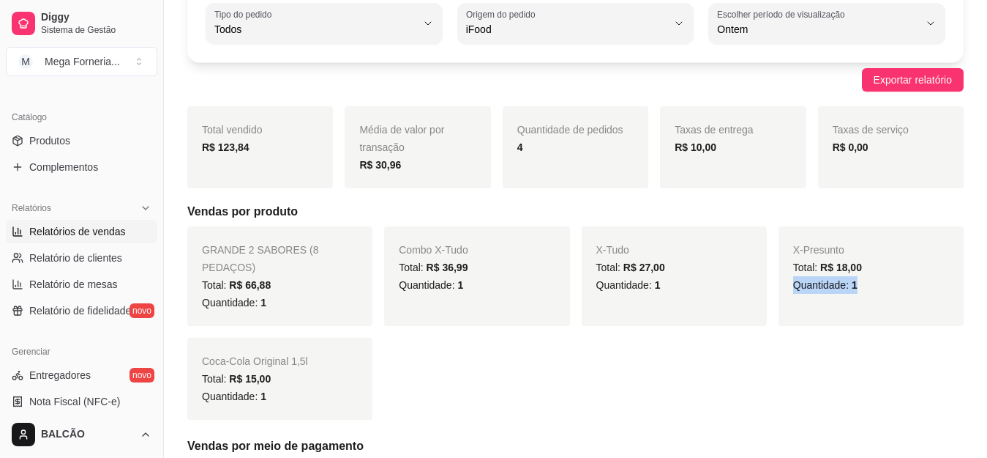
scroll to position [93, 0]
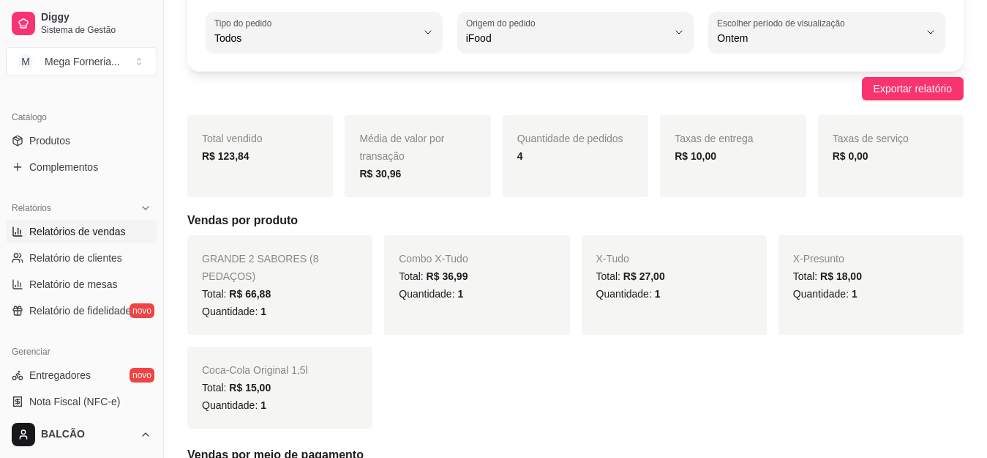
click at [635, 10] on div "Filtros ALL Tipo do pedido Todos Entrega Retirada Mesa Consumo local Tipo do pe…" at bounding box center [575, 18] width 777 height 105
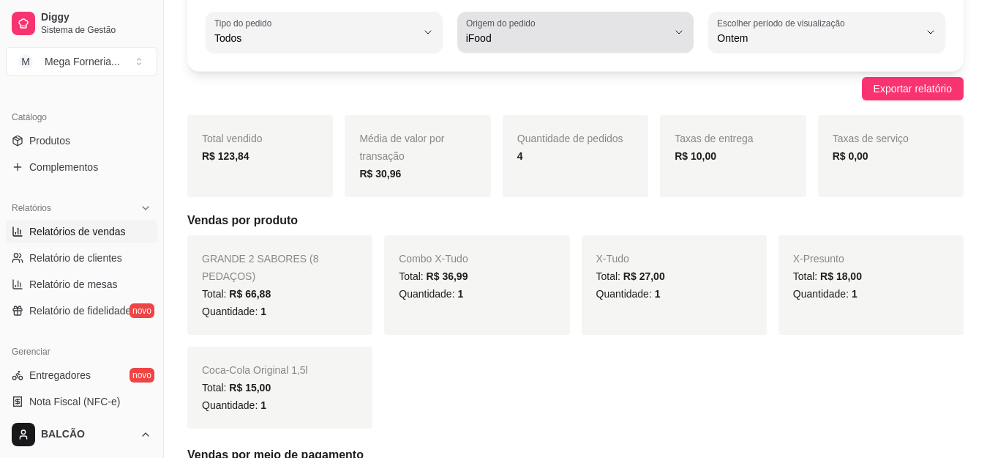
click at [624, 51] on button "Origem do pedido iFood" at bounding box center [576, 32] width 237 height 41
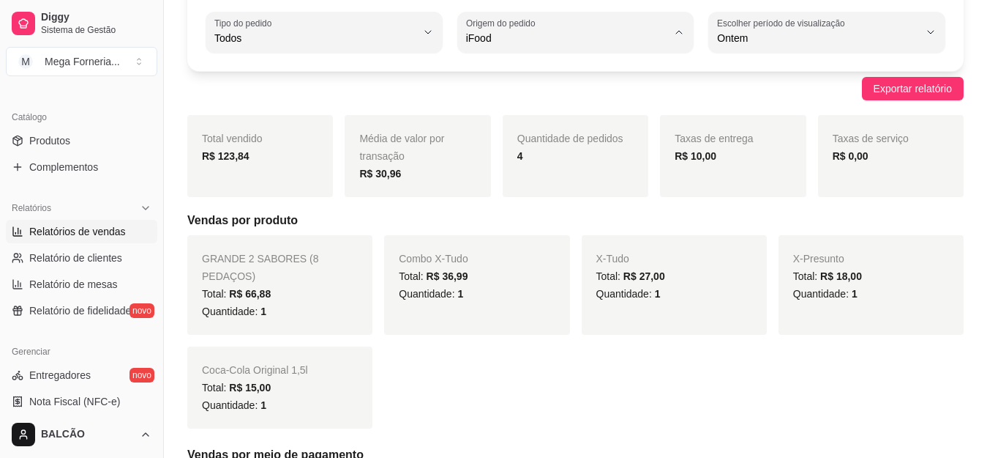
click at [489, 104] on span "Diggy" at bounding box center [568, 97] width 191 height 14
type input "DIGGY"
select select "DIGGY"
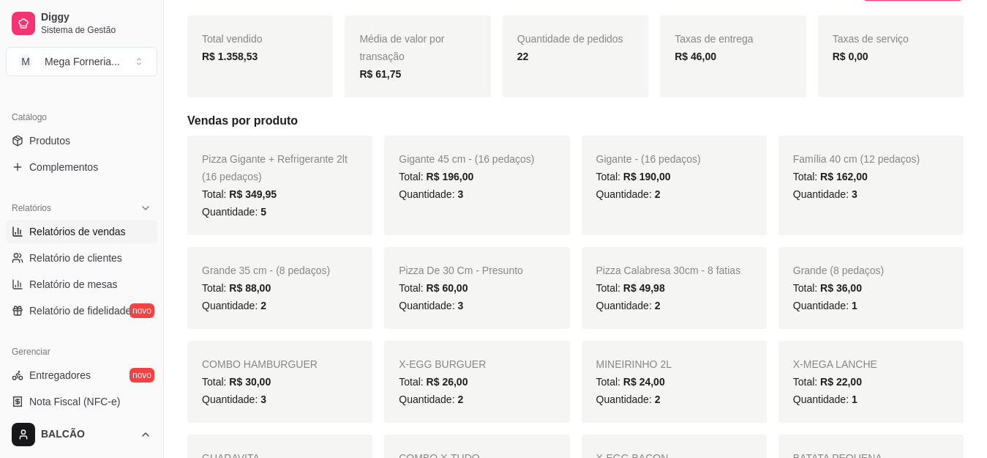
scroll to position [132, 0]
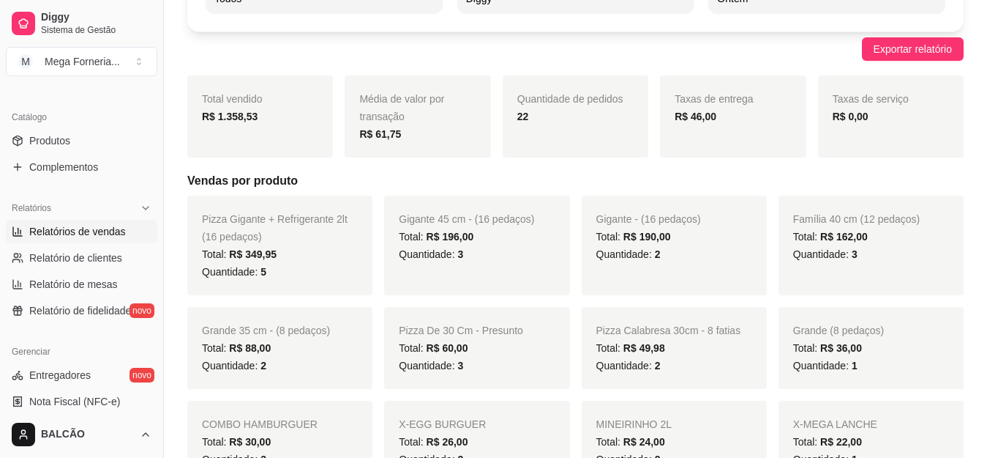
click at [357, 56] on span "Entrega" at bounding box center [317, 58] width 191 height 14
type input "DELIVERY"
select select "DELIVERY"
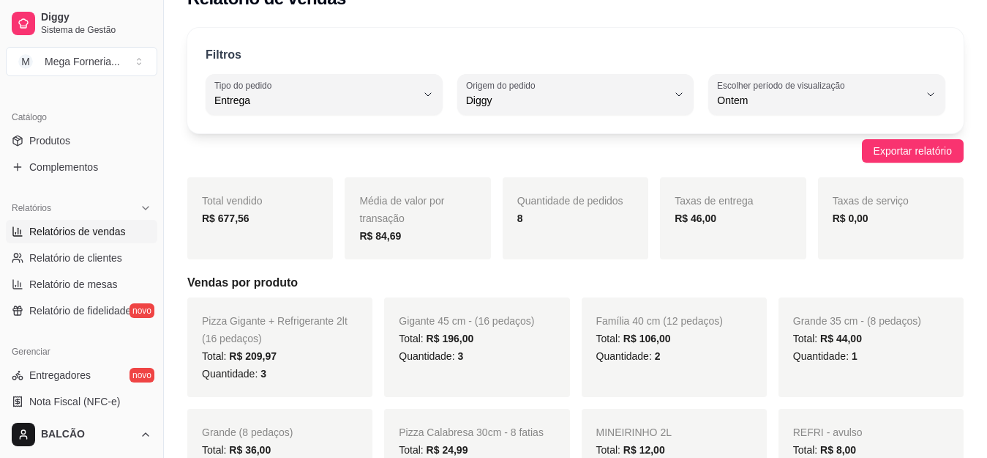
scroll to position [26, 0]
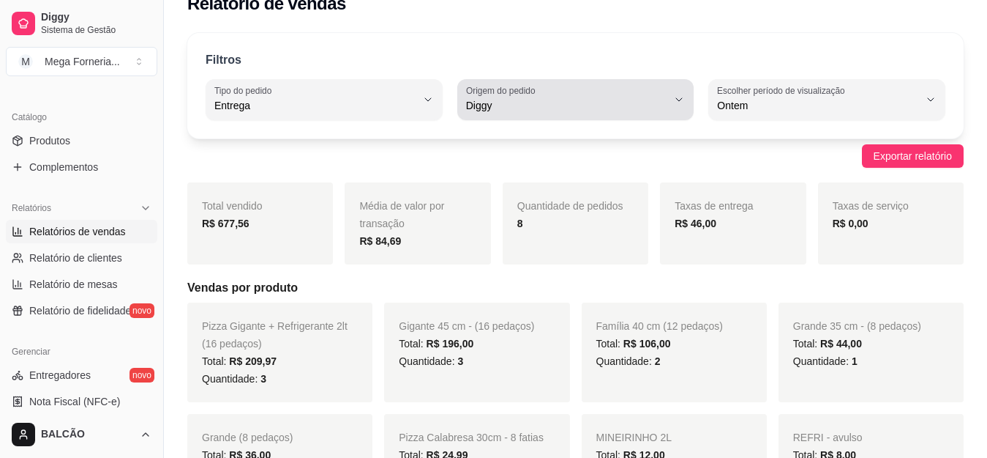
click at [585, 89] on div "Diggy" at bounding box center [567, 99] width 202 height 29
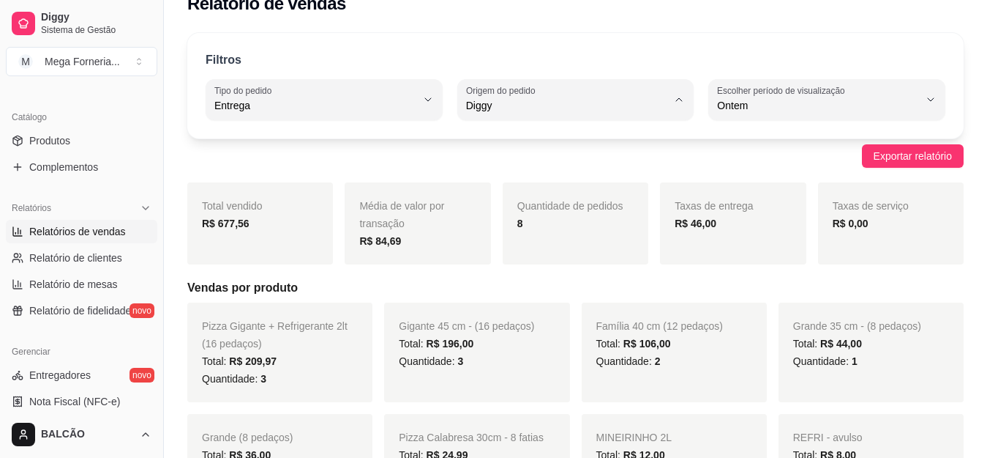
click at [520, 184] on span "iFood" at bounding box center [568, 189] width 191 height 14
type input "IFOOD"
select select "IFOOD"
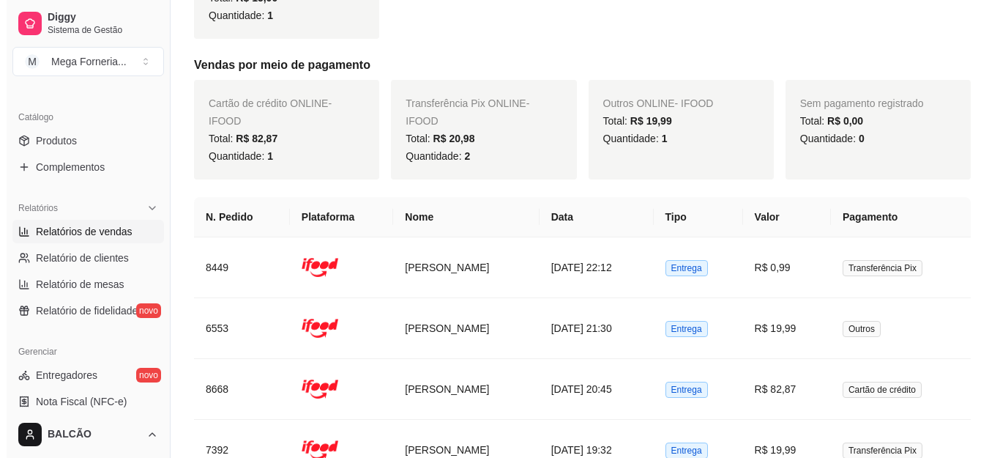
scroll to position [594, 0]
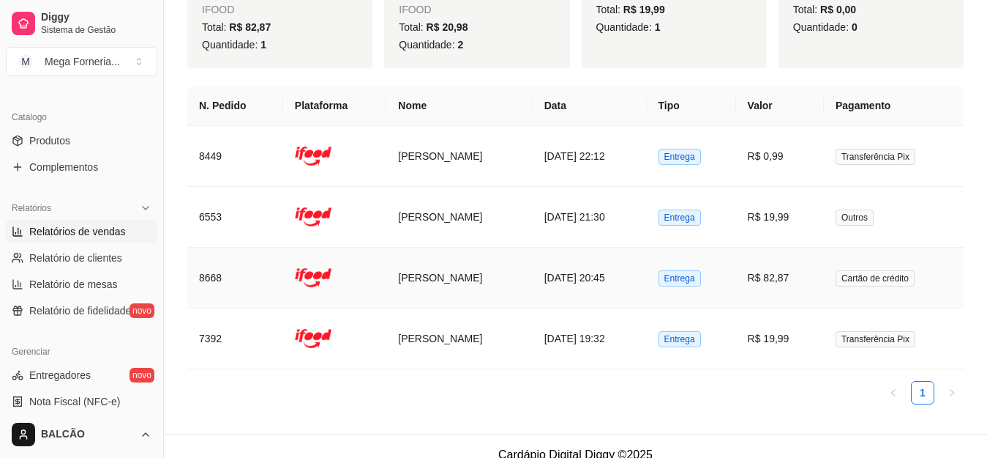
click at [405, 257] on td "[PERSON_NAME]" at bounding box center [460, 277] width 146 height 61
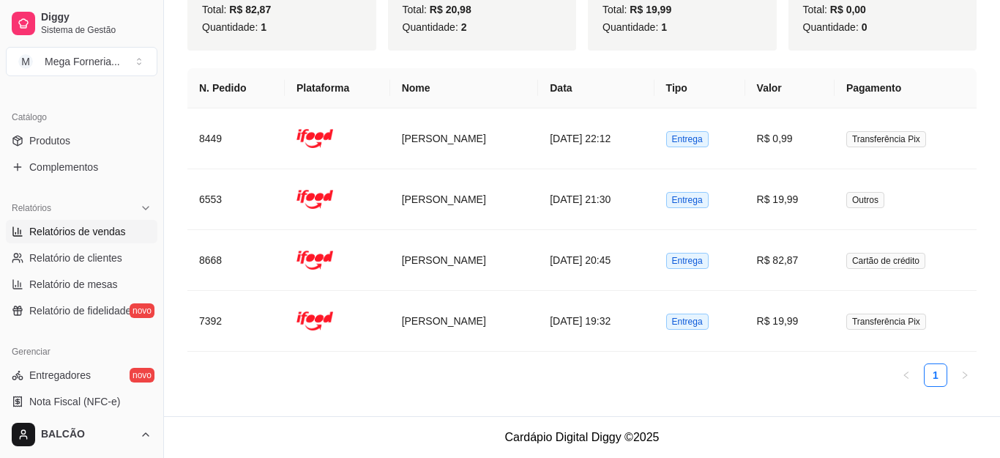
scroll to position [576, 0]
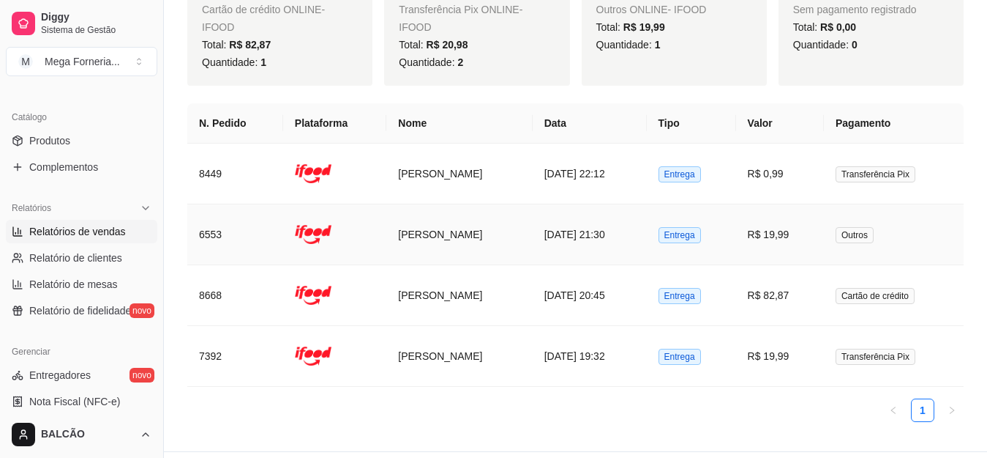
click at [443, 219] on td "[PERSON_NAME]" at bounding box center [460, 234] width 146 height 61
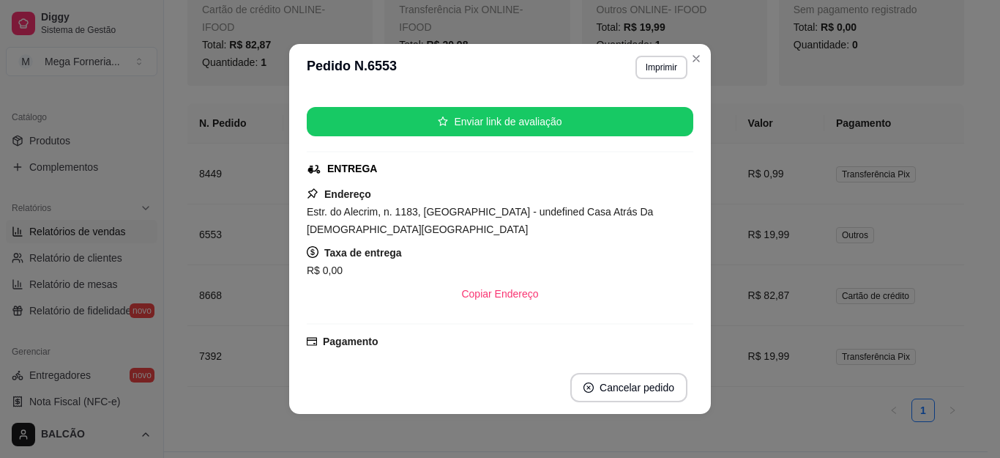
scroll to position [218, 0]
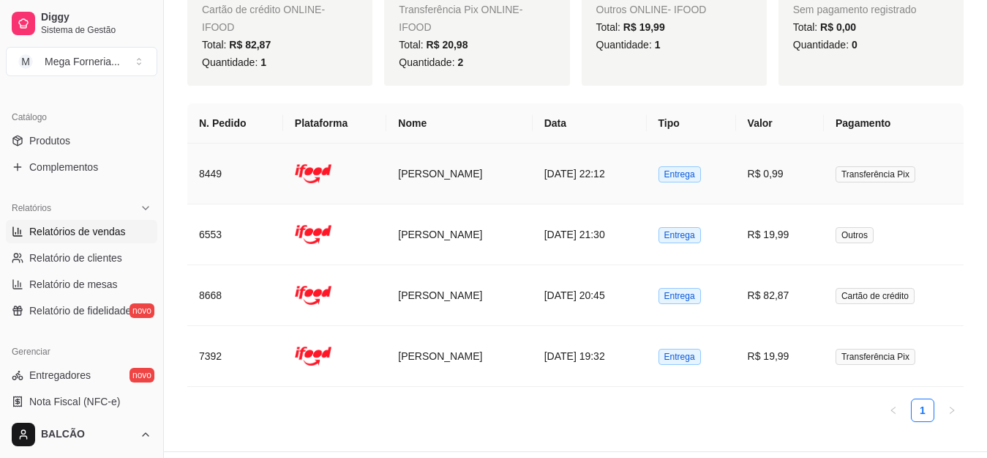
click at [533, 154] on td "[DATE] 22:12" at bounding box center [590, 173] width 114 height 61
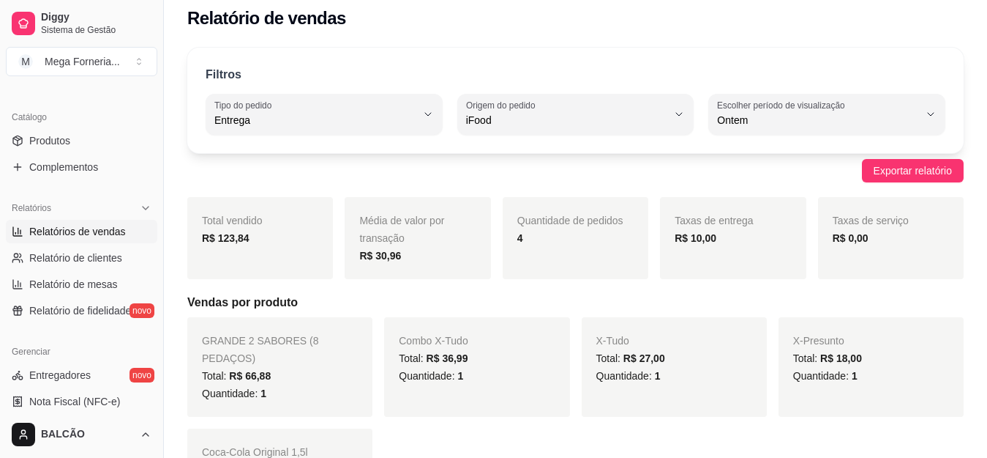
scroll to position [0, 0]
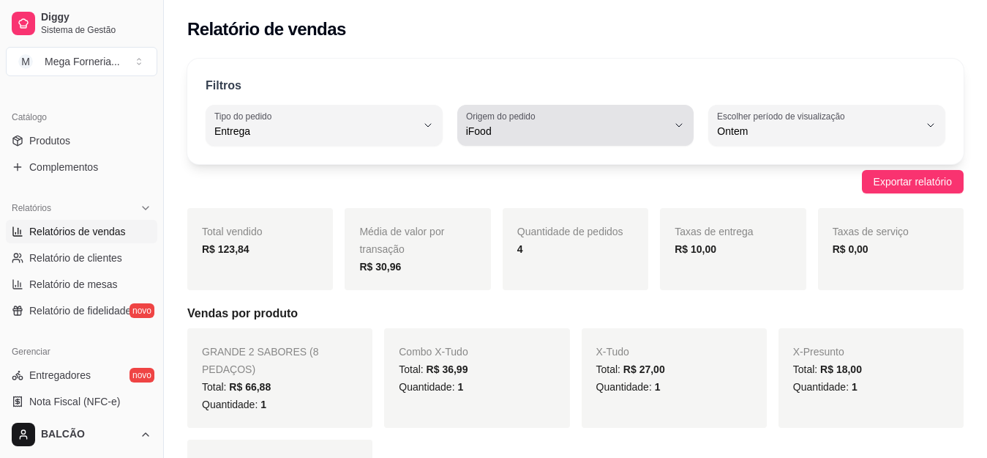
click at [580, 141] on button "Origem do pedido iFood" at bounding box center [576, 125] width 237 height 41
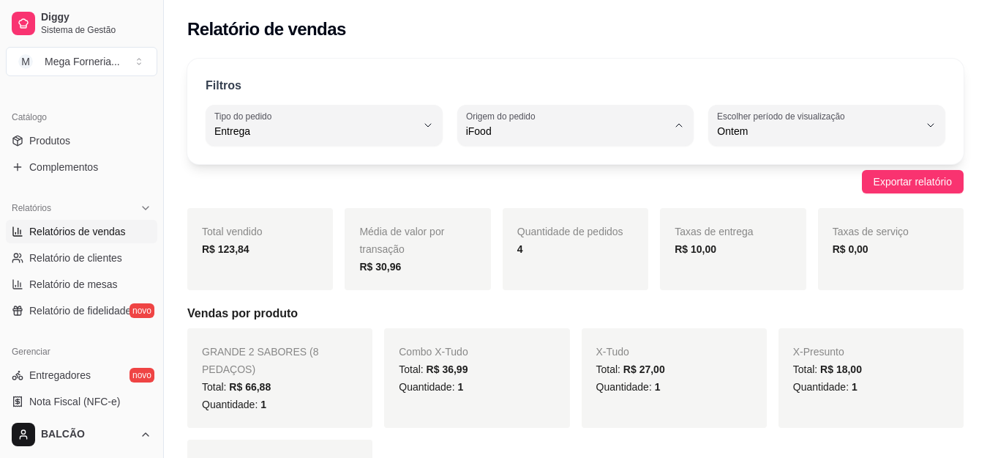
click at [519, 163] on span "Todas plataformas (Diggy, iFood)" at bounding box center [568, 166] width 191 height 14
type input "ALL"
select select "ALL"
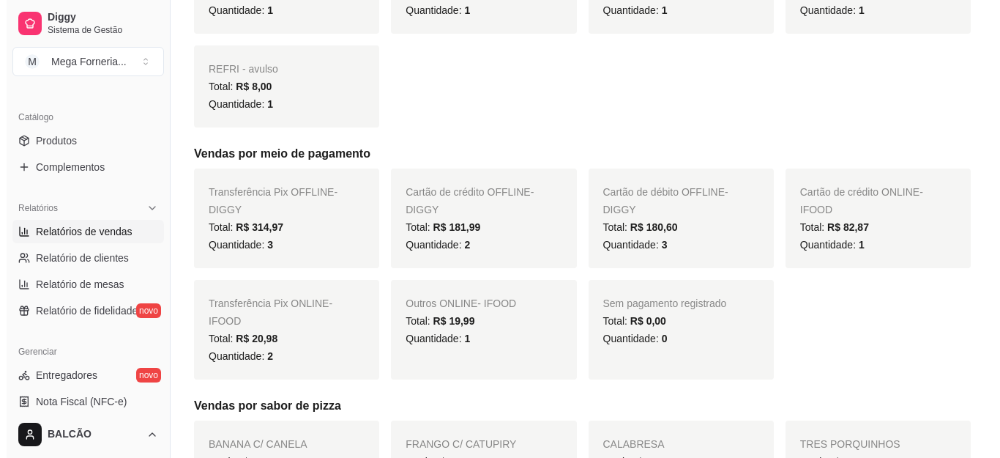
scroll to position [1689, 0]
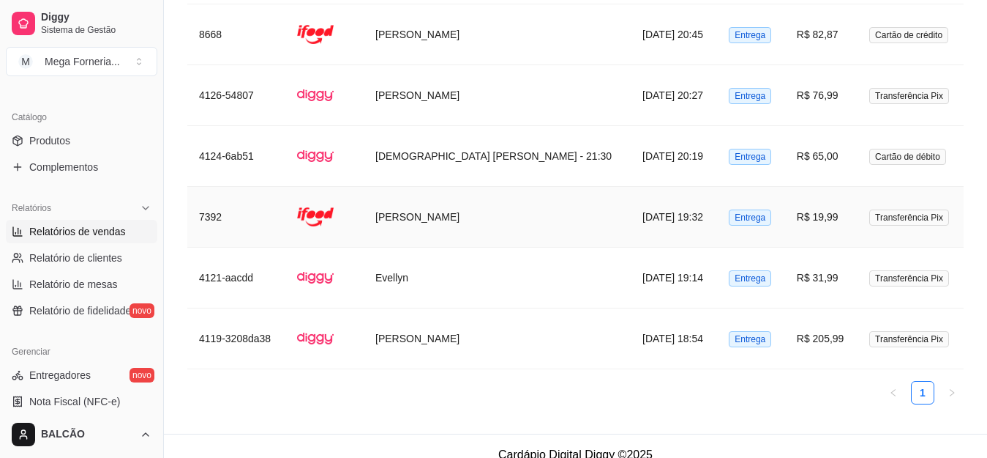
click at [508, 212] on td "[PERSON_NAME]" at bounding box center [497, 217] width 267 height 61
click at [441, 196] on td "[PERSON_NAME]" at bounding box center [497, 217] width 267 height 61
click at [480, 192] on td "[PERSON_NAME]" at bounding box center [497, 217] width 267 height 61
click at [411, 9] on td "[PERSON_NAME]" at bounding box center [497, 34] width 267 height 61
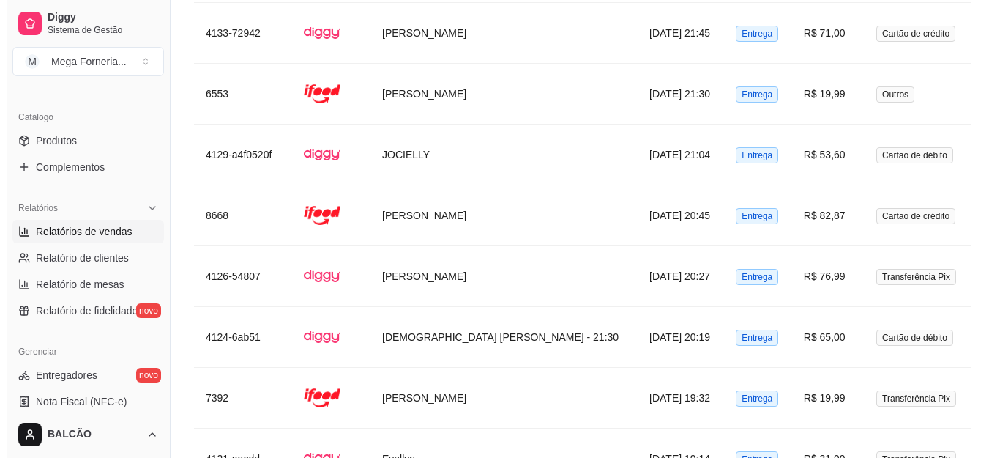
scroll to position [1468, 0]
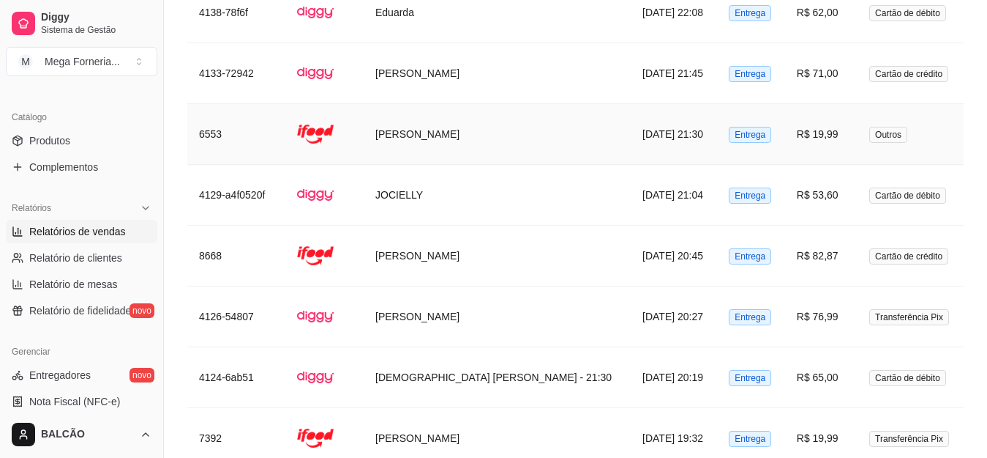
click at [448, 106] on td "[PERSON_NAME]" at bounding box center [497, 134] width 267 height 61
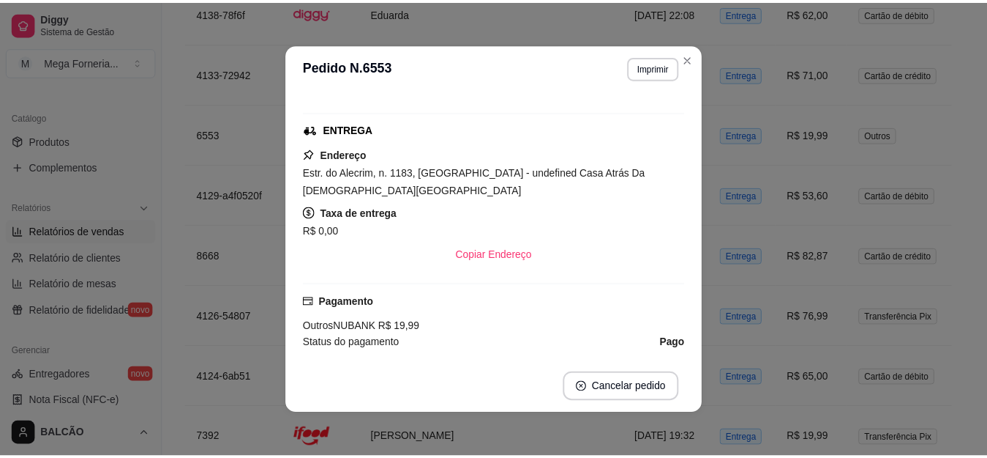
scroll to position [216, 0]
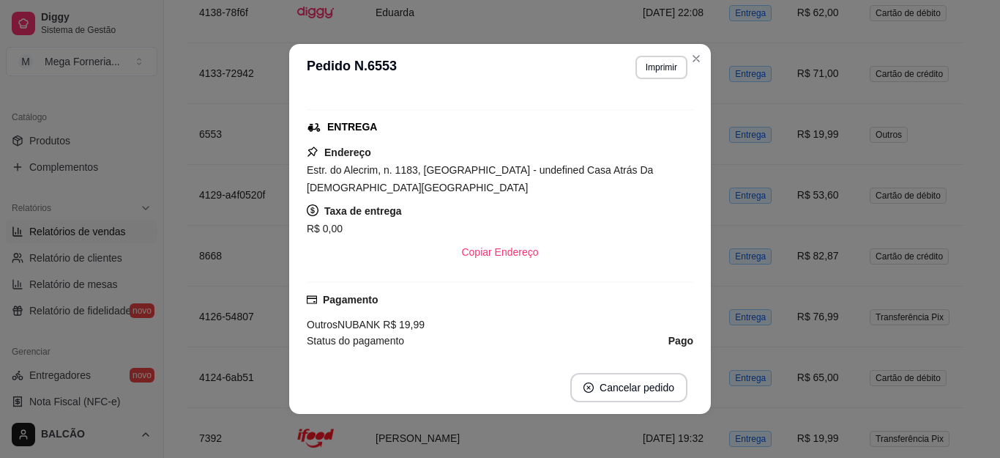
click at [695, 58] on td "[DATE] 21:45" at bounding box center [674, 73] width 86 height 61
click at [689, 60] on td "[DATE] 21:45" at bounding box center [674, 73] width 86 height 61
click at [692, 55] on td "[DATE] 21:45" at bounding box center [674, 73] width 86 height 61
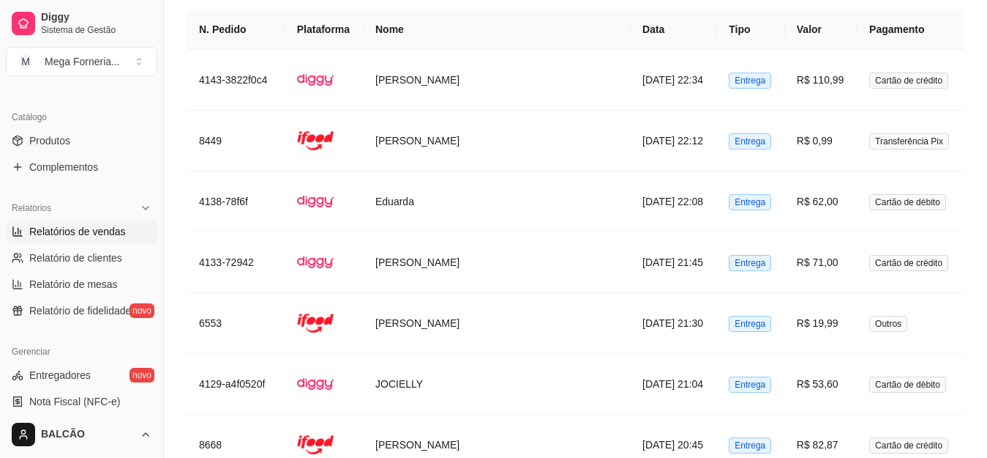
scroll to position [1221, 0]
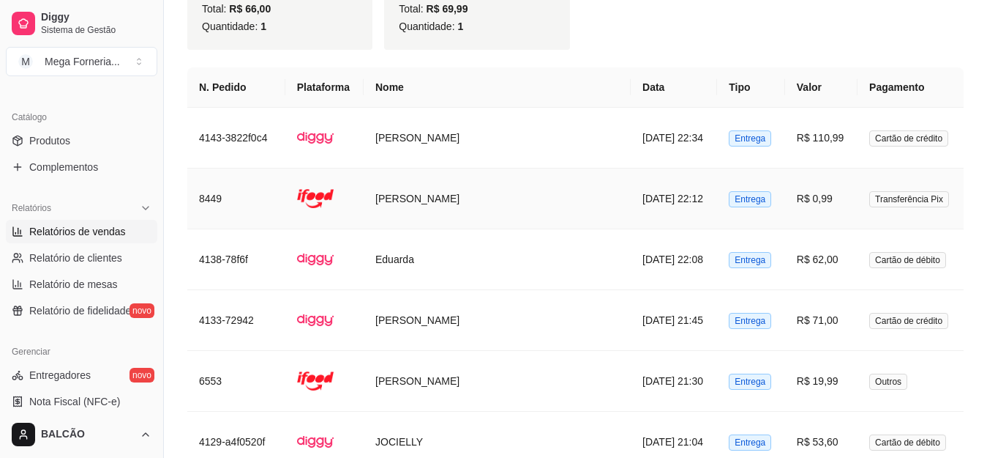
click at [484, 169] on td "[PERSON_NAME]" at bounding box center [497, 198] width 267 height 61
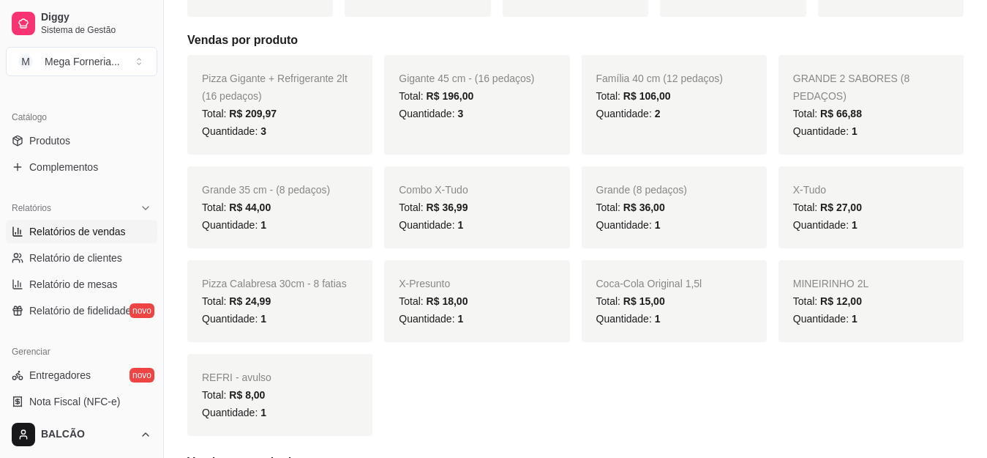
scroll to position [0, 0]
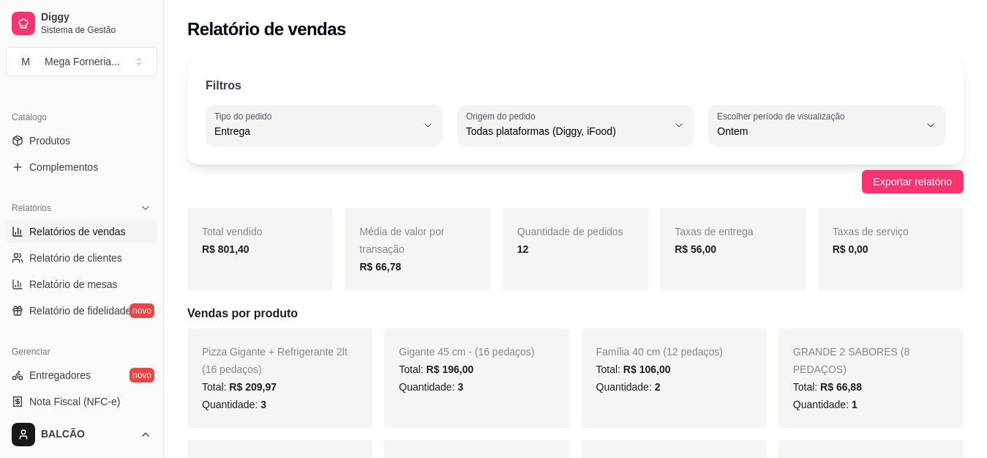
click at [244, 136] on span "Entrega" at bounding box center [315, 131] width 202 height 15
click at [277, 168] on span "Todos" at bounding box center [317, 166] width 191 height 14
type input "ALL"
select select "ALL"
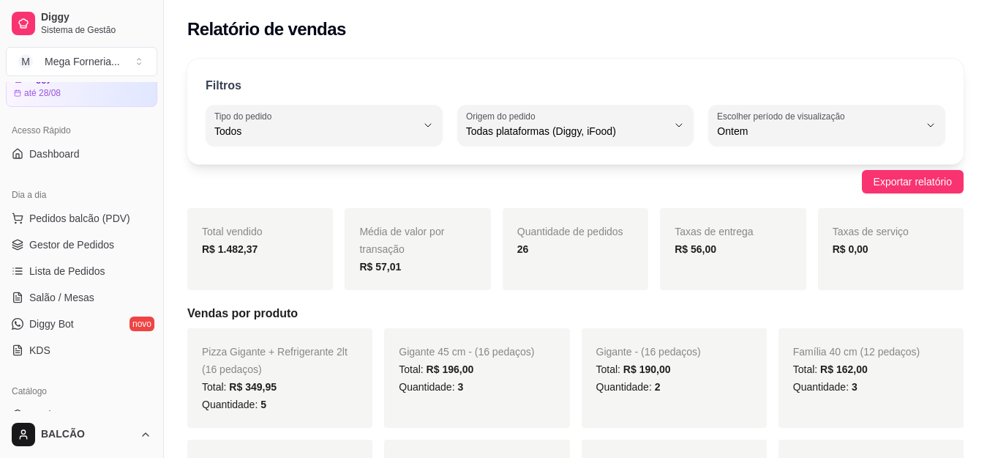
scroll to position [62, 0]
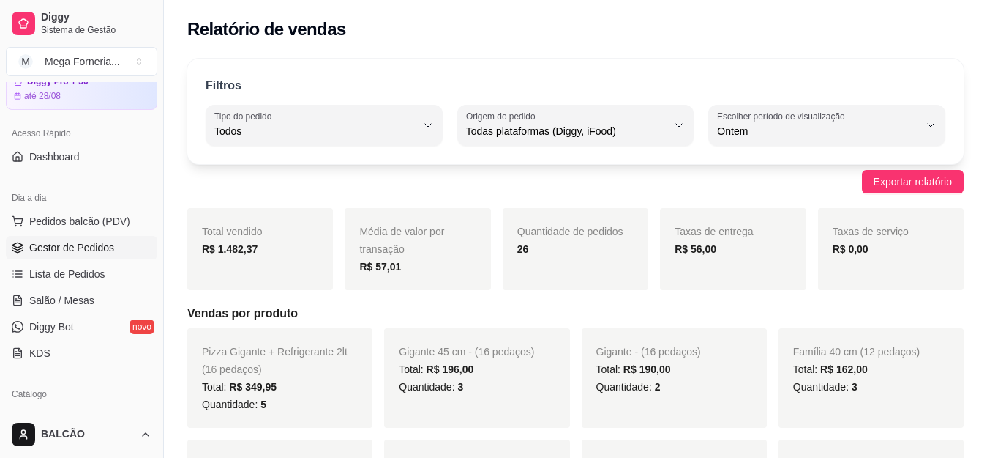
click at [53, 241] on span "Gestor de Pedidos" at bounding box center [71, 247] width 85 height 15
